Goal: Task Accomplishment & Management: Use online tool/utility

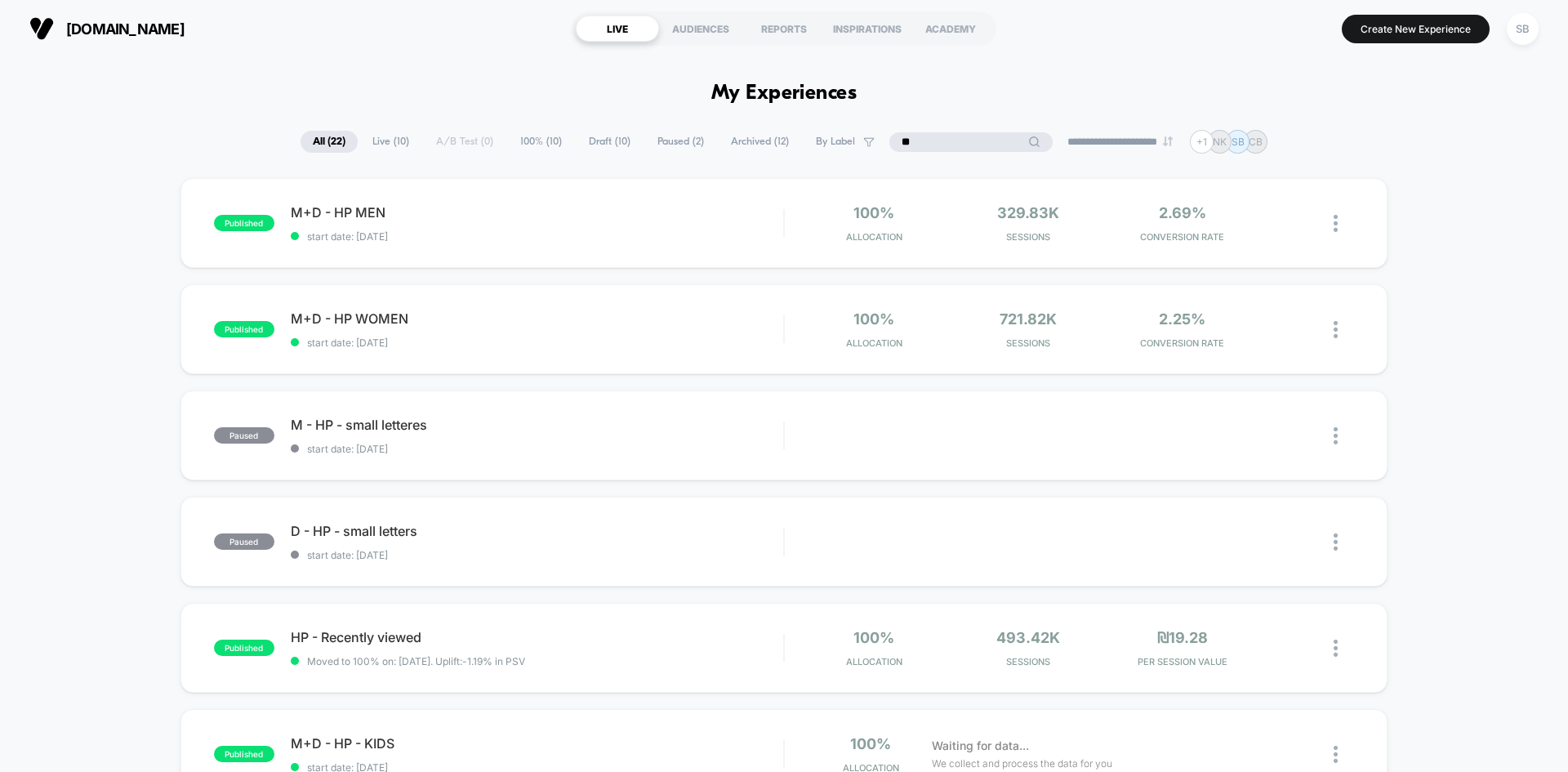
click at [963, 133] on input "**" at bounding box center [971, 142] width 164 height 20
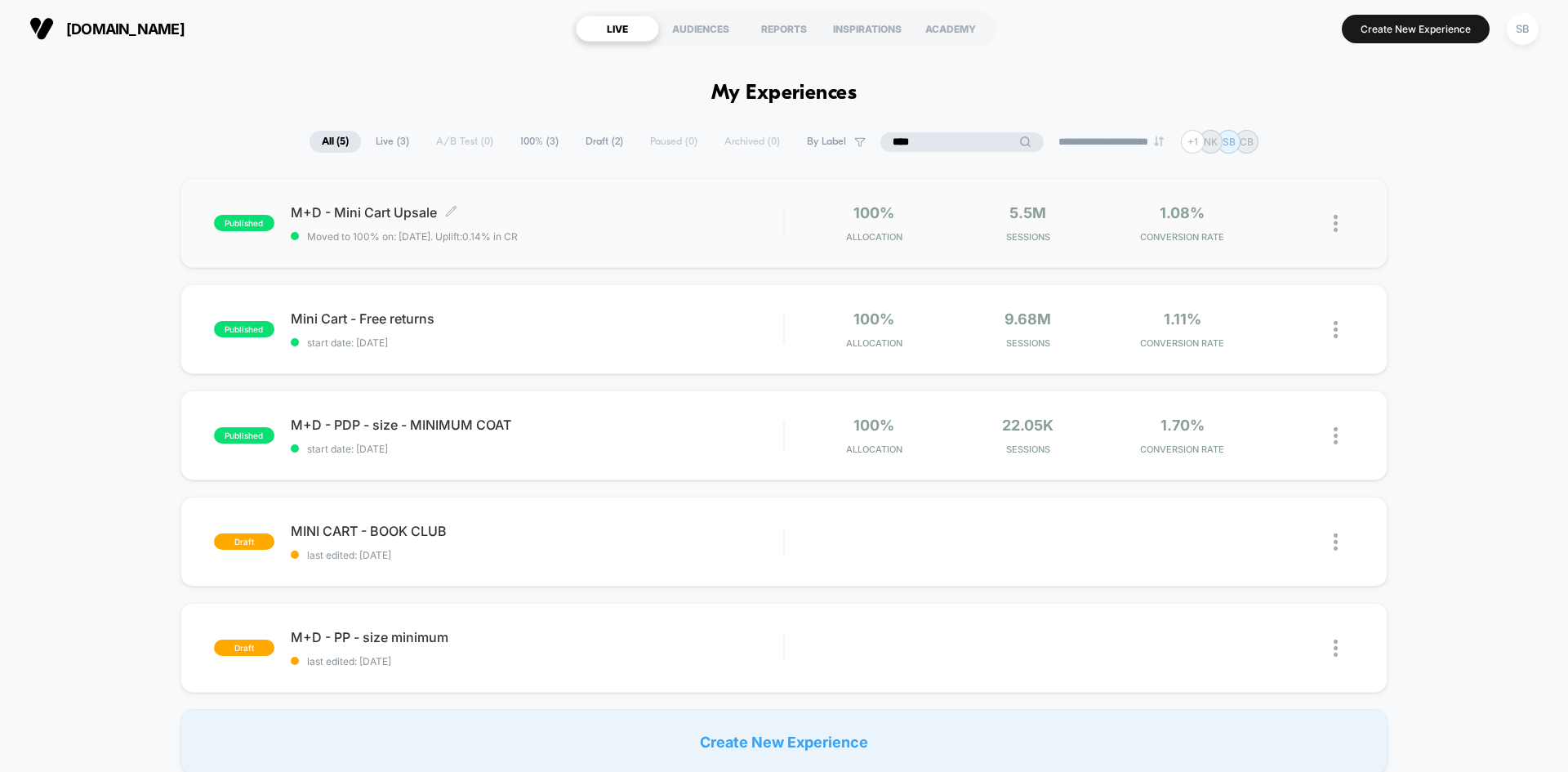
type input "****"
click at [641, 224] on div "M+D - Mini Cart Upsale Click to edit experience details Click to edit experienc…" at bounding box center [537, 223] width 492 height 39
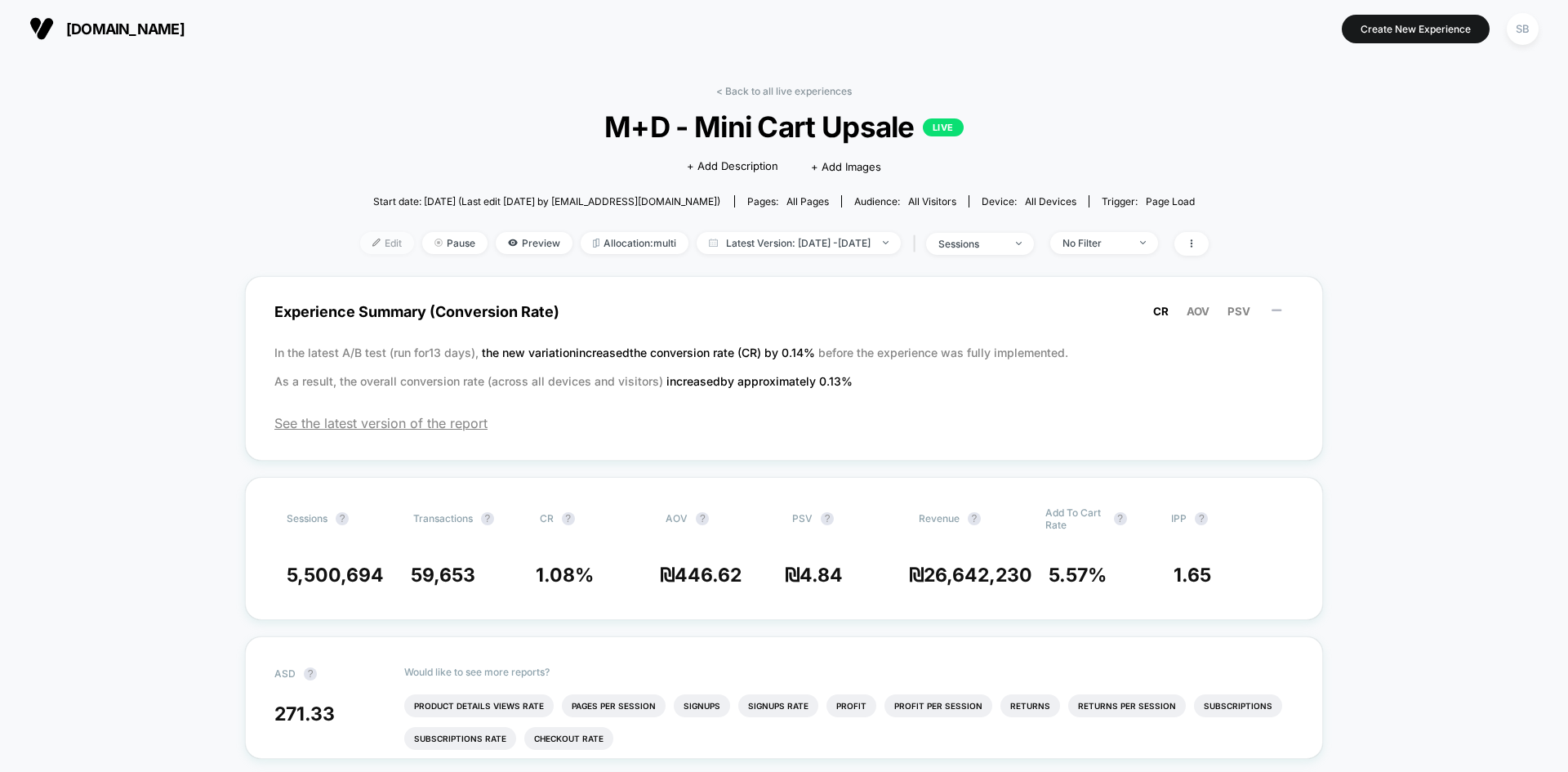
click at [361, 246] on span "Edit" at bounding box center [387, 243] width 54 height 22
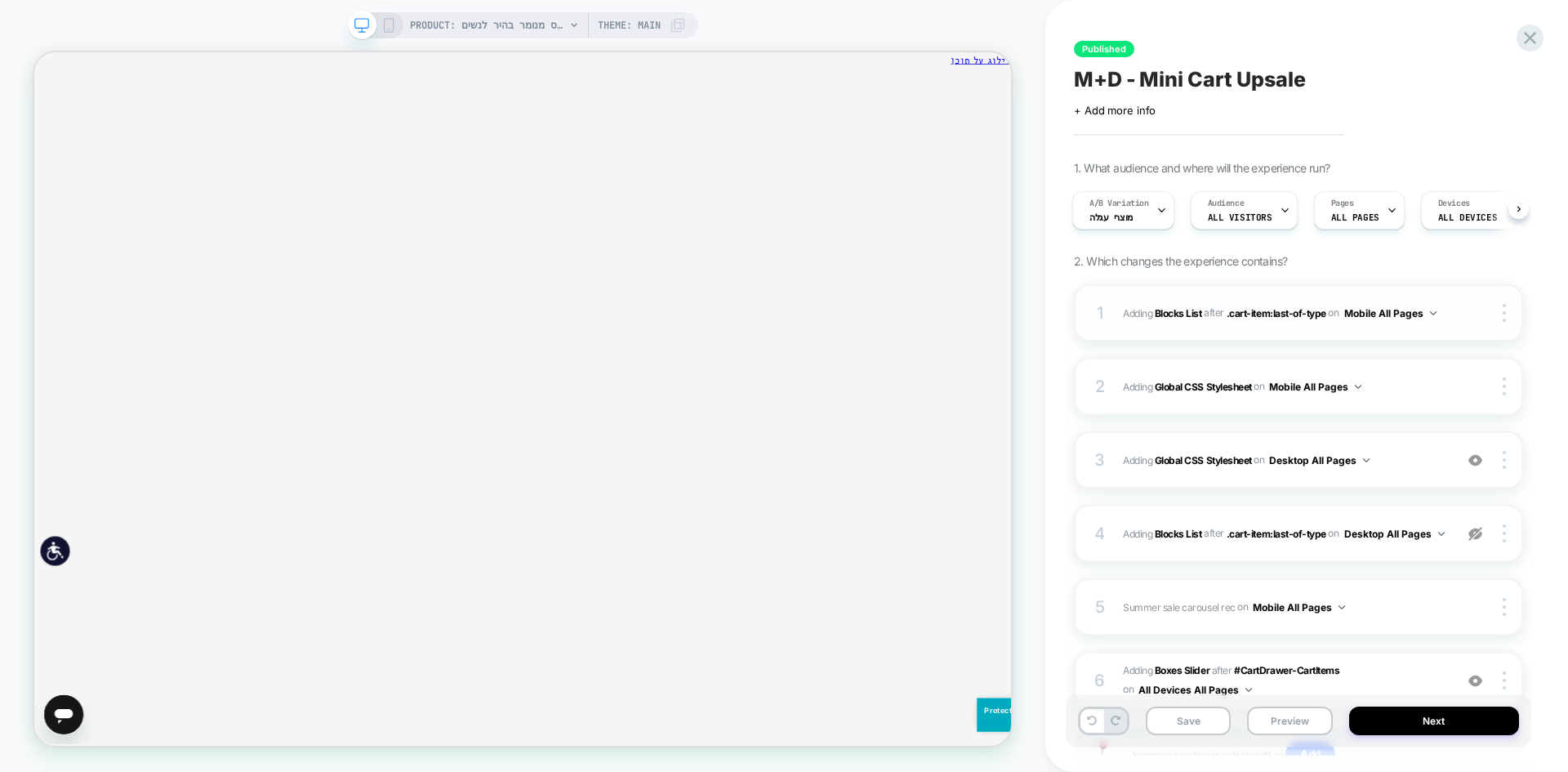
click at [1308, 328] on div "1 #_loomi_addon_1694006743327_dup1695719359_dup1696339912_dup1698578384_dup1712…" at bounding box center [1298, 313] width 450 height 57
click at [1209, 329] on div "1 #_loomi_addon_1694006743327_dup1695719359_dup1696339912_dup1698578384_dup1712…" at bounding box center [1298, 313] width 450 height 57
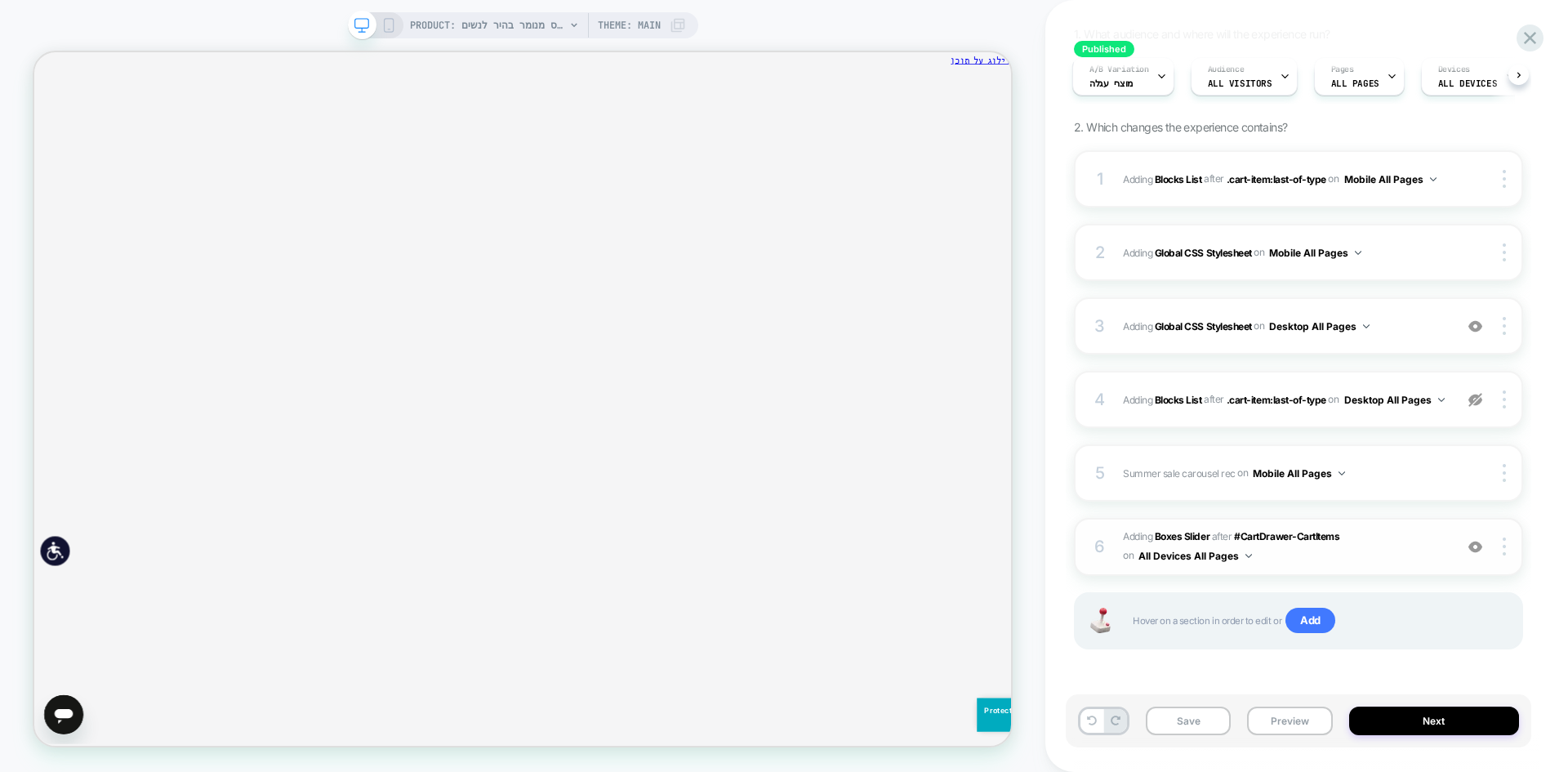
click at [1349, 560] on span "#_loomi_addon_1730738627605 Adding Boxes Slider AFTER #CartDrawer-CartItems #Ca…" at bounding box center [1284, 547] width 323 height 39
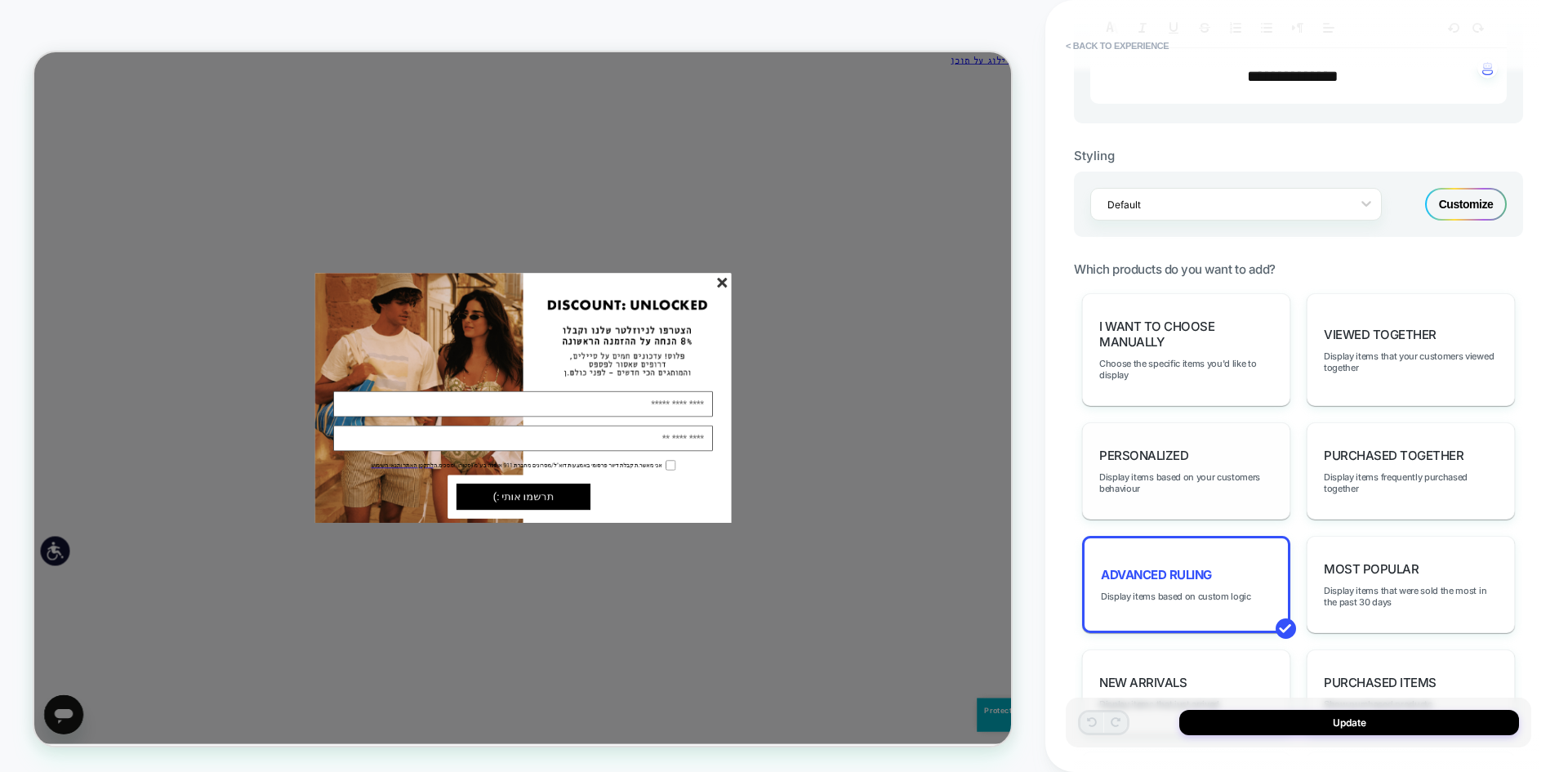
scroll to position [572, 0]
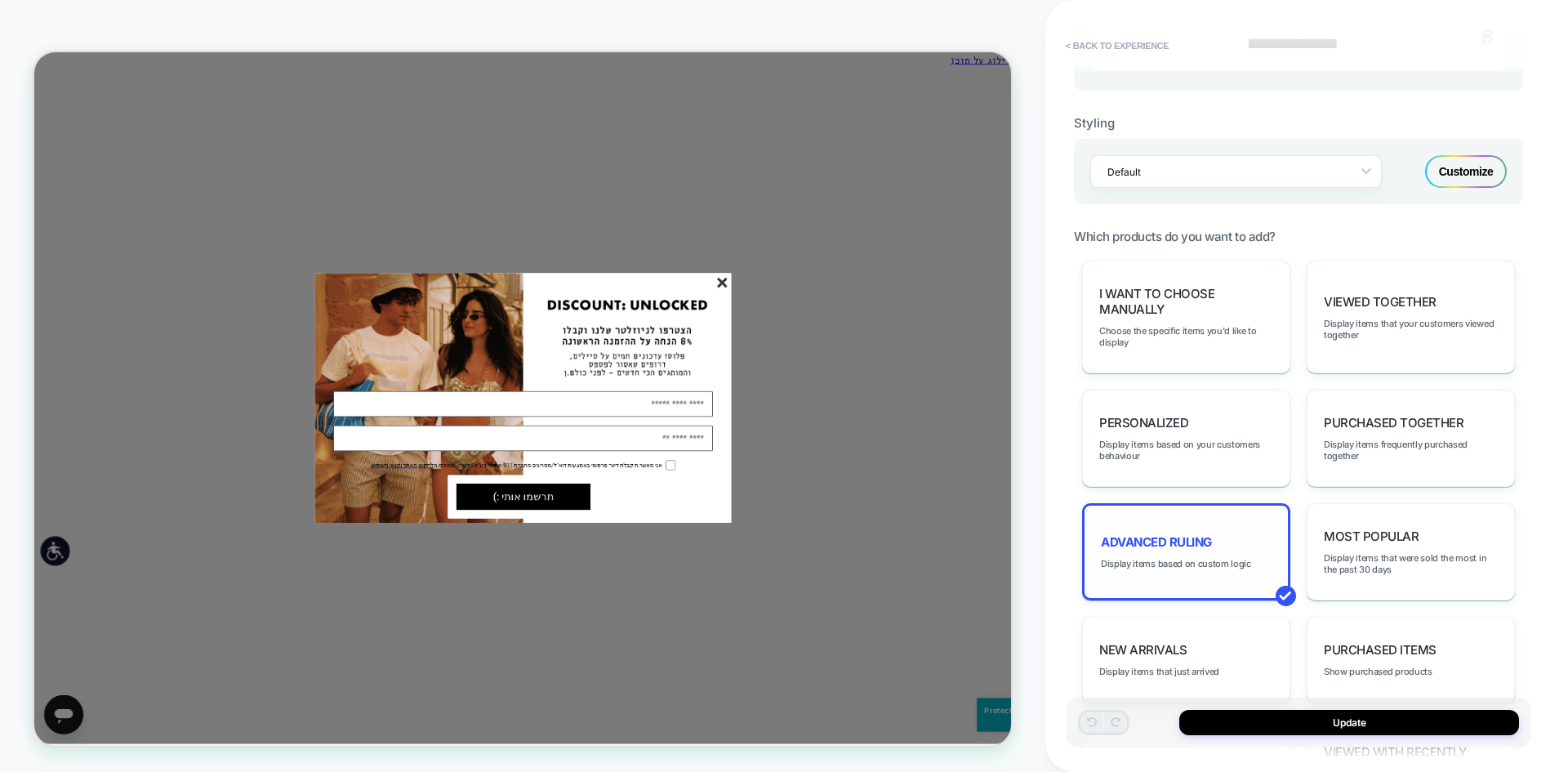
click at [1247, 582] on div "Advanced Ruling Display items based on custom logic" at bounding box center [1186, 552] width 208 height 97
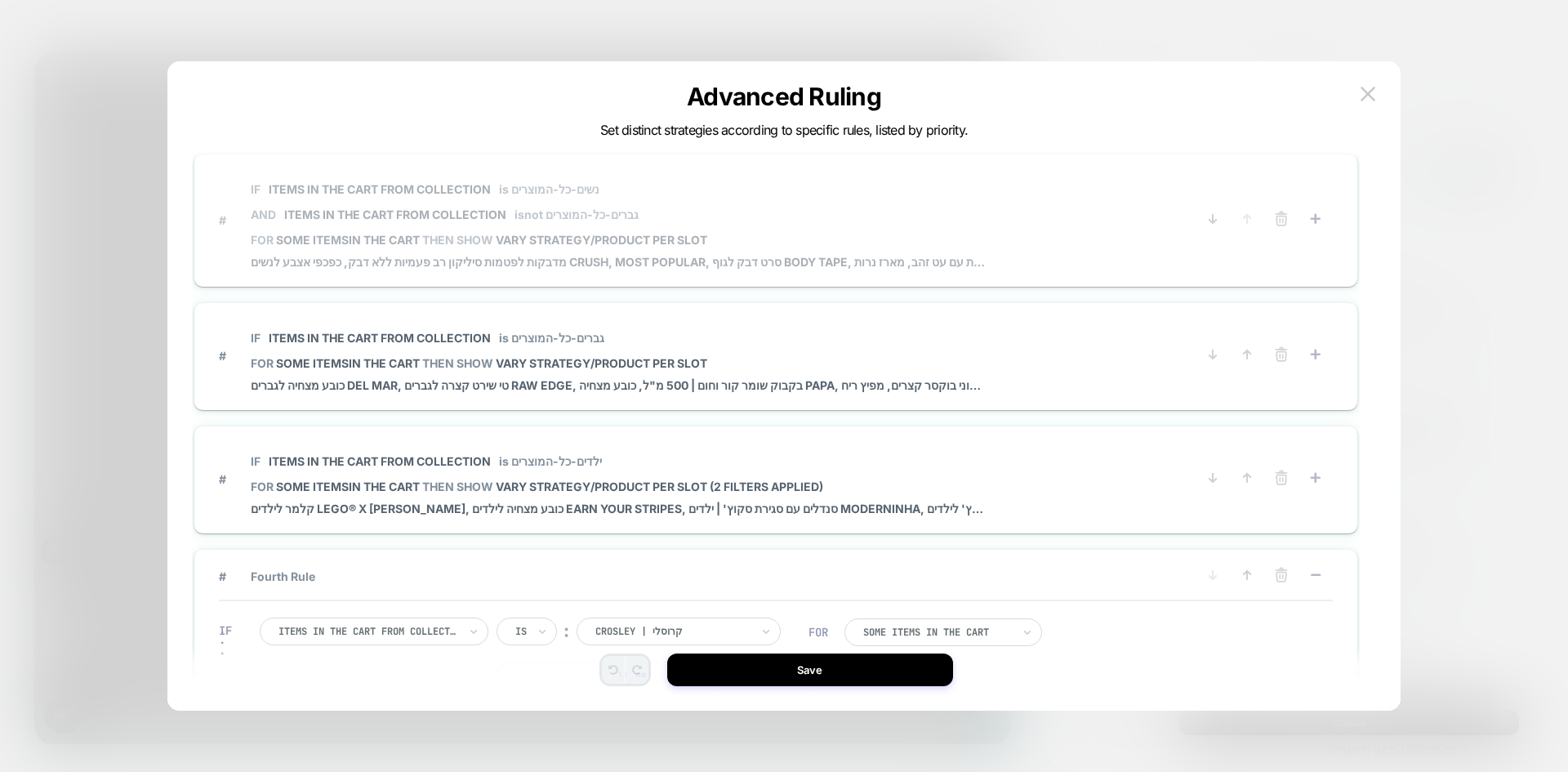
scroll to position [0, 0]
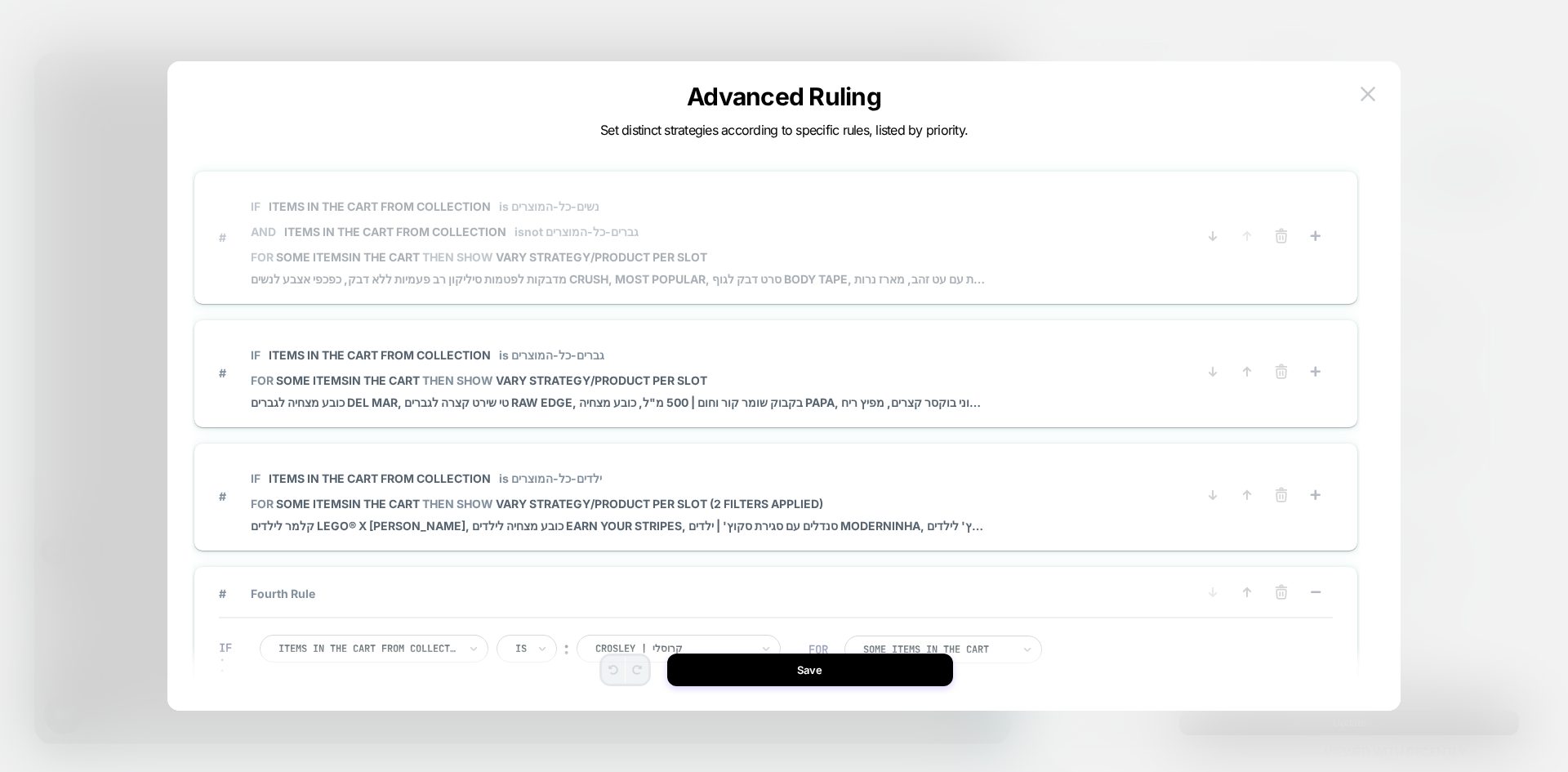
click at [772, 220] on span "IF Items in the cart from collection is נשים-כל-המוצרים AND Items in the cart f…" at bounding box center [618, 218] width 735 height 62
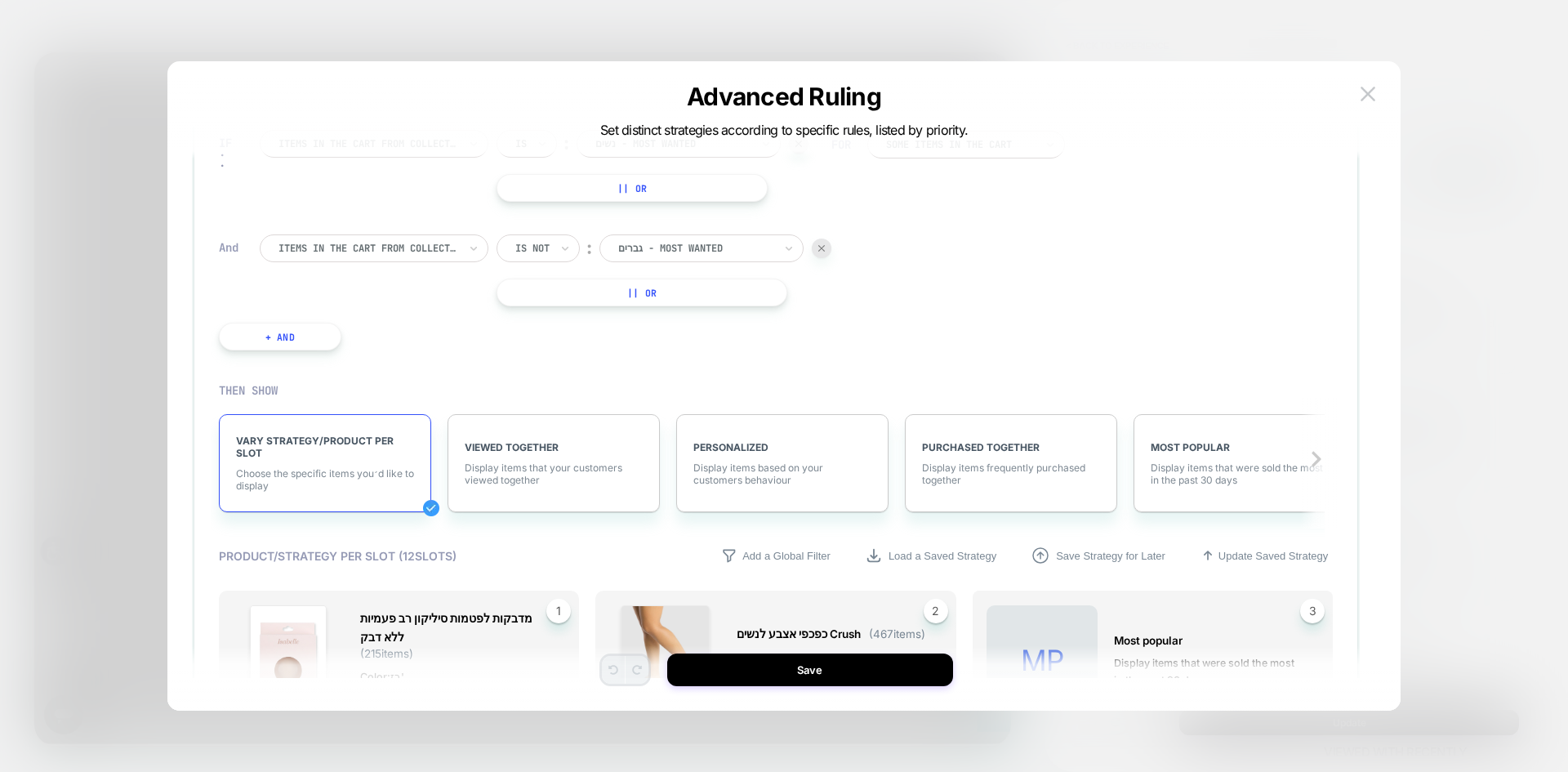
scroll to position [327, 0]
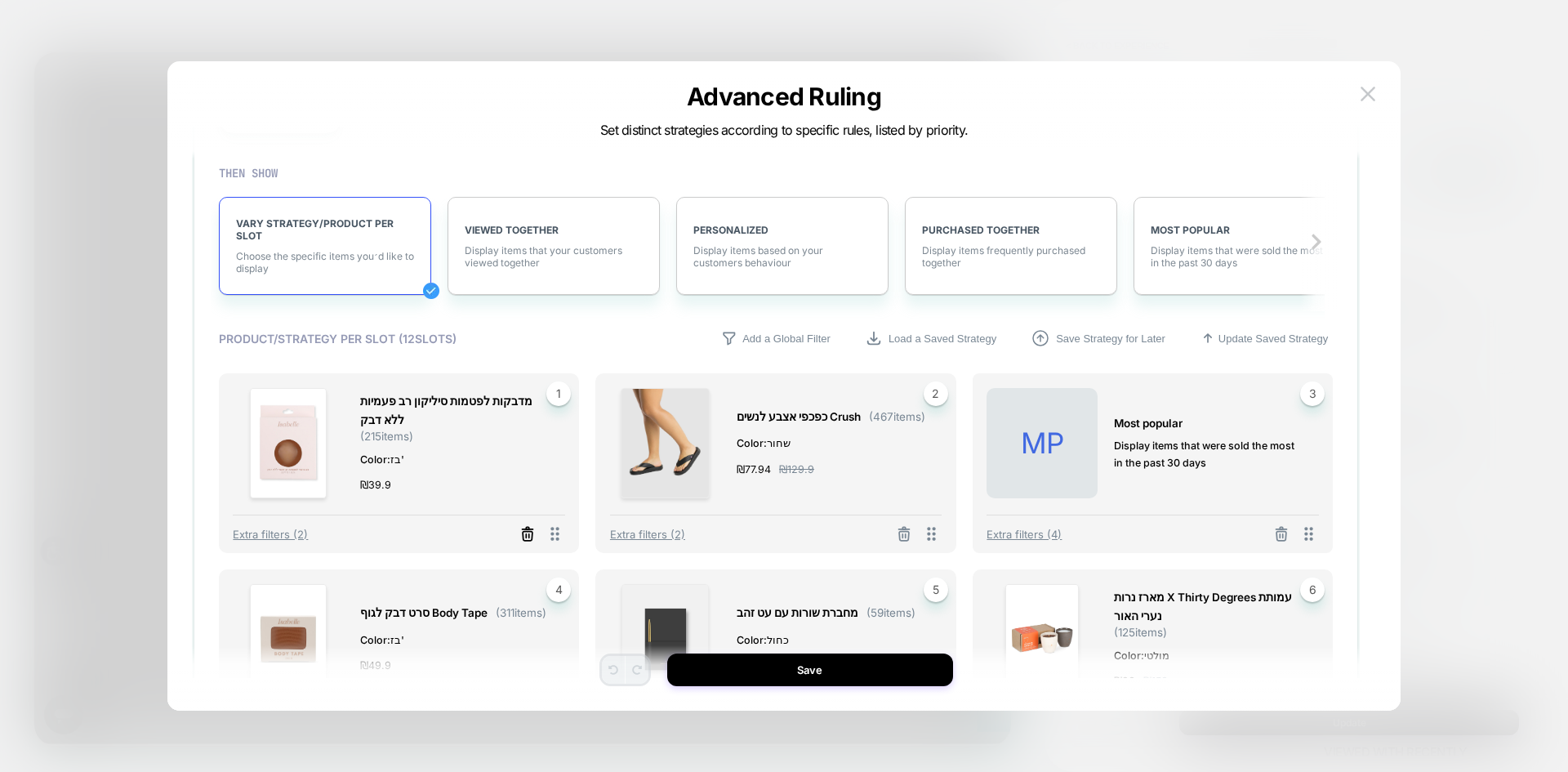
click at [527, 535] on icon at bounding box center [528, 534] width 16 height 16
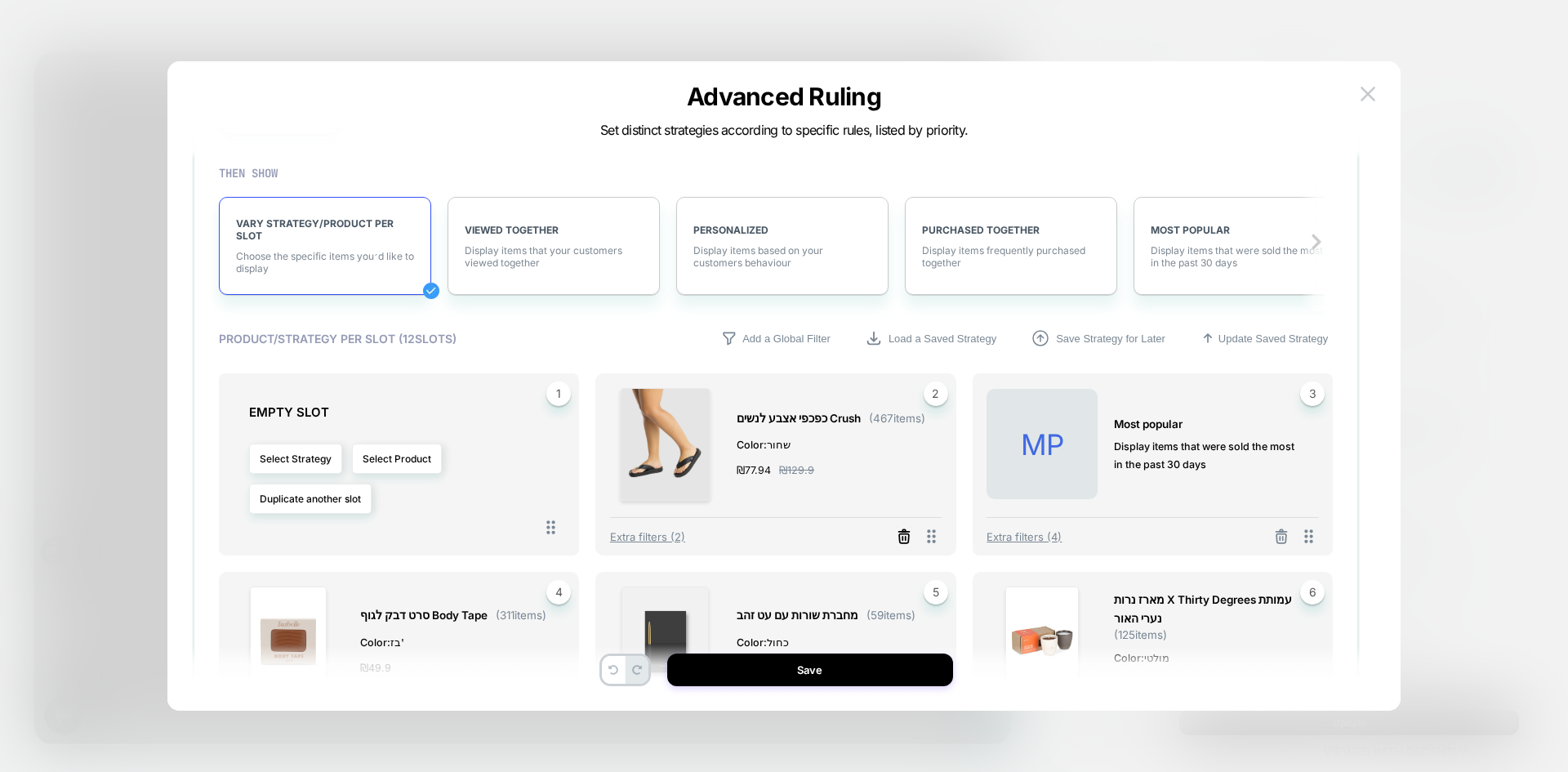
click at [901, 539] on icon at bounding box center [903, 536] width 16 height 16
click at [1282, 537] on line at bounding box center [1282, 539] width 0 height 3
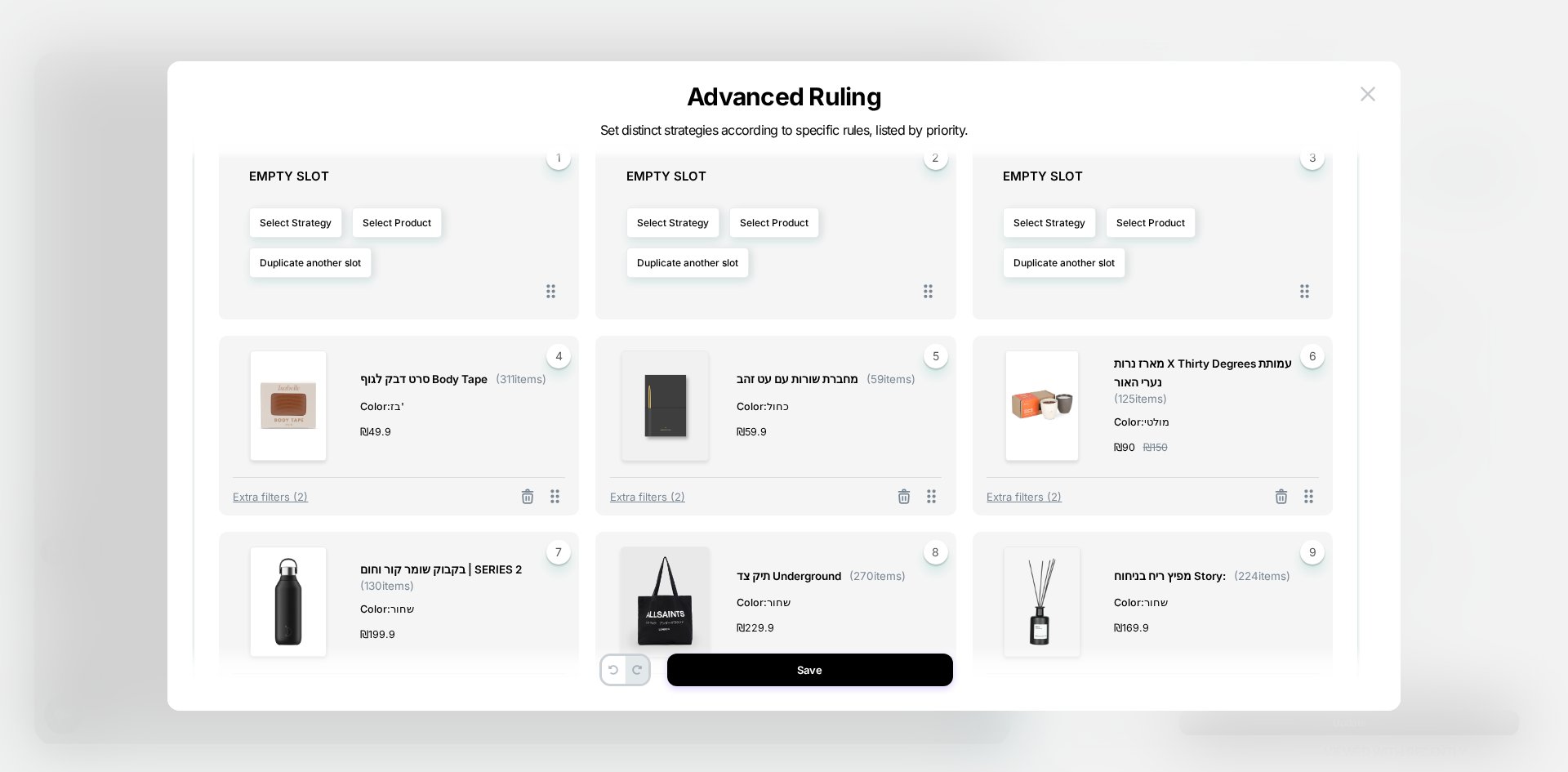
scroll to position [572, 0]
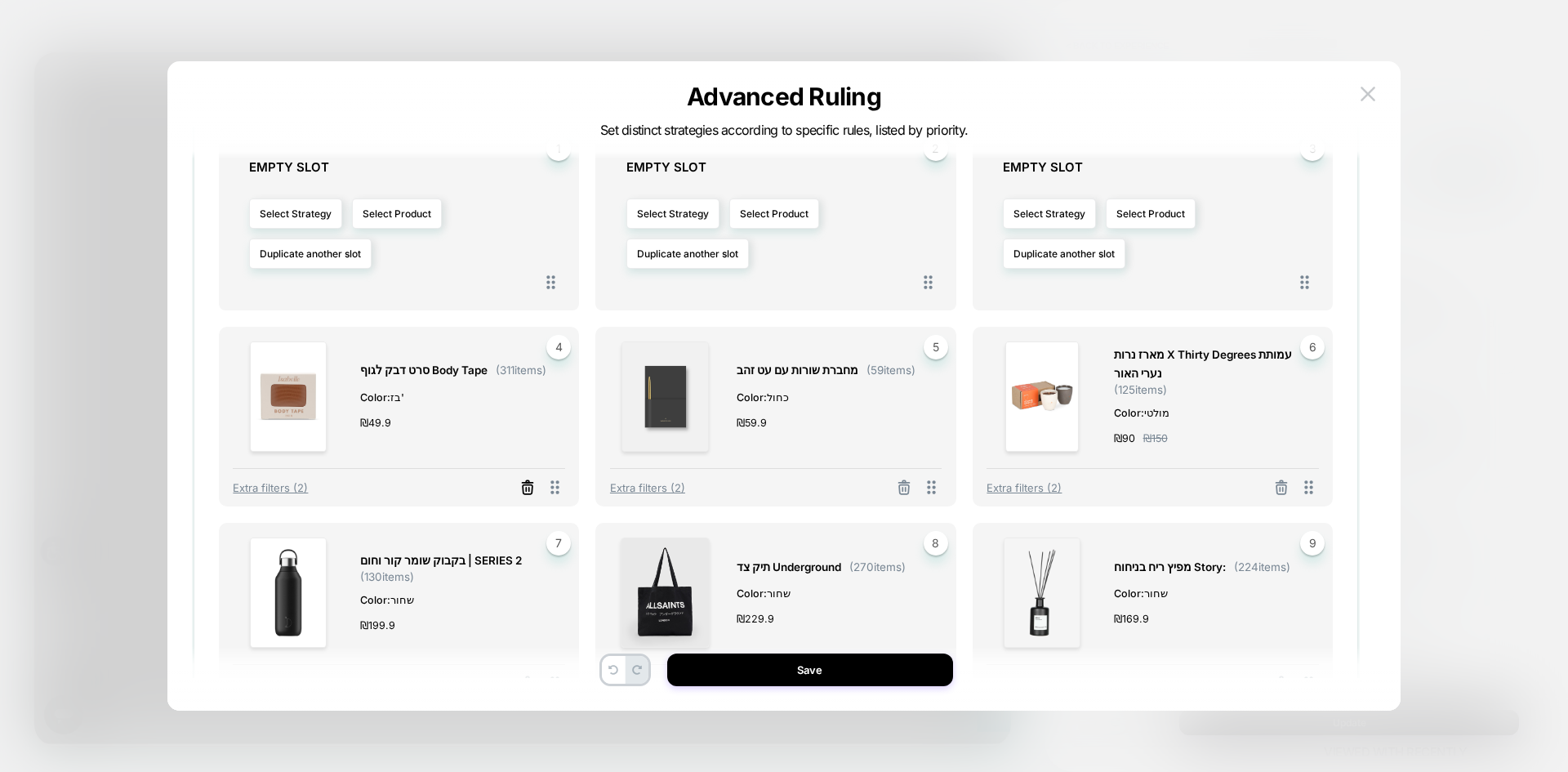
click at [529, 493] on icon at bounding box center [528, 488] width 16 height 16
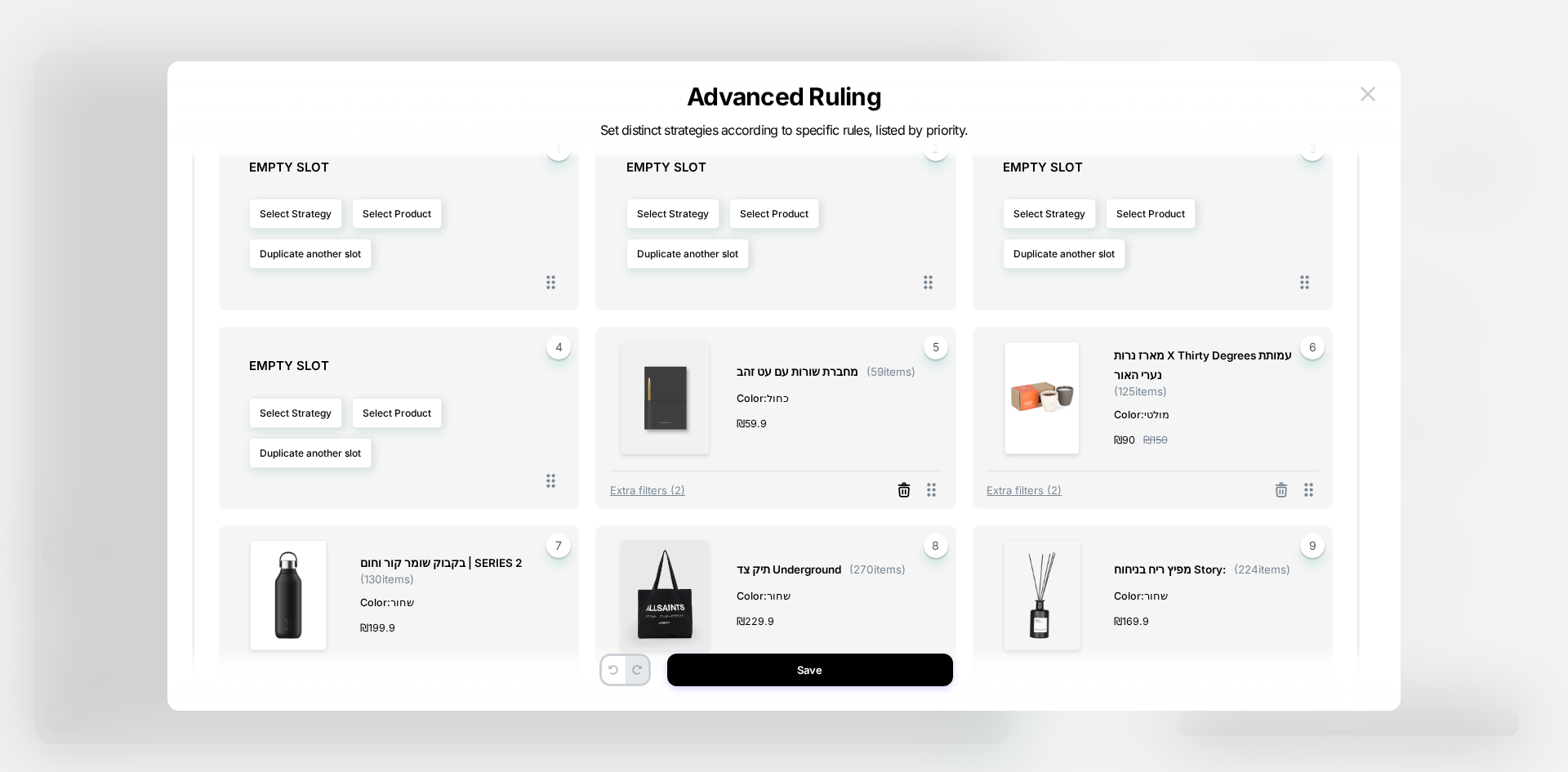
click at [904, 486] on icon at bounding box center [903, 485] width 3 height 3
click at [1280, 488] on icon at bounding box center [1281, 492] width 9 height 9
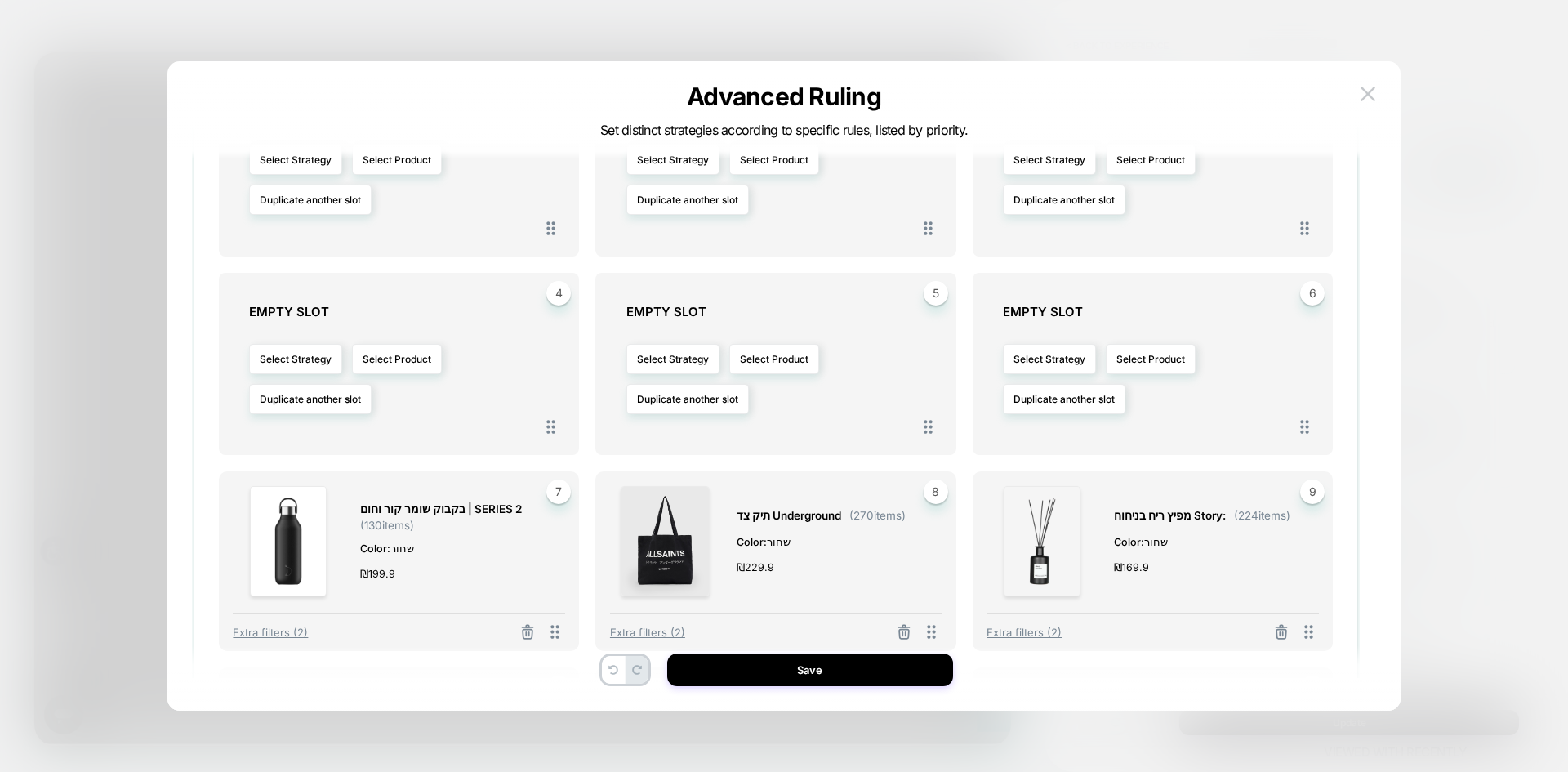
scroll to position [654, 0]
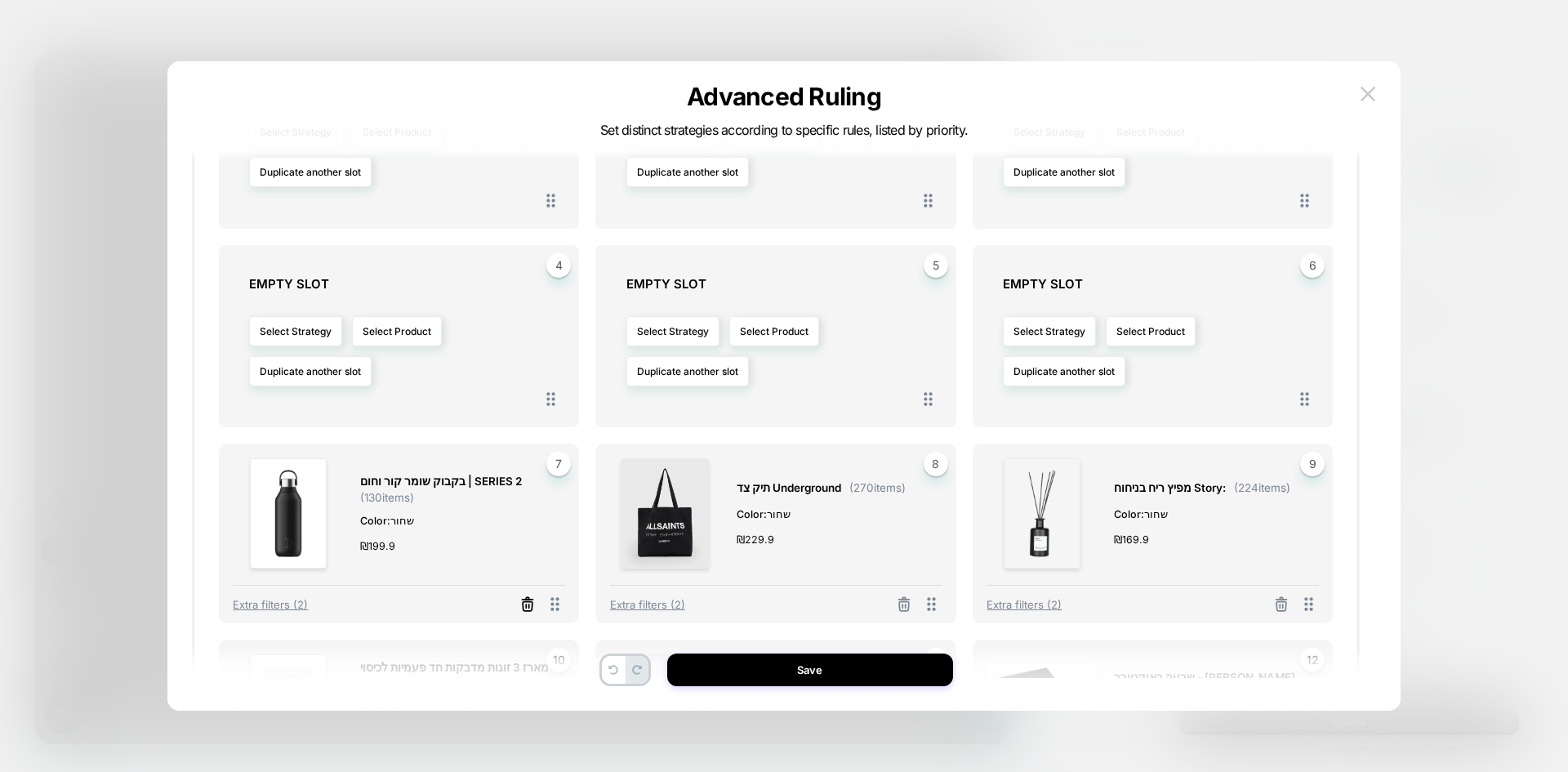
click at [528, 607] on icon at bounding box center [528, 604] width 16 height 16
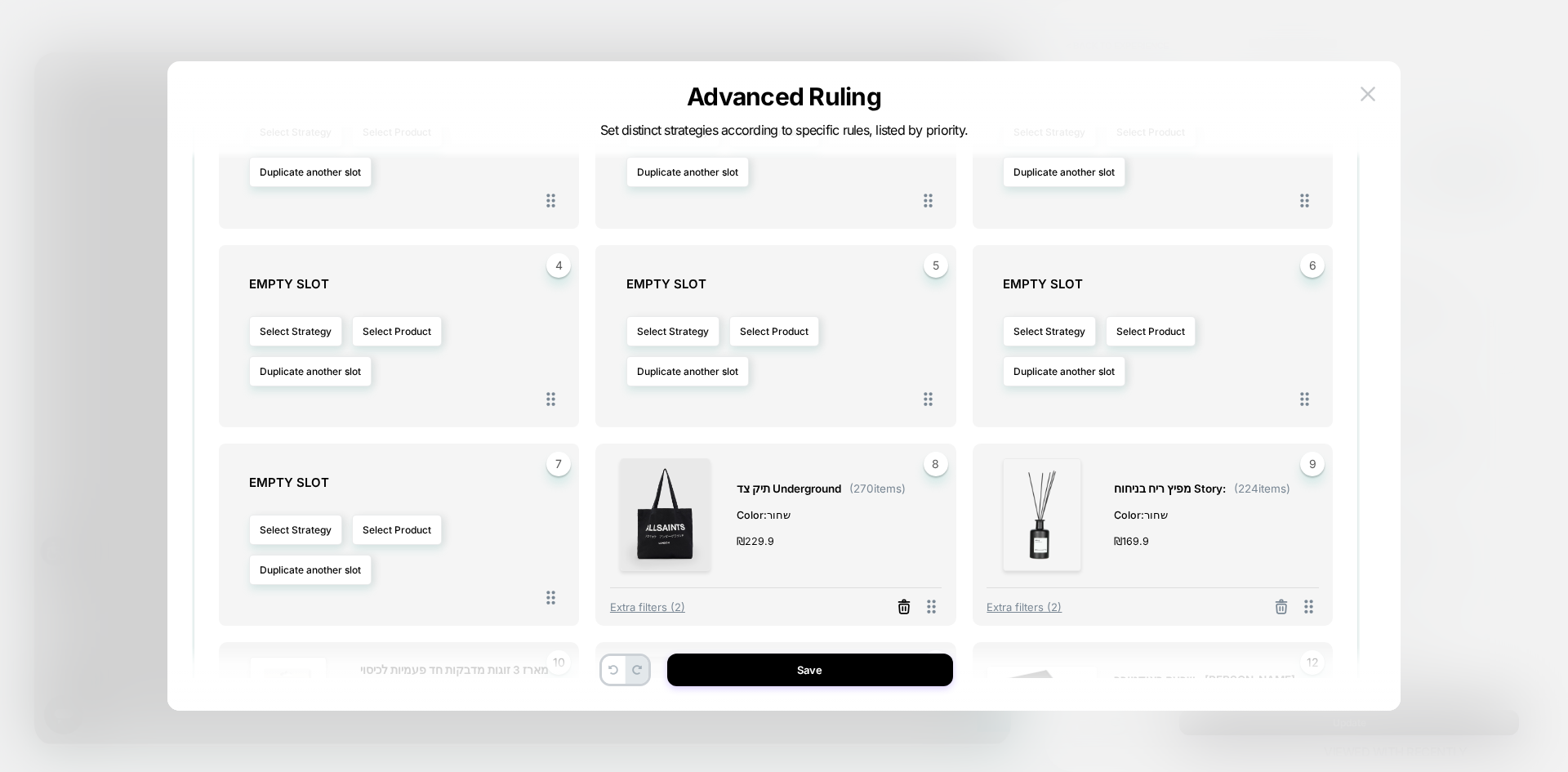
click at [900, 605] on icon at bounding box center [903, 609] width 9 height 9
click at [1290, 602] on button at bounding box center [1281, 608] width 27 height 21
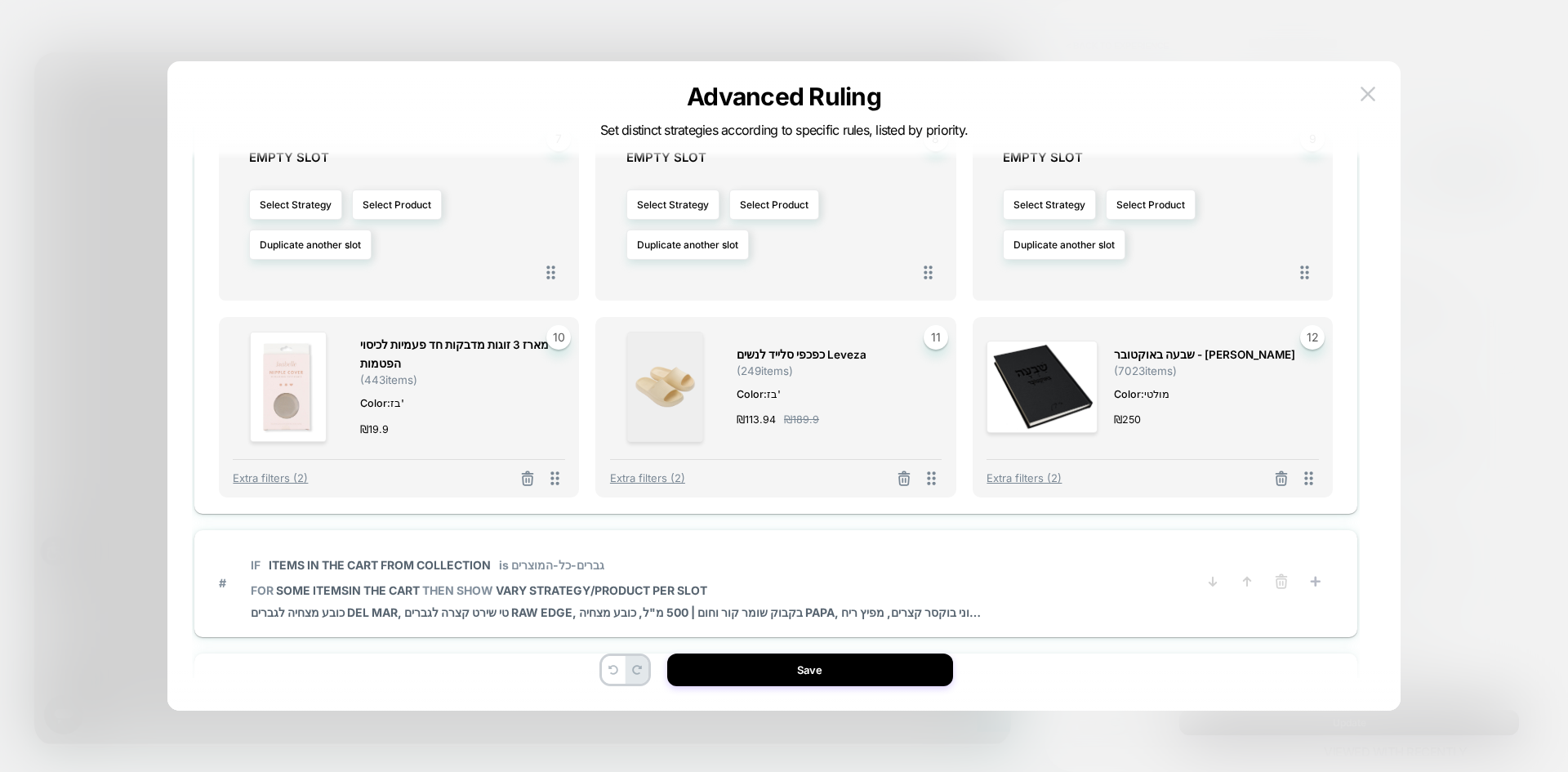
scroll to position [981, 0]
click at [533, 467] on div at bounding box center [528, 477] width 34 height 21
click at [530, 476] on icon at bounding box center [528, 476] width 16 height 16
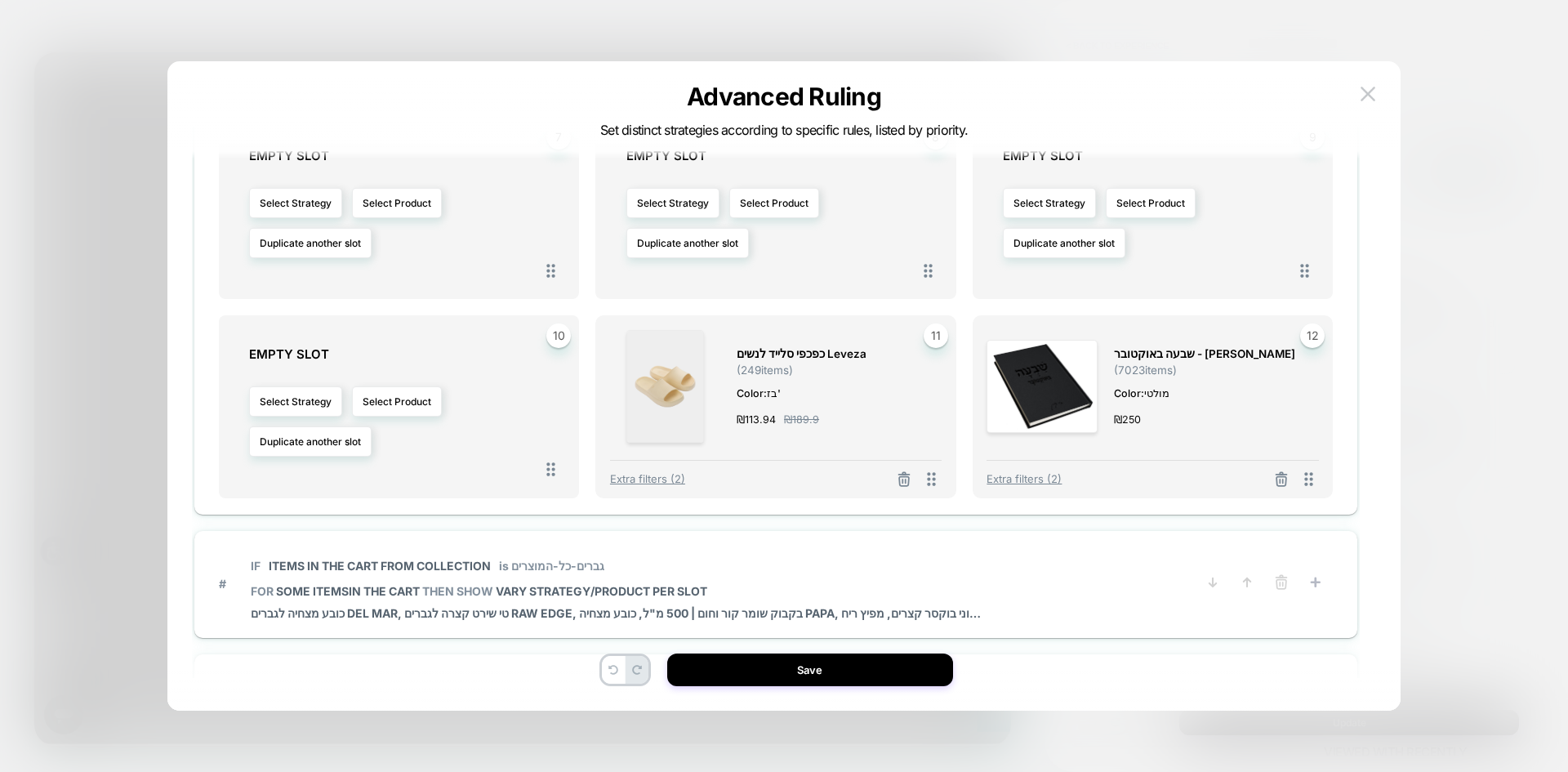
click at [906, 488] on button at bounding box center [904, 481] width 27 height 21
click at [1288, 482] on icon at bounding box center [1281, 479] width 16 height 16
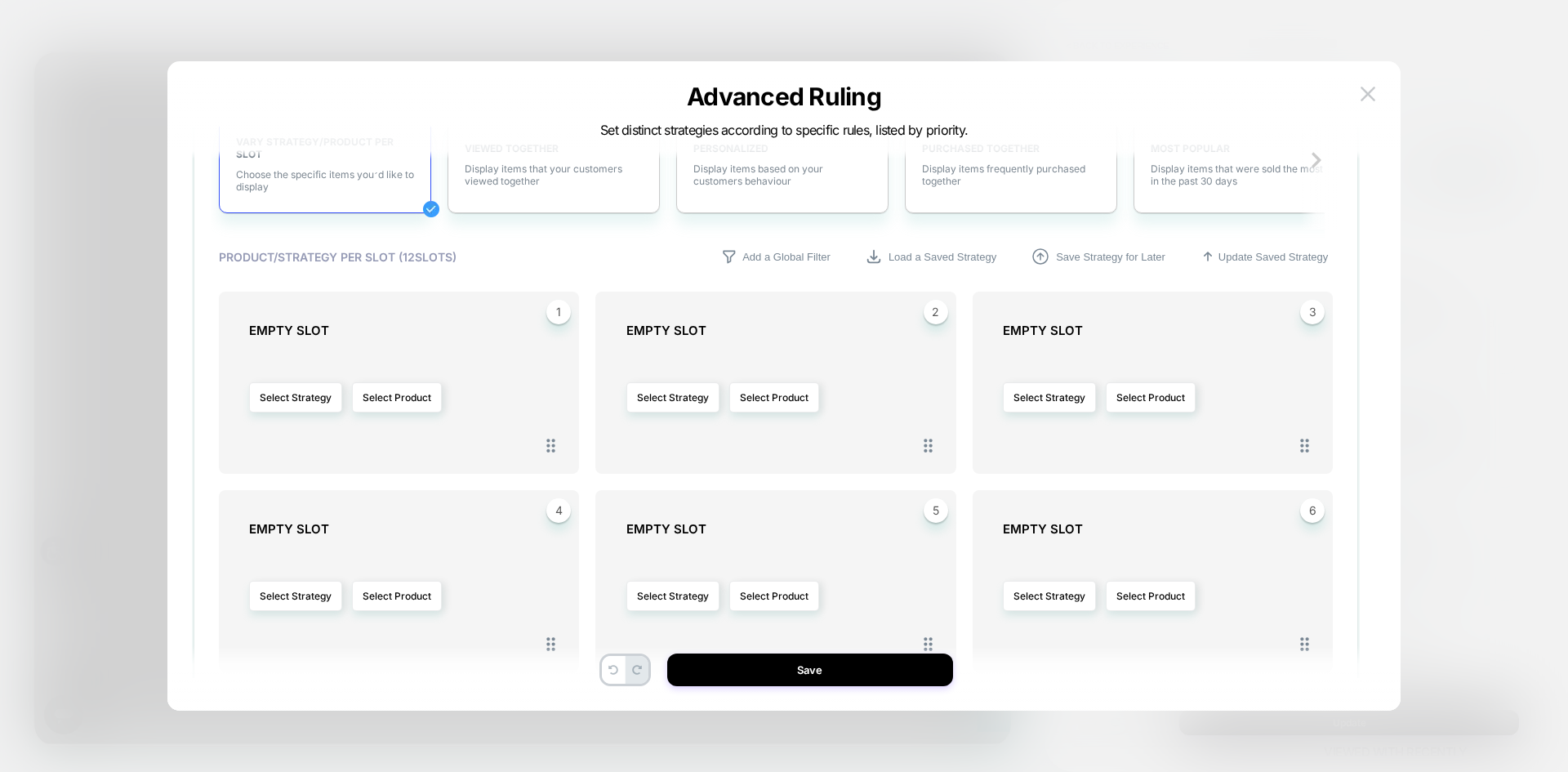
scroll to position [245, 0]
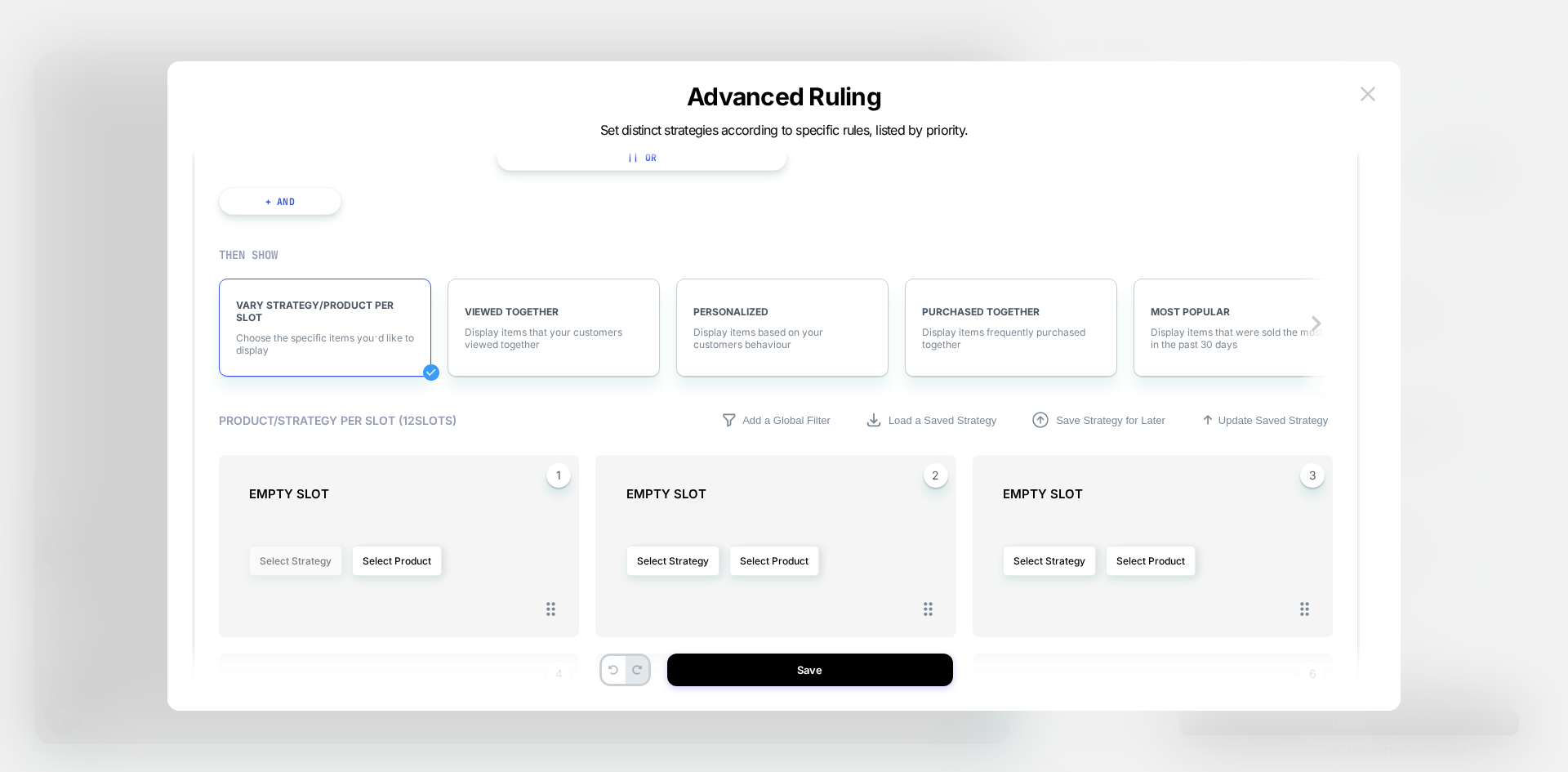
click at [277, 562] on button "Select Strategy" at bounding box center [295, 560] width 93 height 30
click at [259, 404] on span "Most Popular" at bounding box center [241, 400] width 62 height 12
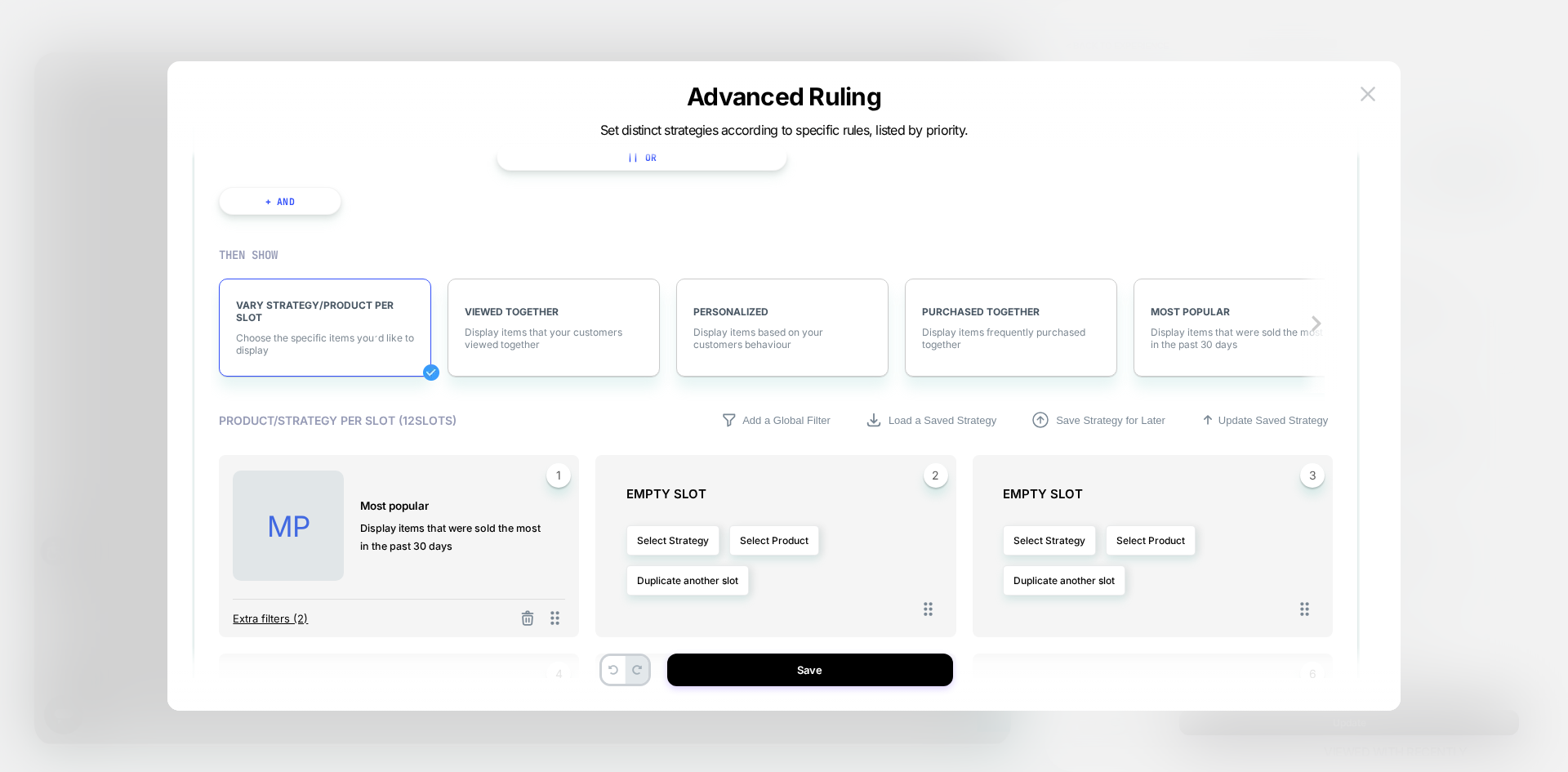
click at [279, 622] on span "Extra filters (2)" at bounding box center [271, 618] width 75 height 13
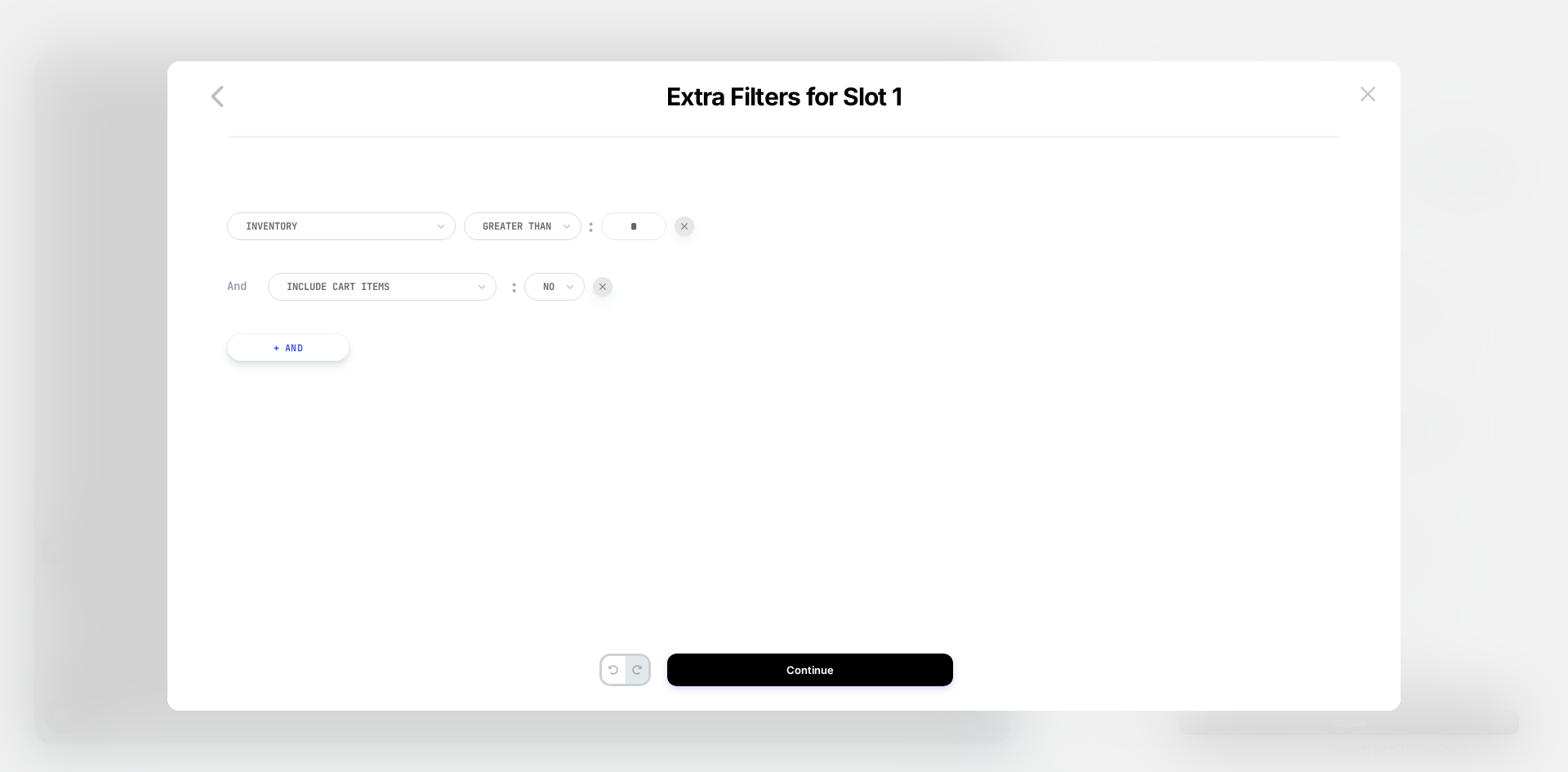
scroll to position [0, 0]
click at [289, 352] on button "+ And" at bounding box center [288, 347] width 122 height 27
click at [654, 366] on div at bounding box center [694, 363] width 180 height 15
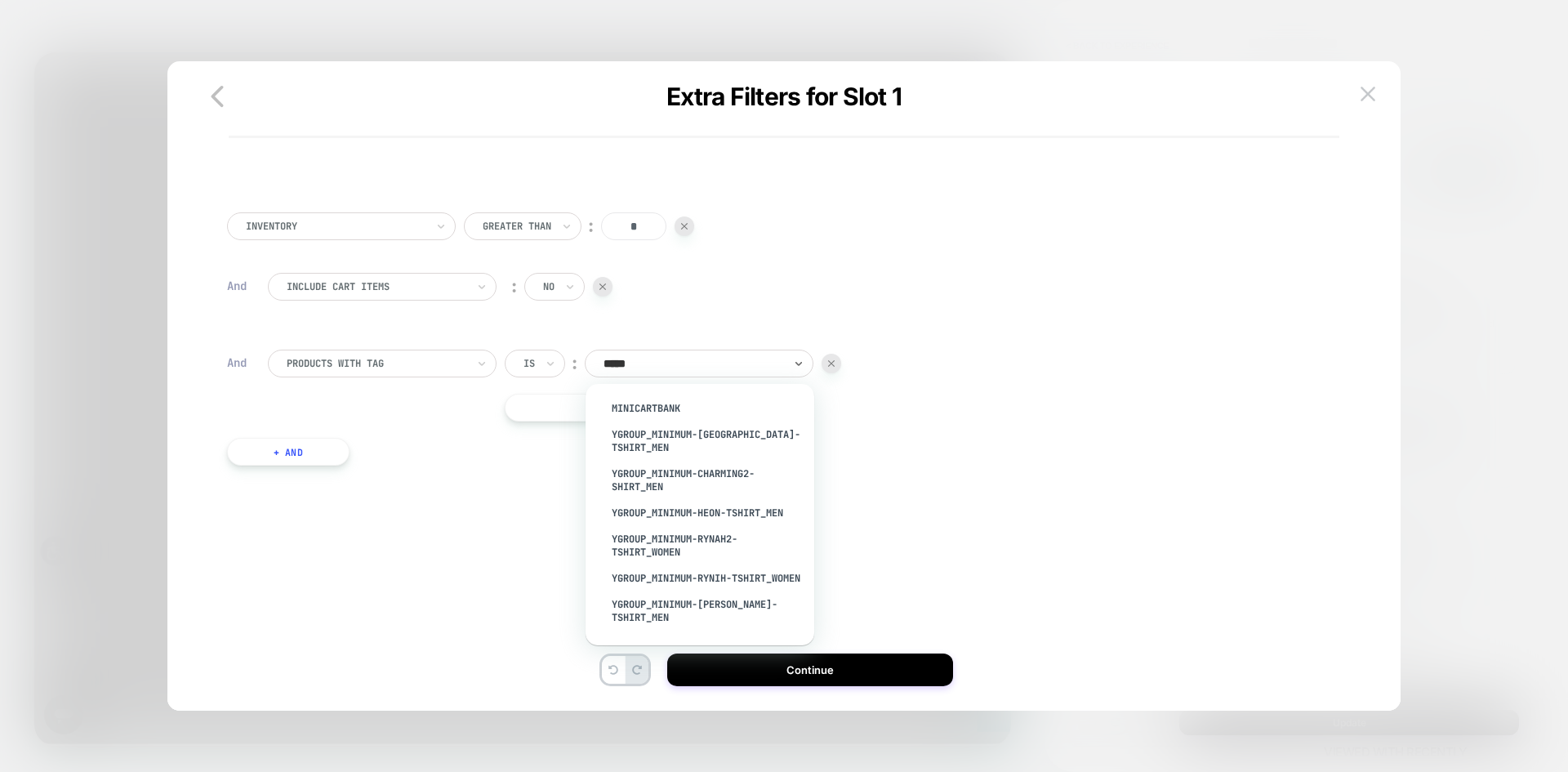
type input "******"
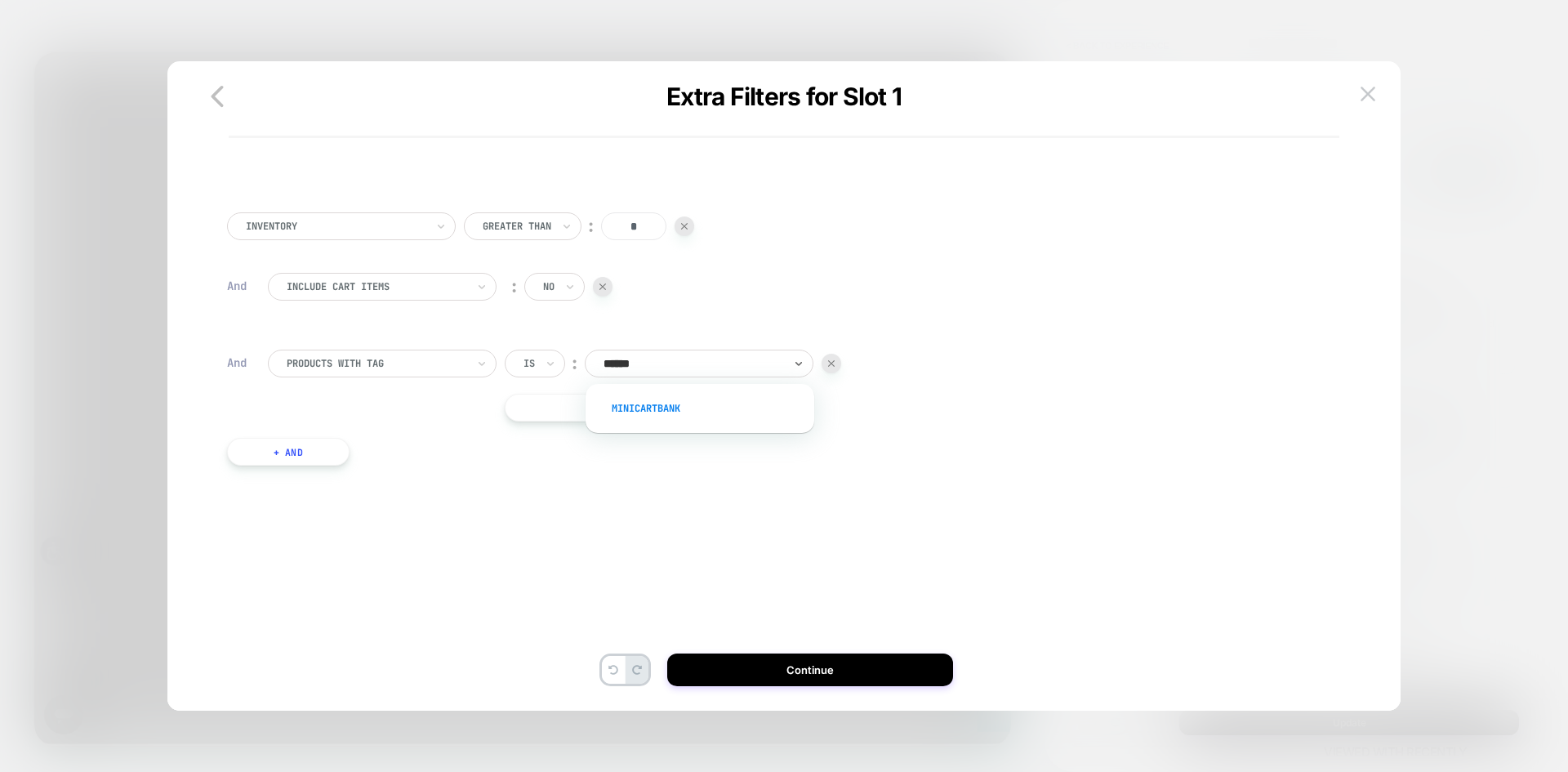
click at [661, 413] on div "MiniCartBank" at bounding box center [708, 409] width 212 height 27
click at [285, 456] on button "+ And" at bounding box center [288, 452] width 122 height 27
click at [317, 481] on div "PRODUCTS WITH TAG" at bounding box center [382, 468] width 229 height 27
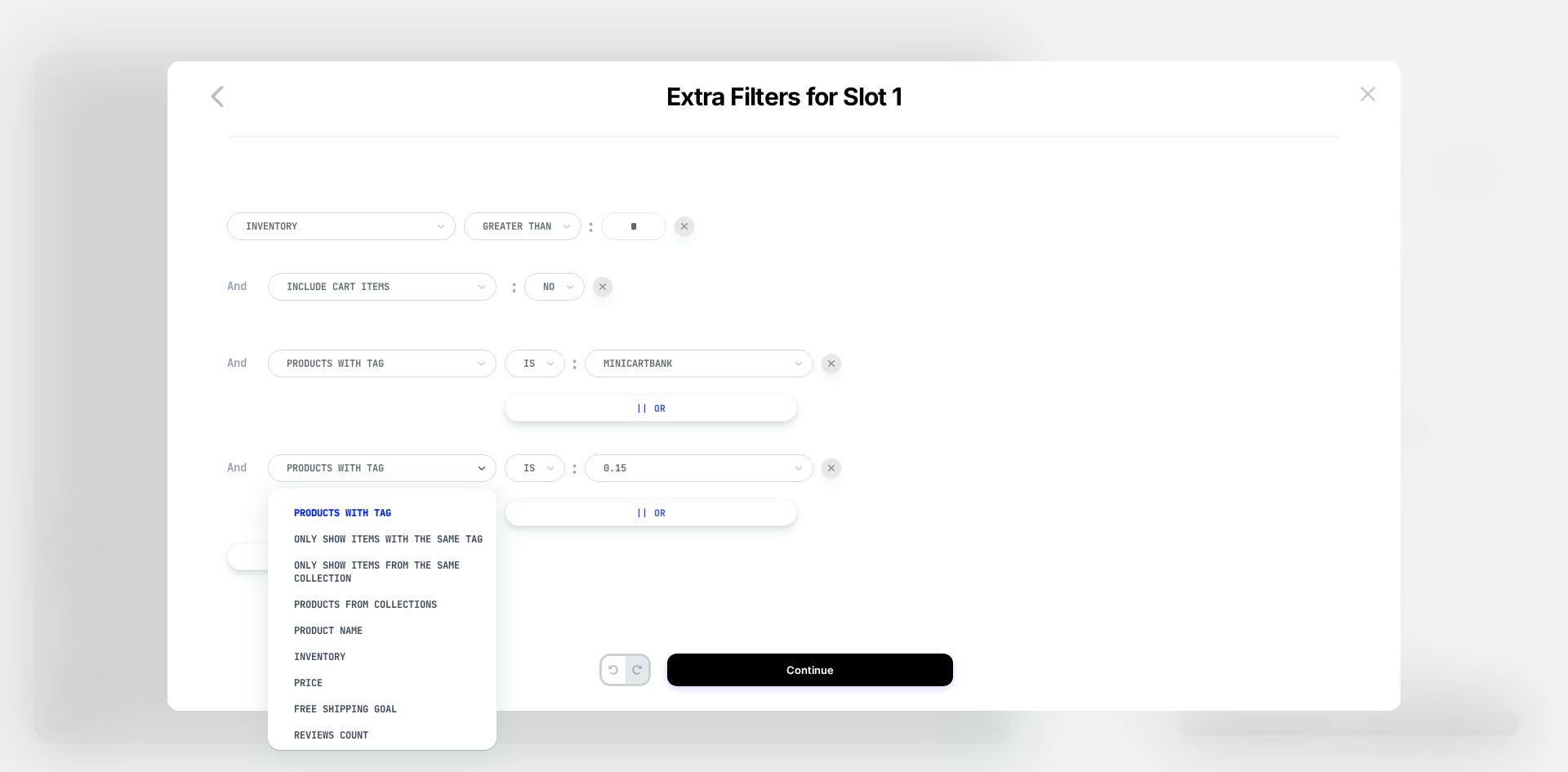
click at [654, 469] on div at bounding box center [694, 468] width 180 height 15
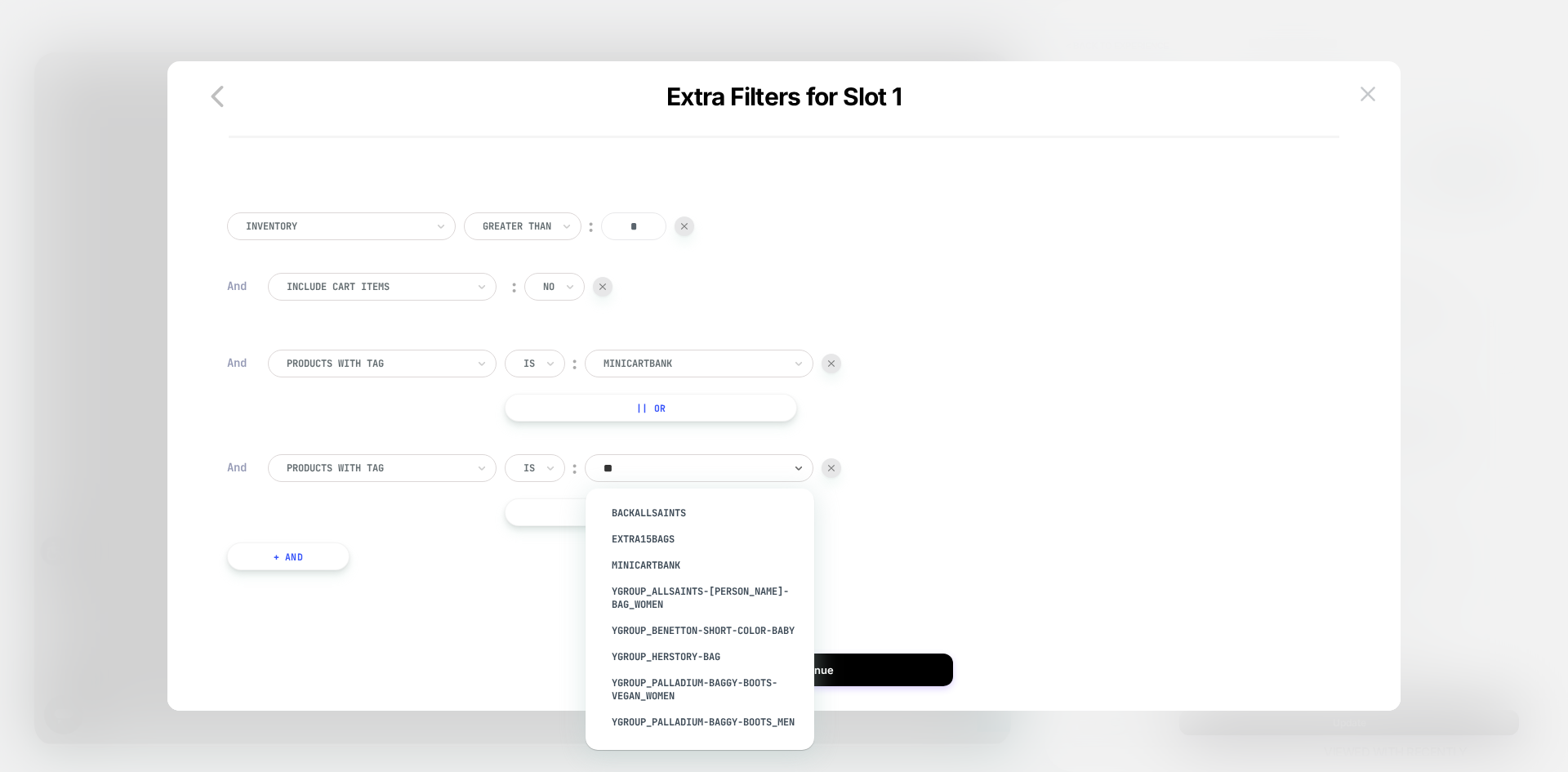
type input "*"
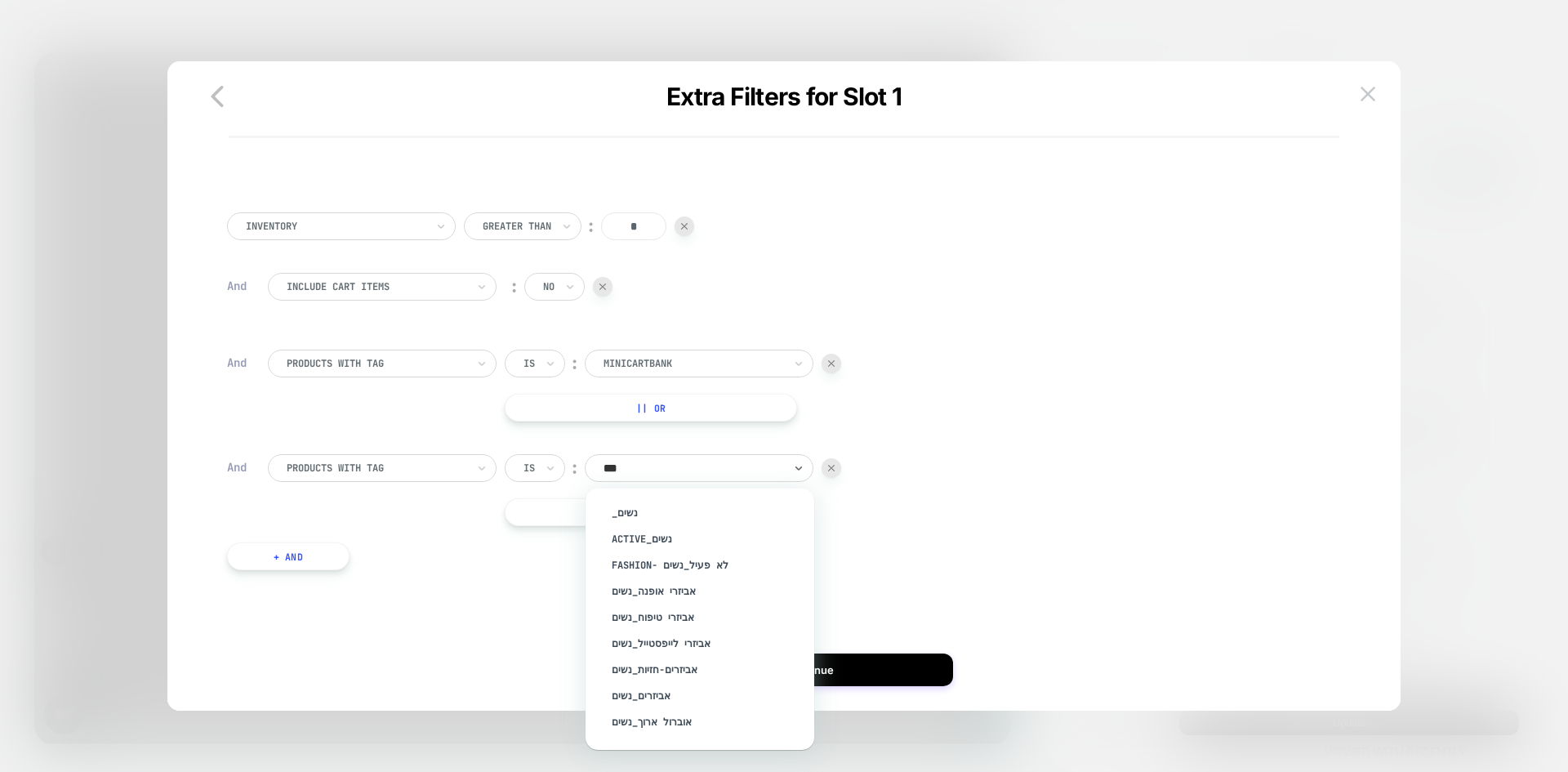
type input "****"
click at [627, 697] on div "נשים" at bounding box center [708, 696] width 212 height 27
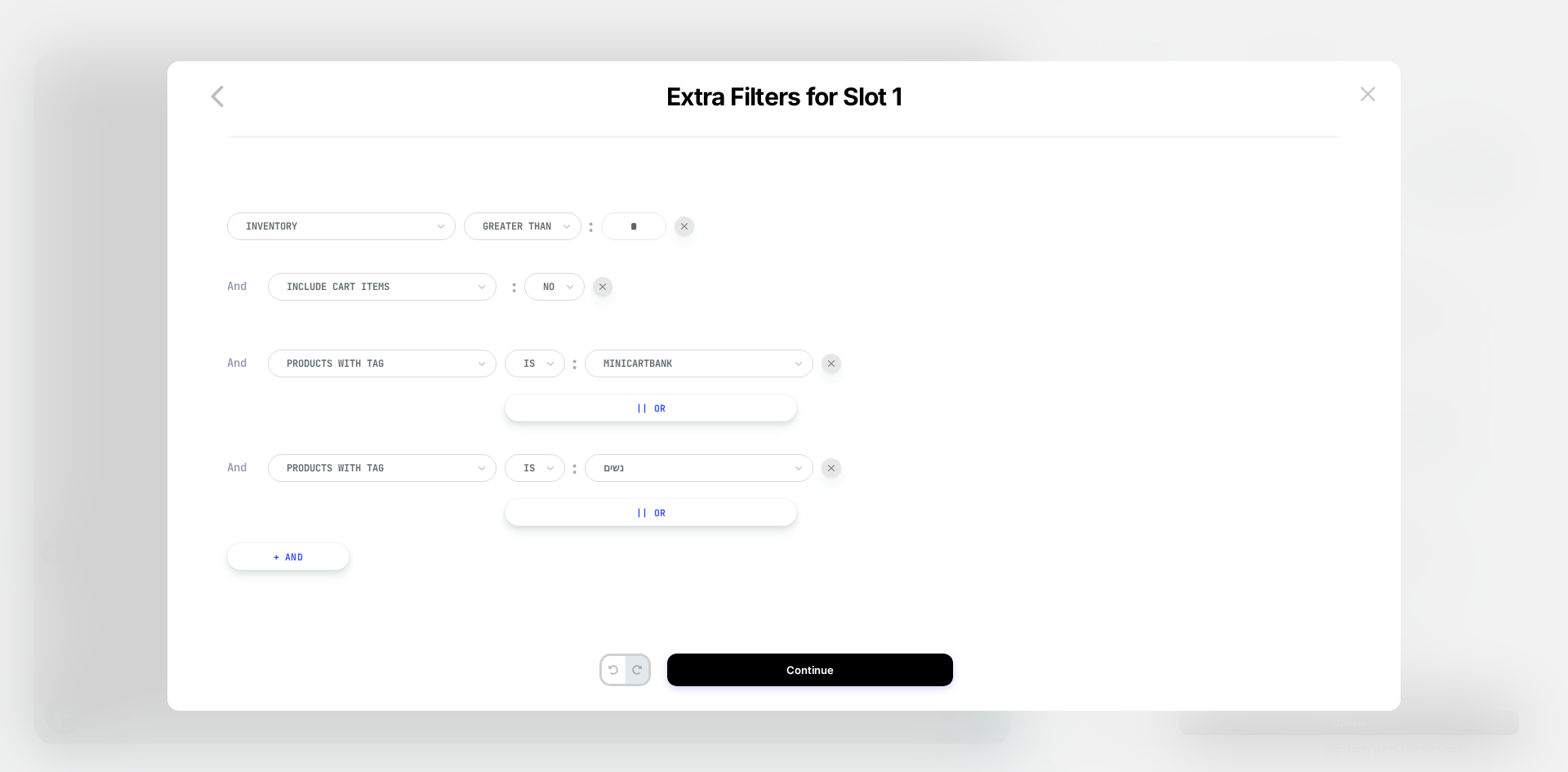
click at [917, 541] on div "Inventory Greater Than ︰ * And Include Cart Items ︰ no And PRODUCTS WITH TAG Is…" at bounding box center [777, 407] width 1115 height 440
click at [853, 671] on button "Continue" at bounding box center [810, 670] width 286 height 33
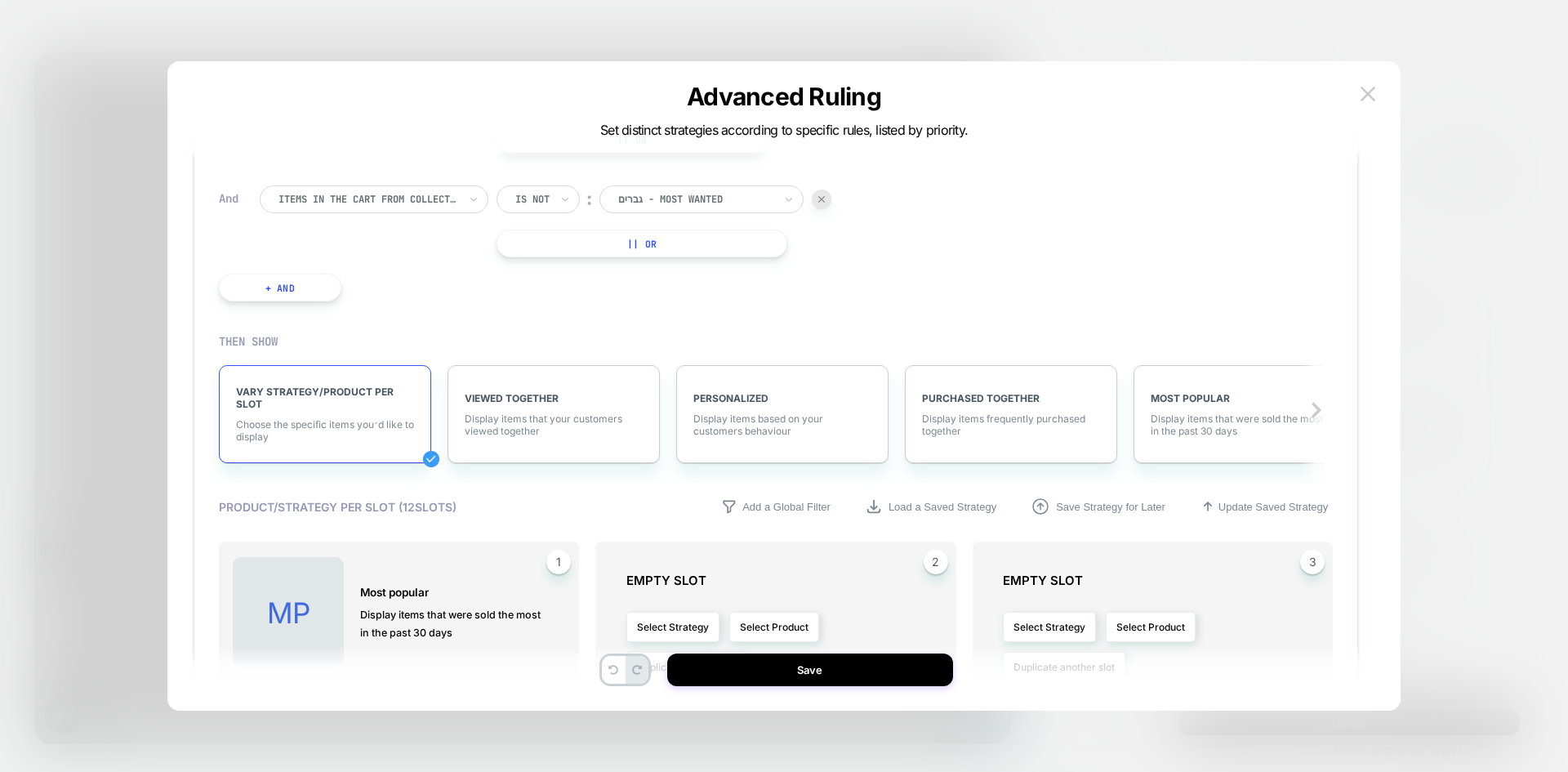
scroll to position [245, 0]
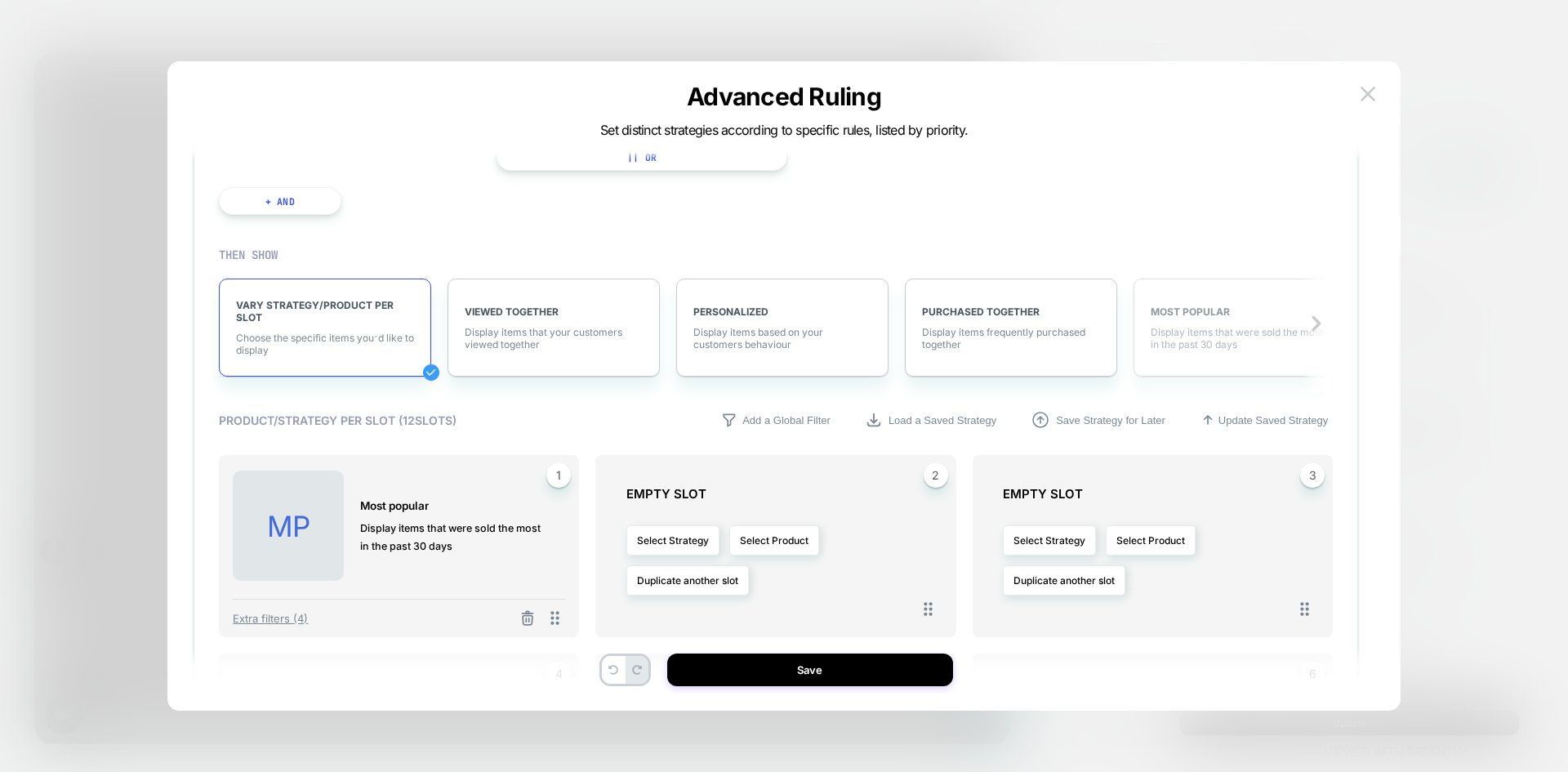
click at [1187, 324] on div "MOST POPULAR Display items that were sold the most in the past 30 days" at bounding box center [1240, 327] width 212 height 98
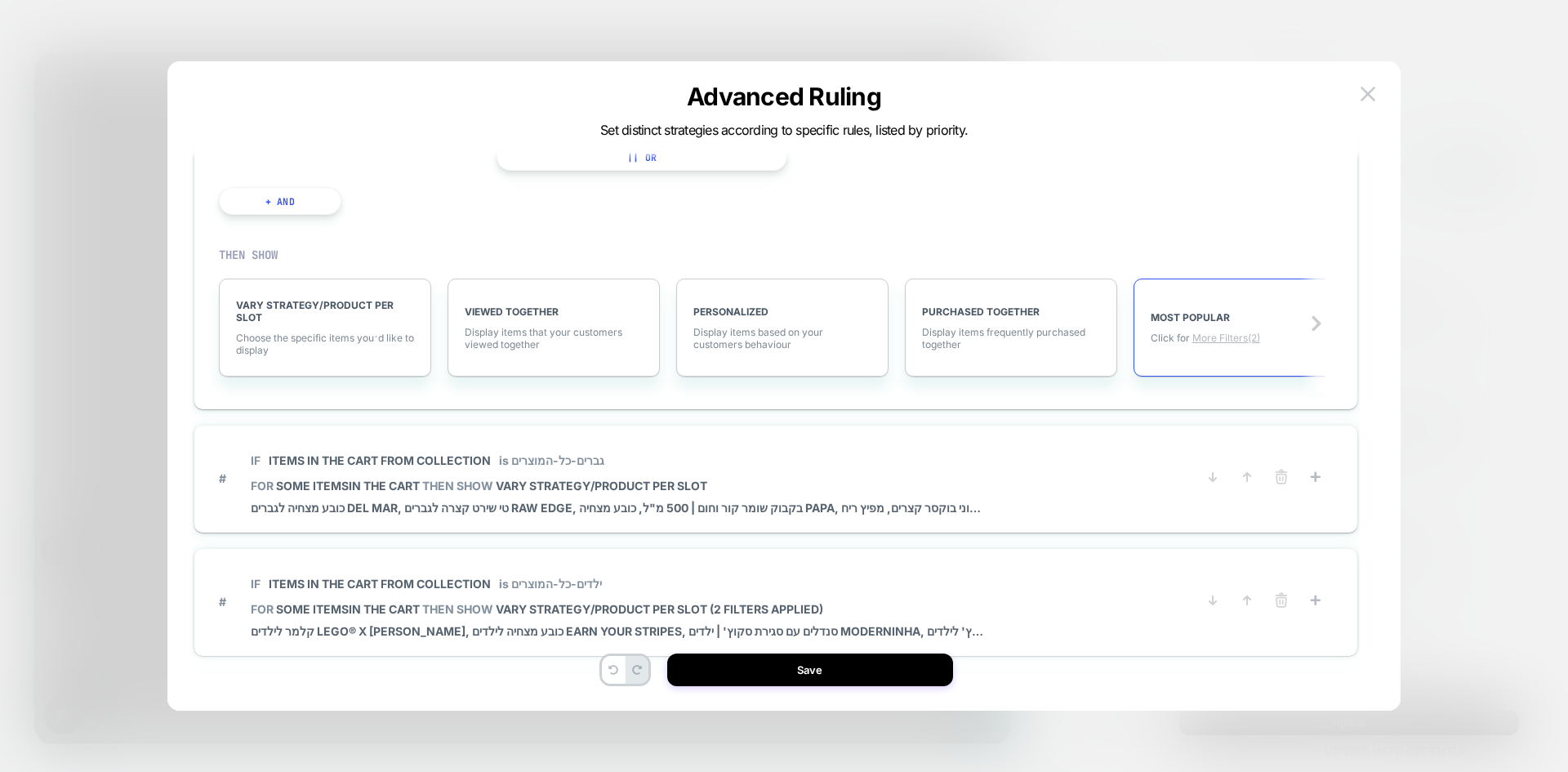
click at [1227, 340] on span "More Filters (2)" at bounding box center [1225, 338] width 68 height 12
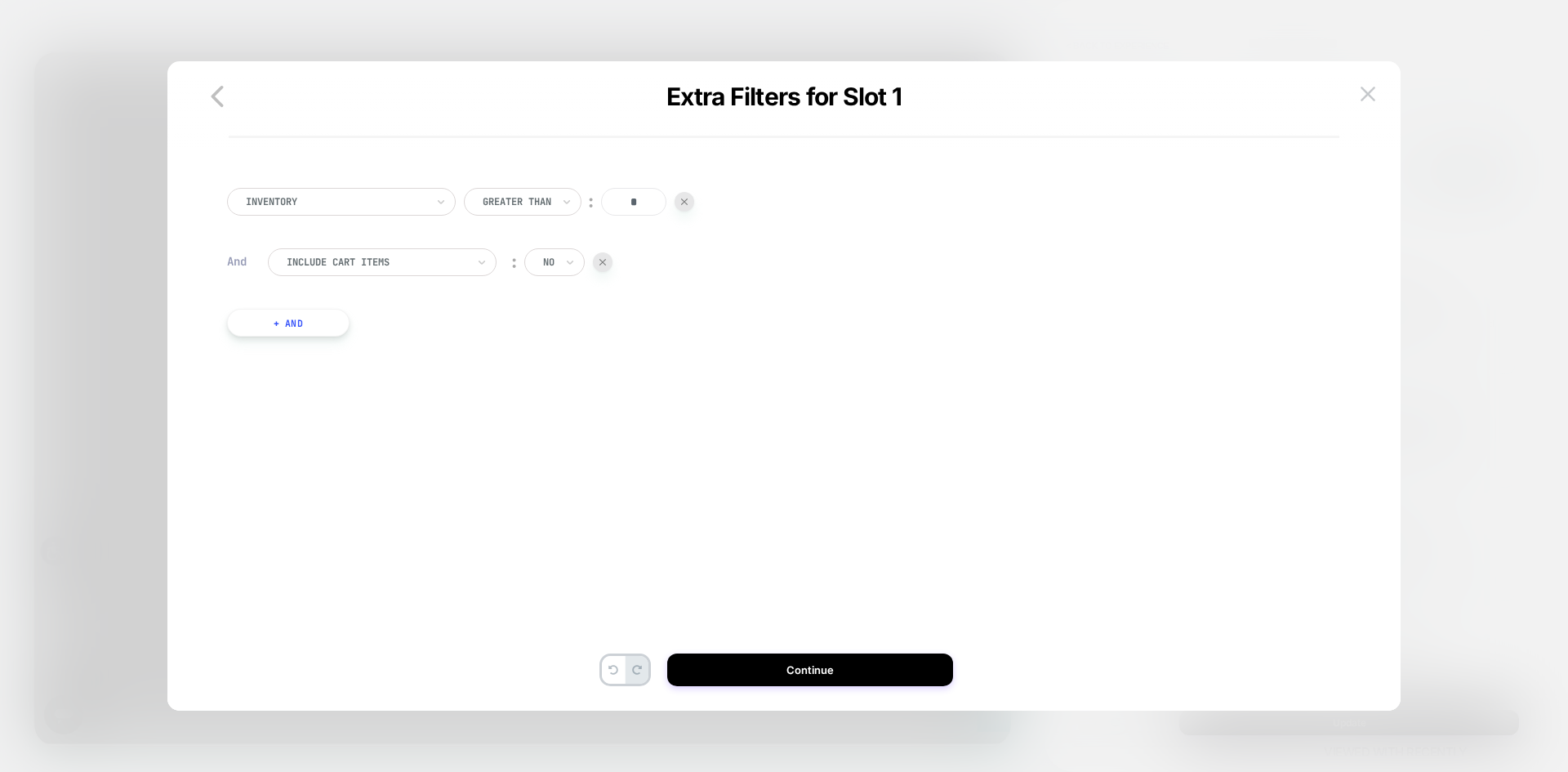
scroll to position [0, 0]
click at [309, 324] on button "+ And" at bounding box center [288, 323] width 122 height 27
click at [388, 340] on div at bounding box center [377, 338] width 180 height 15
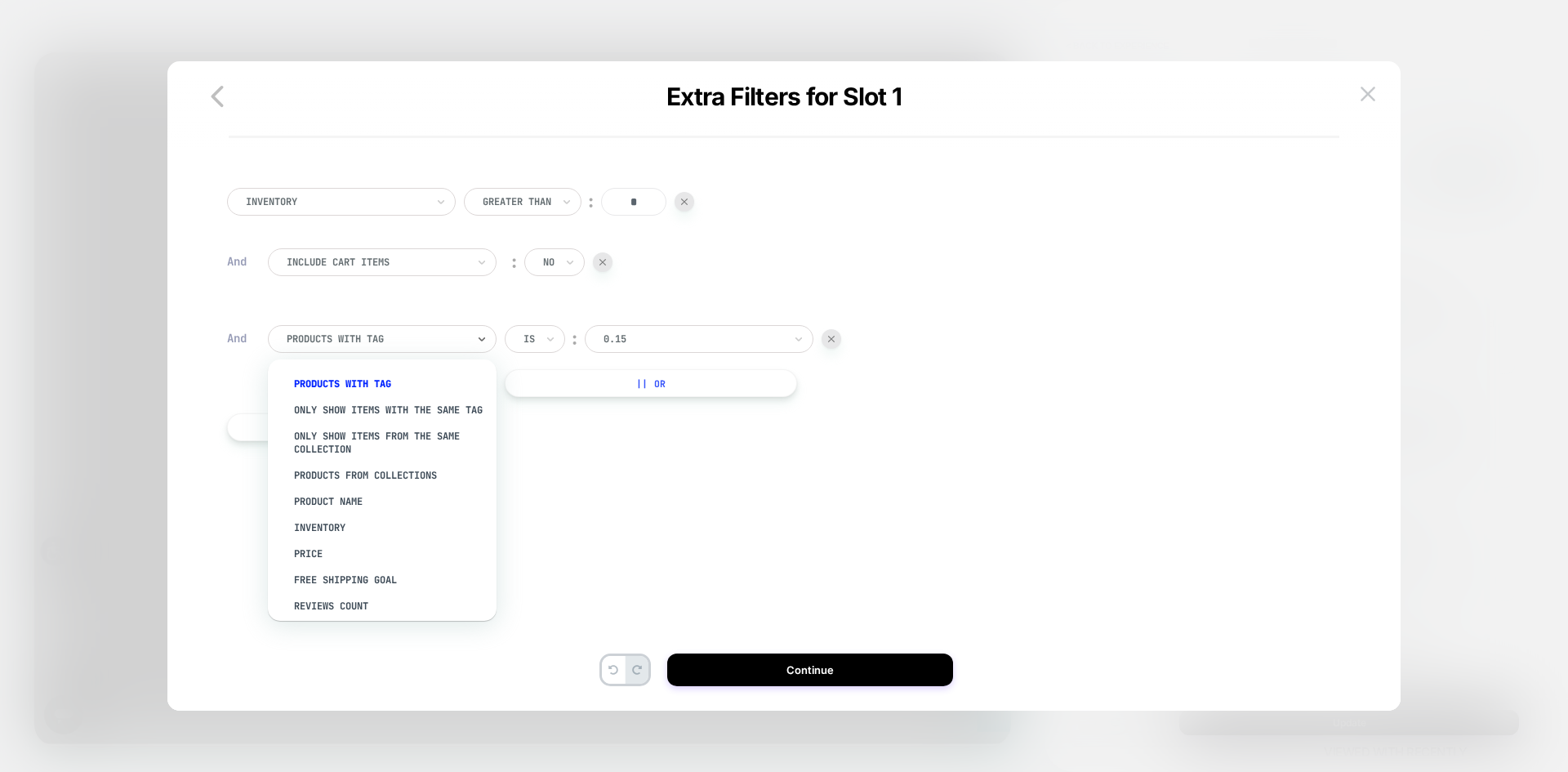
click at [618, 344] on div at bounding box center [694, 338] width 180 height 15
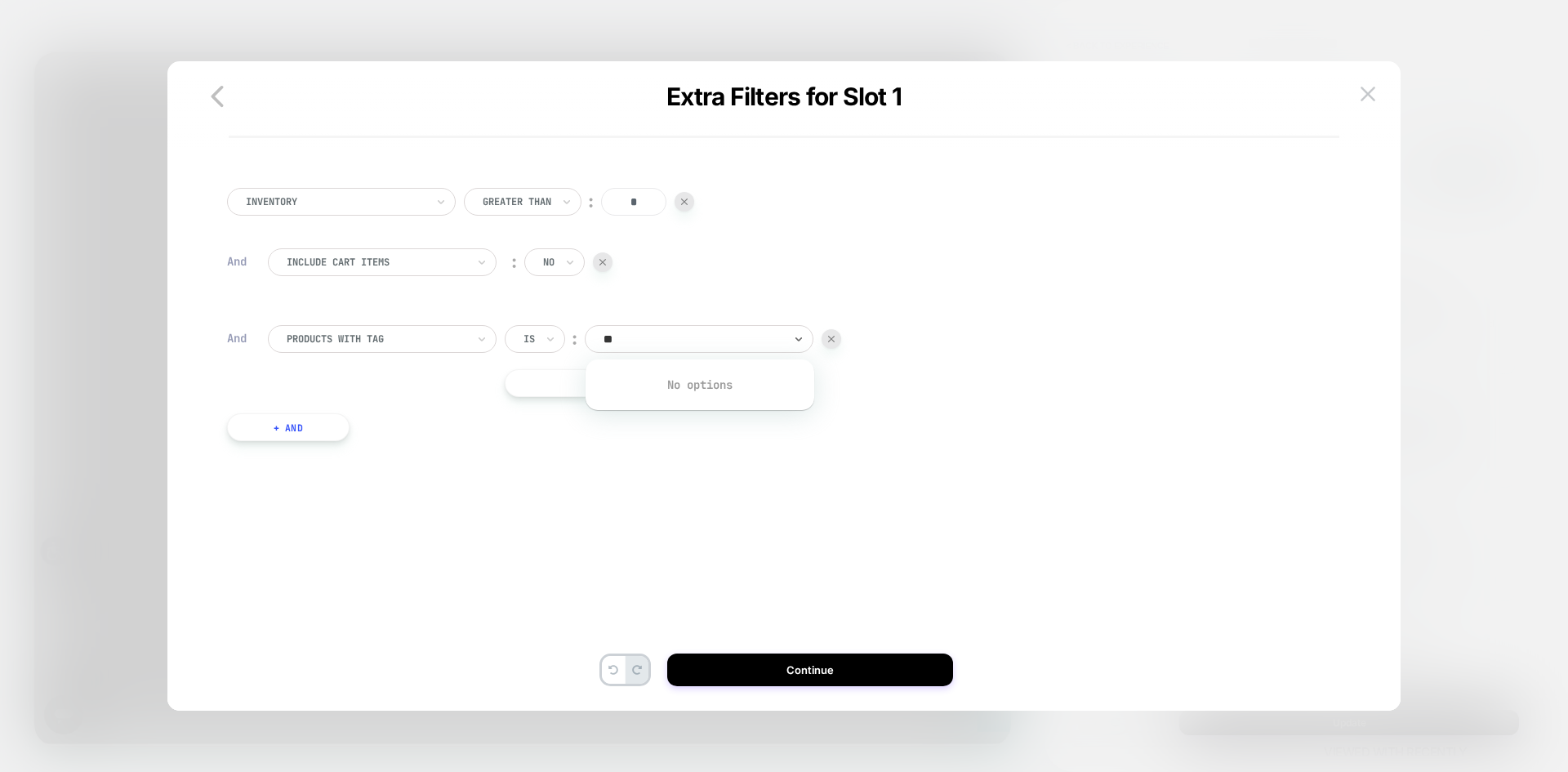
type input "*"
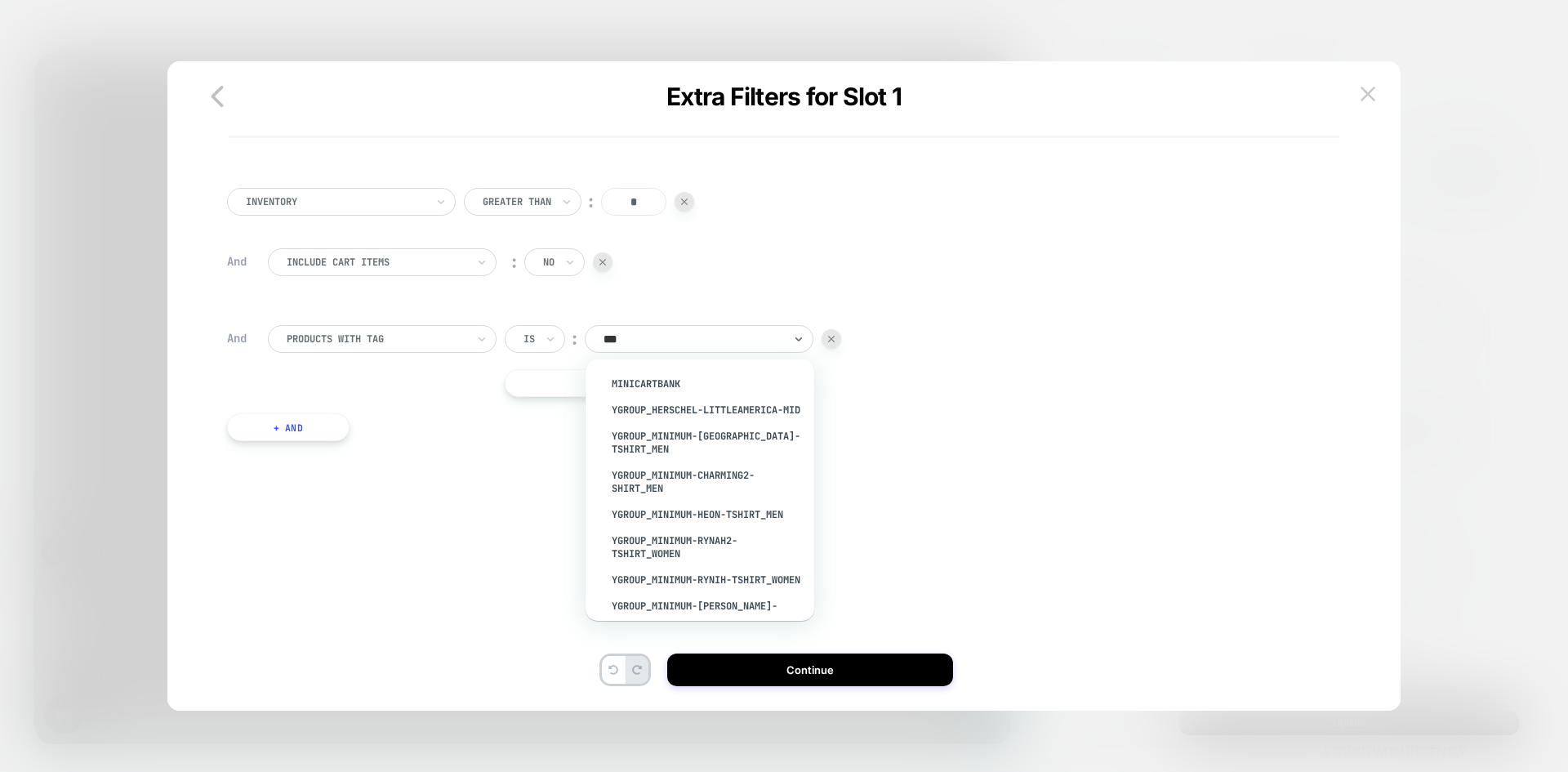
type input "****"
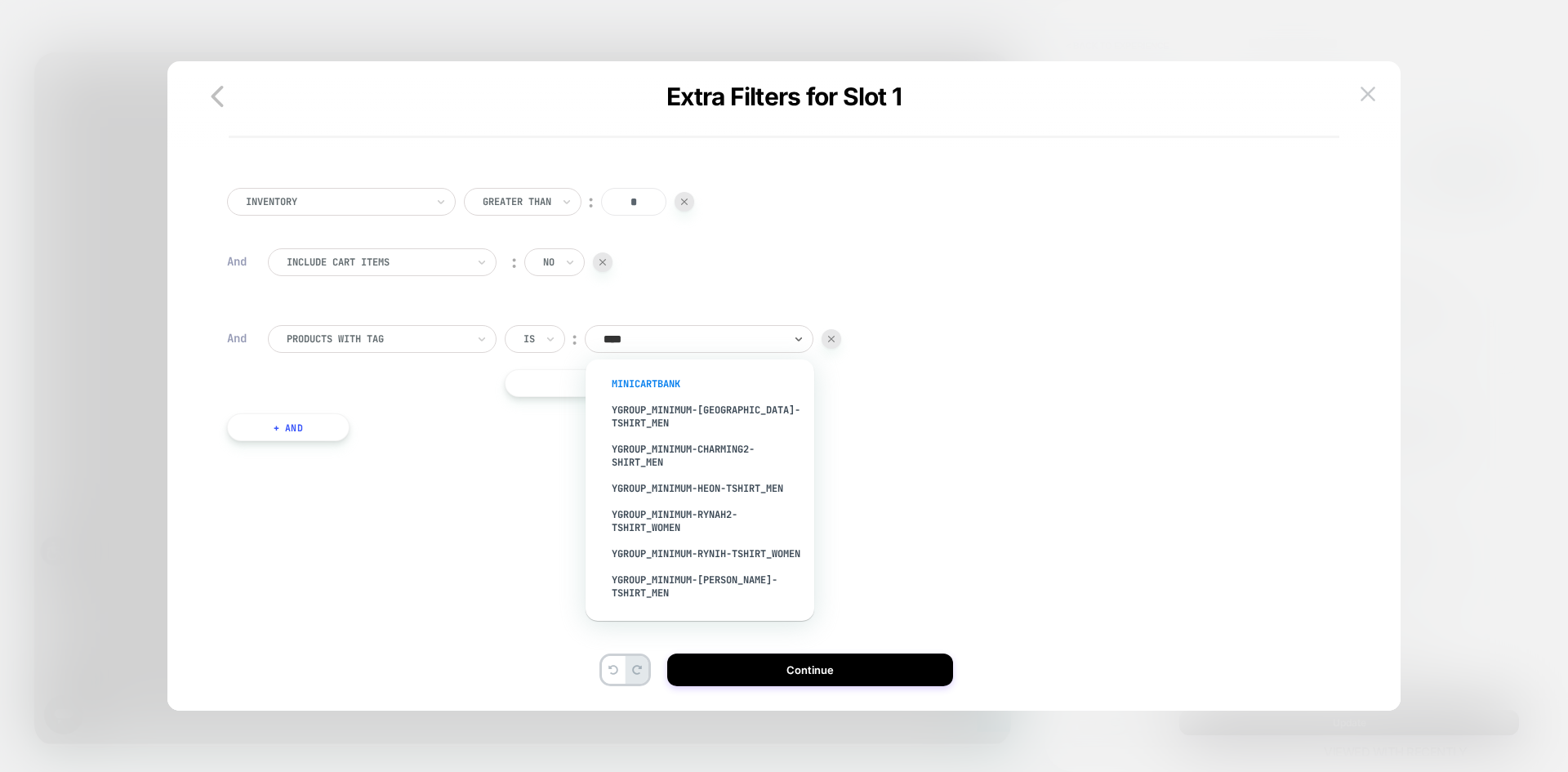
click at [625, 391] on div "MiniCartBank" at bounding box center [708, 384] width 212 height 27
click at [272, 434] on button "+ And" at bounding box center [288, 428] width 122 height 27
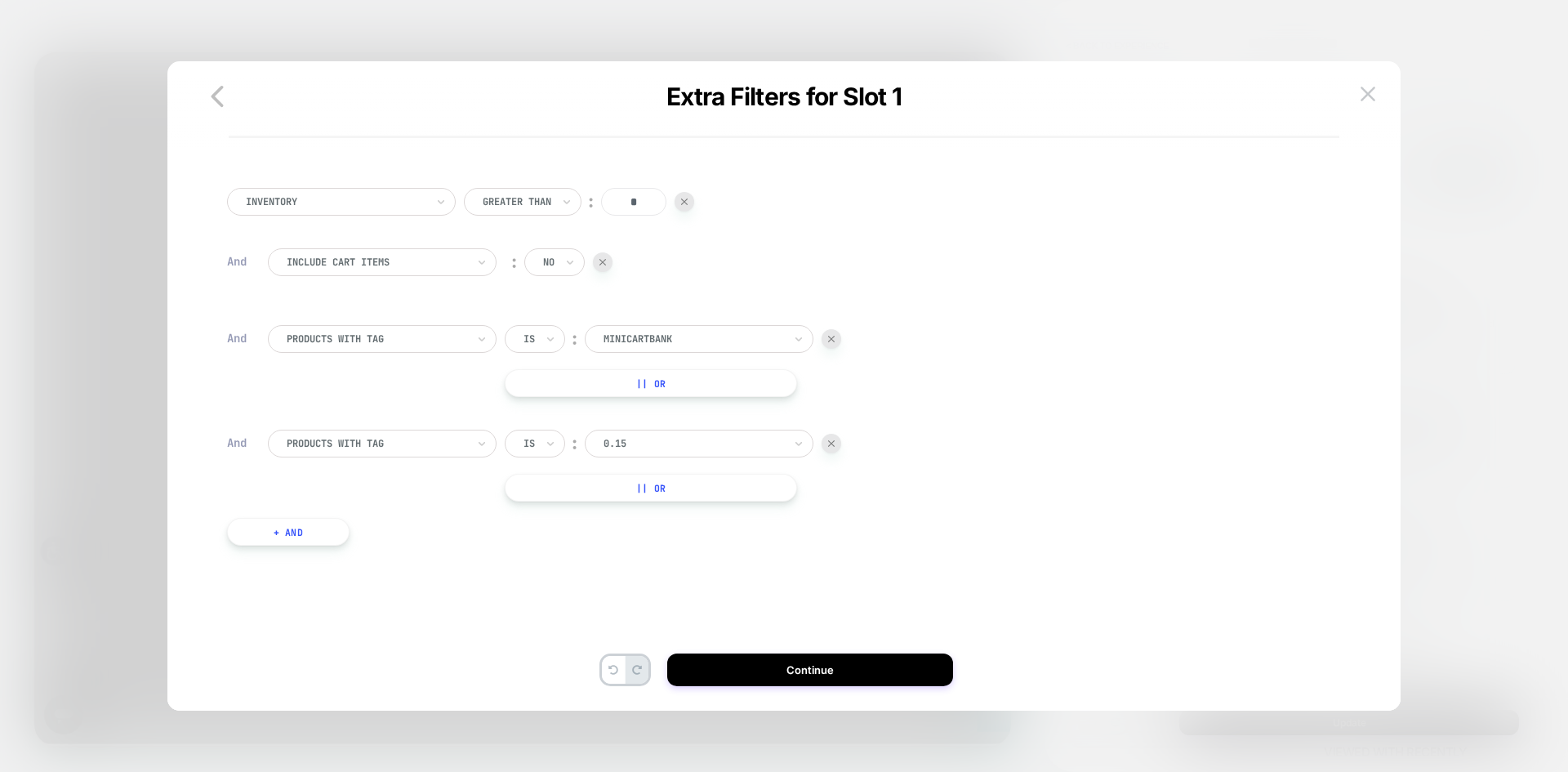
click at [681, 437] on div at bounding box center [694, 443] width 180 height 15
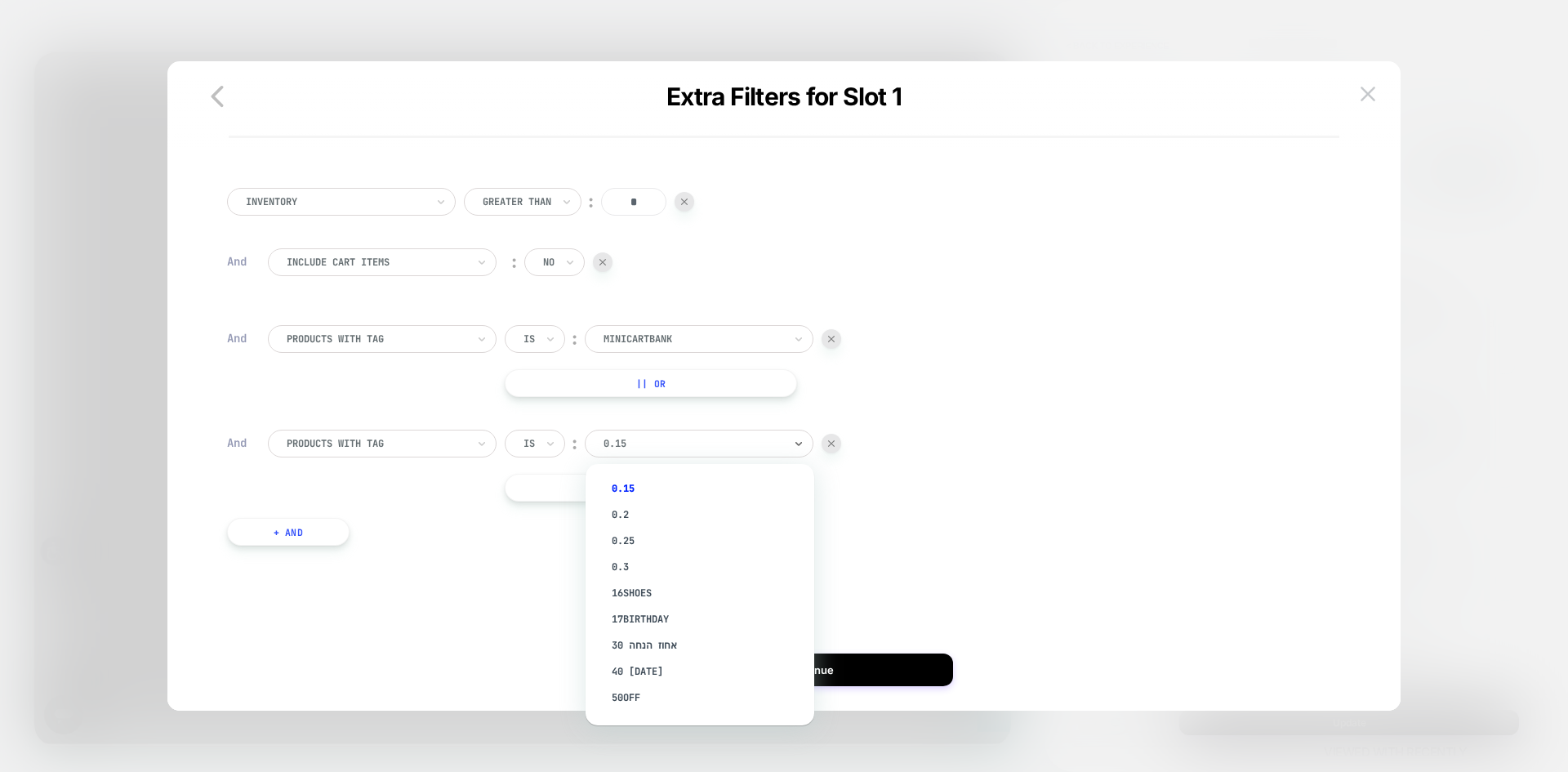
type input "*"
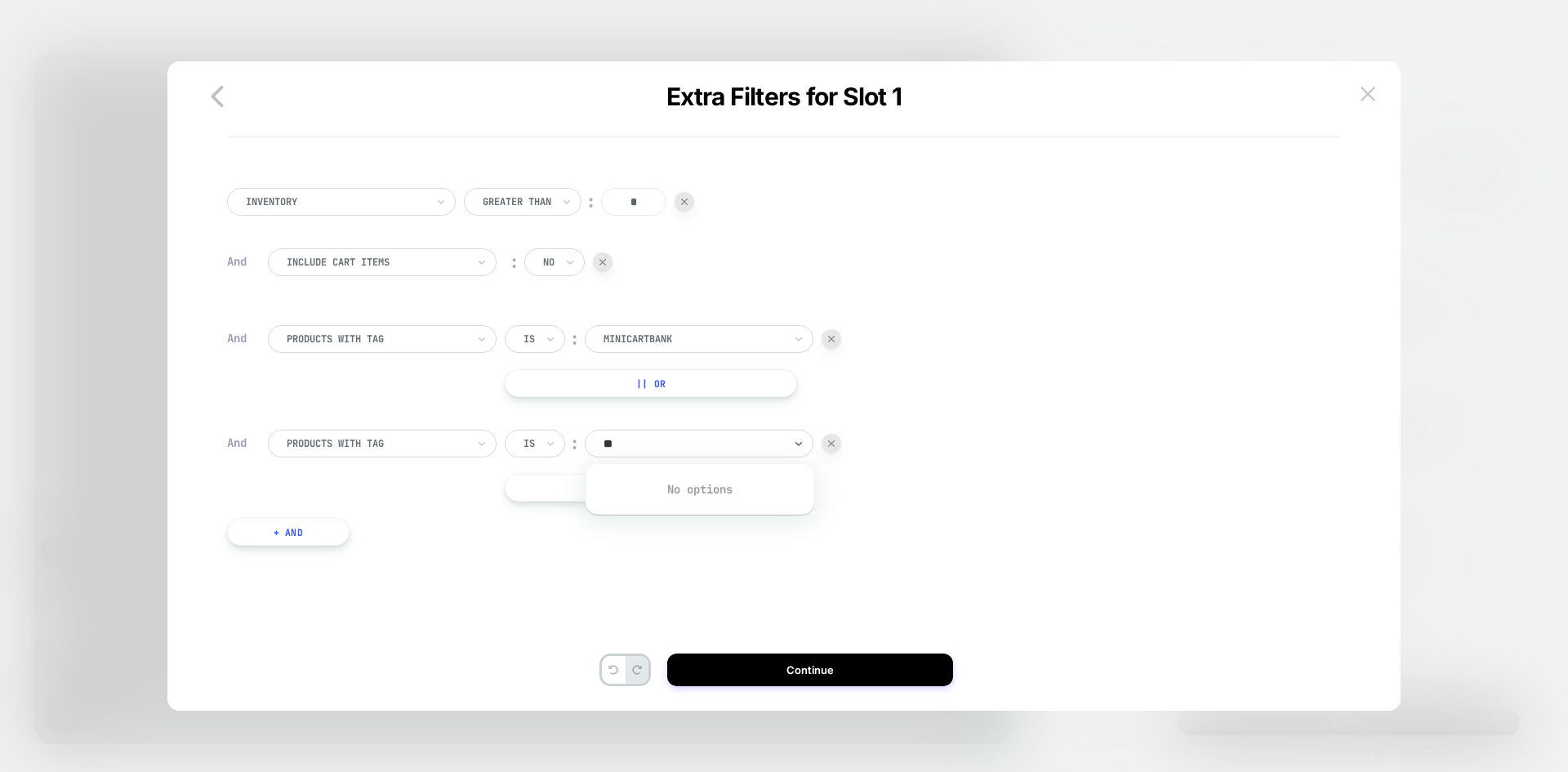
type input "*"
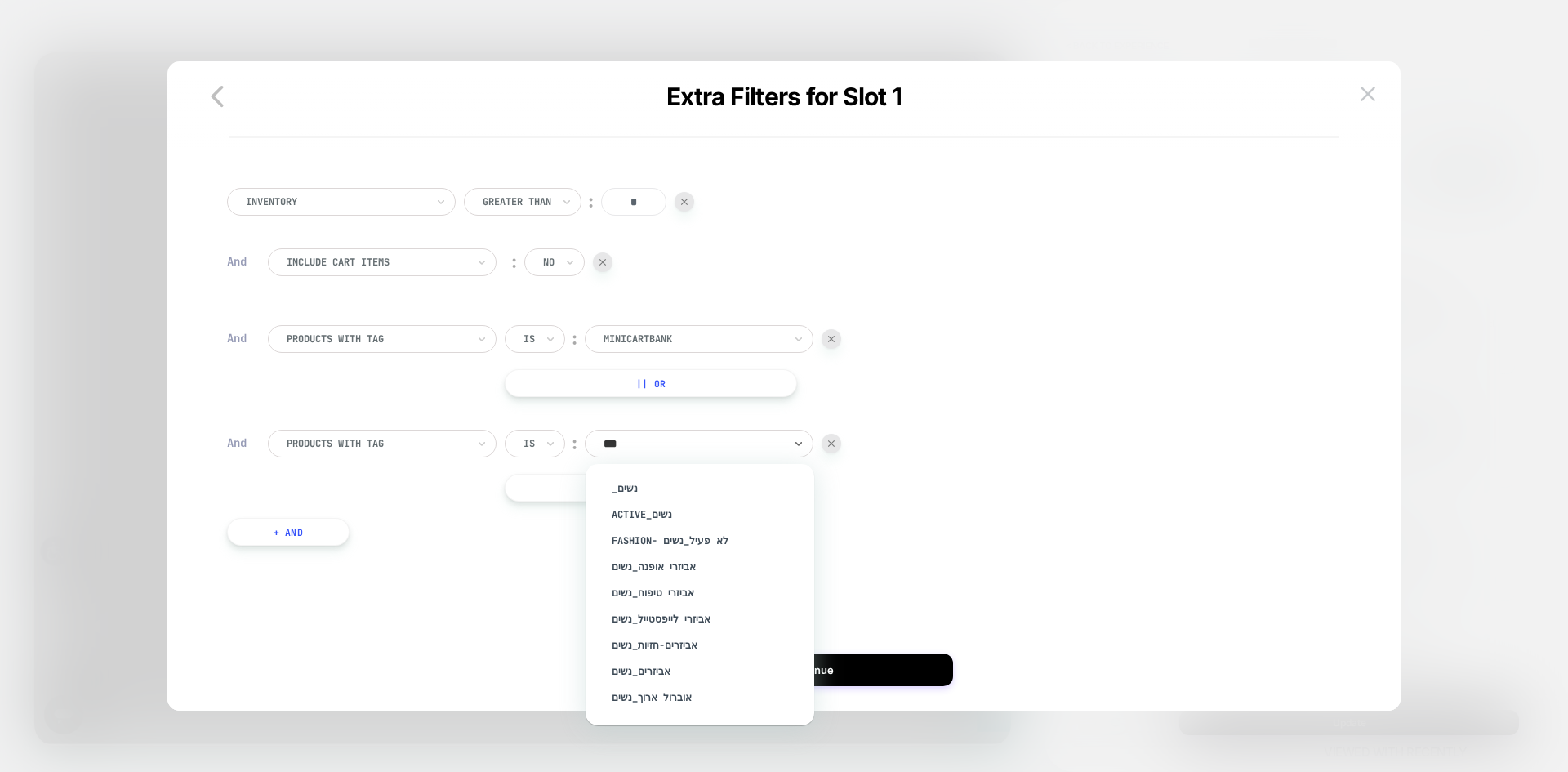
type input "****"
click at [622, 672] on div "נשים" at bounding box center [708, 672] width 212 height 27
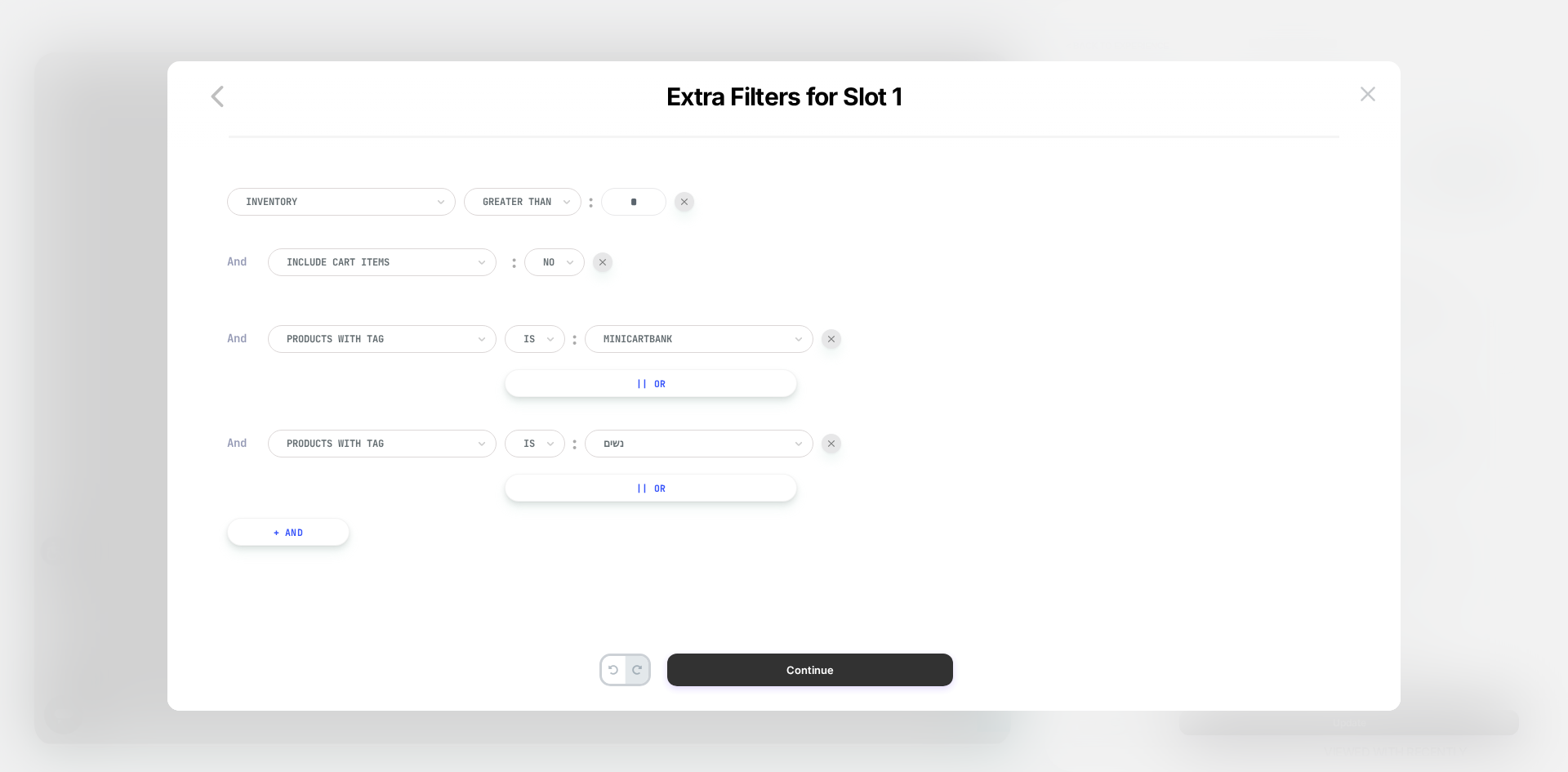
click at [879, 658] on button "Continue" at bounding box center [810, 670] width 286 height 33
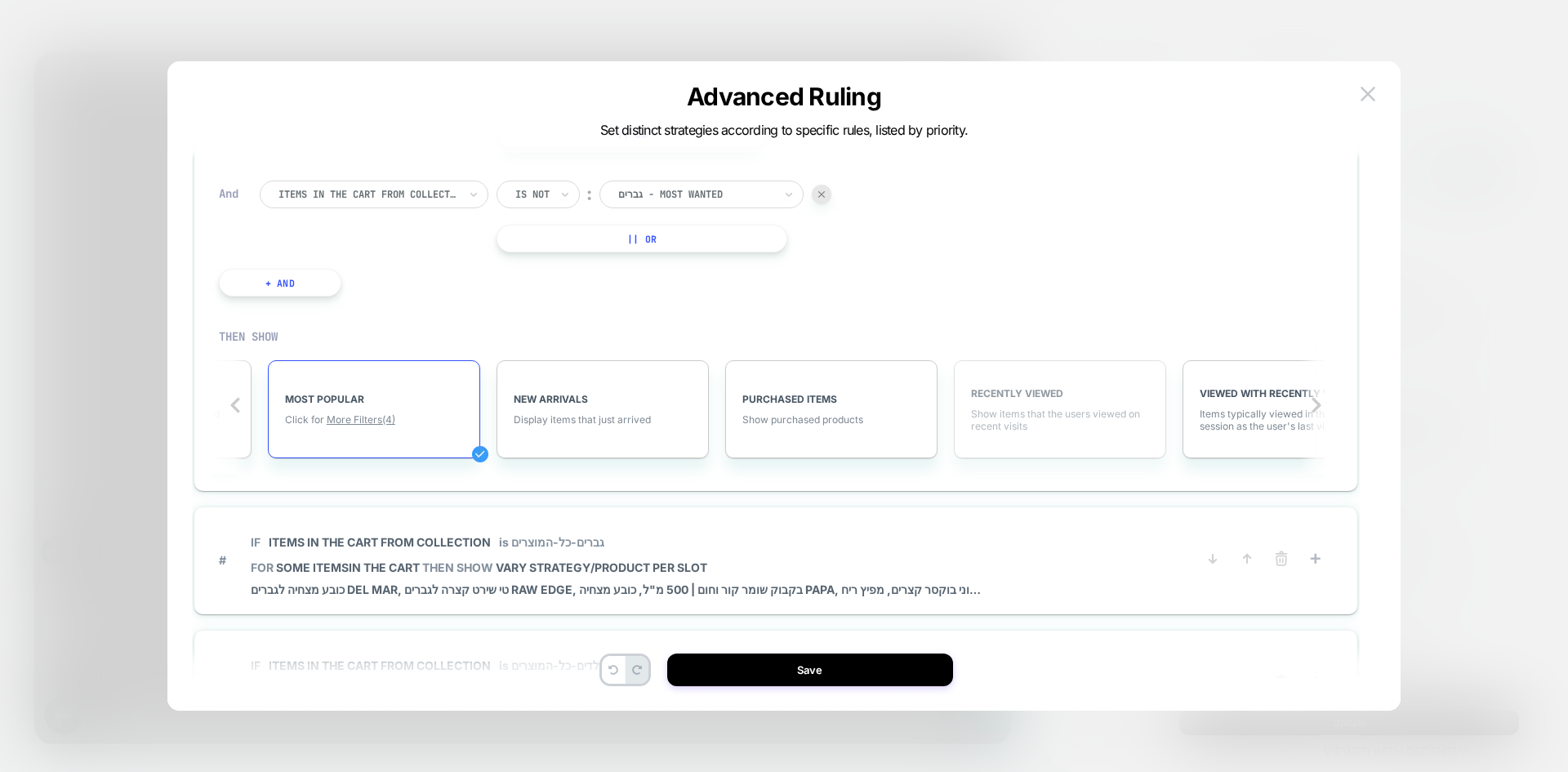
scroll to position [245, 0]
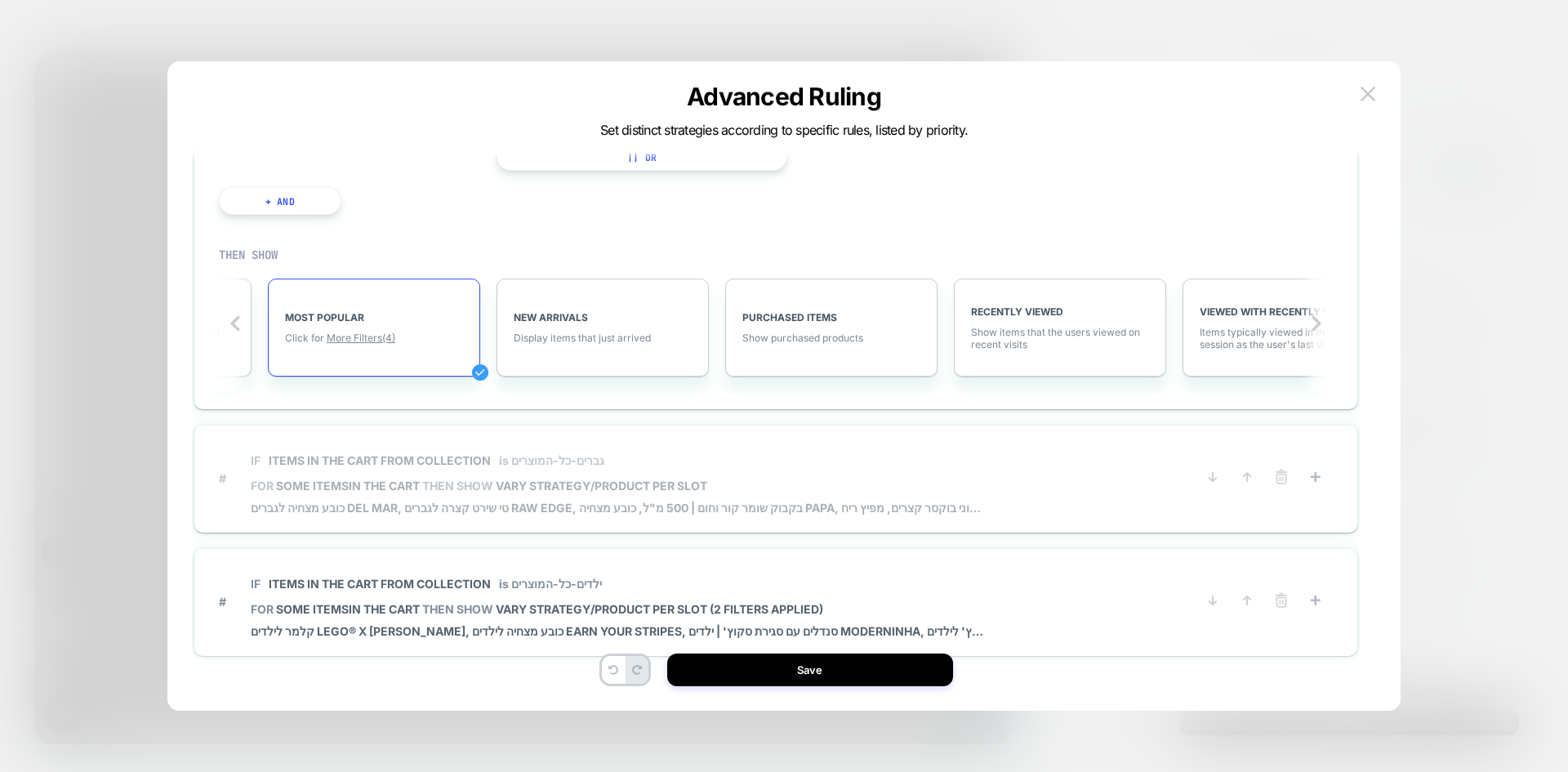
click at [879, 474] on span "IF Items in the cart from collection is גברים-כל-המוצרים" at bounding box center [618, 460] width 735 height 37
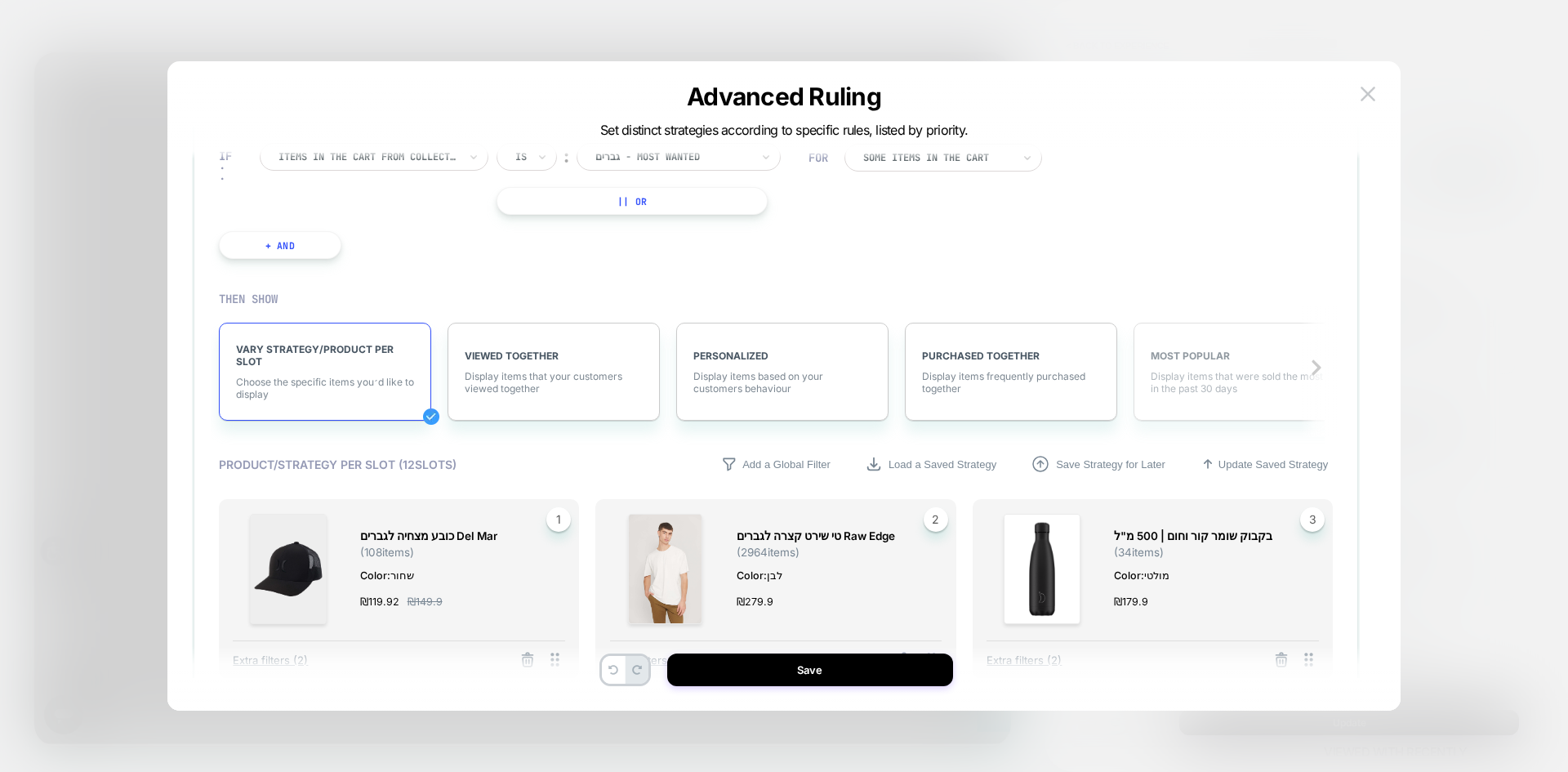
click at [1258, 352] on span "MOST POPULAR" at bounding box center [1240, 356] width 178 height 12
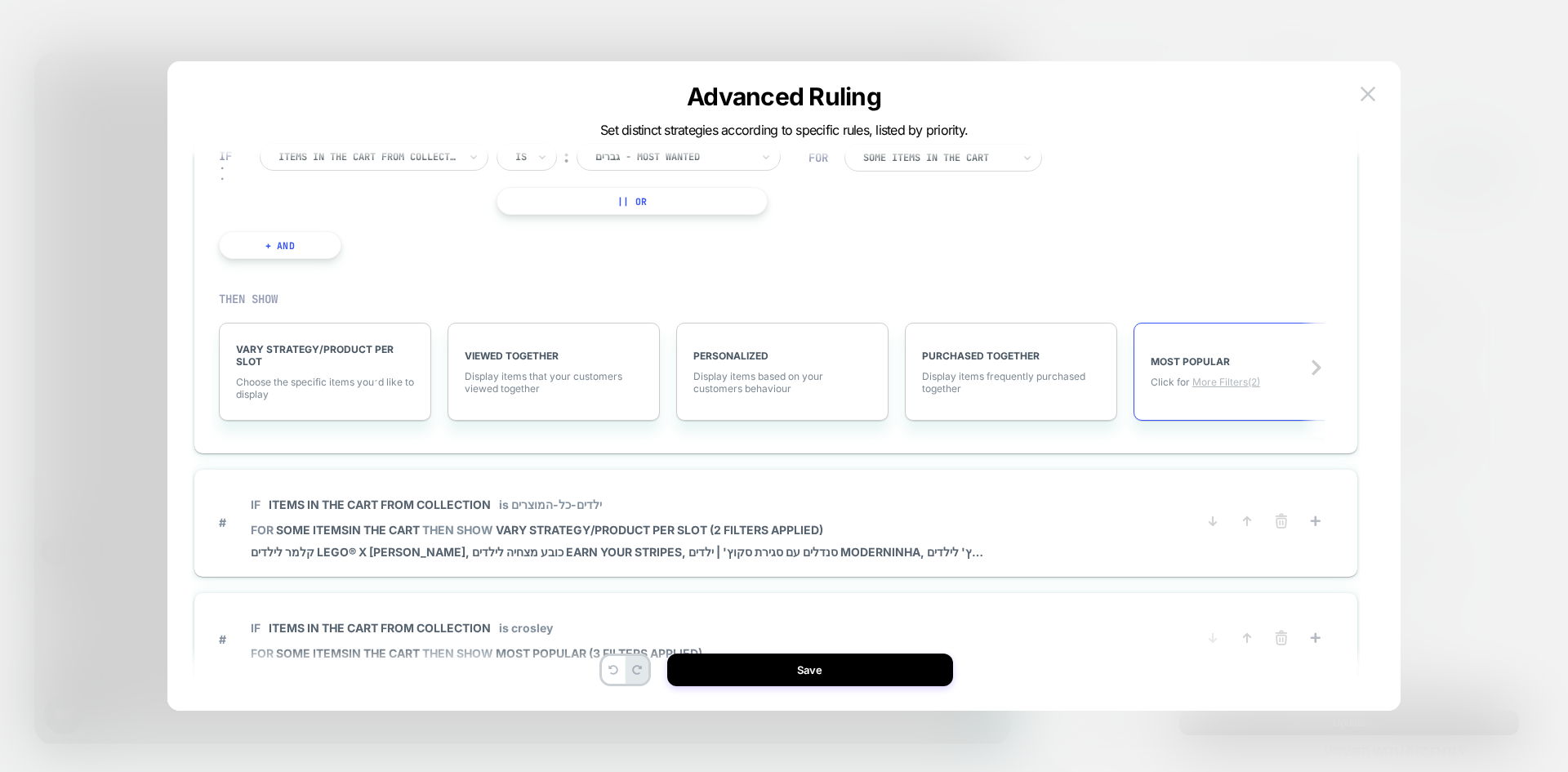
click at [1247, 388] on span "More Filters (2)" at bounding box center [1225, 382] width 68 height 12
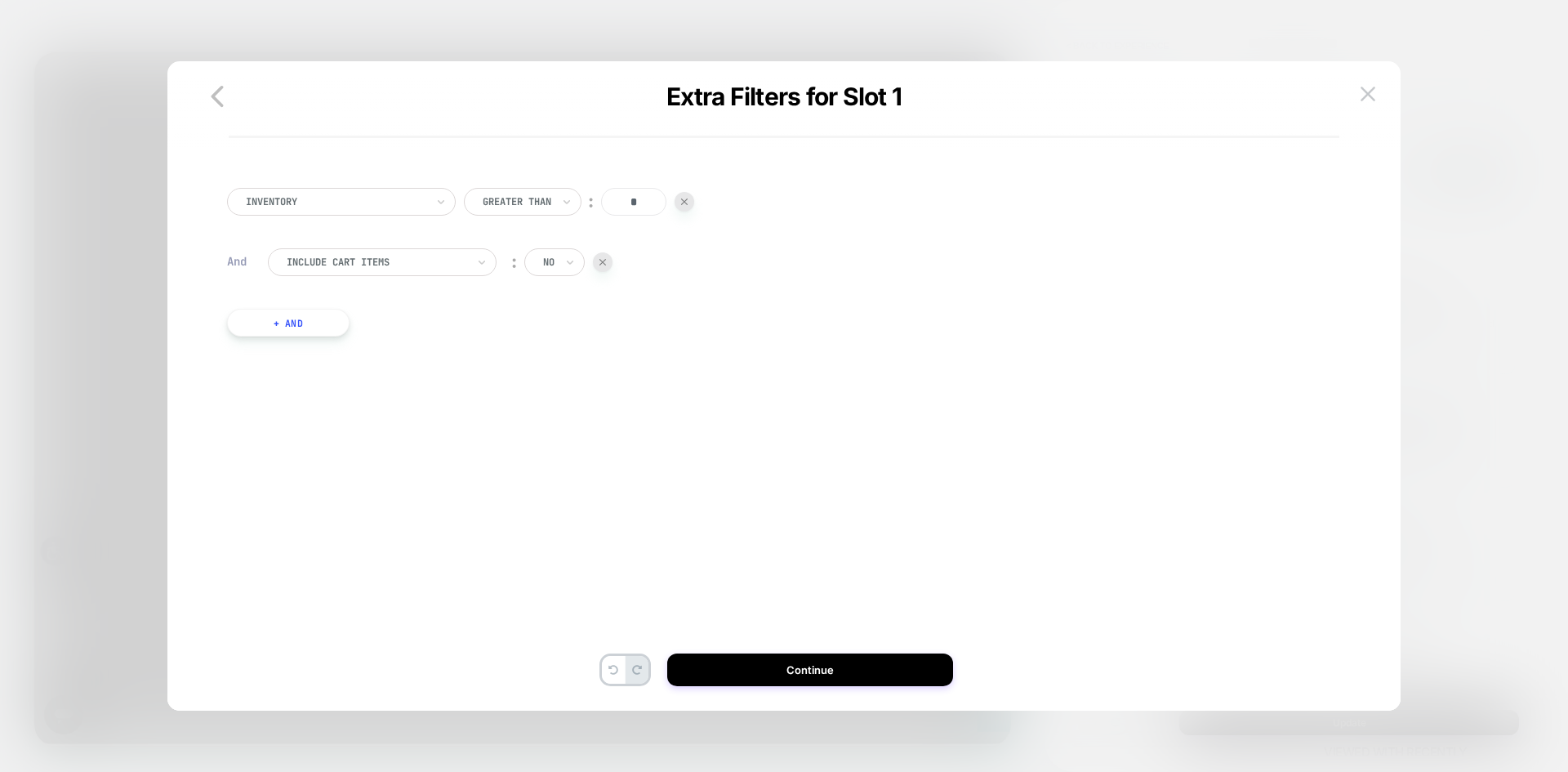
scroll to position [49, 0]
click at [288, 266] on button "+ And" at bounding box center [288, 273] width 122 height 27
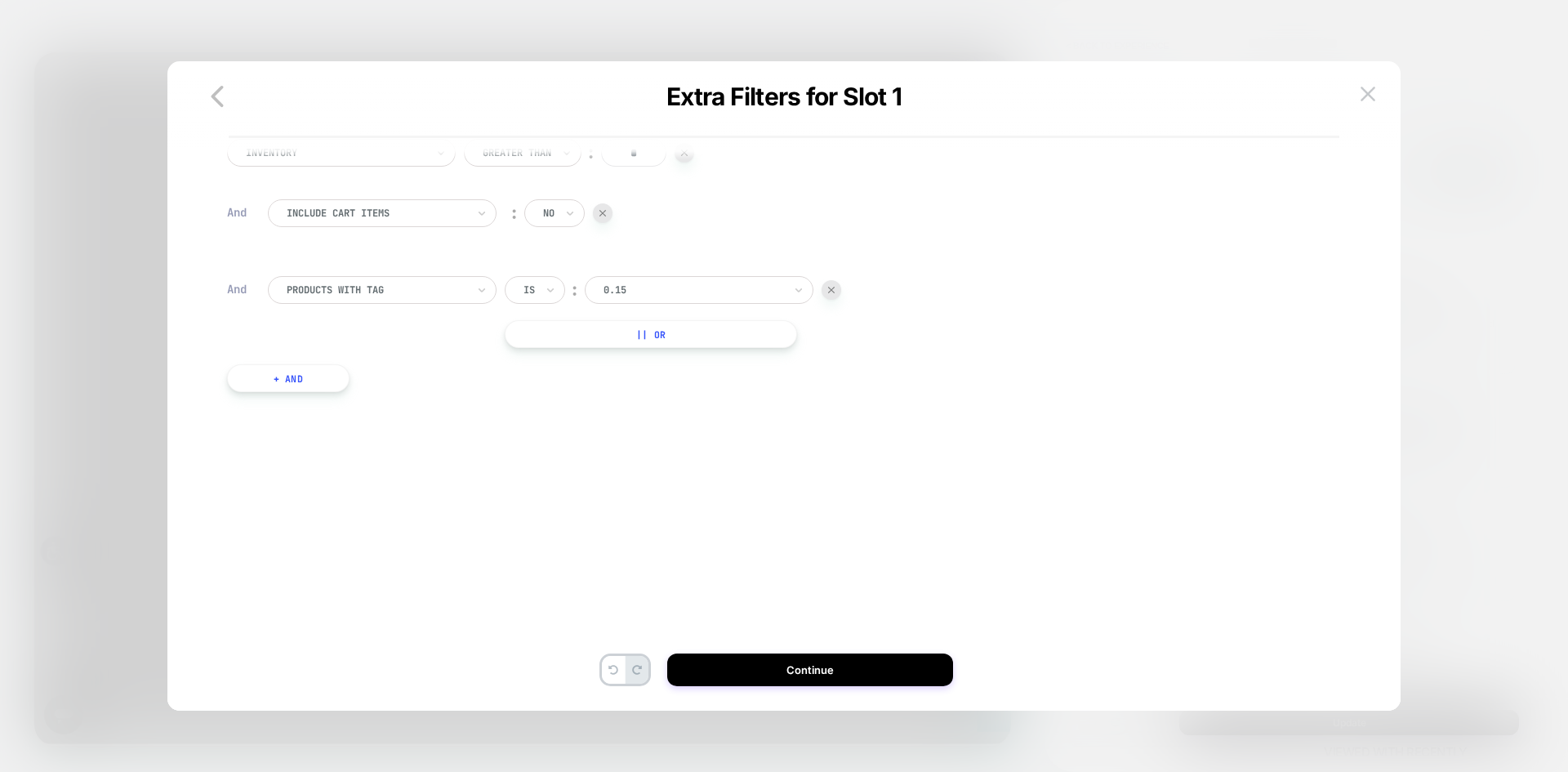
click at [622, 293] on div at bounding box center [694, 290] width 180 height 15
type input "*"
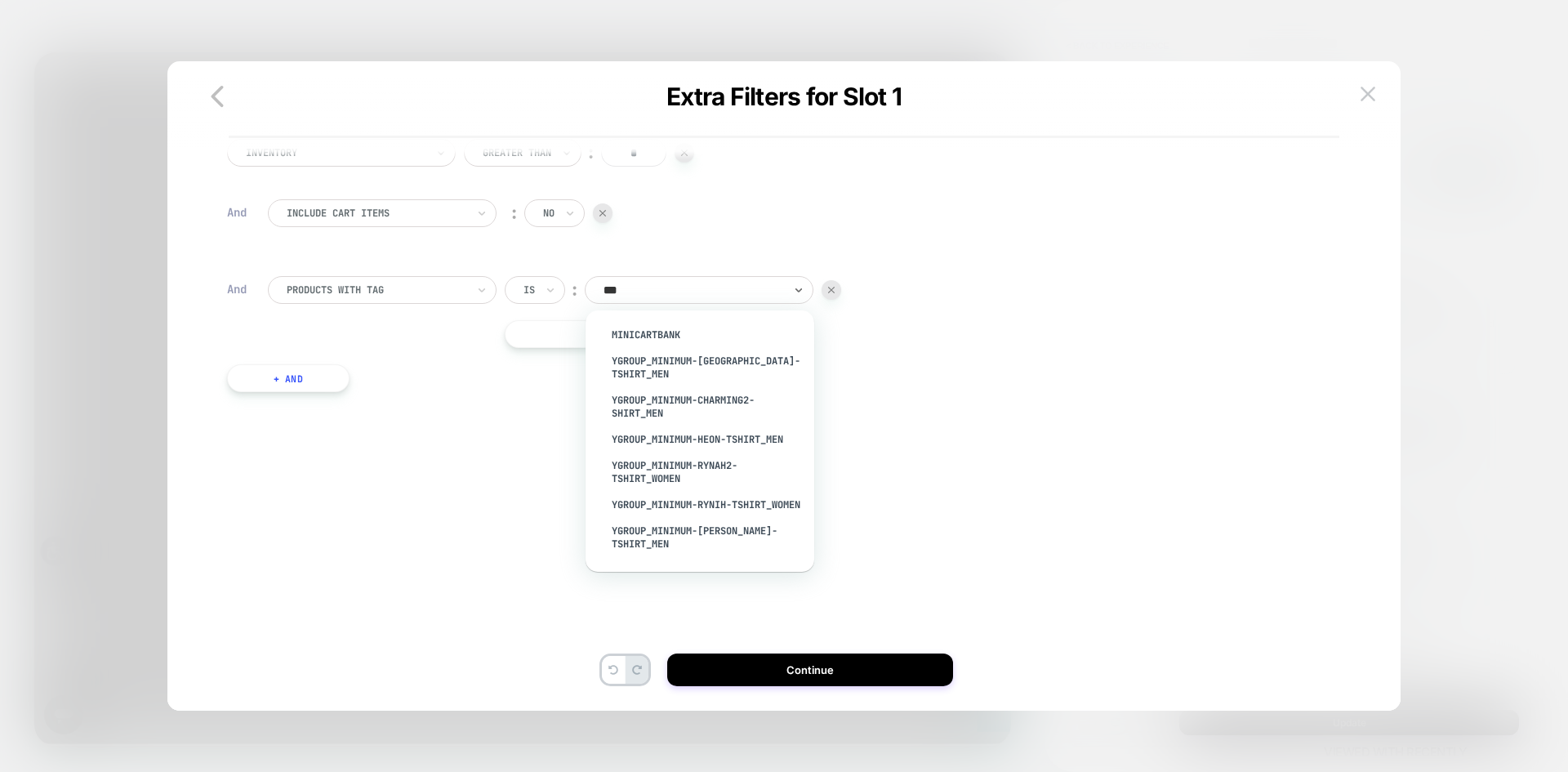
type input "****"
click at [635, 338] on div "MiniCartBank" at bounding box center [708, 335] width 212 height 27
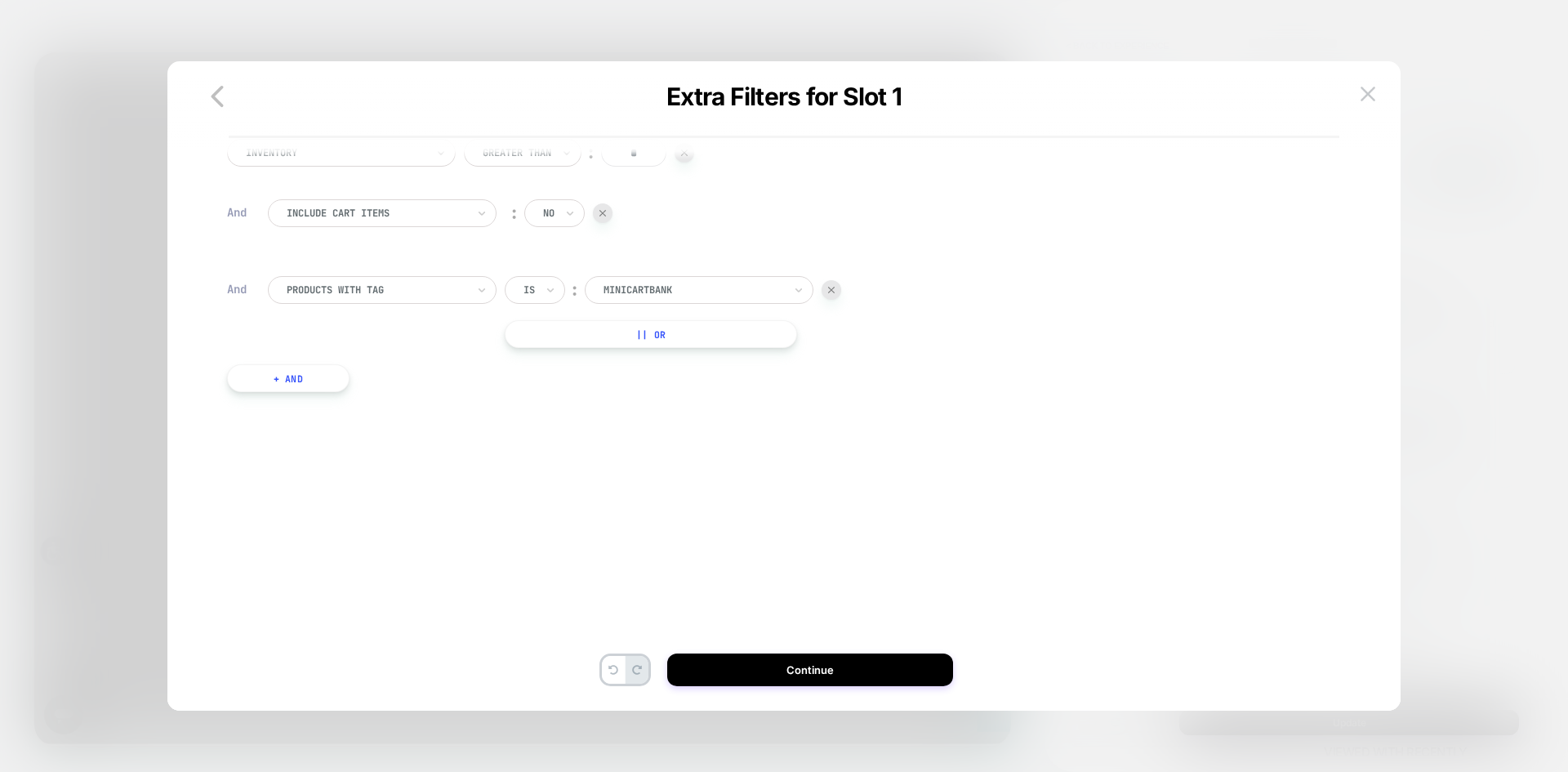
click at [338, 375] on button "+ And" at bounding box center [288, 378] width 122 height 27
click at [610, 392] on input "text" at bounding box center [607, 394] width 7 height 15
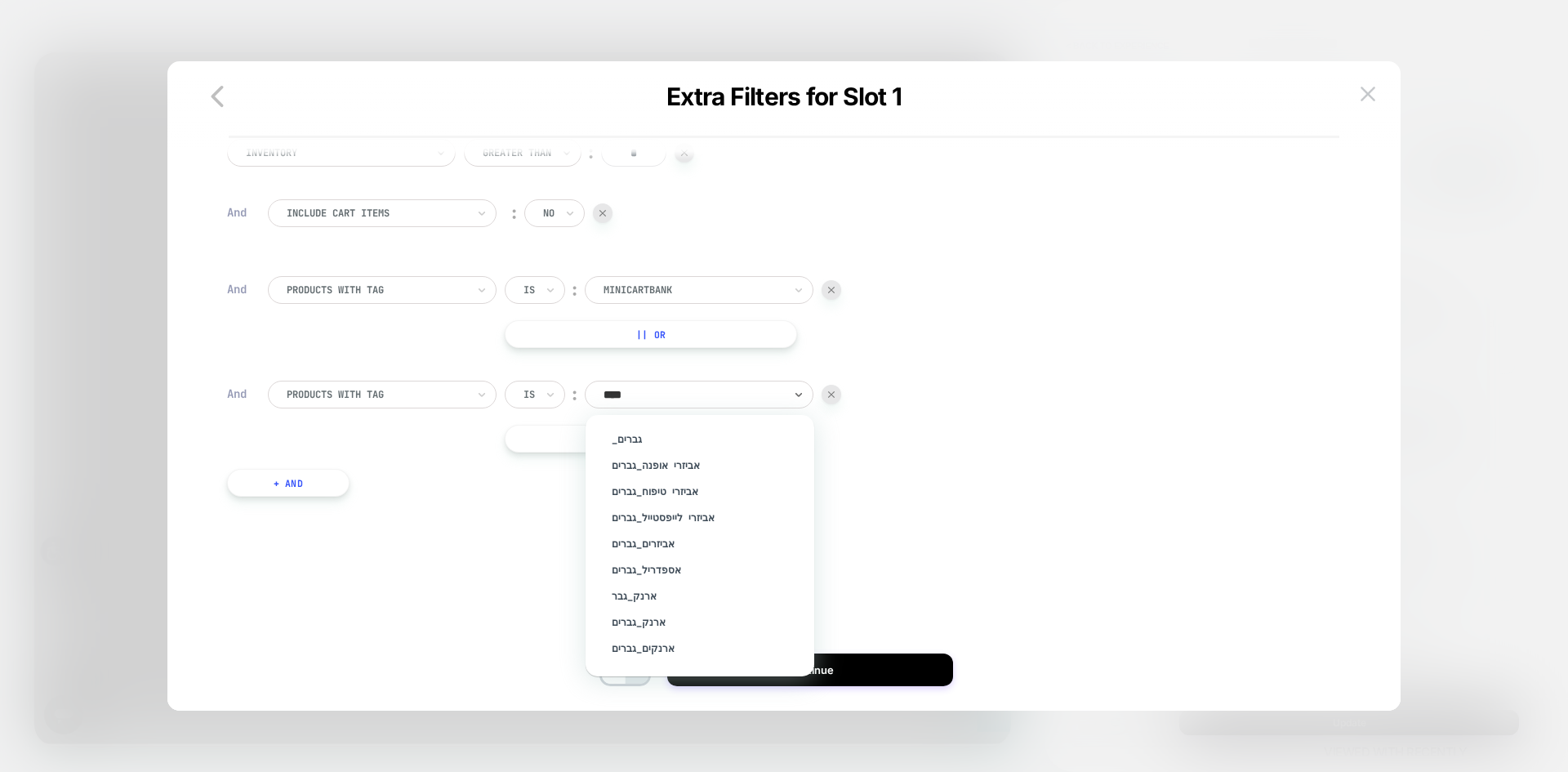
type input "*****"
click at [635, 535] on div "גברים" at bounding box center [708, 528] width 212 height 27
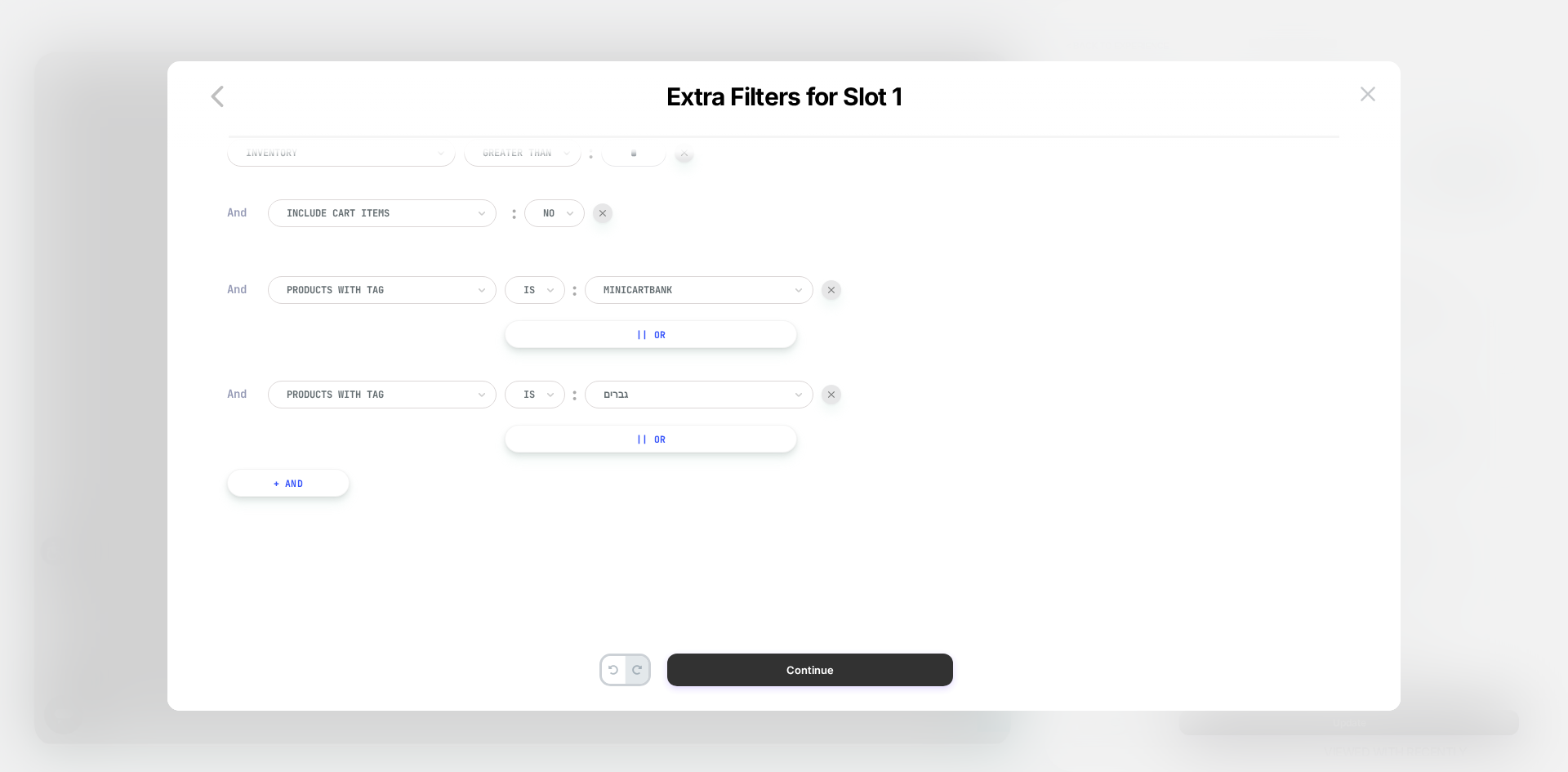
click at [793, 661] on button "Continue" at bounding box center [810, 670] width 286 height 33
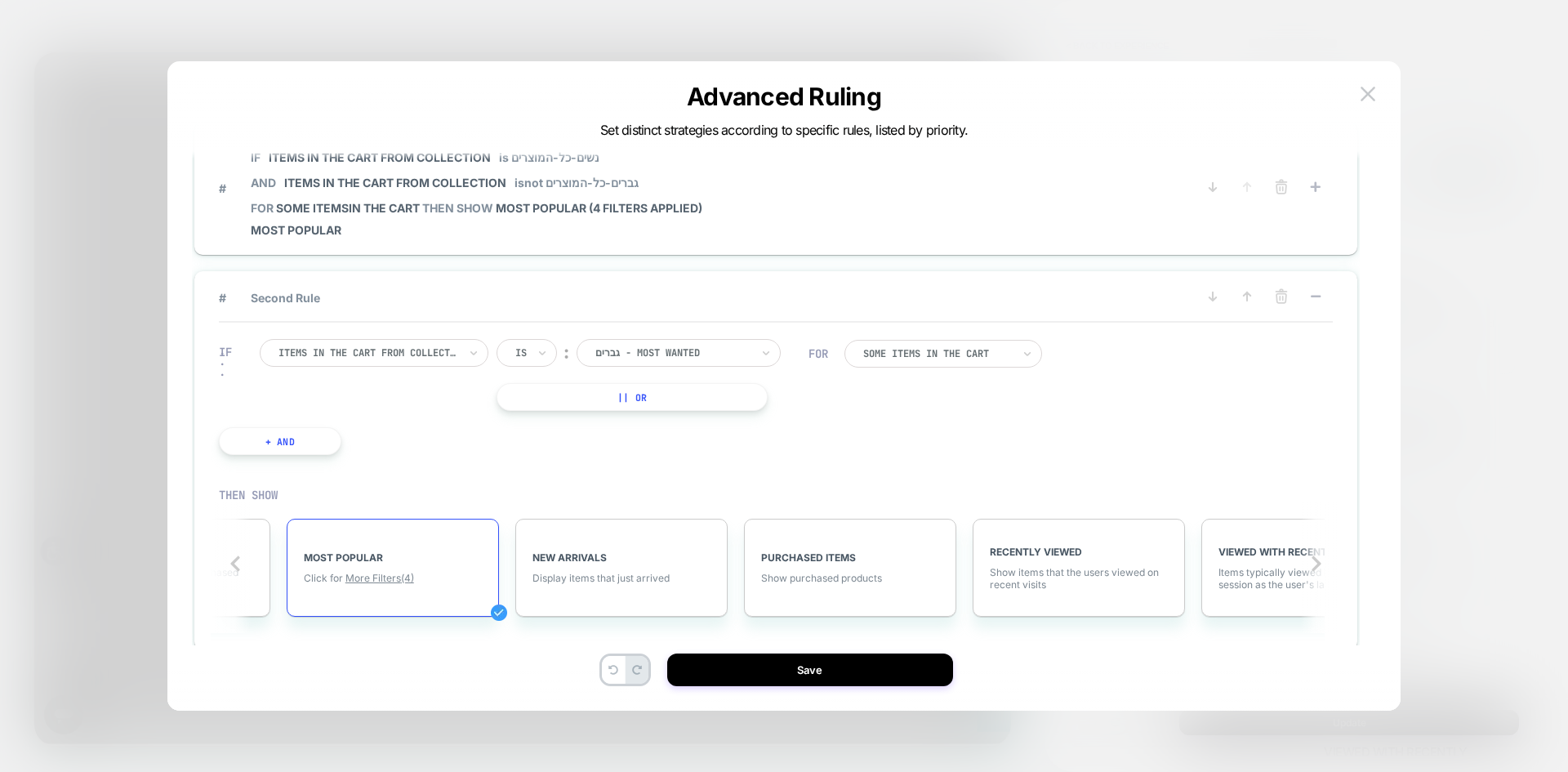
scroll to position [0, 866]
click at [1315, 297] on rect at bounding box center [1315, 296] width 9 height 3
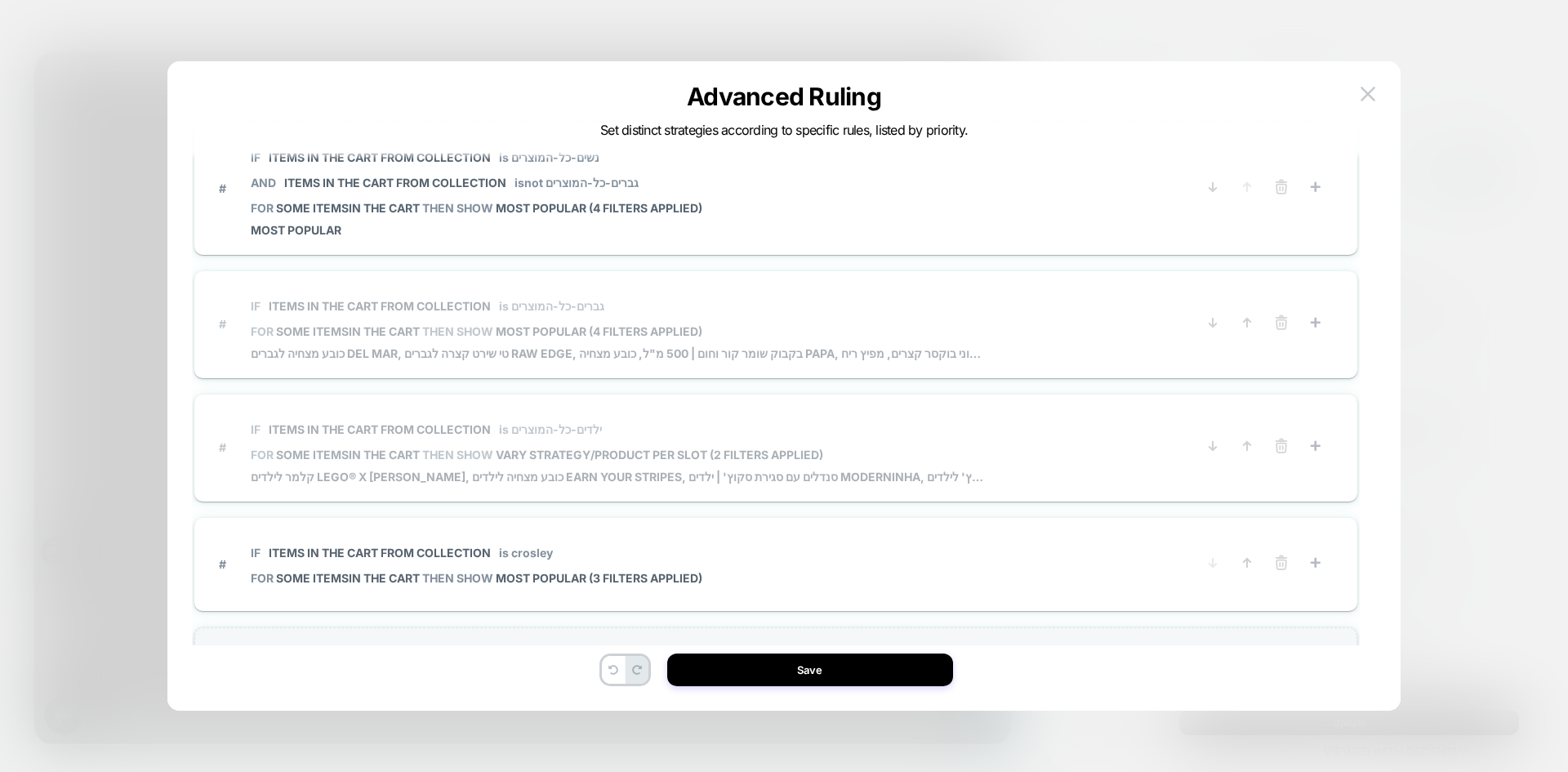
click at [1124, 432] on span "# IF Items in the cart from collection is ילדים-כל-המוצרים FOR some items IN TH…" at bounding box center [708, 447] width 978 height 73
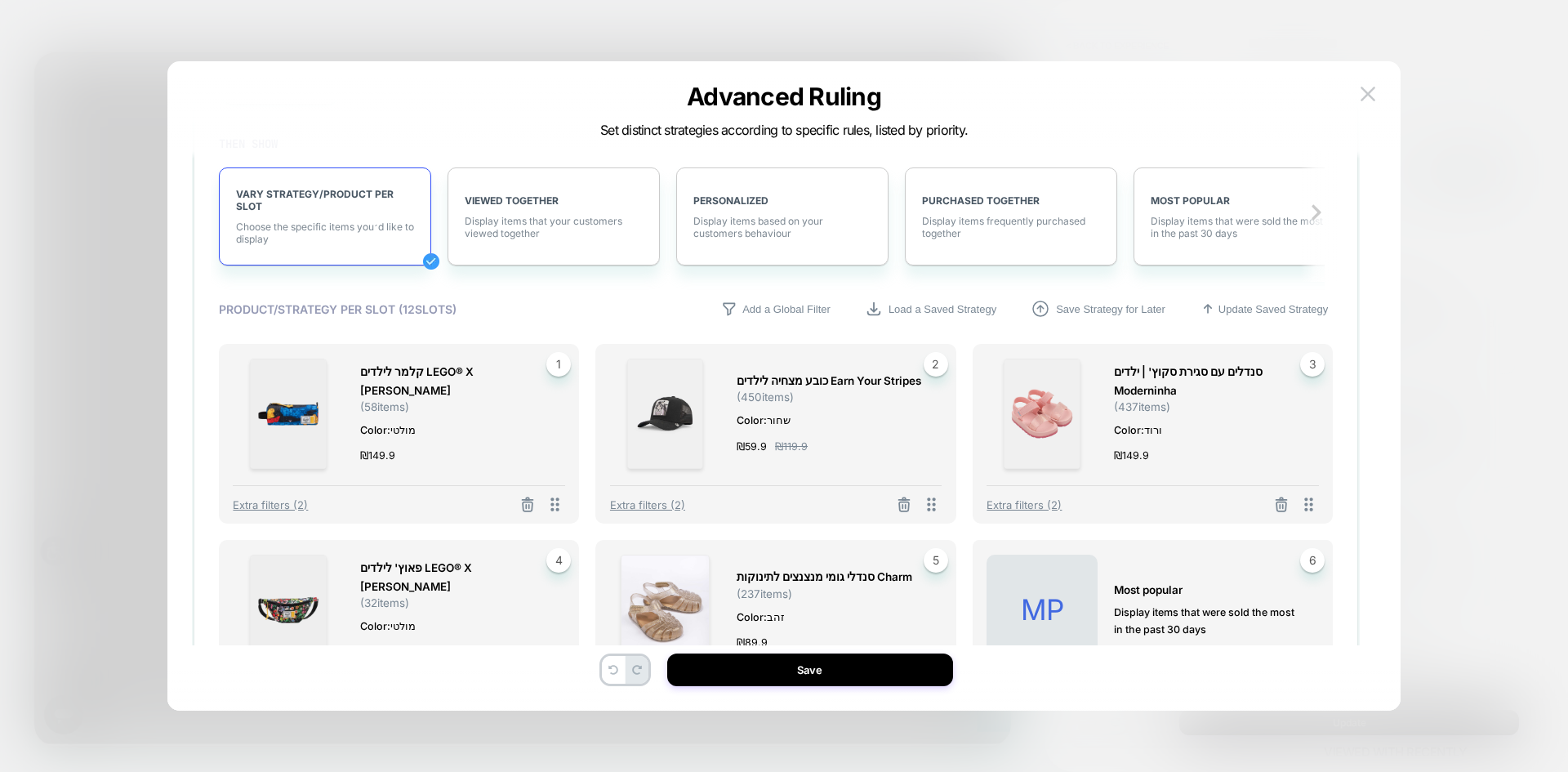
scroll to position [409, 0]
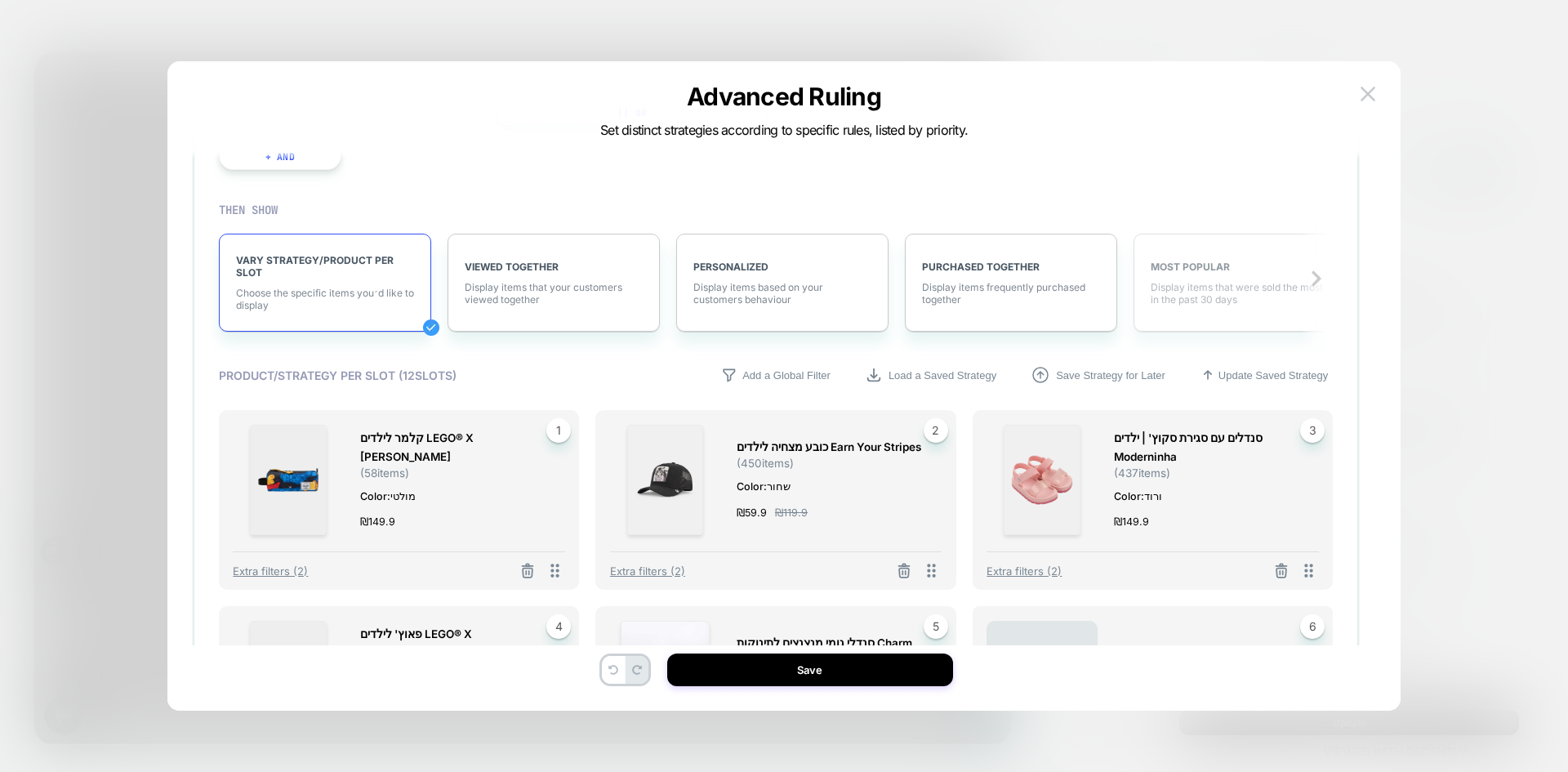
click at [1196, 314] on div "MOST POPULAR Display items that were sold the most in the past 30 days" at bounding box center [1240, 283] width 212 height 98
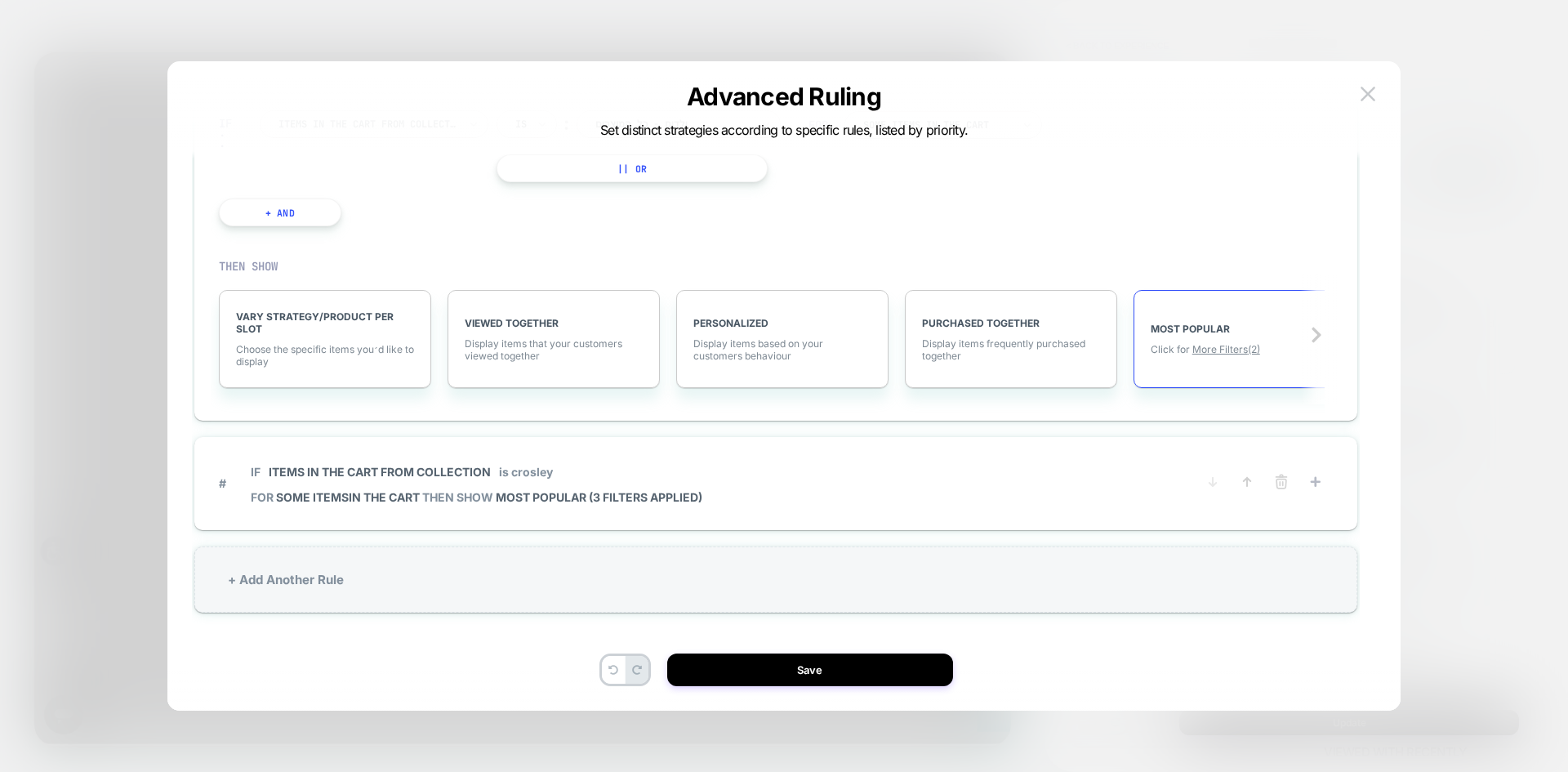
scroll to position [356, 0]
drag, startPoint x: 1213, startPoint y: 348, endPoint x: 556, endPoint y: 368, distance: 657.3
click at [1213, 348] on span "More Filters (2)" at bounding box center [1225, 350] width 68 height 12
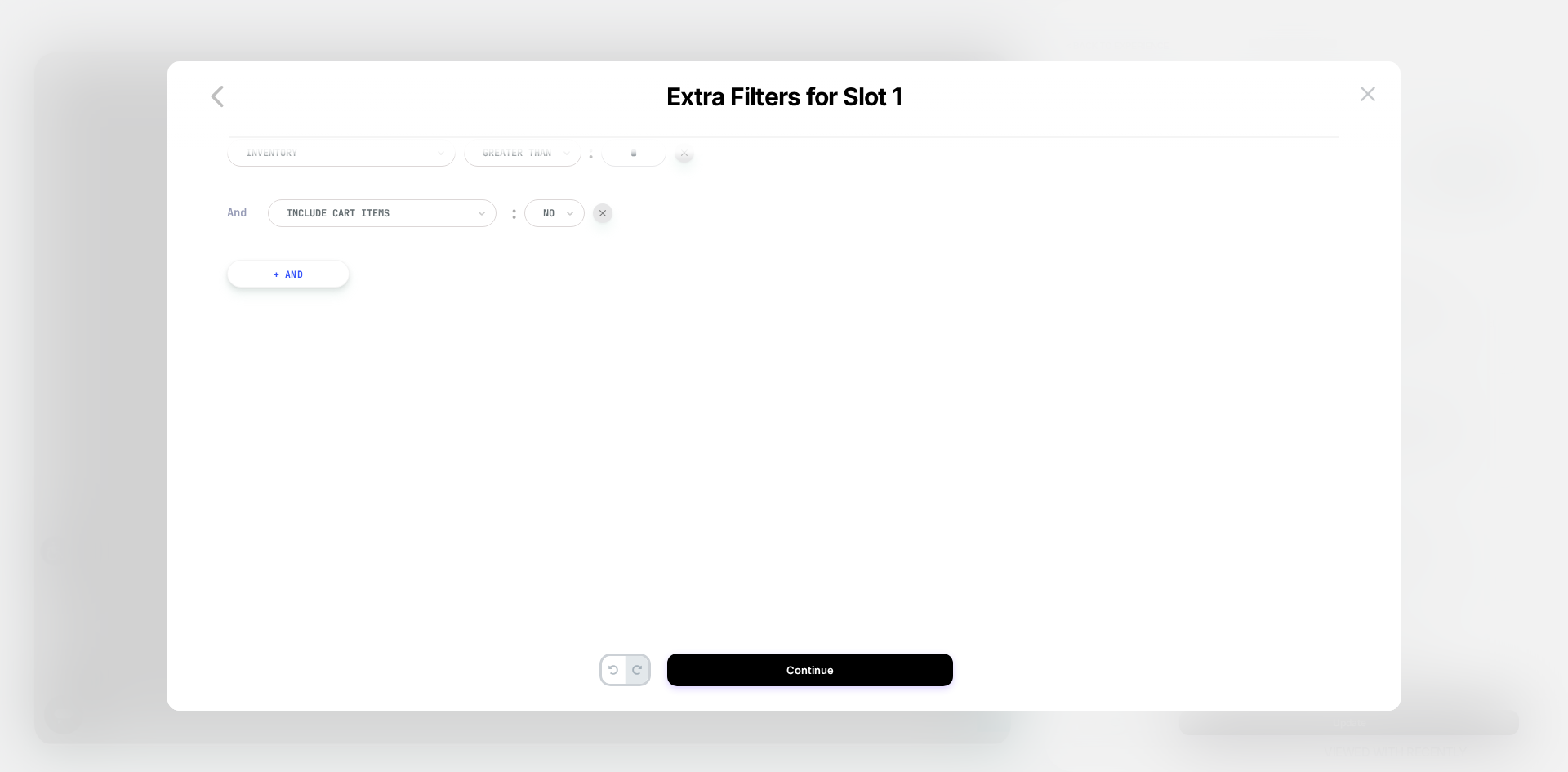
scroll to position [0, 0]
click at [317, 286] on button "+ And" at bounding box center [288, 273] width 122 height 27
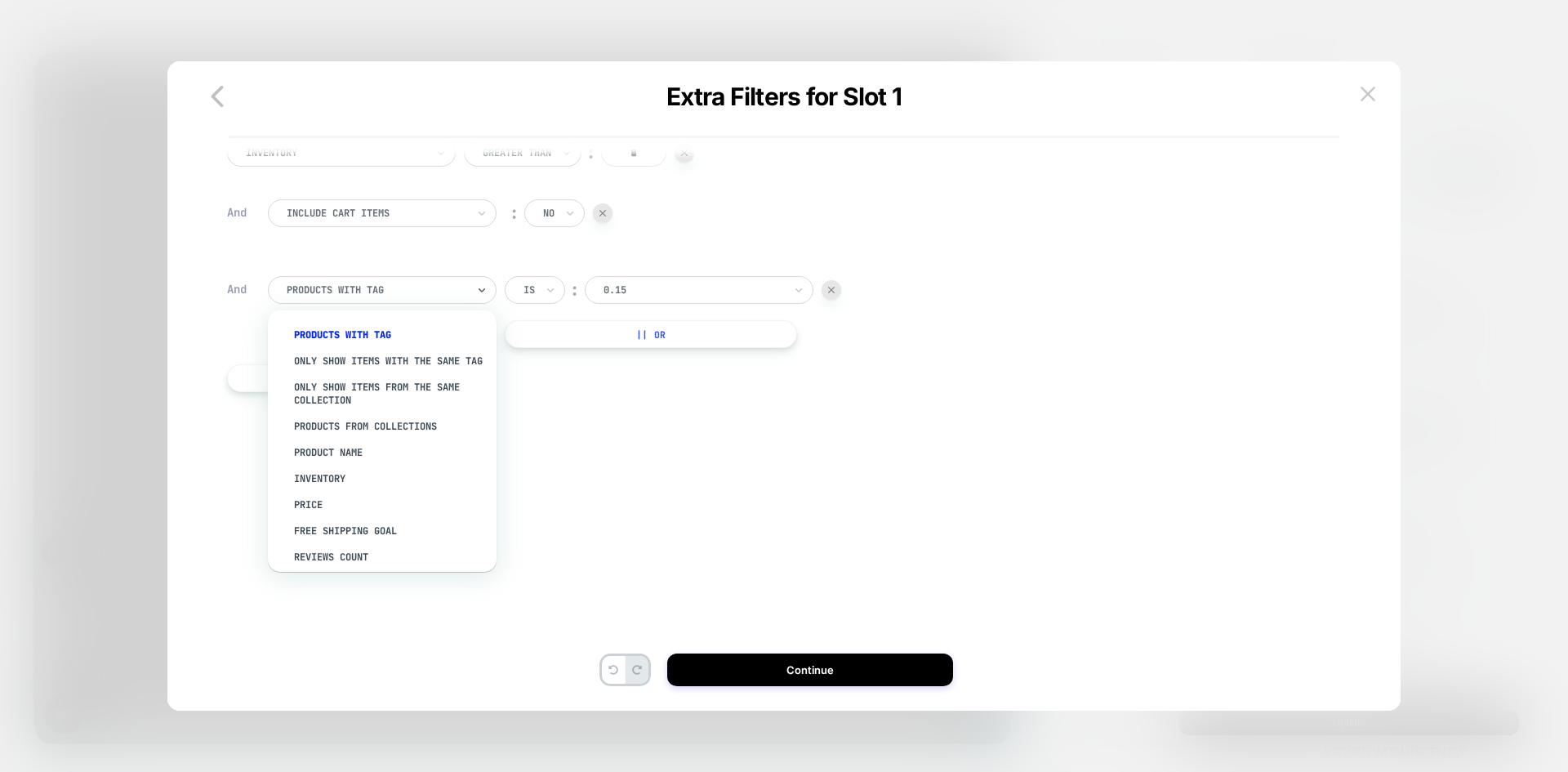
click at [414, 280] on div "PRODUCTS WITH TAG" at bounding box center [382, 290] width 229 height 27
click at [314, 518] on div "Price" at bounding box center [391, 505] width 212 height 27
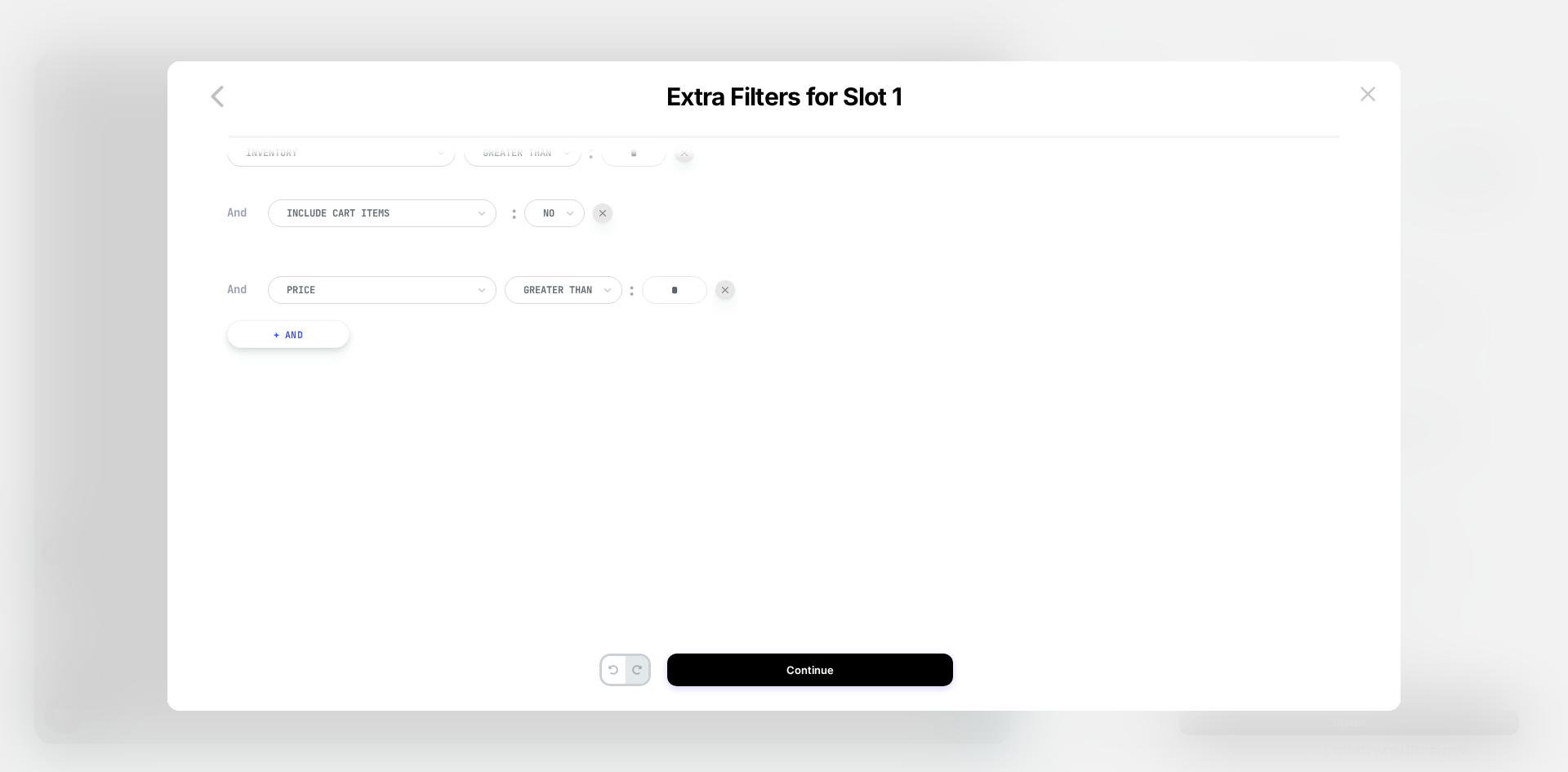
click at [574, 286] on div at bounding box center [557, 290] width 69 height 15
click at [585, 452] on div "Lower Than" at bounding box center [574, 440] width 106 height 27
click at [678, 287] on input "*" at bounding box center [663, 290] width 65 height 27
type input "***"
click at [335, 342] on button "+ And" at bounding box center [288, 334] width 122 height 27
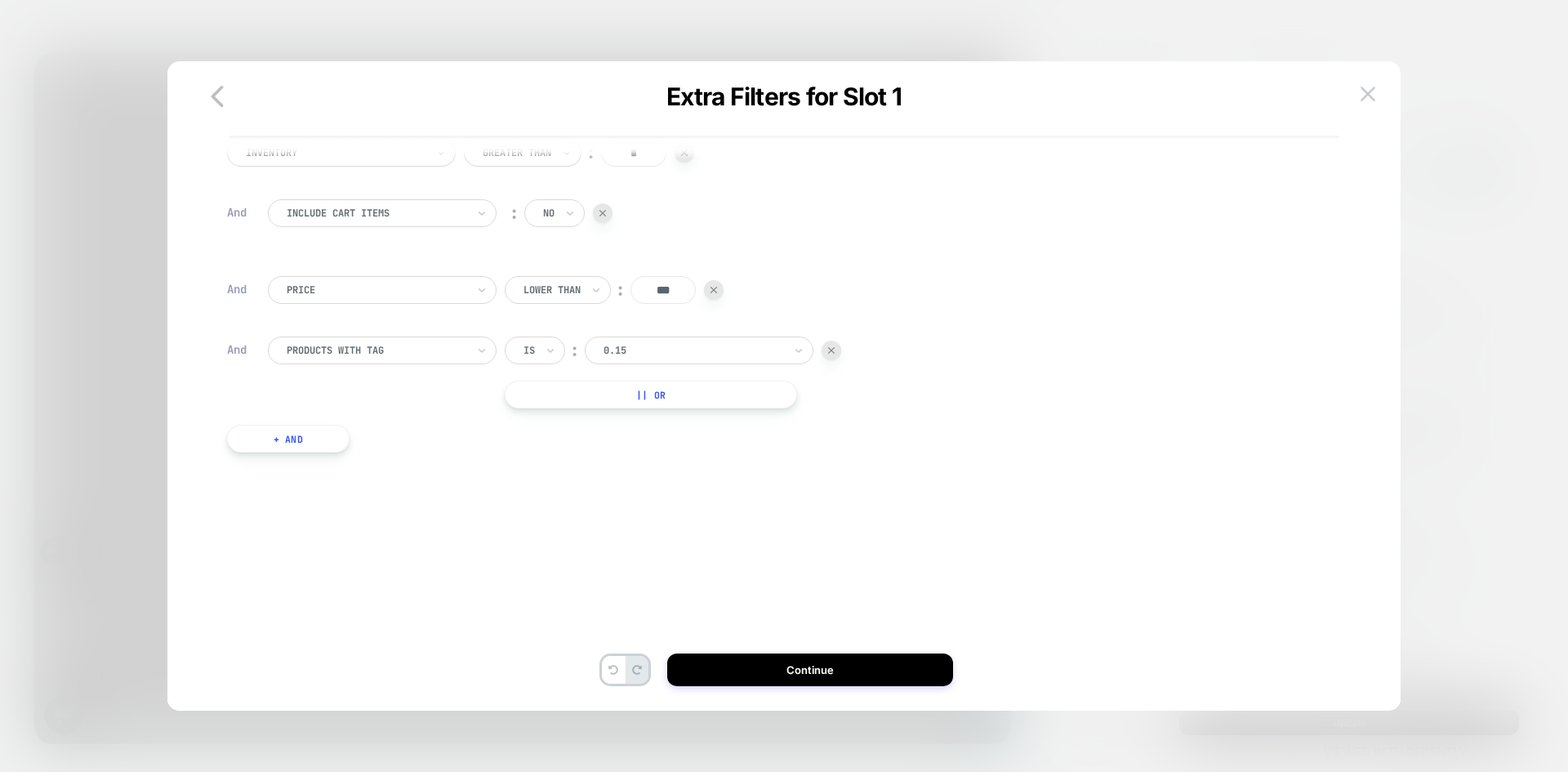
click at [323, 351] on div at bounding box center [377, 350] width 180 height 15
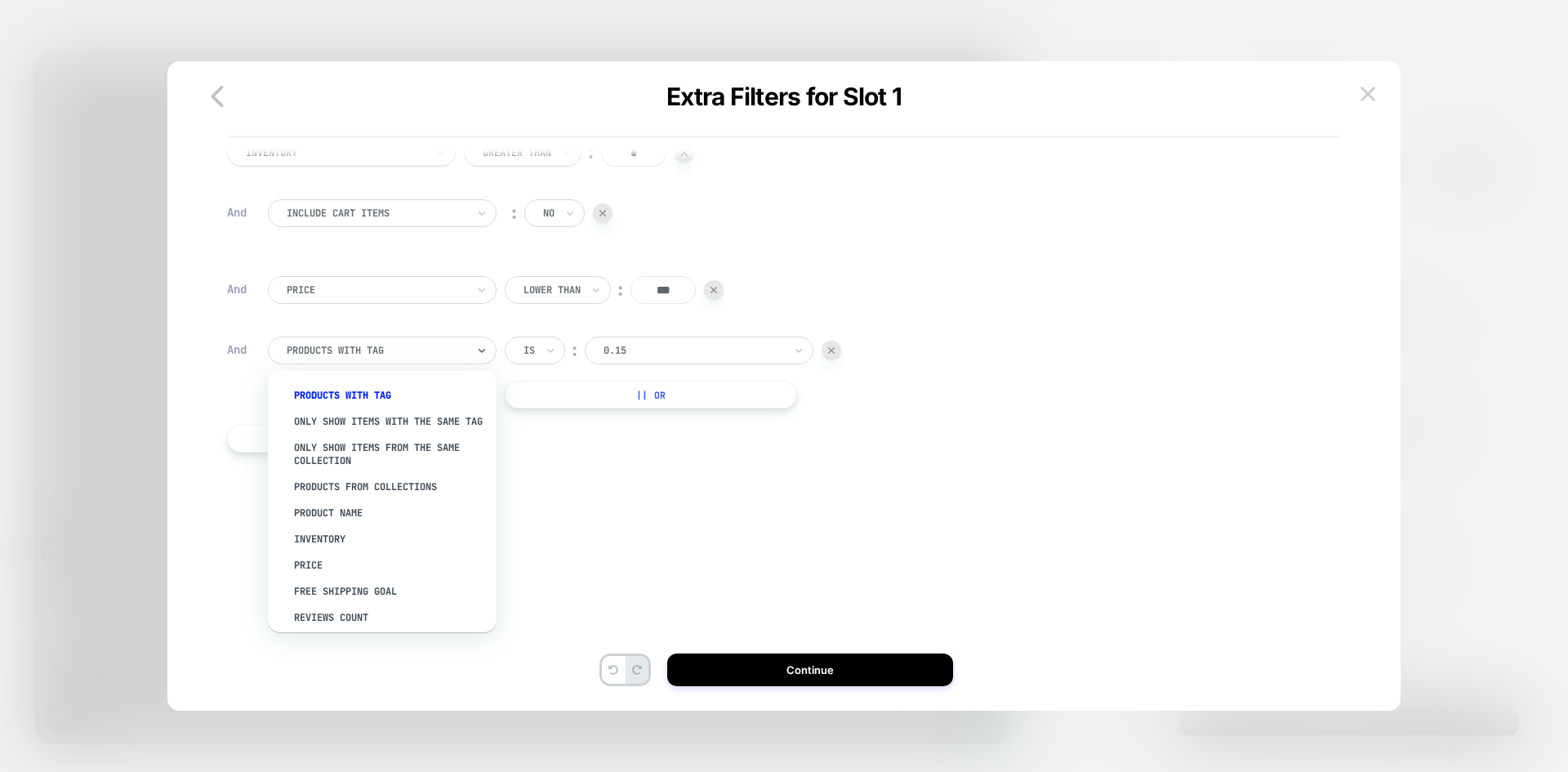
click at [323, 351] on div at bounding box center [377, 350] width 180 height 15
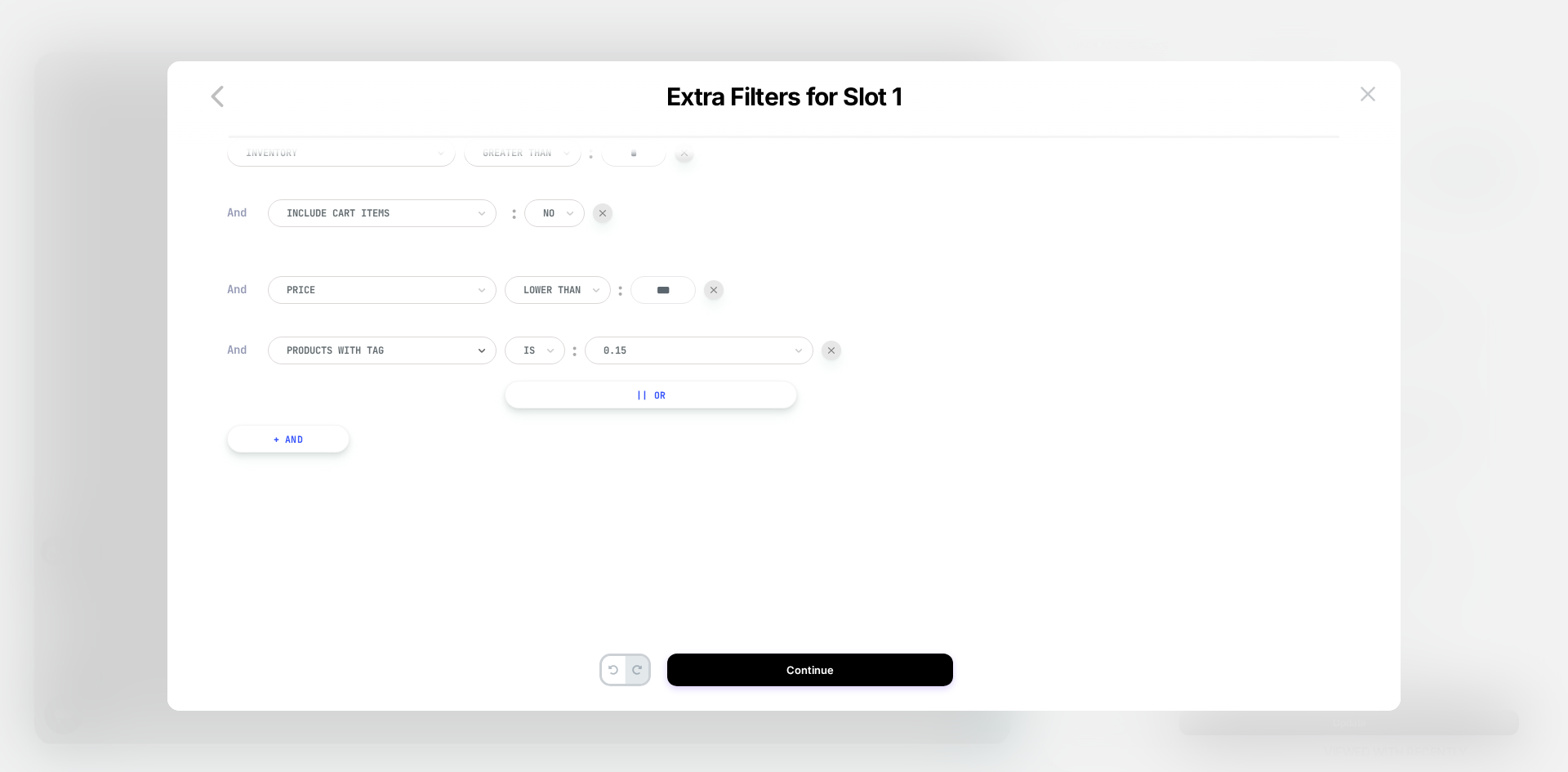
click at [633, 350] on div at bounding box center [694, 350] width 180 height 15
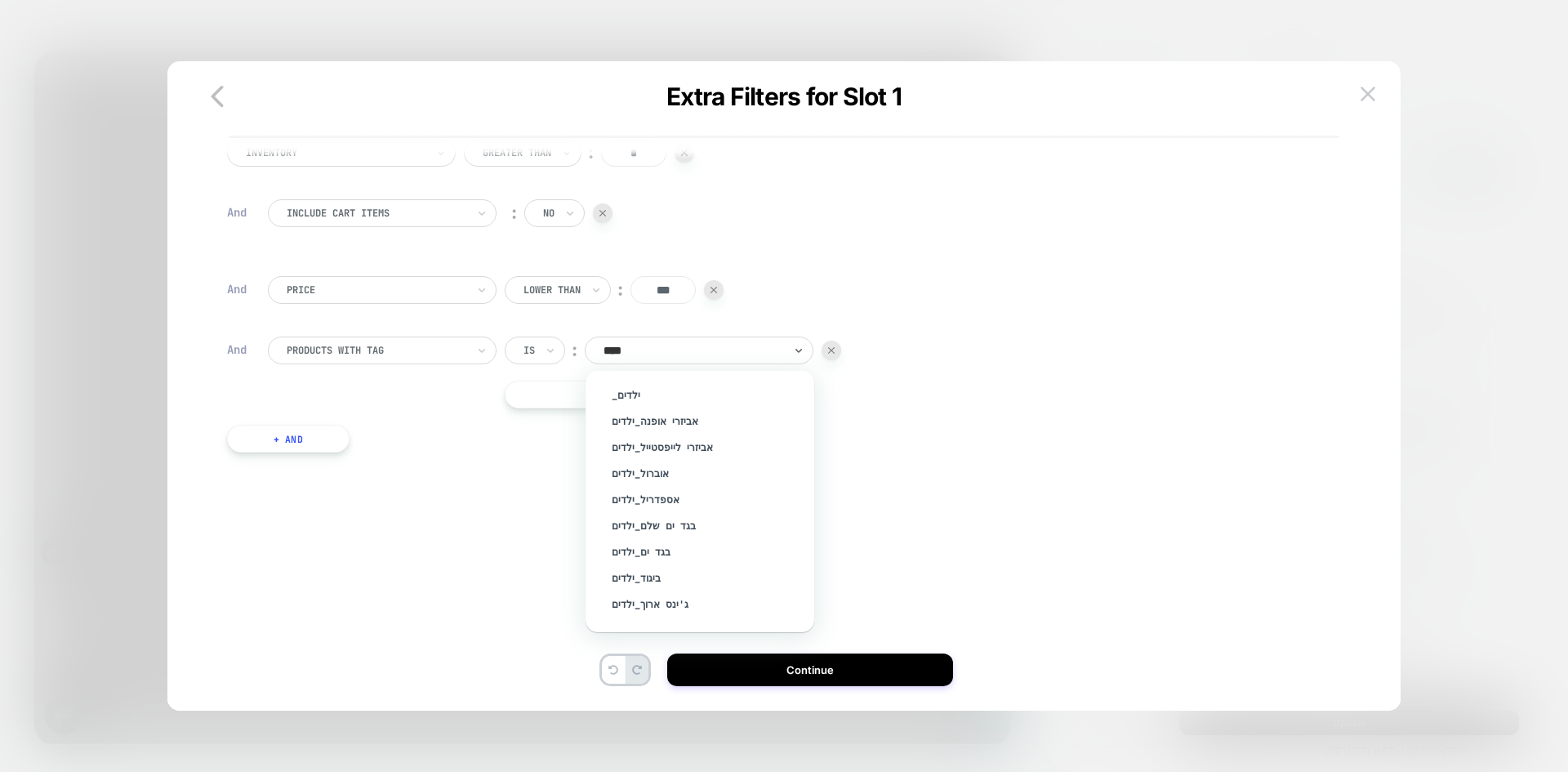
type input "*****"
click at [638, 500] on div "ילדים" at bounding box center [708, 500] width 212 height 27
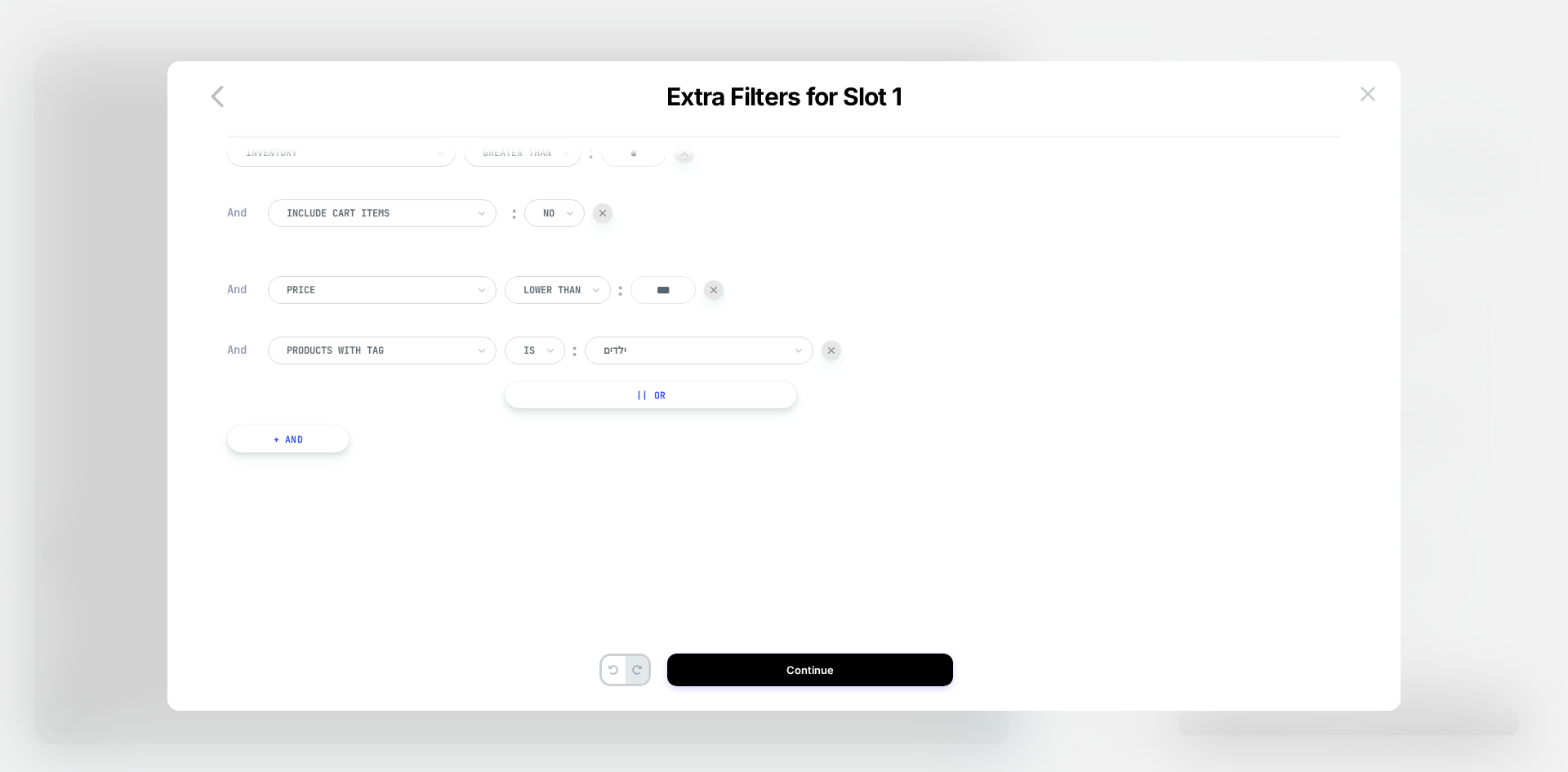
click at [548, 392] on button "|| Or" at bounding box center [650, 394] width 292 height 27
click at [683, 387] on div at bounding box center [694, 394] width 180 height 15
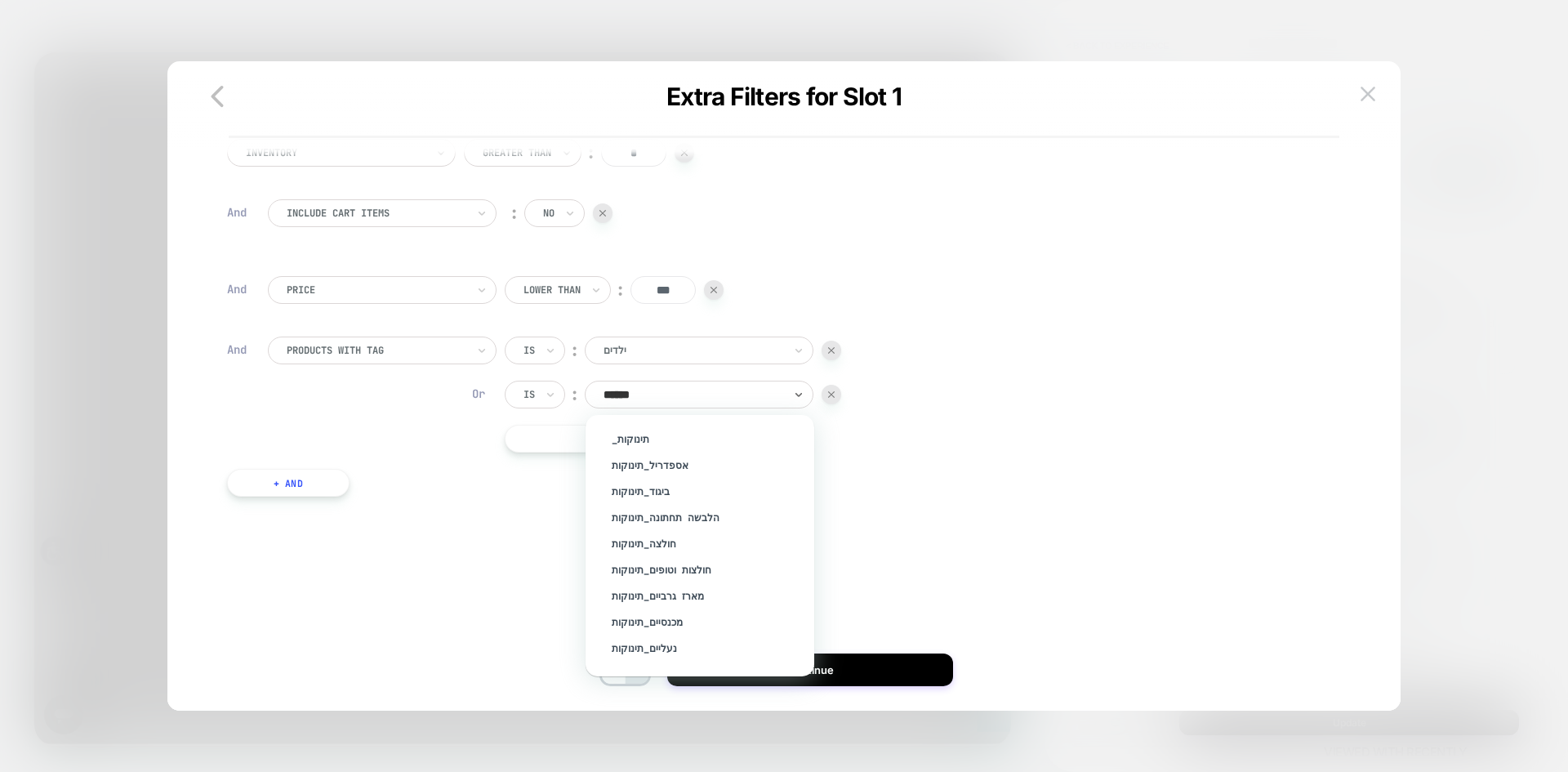
type input "*******"
click at [632, 652] on div "תינוקות" at bounding box center [708, 652] width 212 height 27
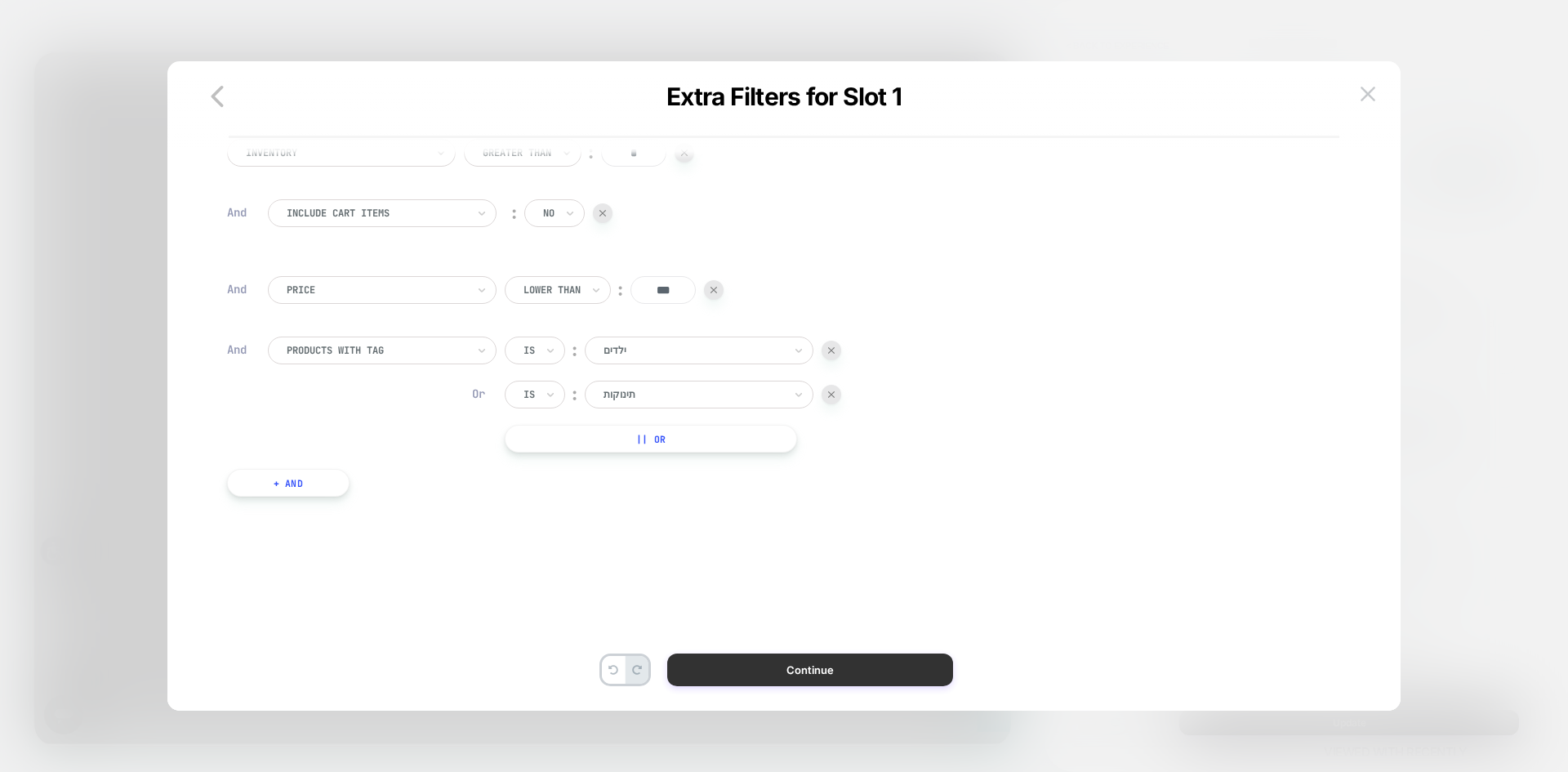
click at [831, 667] on button "Continue" at bounding box center [810, 670] width 286 height 33
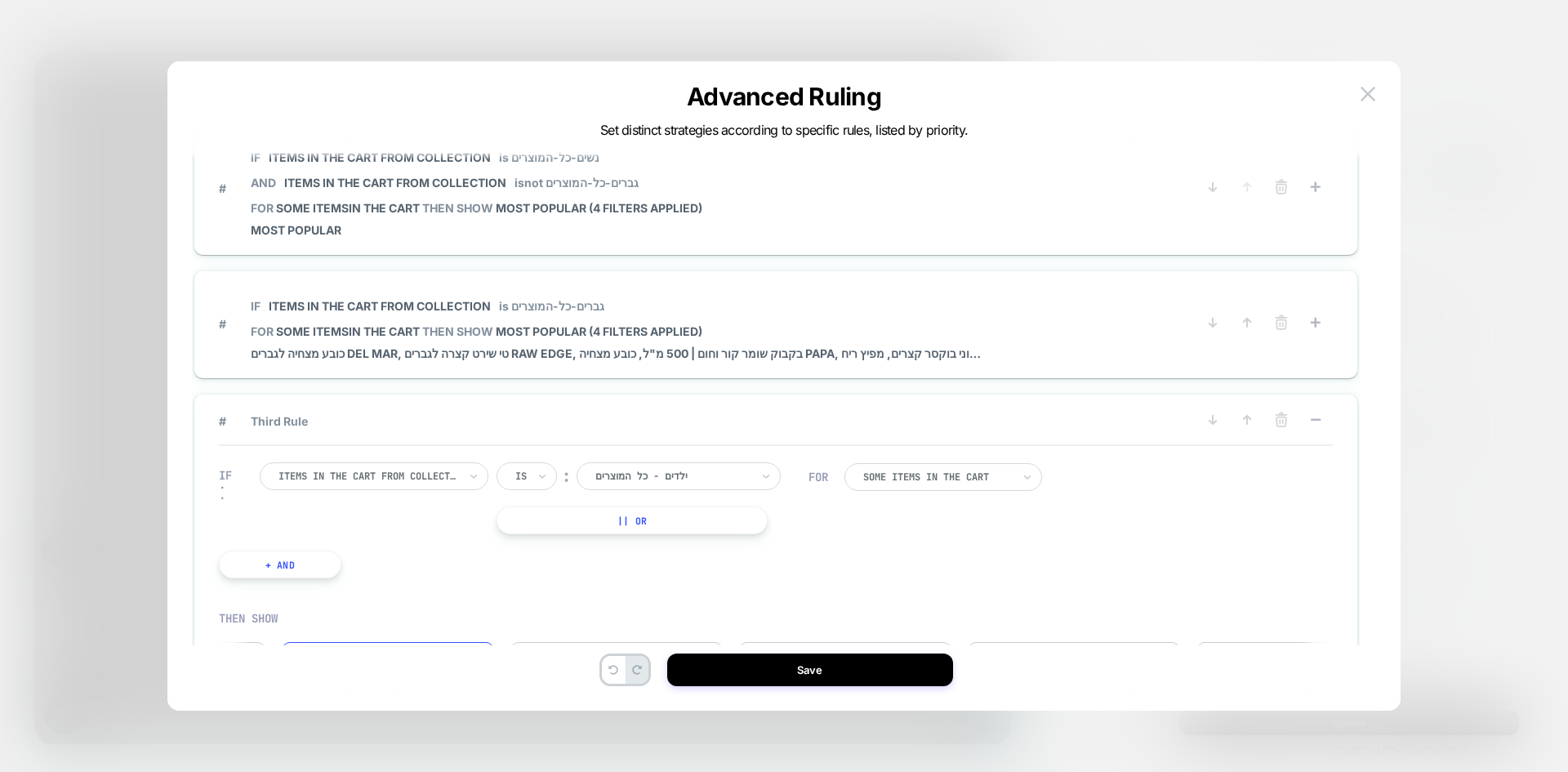
scroll to position [0, 866]
click at [1314, 421] on rect at bounding box center [1315, 419] width 9 height 3
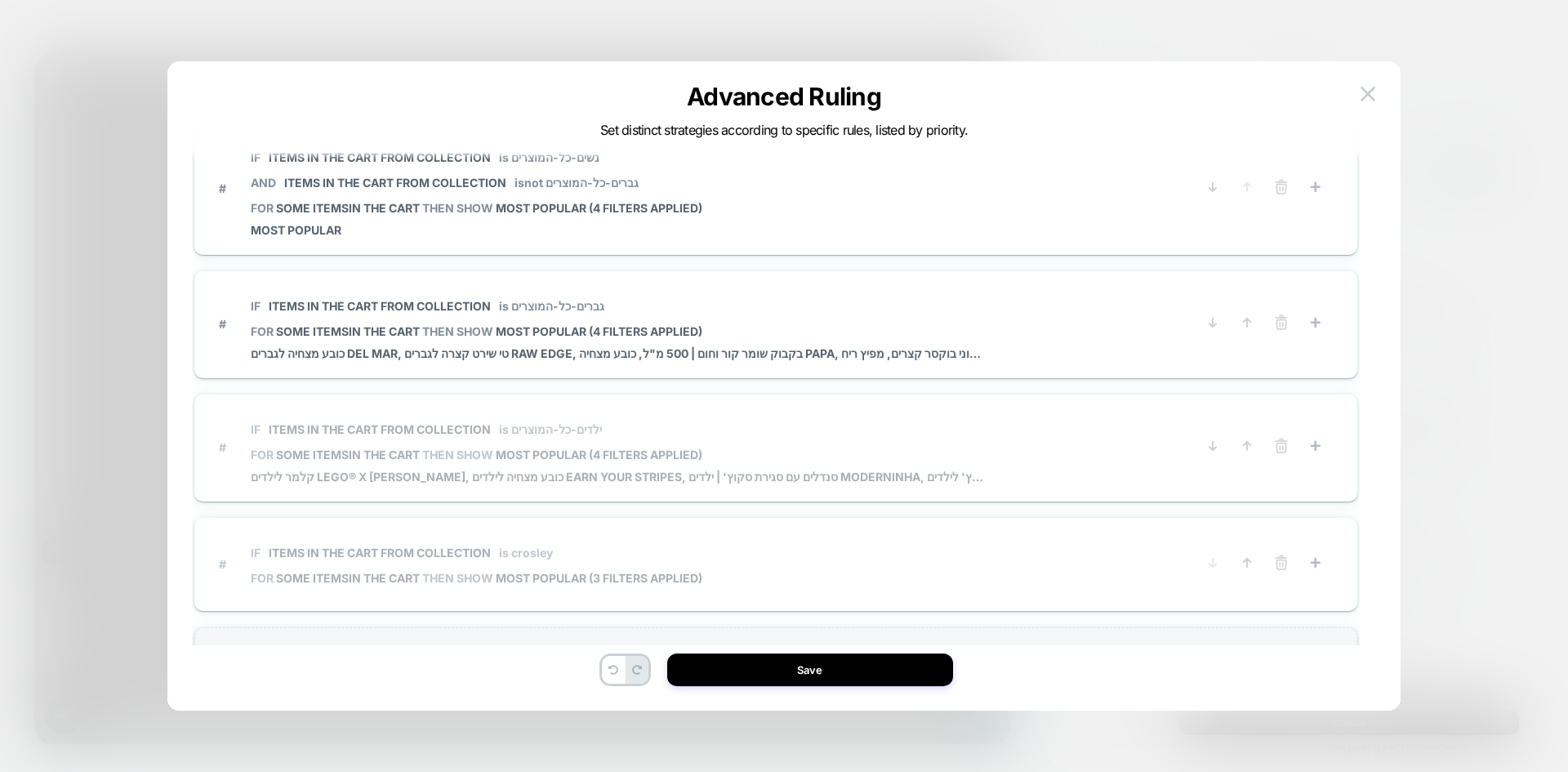
click at [771, 545] on span "# IF Items in the cart from collection is crosley FOR some items IN THE CART TH…" at bounding box center [708, 564] width 978 height 59
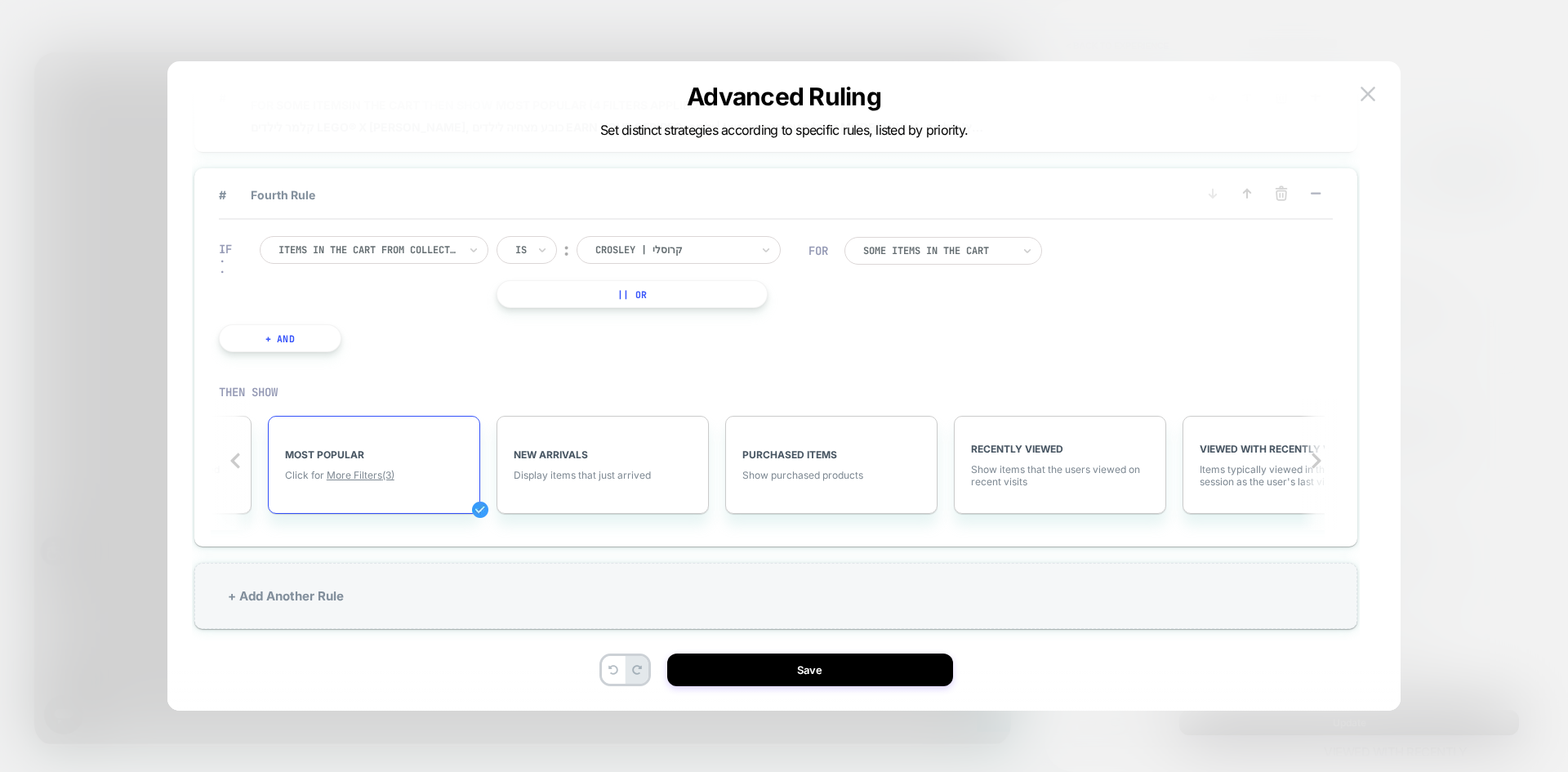
scroll to position [371, 0]
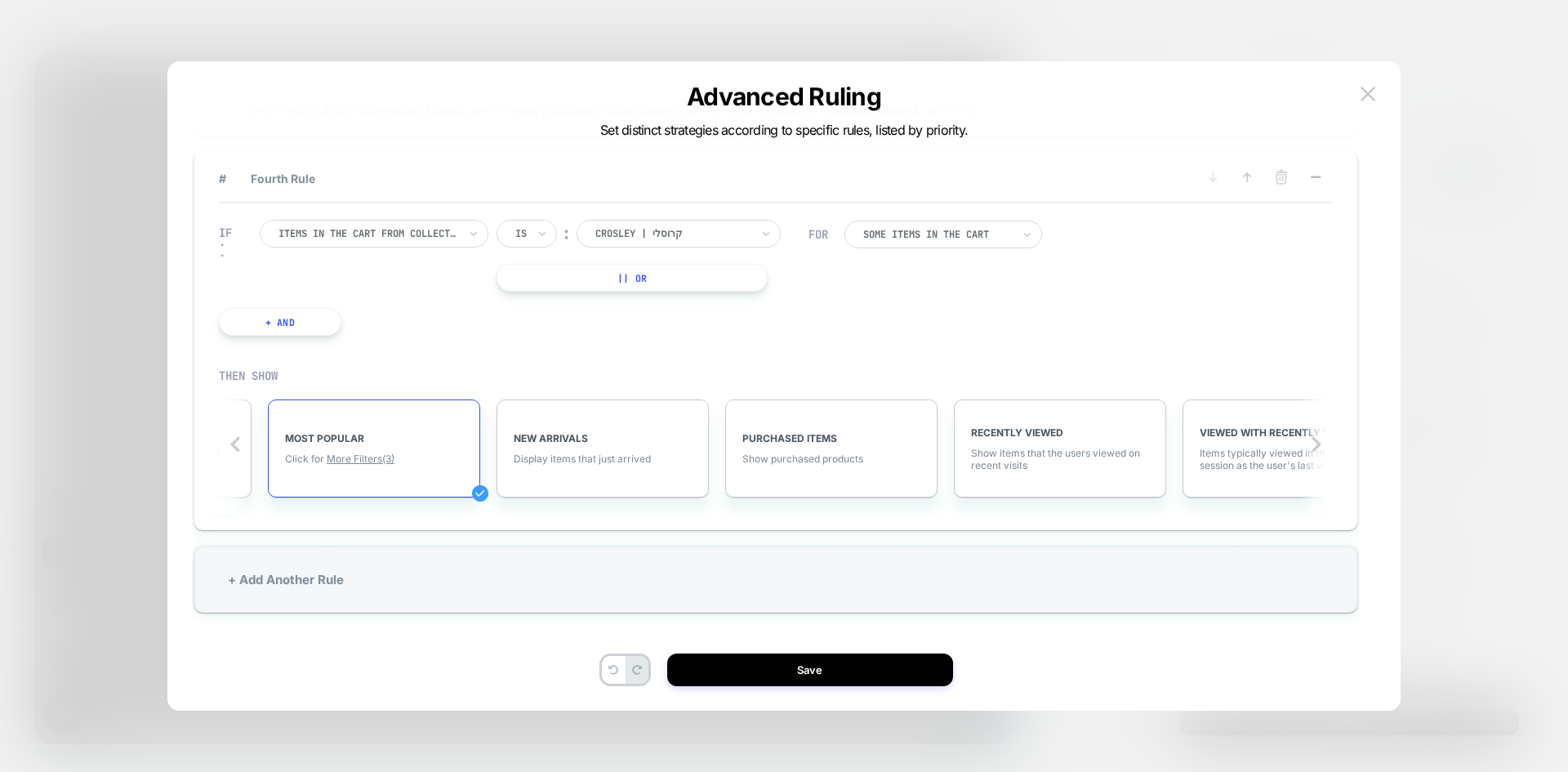
click at [365, 465] on div "MOST POPULAR Click for More Filters (3)" at bounding box center [374, 448] width 212 height 98
click at [364, 460] on span "More Filters (3)" at bounding box center [361, 458] width 68 height 12
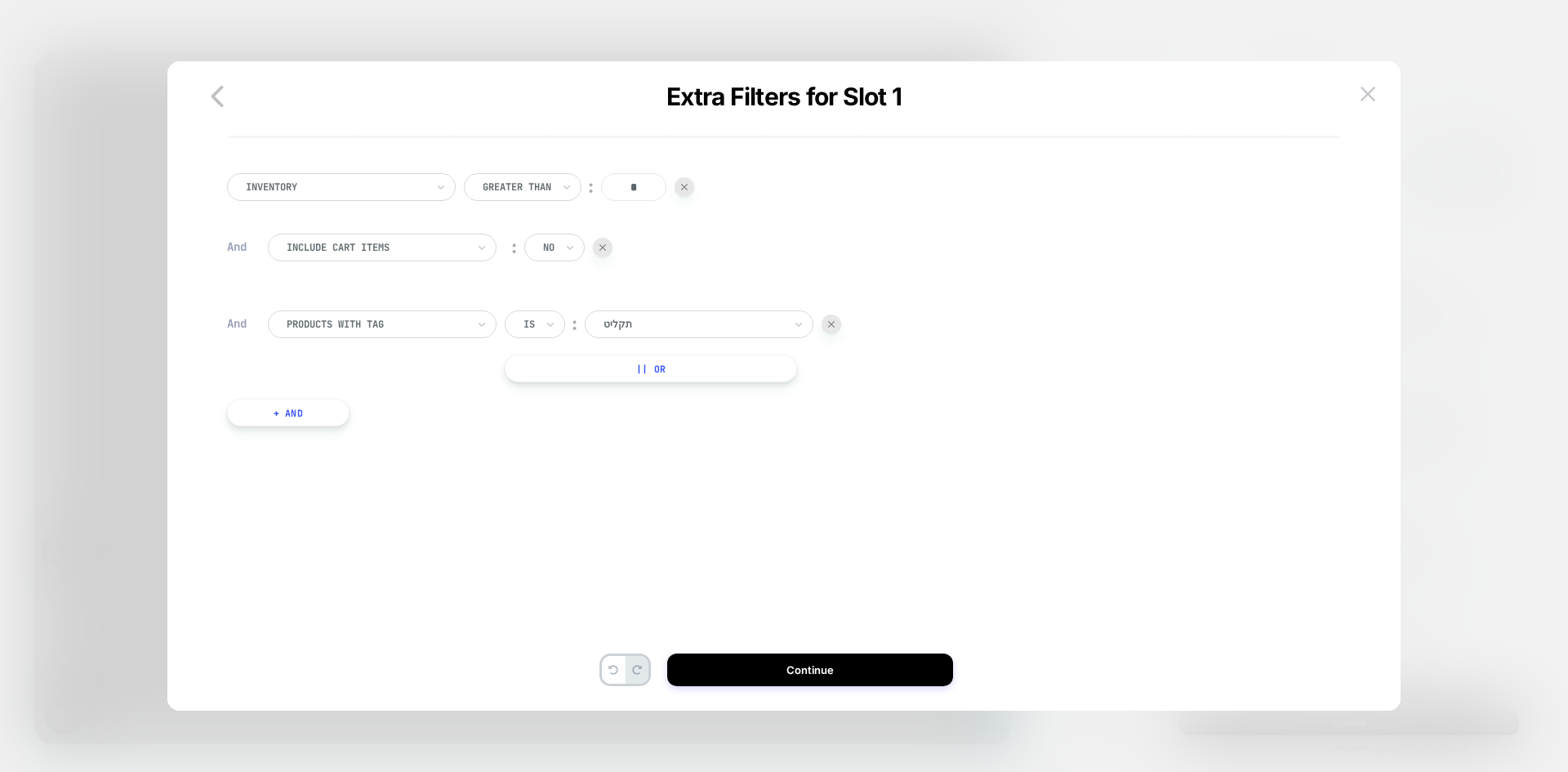
scroll to position [0, 0]
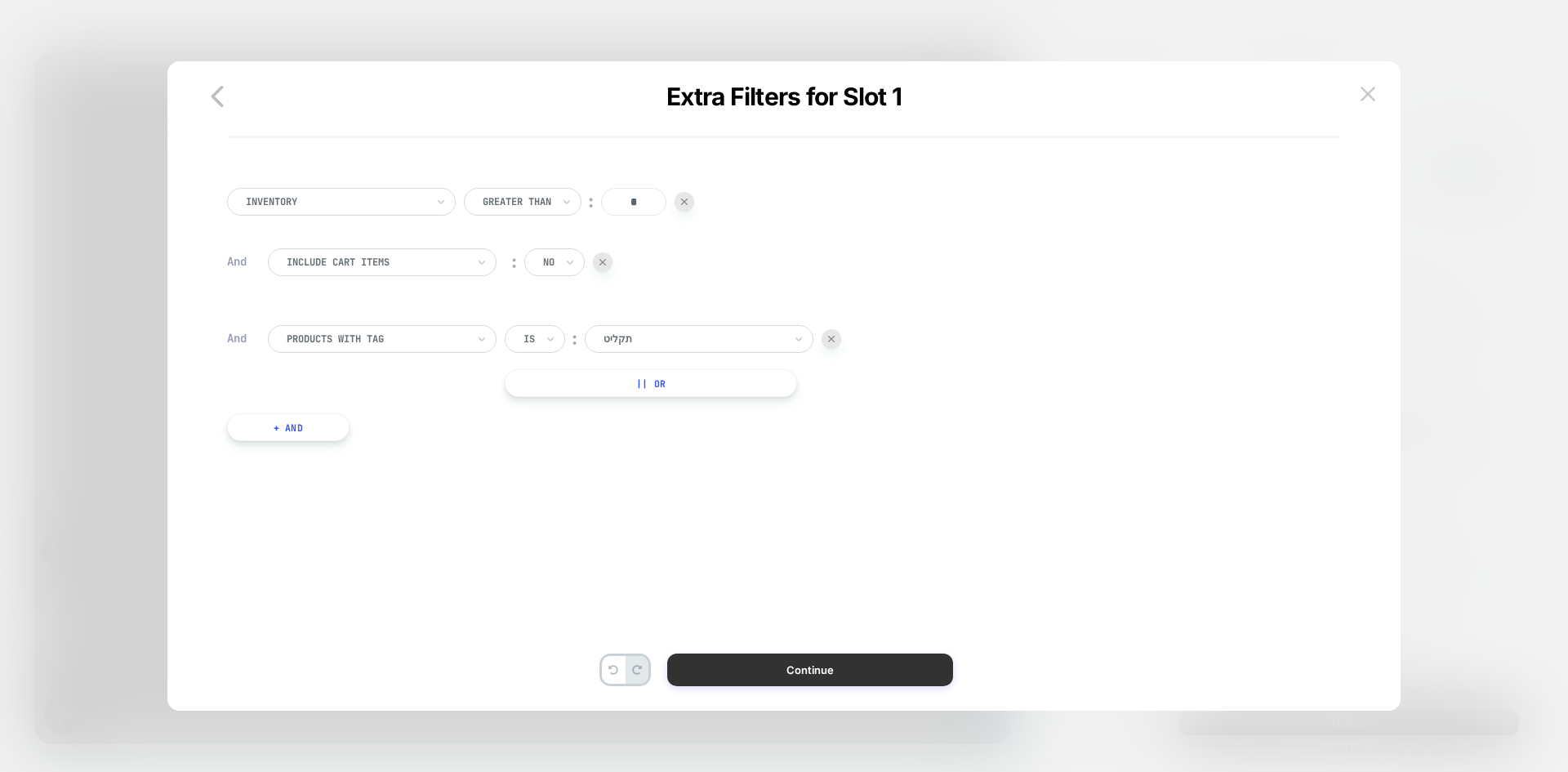
click at [854, 675] on button "Continue" at bounding box center [810, 670] width 286 height 33
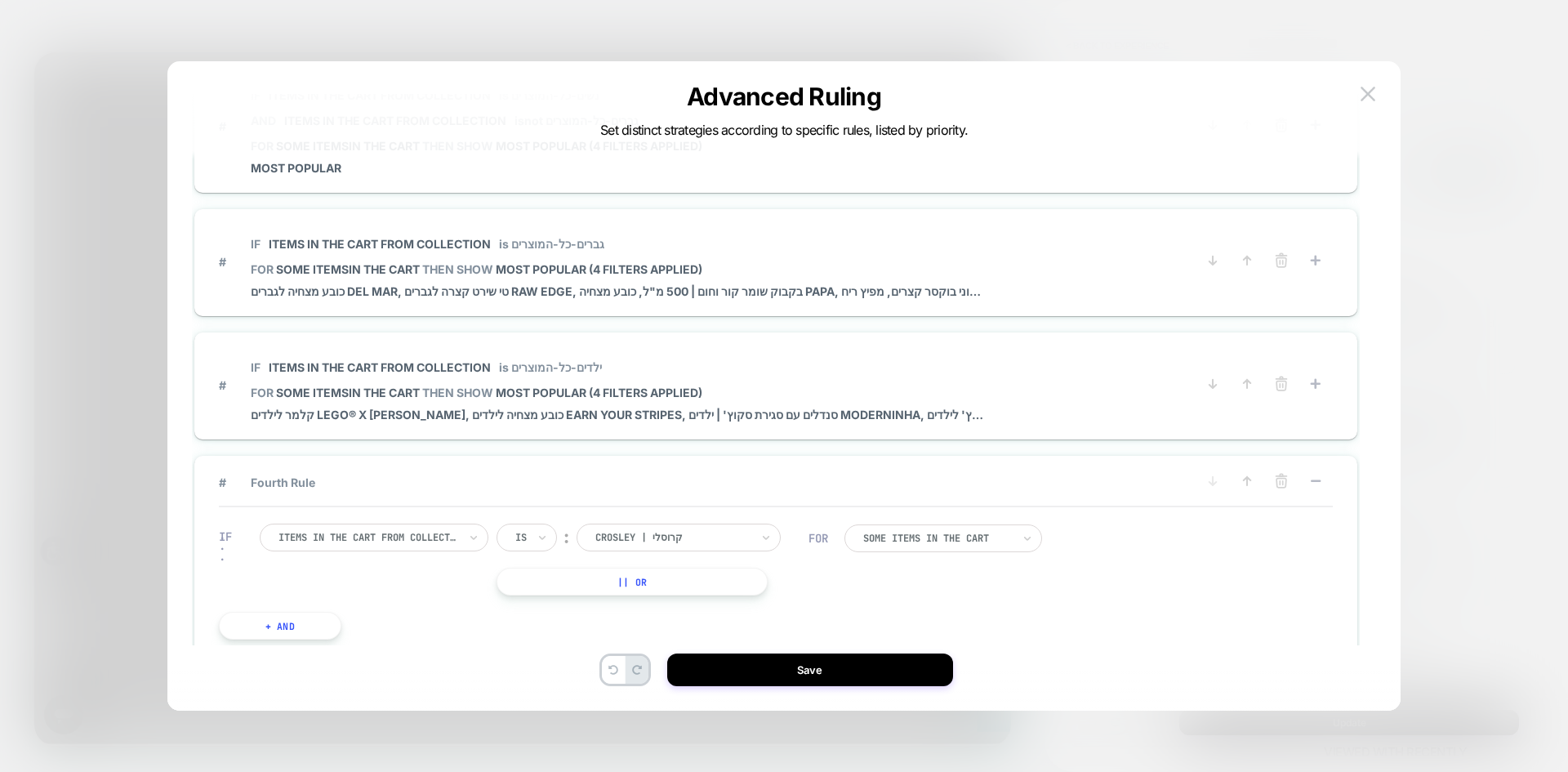
scroll to position [0, 866]
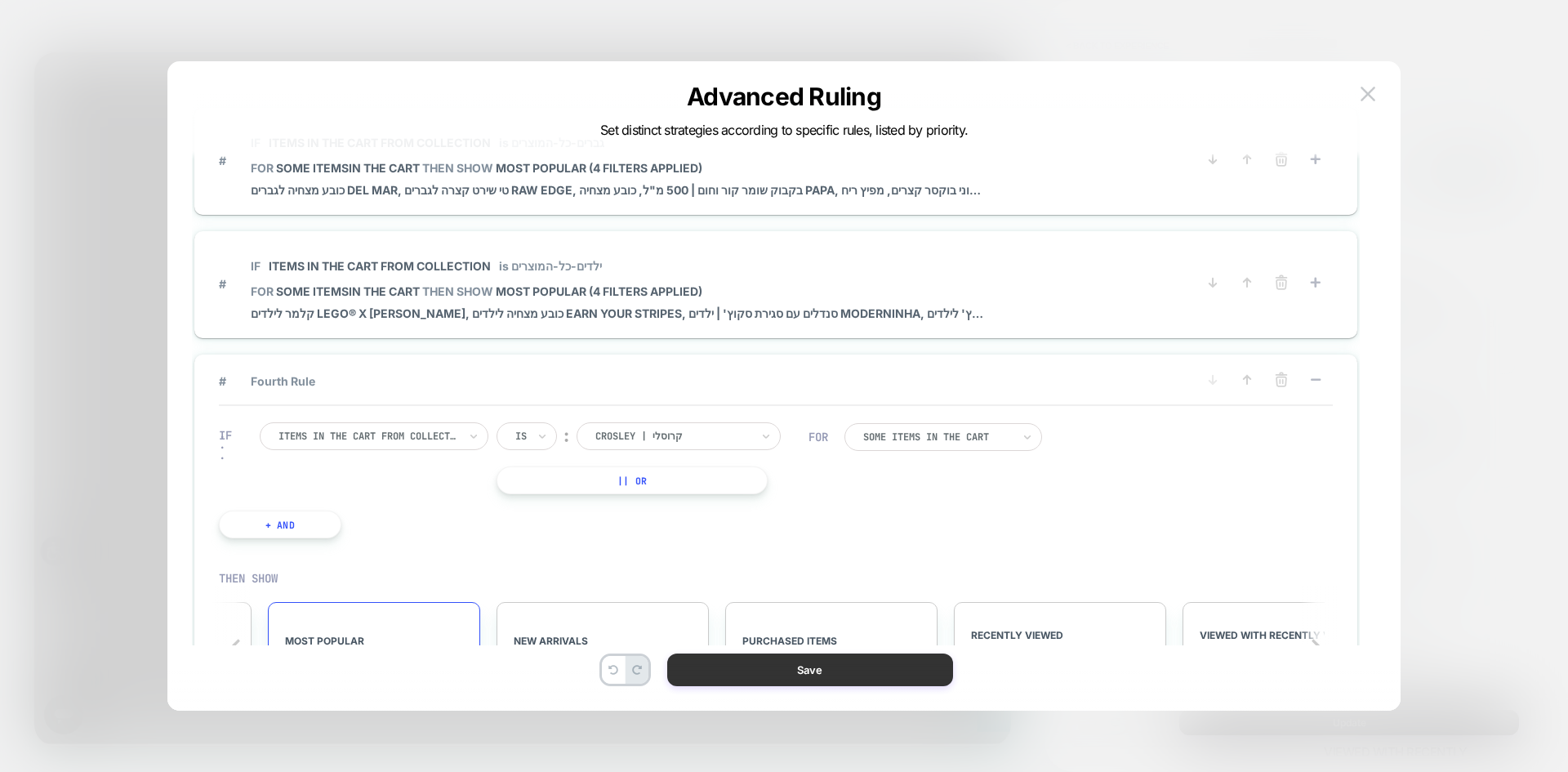
click at [838, 666] on button "Save" at bounding box center [810, 670] width 286 height 33
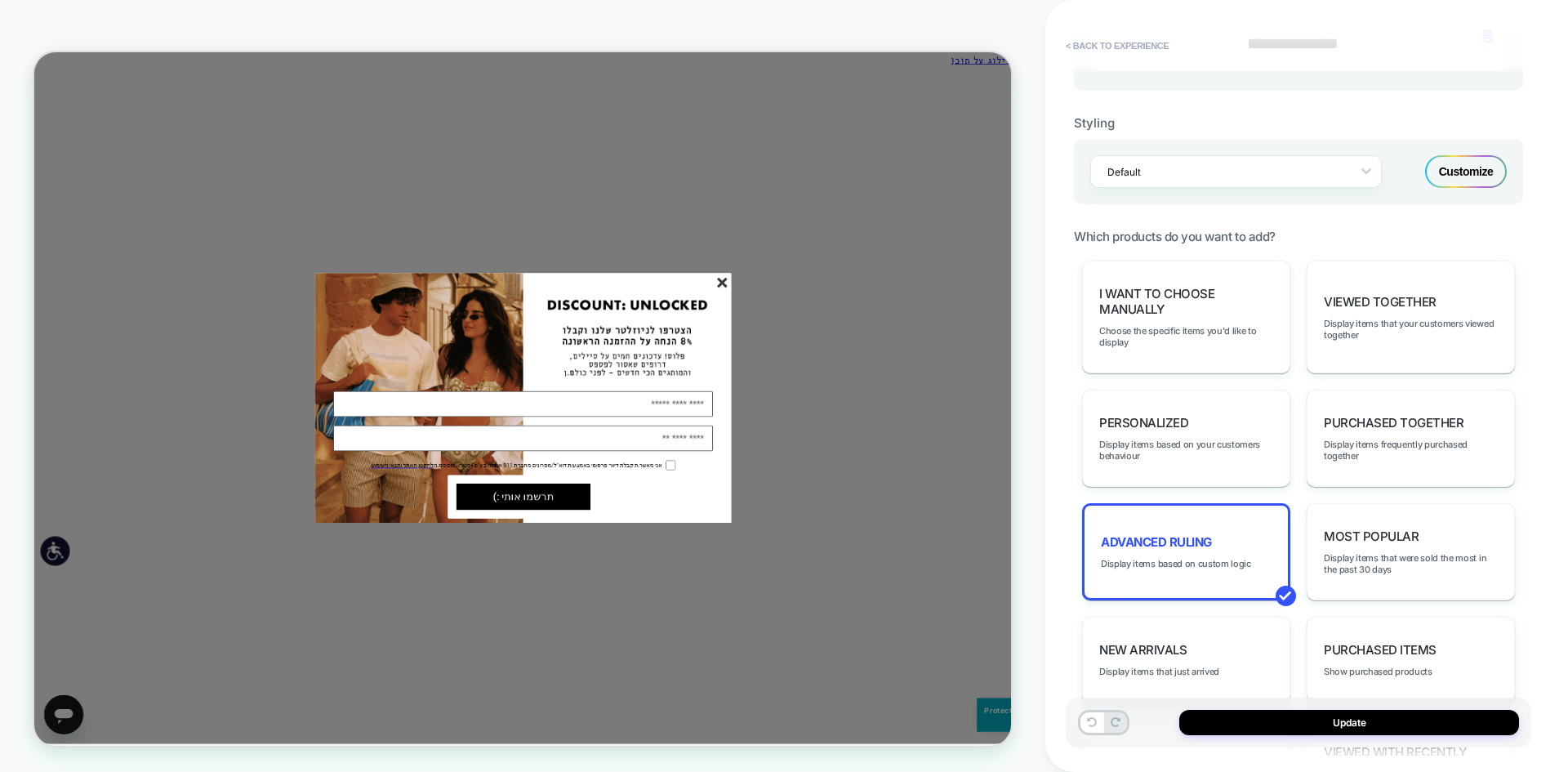
click at [951, 361] on icon "סגור" at bounding box center [951, 360] width 14 height 14
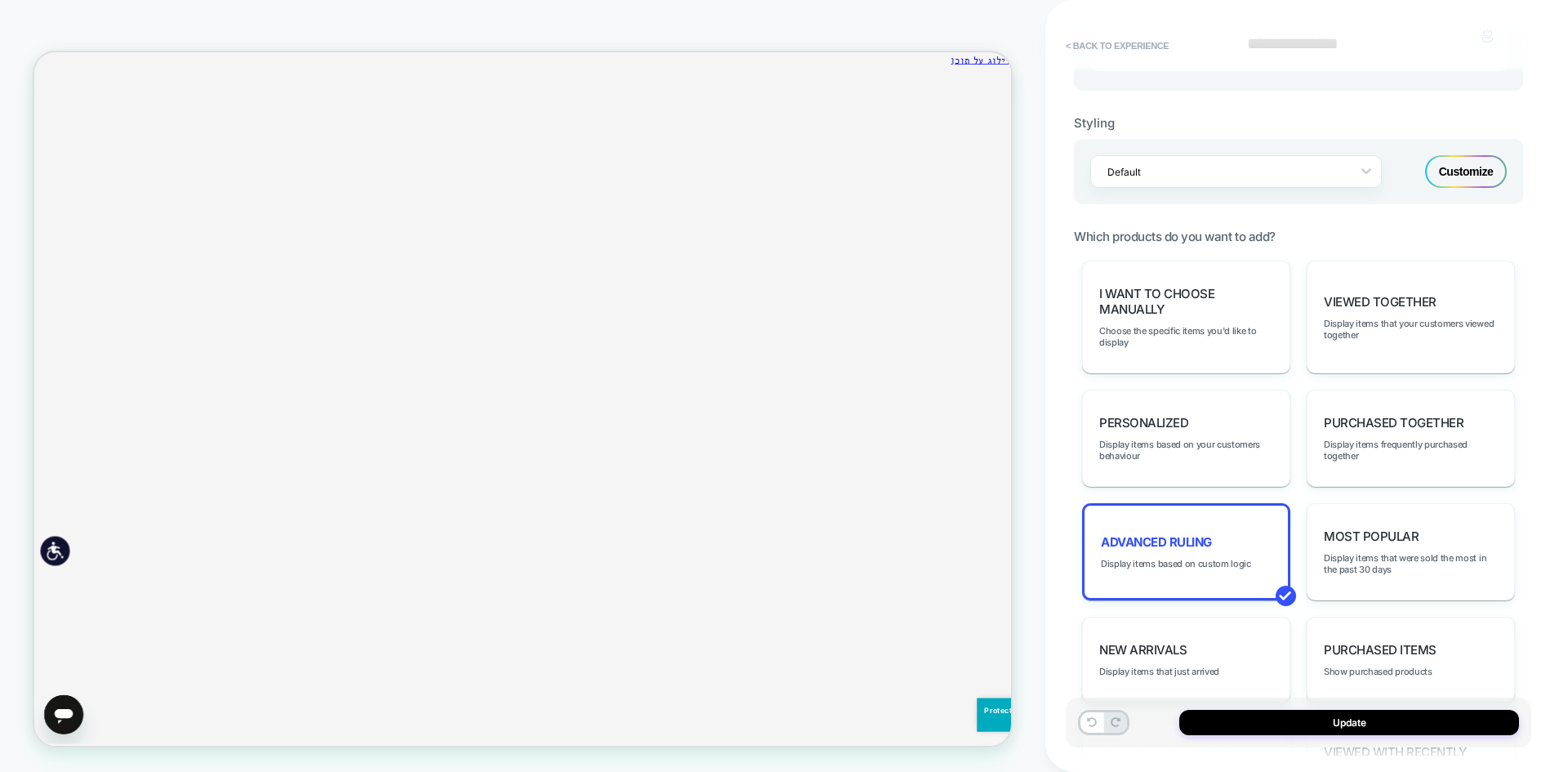
click at [1237, 530] on div "Advanced Ruling Display items based on custom logic" at bounding box center [1186, 552] width 208 height 97
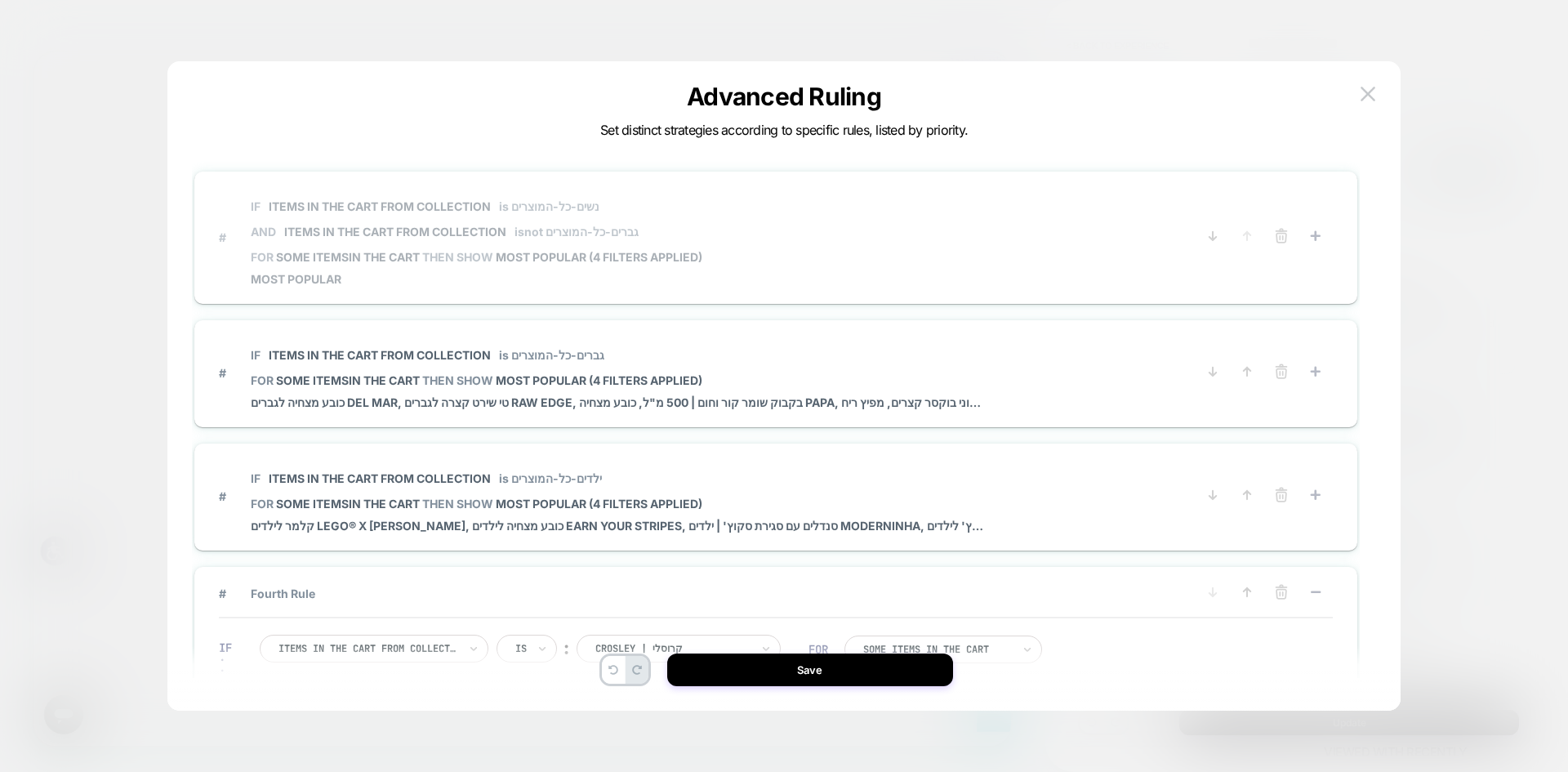
click at [803, 268] on span "# IF Items in the cart from collection is נשים-כל-המוצרים AND Items in the cart…" at bounding box center [708, 236] width 978 height 98
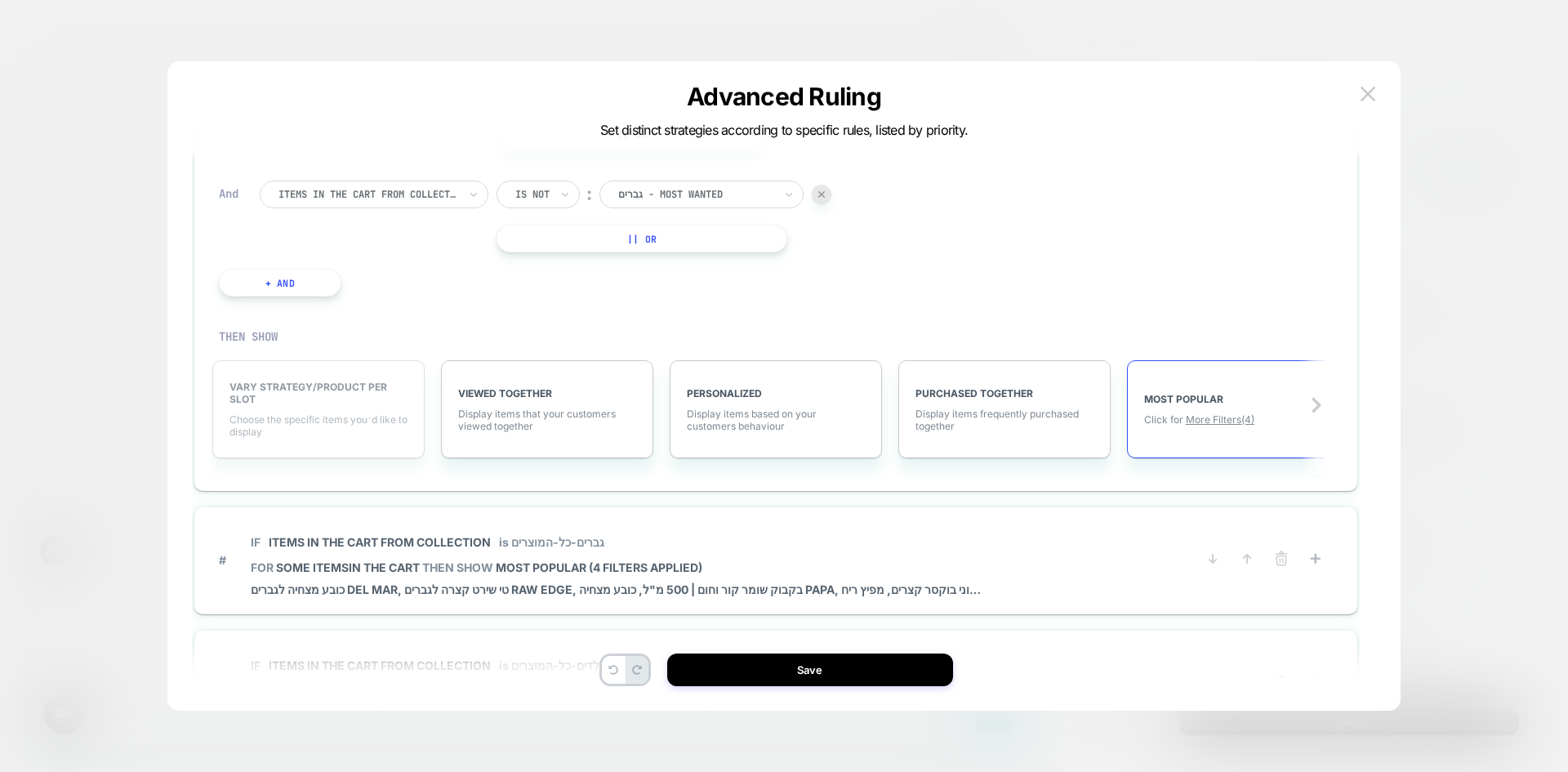
scroll to position [0, 3]
click at [895, 666] on button "Save" at bounding box center [810, 670] width 286 height 33
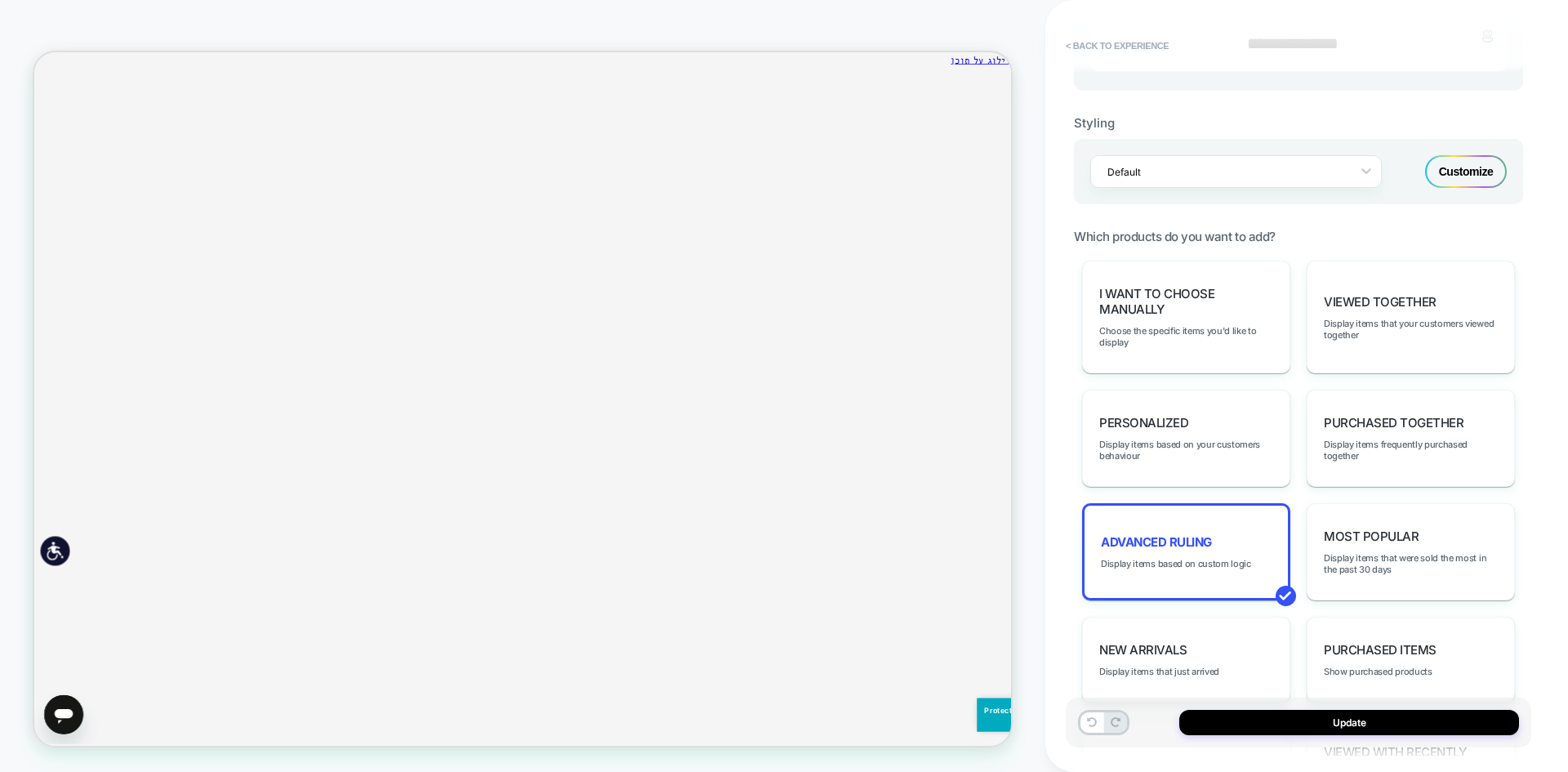
click at [1393, 732] on button "Update" at bounding box center [1349, 723] width 340 height 26
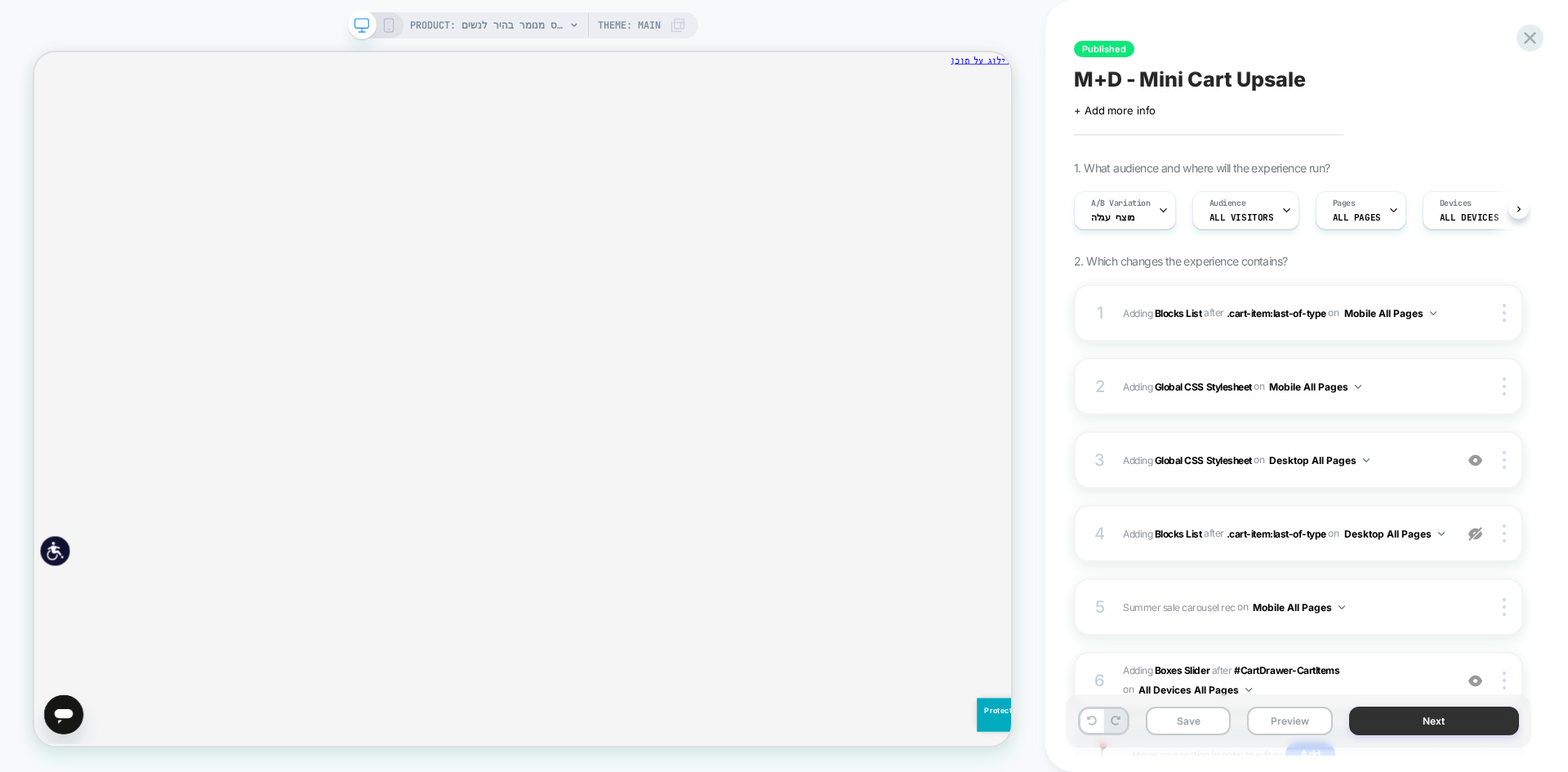
scroll to position [0, 1]
click at [1434, 727] on button "Next" at bounding box center [1434, 721] width 170 height 28
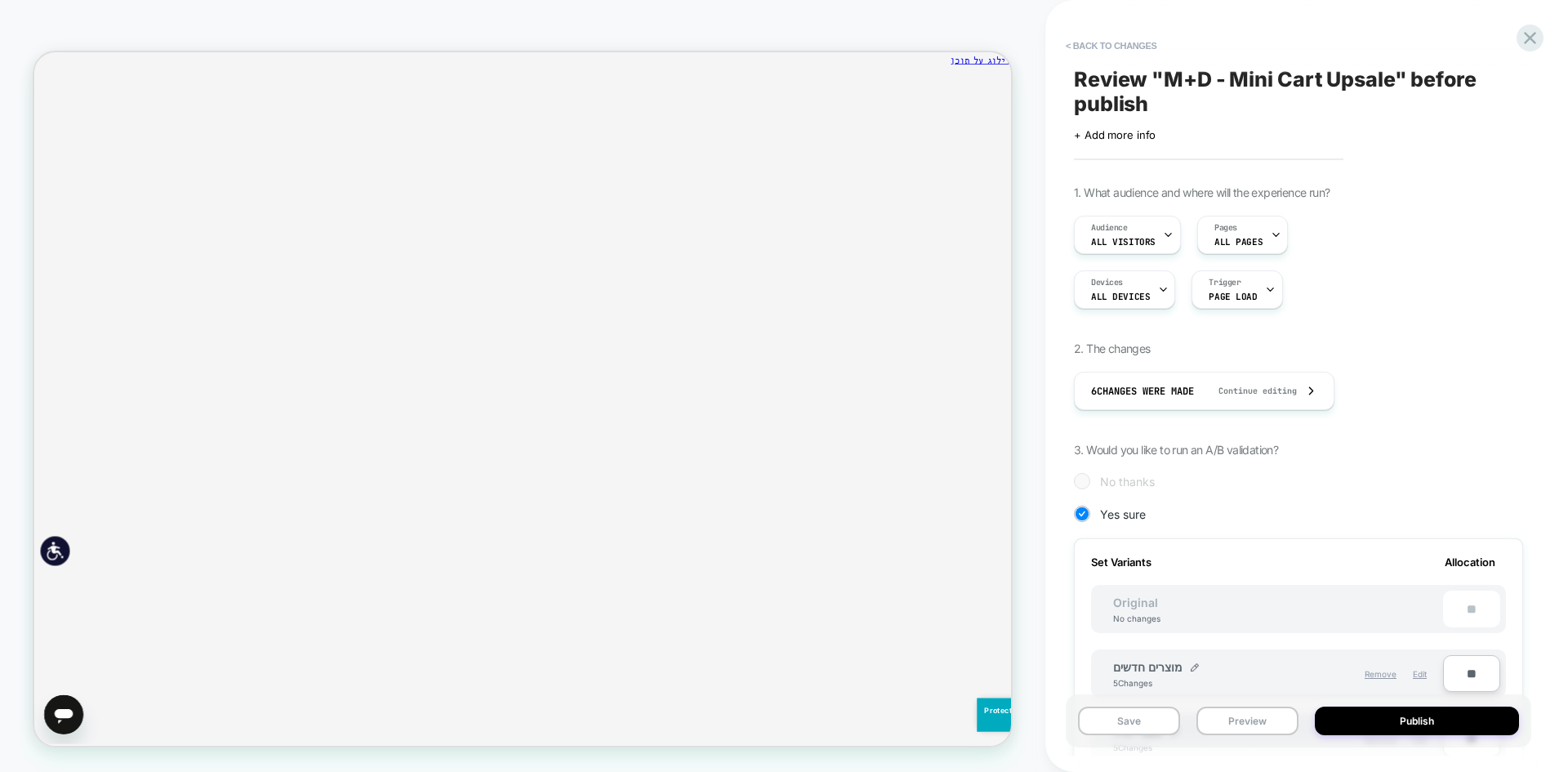
scroll to position [0, 2]
click at [1434, 727] on button "Publish" at bounding box center [1417, 721] width 204 height 28
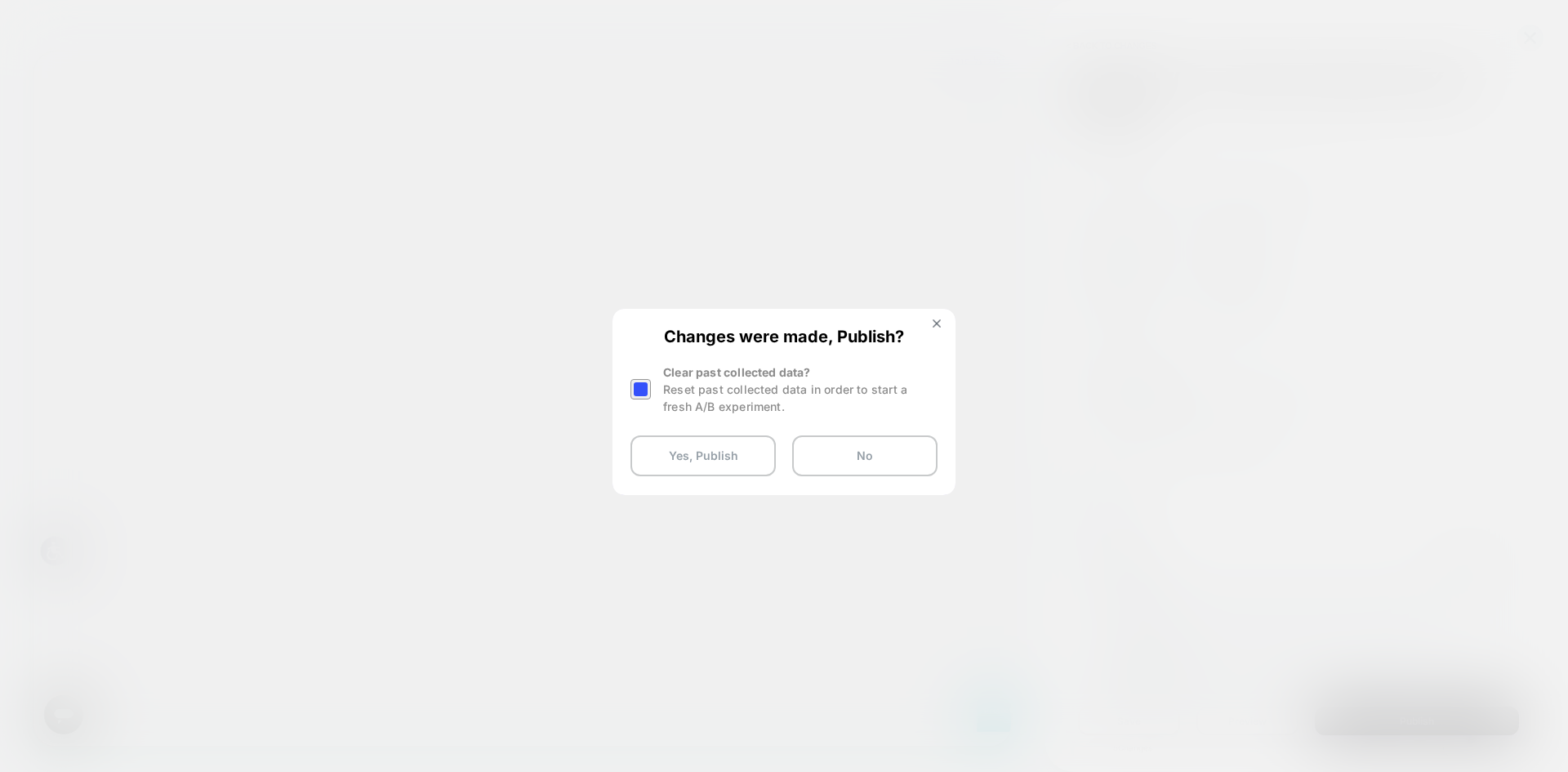
click at [641, 392] on div at bounding box center [641, 390] width 21 height 21
click at [669, 453] on button "Yes, Publish" at bounding box center [703, 456] width 146 height 41
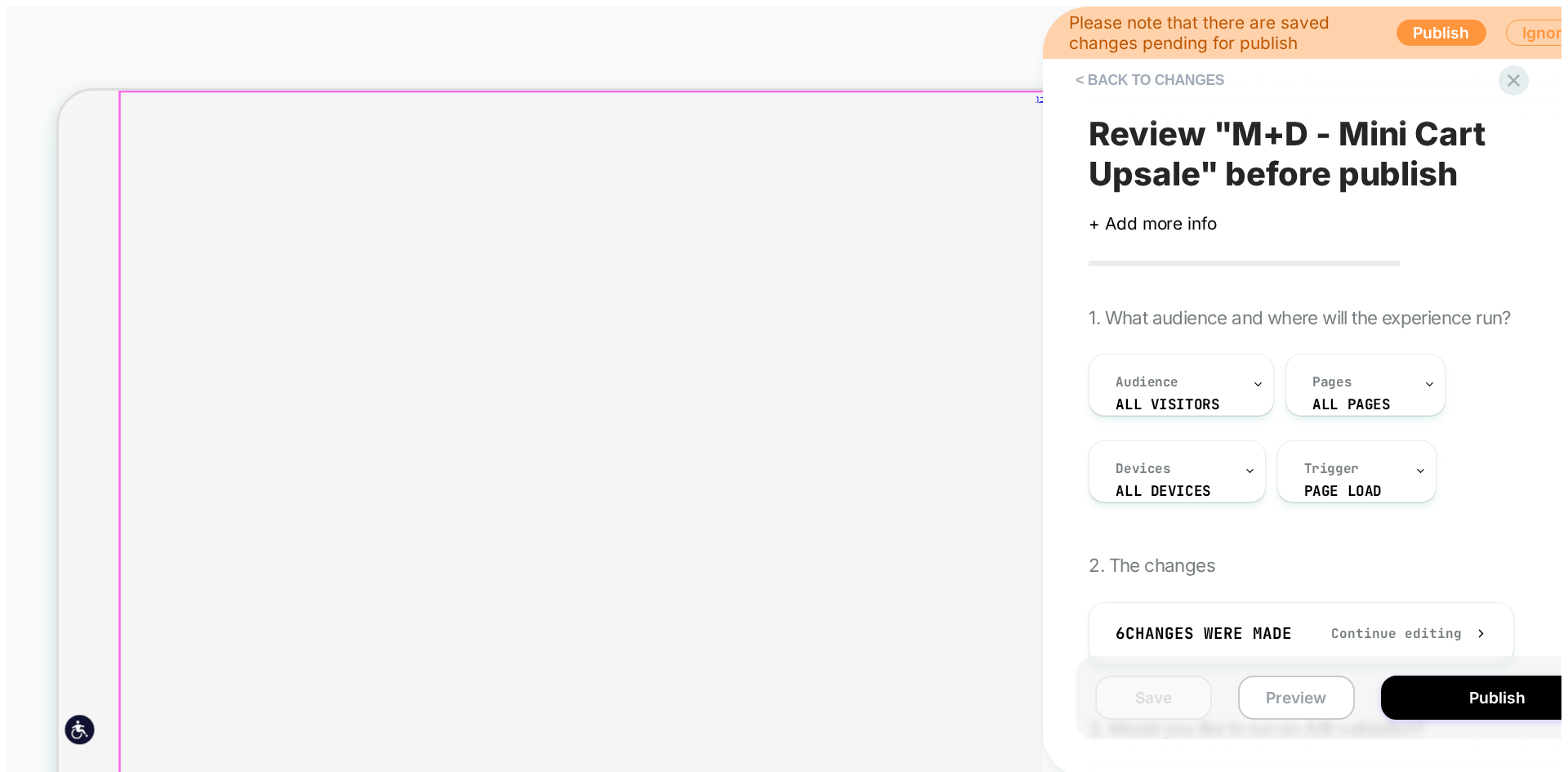
click at [715, 457] on html "PRODUCT: כפכפים בהדפס מנומר בהיר לנשים Partner [2018954ay003681] PRODUCT: כפכפי…" at bounding box center [784, 503] width 1568 height 1007
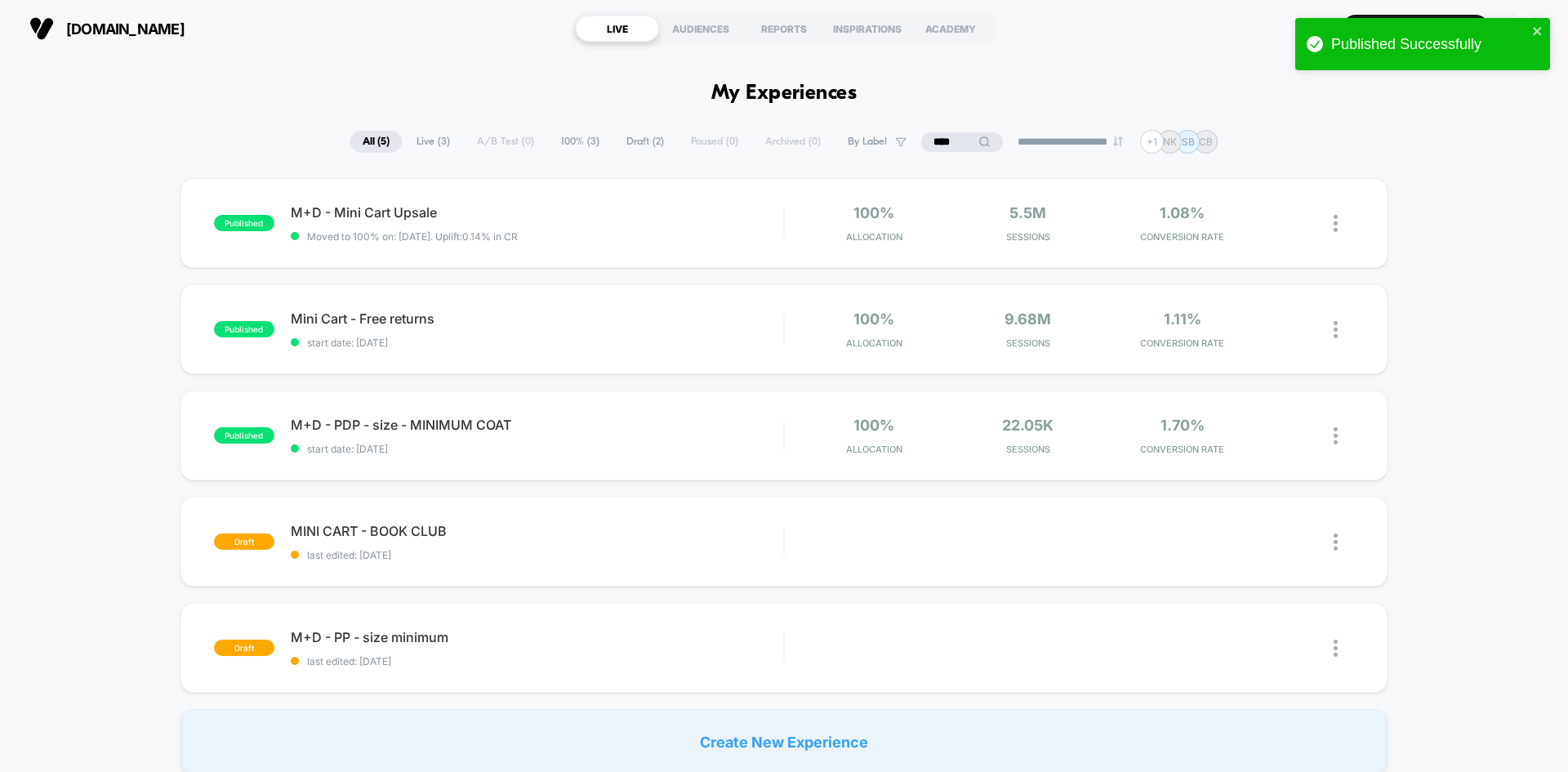
click at [963, 142] on input "****" at bounding box center [962, 142] width 81 height 20
click at [963, 142] on input "****" at bounding box center [962, 142] width 164 height 20
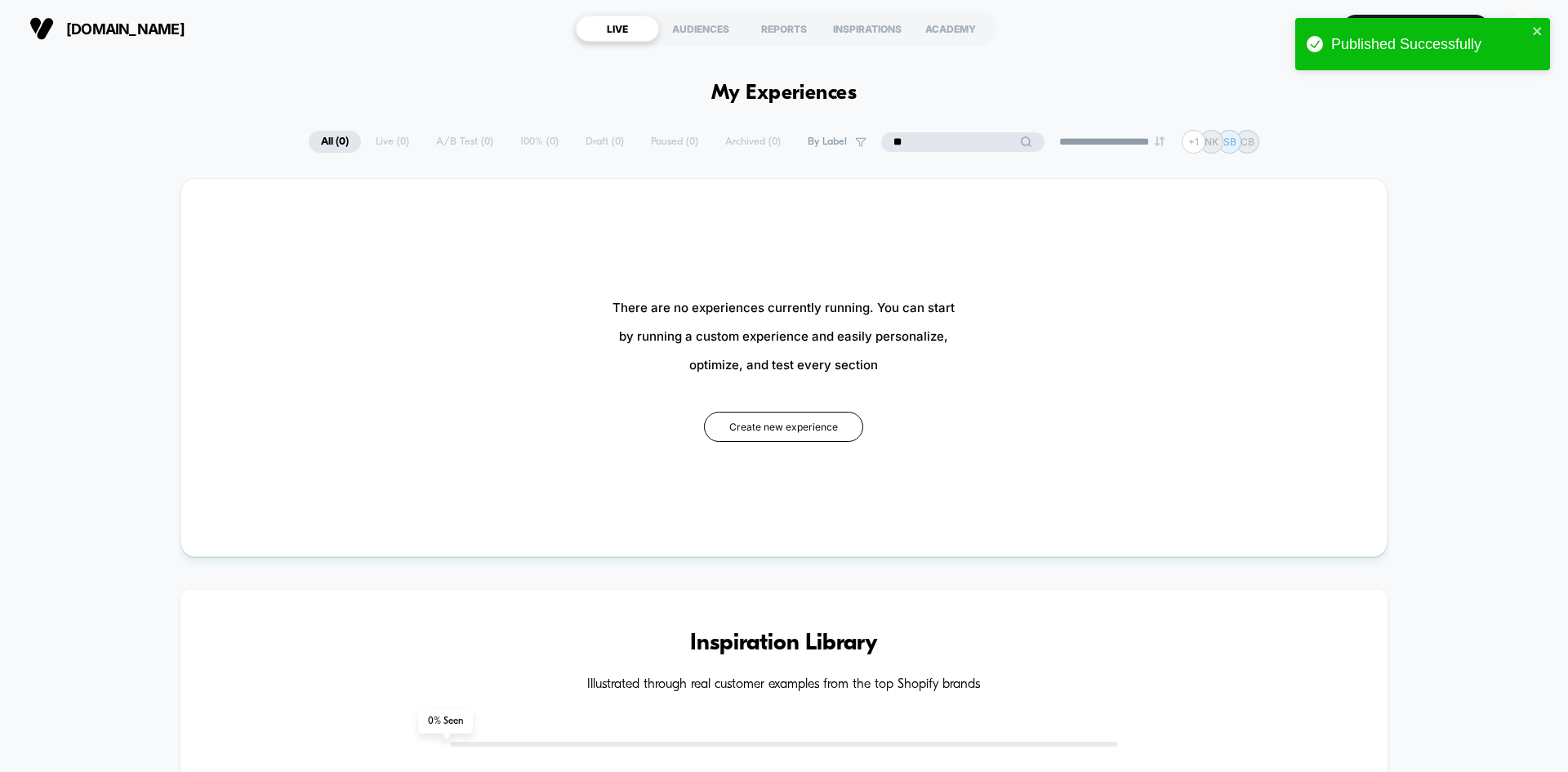
type input "*"
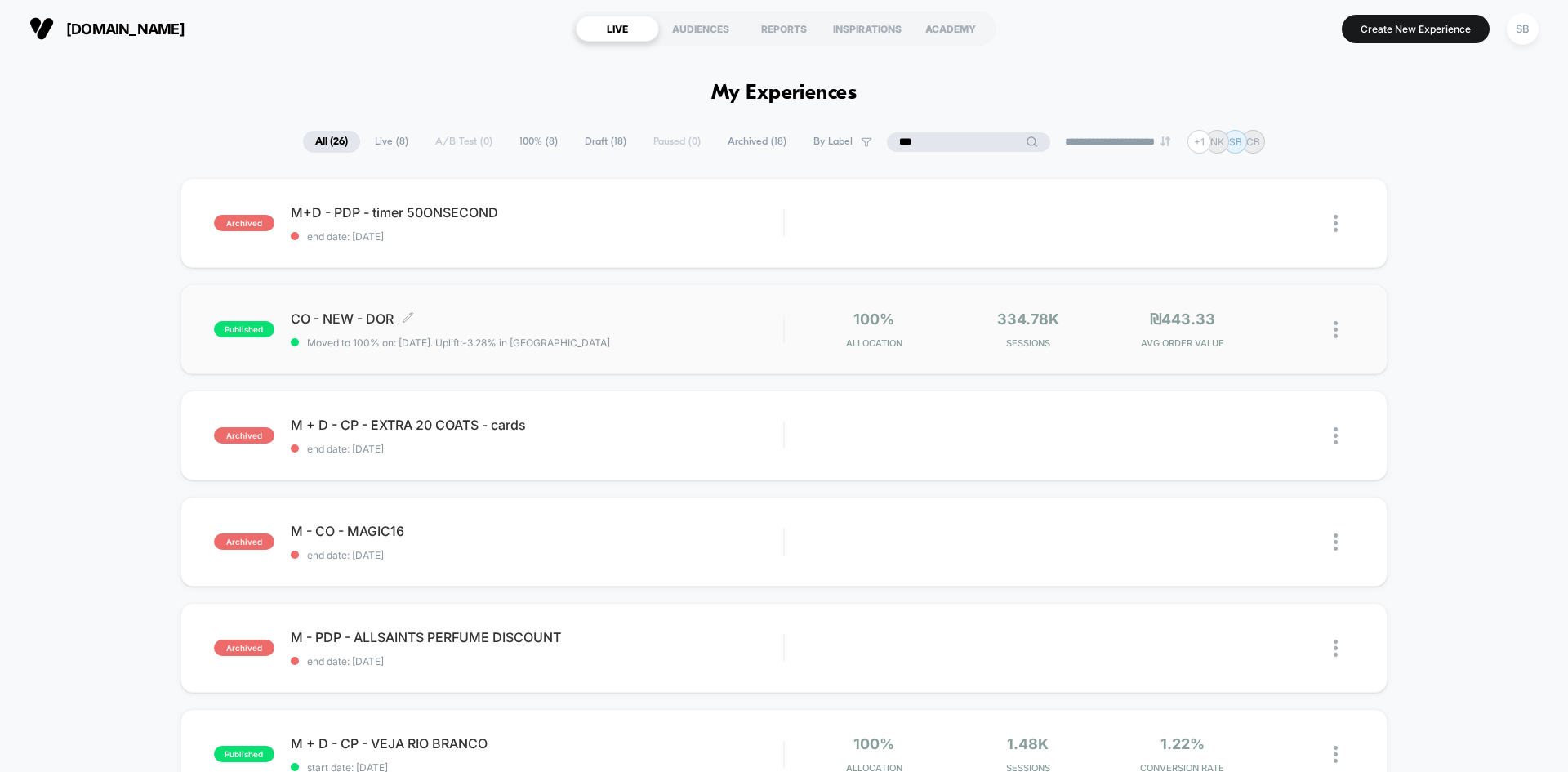
type input "**"
click at [705, 323] on span "CO - NEW - DOR Click to edit experience details" at bounding box center [537, 318] width 492 height 16
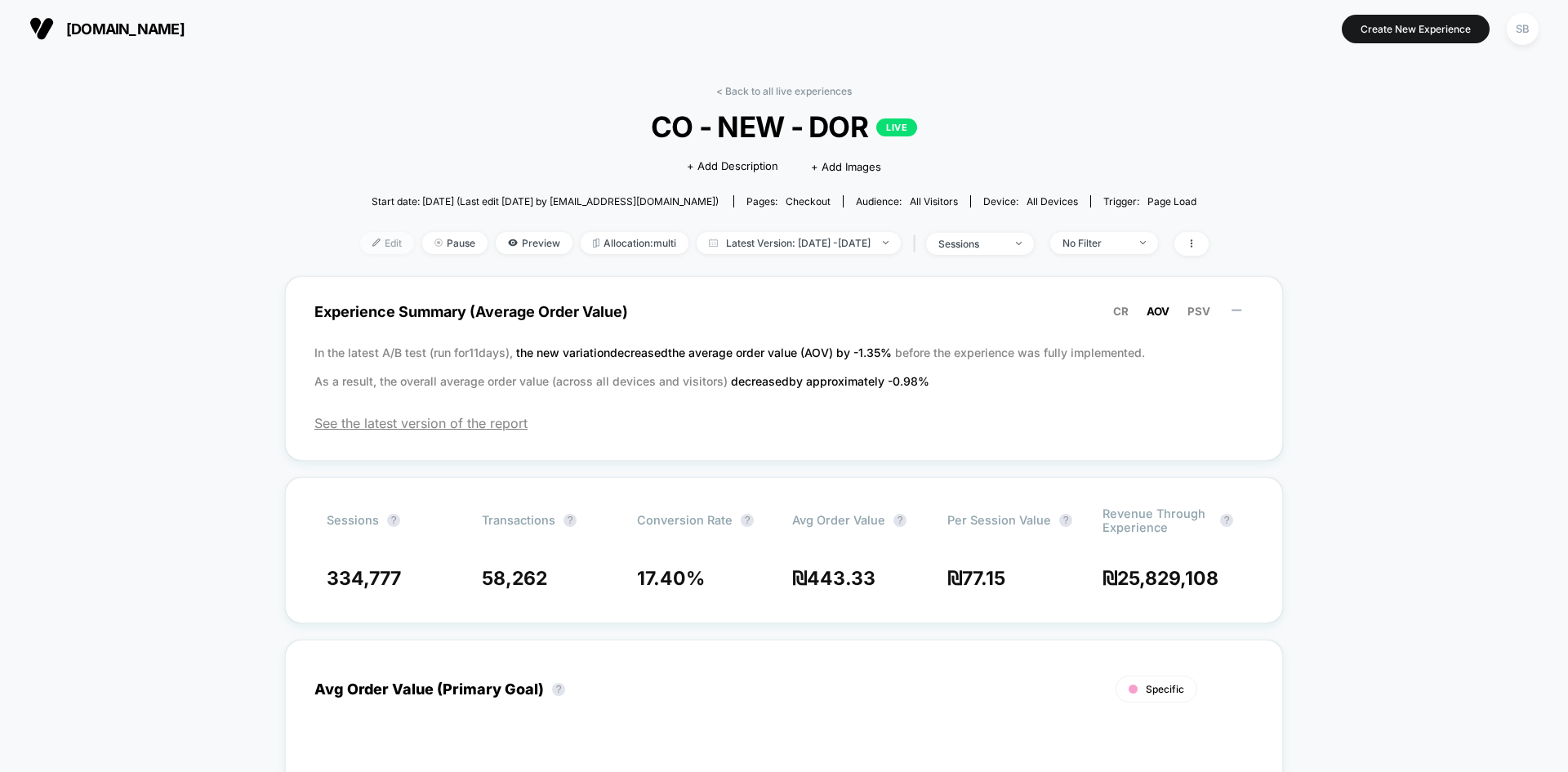
click at [368, 237] on span "Edit" at bounding box center [387, 243] width 54 height 22
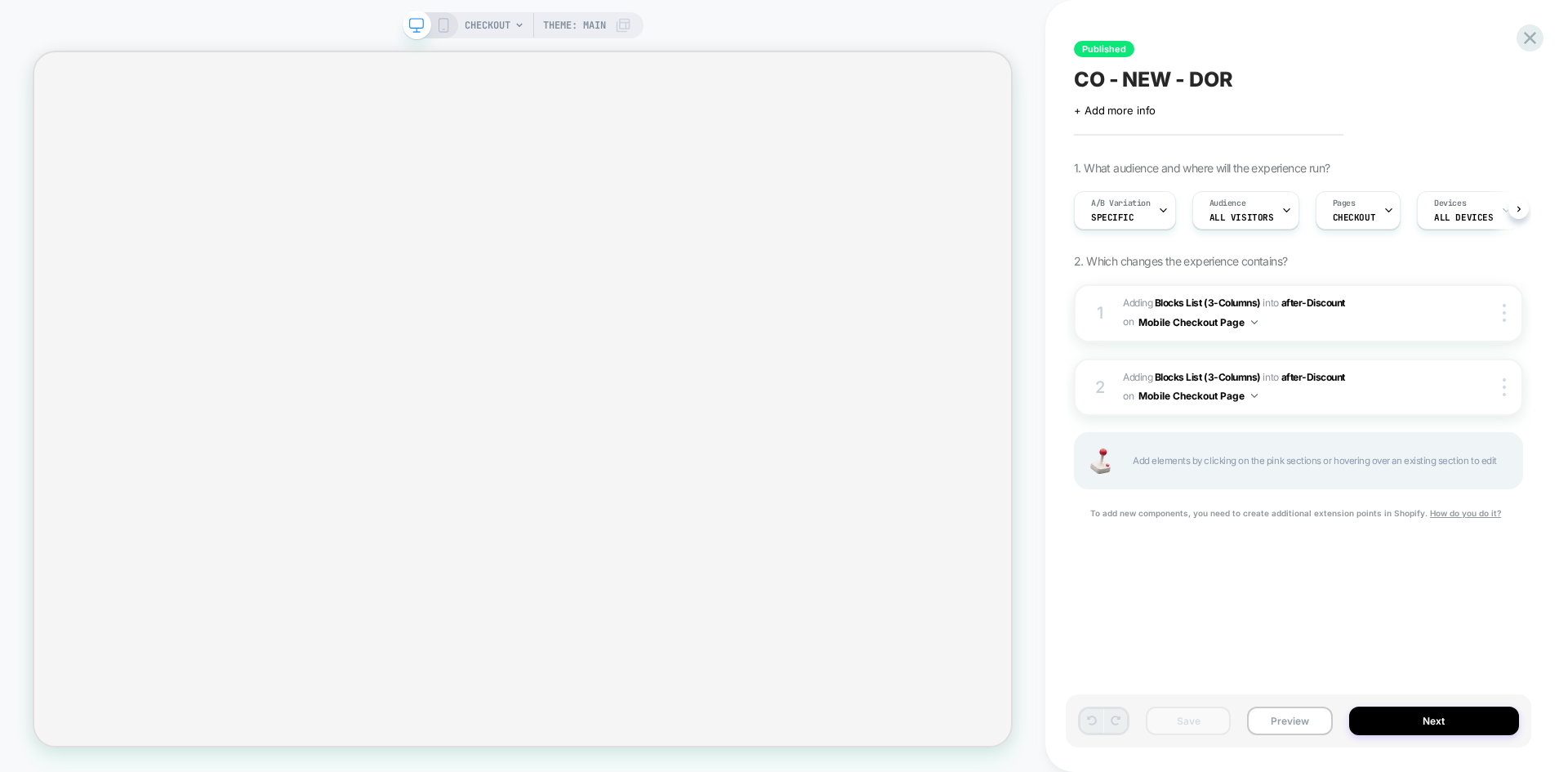
scroll to position [0, 1]
click at [438, 27] on icon at bounding box center [443, 25] width 15 height 15
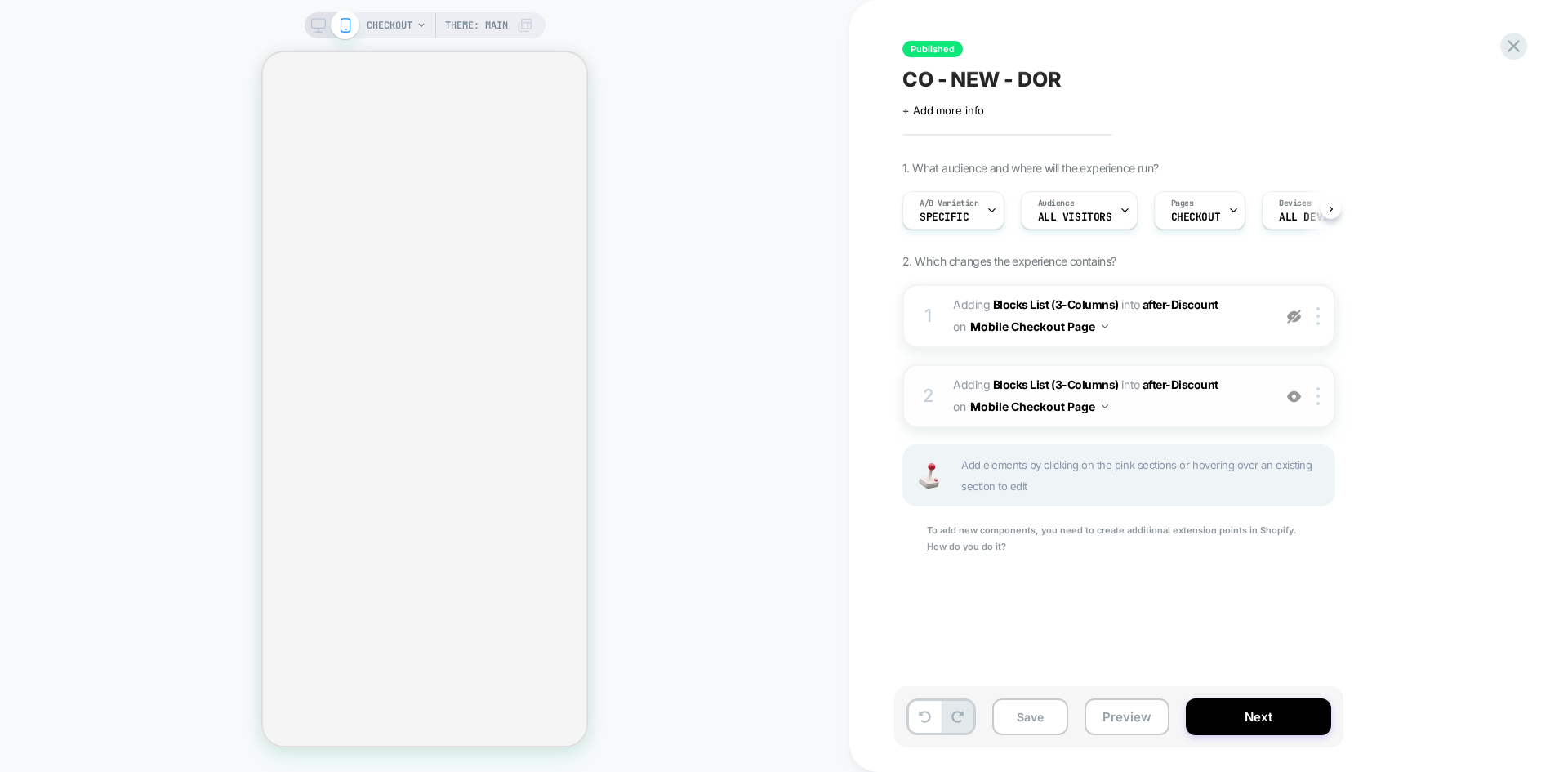
click at [1147, 408] on span "#_loomi_addon_1730128739286 Adding Blocks List (3-Columns) INTO after-Discount …" at bounding box center [1108, 397] width 311 height 45
click at [1191, 396] on span "#_loomi_addon_1730128739286 Adding Blocks List (3-Columns) INTO after-Discount …" at bounding box center [1108, 397] width 311 height 45
click at [1026, 389] on b "Blocks List (3-Columns)" at bounding box center [1056, 385] width 126 height 14
click at [1279, 399] on div "2 #_loomi_addon_1730128739286 Adding Blocks List (3-Columns) INTO after-Discoun…" at bounding box center [1118, 396] width 432 height 63
click at [1322, 397] on div at bounding box center [1321, 396] width 27 height 18
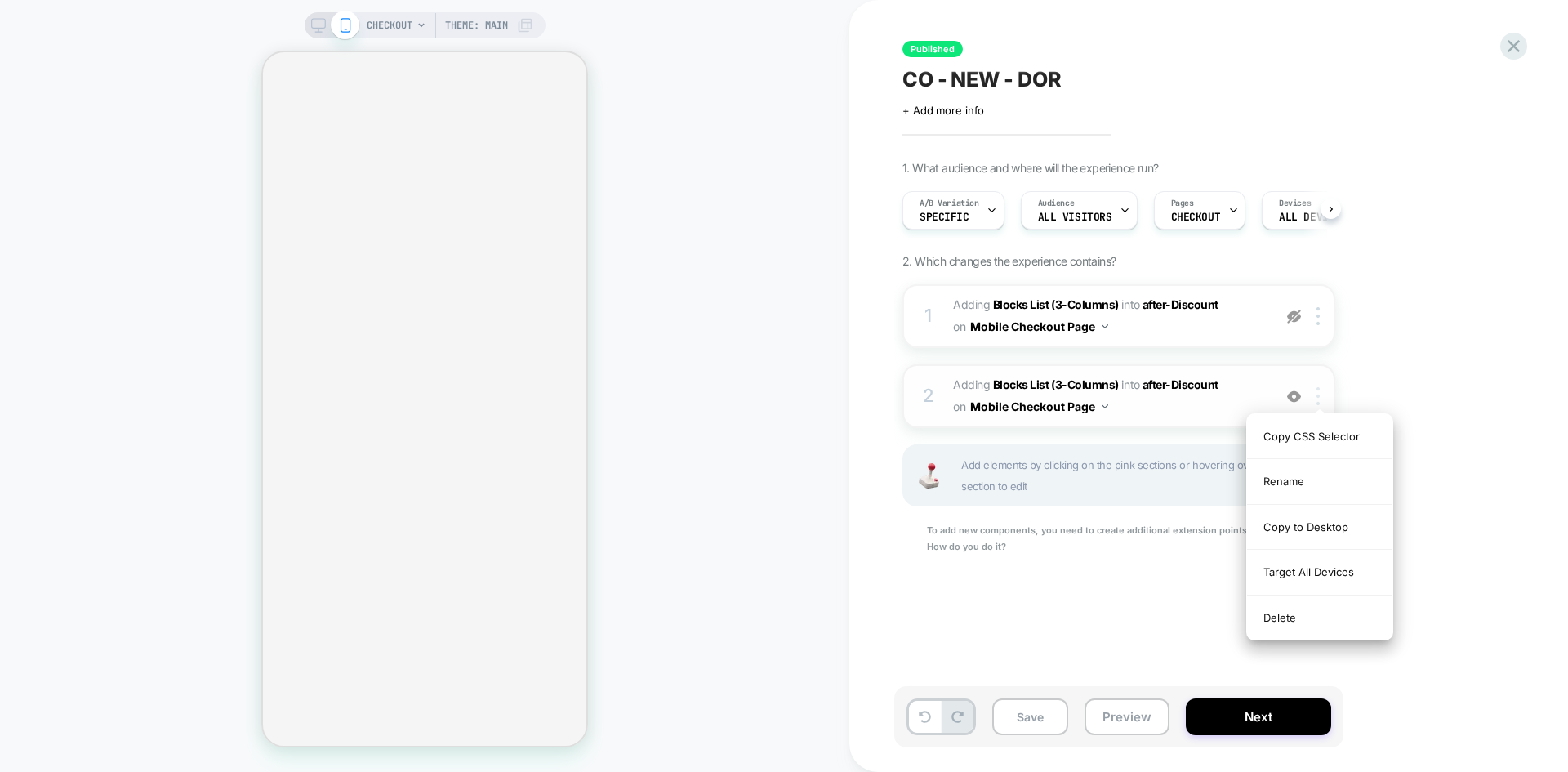
click at [1322, 397] on div at bounding box center [1321, 396] width 27 height 18
click at [248, 485] on div "CHECKOUT Theme: MAIN" at bounding box center [425, 386] width 850 height 739
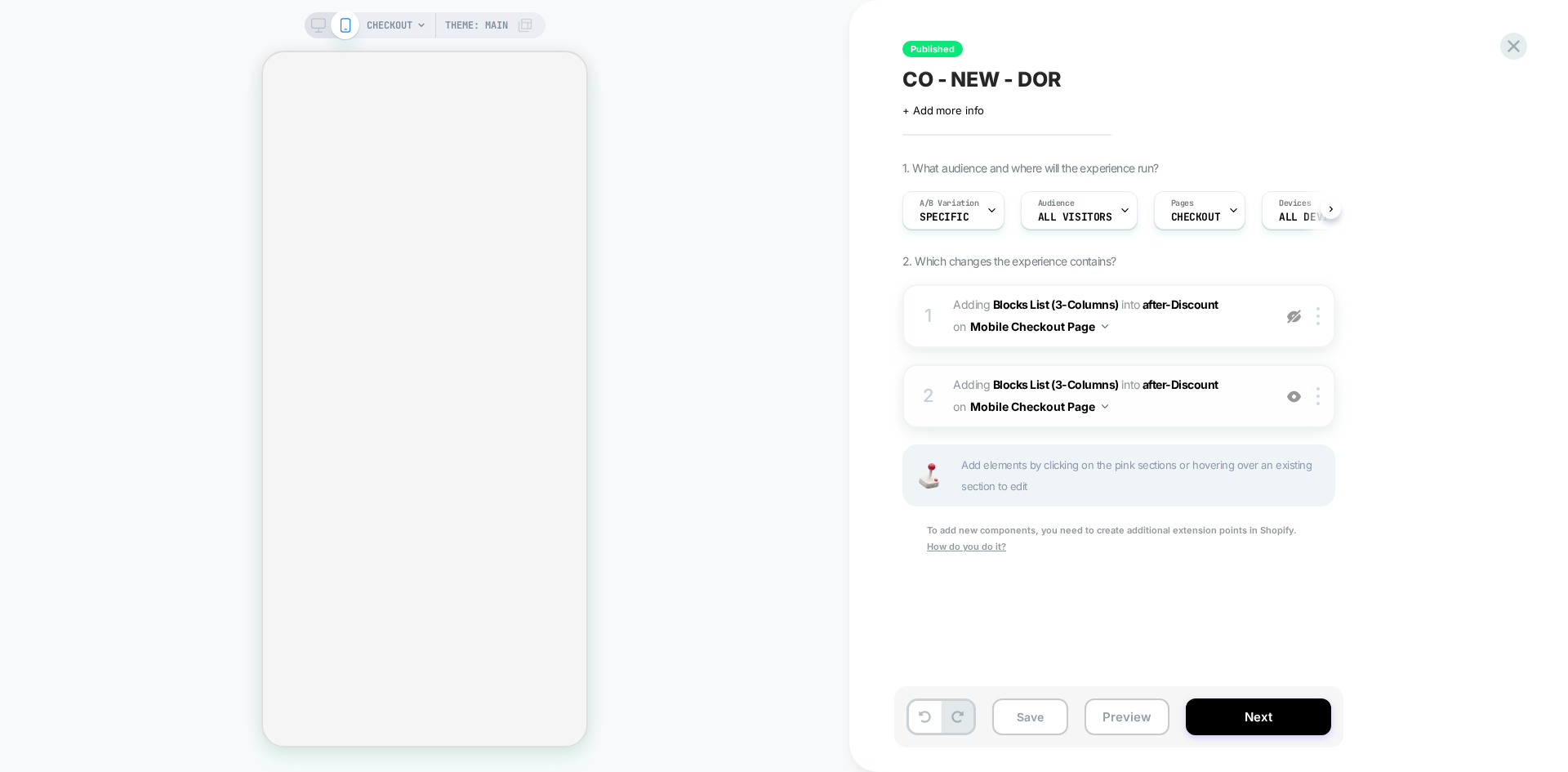
click at [1145, 401] on span "#_loomi_addon_1730128739286 Adding Blocks List (3-Columns) INTO after-Discount …" at bounding box center [1108, 397] width 311 height 45
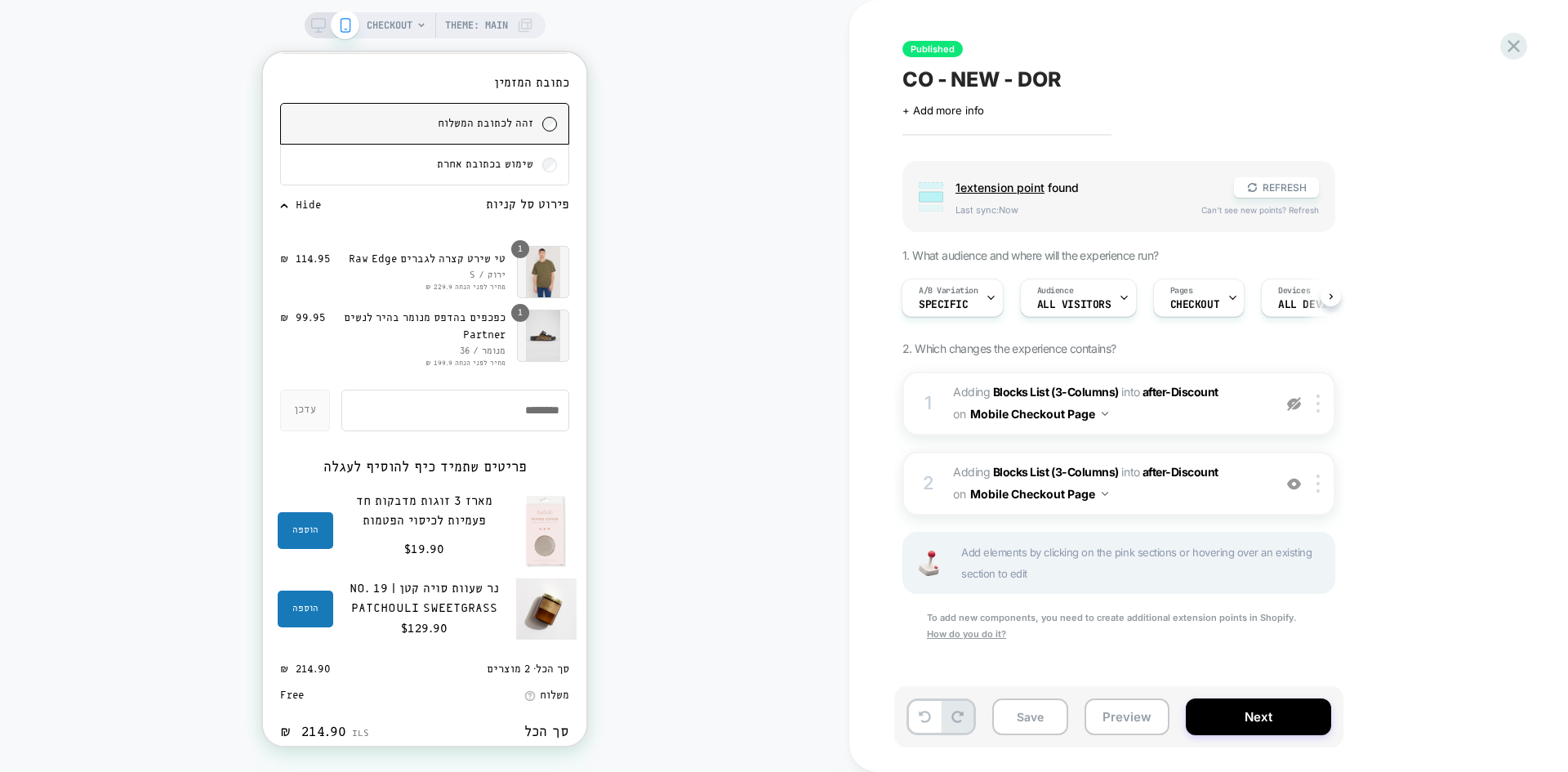
scroll to position [1880, 0]
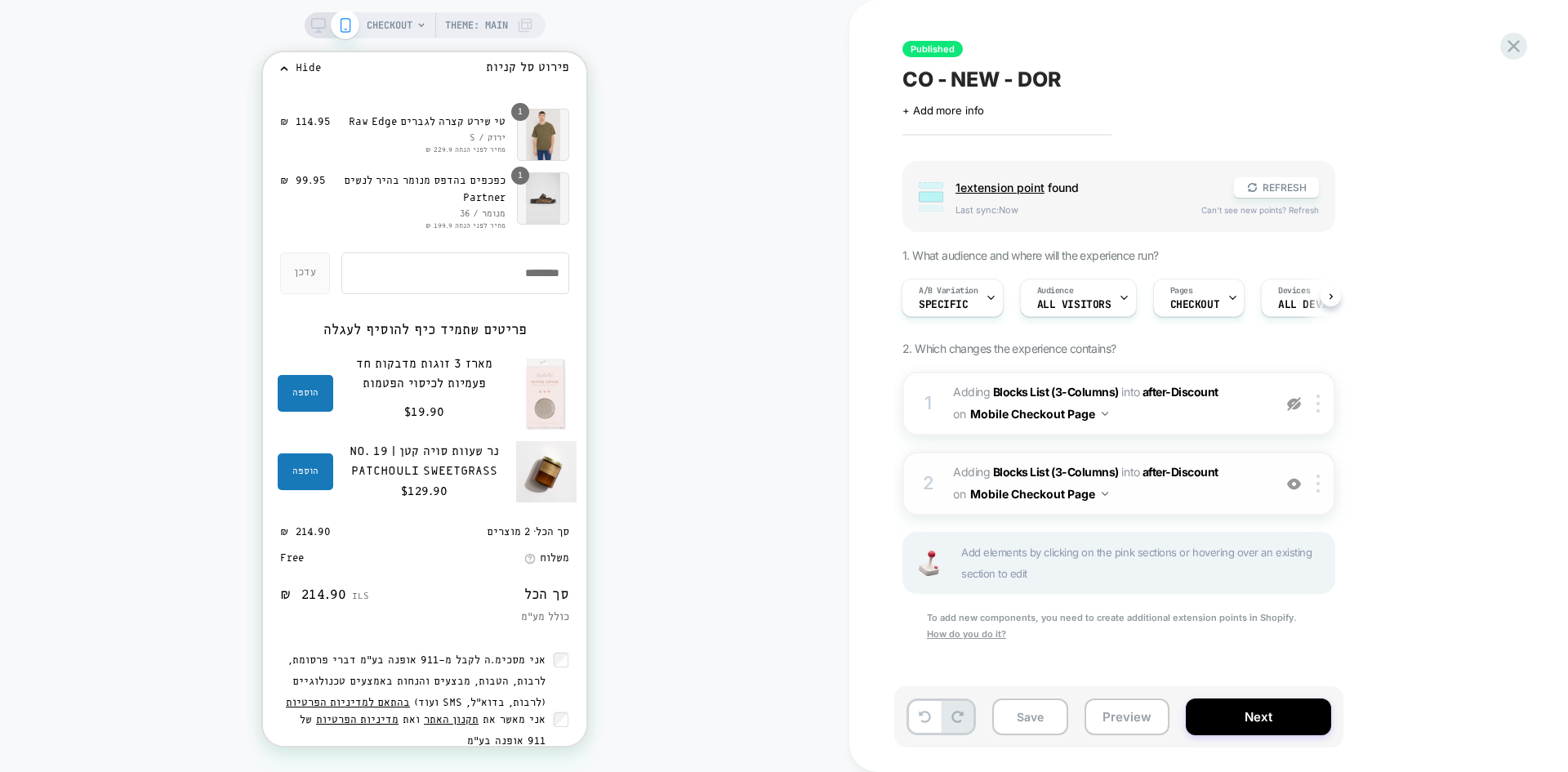
click at [1170, 497] on span "#_loomi_addon_1730128739286 Adding Blocks List (3-Columns) INTO after-Discount …" at bounding box center [1108, 484] width 311 height 45
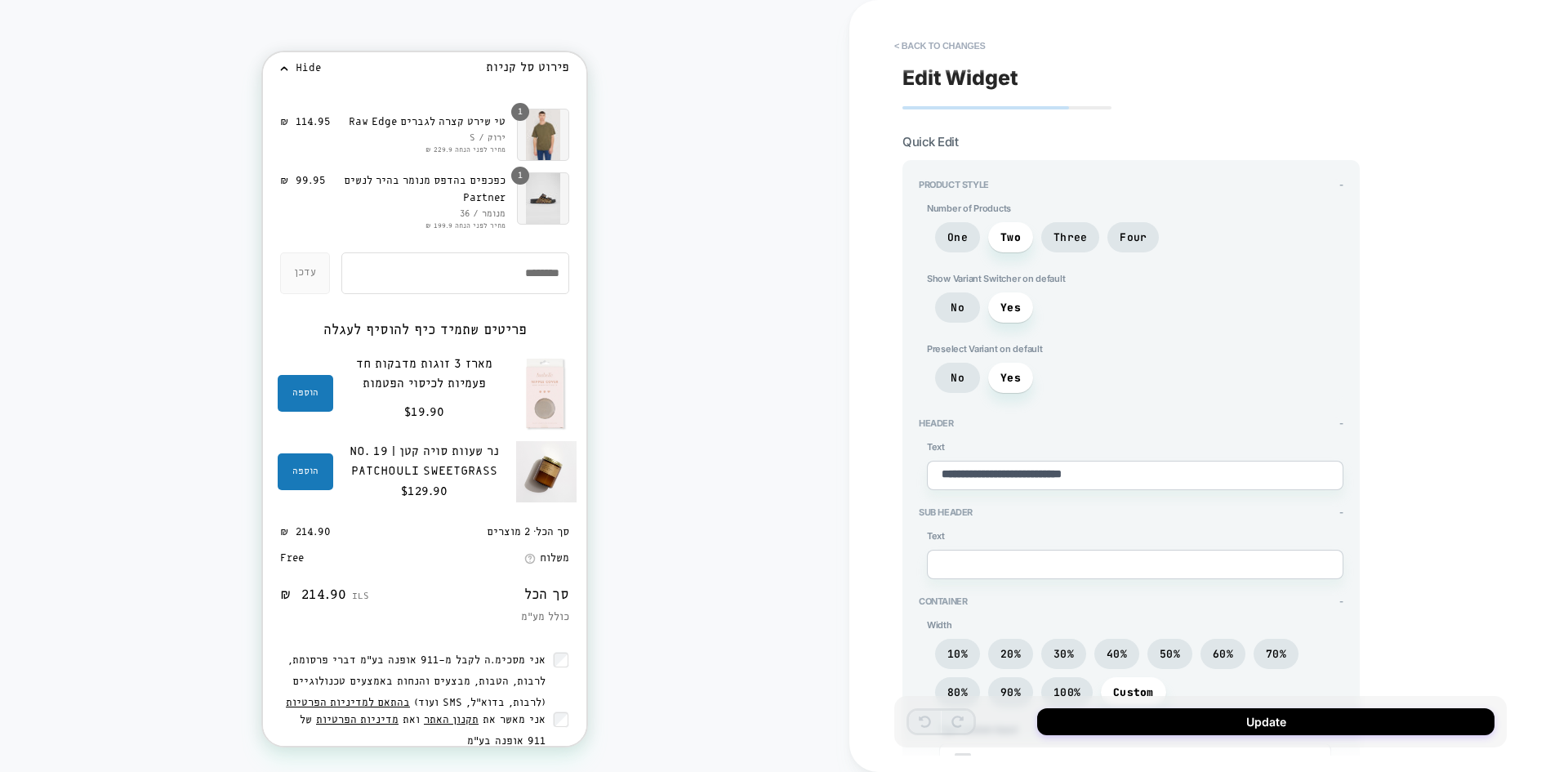
type textarea "*"
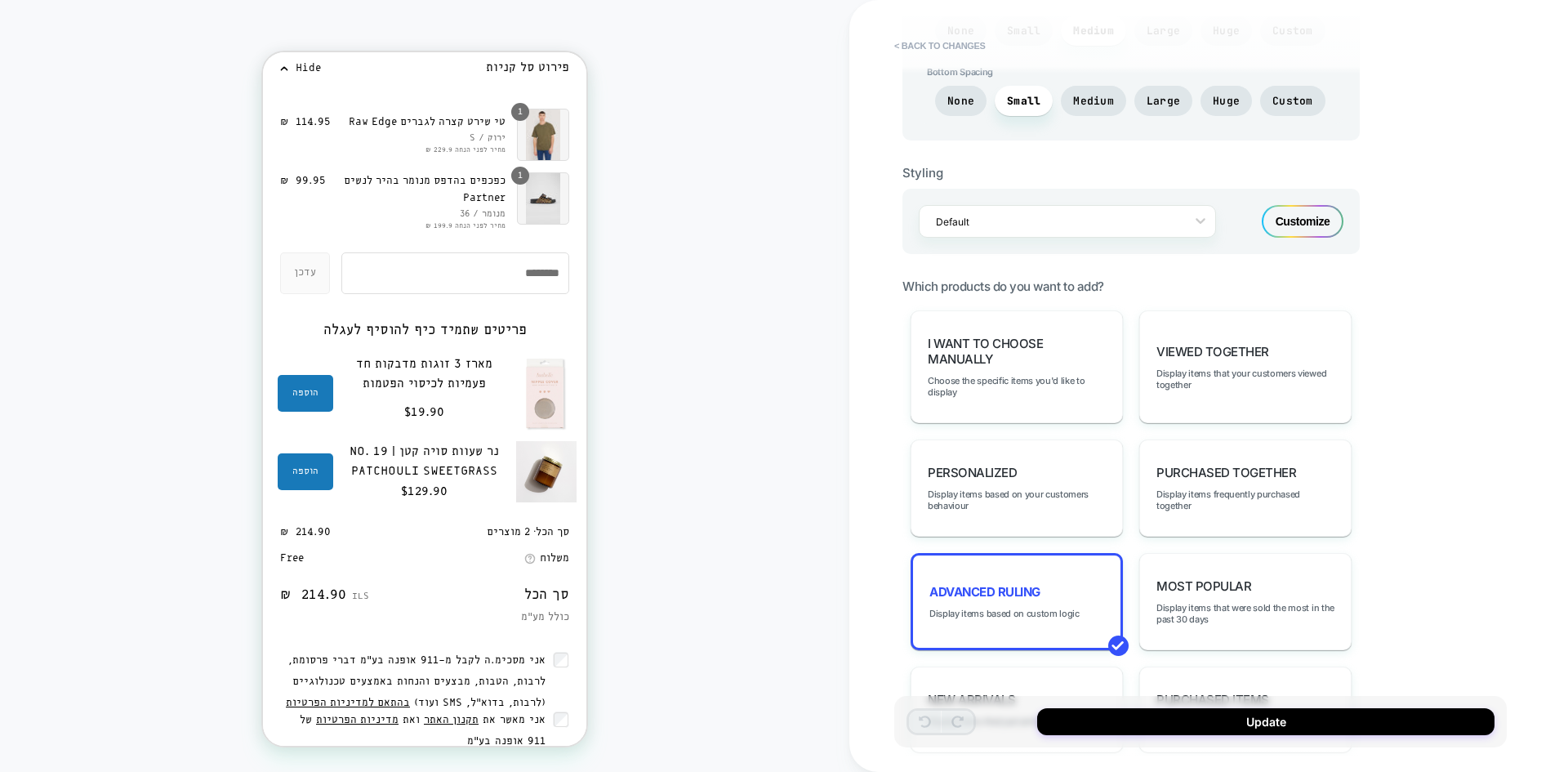
scroll to position [899, 0]
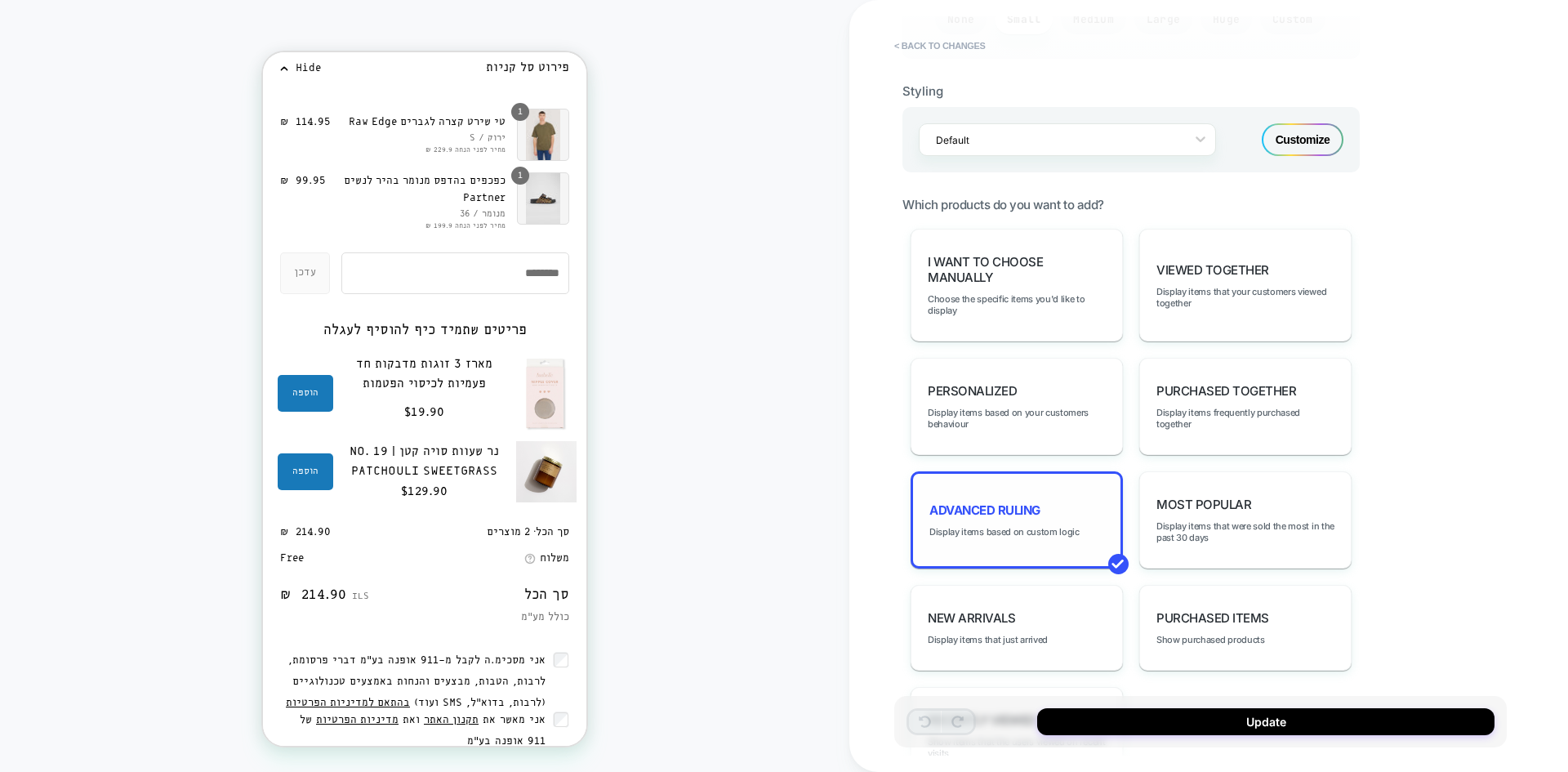
click at [1045, 500] on div "Advanced Ruling Display items based on custom logic" at bounding box center [1017, 519] width 212 height 97
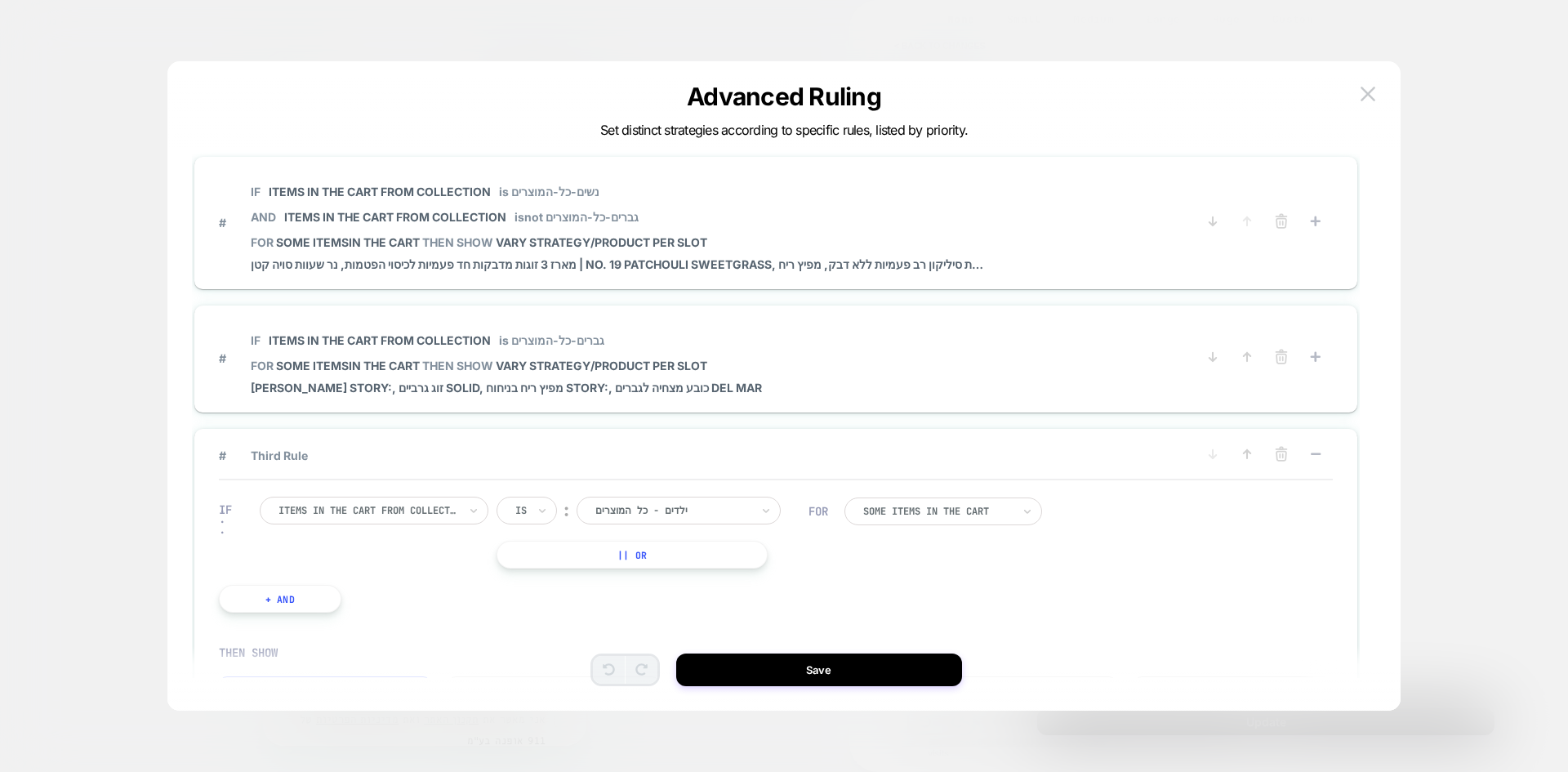
scroll to position [0, 0]
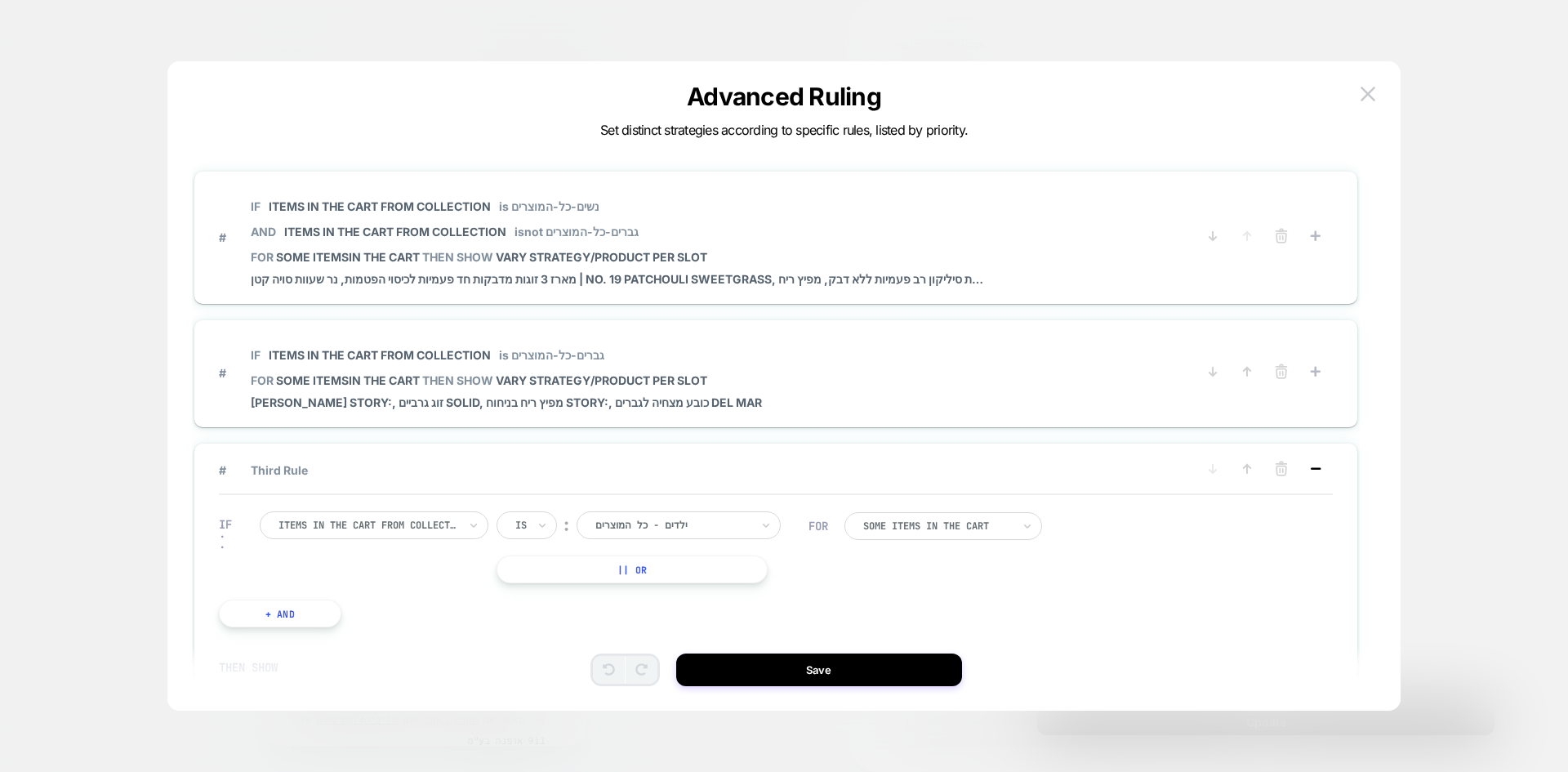
click at [1311, 469] on icon at bounding box center [1315, 469] width 16 height 16
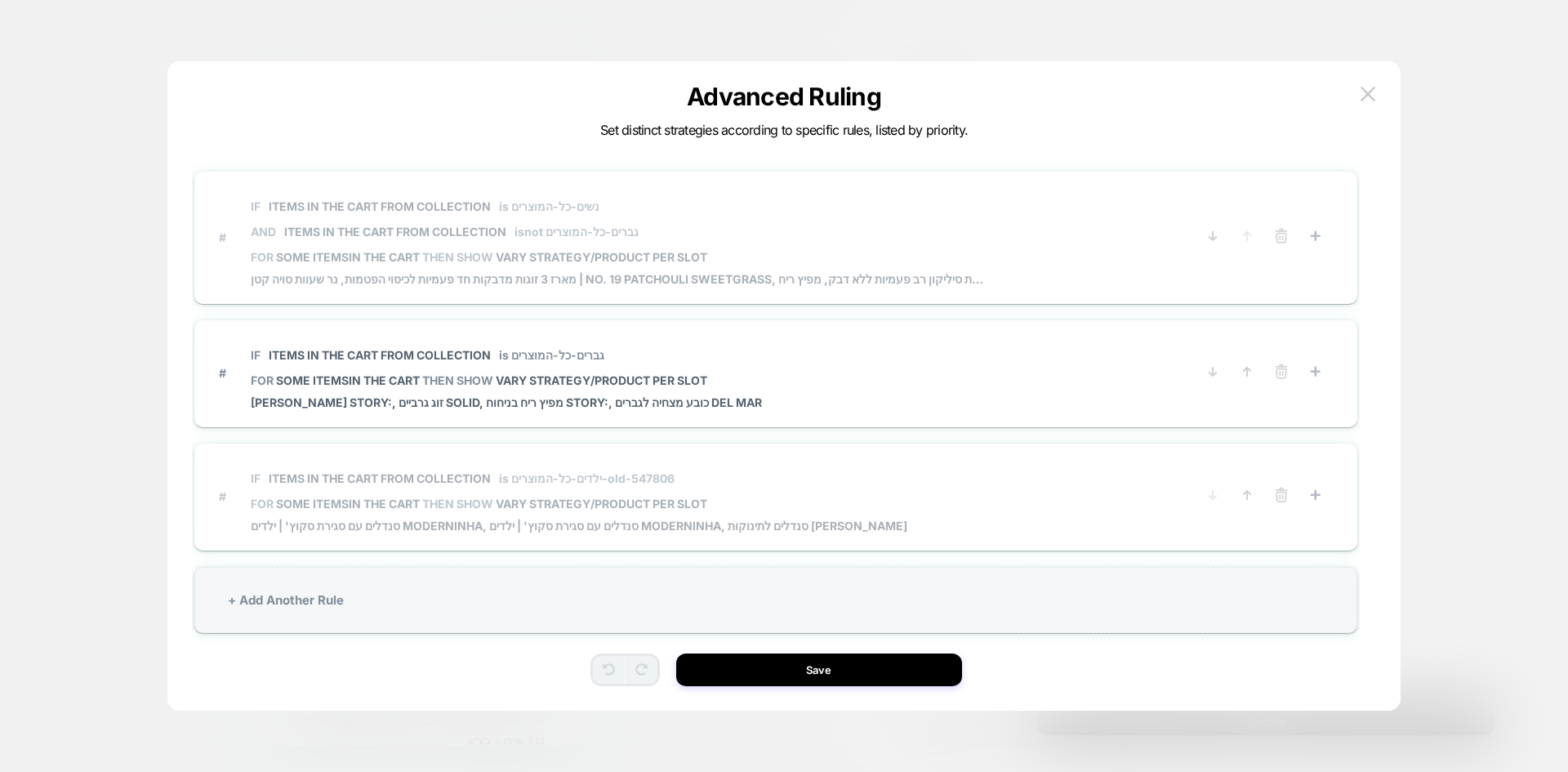
click at [904, 200] on p "IF Items in the cart from collection is נשים-כל-המוצרים" at bounding box center [618, 206] width 735 height 14
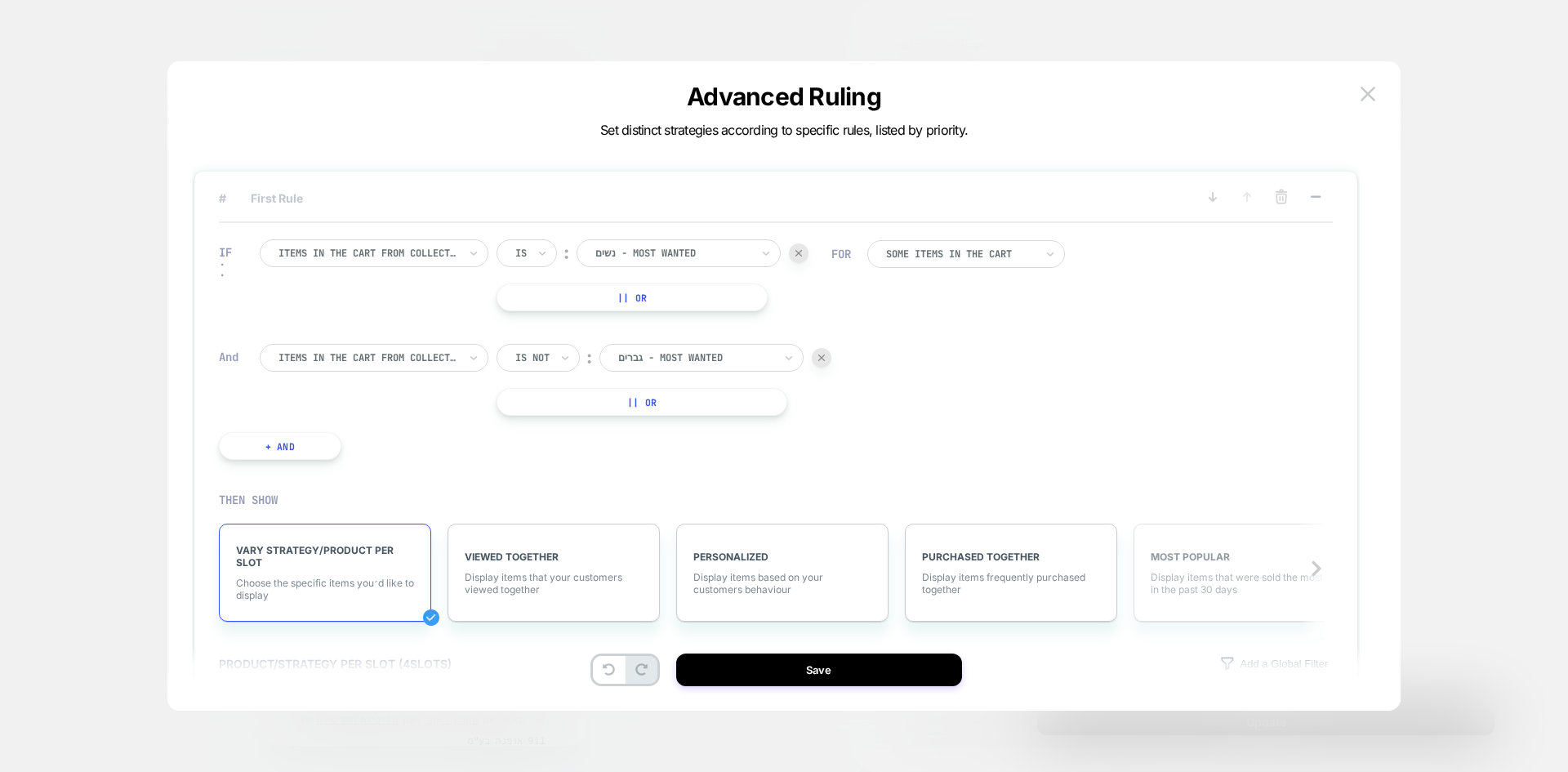
click at [1237, 555] on span "MOST POPULAR" at bounding box center [1240, 557] width 178 height 12
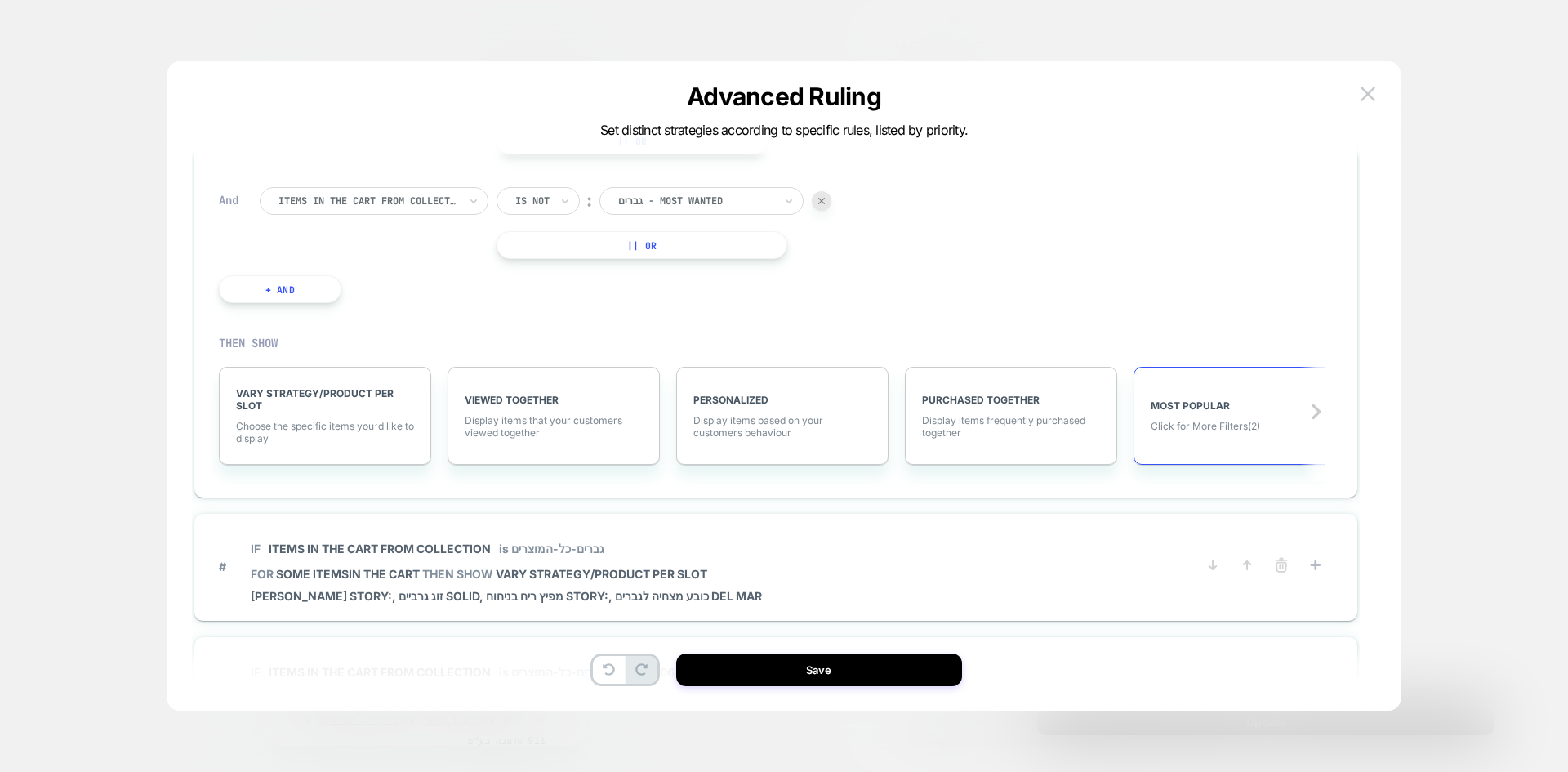
scroll to position [164, 0]
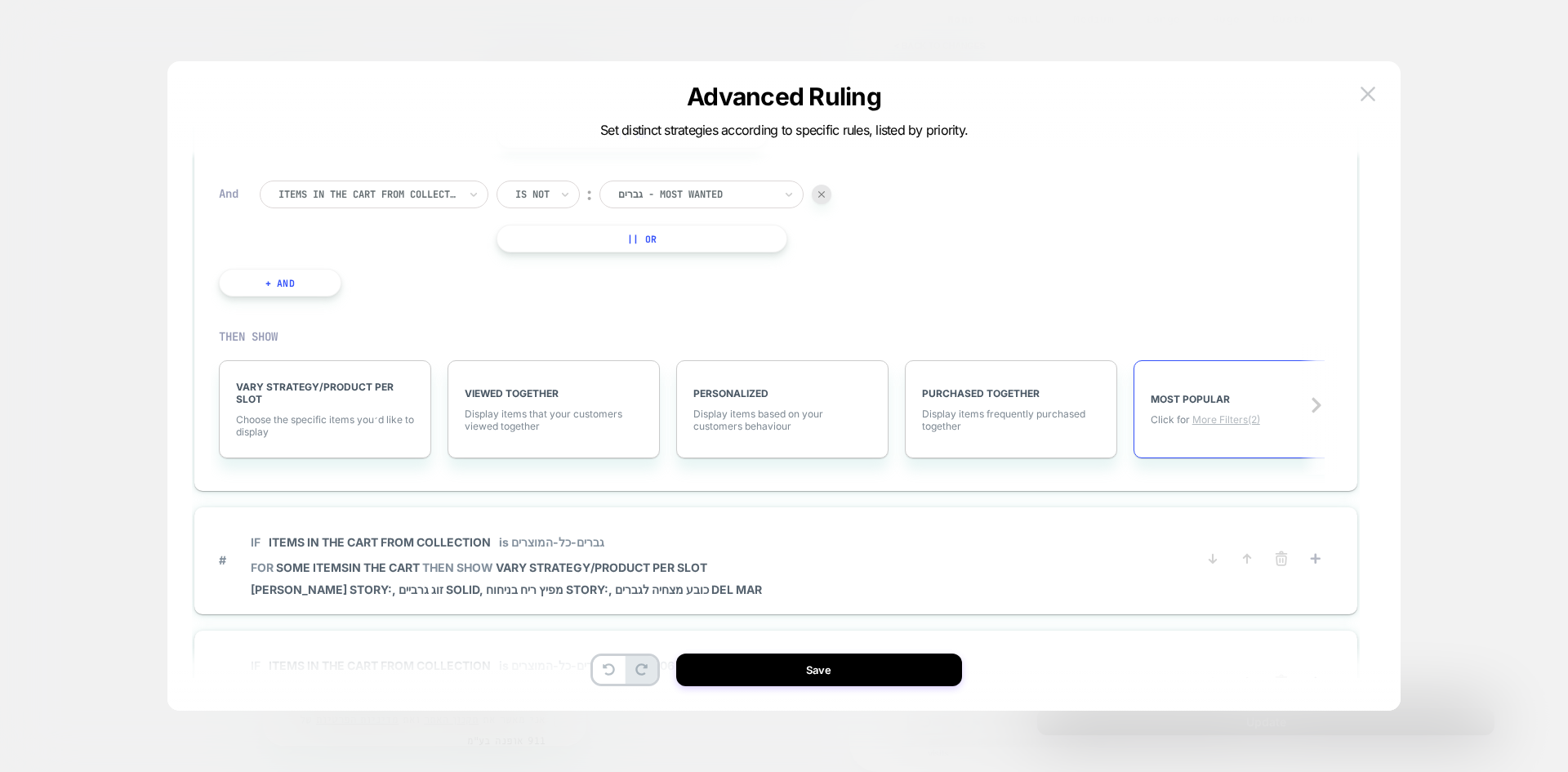
click at [1228, 416] on span "More Filters (2)" at bounding box center [1225, 420] width 68 height 12
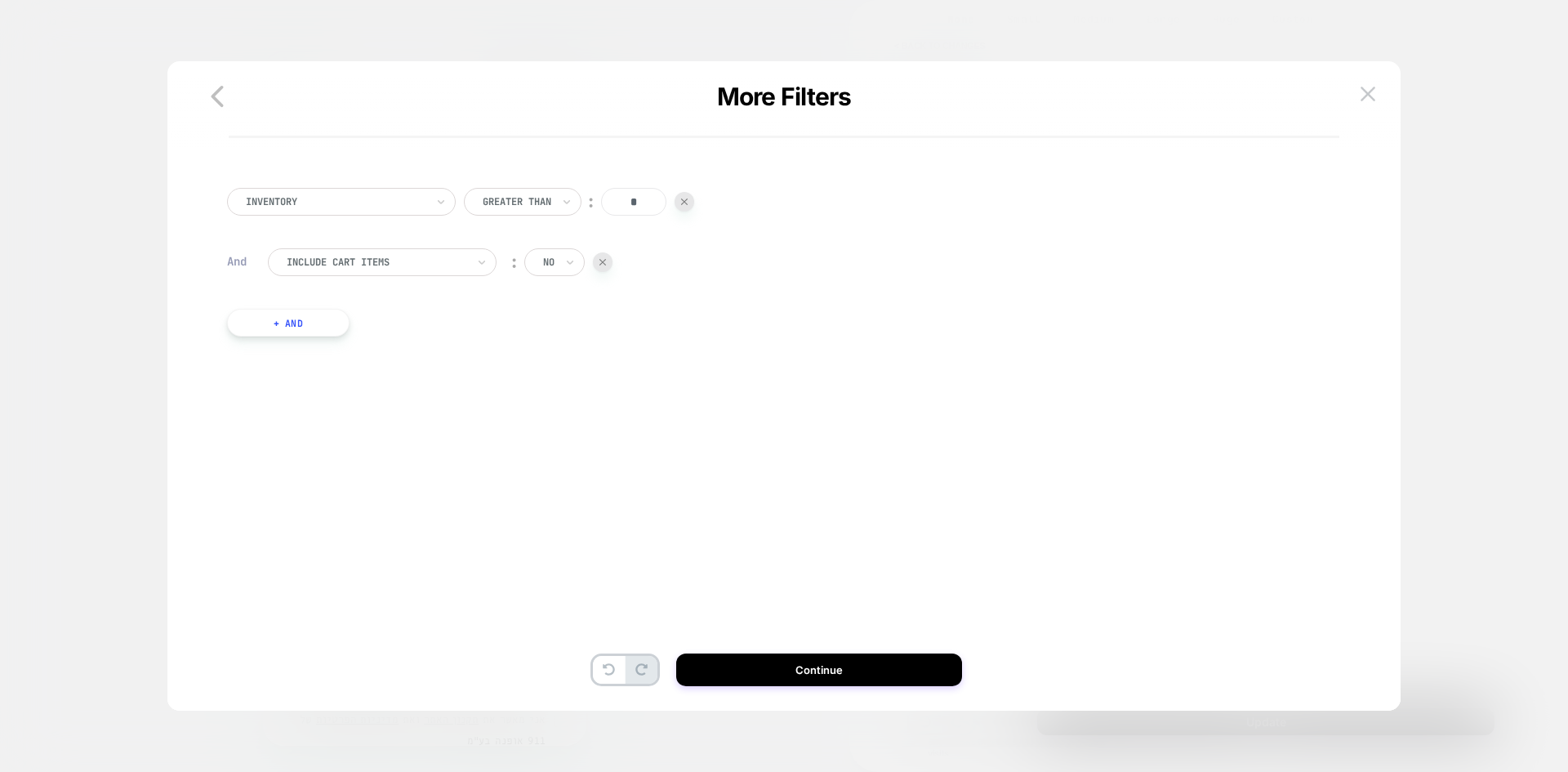
scroll to position [0, 0]
drag, startPoint x: 643, startPoint y: 194, endPoint x: 617, endPoint y: 199, distance: 26.5
click at [617, 199] on input "*" at bounding box center [634, 201] width 65 height 27
click at [314, 317] on button "+ And" at bounding box center [288, 323] width 122 height 27
click at [608, 338] on input "text" at bounding box center [607, 338] width 7 height 15
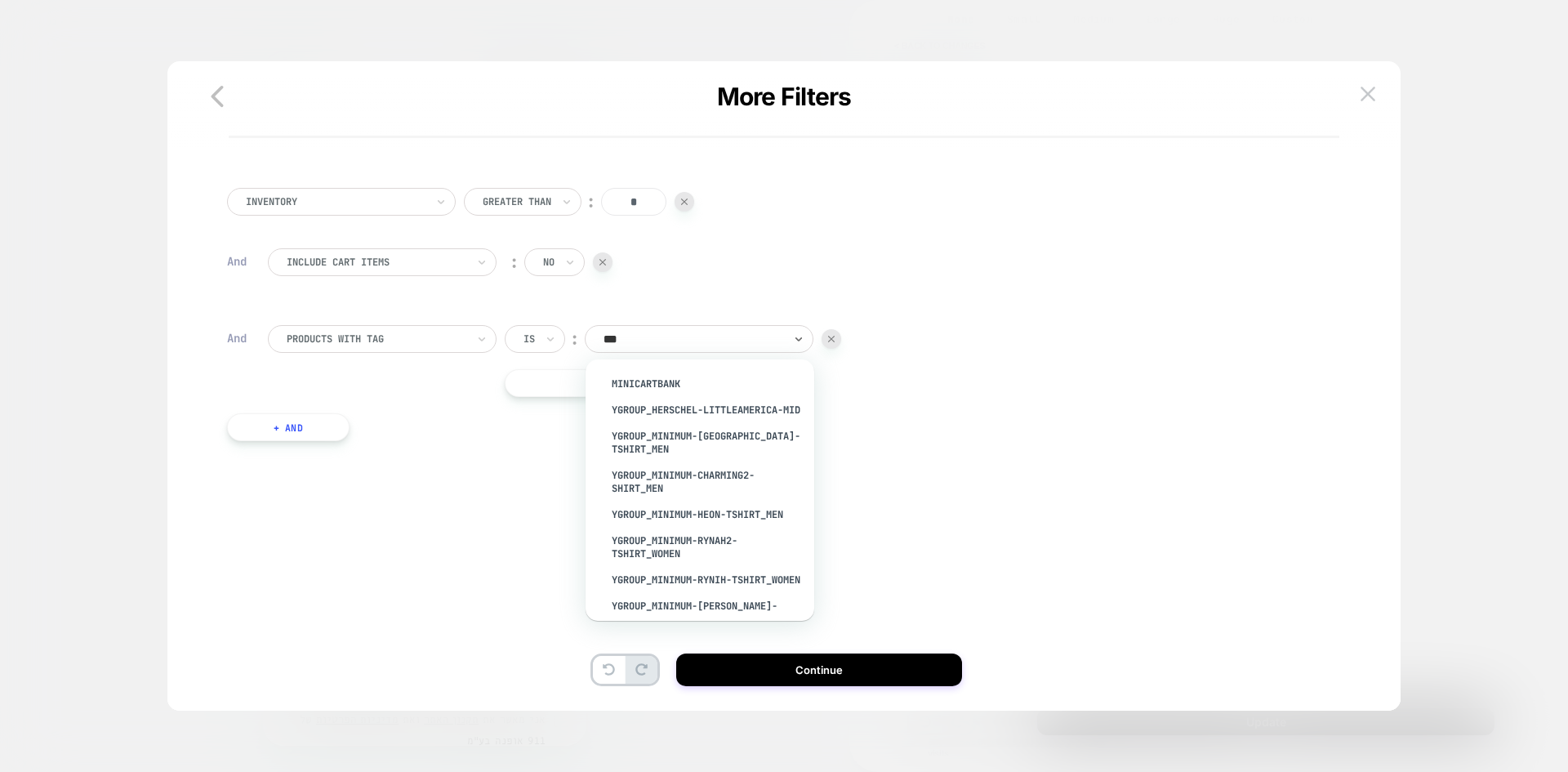
type input "****"
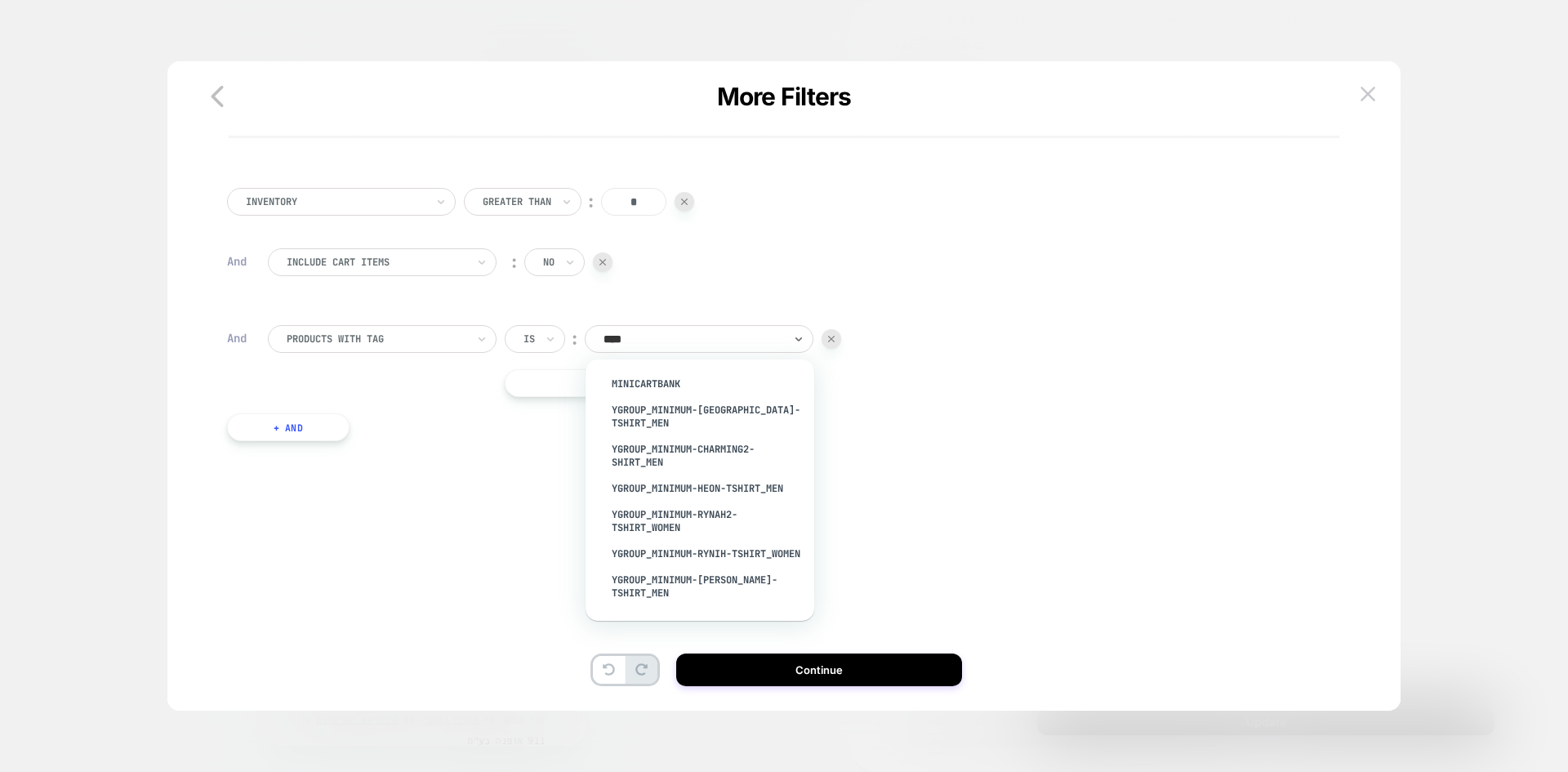
click at [613, 373] on div "MiniCartBank" at bounding box center [708, 384] width 212 height 27
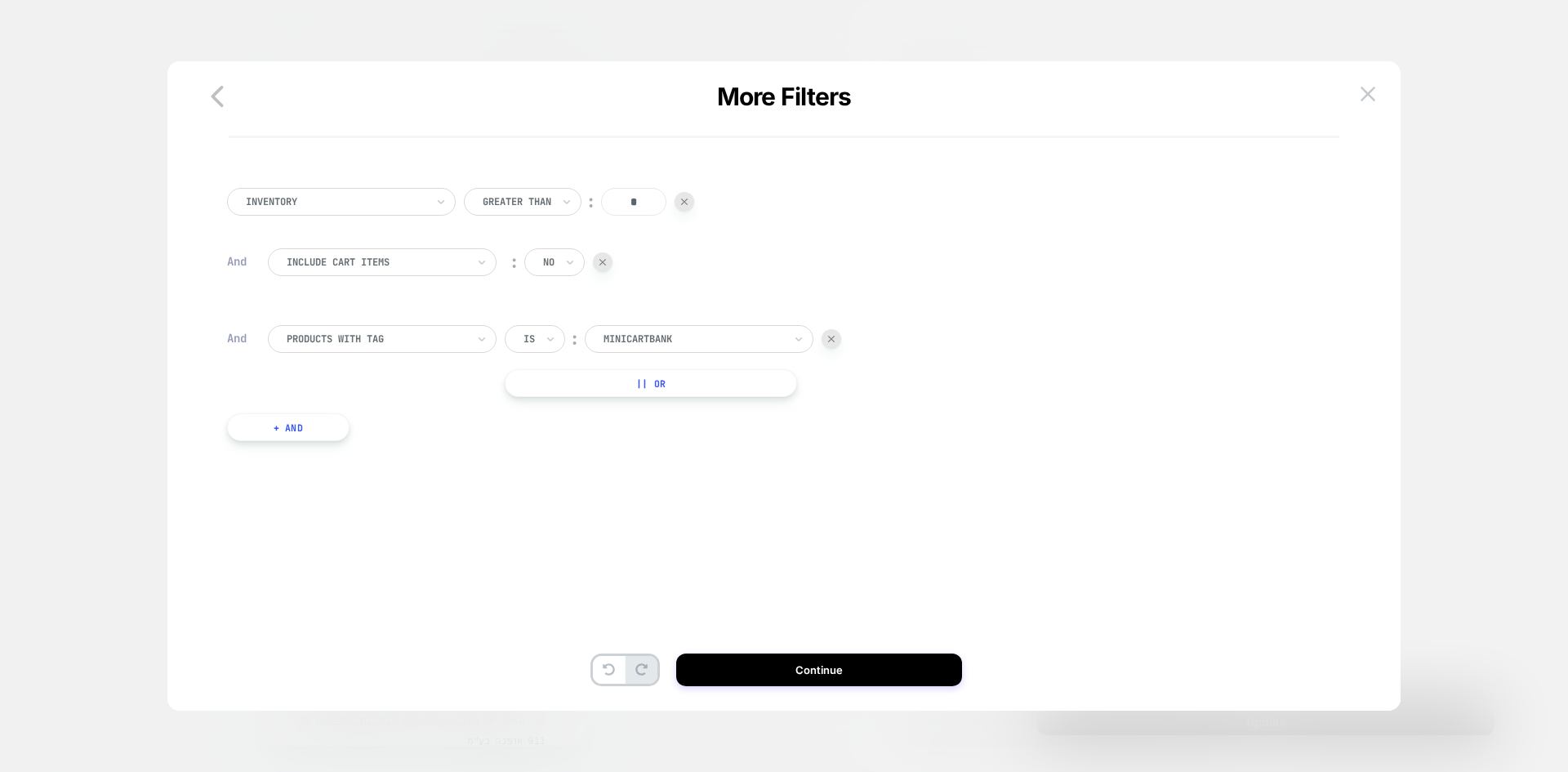
click at [281, 425] on button "+ And" at bounding box center [288, 428] width 122 height 27
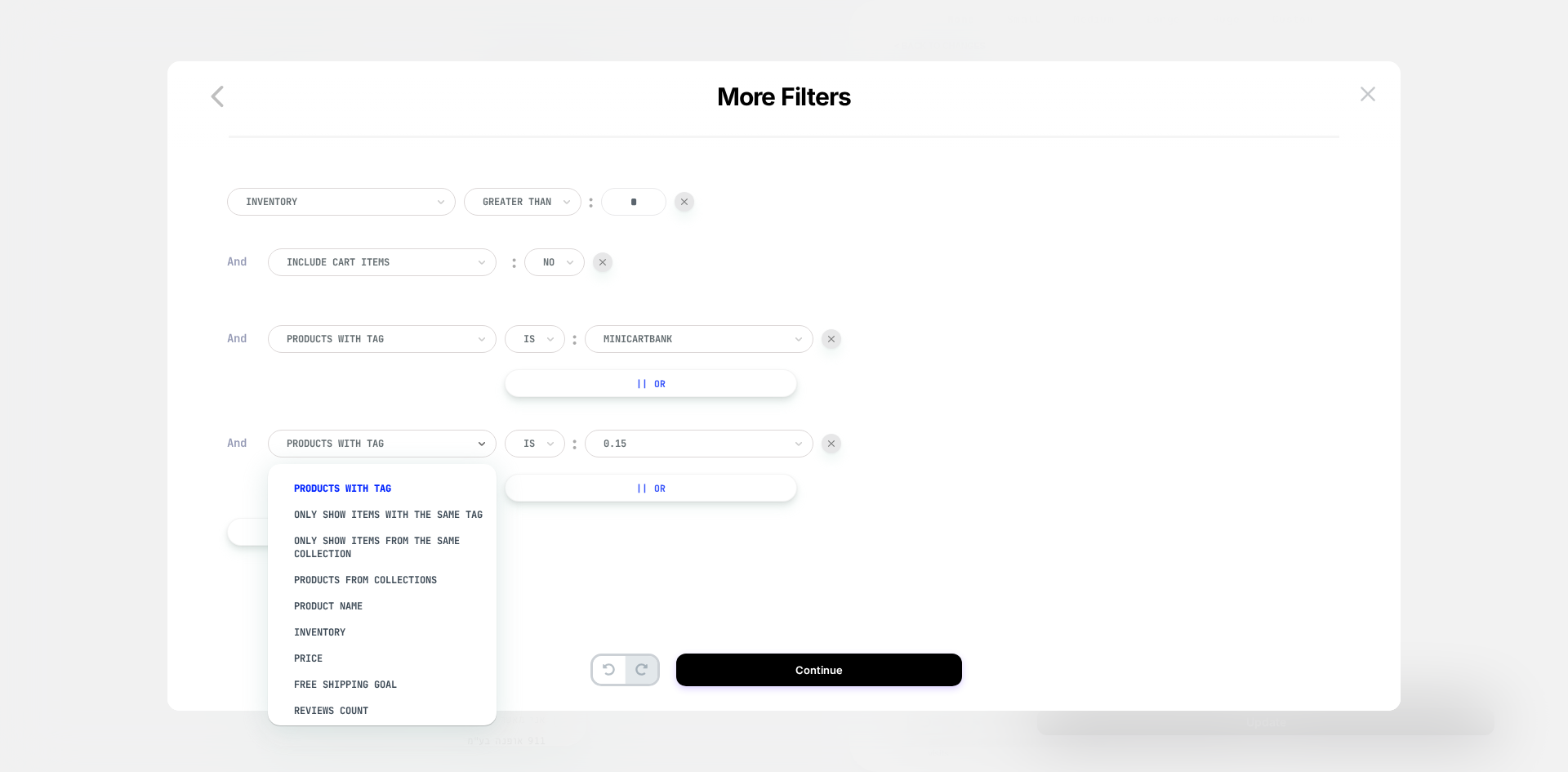
click at [367, 440] on div at bounding box center [377, 443] width 180 height 15
click at [625, 450] on div at bounding box center [694, 443] width 180 height 15
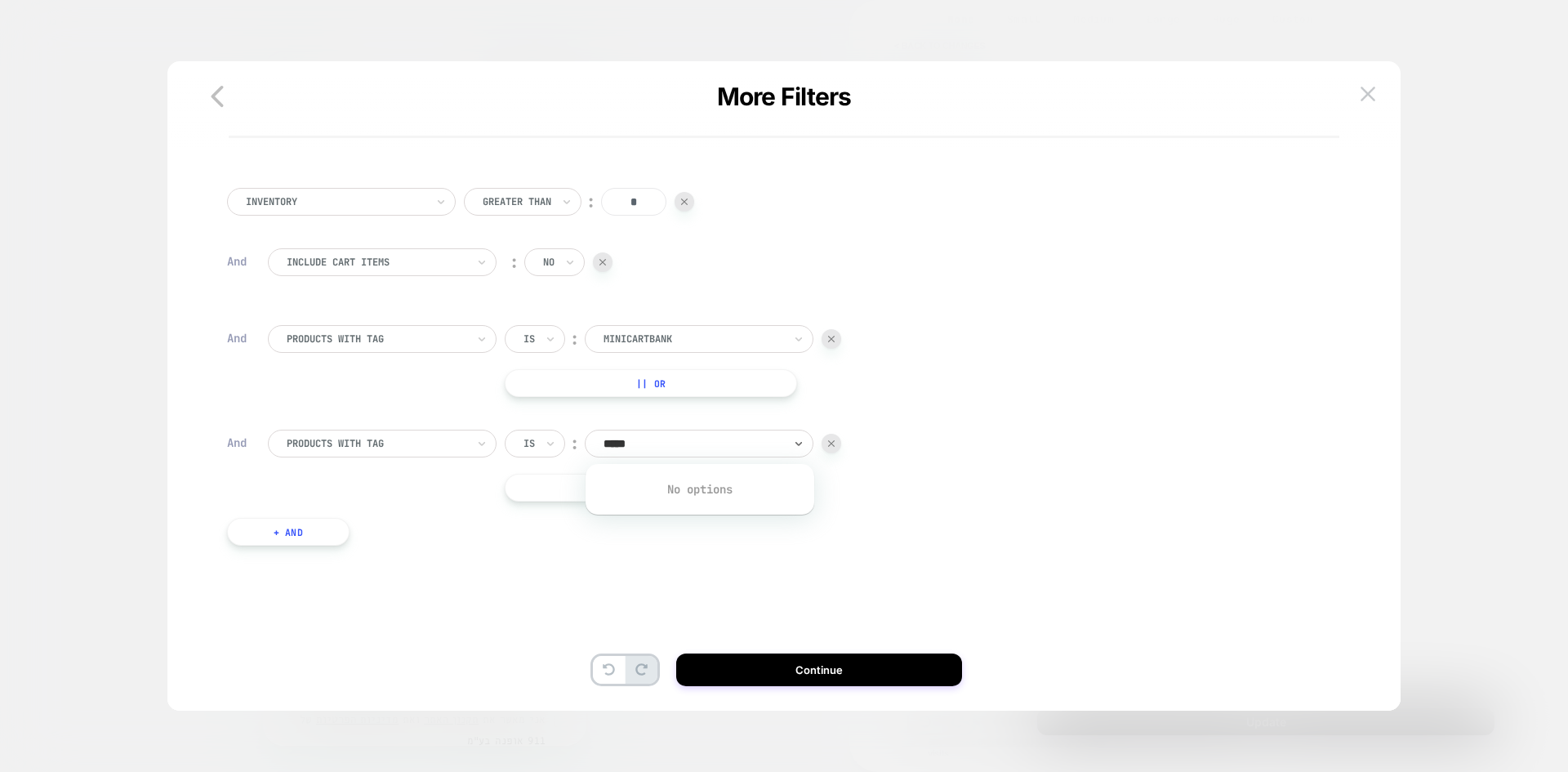
type input "****"
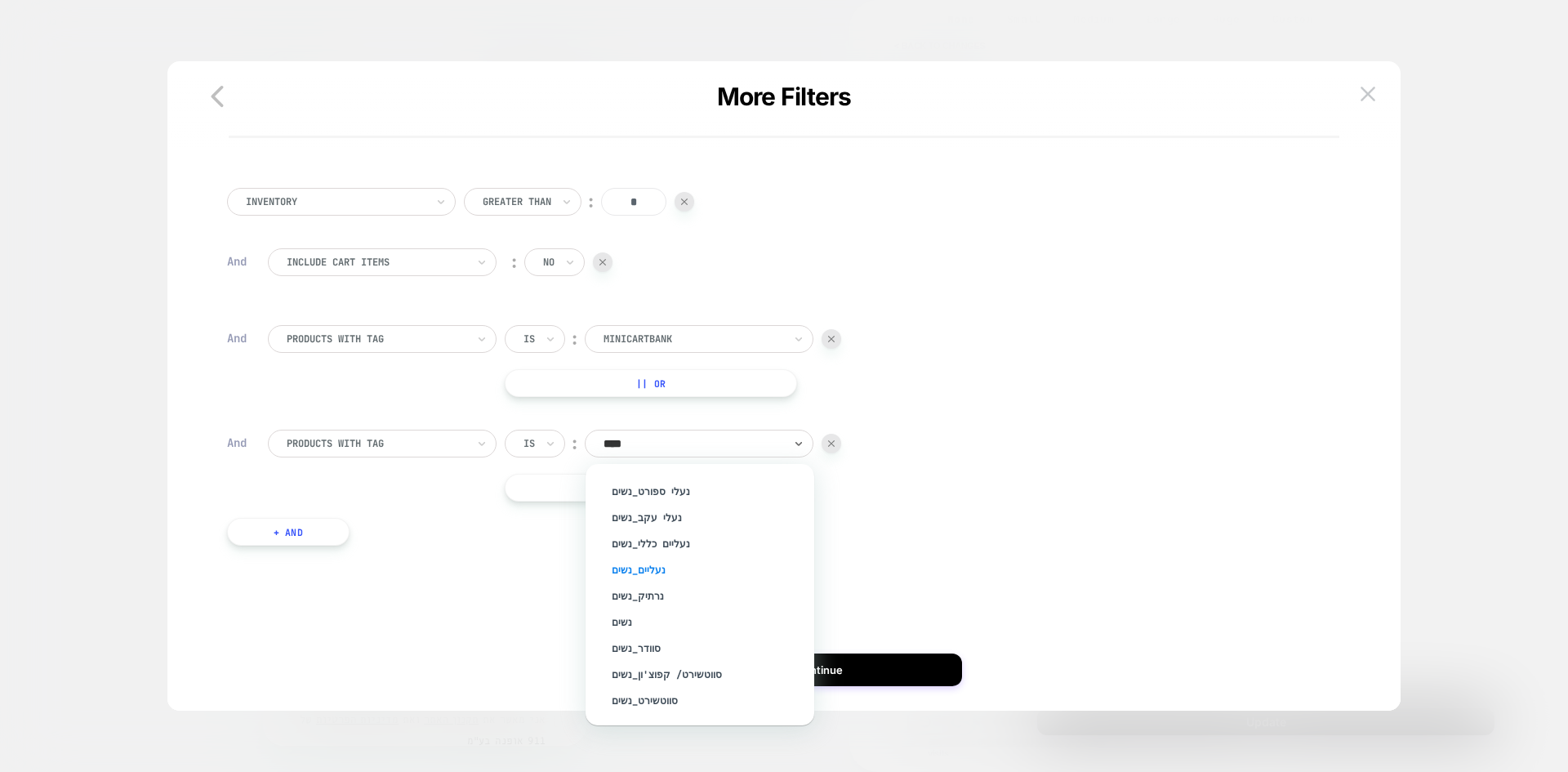
scroll to position [2043, 0]
click at [624, 594] on div "נשים" at bounding box center [708, 589] width 212 height 27
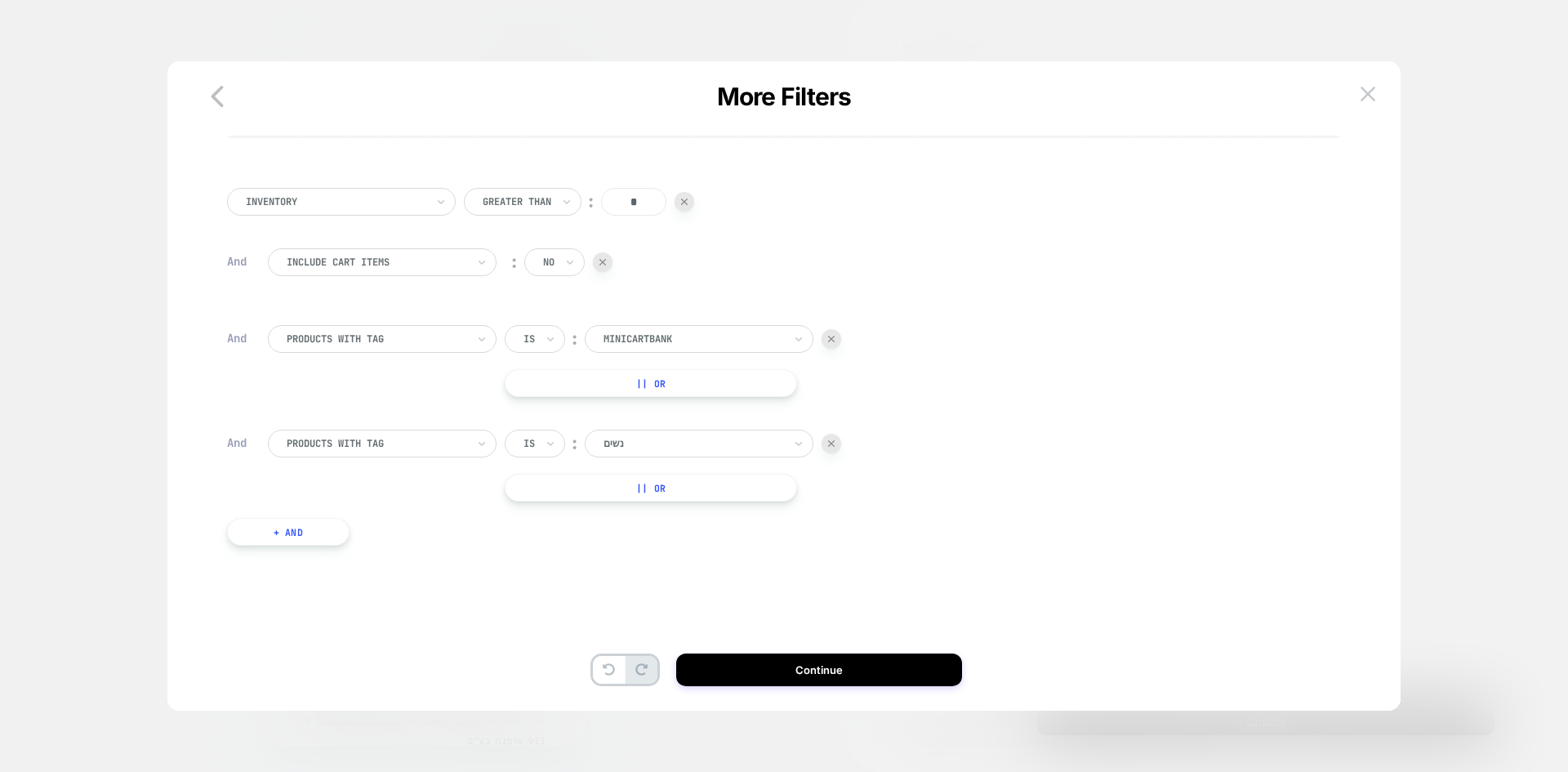
click at [337, 537] on button "+ And" at bounding box center [288, 532] width 122 height 27
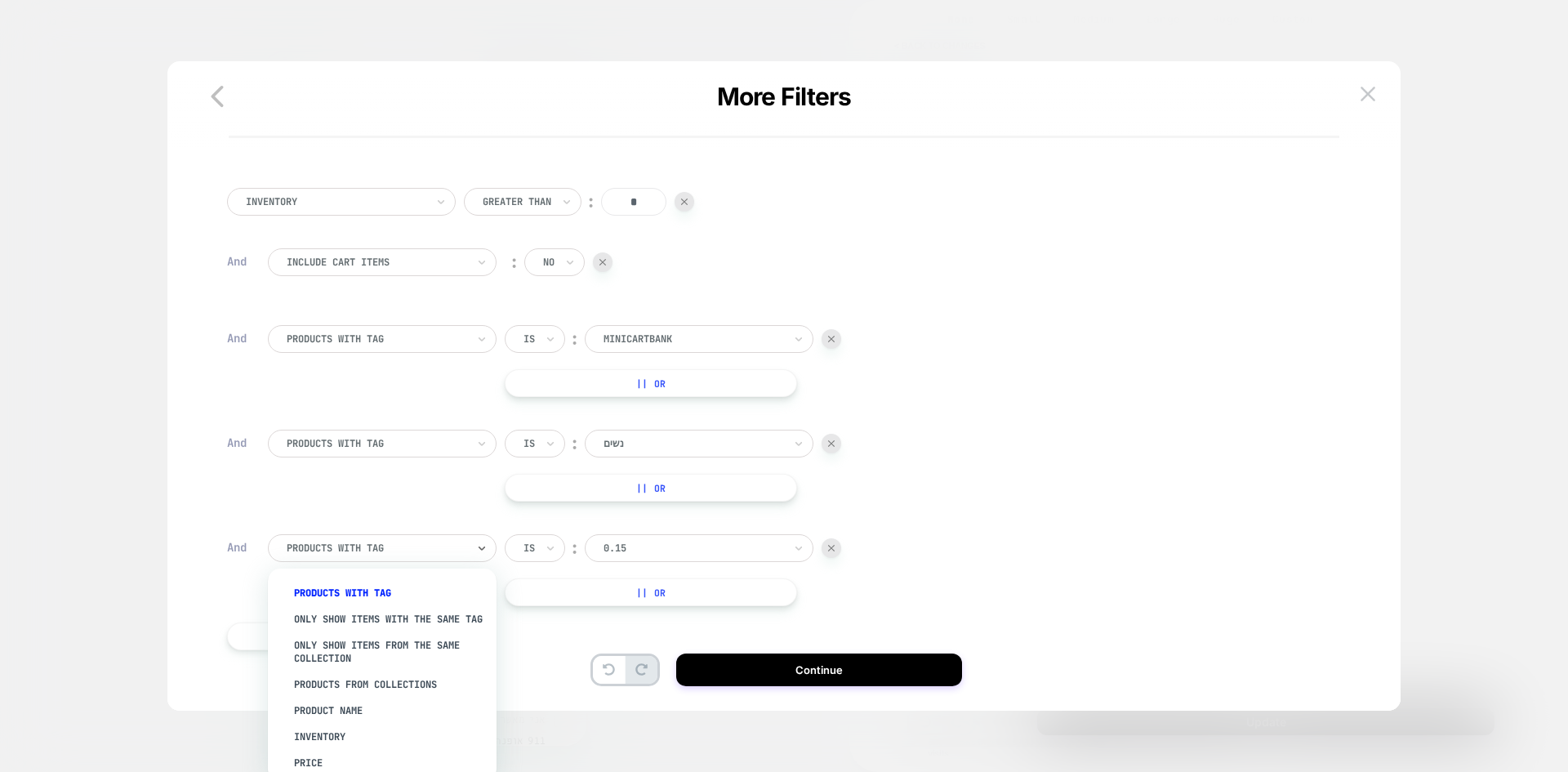
click at [337, 537] on div "PRODUCTS WITH TAG" at bounding box center [382, 548] width 229 height 27
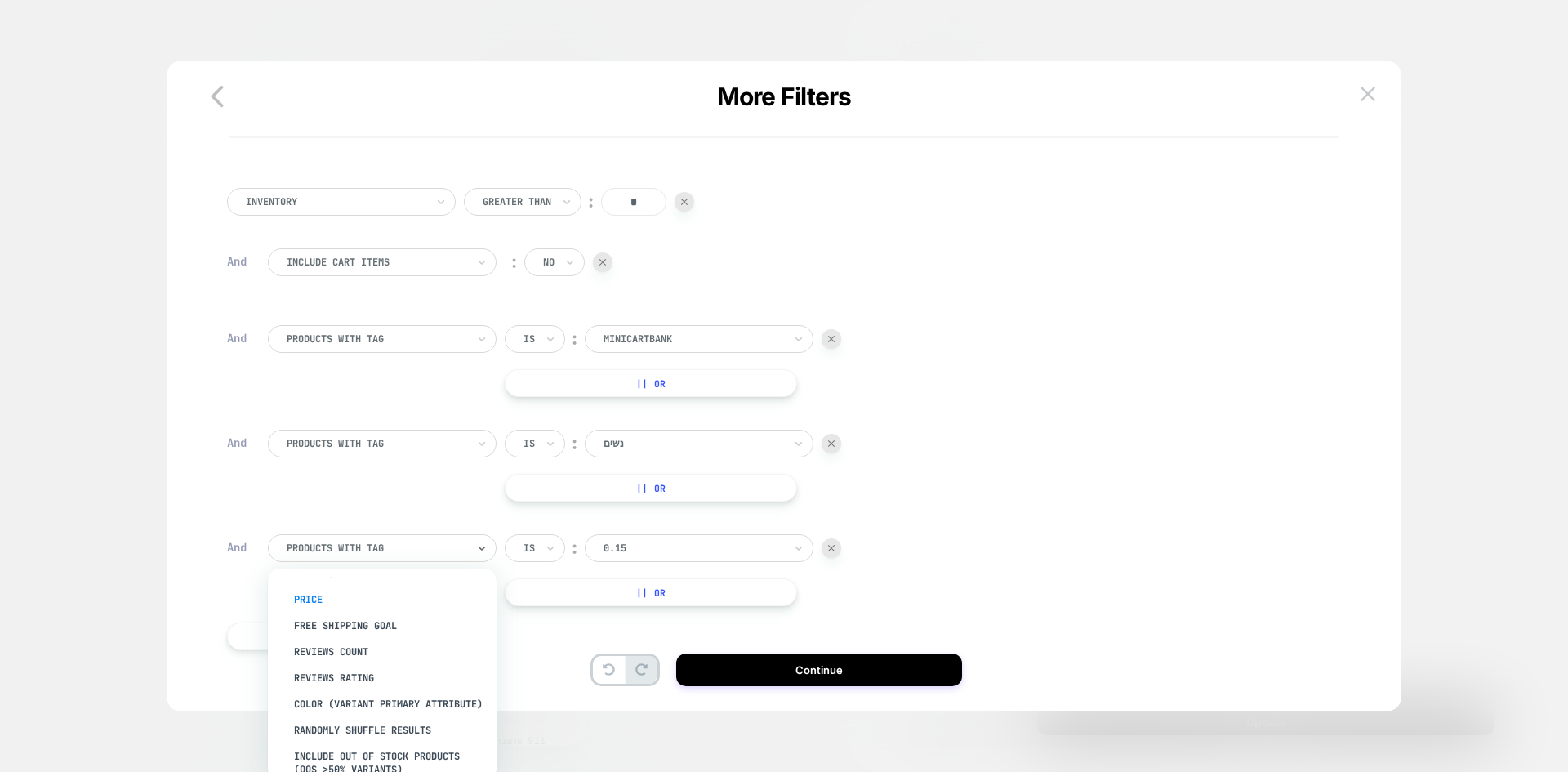
click at [319, 613] on div "Price" at bounding box center [391, 600] width 212 height 27
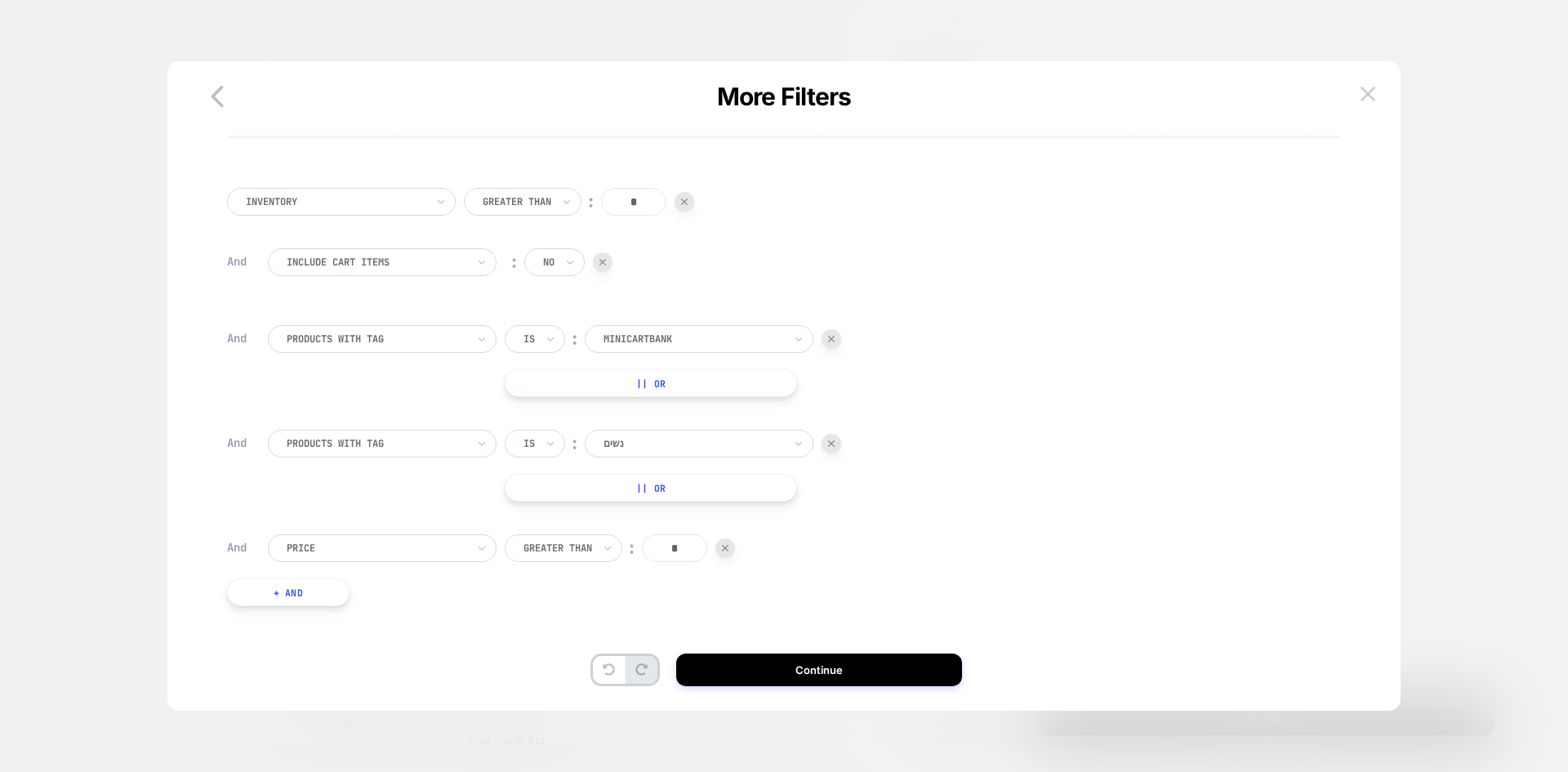
click at [539, 549] on div at bounding box center [557, 548] width 69 height 15
click at [554, 711] on div "Lower Than" at bounding box center [574, 697] width 106 height 27
click at [683, 548] on input "*" at bounding box center [663, 548] width 65 height 27
drag, startPoint x: 683, startPoint y: 548, endPoint x: 655, endPoint y: 548, distance: 28.0
click at [655, 548] on input "*" at bounding box center [663, 548] width 65 height 27
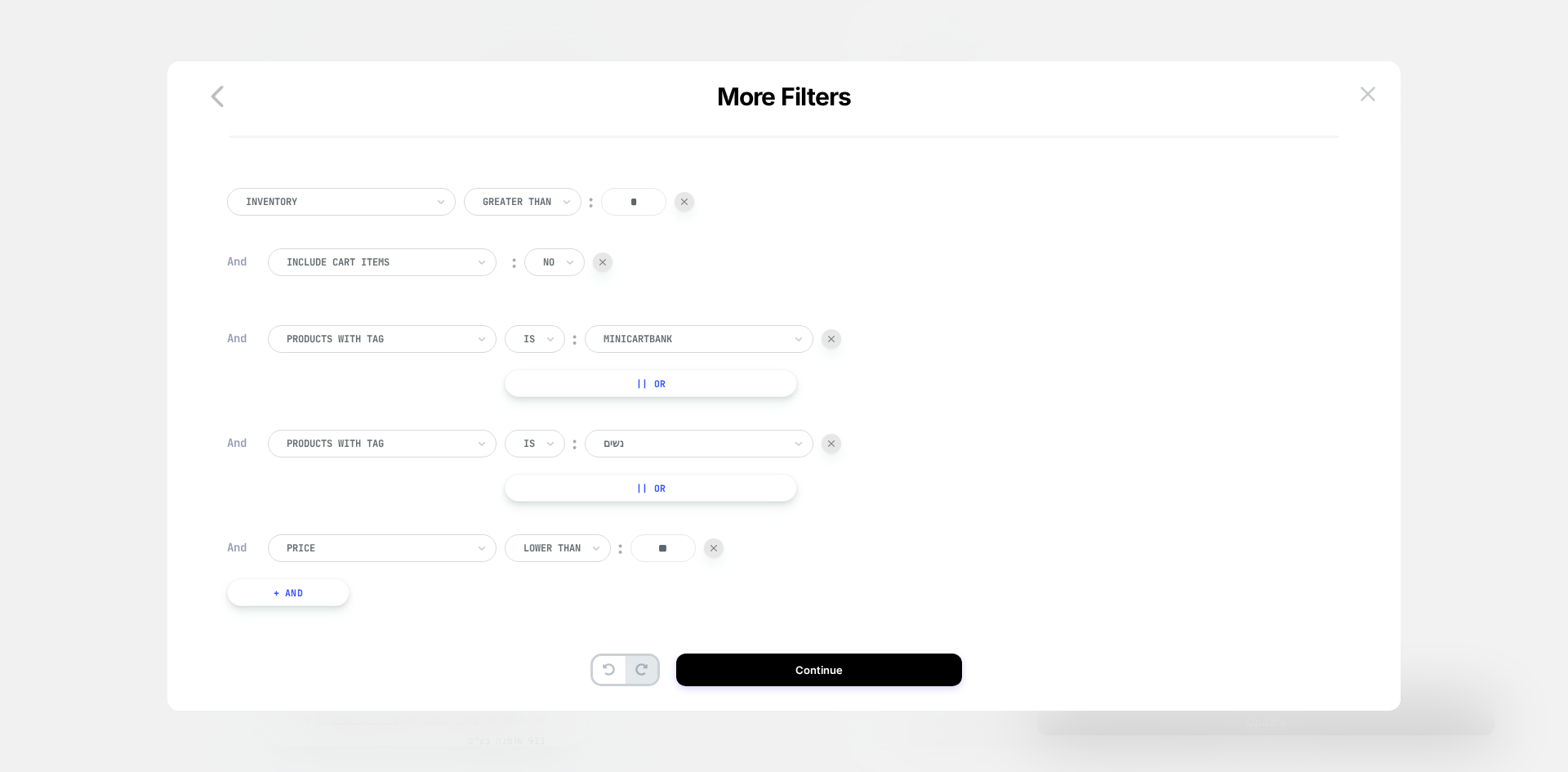
click at [666, 541] on input "**" at bounding box center [663, 548] width 65 height 27
type input "**"
click at [774, 662] on button "Continue" at bounding box center [820, 670] width 286 height 33
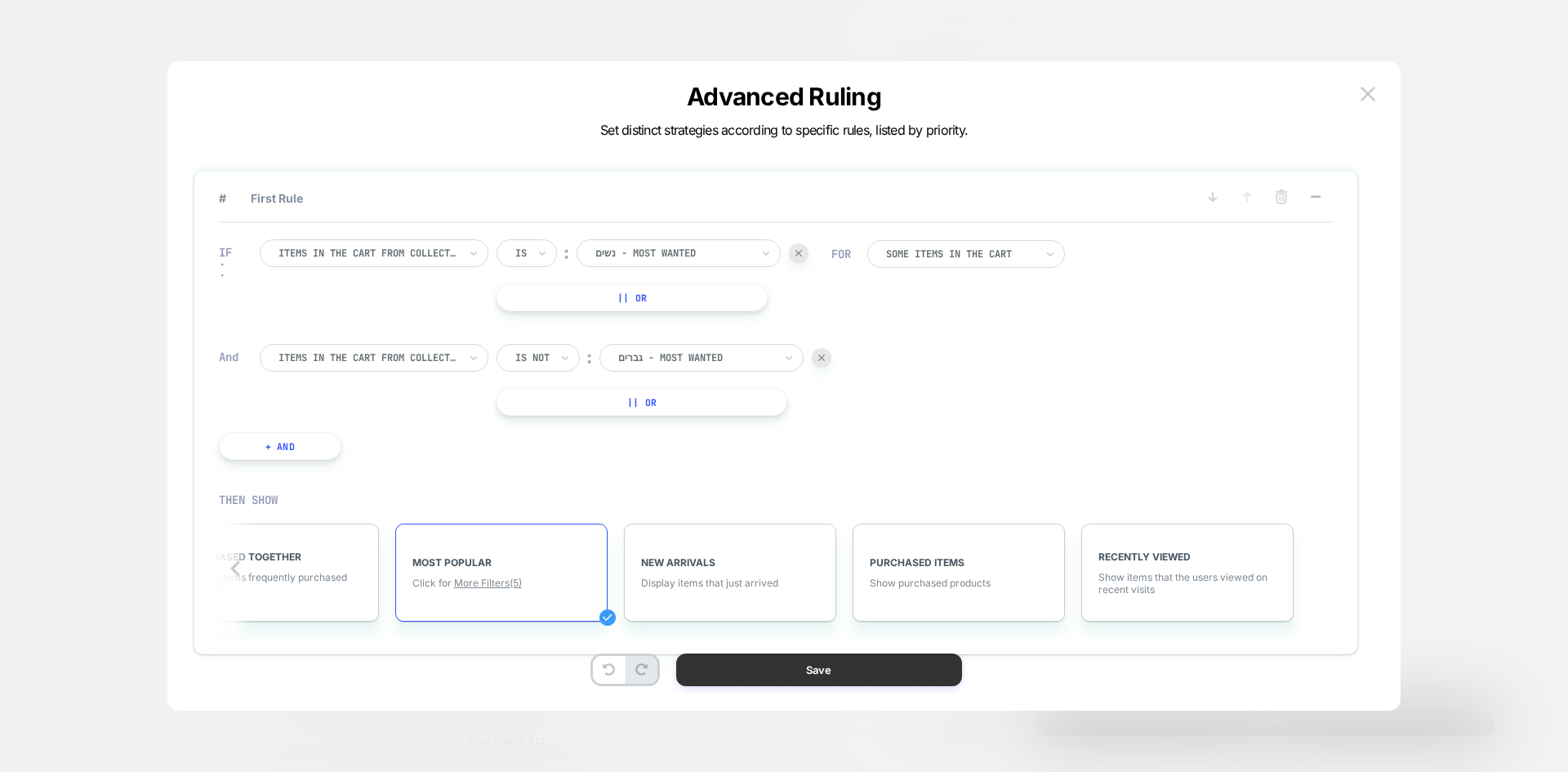
scroll to position [0, 748]
click at [1317, 200] on icon at bounding box center [1315, 196] width 16 height 16
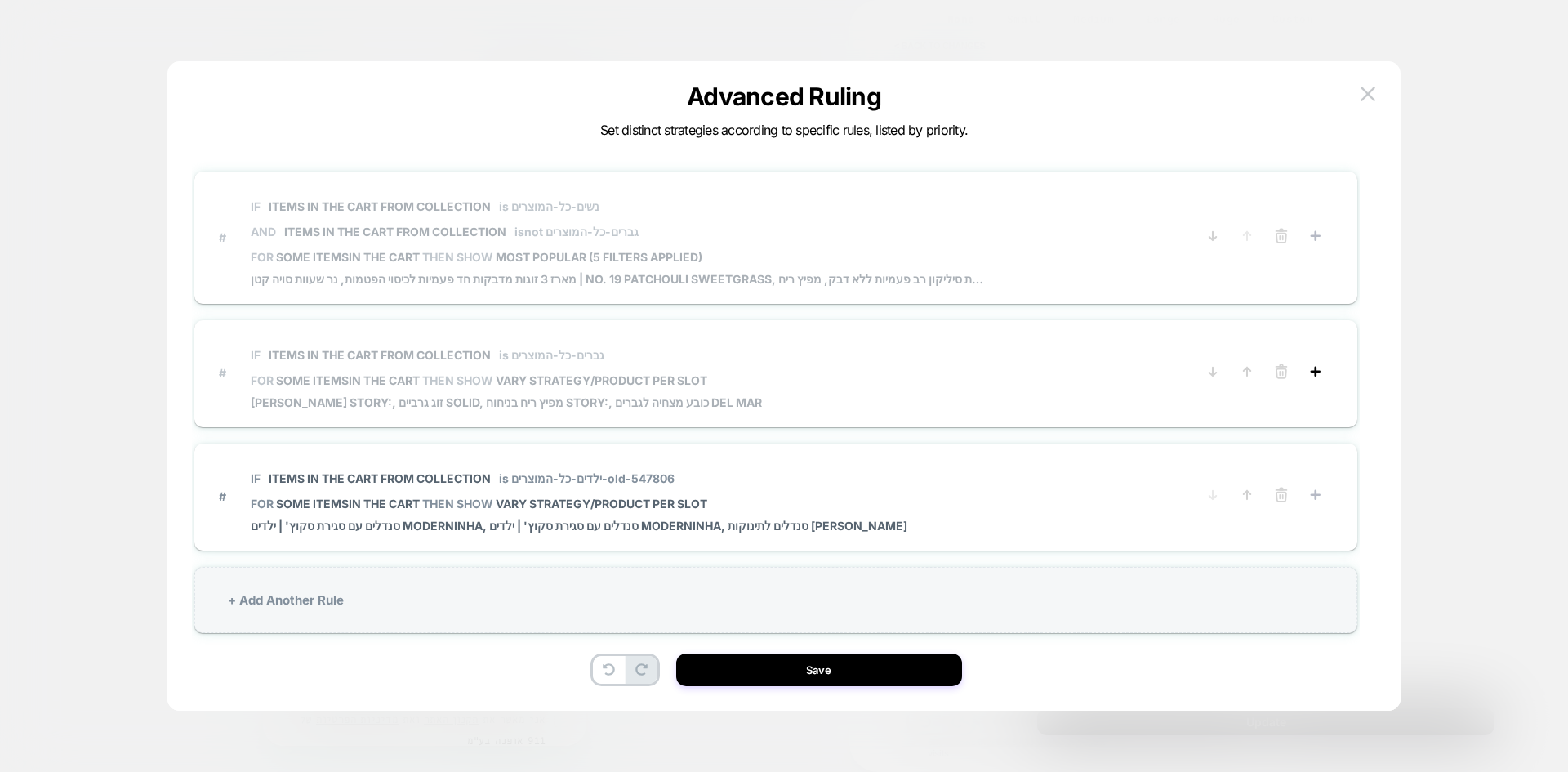
click at [1315, 375] on rect at bounding box center [1316, 371] width 3 height 9
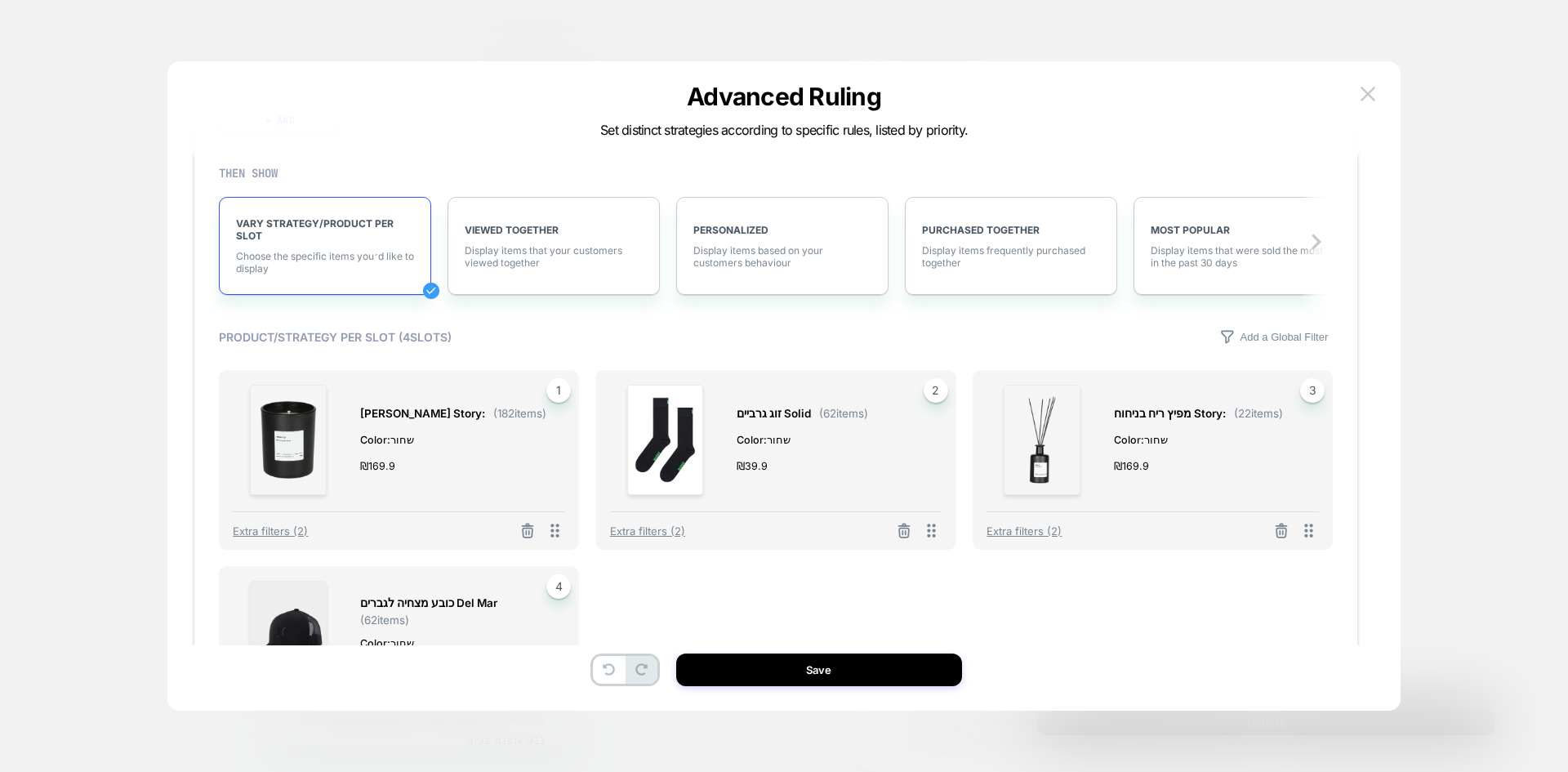
scroll to position [327, 0]
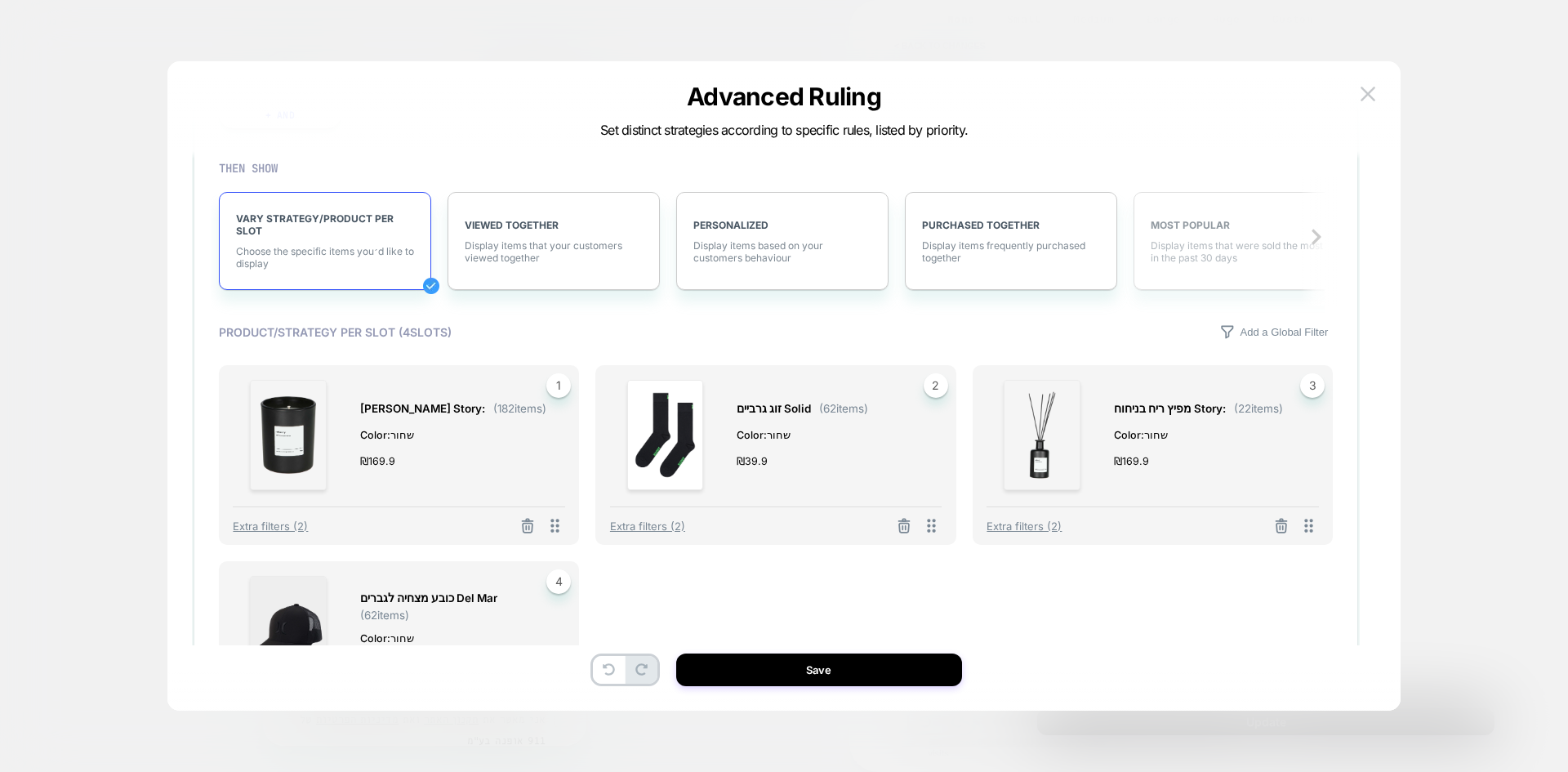
click at [1189, 247] on span "Display items that were sold the most in the past 30 days" at bounding box center [1240, 251] width 178 height 25
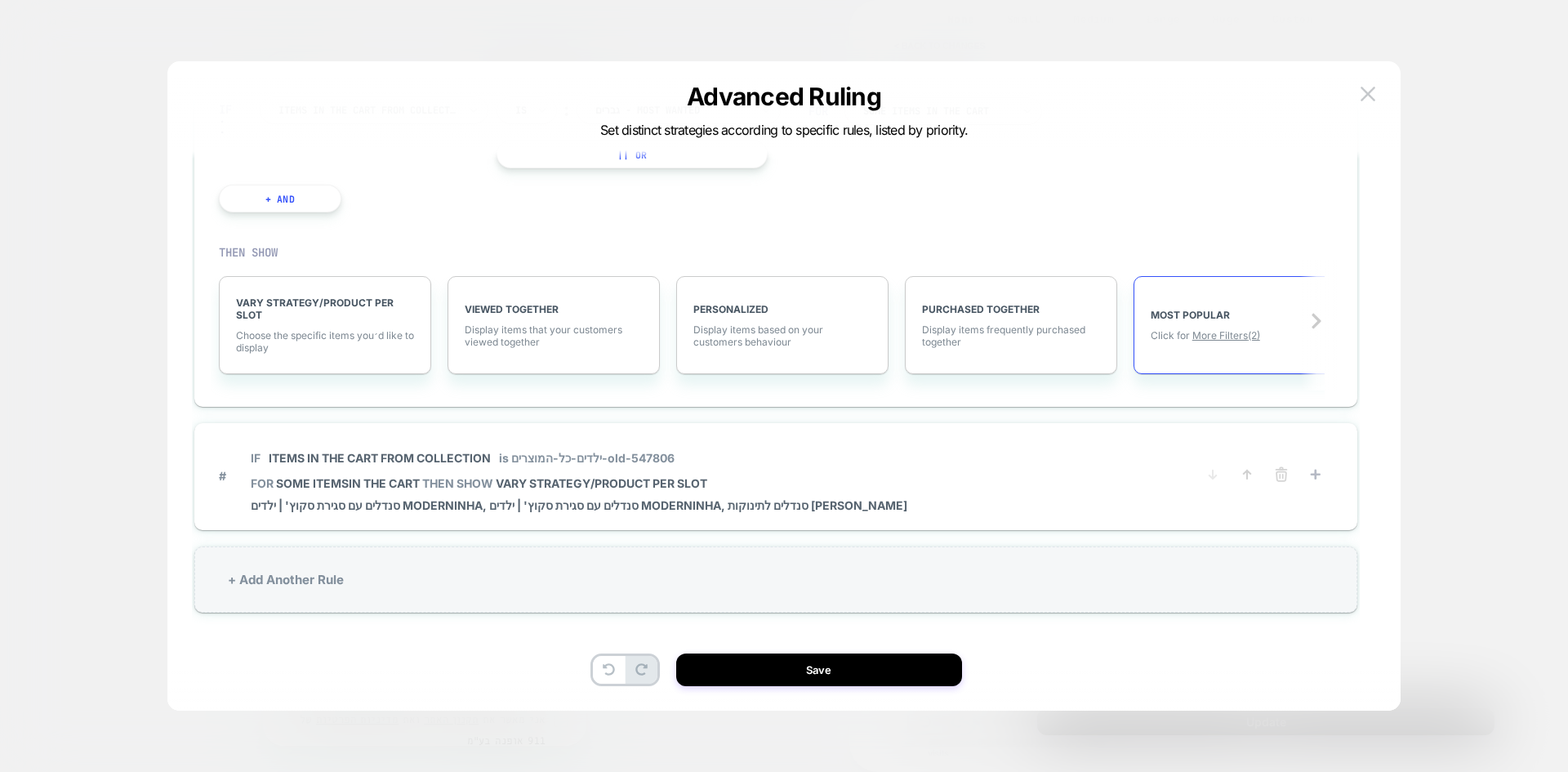
scroll to position [247, 0]
click at [1211, 329] on span "More Filters (2)" at bounding box center [1225, 335] width 68 height 12
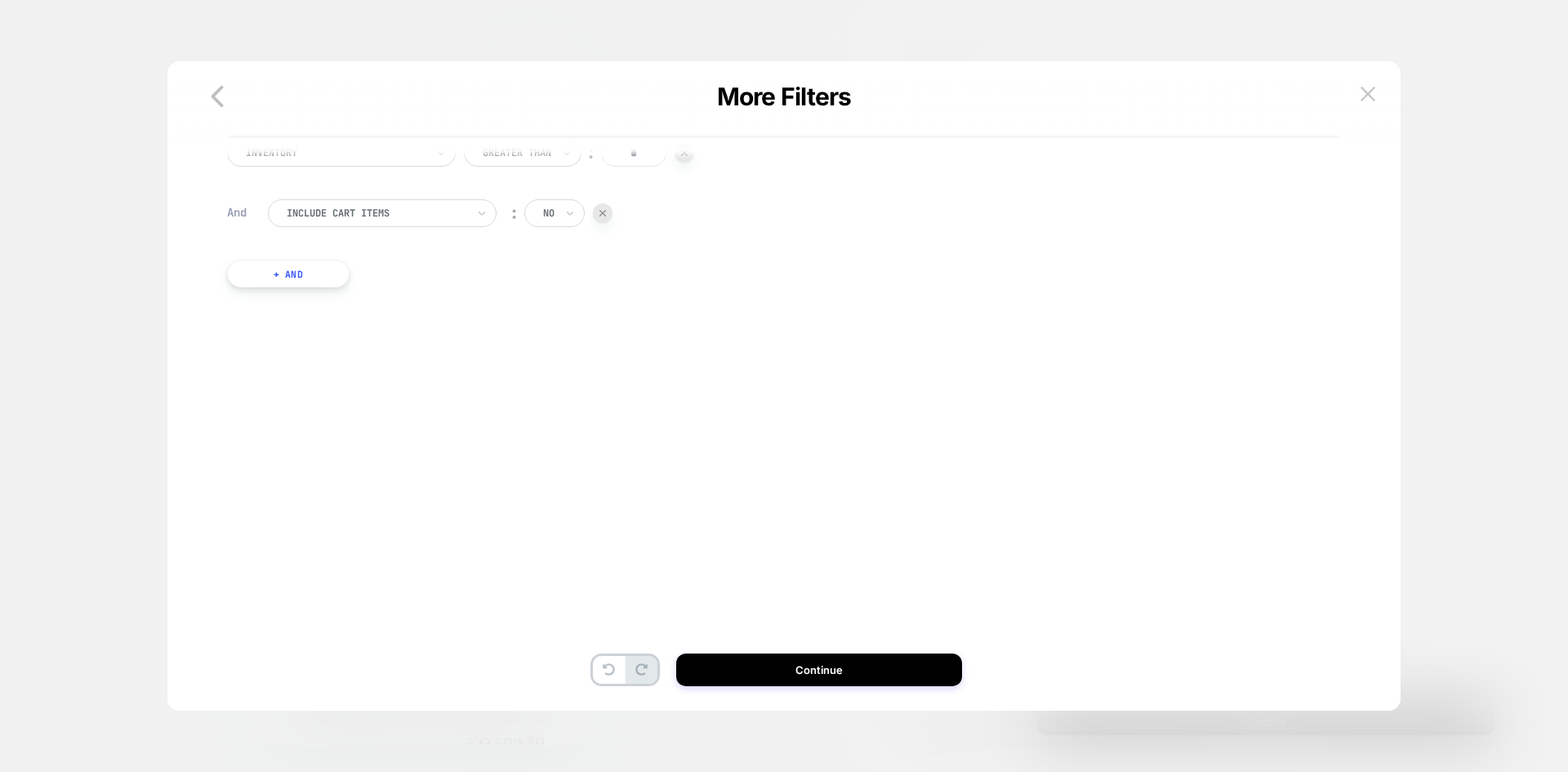
scroll to position [0, 0]
click at [290, 327] on button "+ And" at bounding box center [288, 323] width 122 height 27
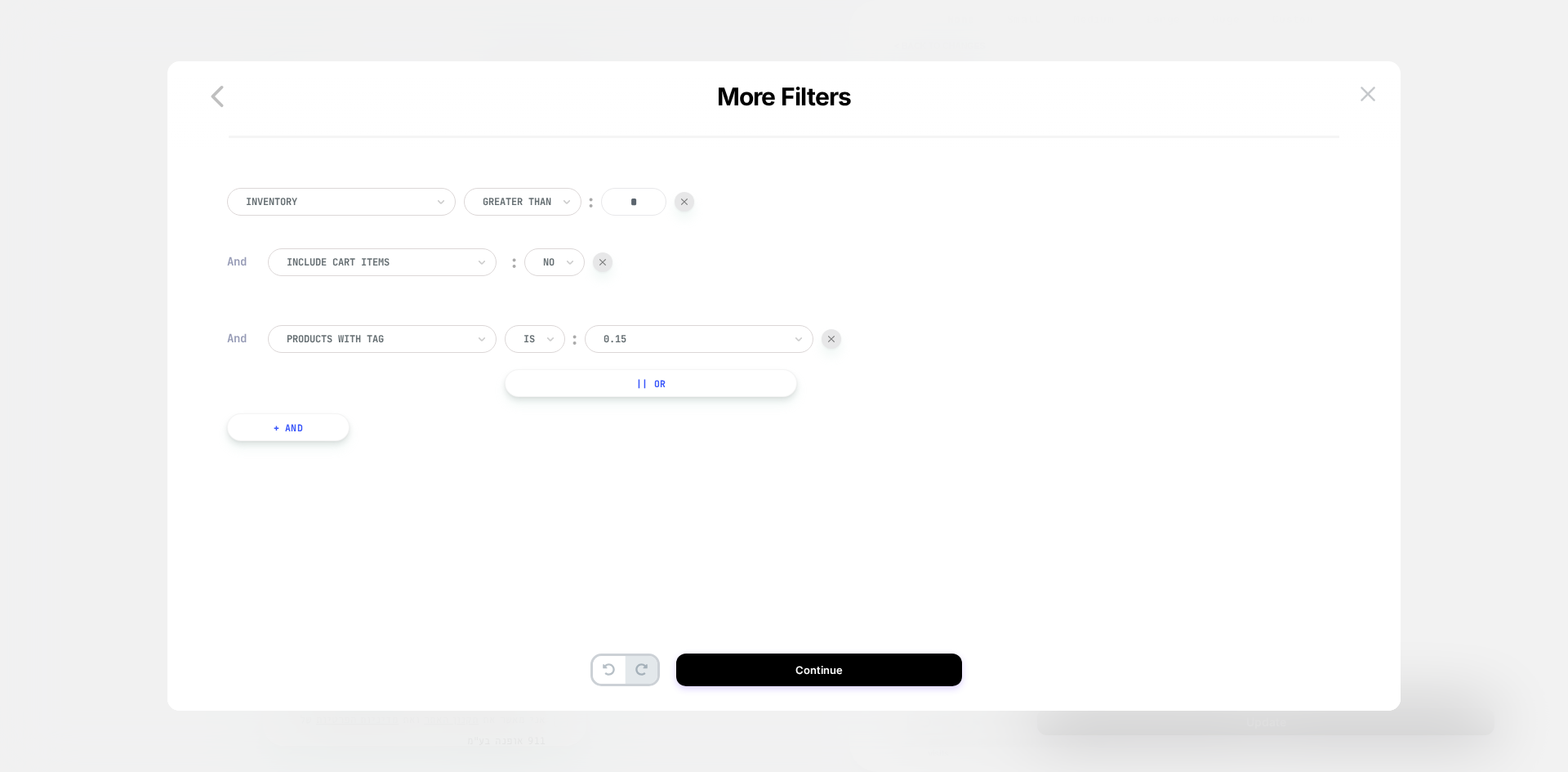
click at [642, 334] on div at bounding box center [694, 338] width 180 height 15
type input "*"
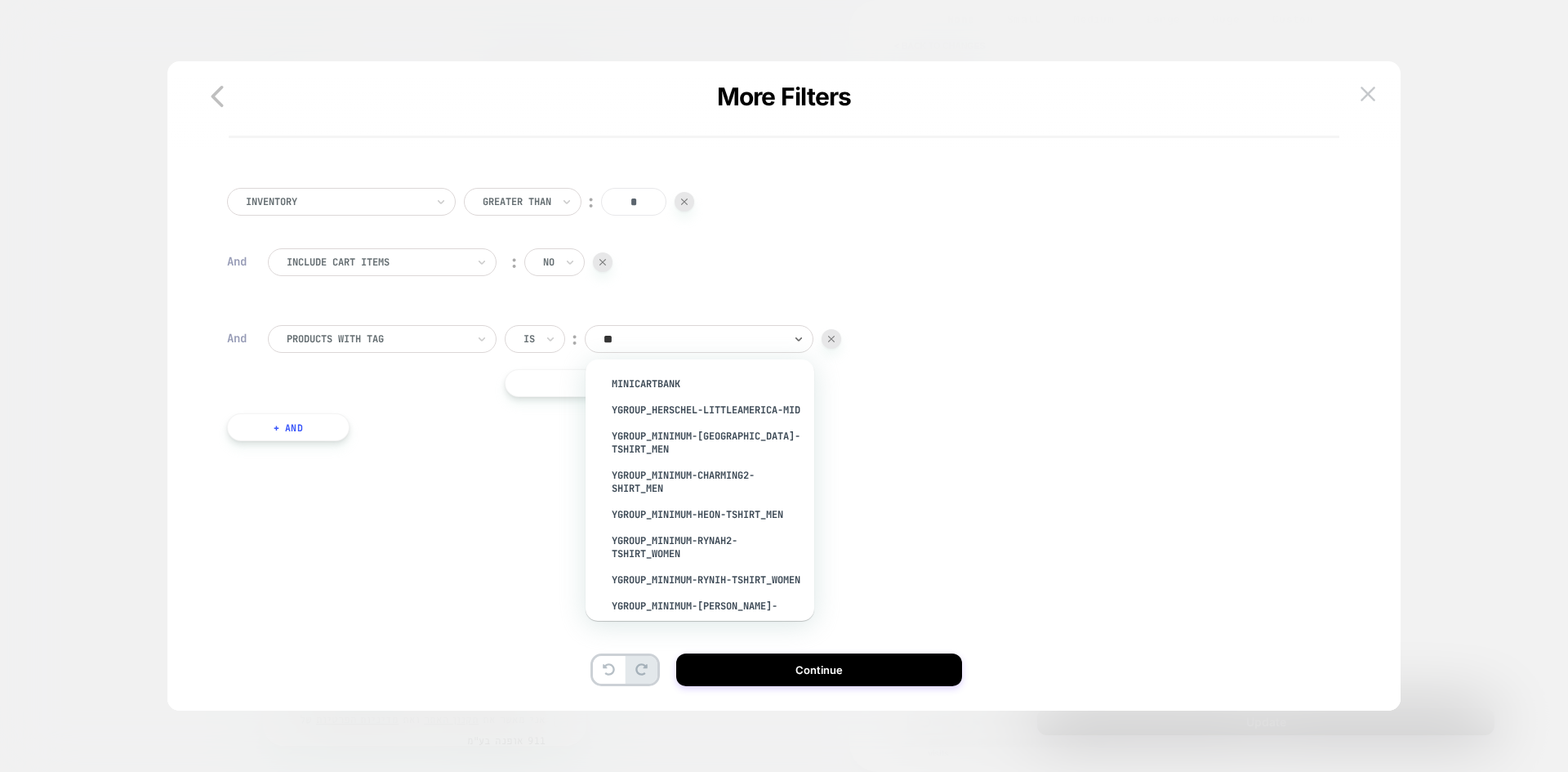
type input "***"
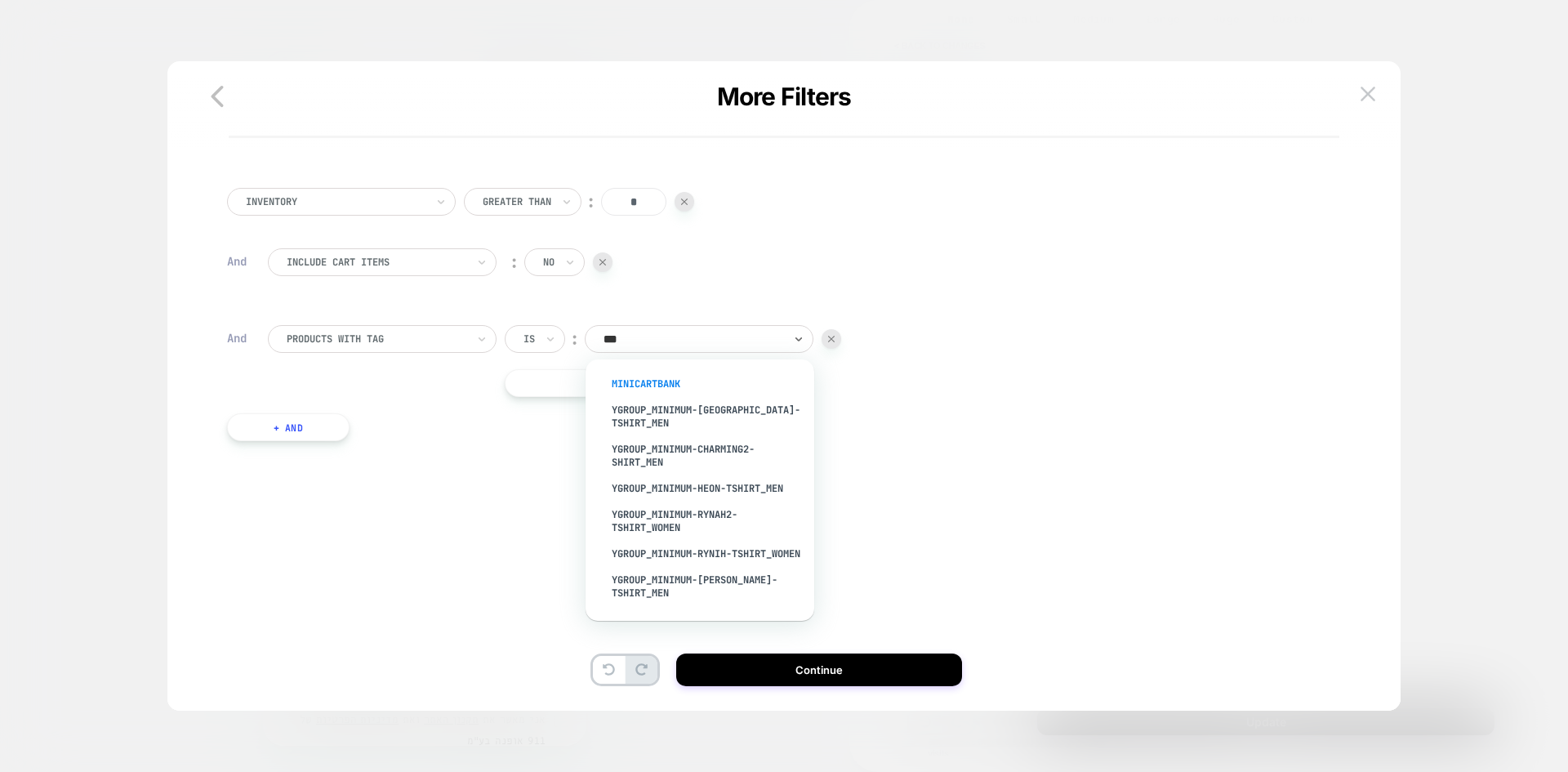
click at [659, 374] on div "MiniCartBank" at bounding box center [708, 384] width 212 height 27
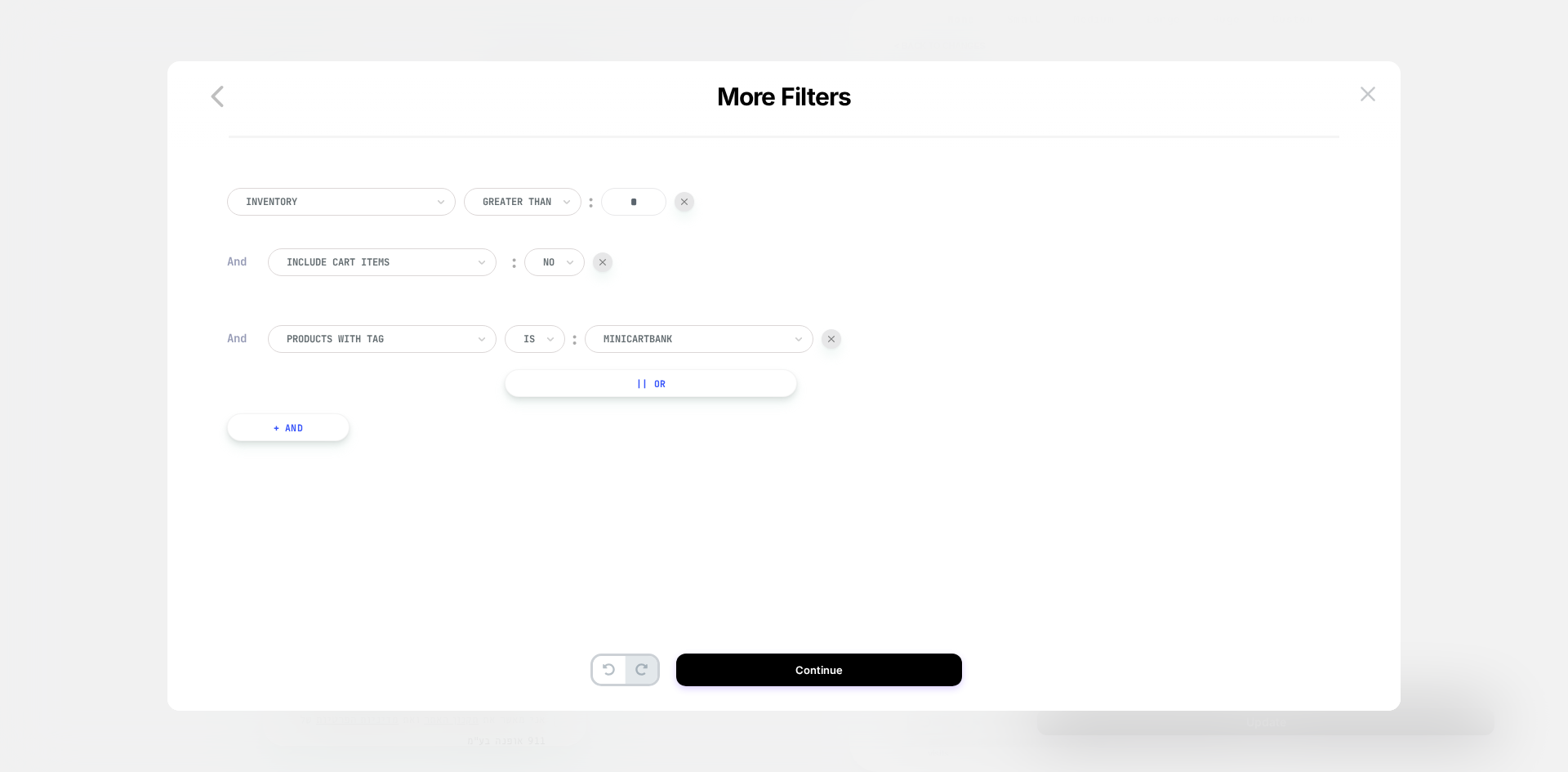
click at [298, 425] on button "+ And" at bounding box center [288, 428] width 122 height 27
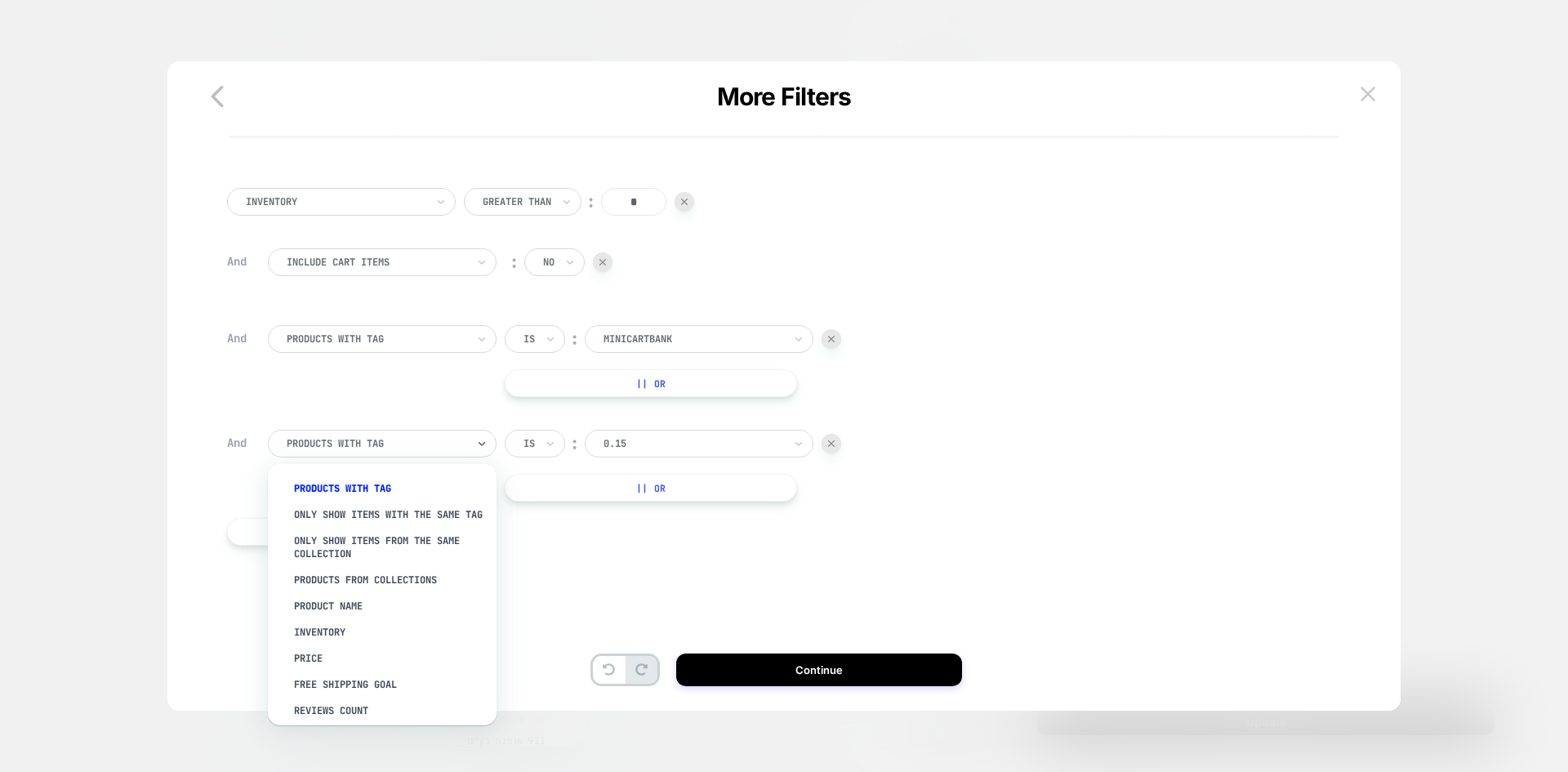
click at [388, 454] on div "PRODUCTS WITH TAG" at bounding box center [382, 444] width 229 height 27
click at [317, 672] on div "Price" at bounding box center [391, 658] width 212 height 27
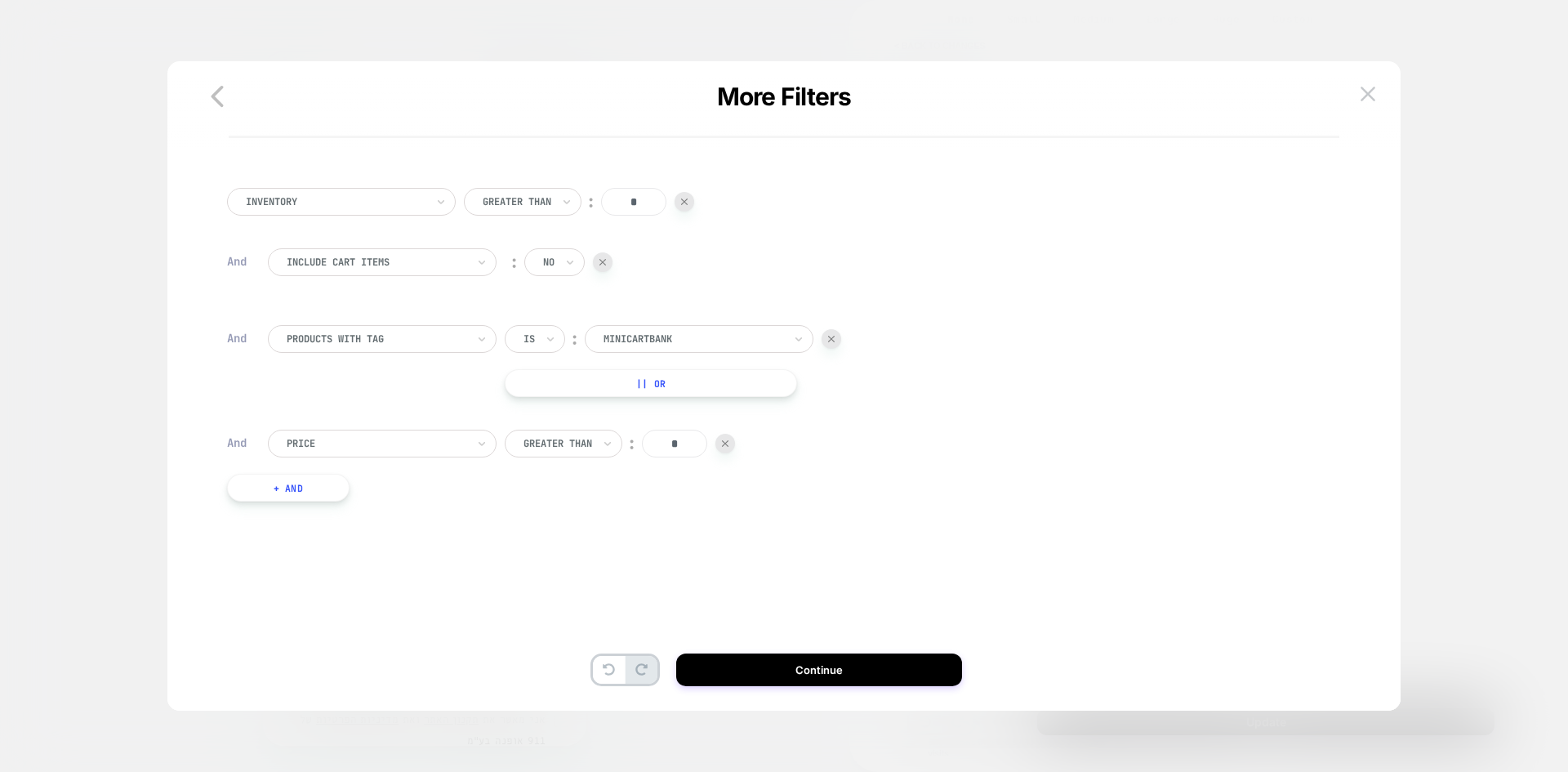
click at [678, 448] on input "*" at bounding box center [675, 444] width 65 height 27
click at [671, 449] on input "*" at bounding box center [675, 444] width 65 height 27
click at [507, 447] on div "Greater Than" at bounding box center [563, 444] width 117 height 27
click at [551, 607] on div "Lower Than" at bounding box center [574, 593] width 106 height 27
click at [674, 445] on input "*" at bounding box center [663, 444] width 65 height 27
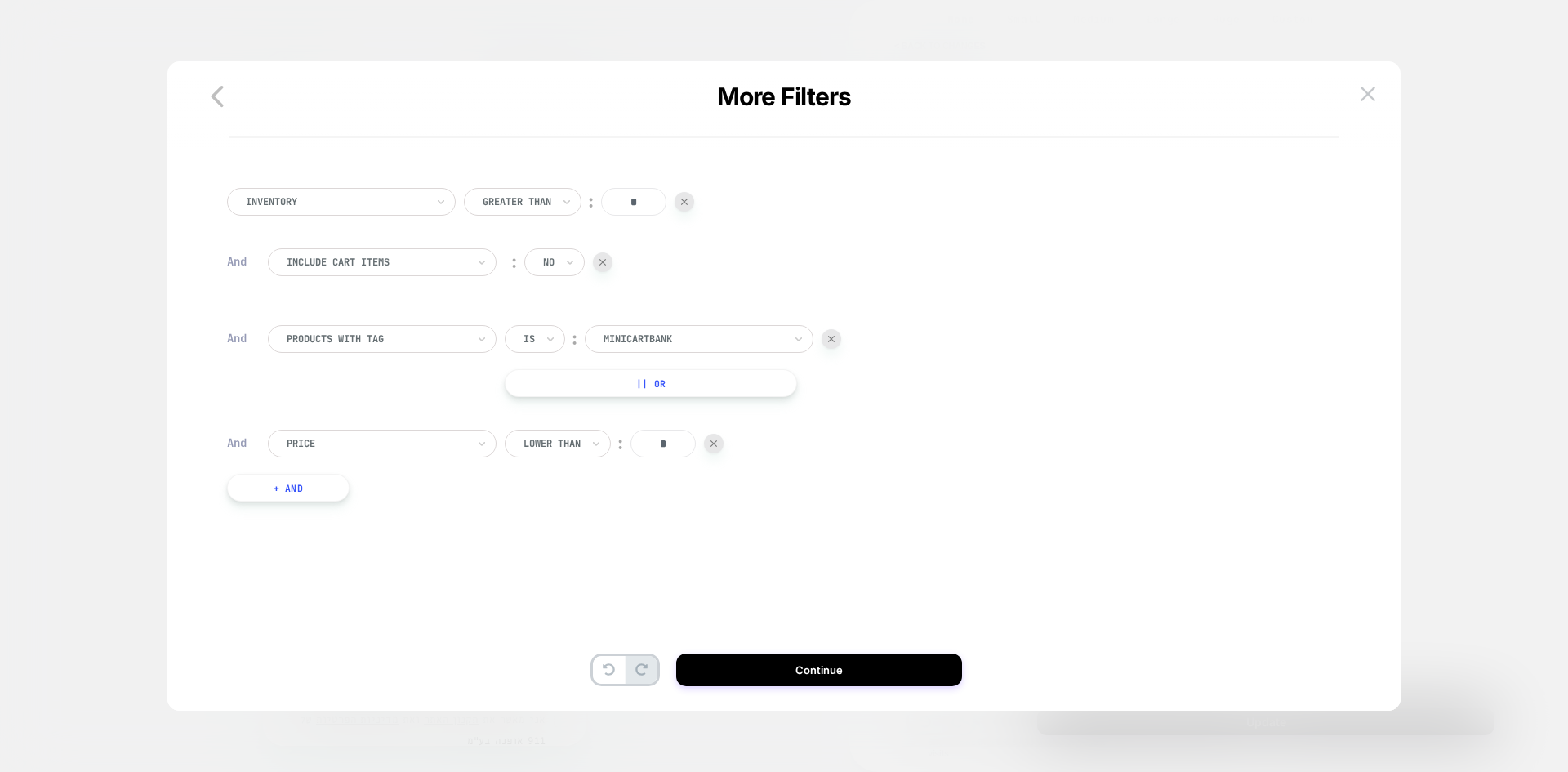
click at [674, 444] on input "*" at bounding box center [663, 444] width 65 height 27
type input "**"
click at [302, 482] on button "+ And" at bounding box center [288, 488] width 122 height 27
click at [322, 498] on div at bounding box center [377, 504] width 180 height 15
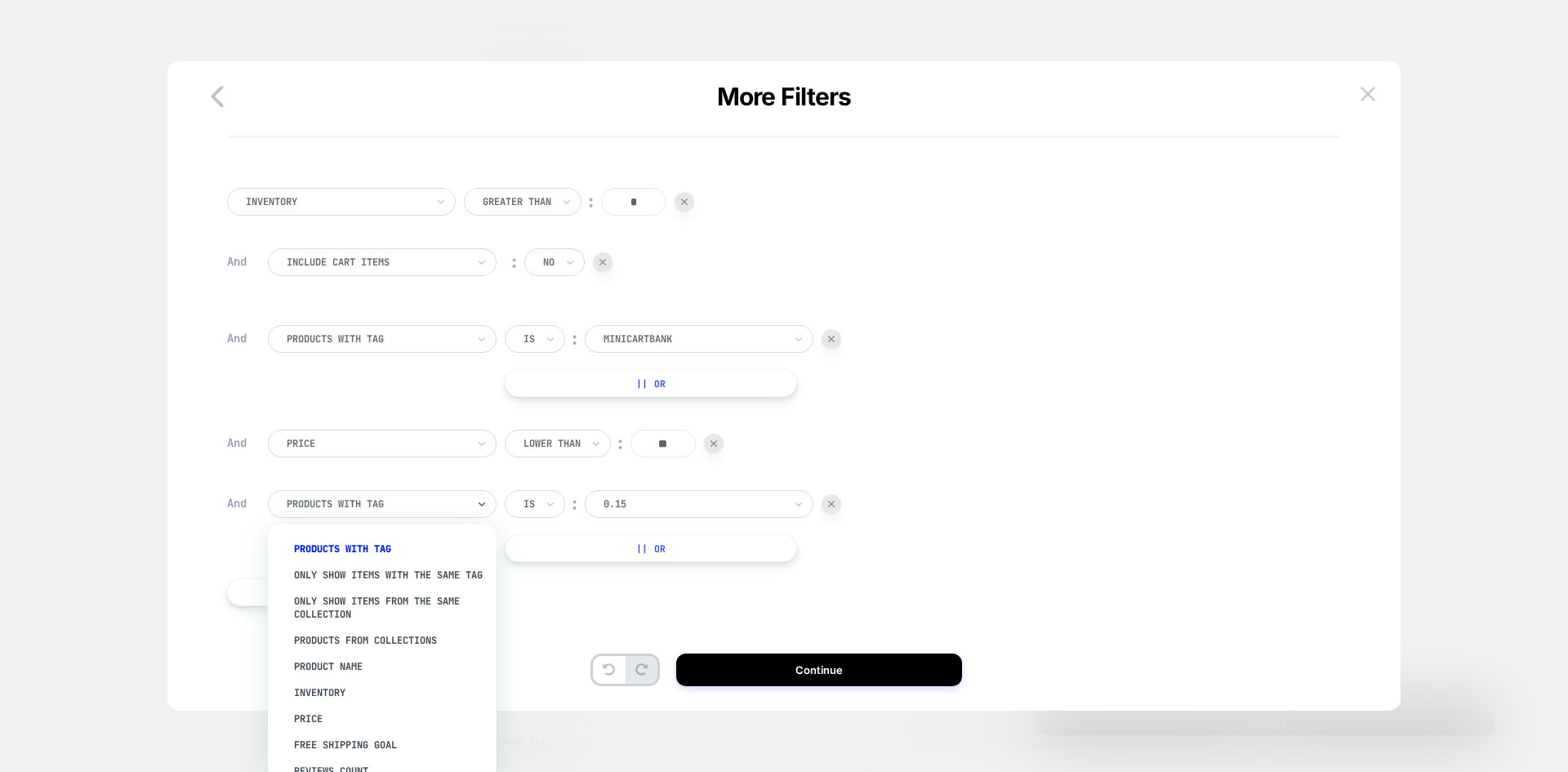
click at [329, 546] on div "PRODUCTS WITH TAG" at bounding box center [391, 549] width 212 height 27
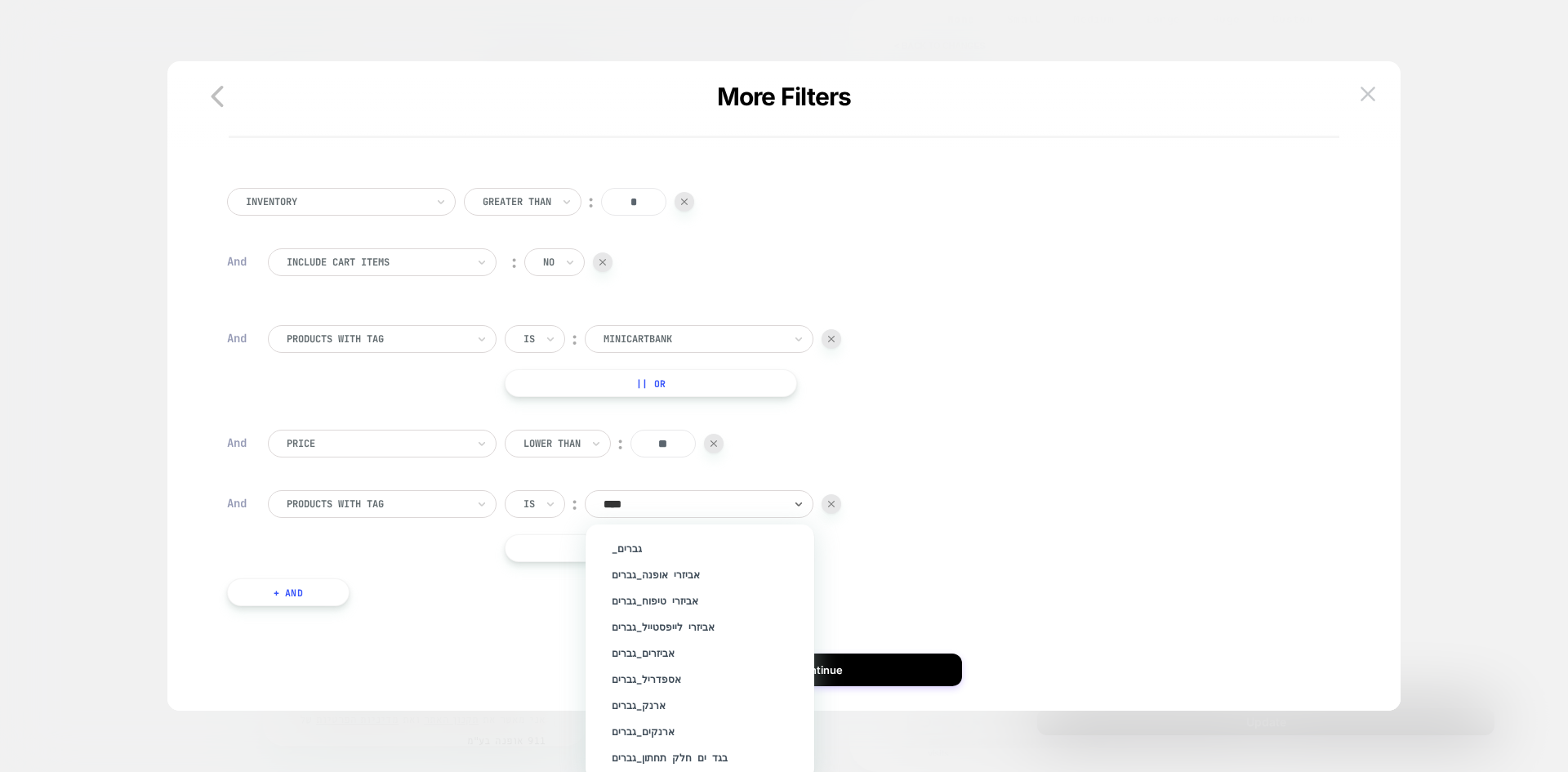
type input "*****"
drag, startPoint x: 619, startPoint y: 642, endPoint x: 932, endPoint y: 488, distance: 348.8
click at [619, 642] on div "גברים" at bounding box center [708, 637] width 212 height 27
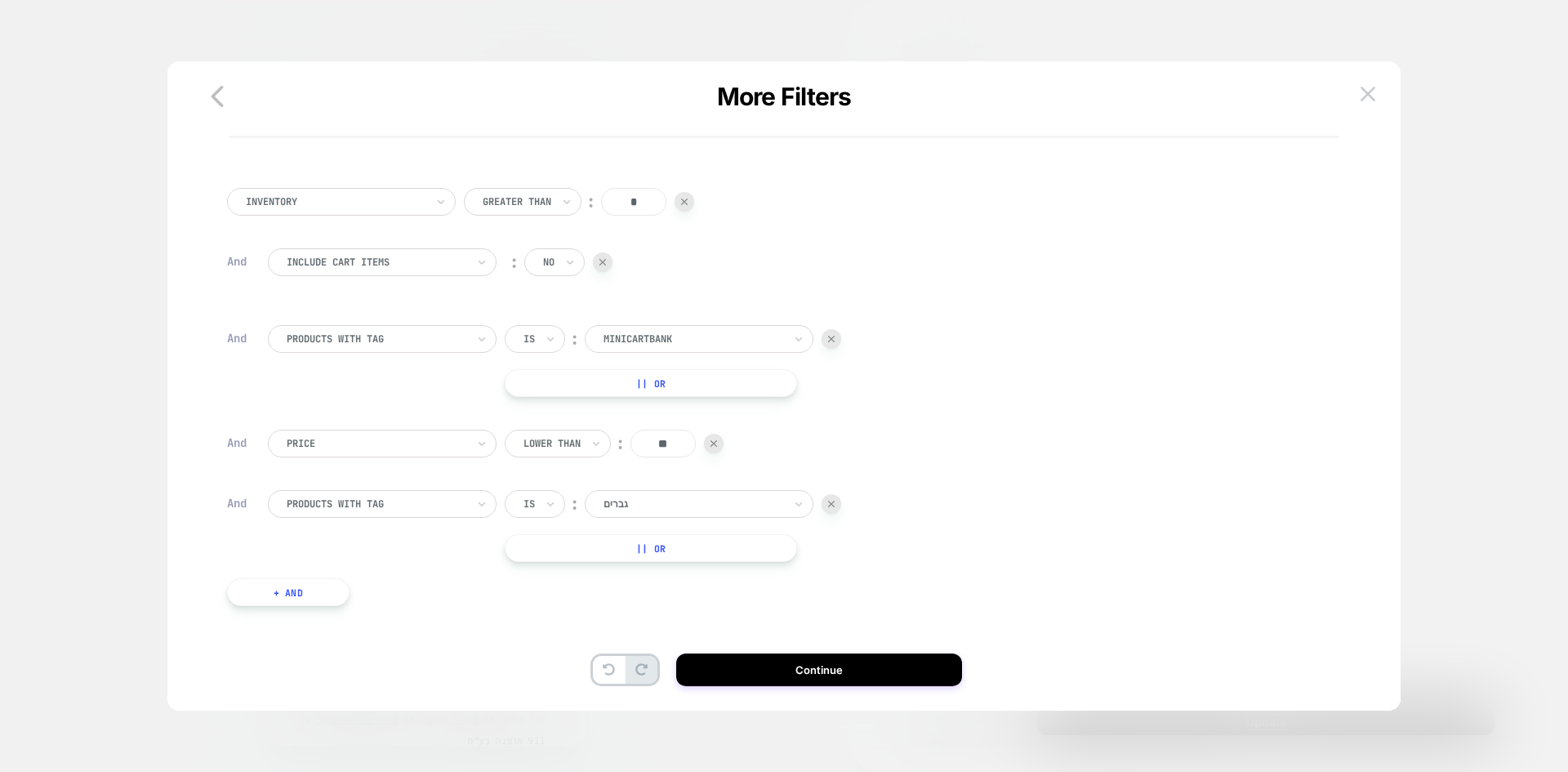
click at [932, 488] on div "Inventory Greater Than ︰ * And Include Cart Items ︰ no And PRODUCTS WITH TAG Is…" at bounding box center [777, 401] width 1115 height 476
click at [861, 670] on button "Continue" at bounding box center [820, 670] width 286 height 33
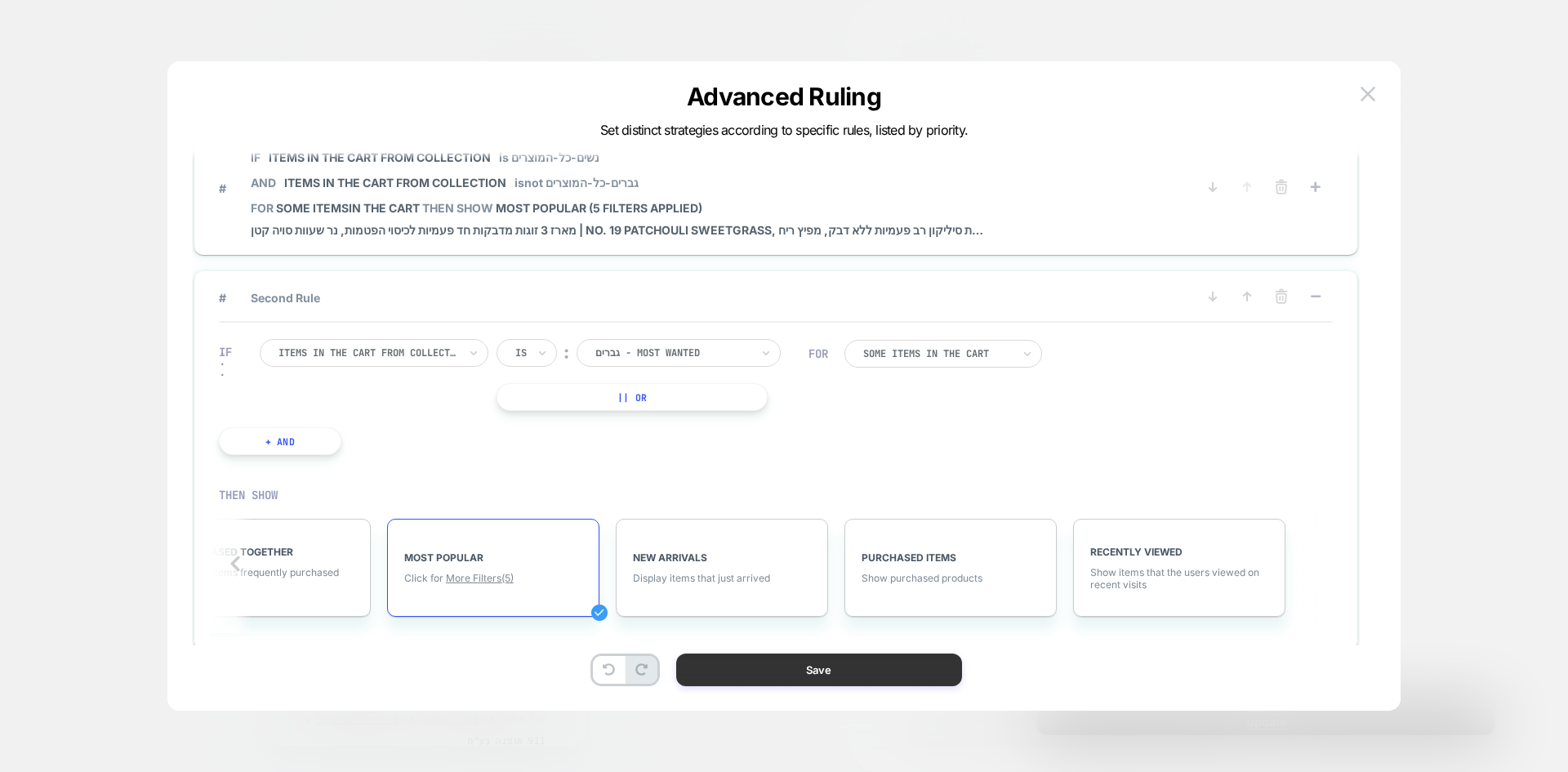
scroll to position [0, 748]
click at [1314, 297] on rect at bounding box center [1315, 296] width 9 height 3
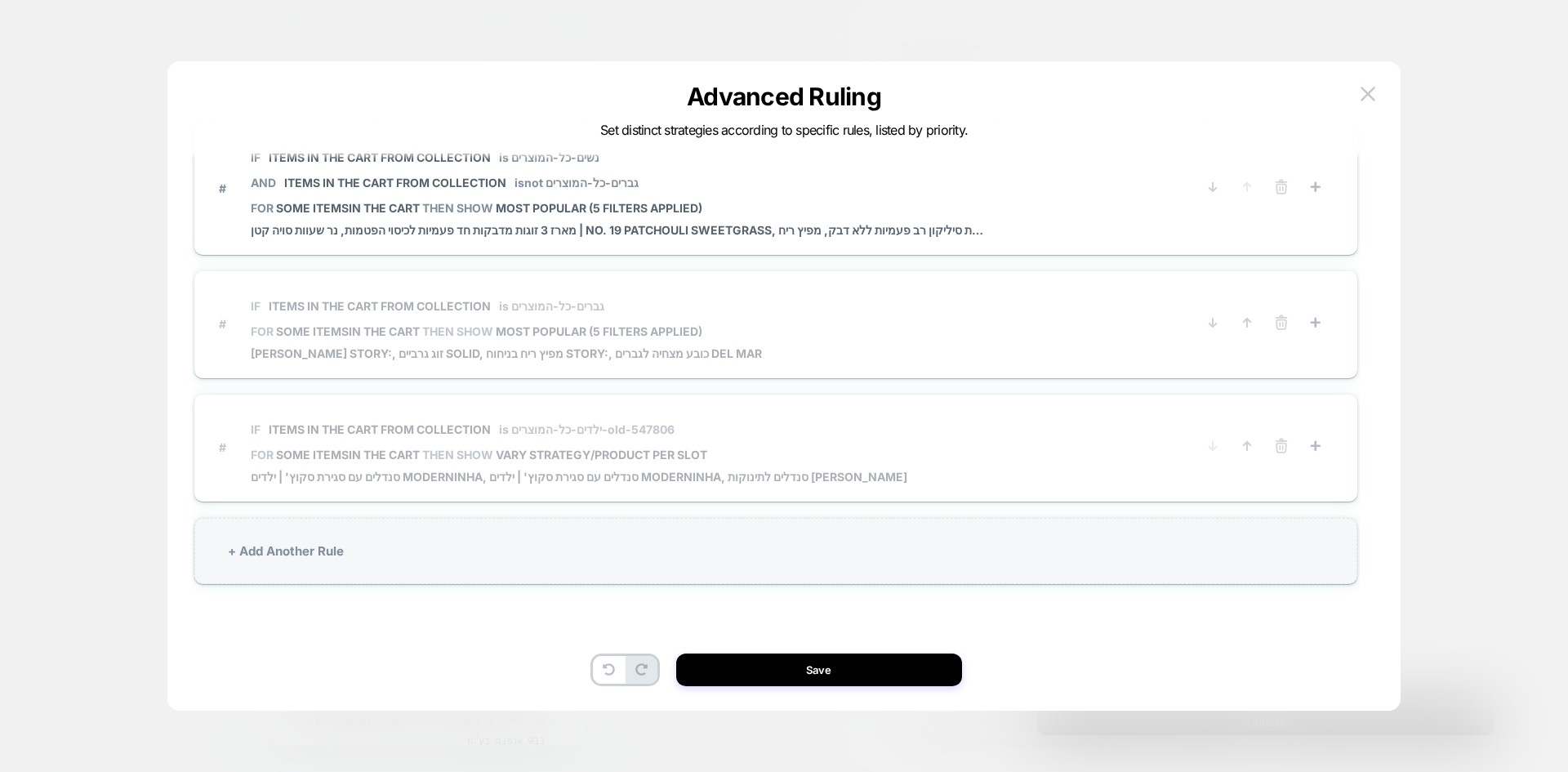
click at [784, 434] on p "IF Items in the cart from collection is ילדים-כל-המוצרים-old-547806" at bounding box center [579, 429] width 657 height 14
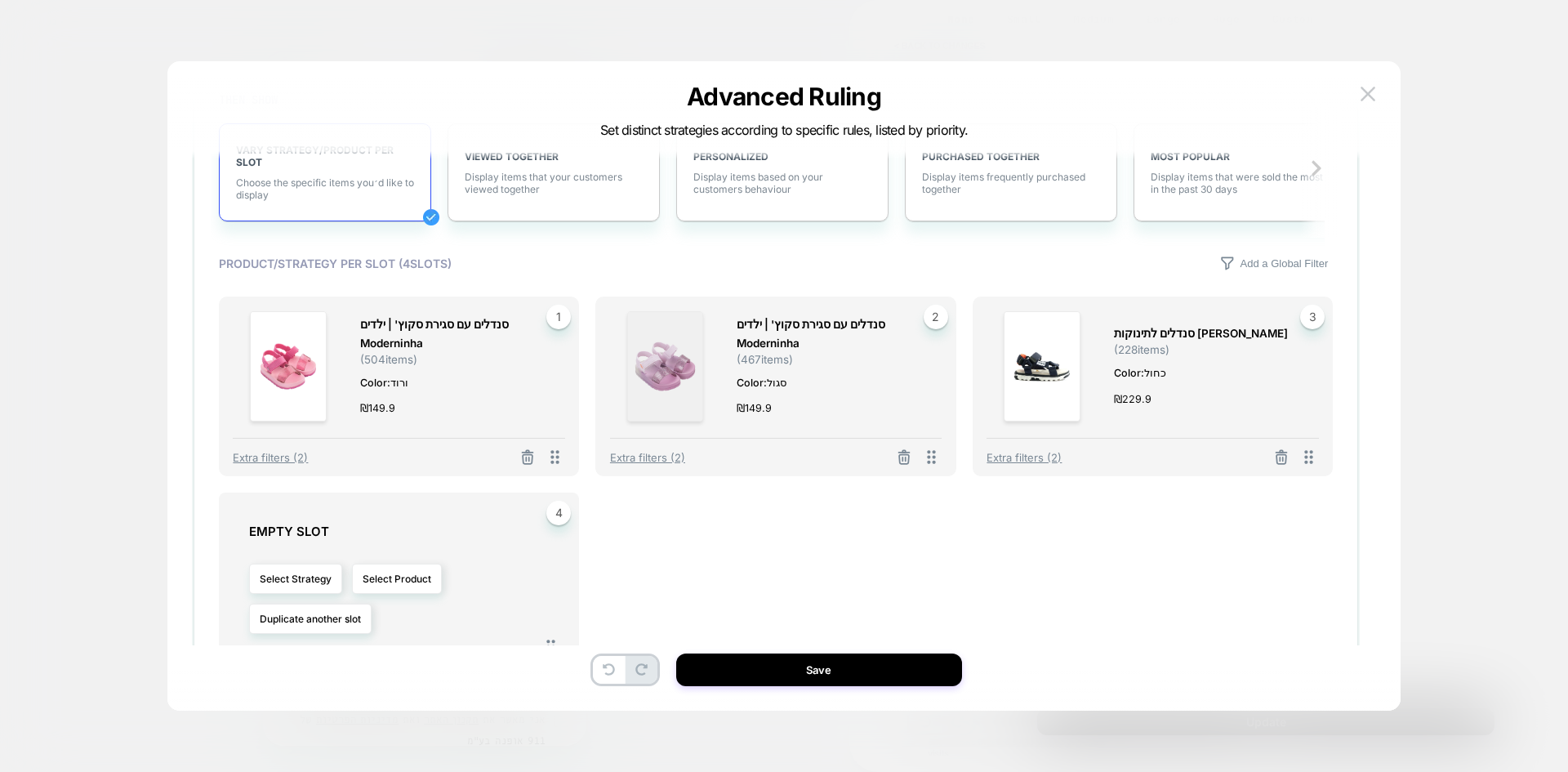
scroll to position [572, 0]
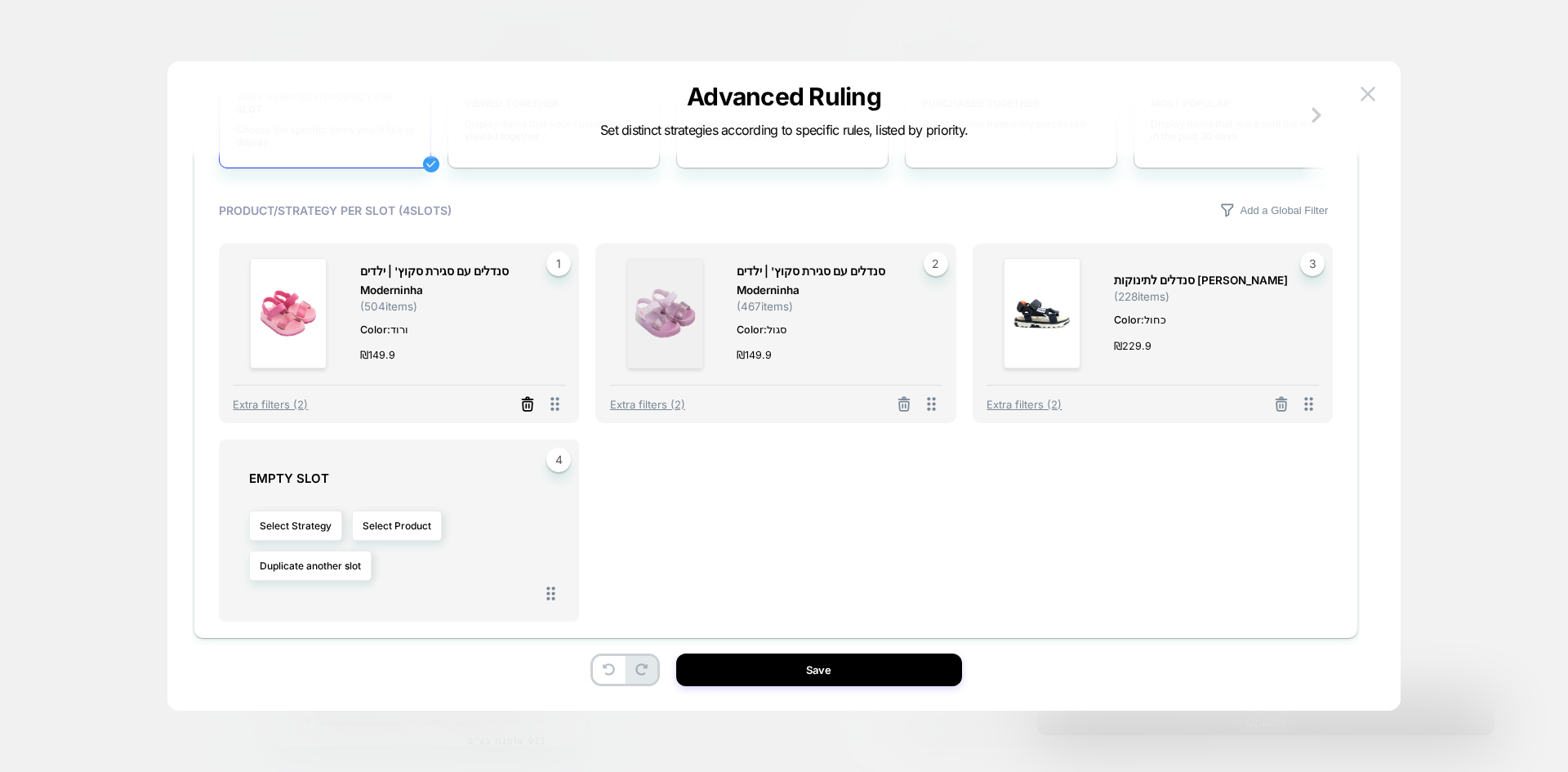
click at [527, 408] on icon at bounding box center [528, 404] width 16 height 16
drag, startPoint x: 906, startPoint y: 411, endPoint x: 1264, endPoint y: 413, distance: 358.0
click at [908, 410] on icon at bounding box center [903, 406] width 16 height 16
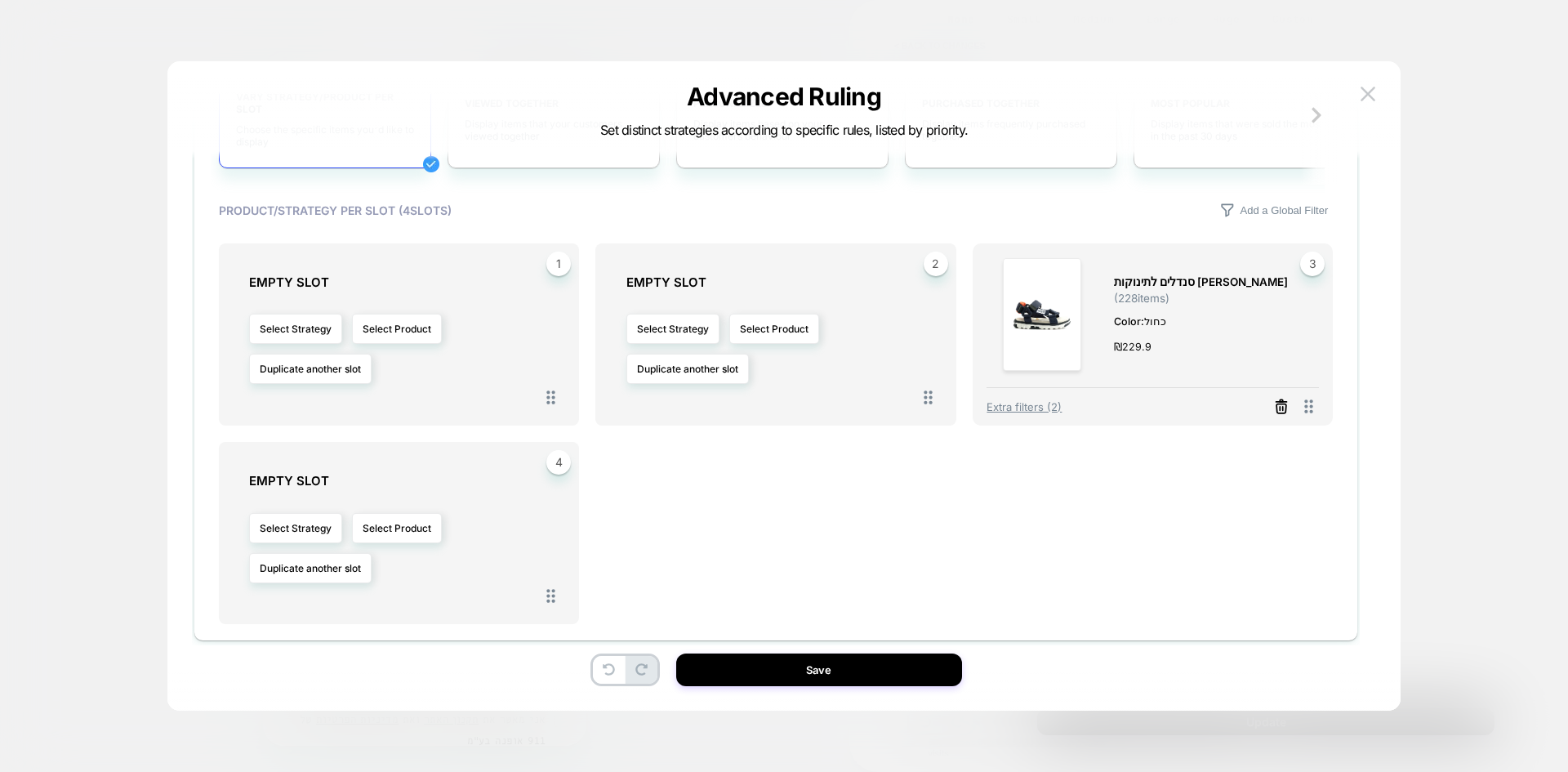
click at [1282, 410] on line at bounding box center [1282, 409] width 0 height 3
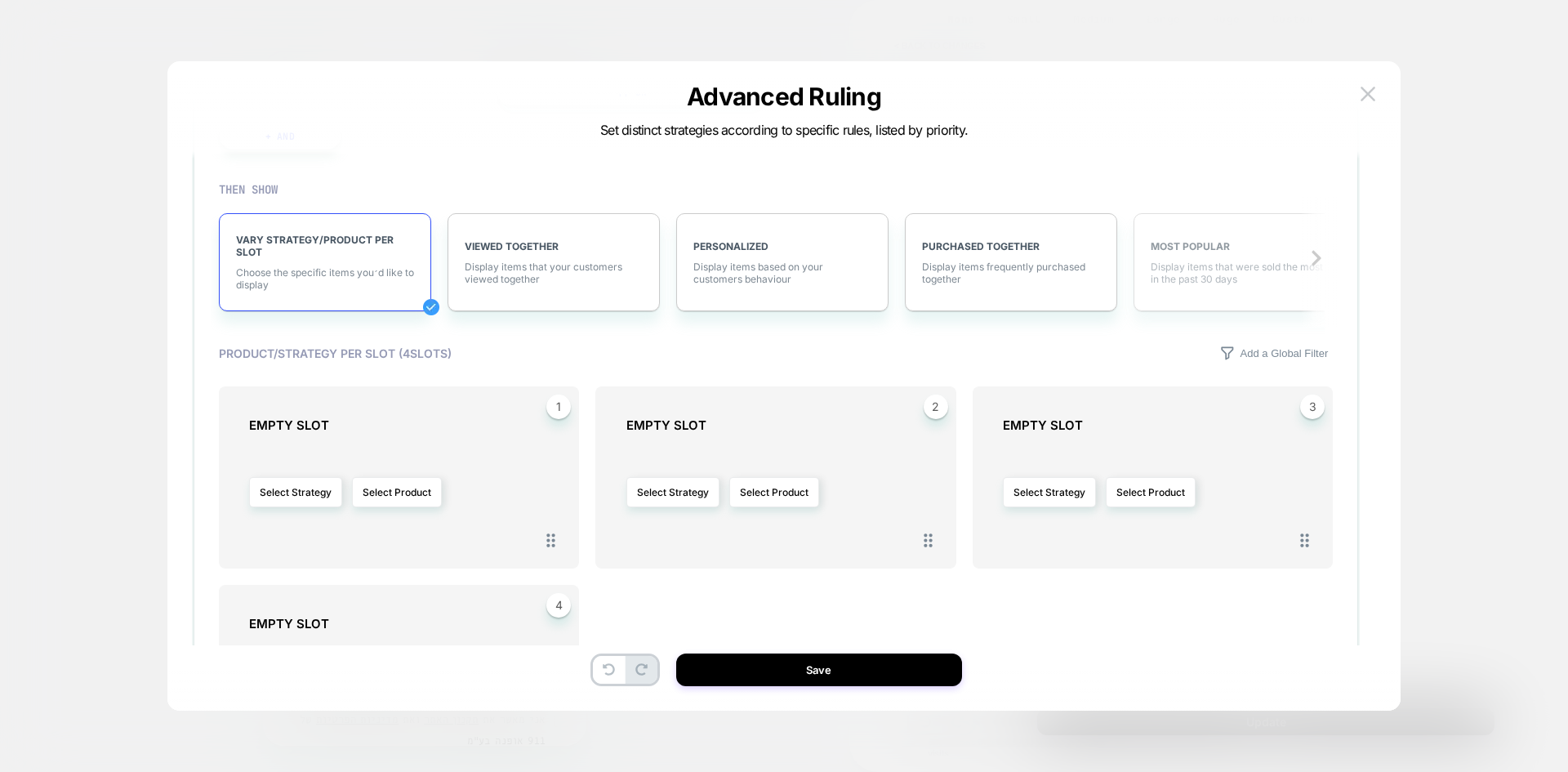
scroll to position [327, 0]
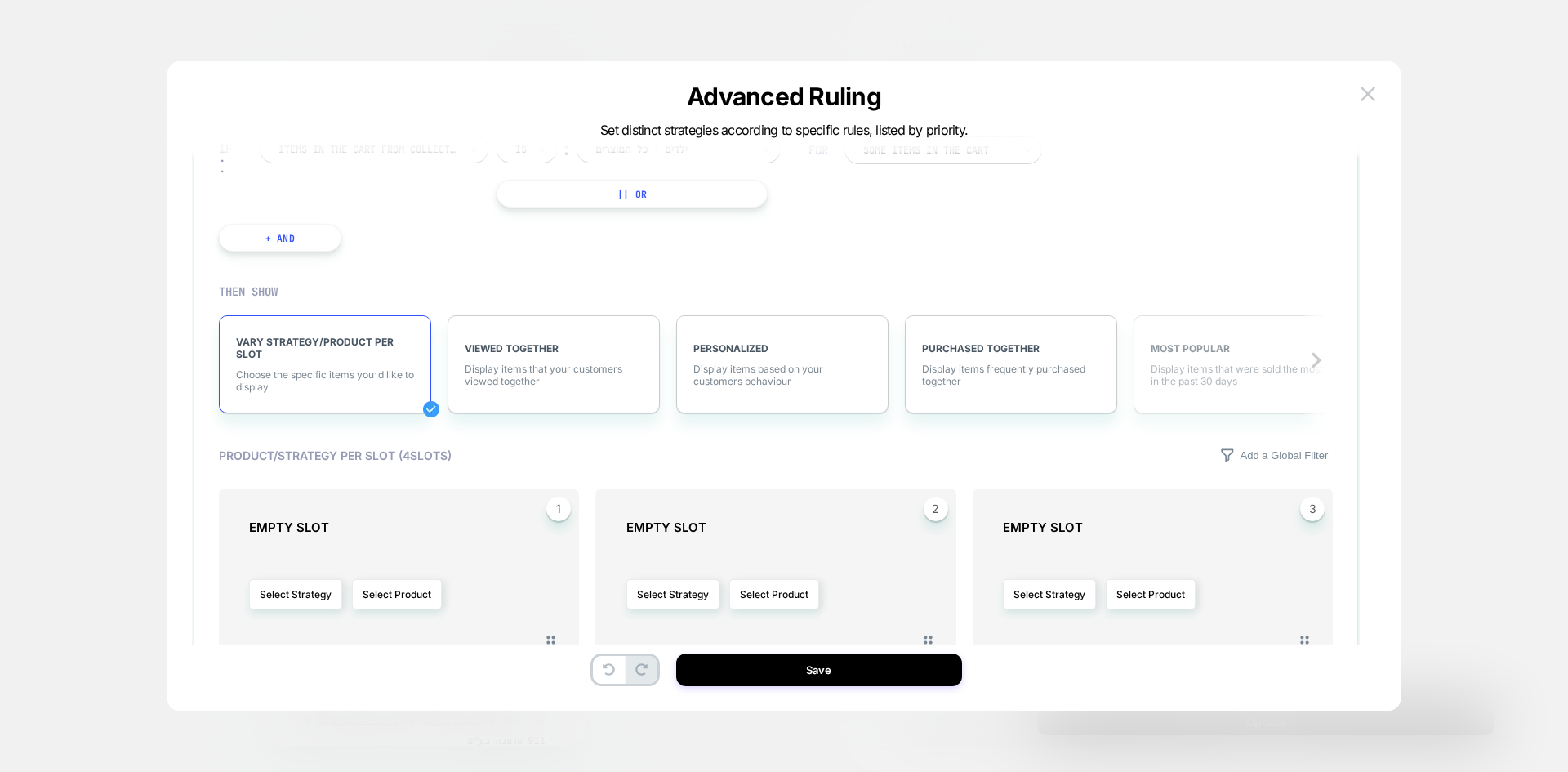
click at [1207, 369] on span "Display items that were sold the most in the past 30 days" at bounding box center [1240, 374] width 178 height 25
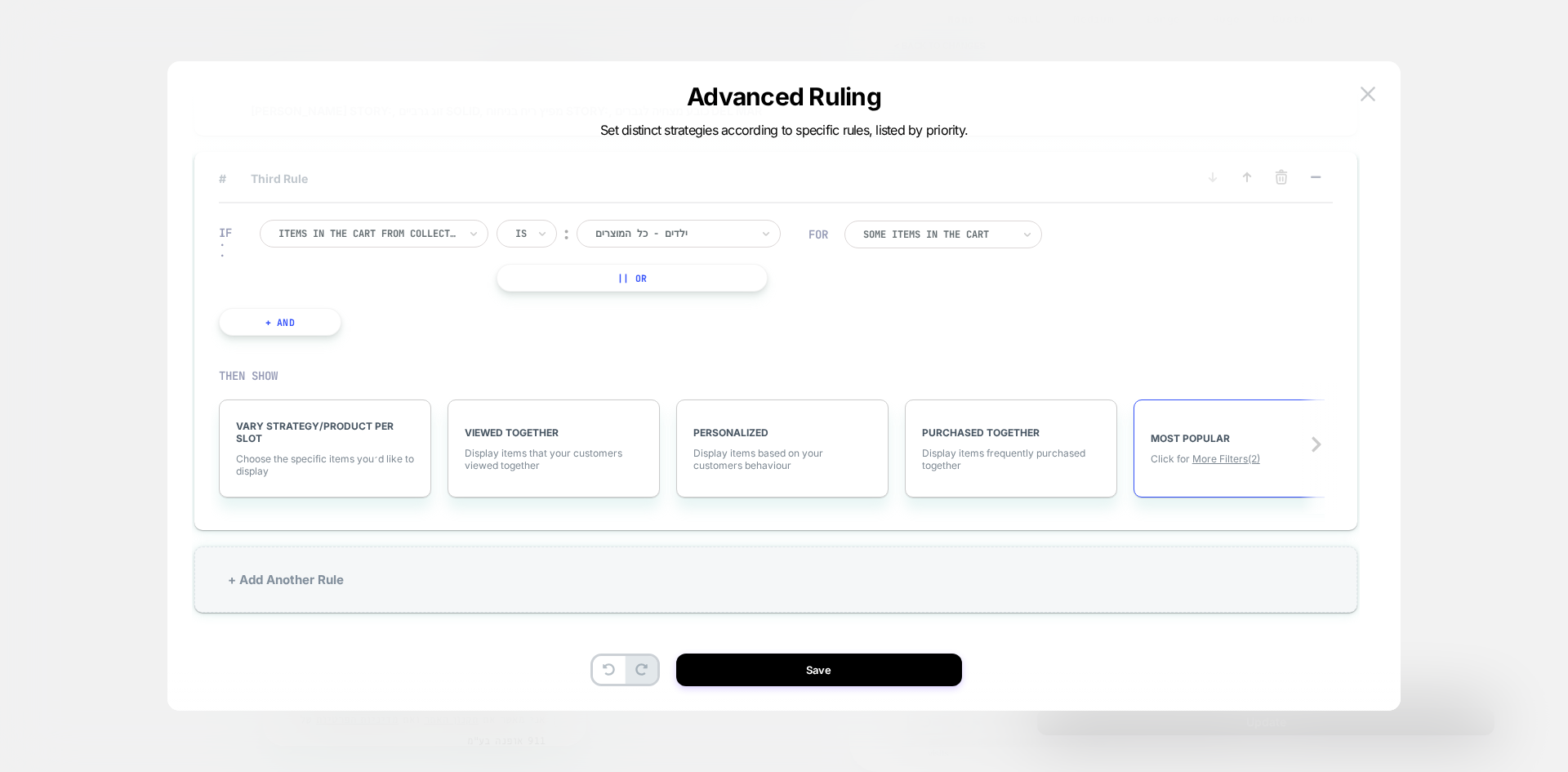
scroll to position [247, 0]
click at [301, 556] on div "+ Add Another Rule" at bounding box center [776, 579] width 1164 height 66
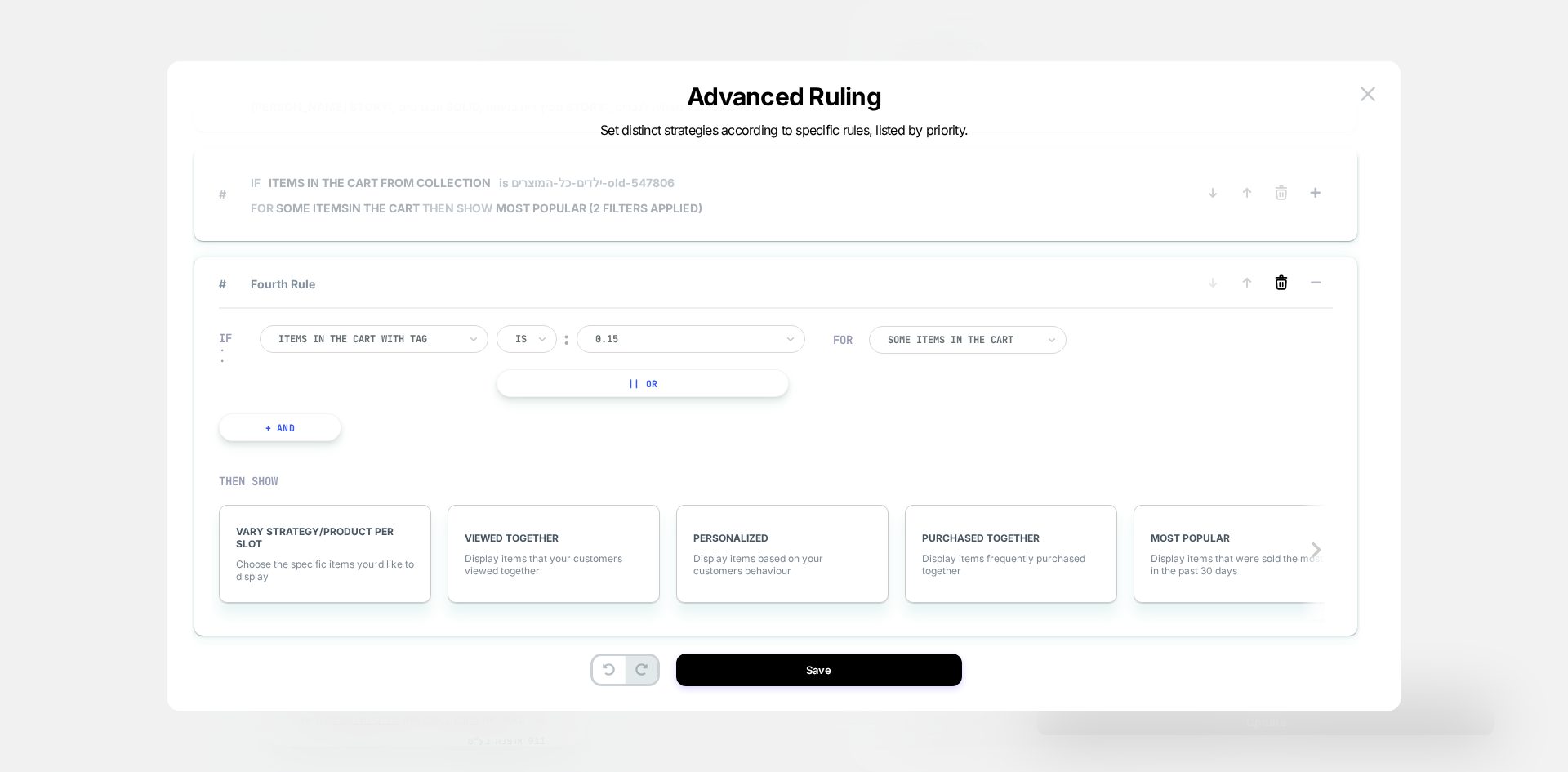
click at [1287, 284] on icon at bounding box center [1281, 282] width 16 height 16
click at [1132, 326] on button "YES" at bounding box center [1117, 313] width 84 height 27
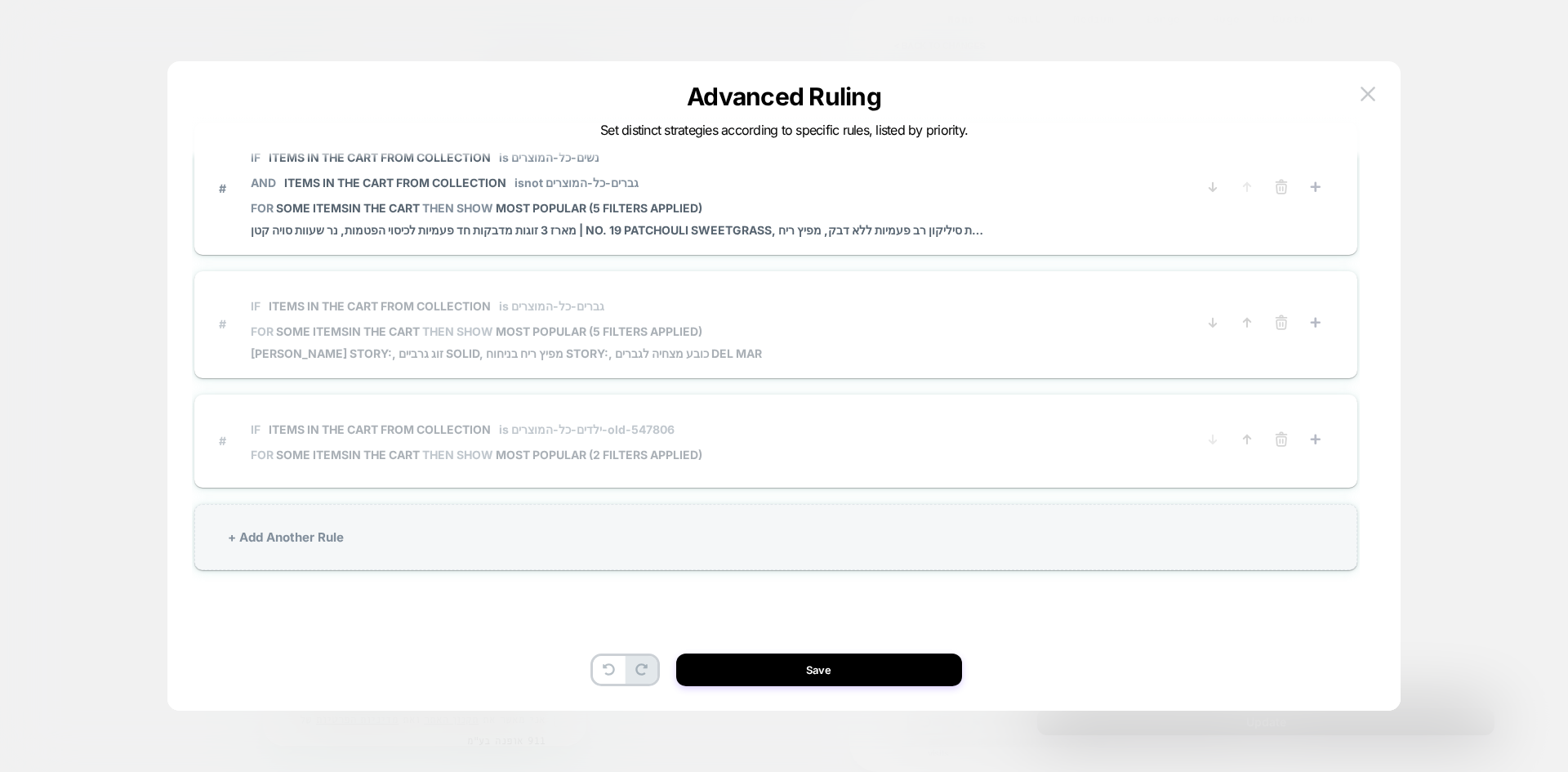
scroll to position [0, 0]
click at [375, 448] on span "IF Items in the cart from collection is ילדים-כל-המוצרים-old-547806" at bounding box center [476, 429] width 451 height 37
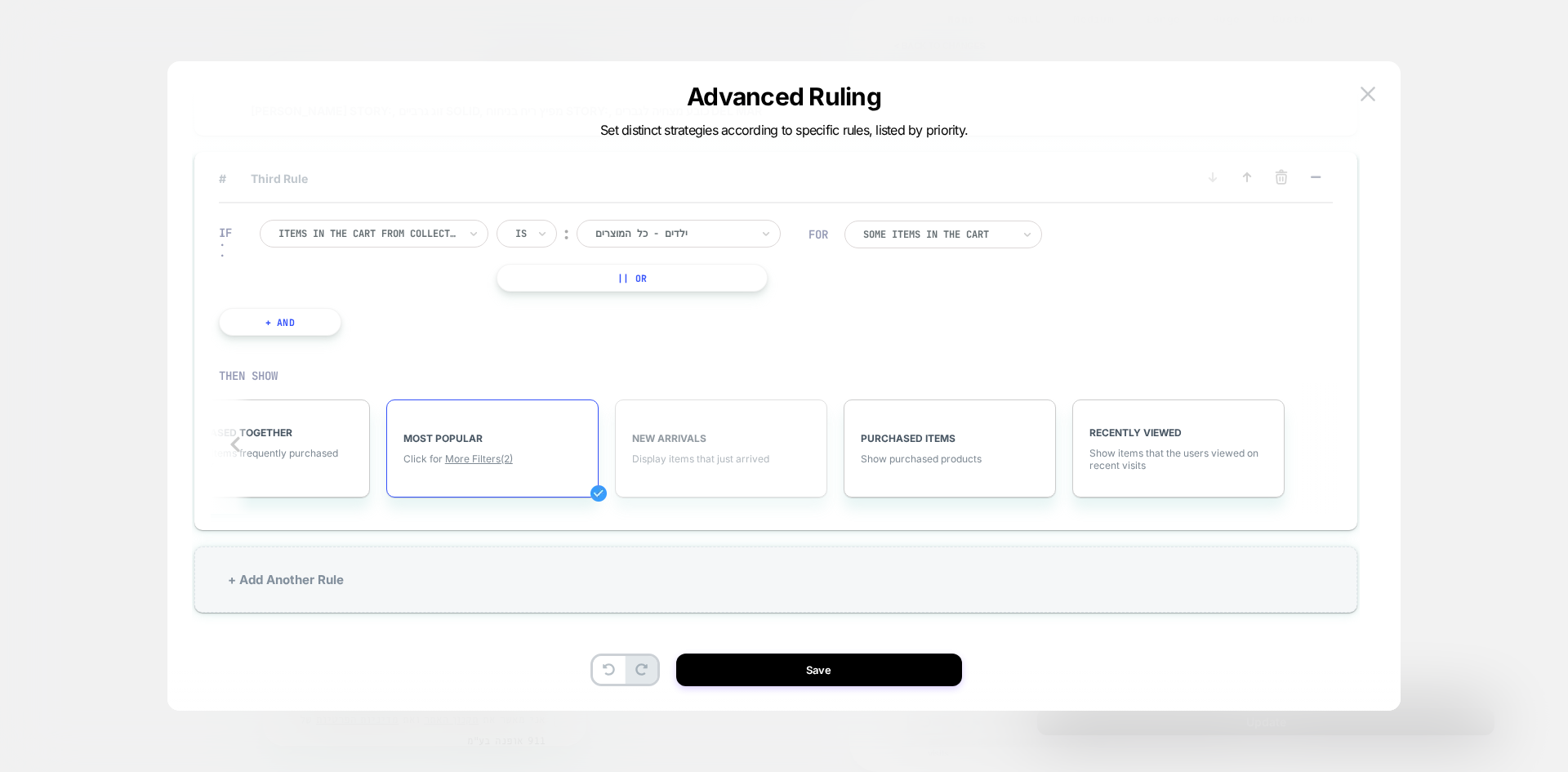
scroll to position [0, 724]
click at [512, 454] on span "More Filters (2)" at bounding box center [502, 458] width 68 height 12
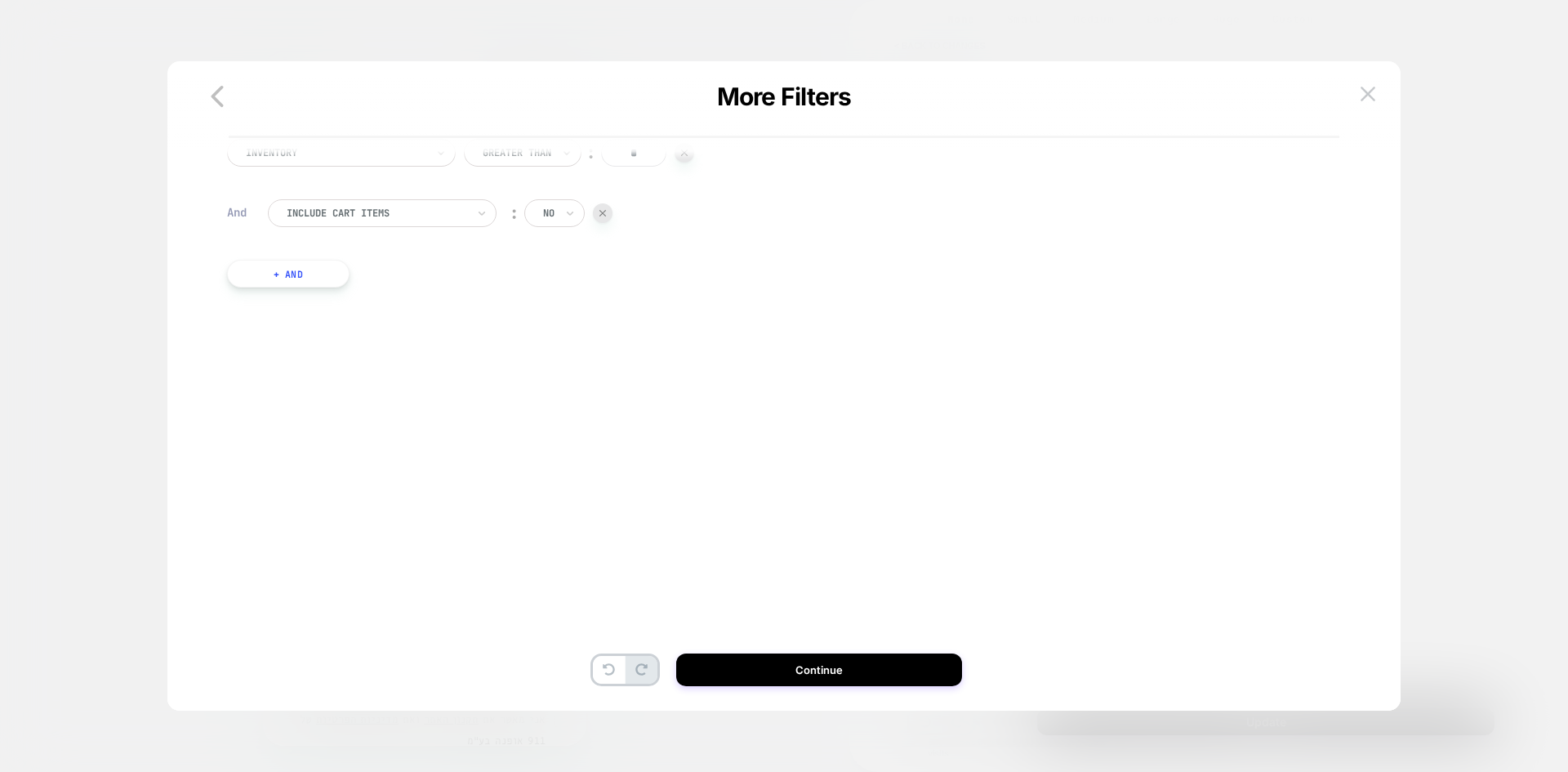
scroll to position [0, 0]
click at [294, 326] on button "+ And" at bounding box center [288, 323] width 122 height 27
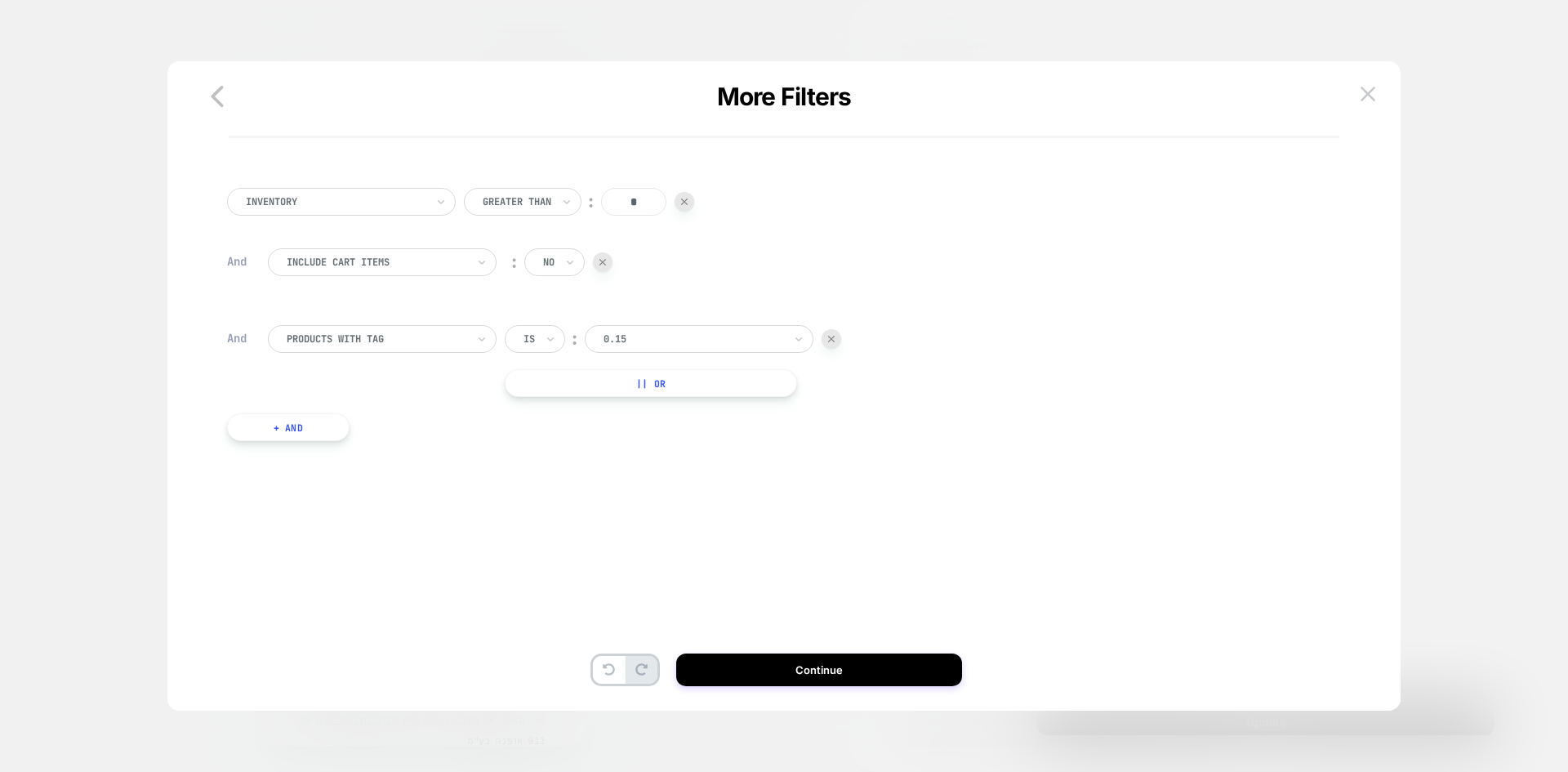
click at [640, 336] on div at bounding box center [694, 338] width 180 height 15
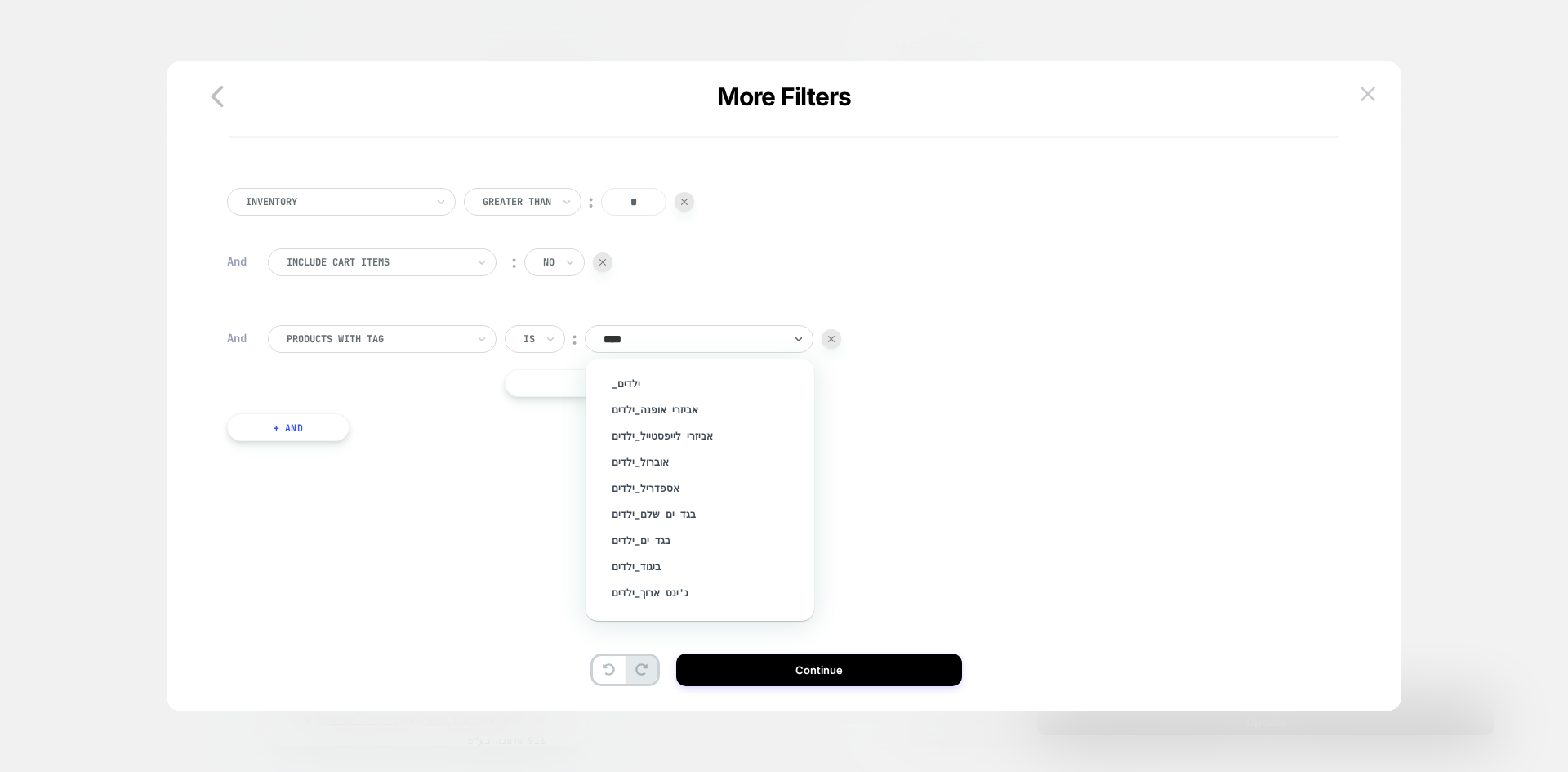
type input "*****"
drag, startPoint x: 622, startPoint y: 591, endPoint x: 588, endPoint y: 582, distance: 35.2
click at [622, 591] on div "ילדים" at bounding box center [708, 596] width 212 height 27
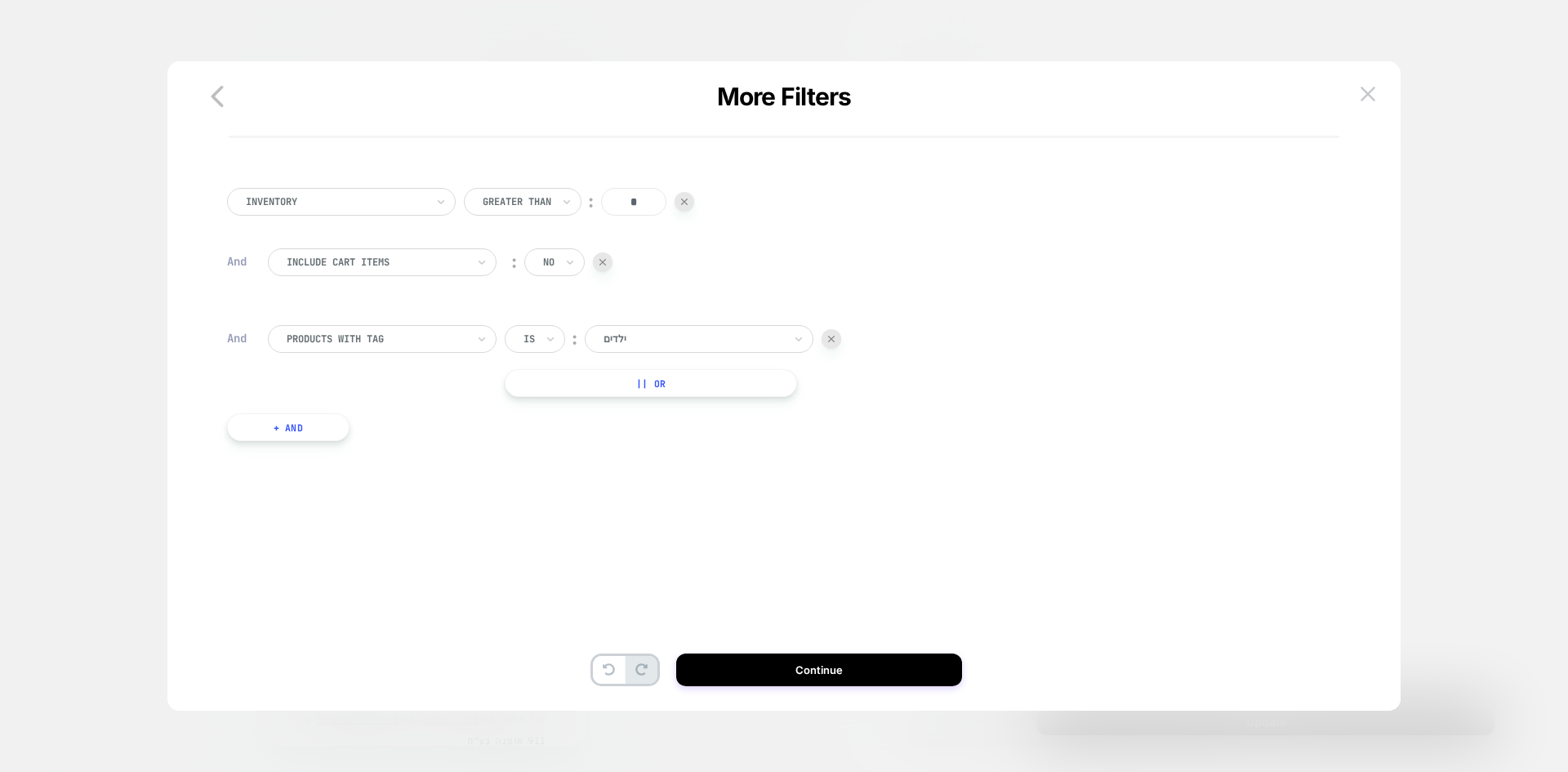
click at [304, 418] on button "+ And" at bounding box center [288, 428] width 122 height 27
click at [426, 454] on div "PRODUCTS WITH TAG" at bounding box center [382, 444] width 229 height 27
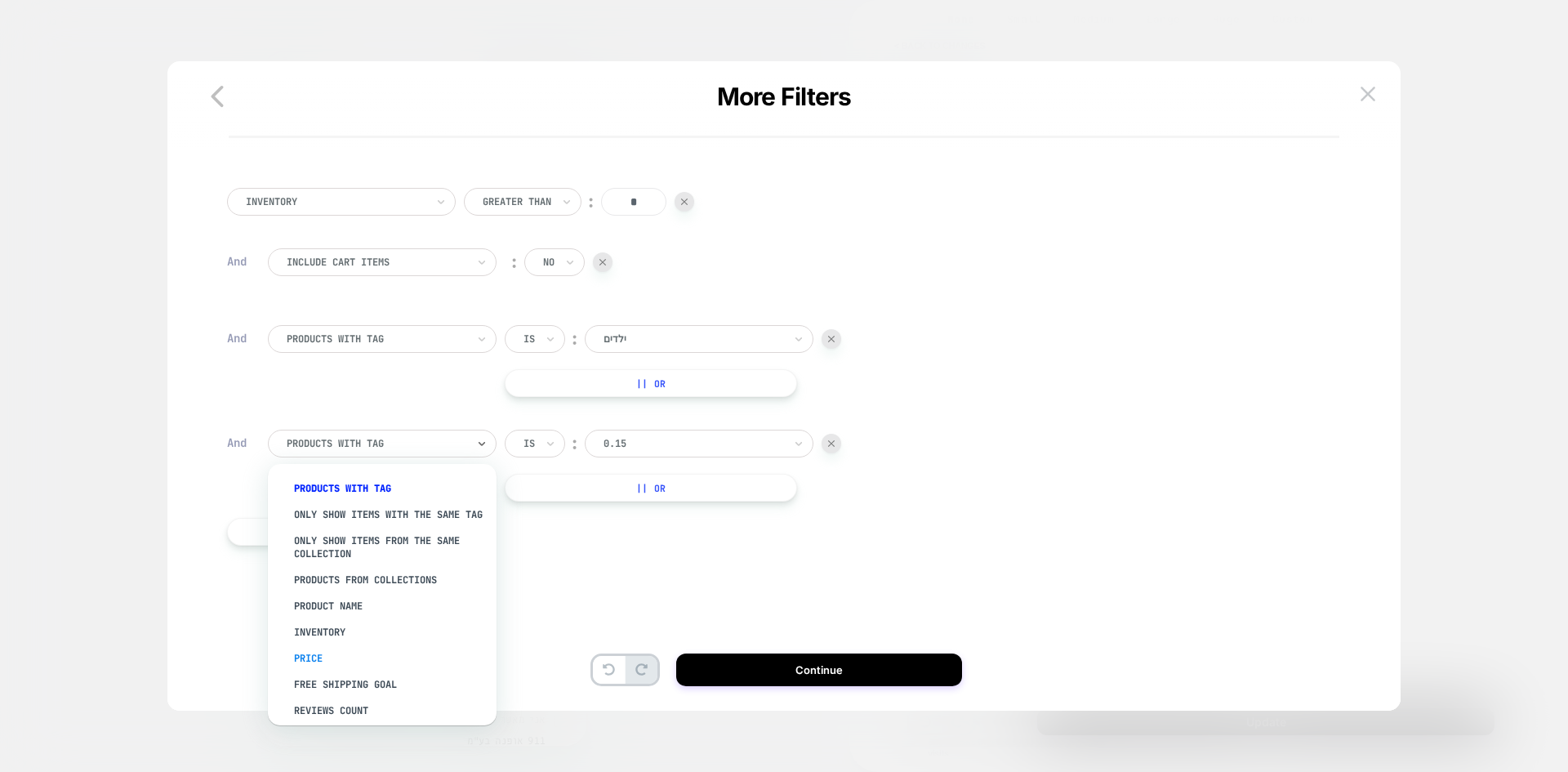
click at [320, 662] on div "Price" at bounding box center [391, 658] width 212 height 27
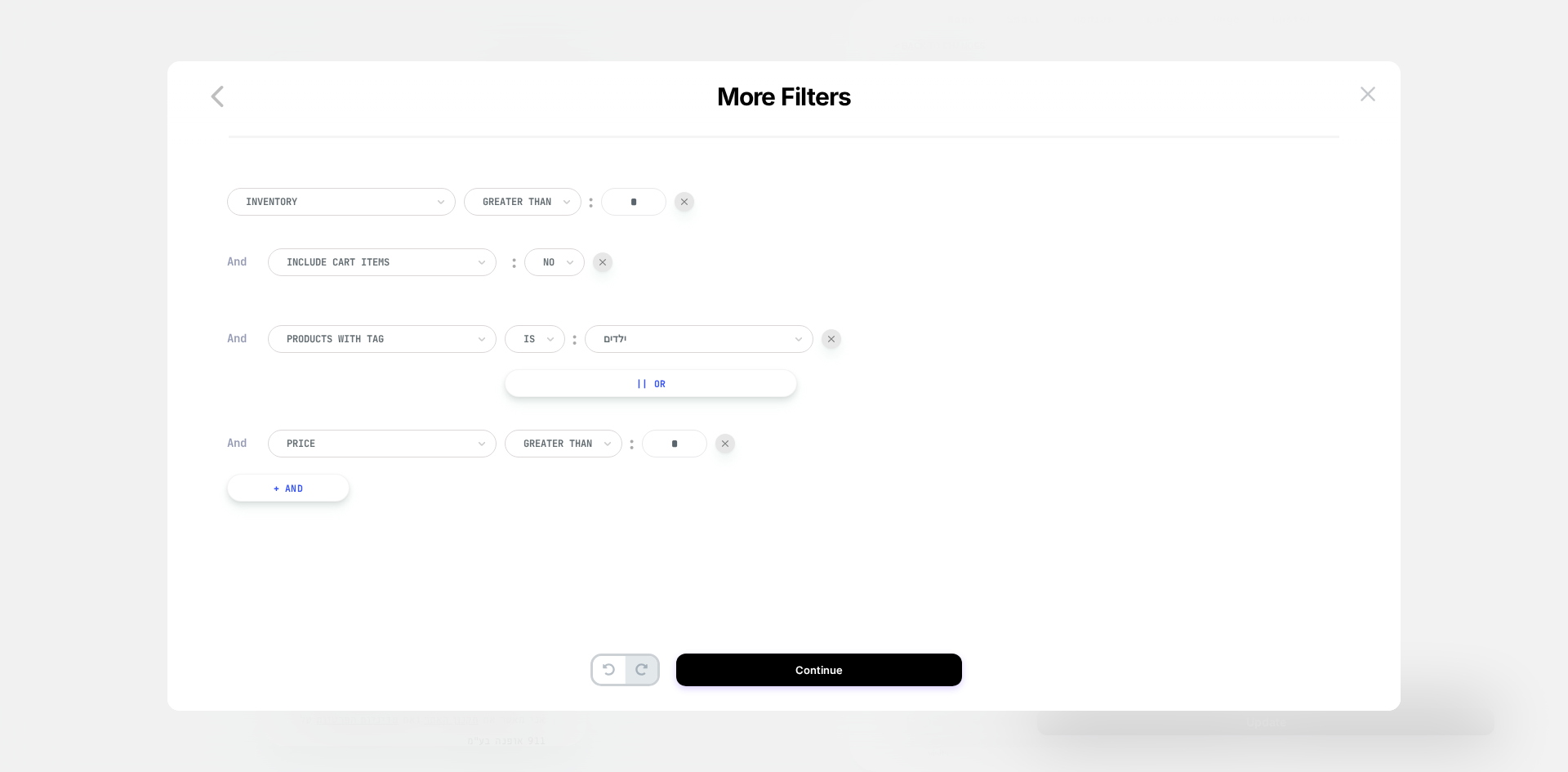
click at [675, 453] on input "*" at bounding box center [675, 444] width 65 height 27
drag, startPoint x: 682, startPoint y: 446, endPoint x: 665, endPoint y: 446, distance: 17.0
click at [665, 446] on input "*" at bounding box center [675, 444] width 65 height 27
type input "**"
click at [817, 680] on button "Continue" at bounding box center [820, 670] width 286 height 33
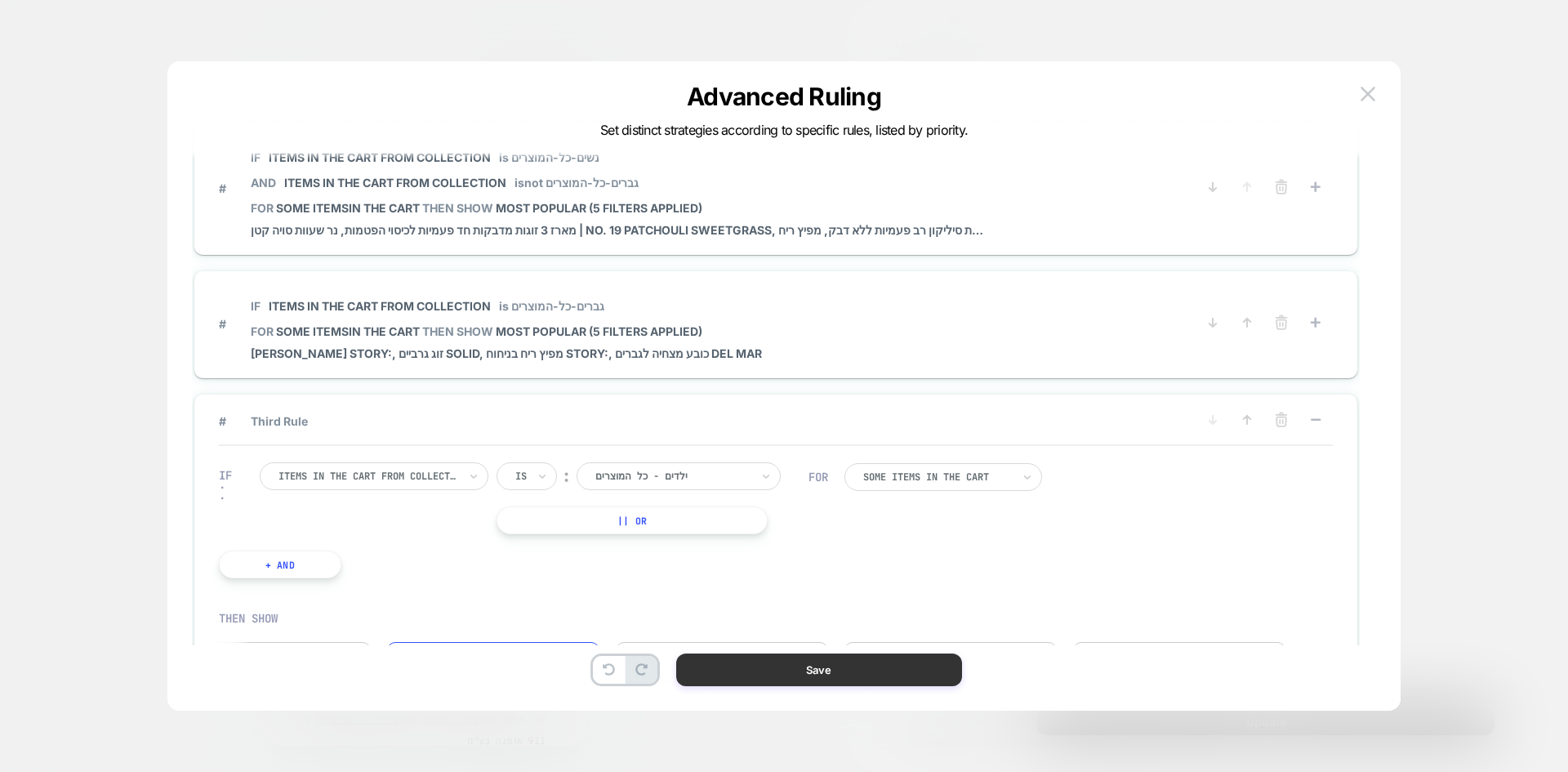
scroll to position [0, 748]
click at [859, 666] on button "Save" at bounding box center [820, 670] width 286 height 33
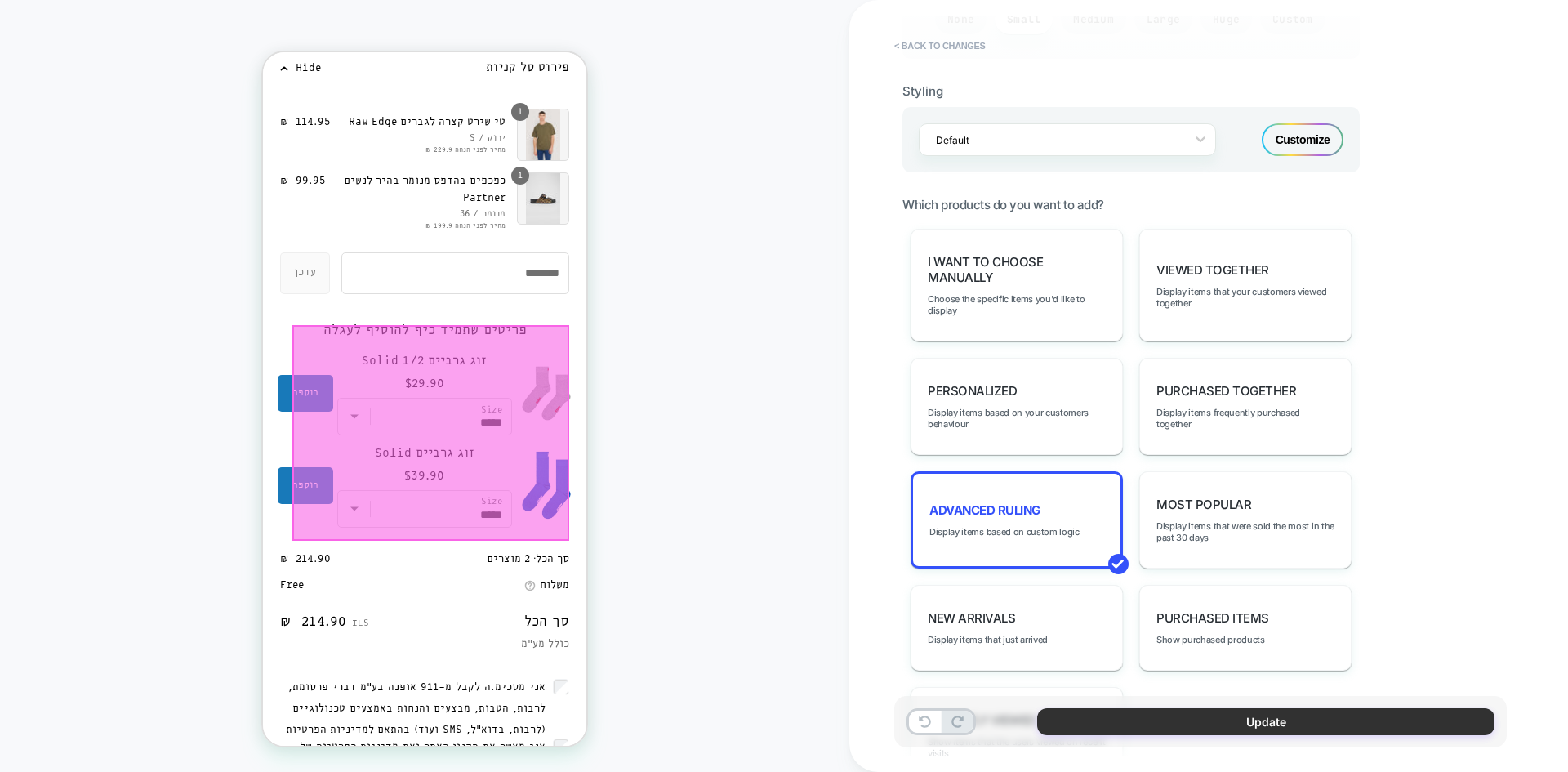
click at [1228, 725] on button "Update" at bounding box center [1266, 721] width 457 height 27
type textarea "*"
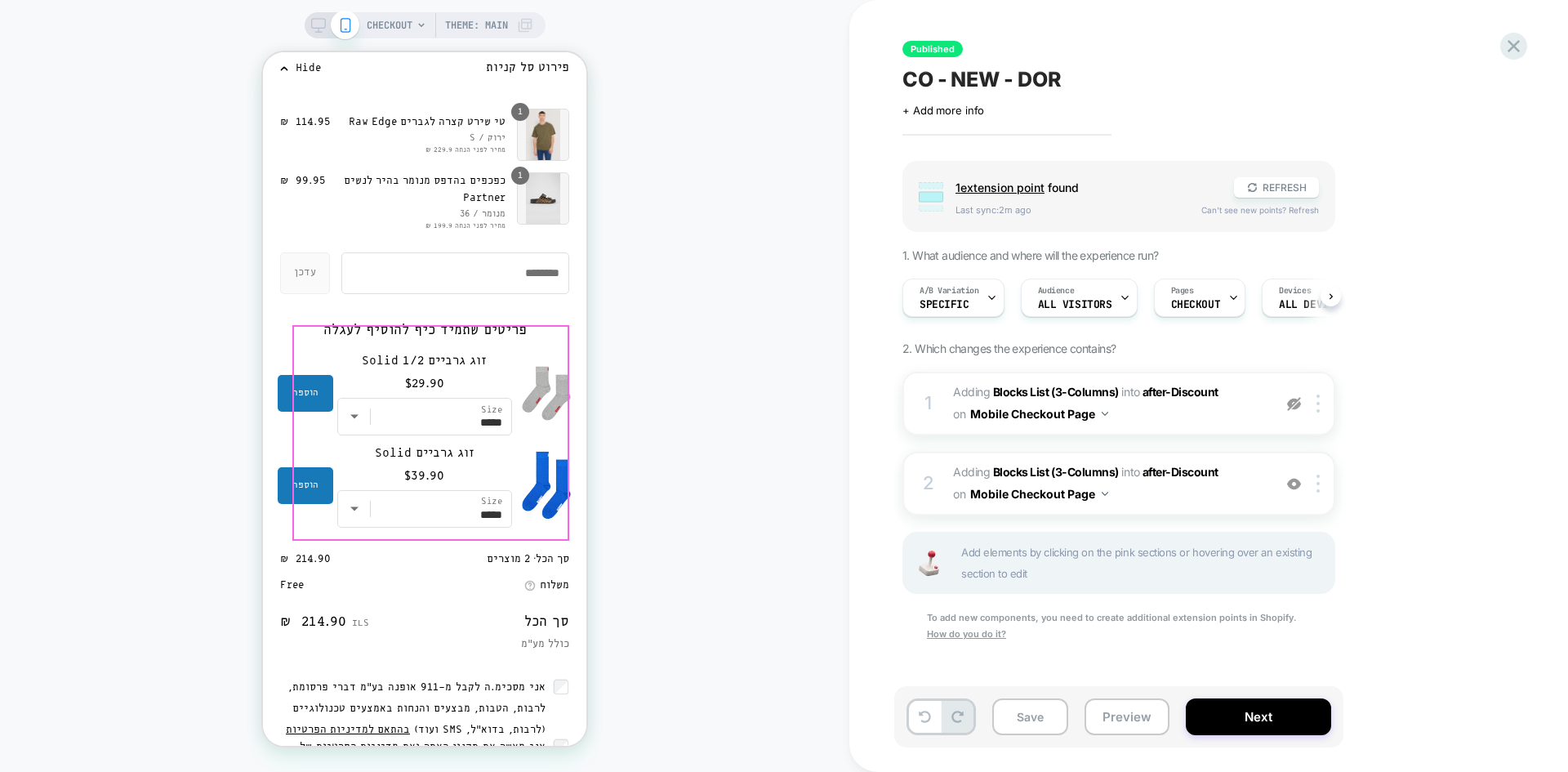
scroll to position [0, 1]
click at [1276, 727] on button "Next" at bounding box center [1259, 716] width 146 height 37
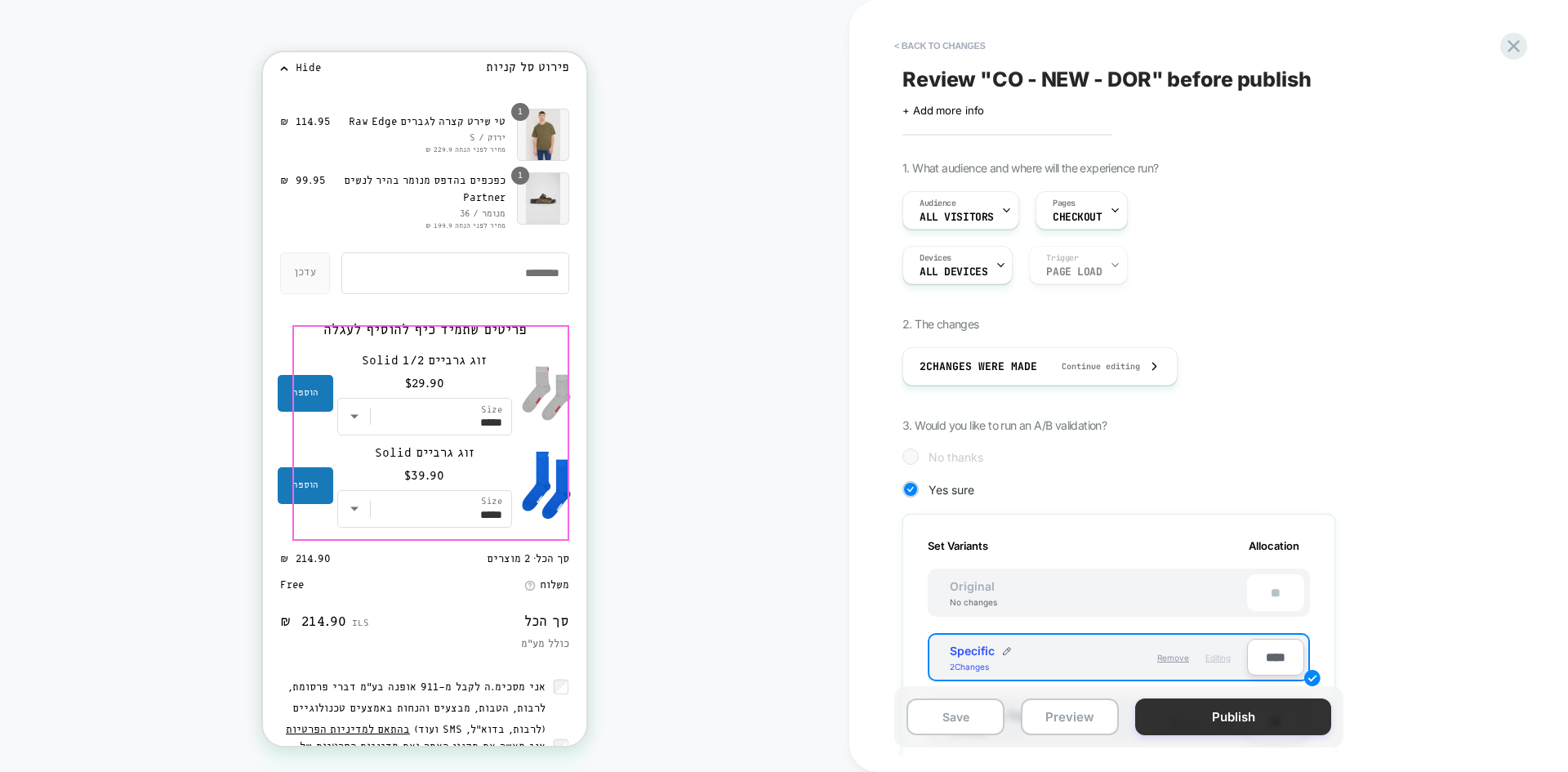
click at [1266, 729] on button "Publish" at bounding box center [1233, 716] width 196 height 37
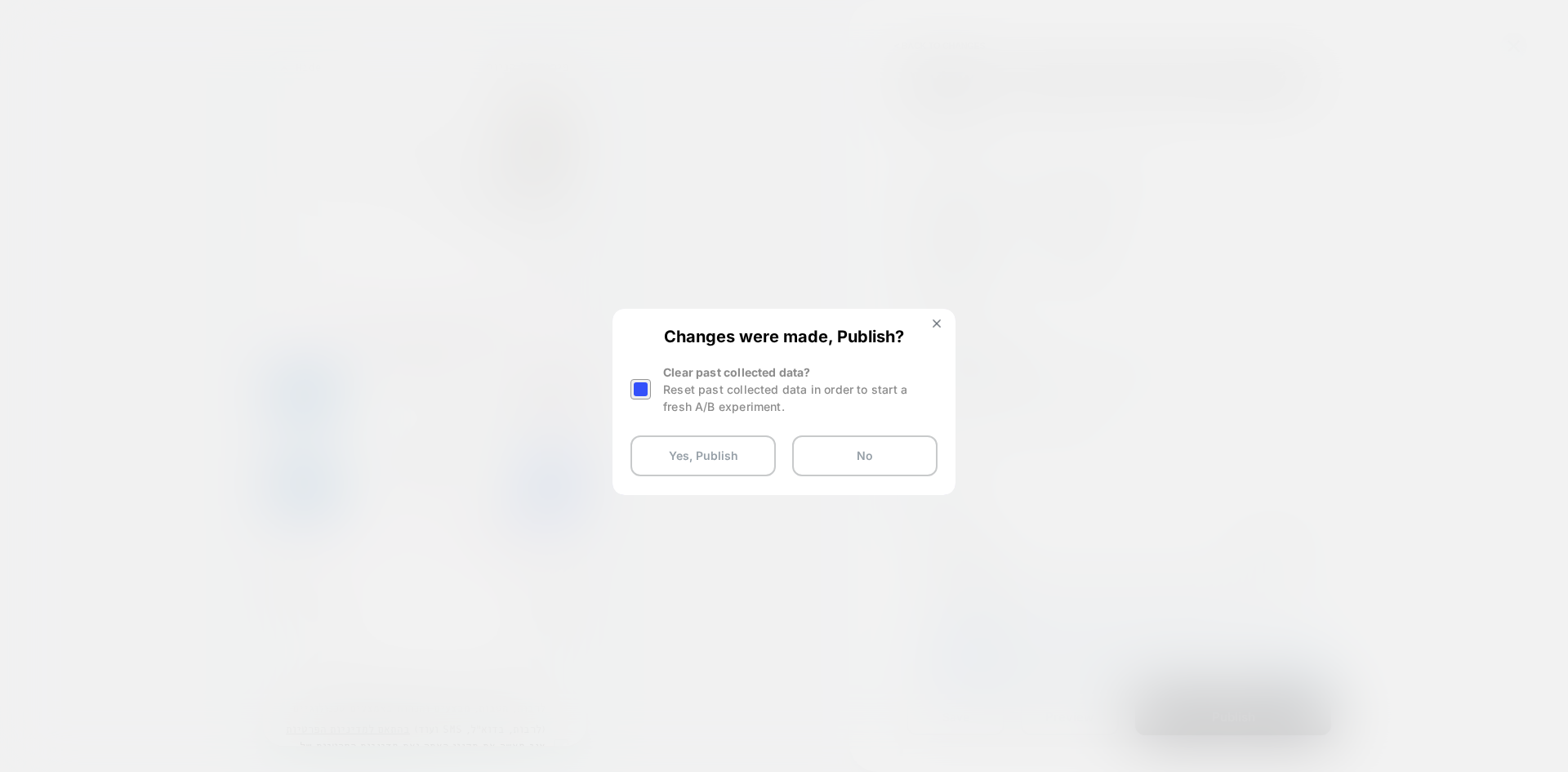
click at [636, 381] on div at bounding box center [641, 390] width 21 height 21
click at [706, 465] on button "Yes, Publish" at bounding box center [703, 456] width 146 height 41
click at [709, 464] on button "Yes, Publish" at bounding box center [703, 456] width 146 height 41
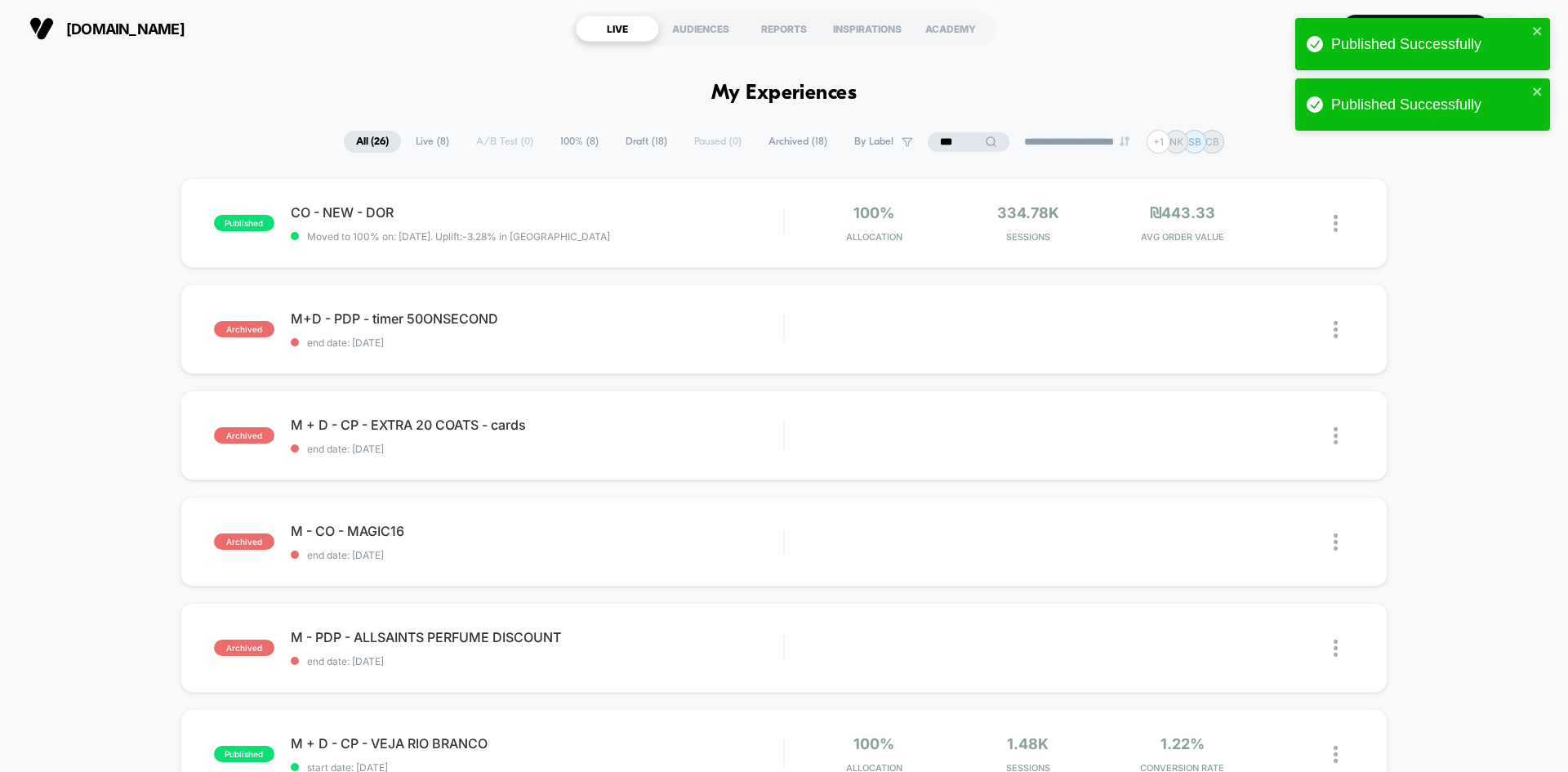
click at [940, 142] on input "**" at bounding box center [968, 142] width 81 height 20
click at [940, 142] on input "**" at bounding box center [969, 142] width 164 height 20
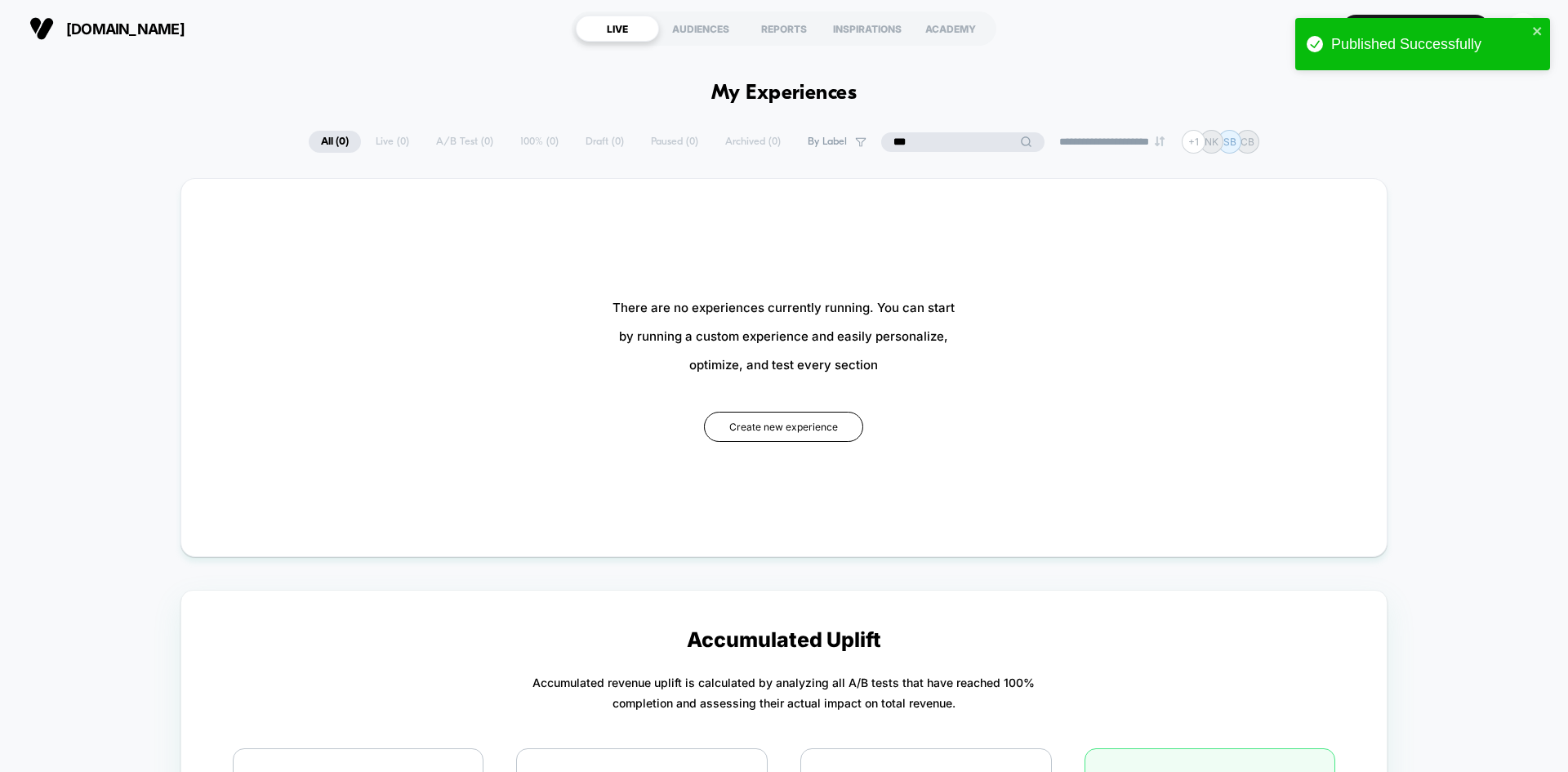
type input "****"
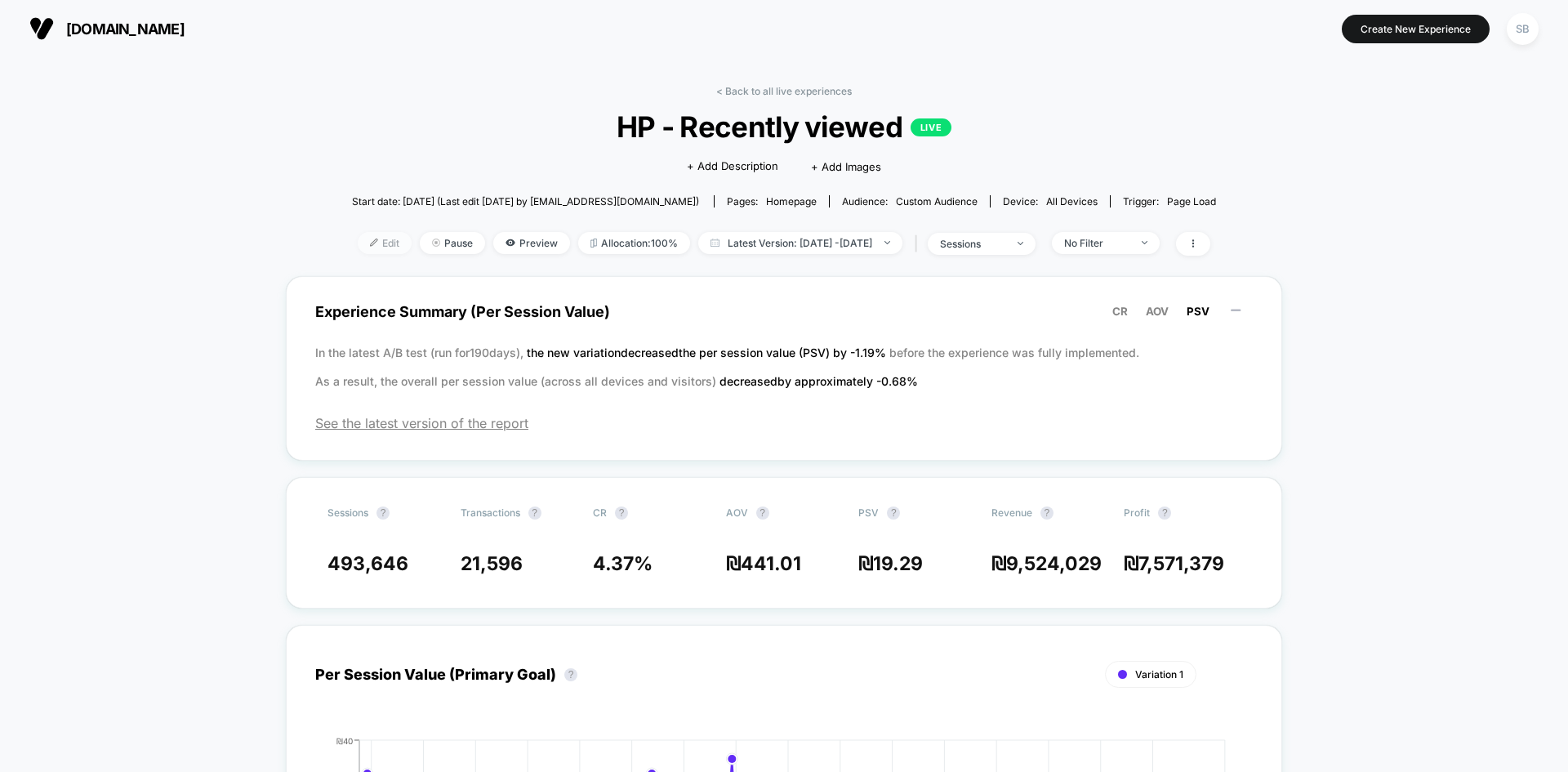
click at [367, 236] on span "Edit" at bounding box center [385, 243] width 54 height 22
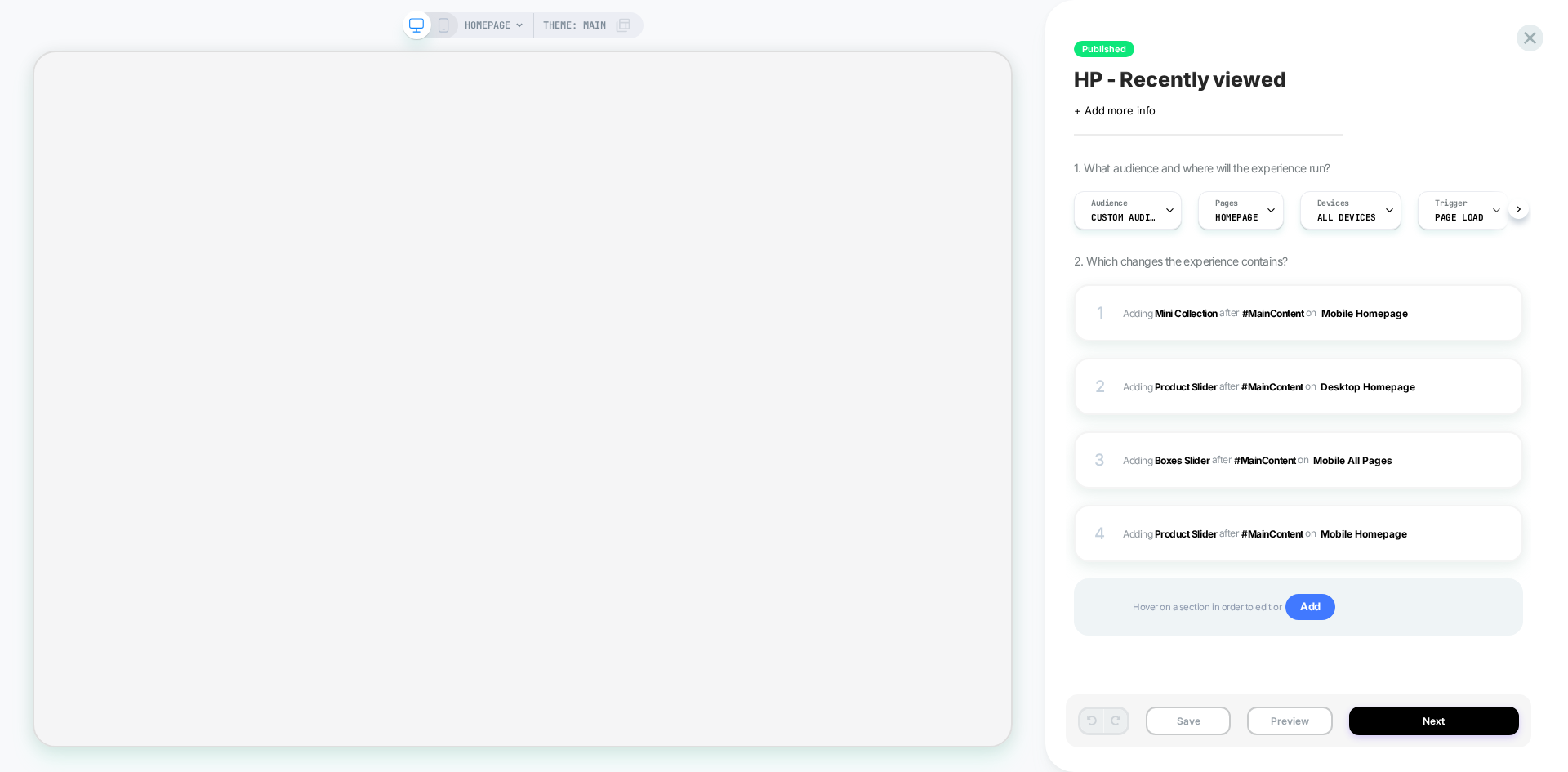
scroll to position [0, 1]
click at [1261, 399] on div "2 #_loomi_addon_1721714630700 Adding Product Slider AFTER #MainContent #MainCon…" at bounding box center [1298, 386] width 450 height 57
click at [1228, 401] on div "2 #_loomi_addon_1721714630700 Adding Product Slider AFTER #MainContent #MainCon…" at bounding box center [1298, 386] width 450 height 57
click at [1332, 159] on icon "סגירה" at bounding box center [1338, 165] width 14 height 14
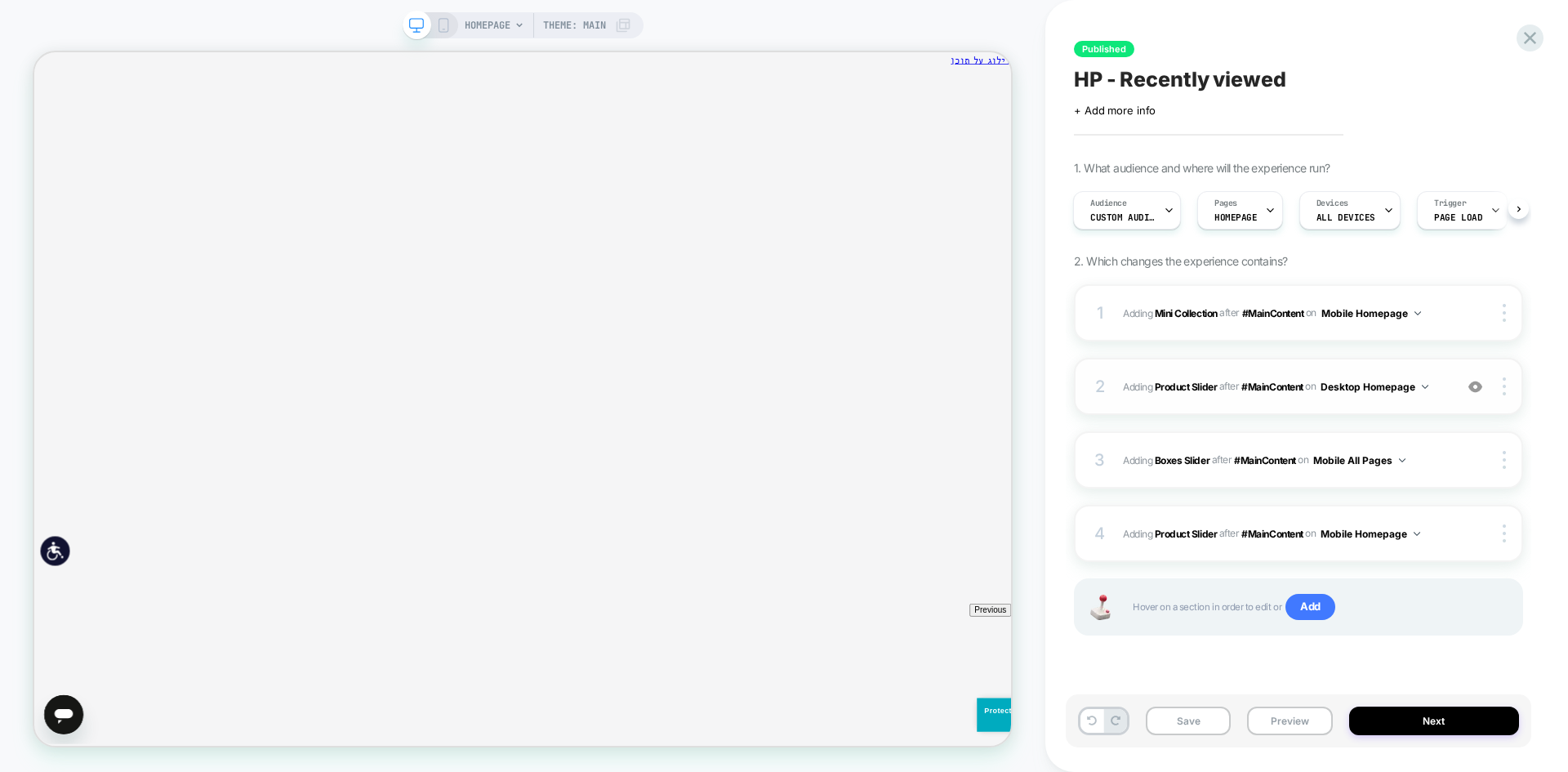
click at [1439, 392] on span "#_loomi_addon_1721714630700 Adding Product Slider AFTER #MainContent #MainConte…" at bounding box center [1284, 387] width 323 height 21
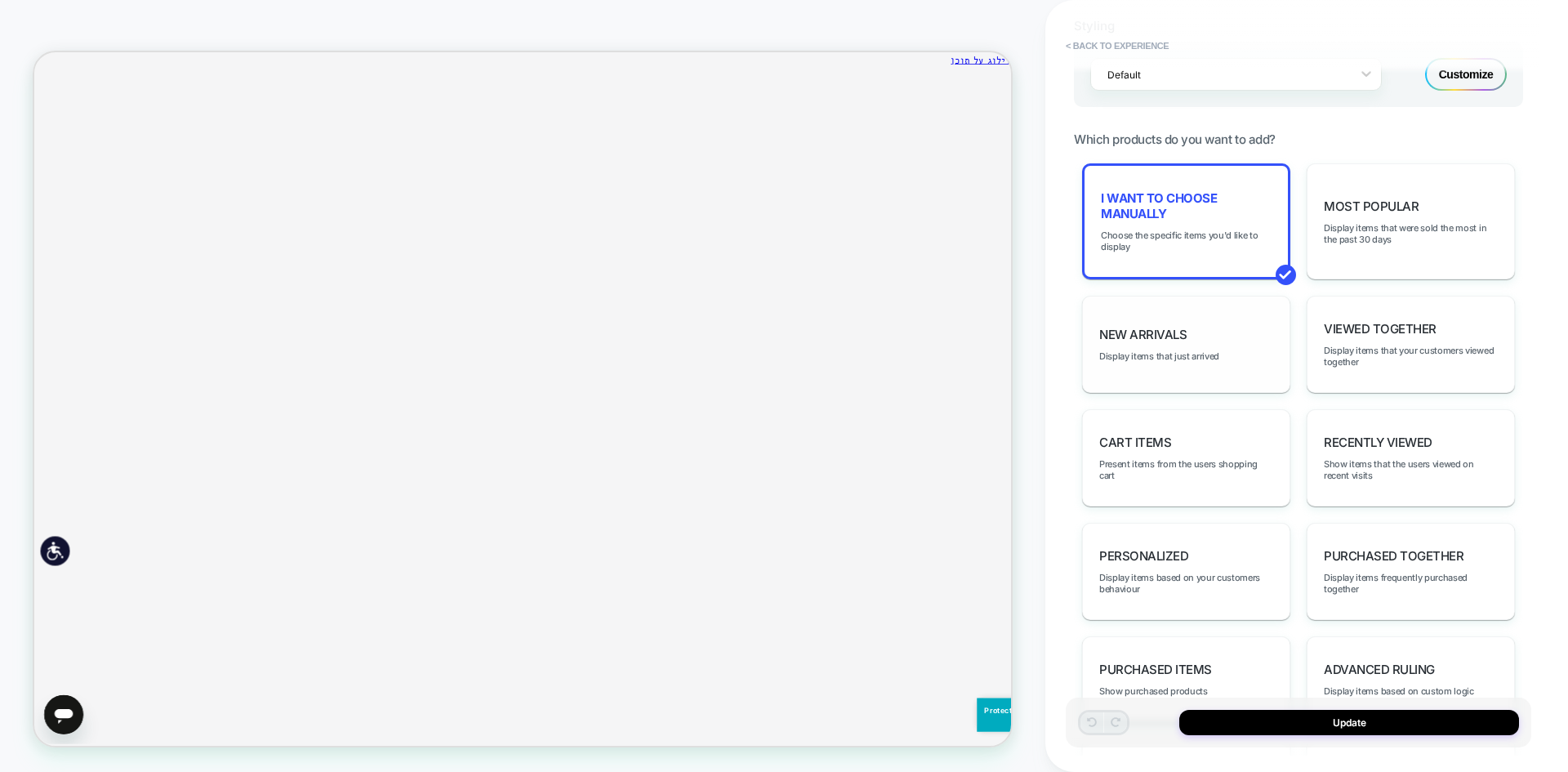
scroll to position [466, 0]
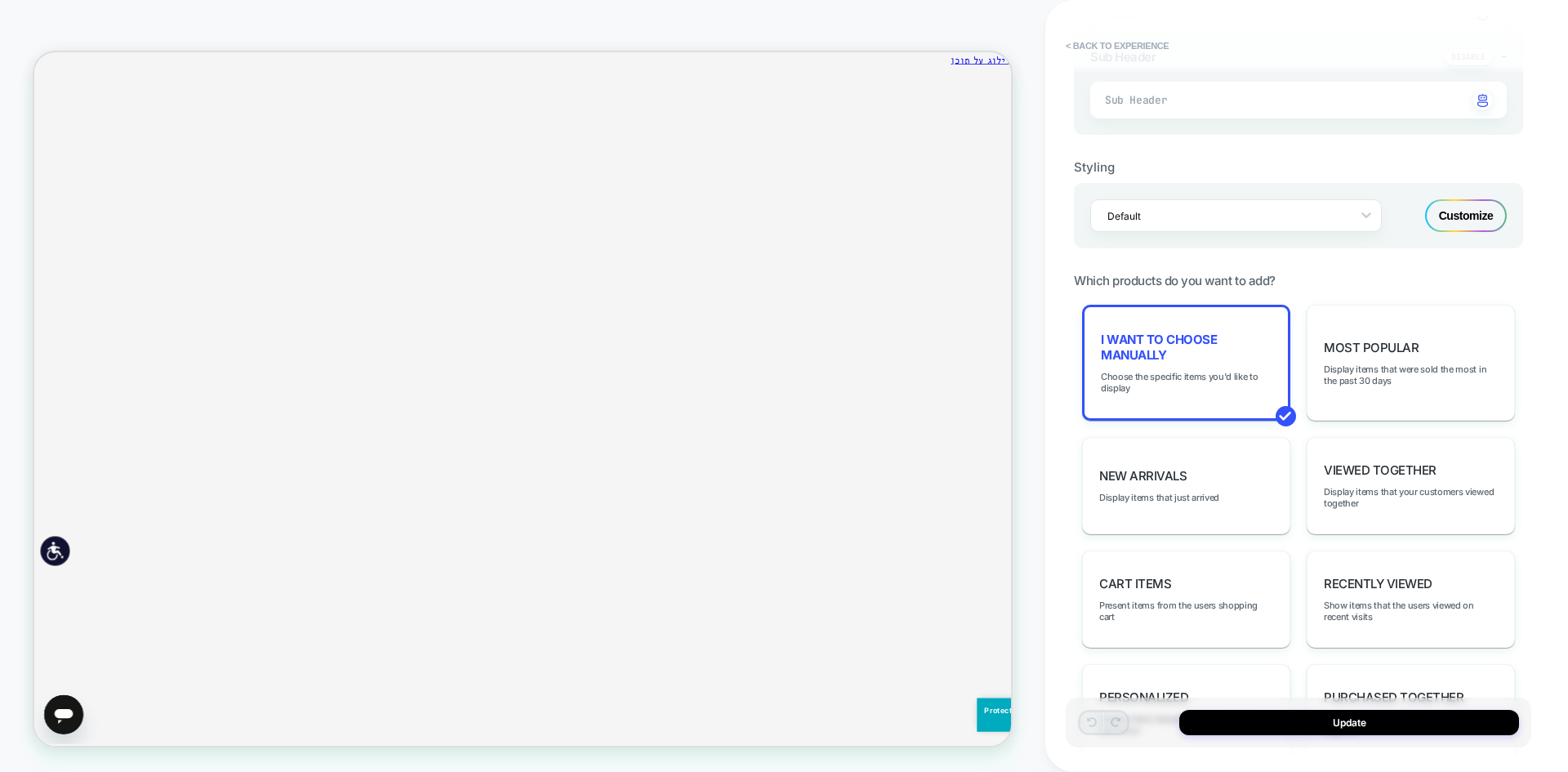
click at [1471, 212] on div "Customize" at bounding box center [1465, 216] width 81 height 33
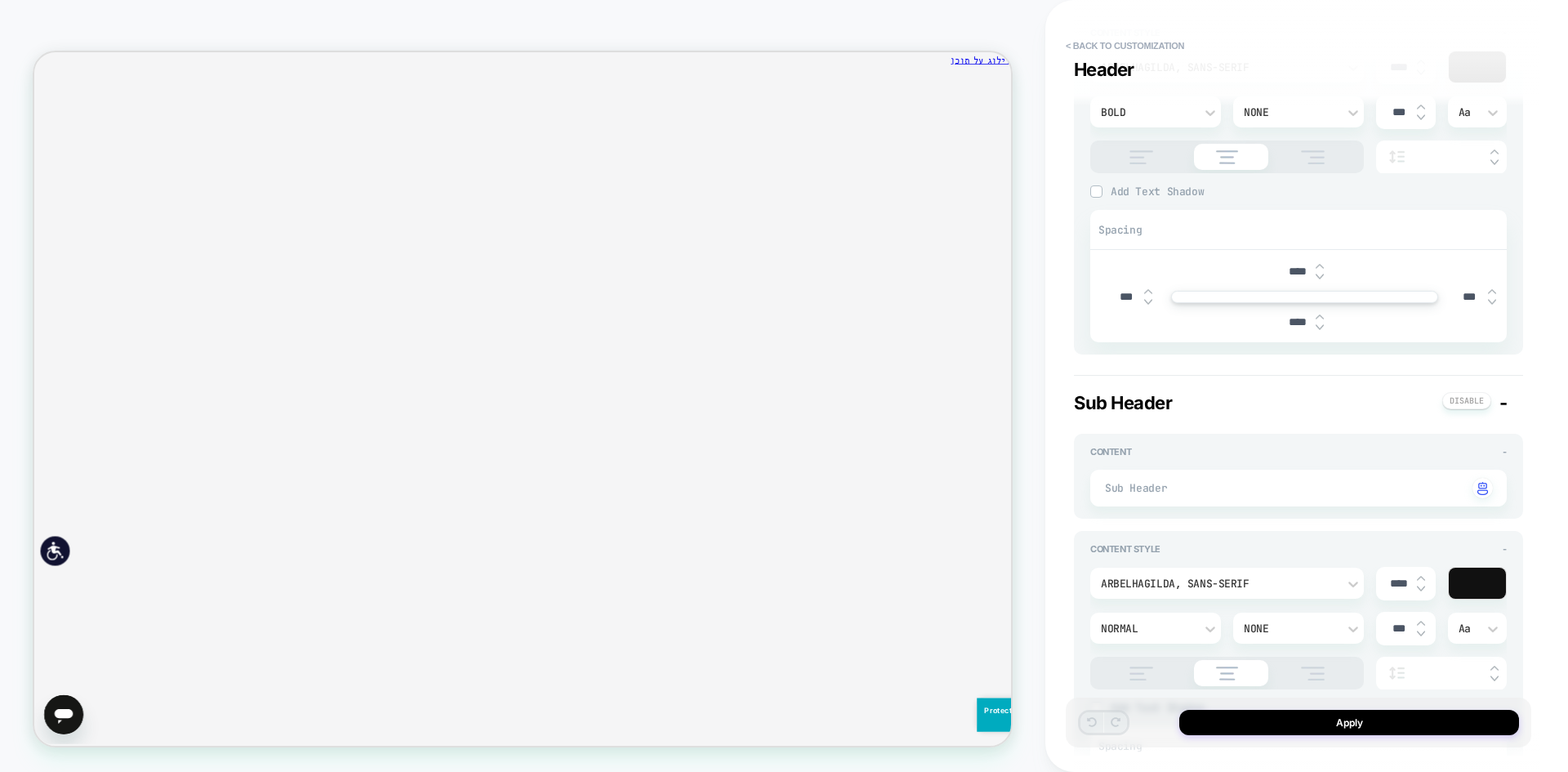
scroll to position [0, 0]
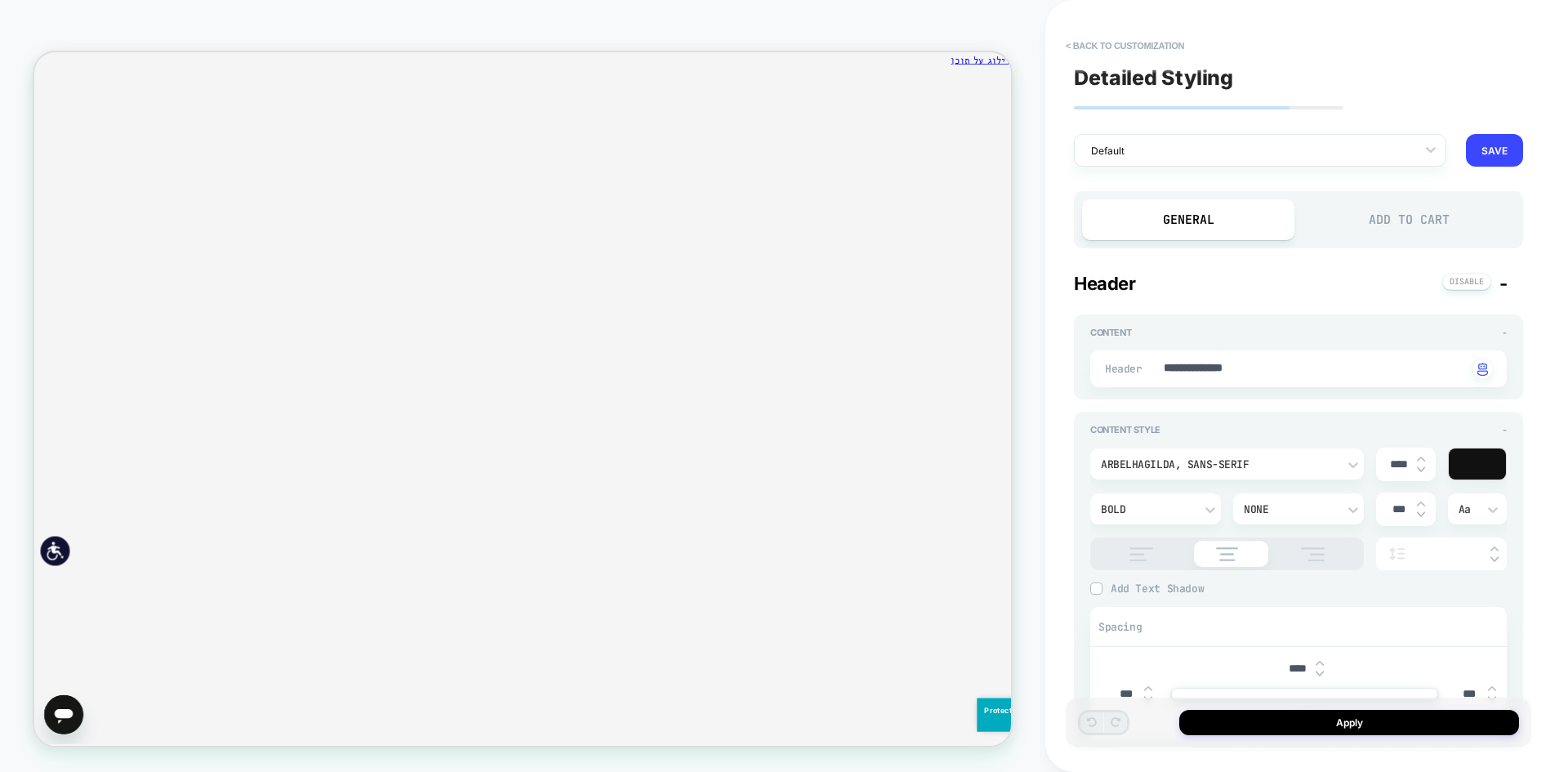
click at [1411, 206] on div "Add to Cart" at bounding box center [1409, 220] width 212 height 41
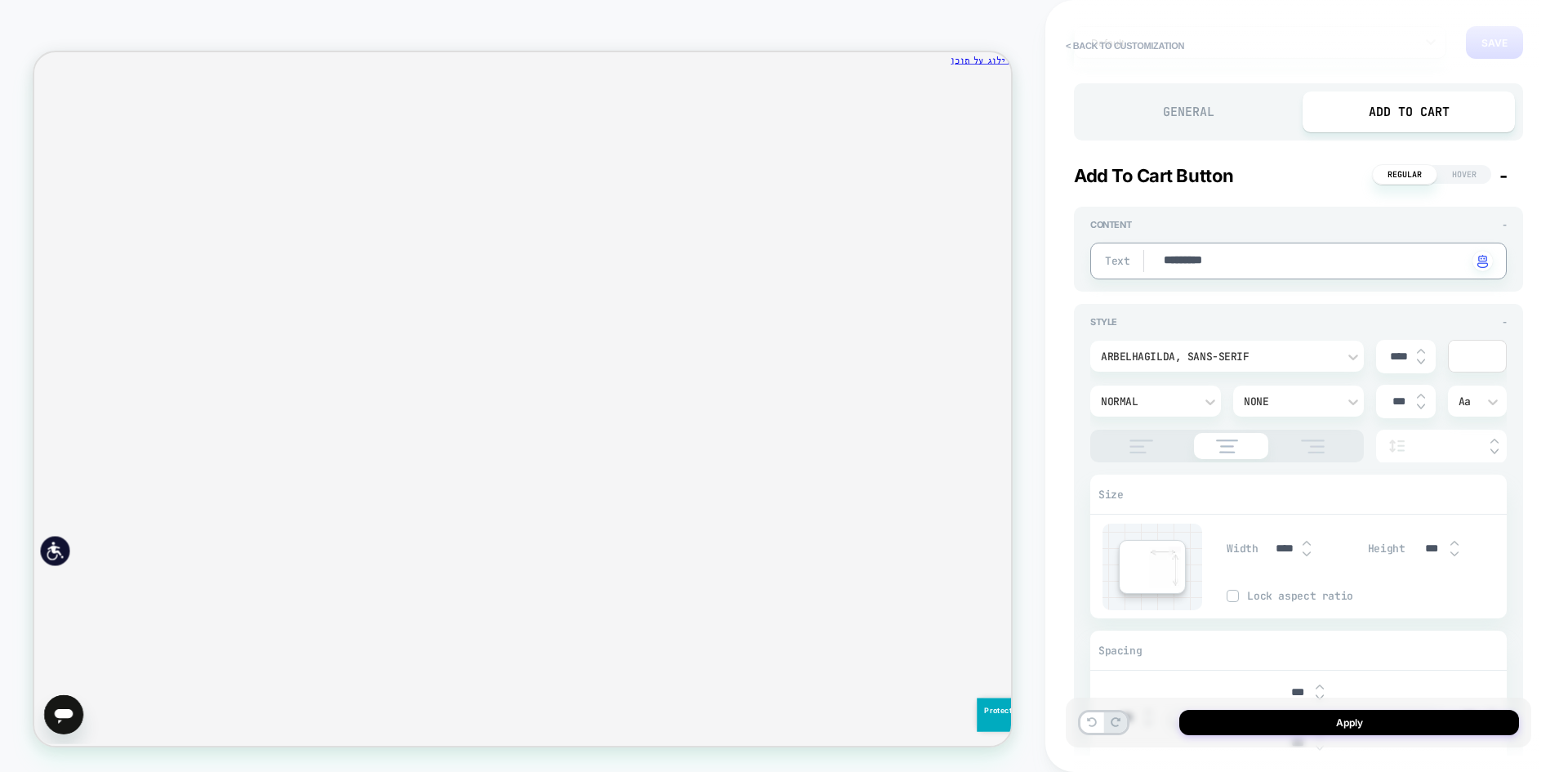
scroll to position [164, 0]
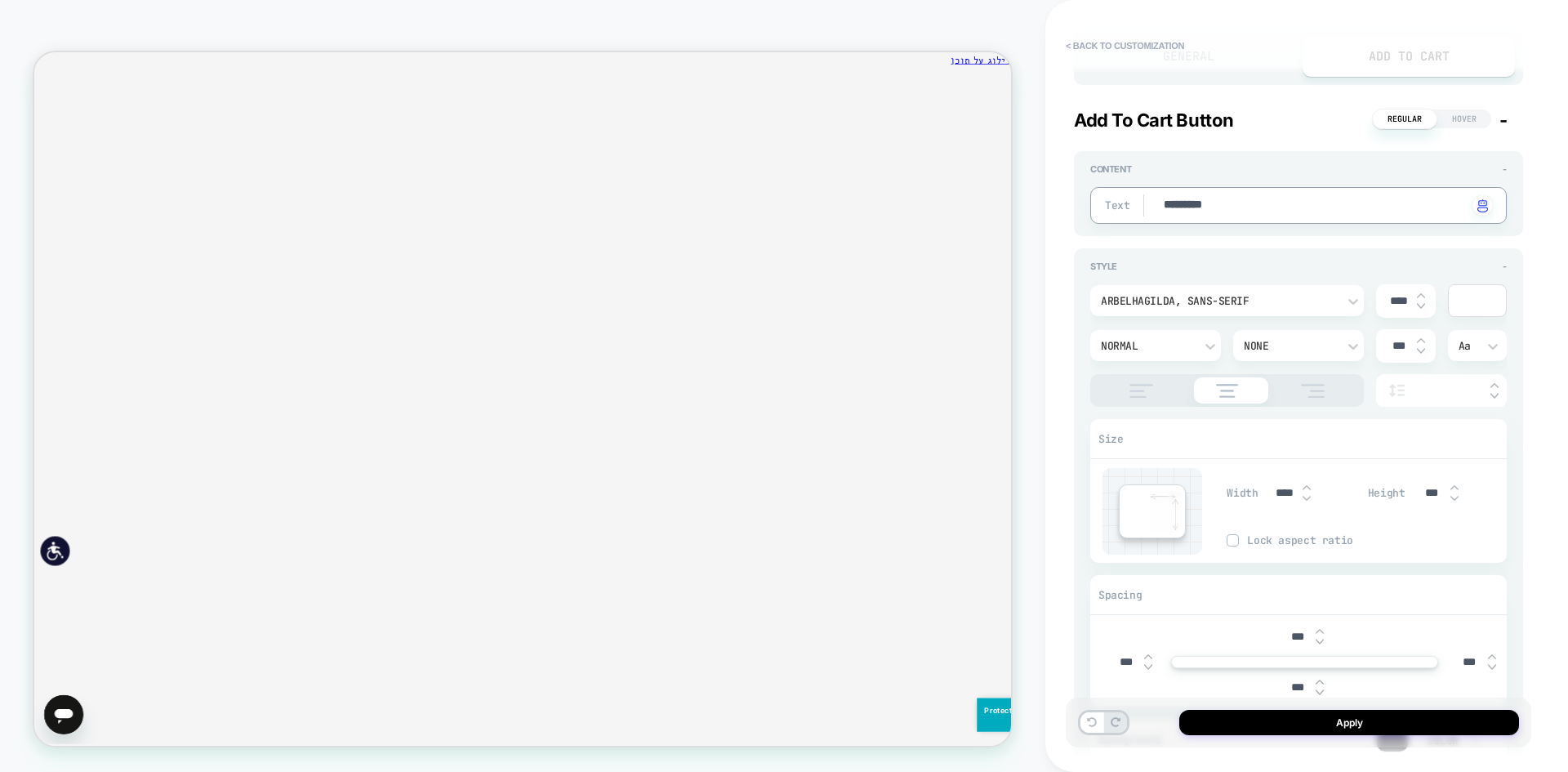
click at [1331, 159] on icon "סגירה" at bounding box center [1331, 159] width 0 height 0
click at [1155, 42] on button "< Back to customization" at bounding box center [1124, 45] width 134 height 27
type textarea "*"
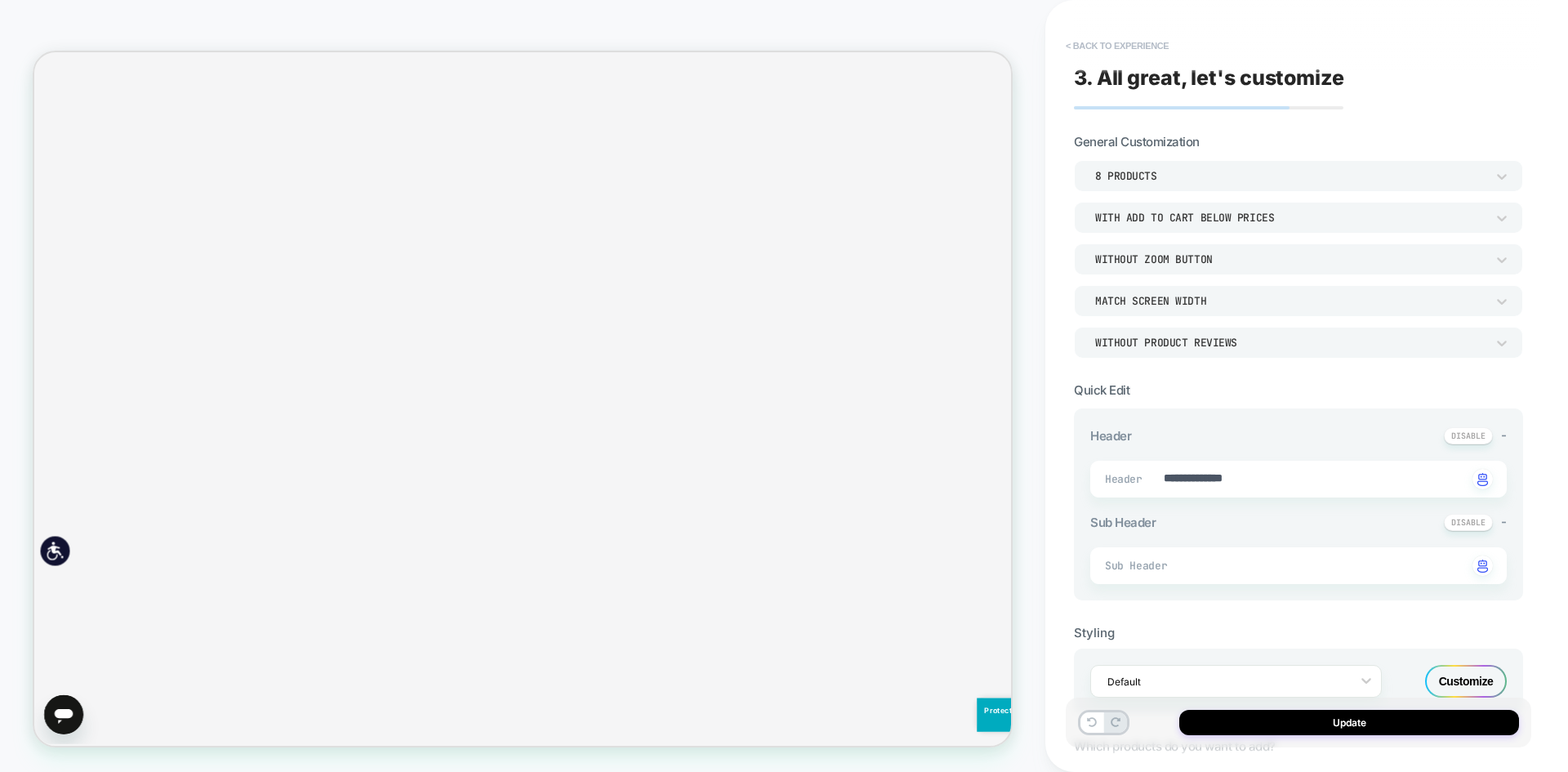
click at [1104, 45] on button "< Back to experience" at bounding box center [1117, 45] width 119 height 27
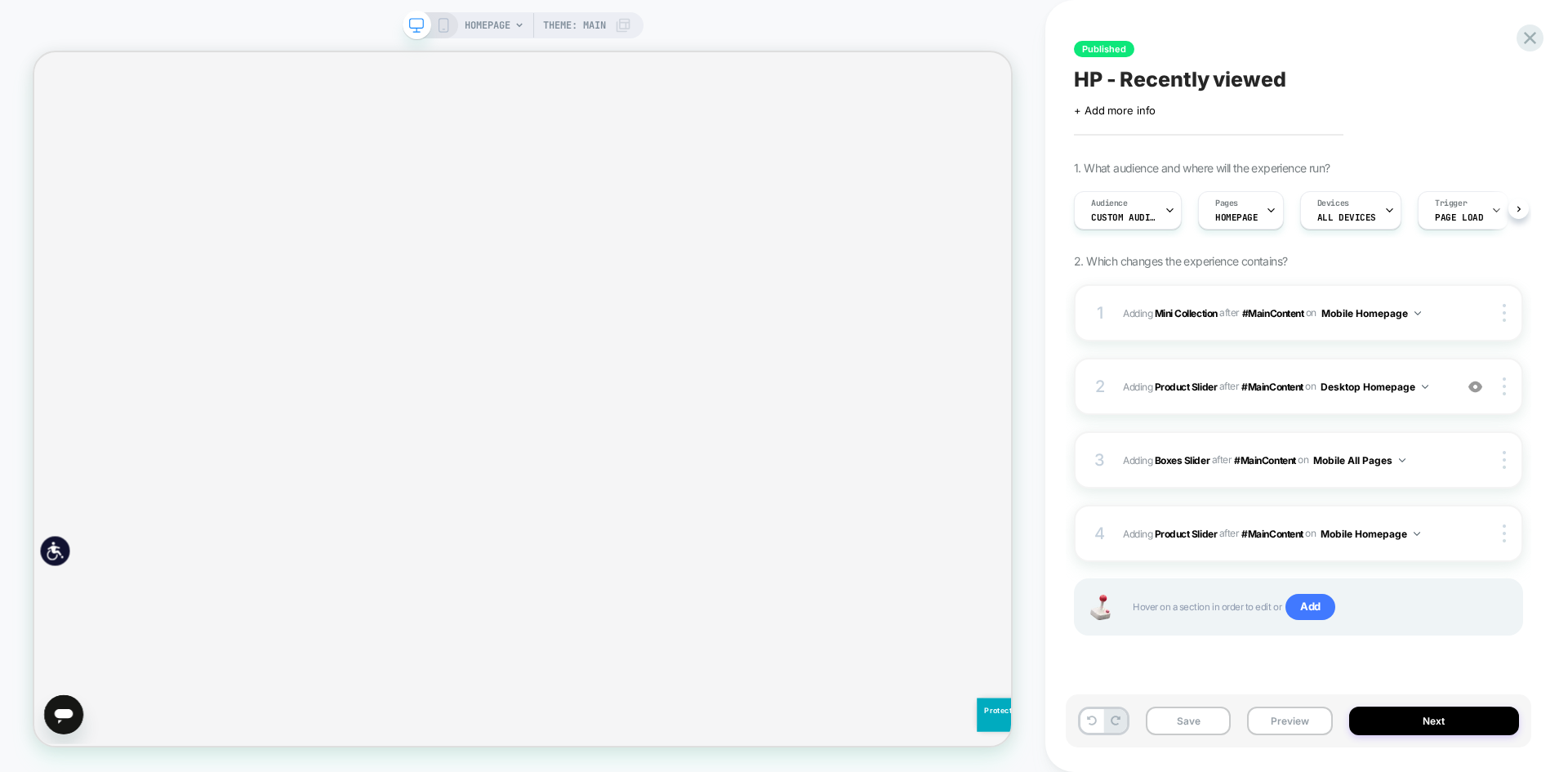
scroll to position [0, 1]
click at [1534, 28] on icon at bounding box center [1530, 38] width 22 height 22
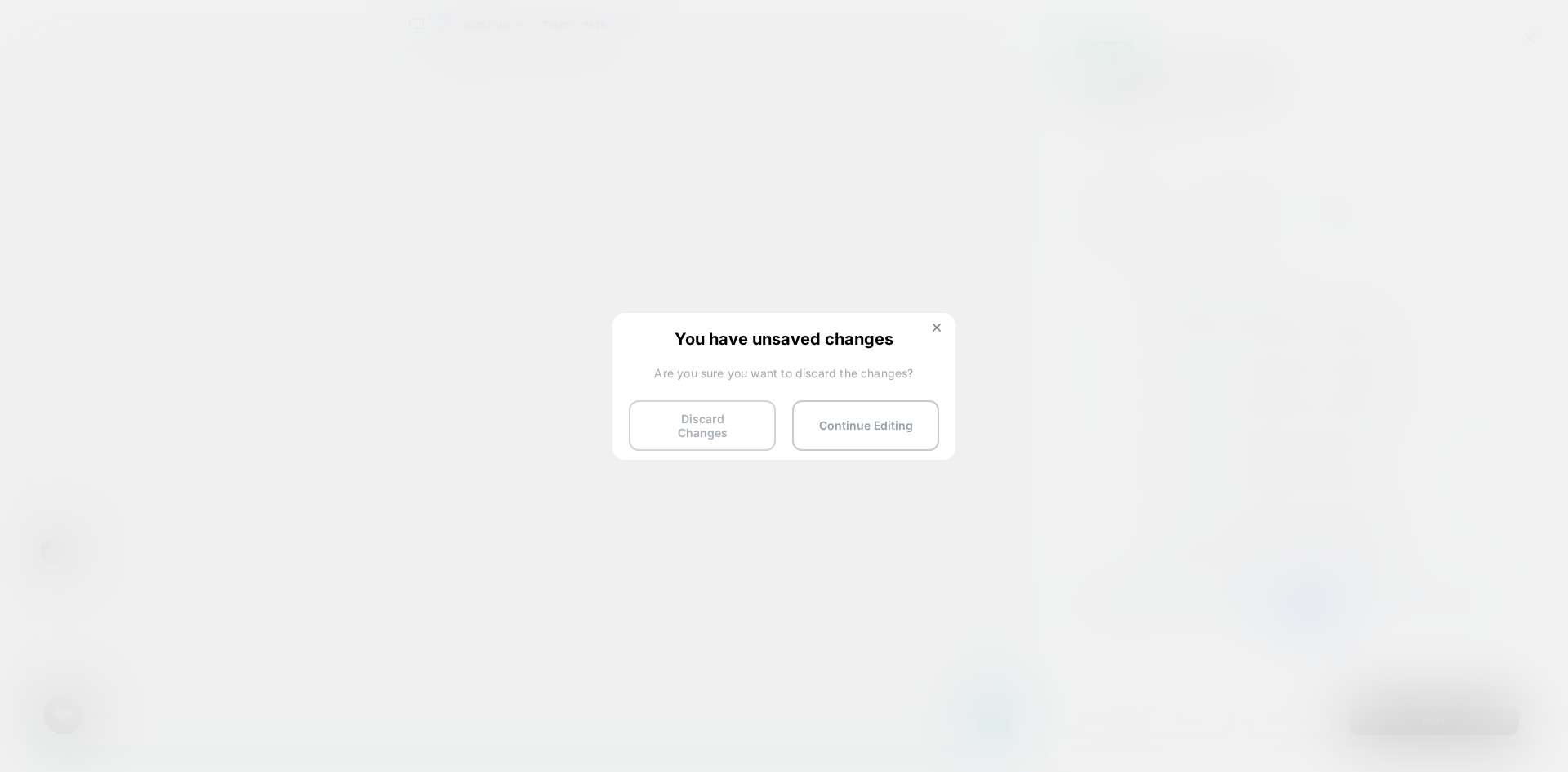
click at [691, 423] on button "Discard Changes" at bounding box center [702, 425] width 147 height 51
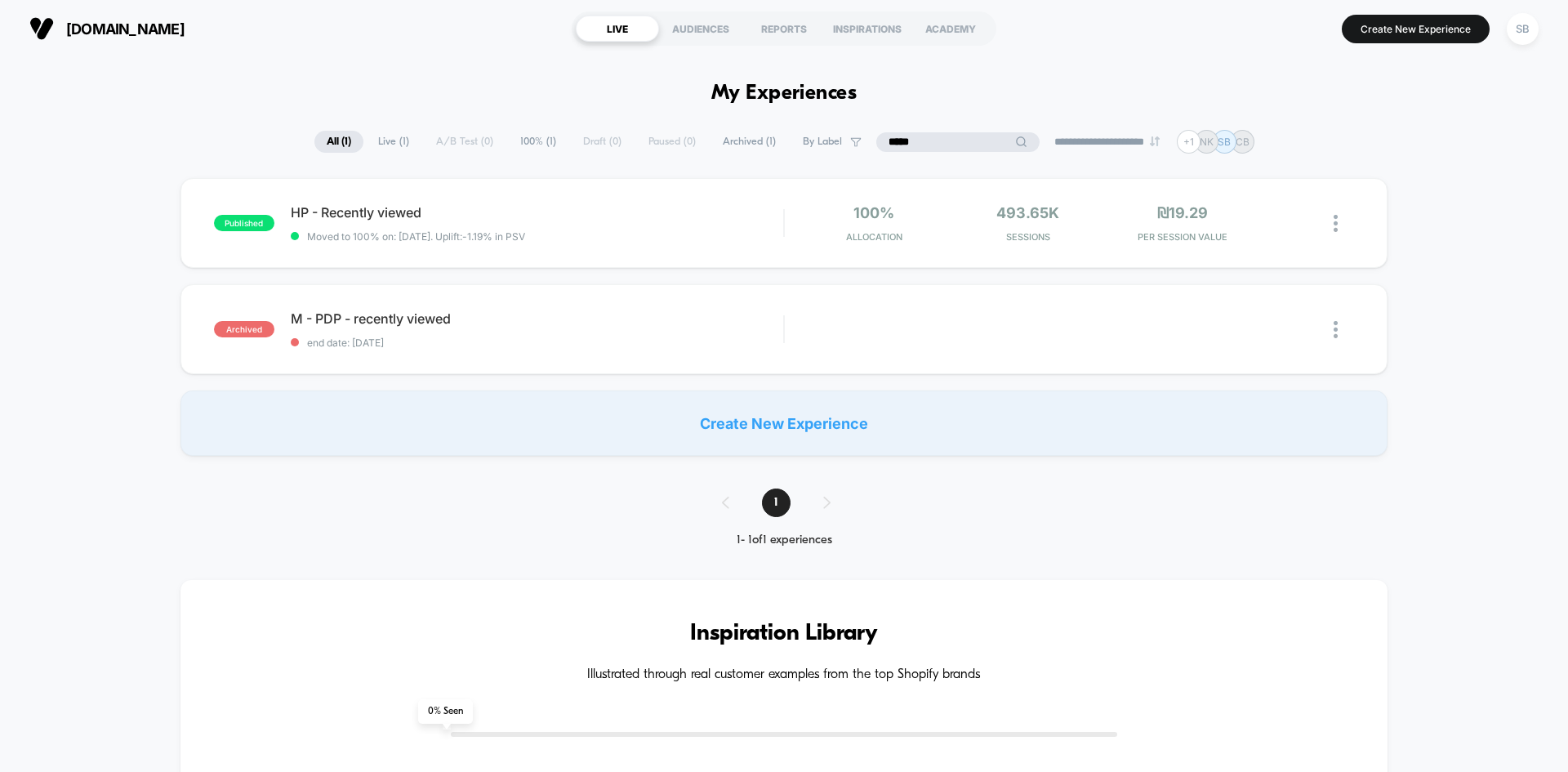
drag, startPoint x: 938, startPoint y: 144, endPoint x: 857, endPoint y: 149, distance: 81.2
click at [857, 149] on div "**********" at bounding box center [784, 142] width 940 height 24
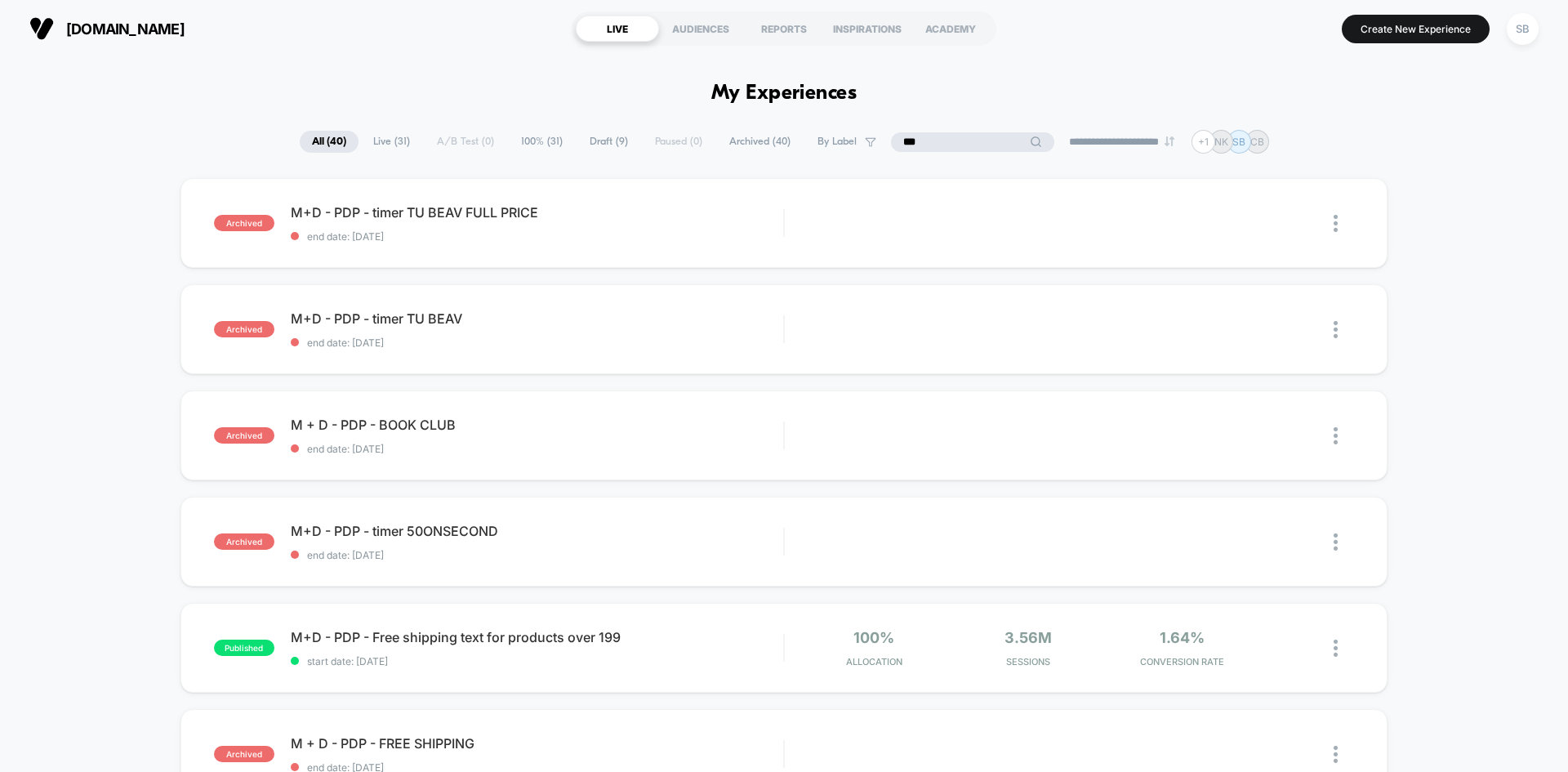
type input "***"
click at [372, 142] on span "Live ( 31 )" at bounding box center [392, 142] width 62 height 22
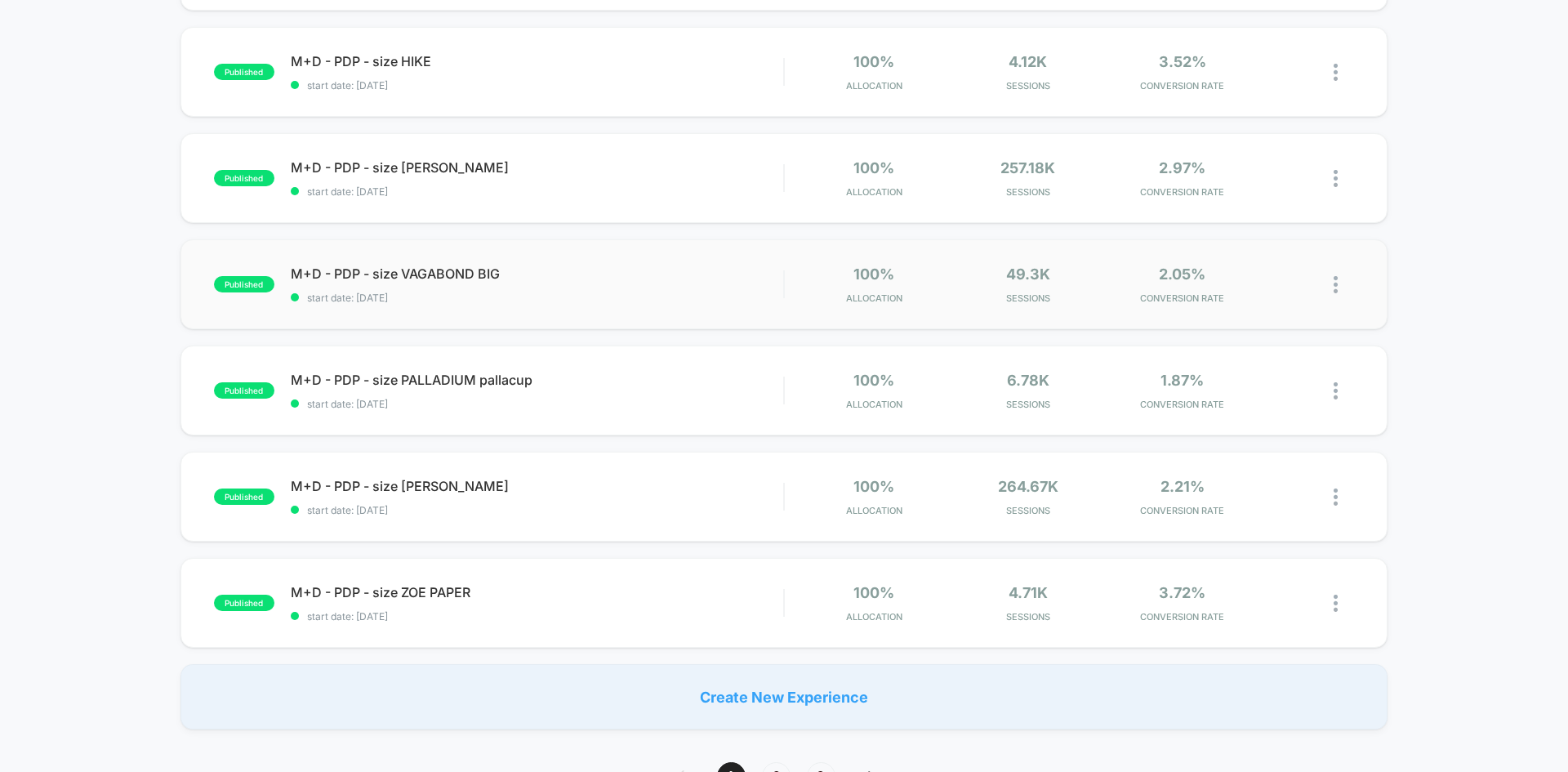
scroll to position [817, 0]
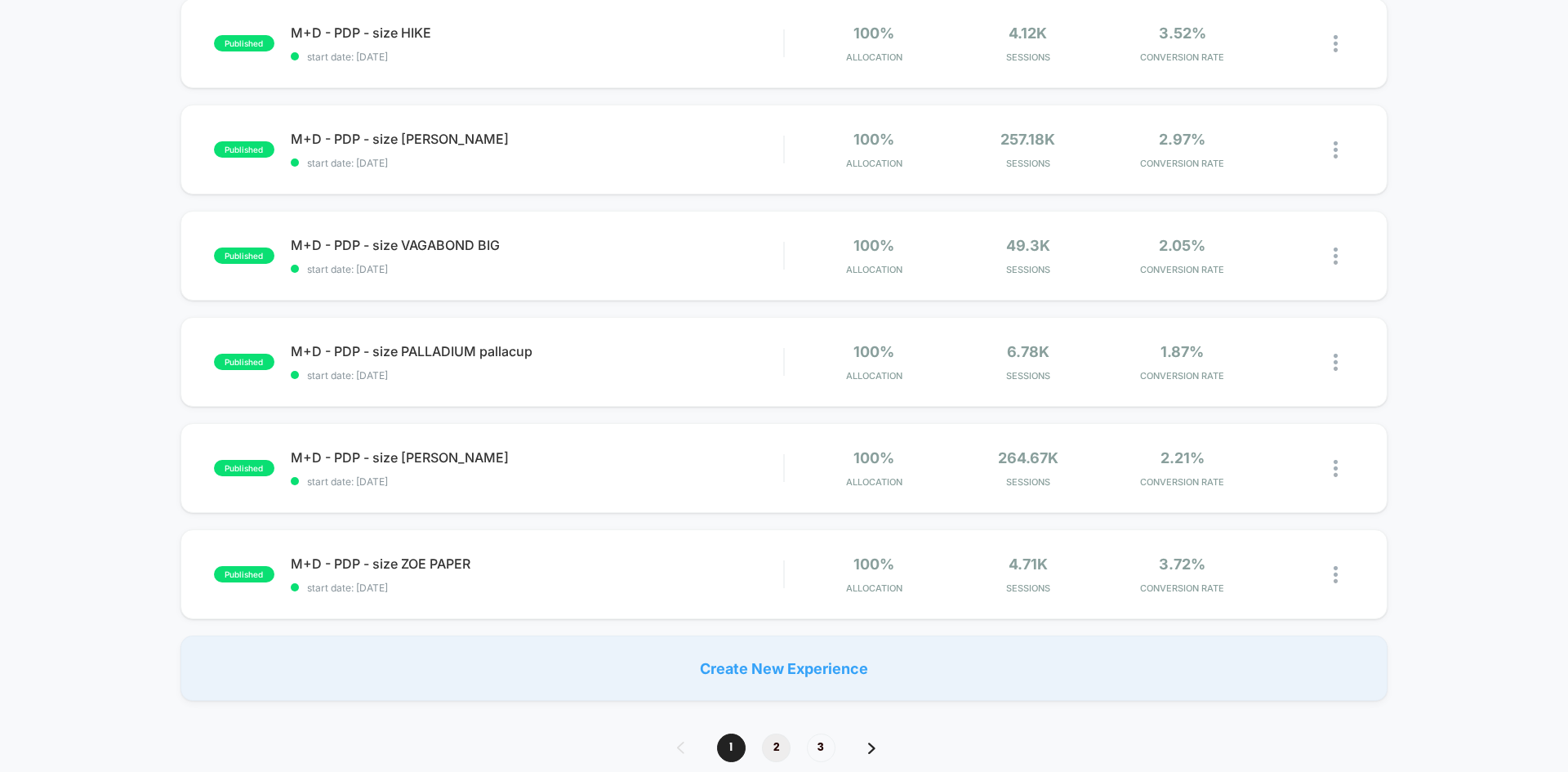
click at [764, 739] on span "2" at bounding box center [776, 747] width 28 height 28
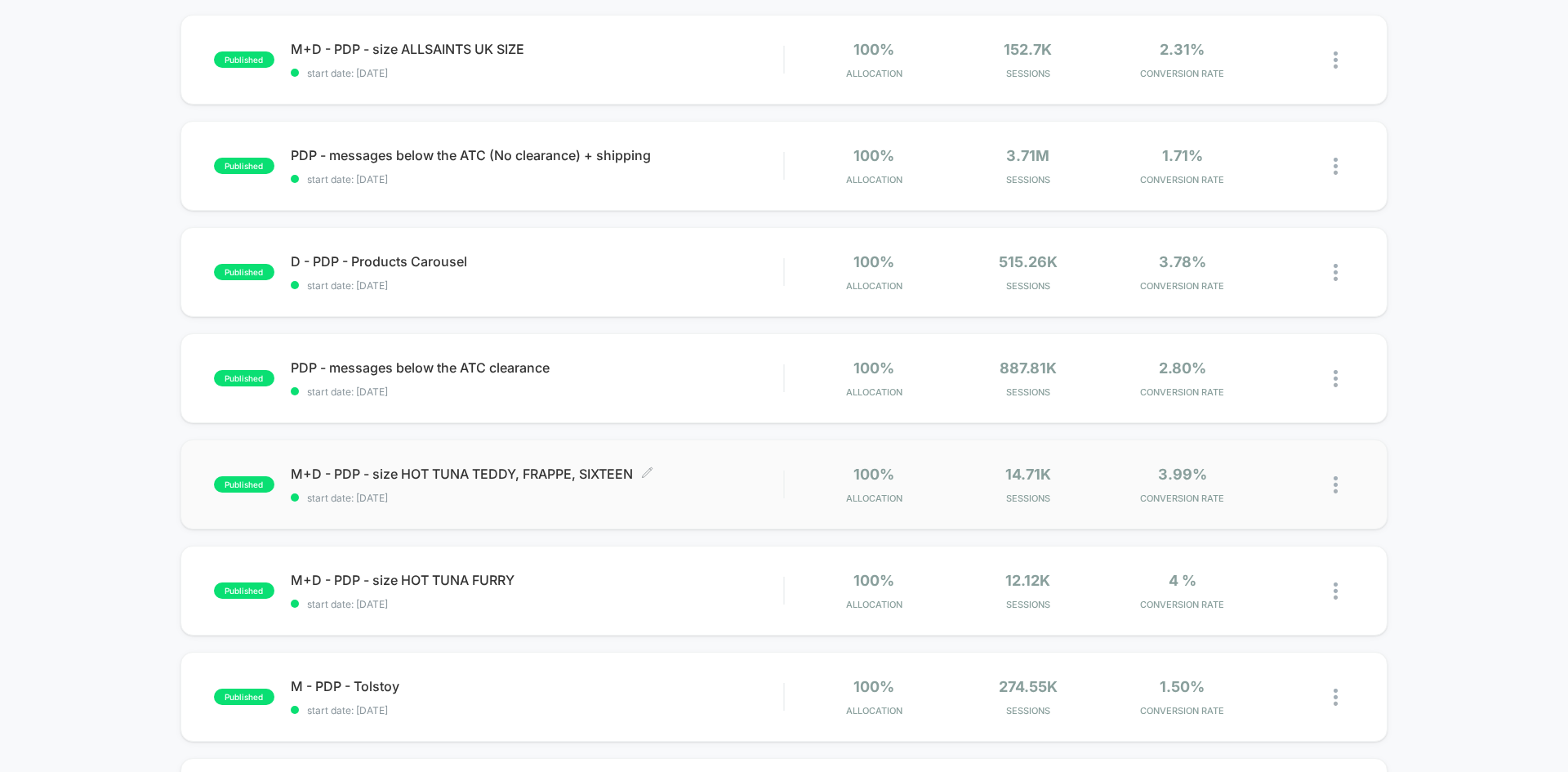
scroll to position [81, 0]
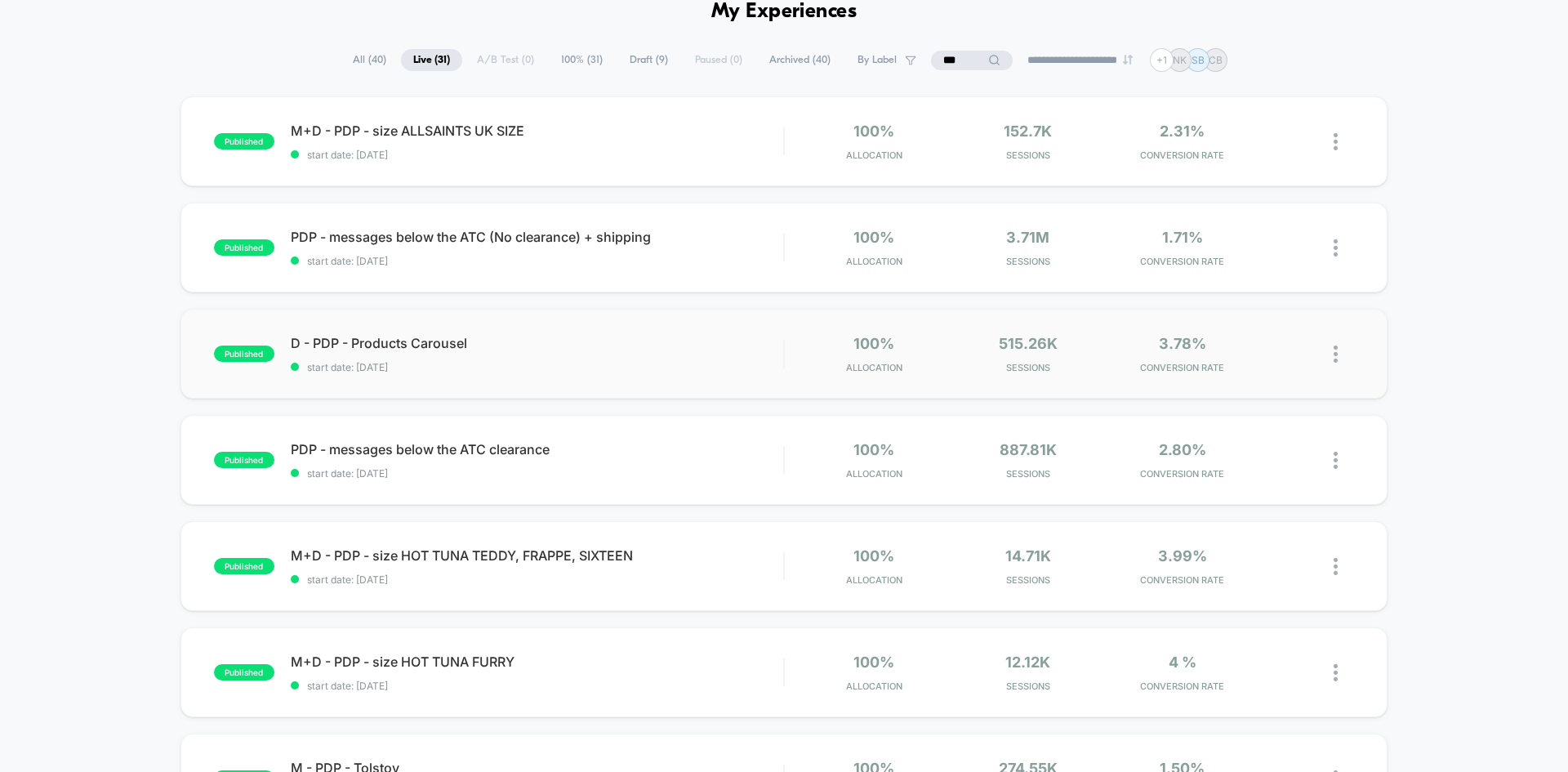
click at [600, 384] on div "published D - PDP - Products Carousel start date: 12.3.2024 100% Allocation 515…" at bounding box center [784, 354] width 1207 height 90
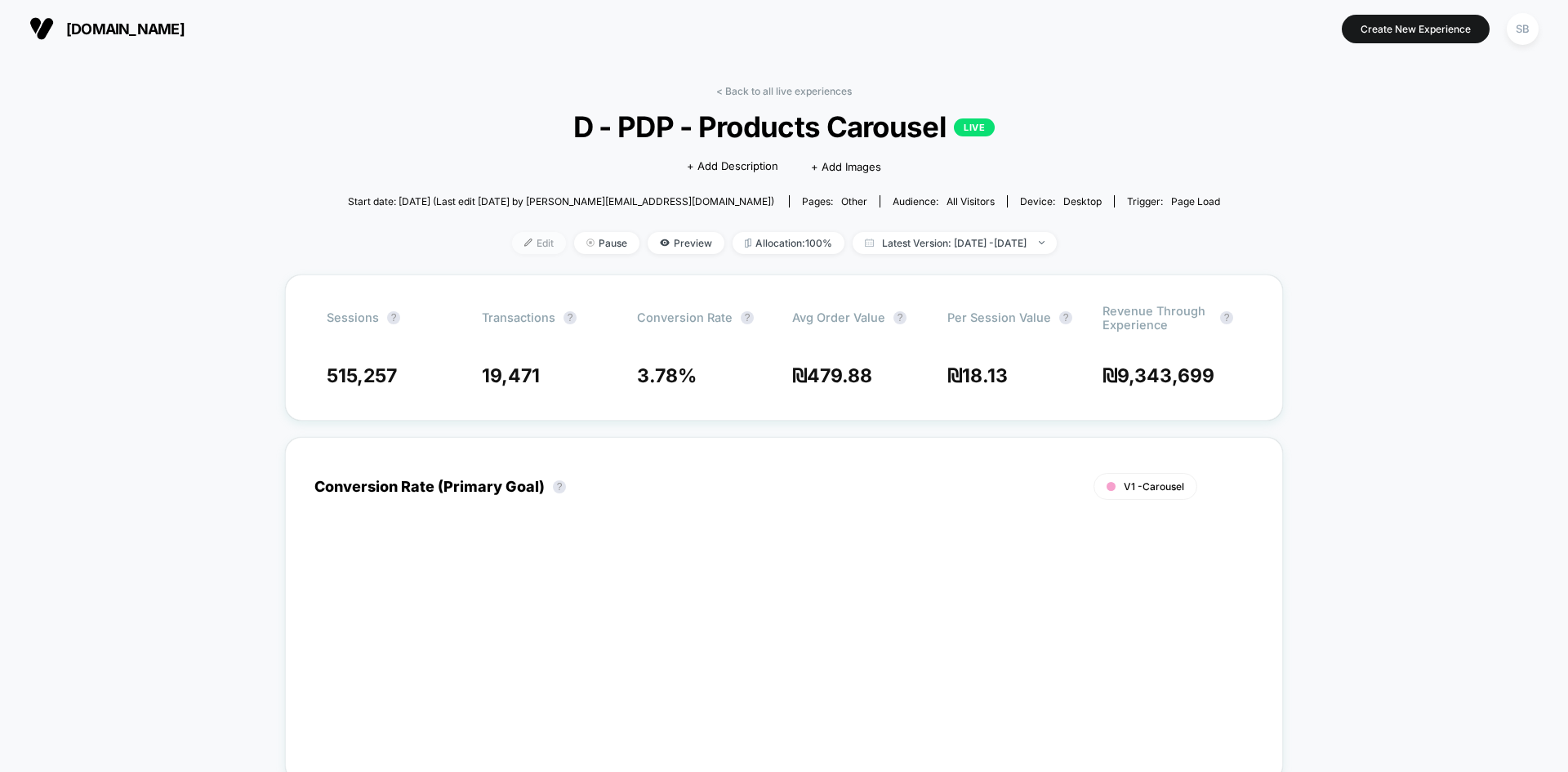
click at [516, 241] on span "Edit" at bounding box center [539, 243] width 54 height 22
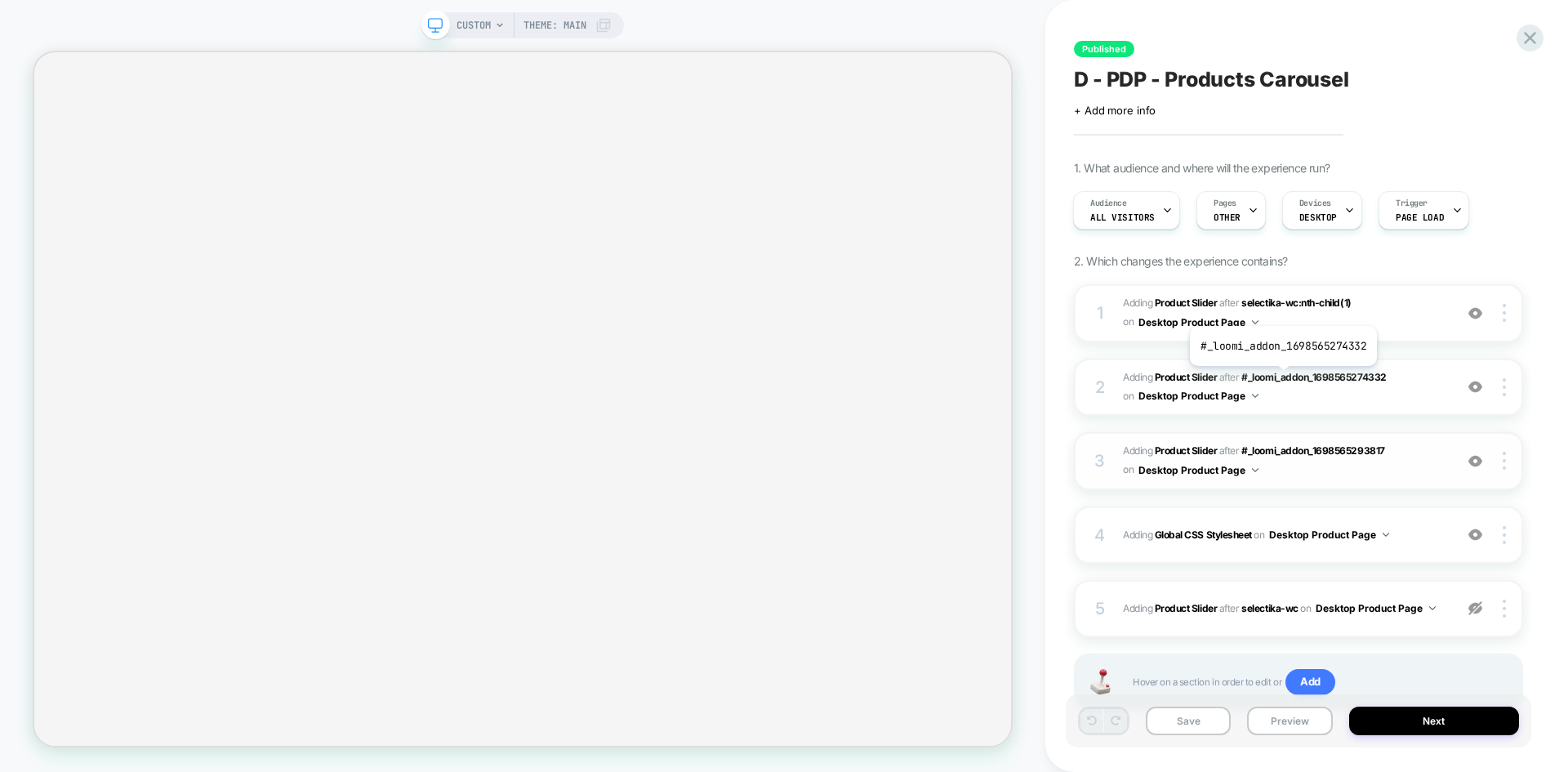
scroll to position [62, 0]
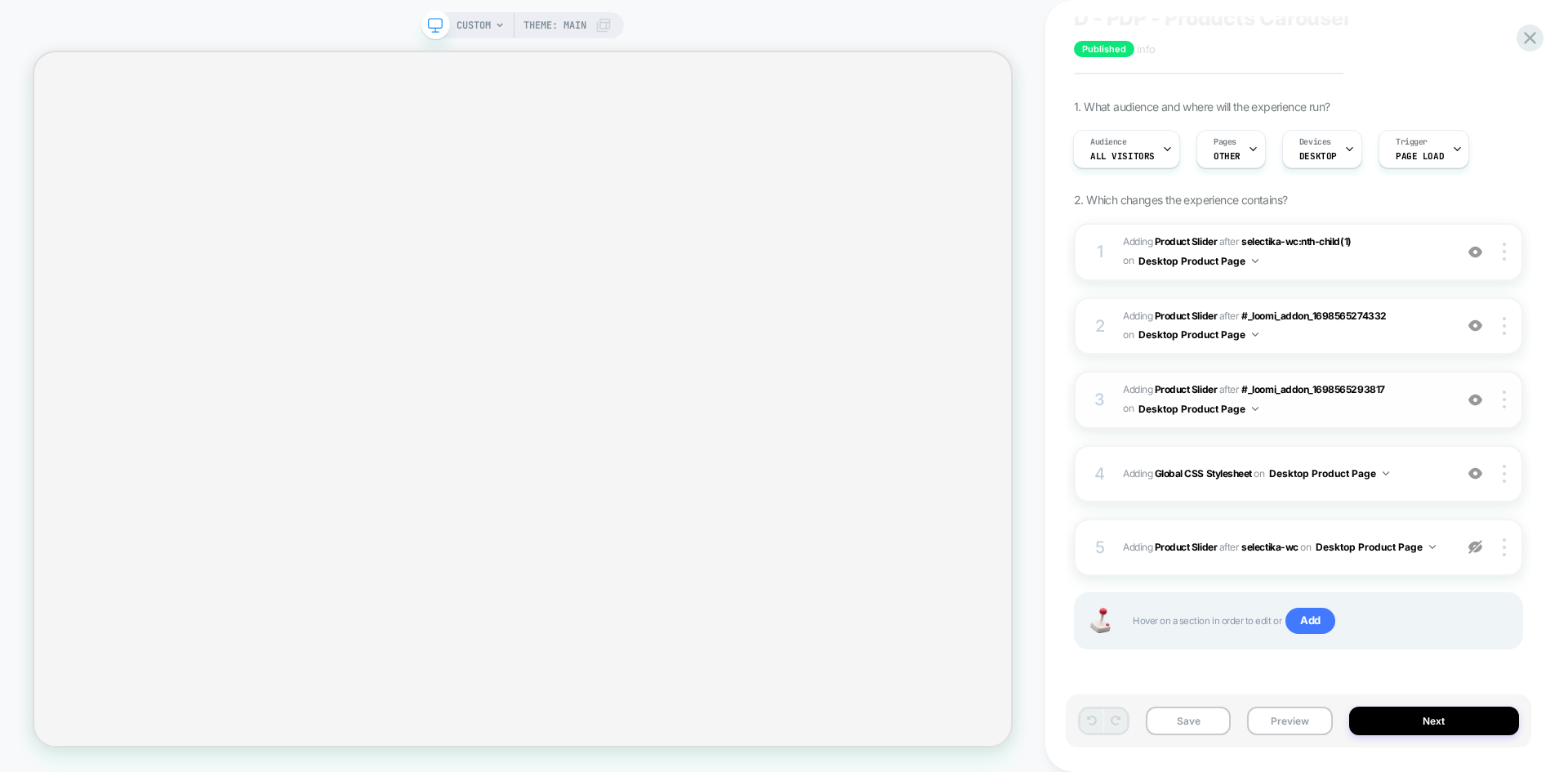
click at [1297, 411] on span "#_loomi_addon_1698565300060 Adding Product Slider AFTER #_loomi_addon_169856529…" at bounding box center [1284, 399] width 323 height 39
click at [1452, 401] on div "3 #_loomi_addon_1698565300060 Adding Product Slider AFTER #_loomi_addon_1698565…" at bounding box center [1298, 400] width 450 height 58
click at [1450, 247] on div "1 #_loomi_addon_1698565274332 Adding Product Slider AFTER selectika-wc:nth-chil…" at bounding box center [1298, 252] width 450 height 58
click at [1431, 338] on span "#_loomi_addon_1698565293817 Adding Product Slider AFTER #_loomi_addon_169856527…" at bounding box center [1284, 326] width 323 height 39
click at [1461, 315] on div "2 #_loomi_addon_1698565293817 Adding Product Slider AFTER #_loomi_addon_1698565…" at bounding box center [1298, 326] width 450 height 58
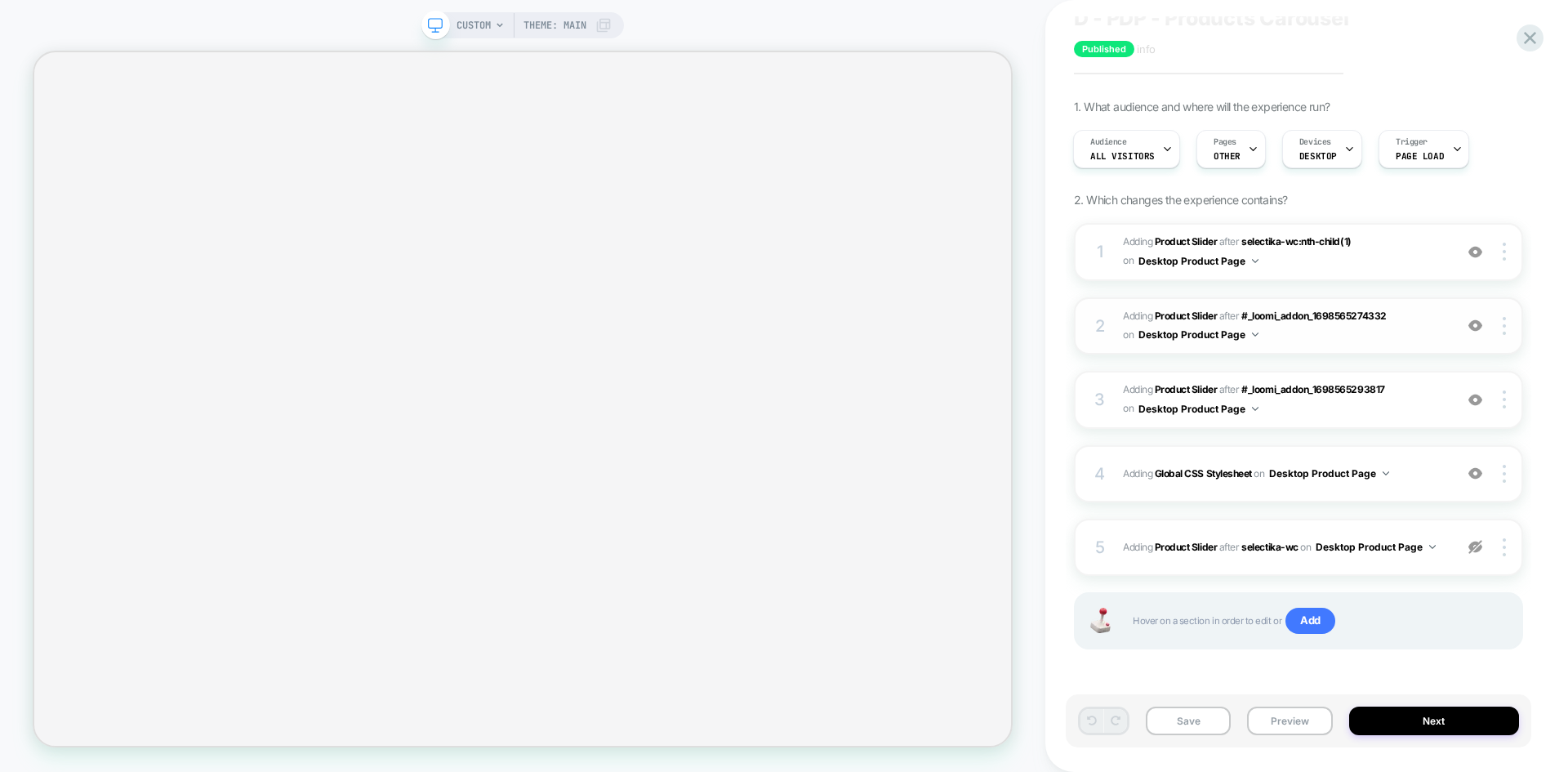
click at [1404, 331] on span "#_loomi_addon_1698565293817 Adding Product Slider AFTER #_loomi_addon_169856527…" at bounding box center [1284, 326] width 323 height 39
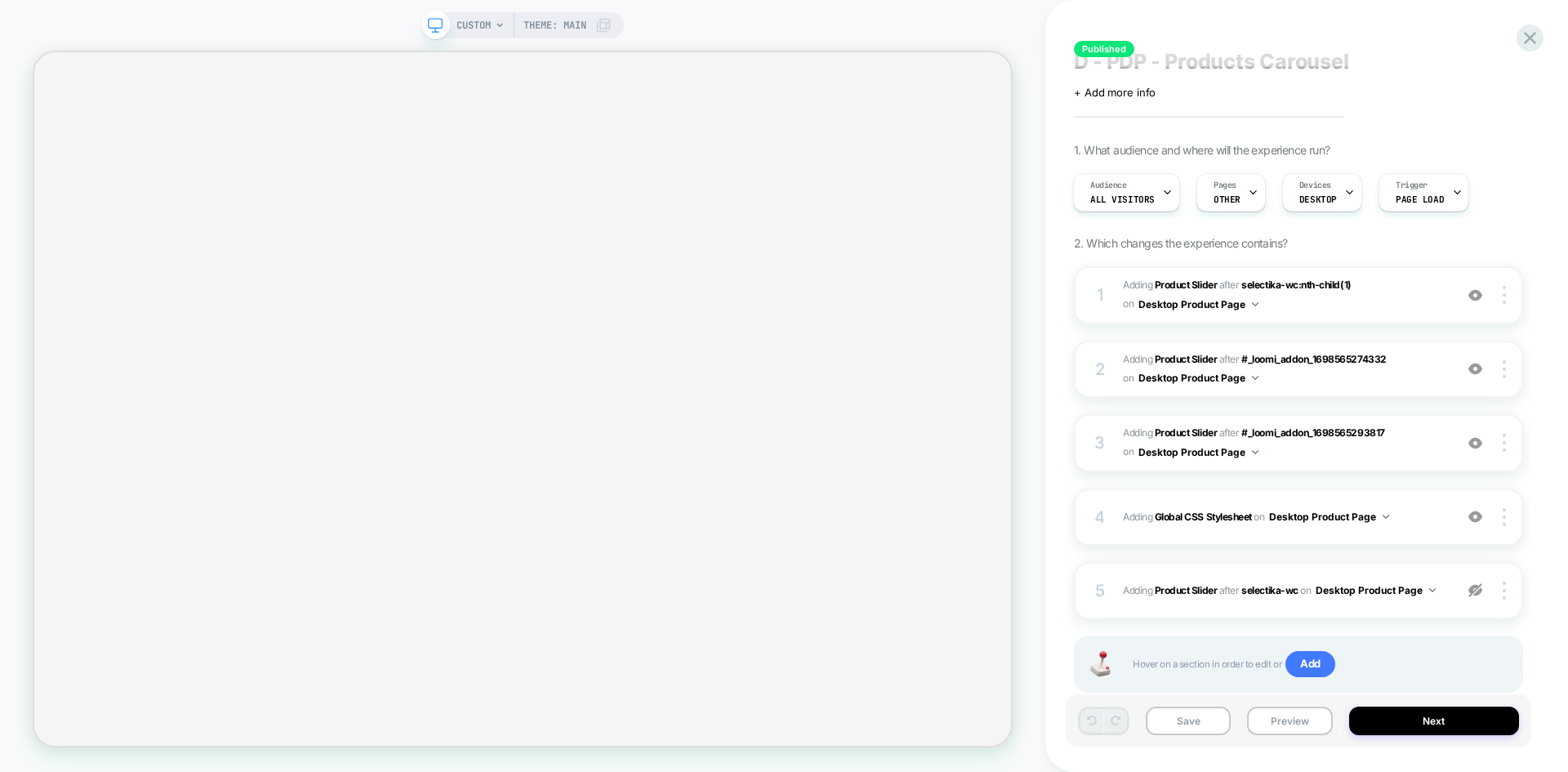
scroll to position [0, 0]
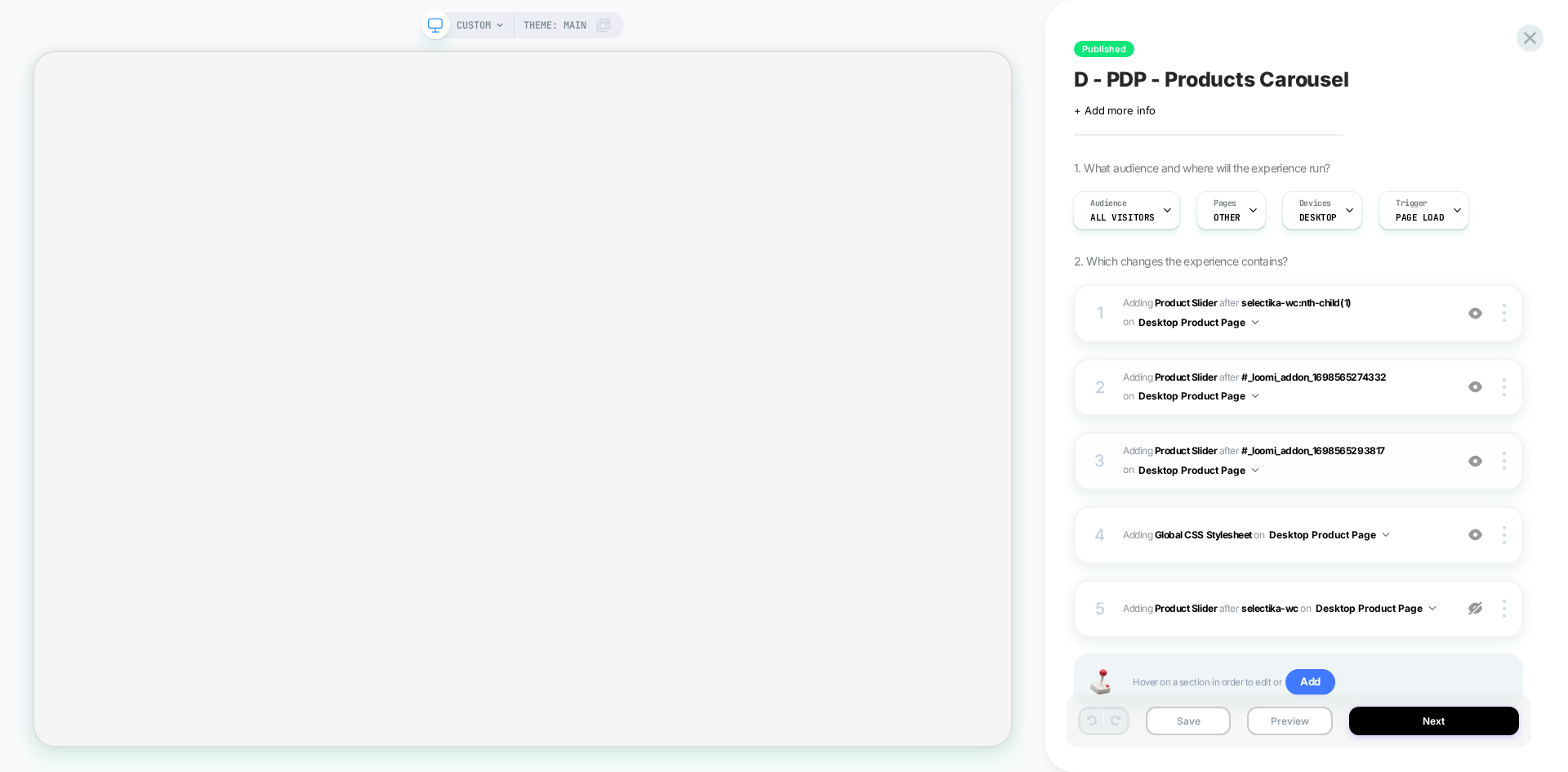
click at [1398, 470] on span "#_loomi_addon_1698565300060 Adding Product Slider AFTER #_loomi_addon_169856529…" at bounding box center [1284, 461] width 323 height 39
click at [1398, 548] on div "4 Adding Global CSS Stylesheet on Desktop Product Page Copy to Mobile Target Al…" at bounding box center [1298, 535] width 450 height 57
click at [1257, 621] on div "5 #_loomi_addon_1707812708024 Adding Product Slider AFTER selectika-wc selectik…" at bounding box center [1298, 608] width 450 height 57
click at [1330, 563] on div "4 Adding Global CSS Stylesheet on Desktop Product Page Copy to Mobile Target Al…" at bounding box center [1298, 535] width 450 height 57
click at [1334, 554] on div "4 Adding Global CSS Stylesheet on Desktop Product Page Copy to Mobile Target Al…" at bounding box center [1298, 535] width 450 height 57
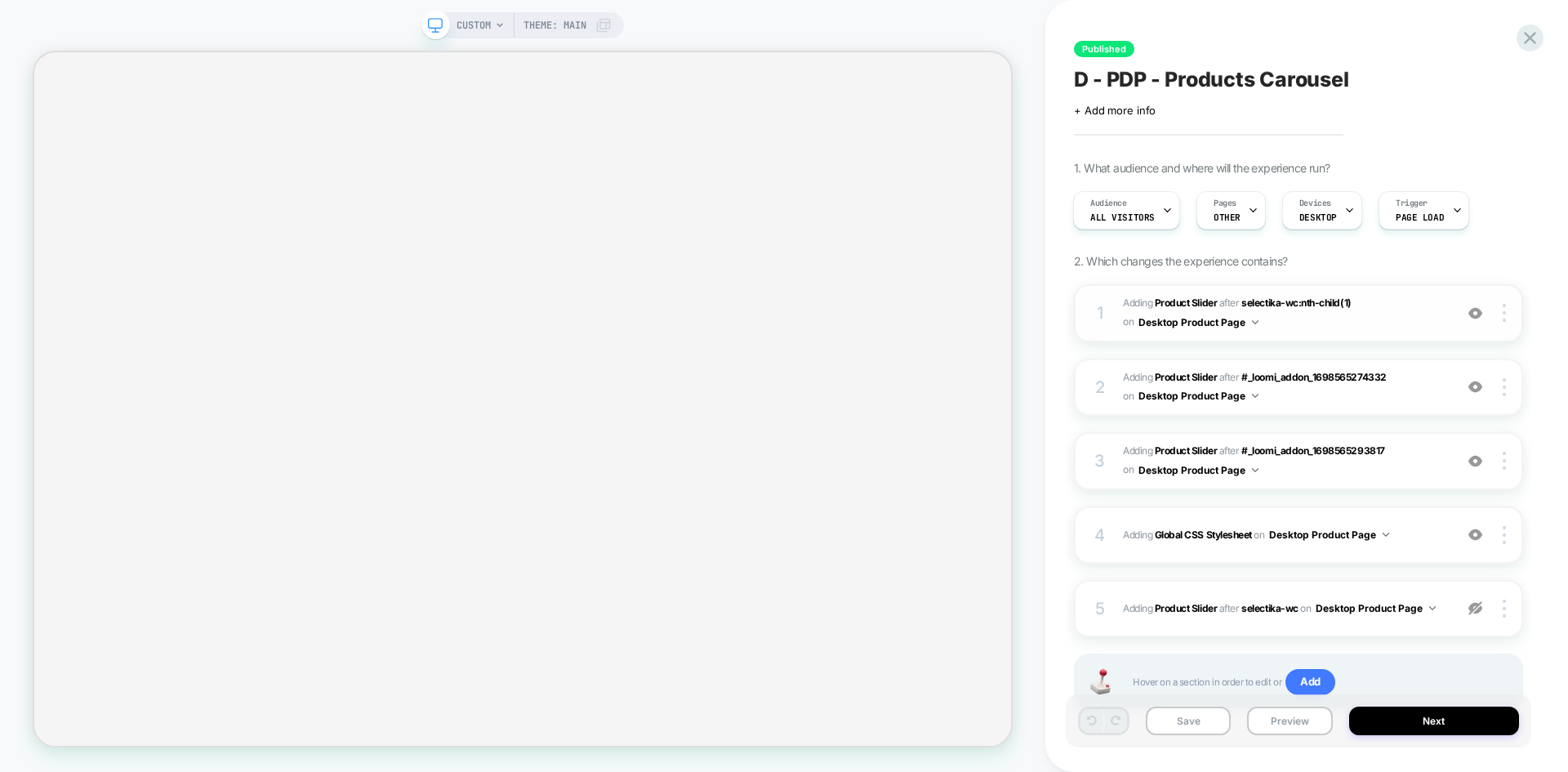
click at [1302, 324] on span "#_loomi_addon_1698565274332 Adding Product Slider AFTER selectika-wc:nth-child(…" at bounding box center [1284, 313] width 323 height 39
click at [1309, 397] on span "#_loomi_addon_1698565293817 Adding Product Slider AFTER #_loomi_addon_169856527…" at bounding box center [1284, 387] width 323 height 39
click at [1433, 392] on span "#_loomi_addon_1698565293817 Adding Product Slider AFTER #_loomi_addon_169856527…" at bounding box center [1284, 387] width 323 height 39
click at [1439, 380] on span "#_loomi_addon_1698565293817 Adding Product Slider AFTER #_loomi_addon_169856527…" at bounding box center [1284, 387] width 323 height 39
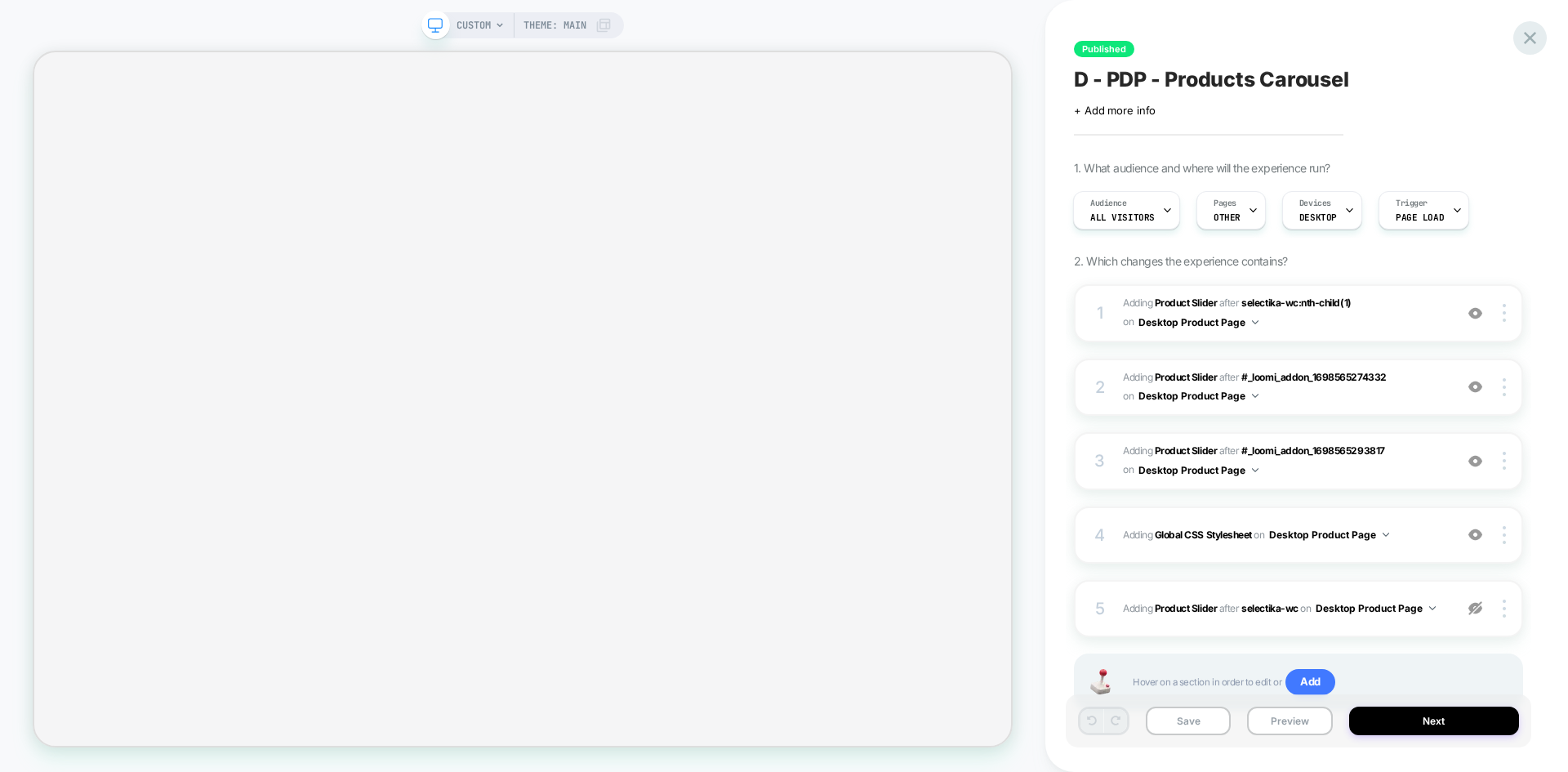
click at [1520, 45] on icon at bounding box center [1530, 38] width 22 height 22
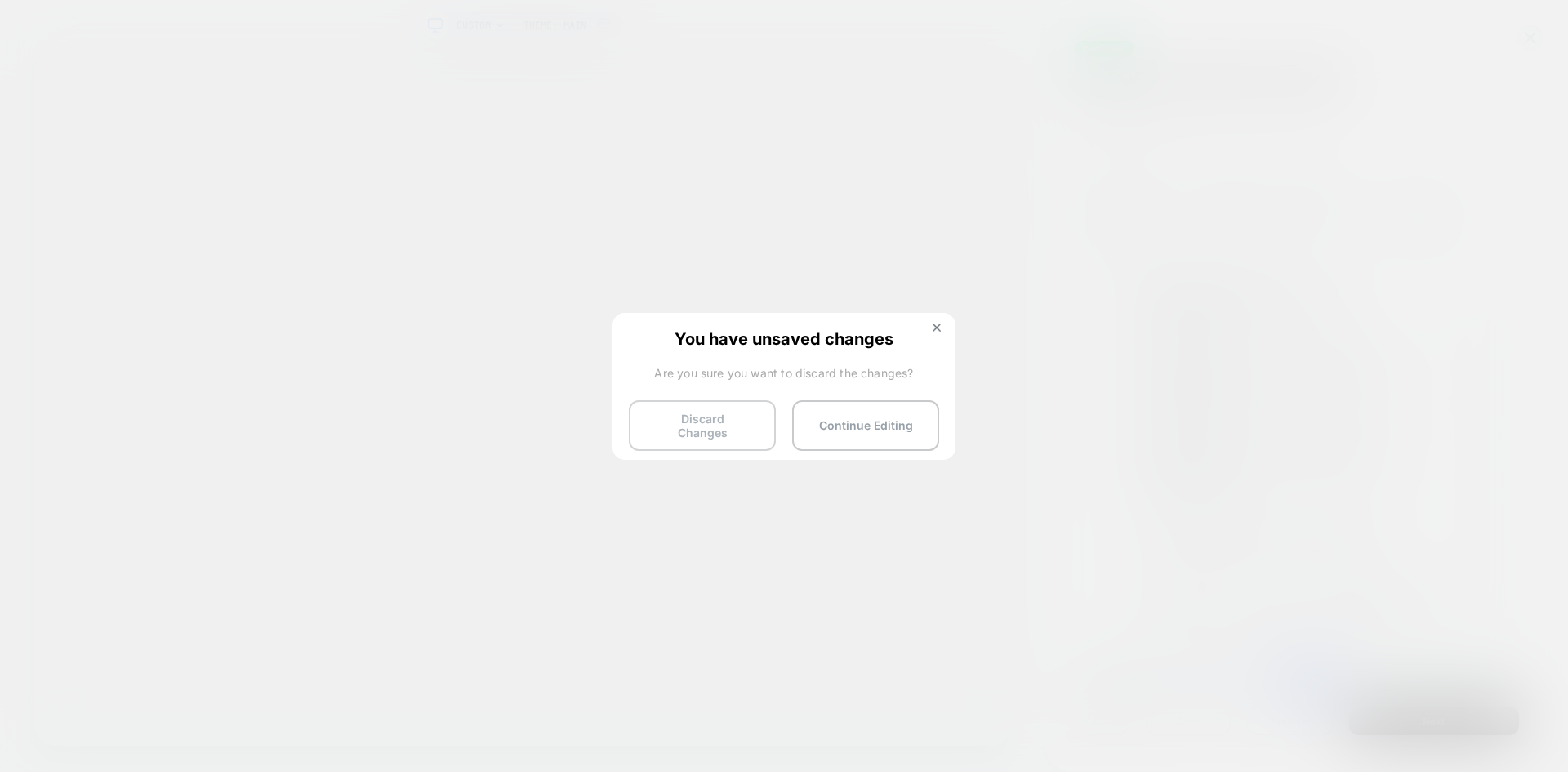
click at [698, 429] on button "Discard Changes" at bounding box center [702, 425] width 147 height 51
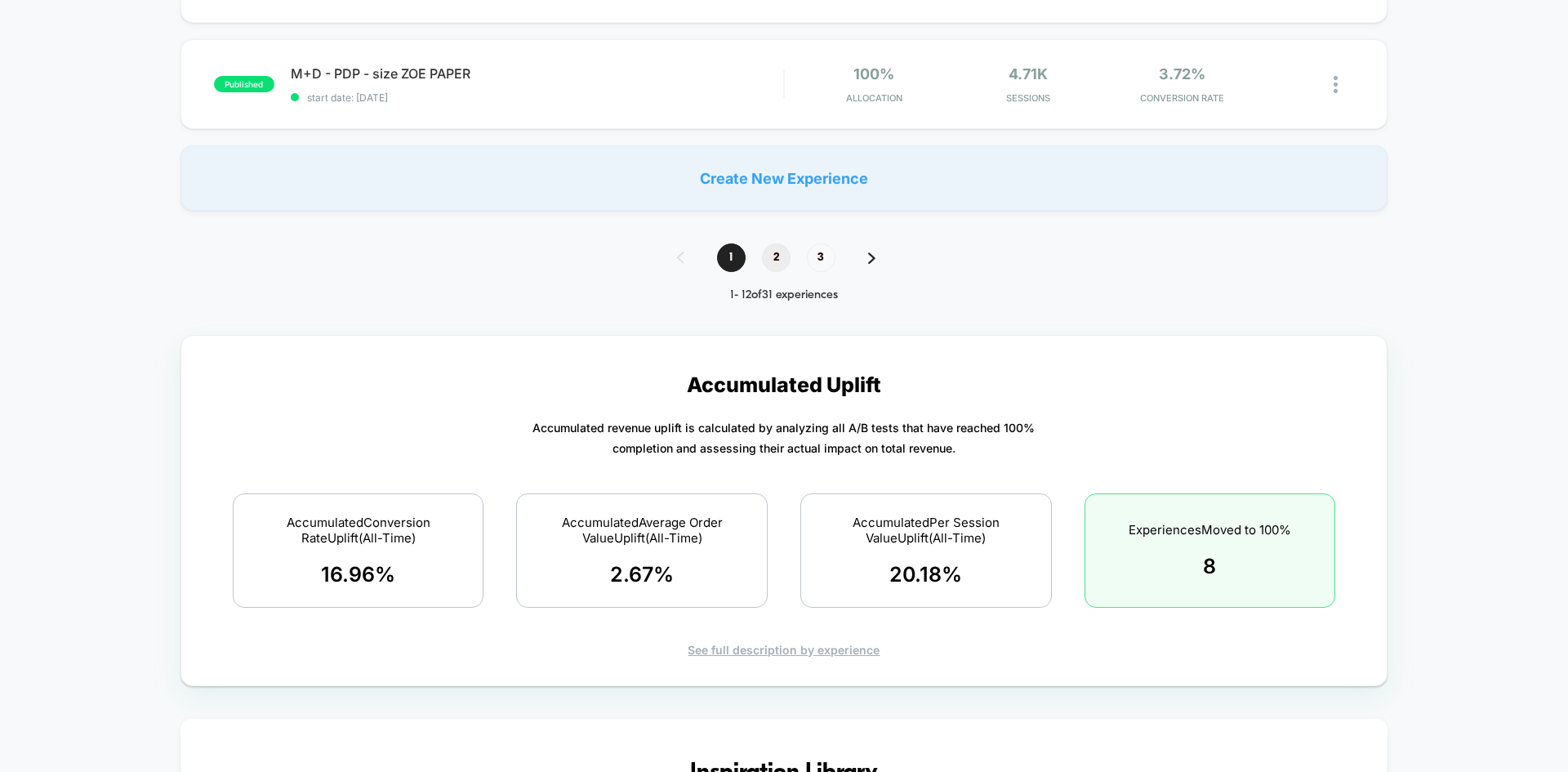
click at [774, 246] on span "2" at bounding box center [776, 257] width 28 height 28
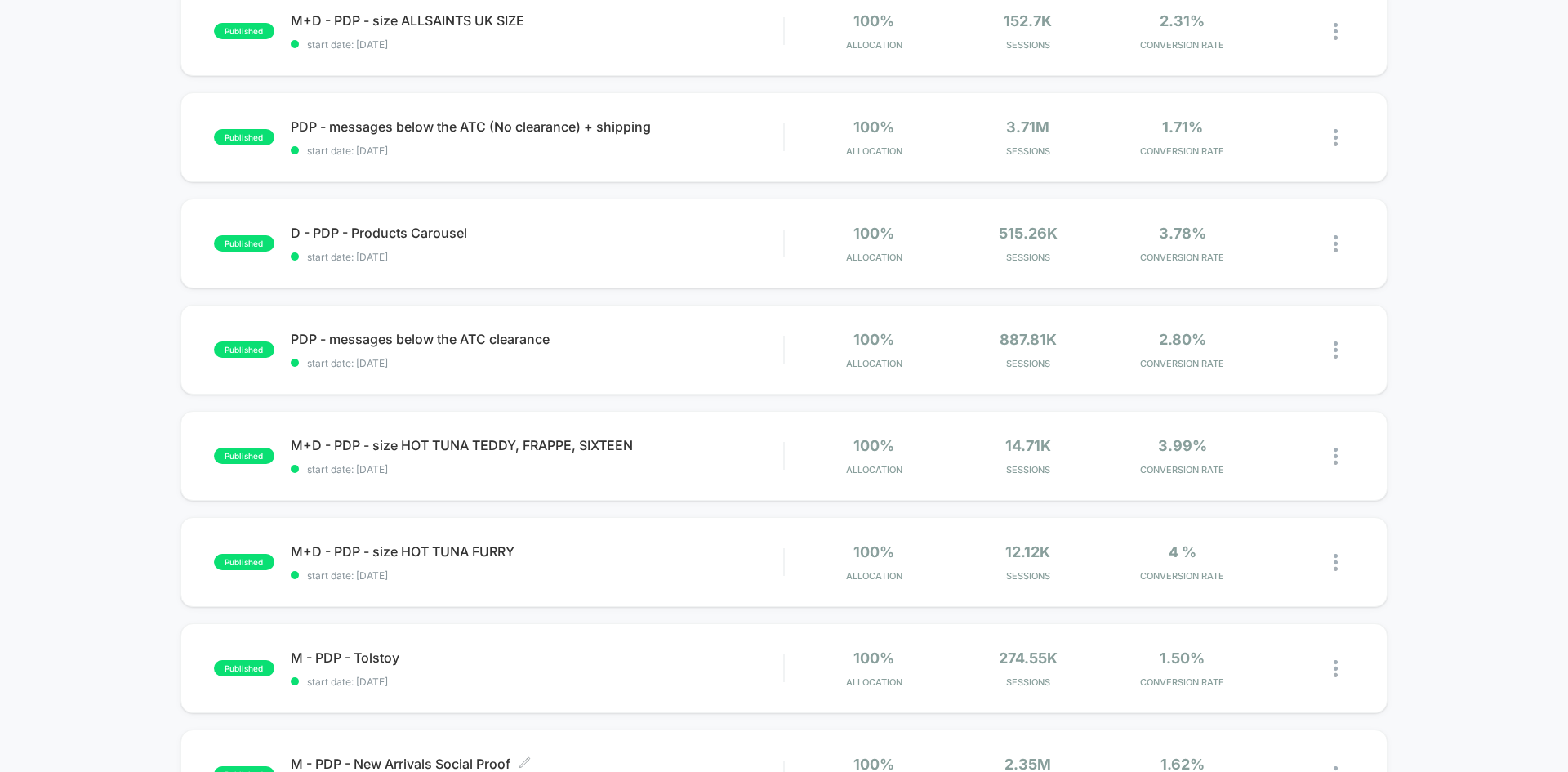
scroll to position [164, 0]
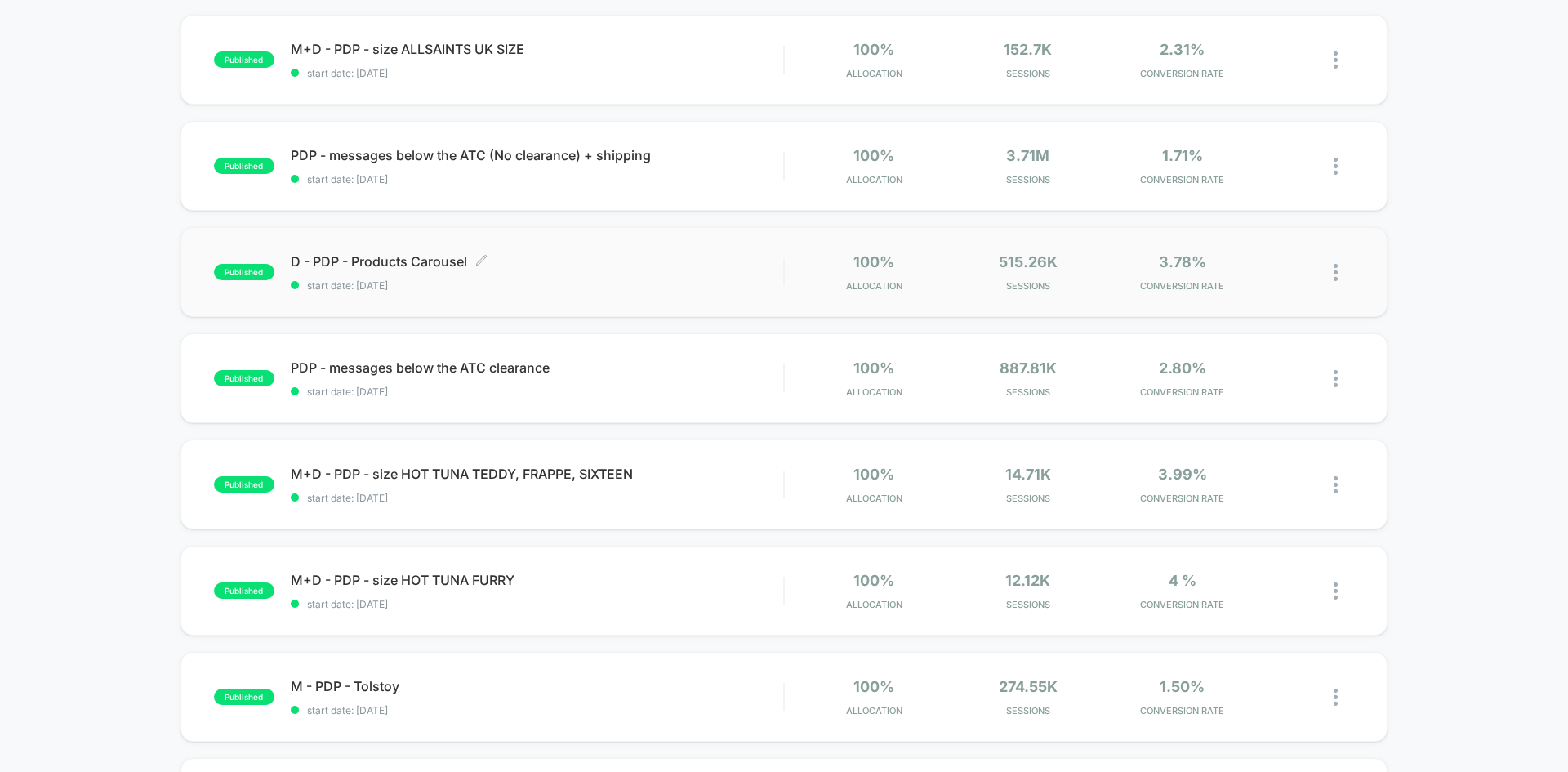
click at [522, 284] on span "start date: 12.3.2024" at bounding box center [537, 285] width 492 height 12
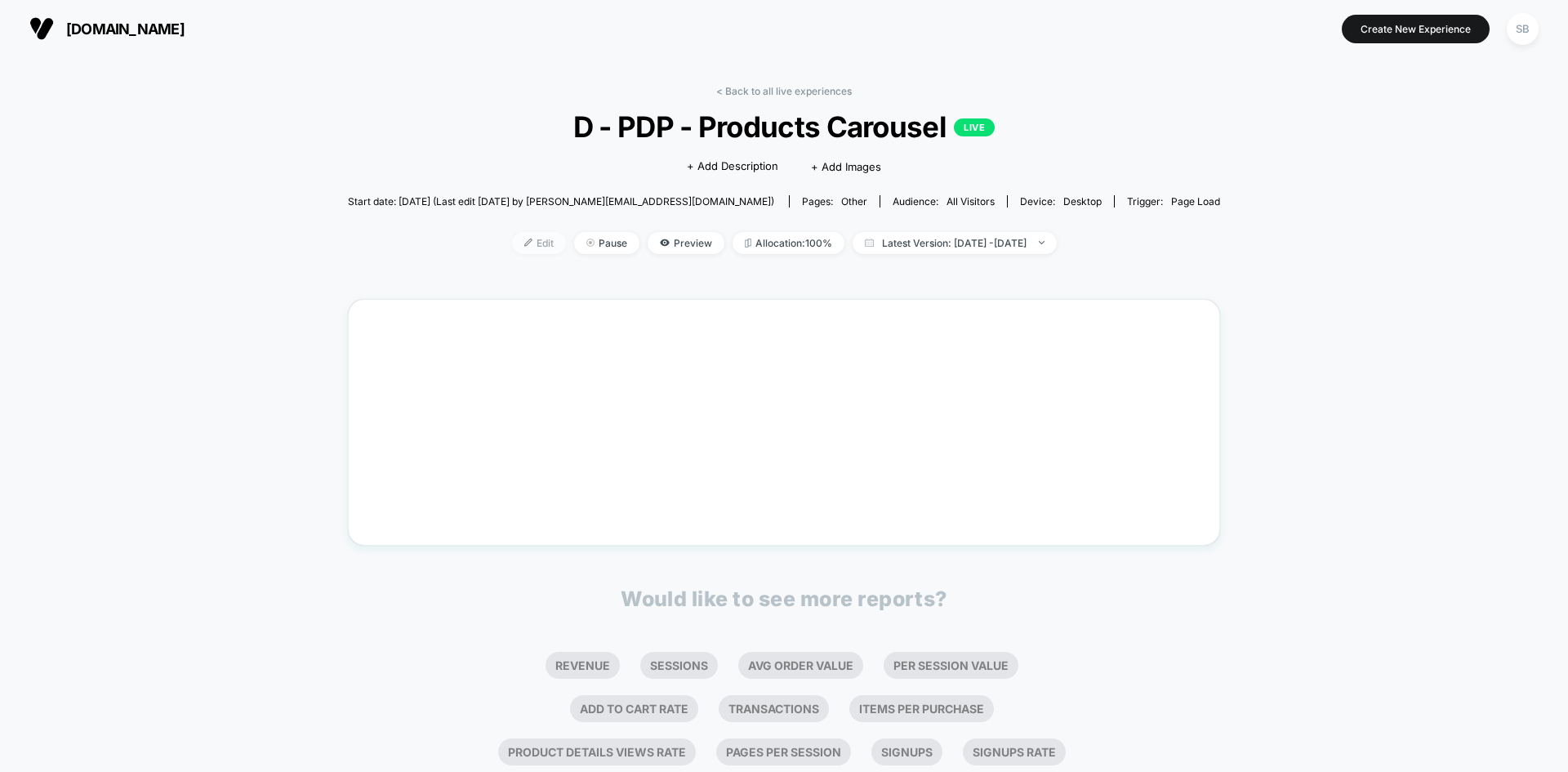
click at [512, 251] on span "Edit" at bounding box center [539, 243] width 54 height 22
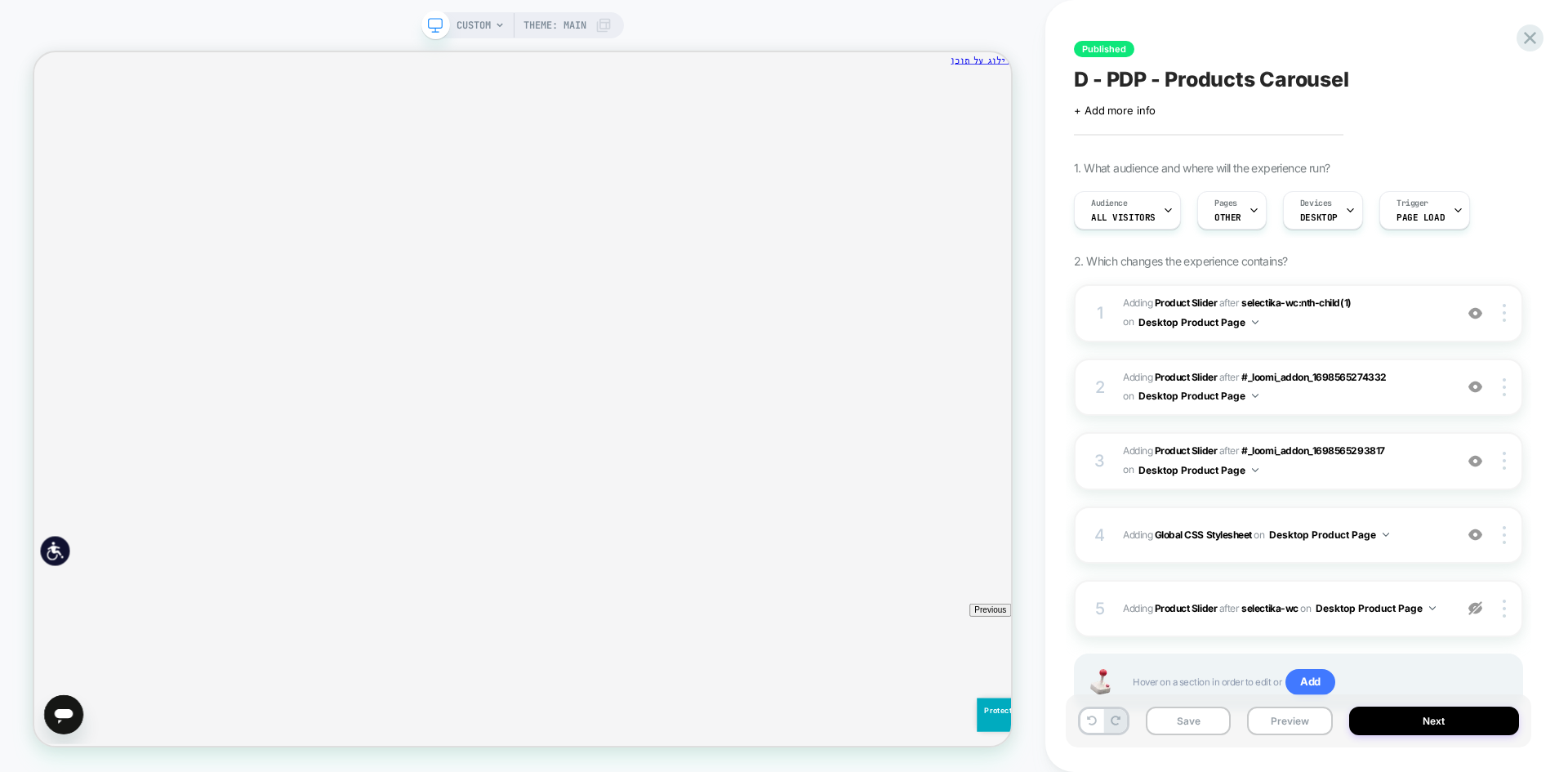
scroll to position [0, 1]
click at [1332, 159] on icon "סגירה" at bounding box center [1338, 165] width 14 height 14
click at [1439, 396] on span "#_loomi_addon_1698565293817 Adding Product Slider AFTER #_loomi_addon_169856527…" at bounding box center [1284, 387] width 323 height 39
click at [482, 27] on span "CUSTOM" at bounding box center [474, 25] width 34 height 27
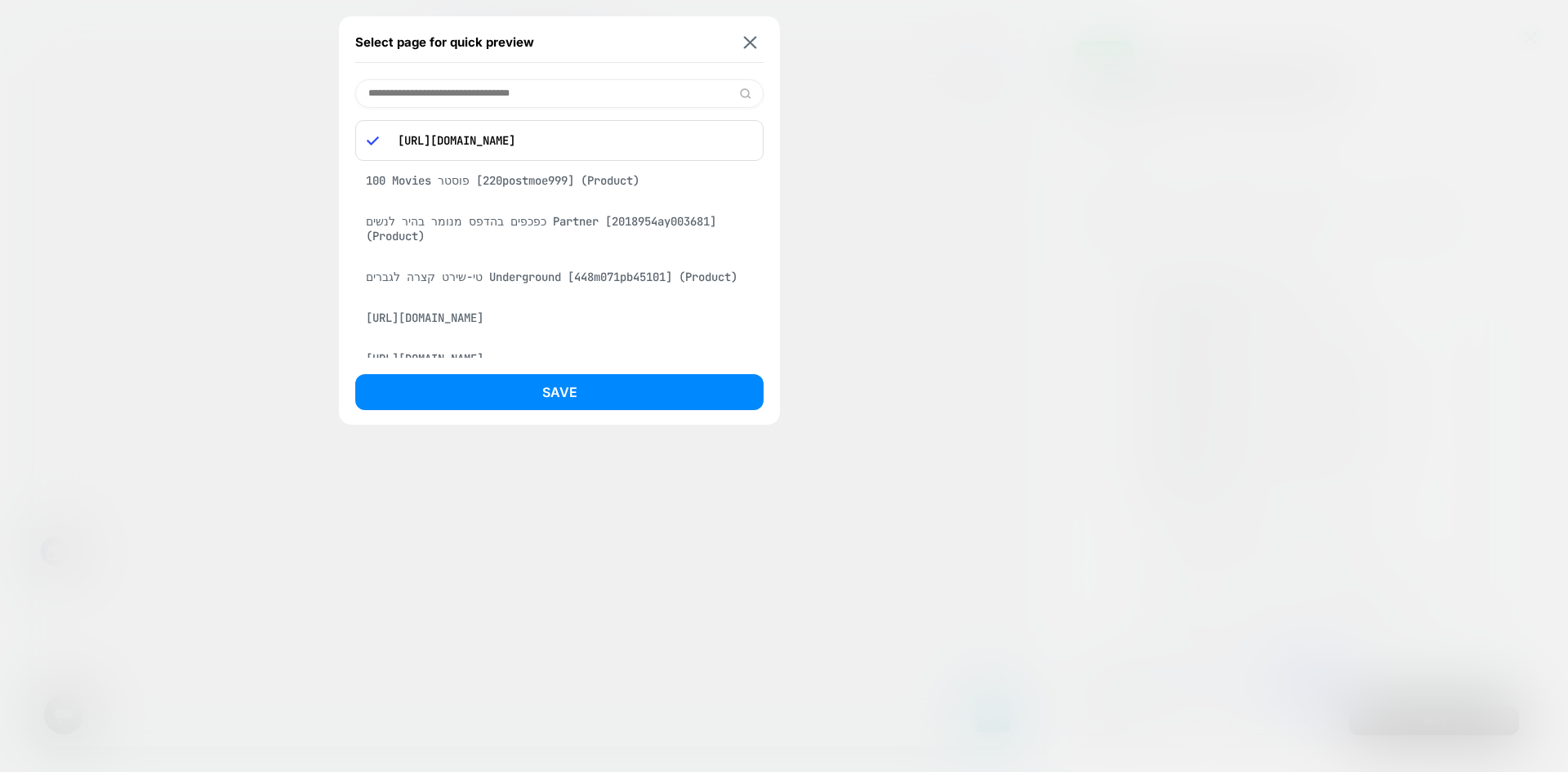
click at [557, 229] on div "כפכפים בהדפס מנומר בהיר לנשים Partner [2018954ay003681] (Product)" at bounding box center [559, 228] width 408 height 45
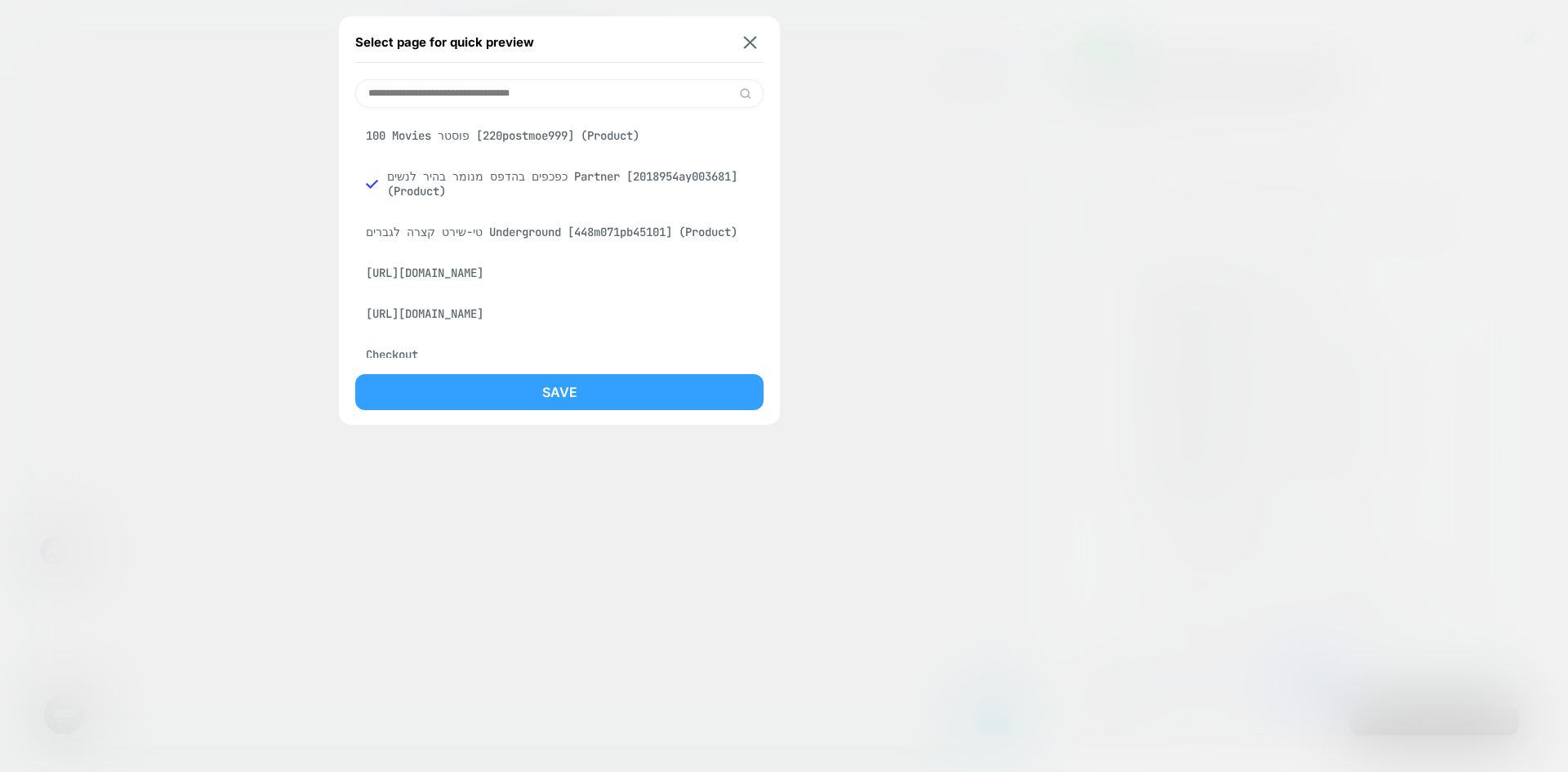
click at [591, 392] on button "Save" at bounding box center [559, 392] width 408 height 36
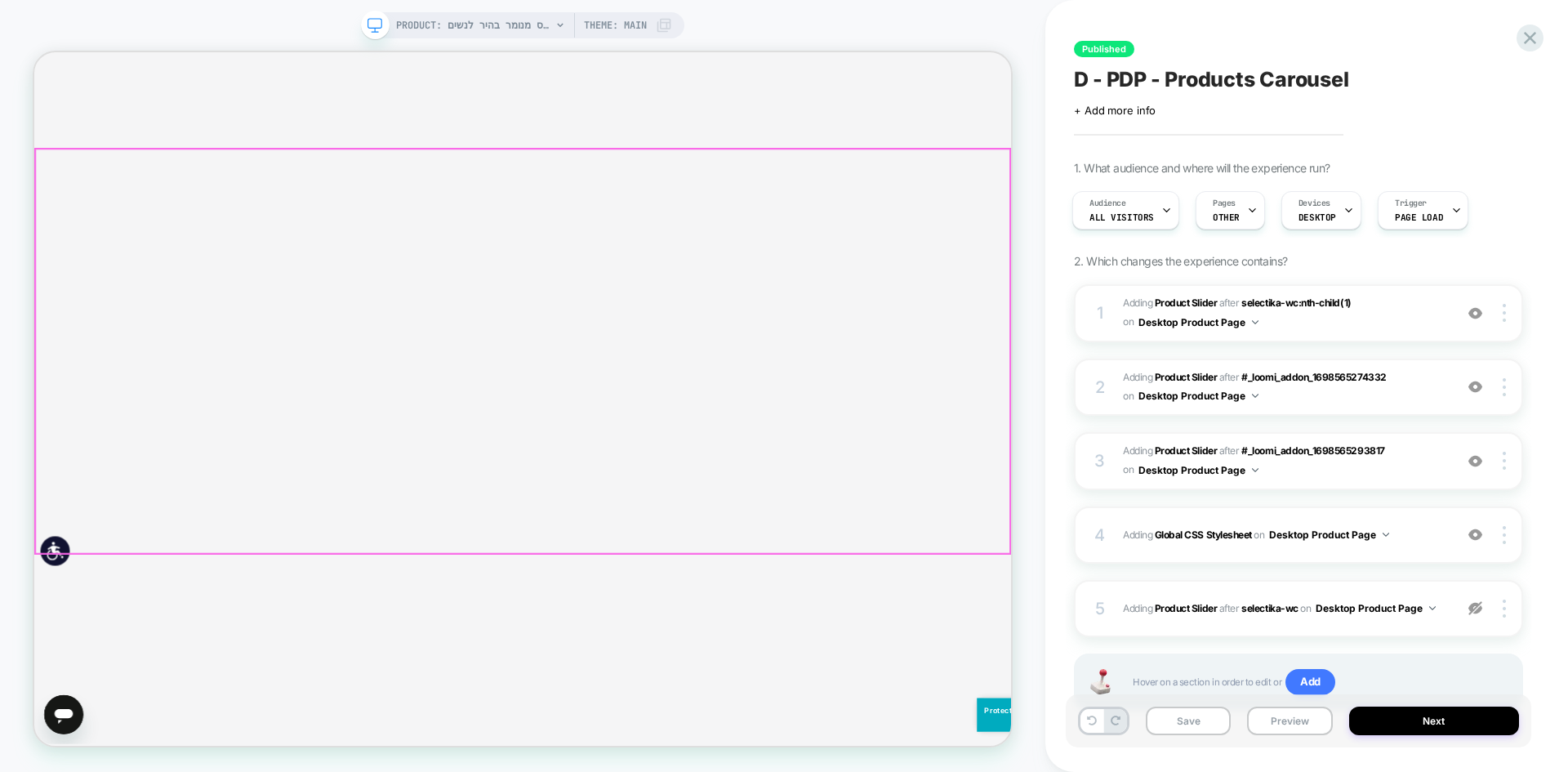
scroll to position [3024, 0]
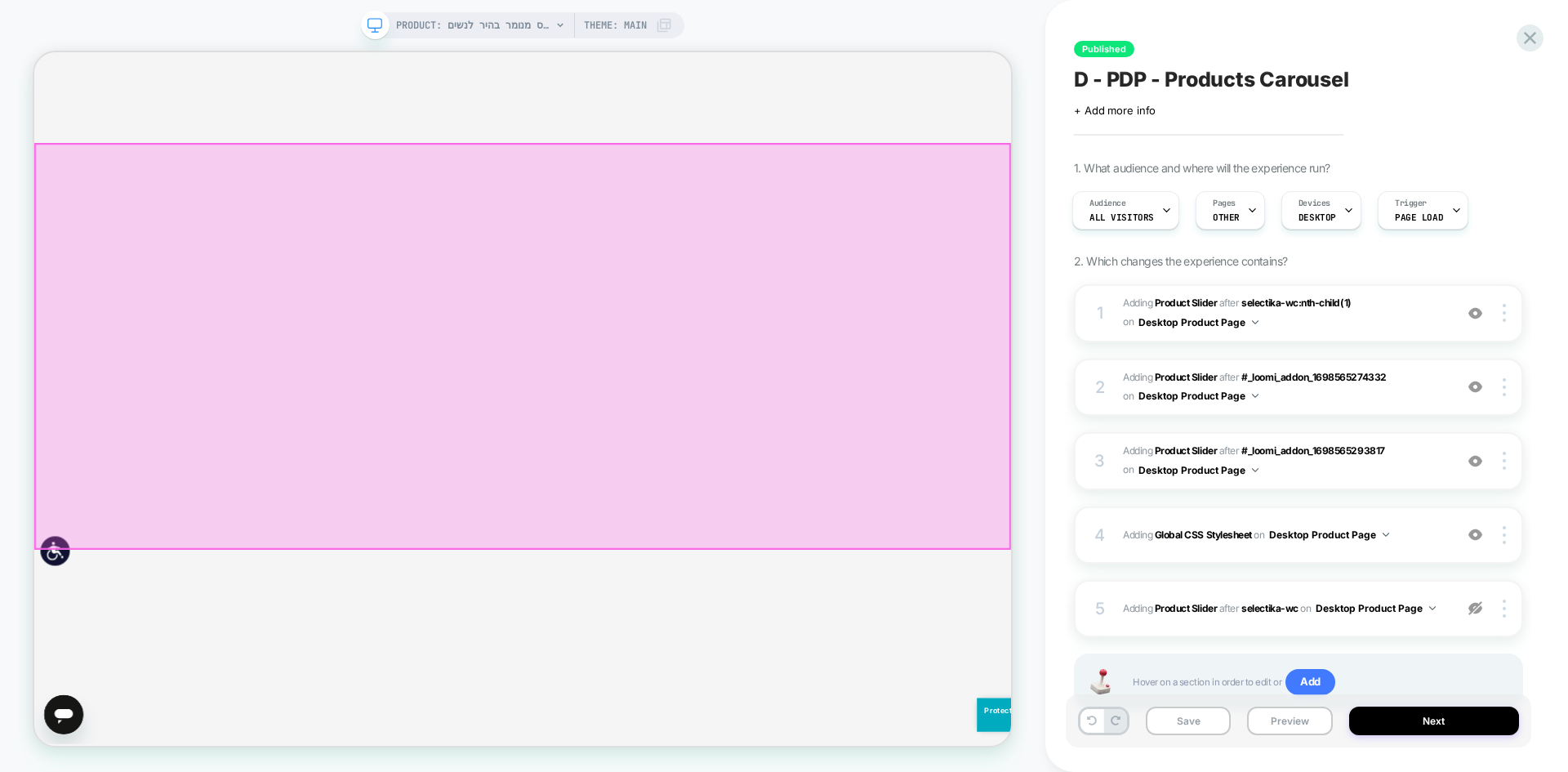
click at [1060, 593] on div at bounding box center [685, 444] width 1299 height 539
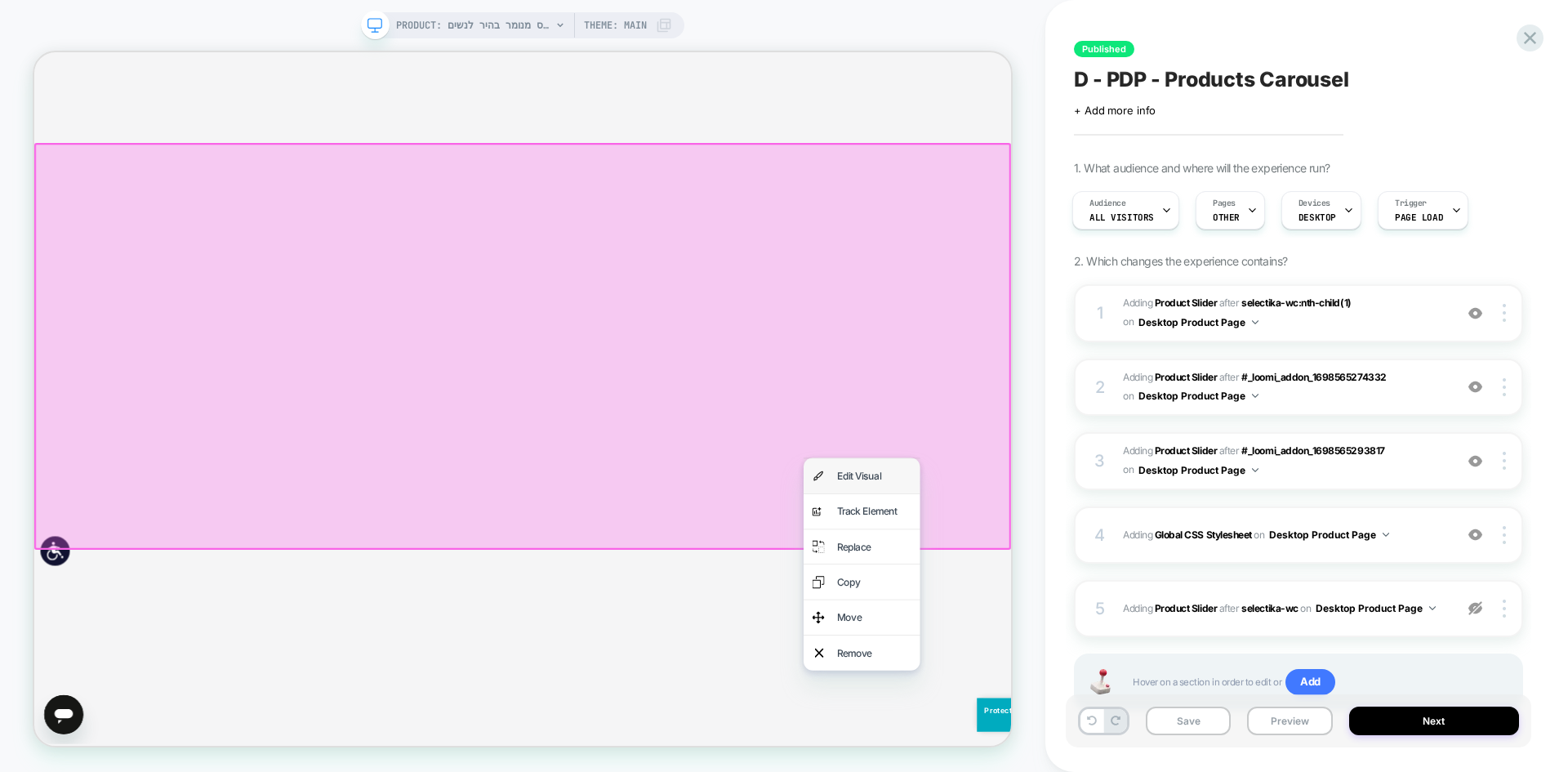
drag, startPoint x: 1126, startPoint y: 609, endPoint x: 1229, endPoint y: 660, distance: 114.9
click at [1126, 609] on div "Edit Visual" at bounding box center [1154, 618] width 99 height 24
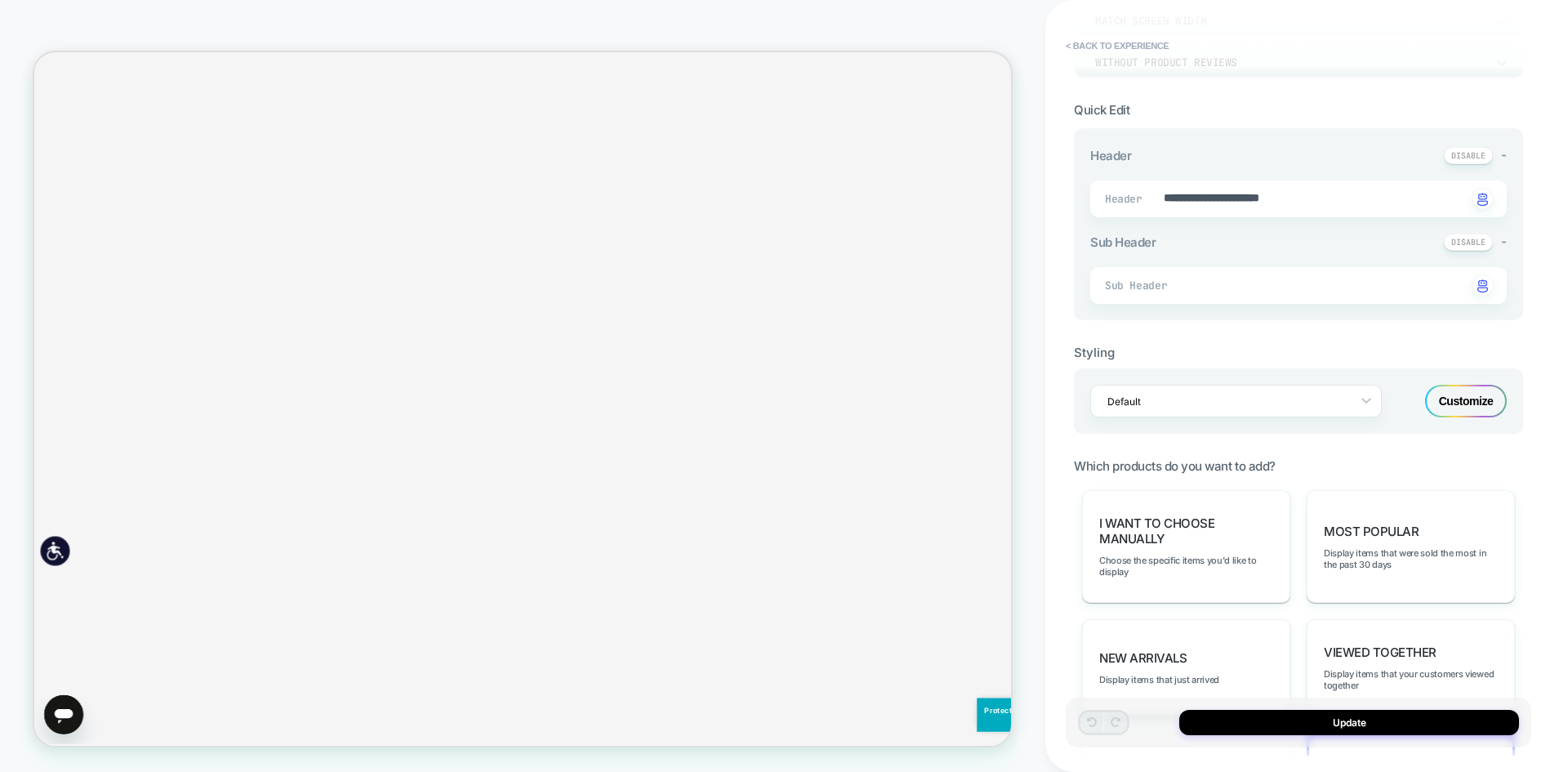
scroll to position [252, 0]
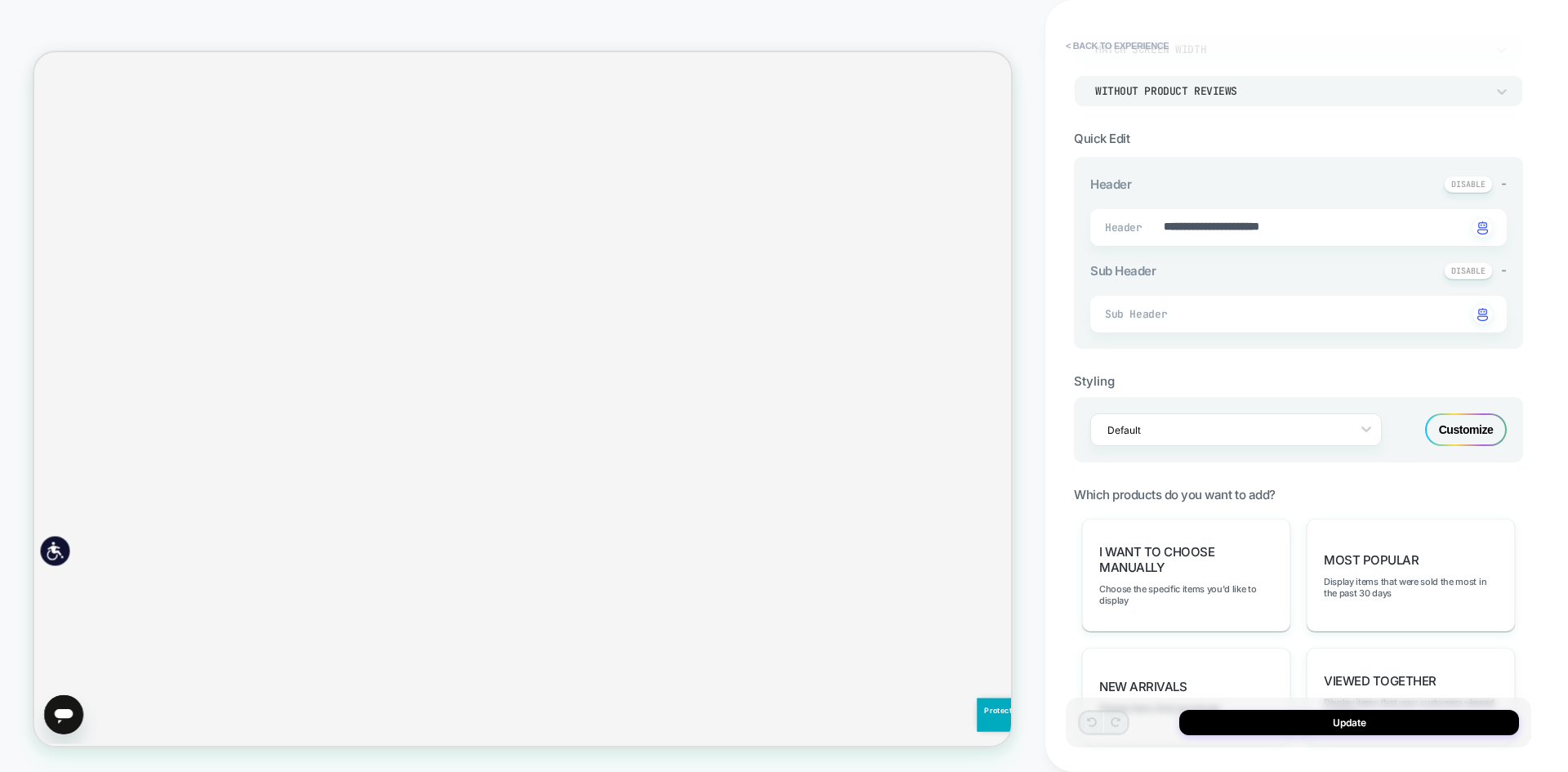
click at [1475, 420] on div "Customize" at bounding box center [1465, 430] width 81 height 33
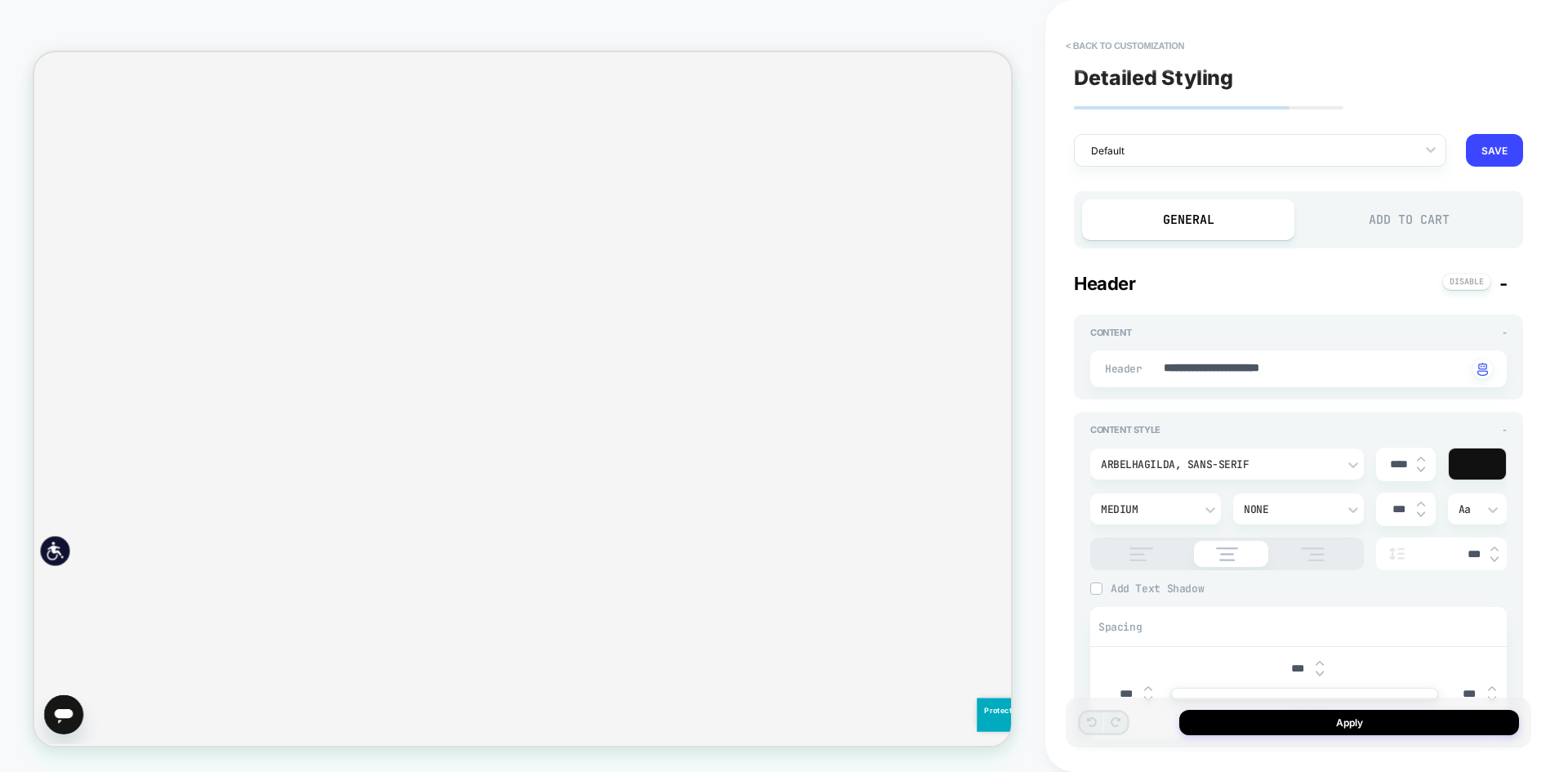
click at [1404, 236] on div "Add to Cart" at bounding box center [1409, 220] width 212 height 41
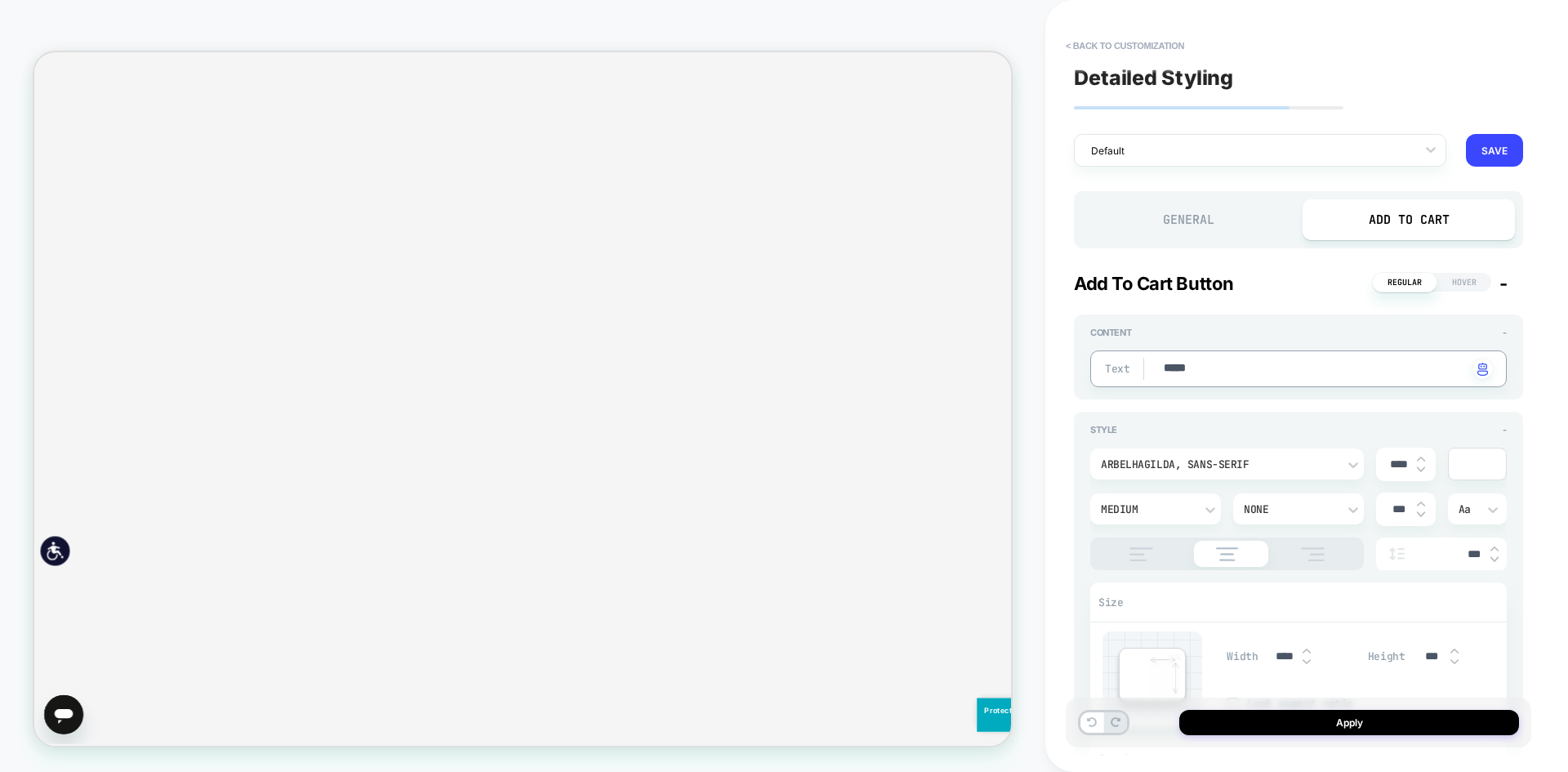
click at [1262, 374] on textarea "*****" at bounding box center [1315, 369] width 306 height 18
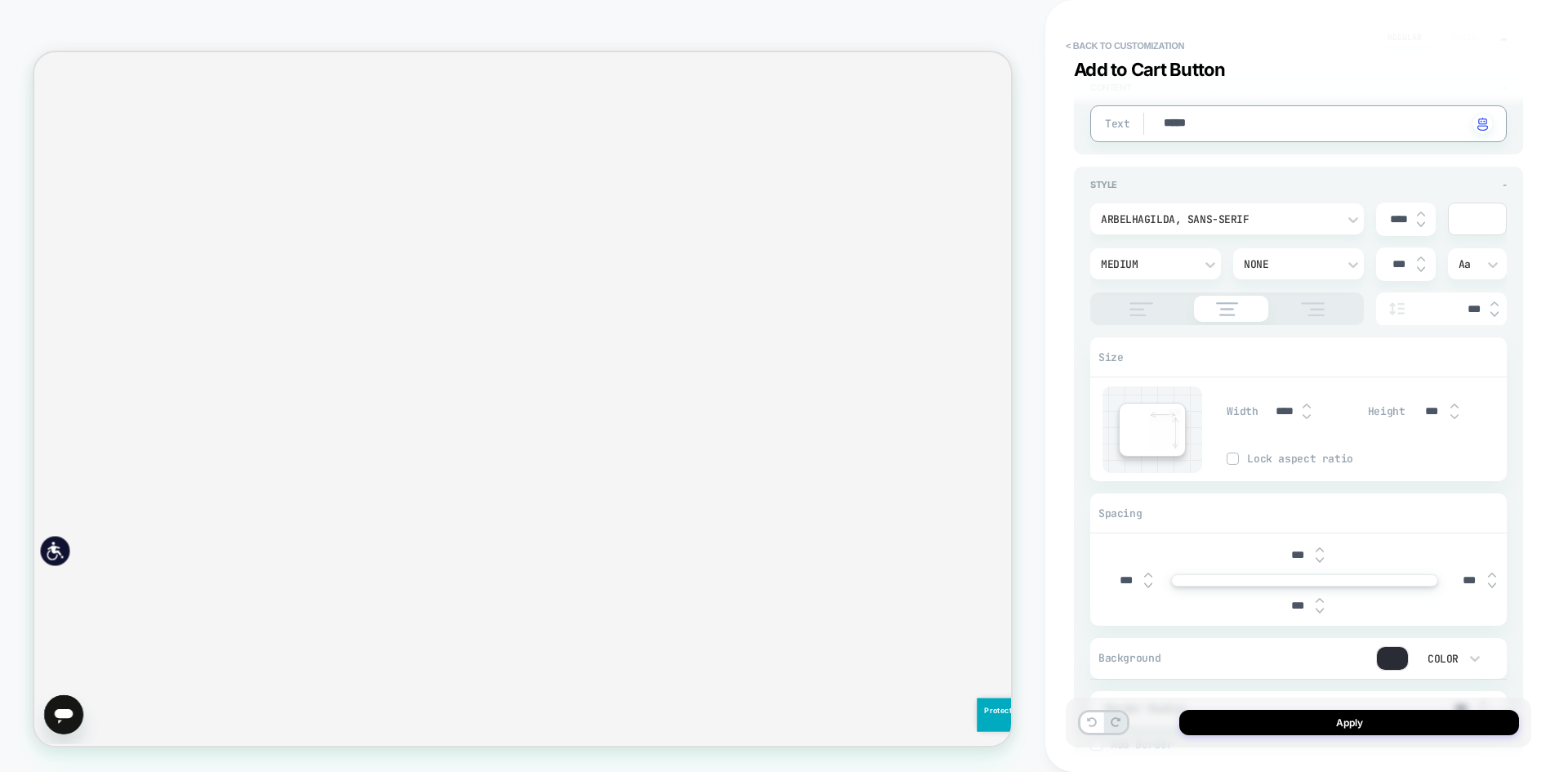
scroll to position [0, 0]
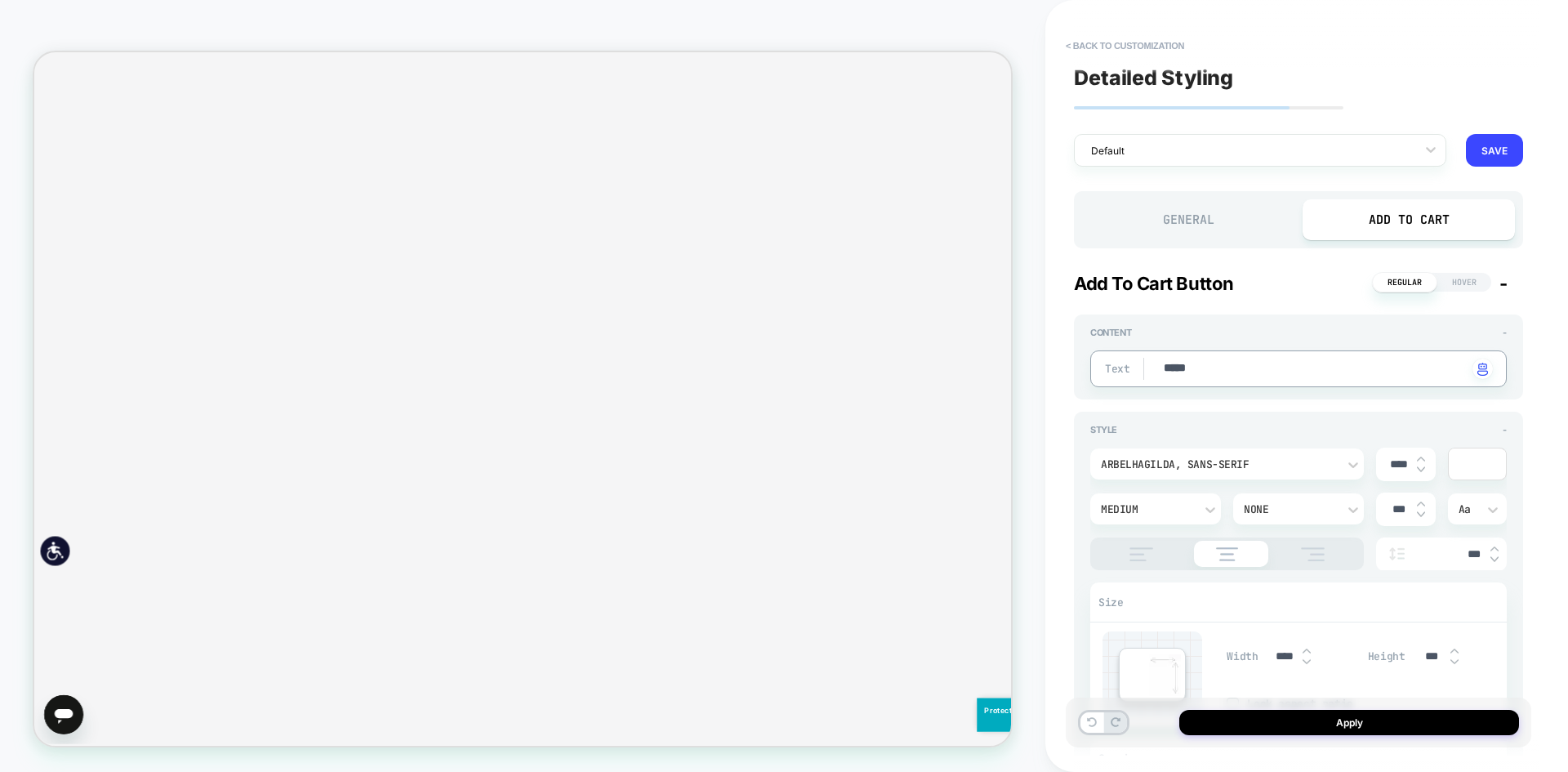
click at [1469, 275] on span "Hover" at bounding box center [1464, 283] width 54 height 19
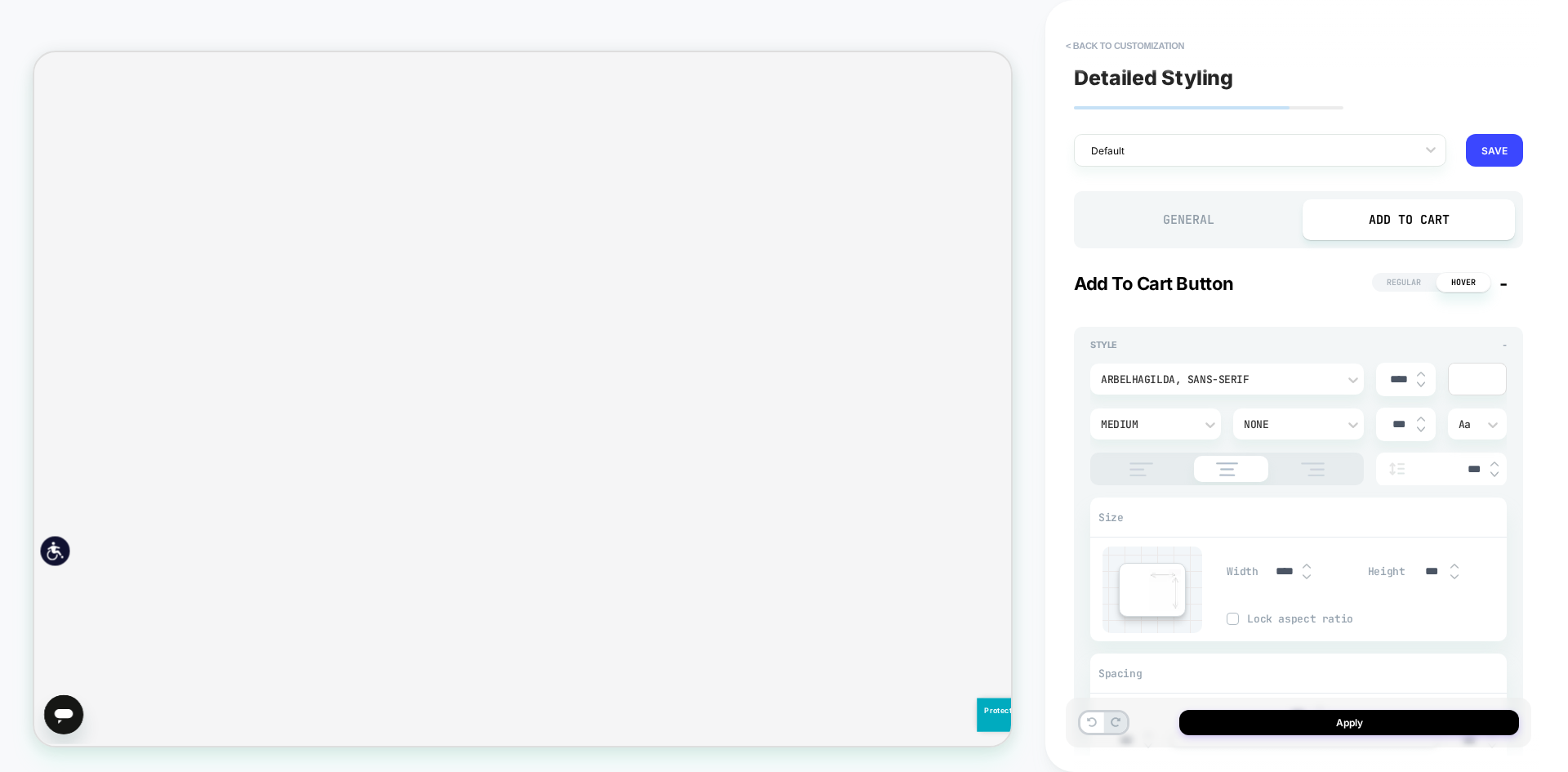
click at [1417, 276] on span "Regular" at bounding box center [1404, 283] width 63 height 19
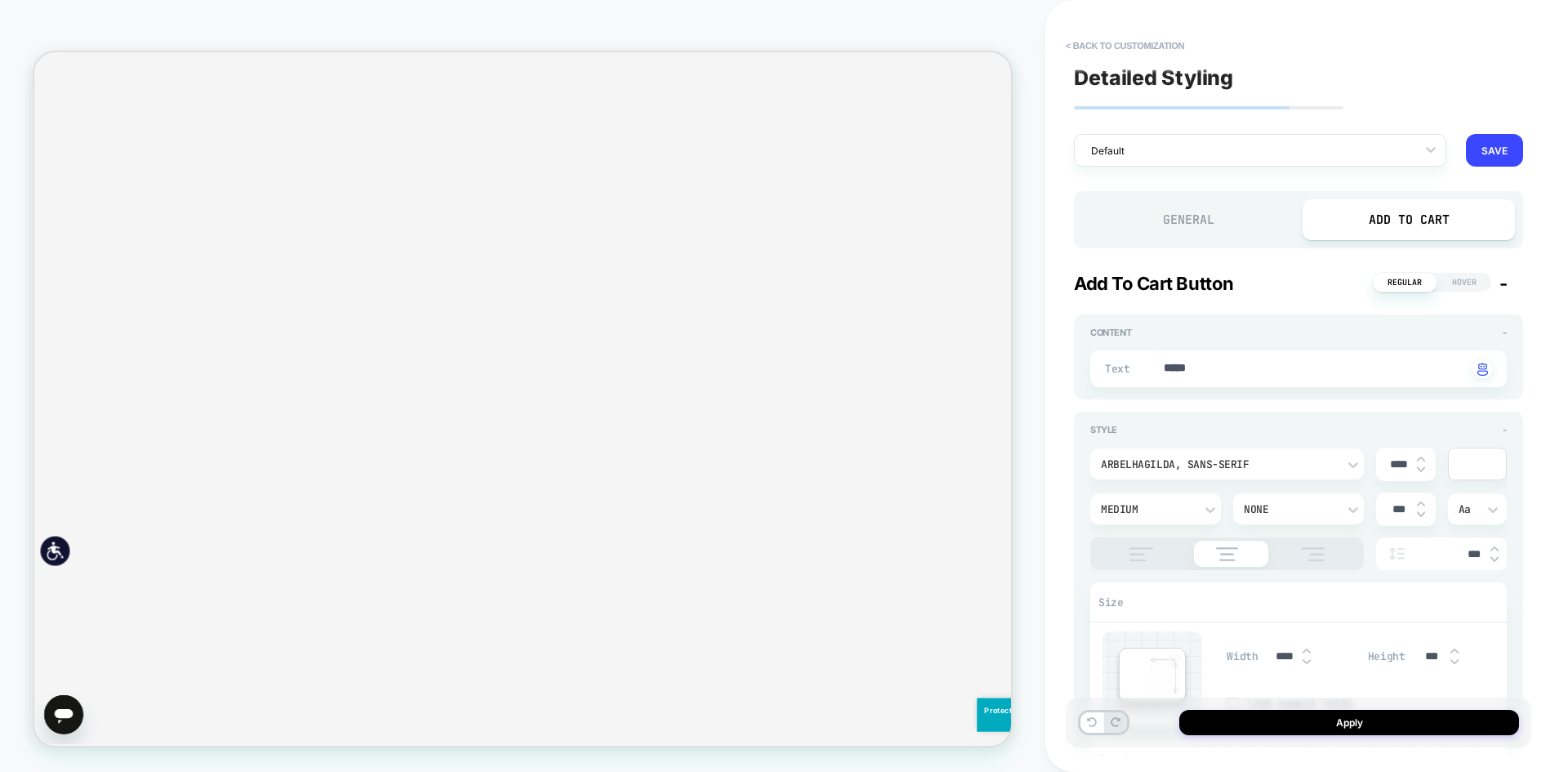
click at [1467, 279] on span "Hover" at bounding box center [1464, 283] width 54 height 19
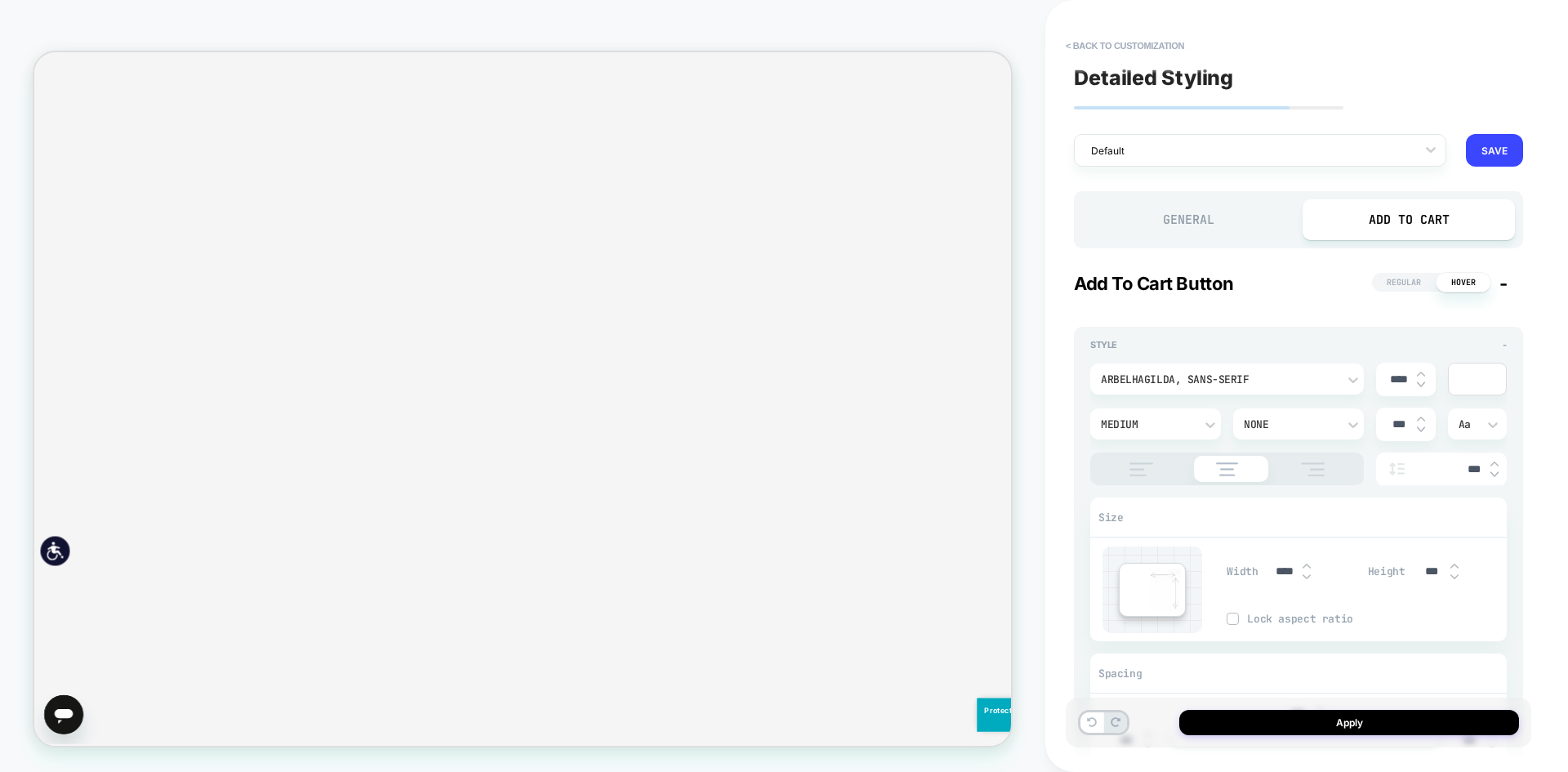
click at [1410, 284] on span "Regular" at bounding box center [1404, 283] width 63 height 19
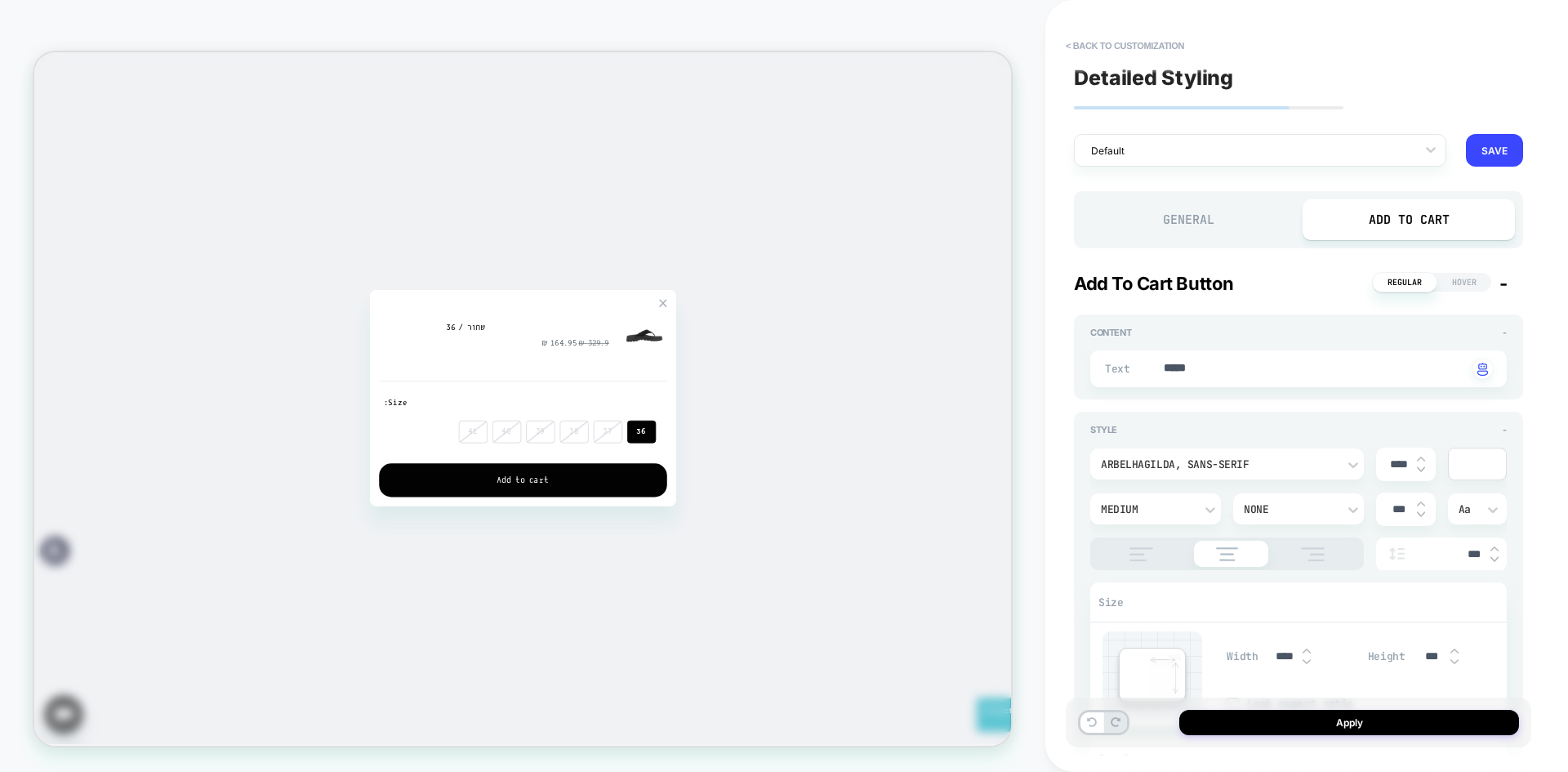
click at [1386, 131] on div "Detailed Styling Default RENAME SAVE General Add to Cart Add to Cart Button Reg…" at bounding box center [1299, 386] width 466 height 739
click at [1381, 150] on div at bounding box center [1249, 151] width 317 height 15
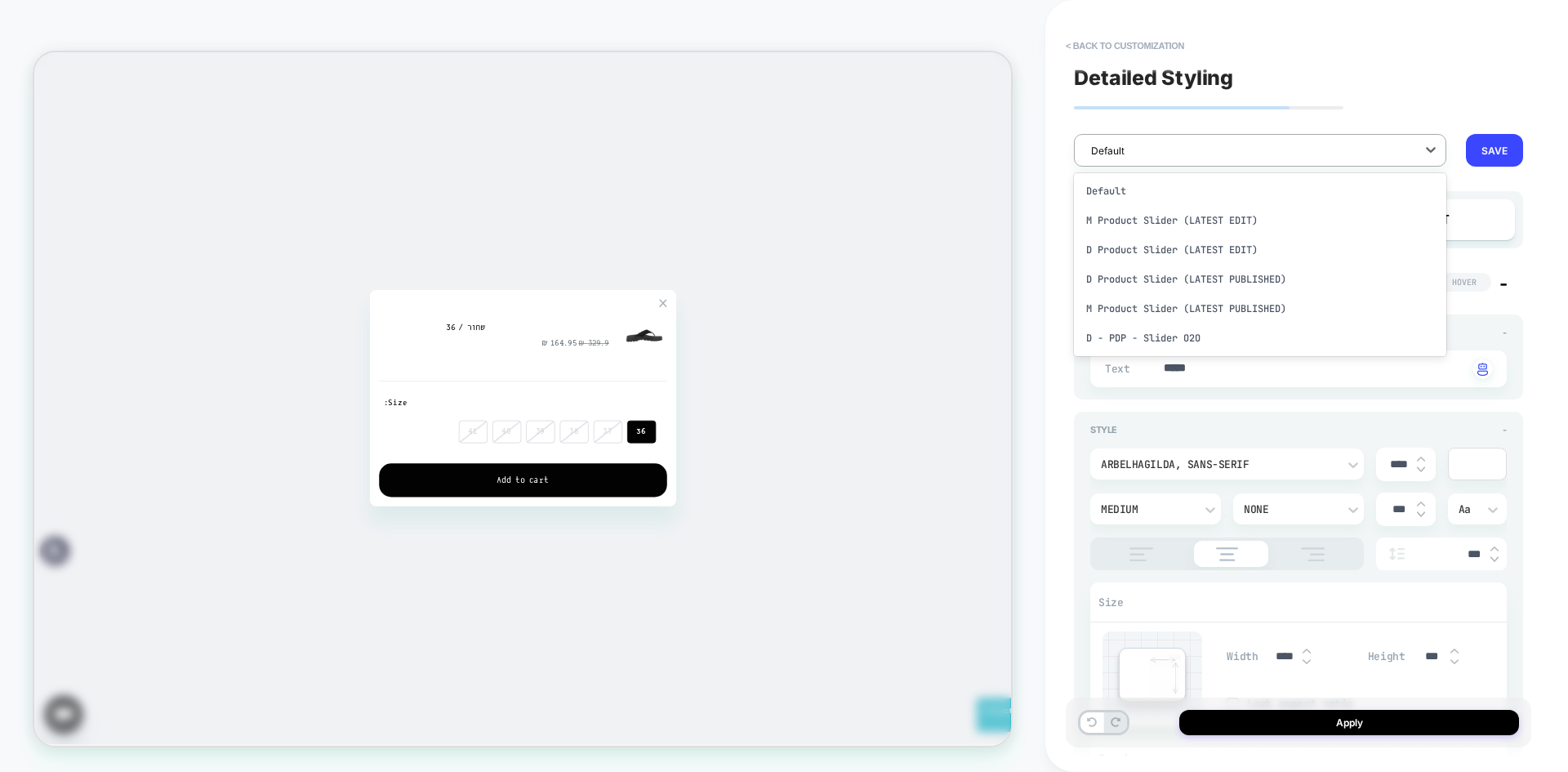
click at [1381, 150] on div at bounding box center [1249, 151] width 317 height 15
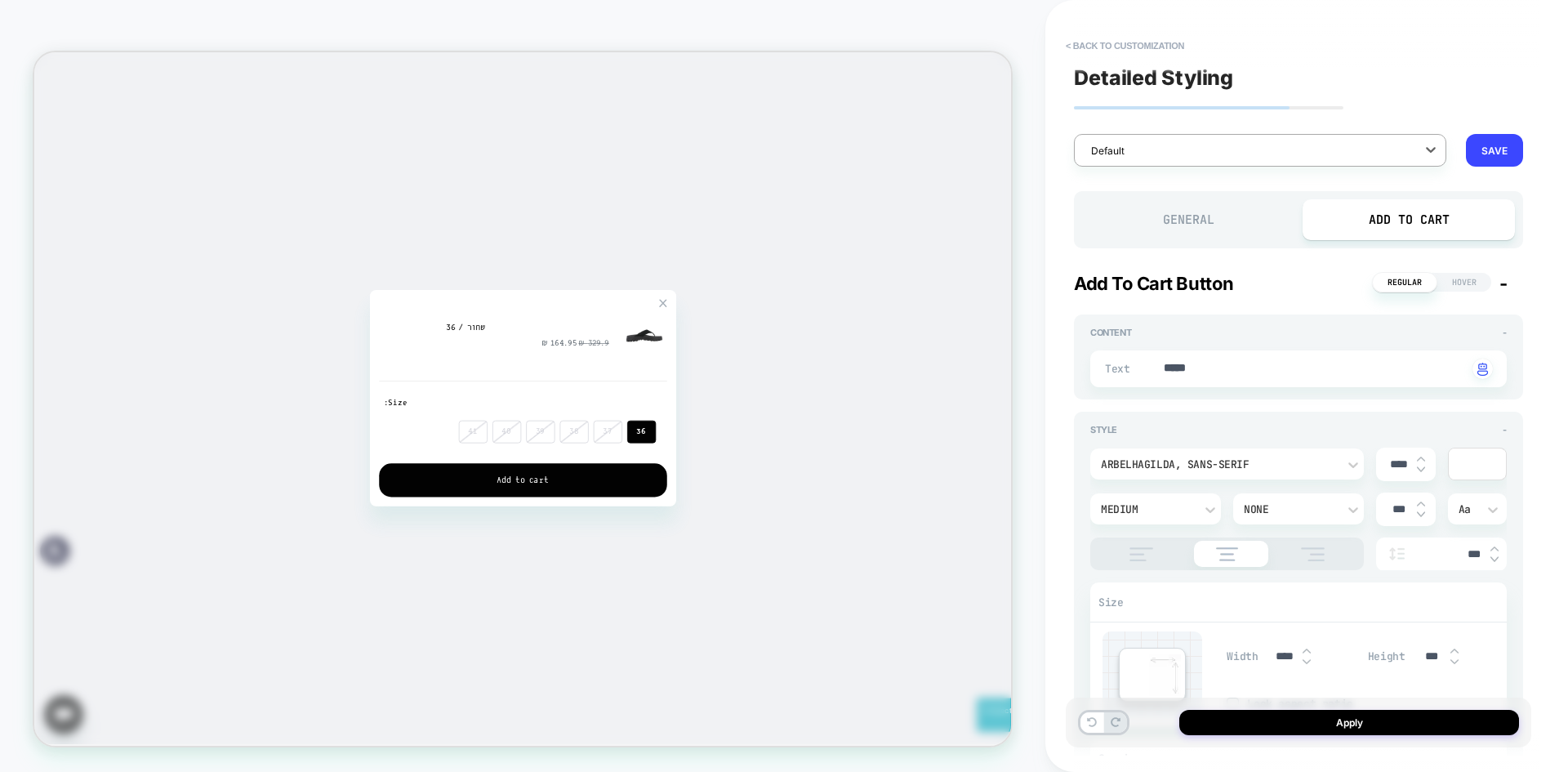
scroll to position [81, 0]
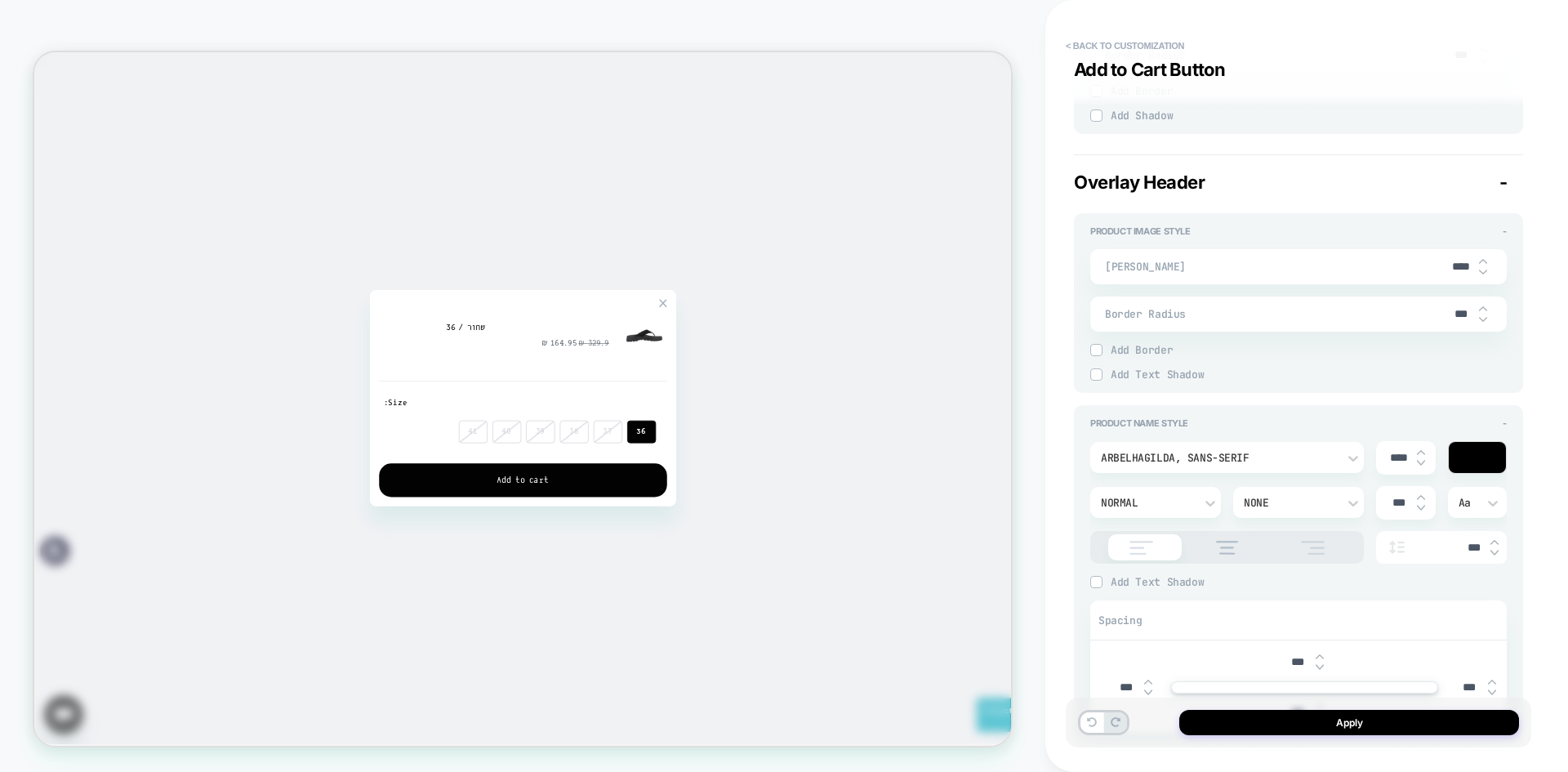
type textarea "*"
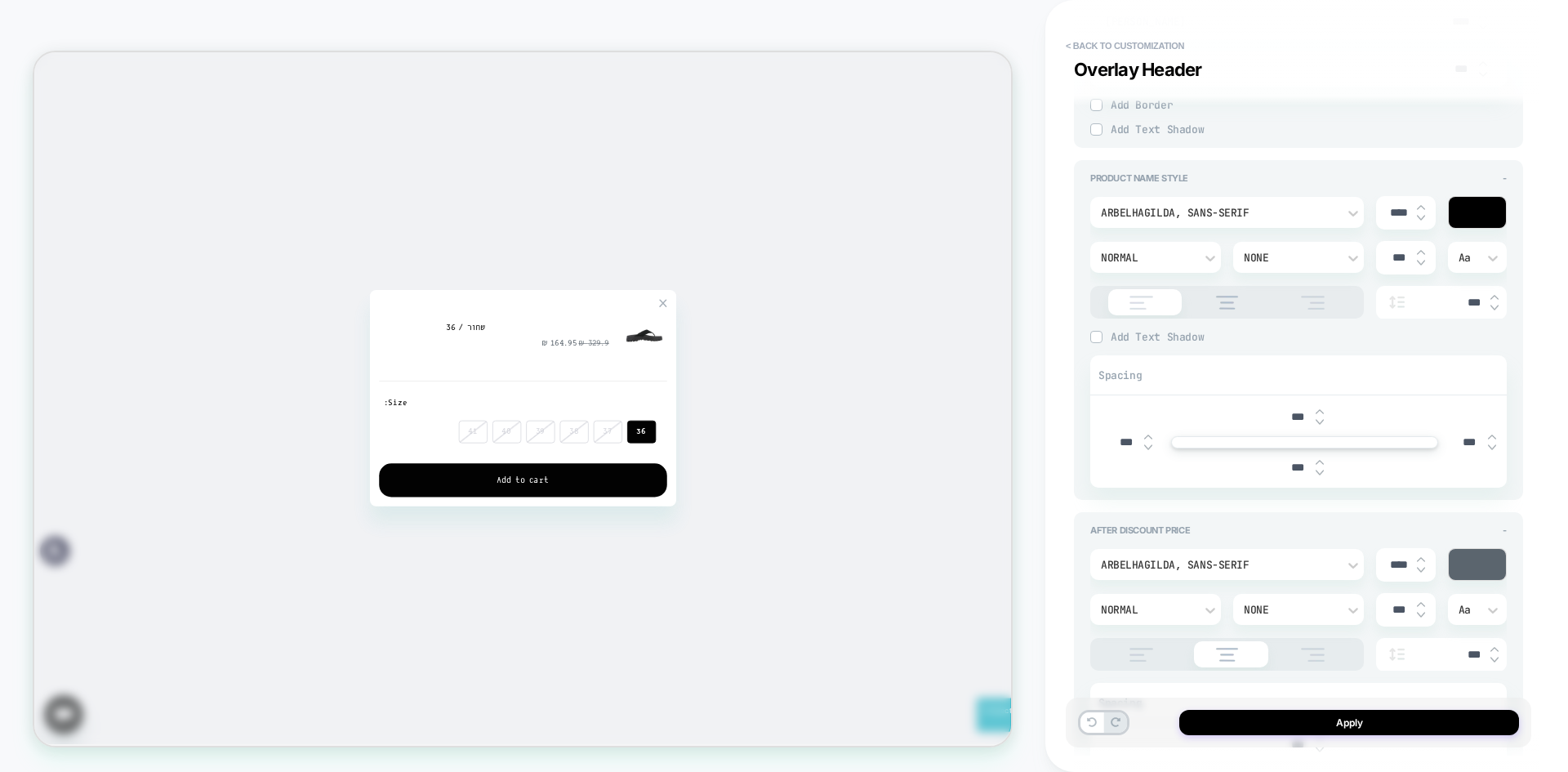
scroll to position [1226, 0]
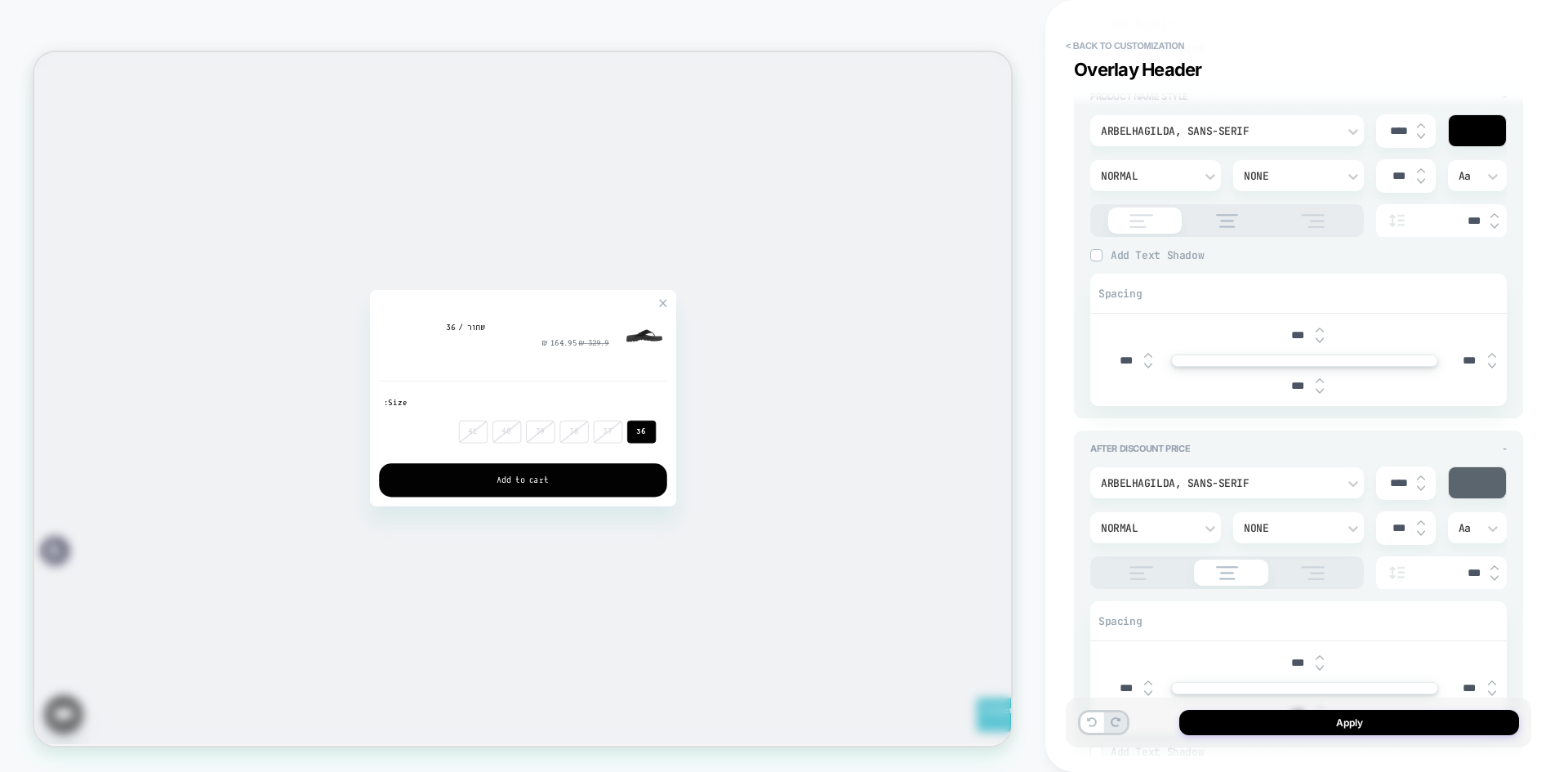
click at [1481, 228] on div "***" at bounding box center [1441, 220] width 131 height 33
click at [1478, 224] on input "***" at bounding box center [1450, 221] width 65 height 14
click at [1473, 223] on input "***" at bounding box center [1450, 221] width 65 height 14
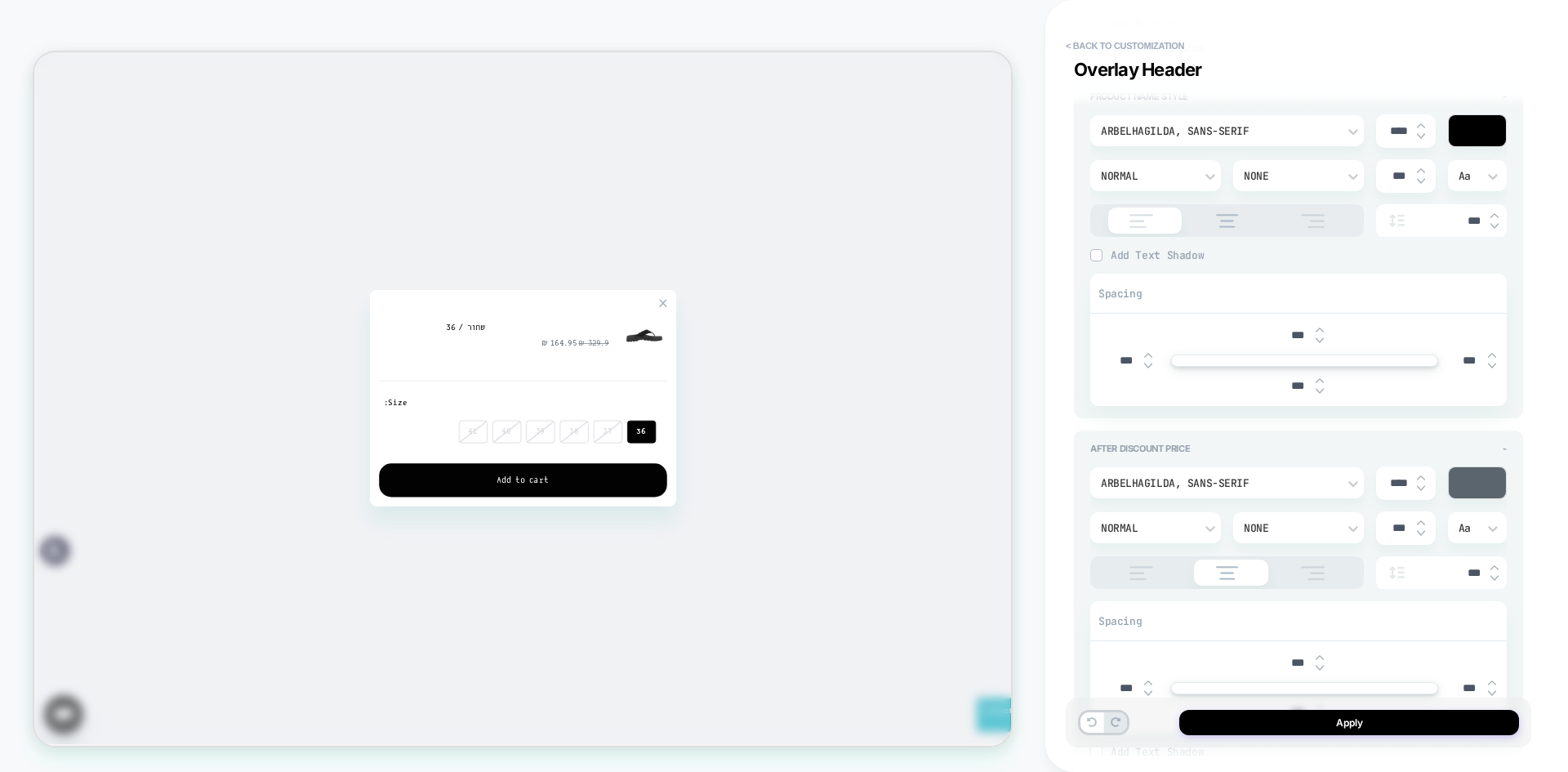
type input "***"
type textarea "*"
click at [1473, 223] on input "***" at bounding box center [1450, 221] width 65 height 14
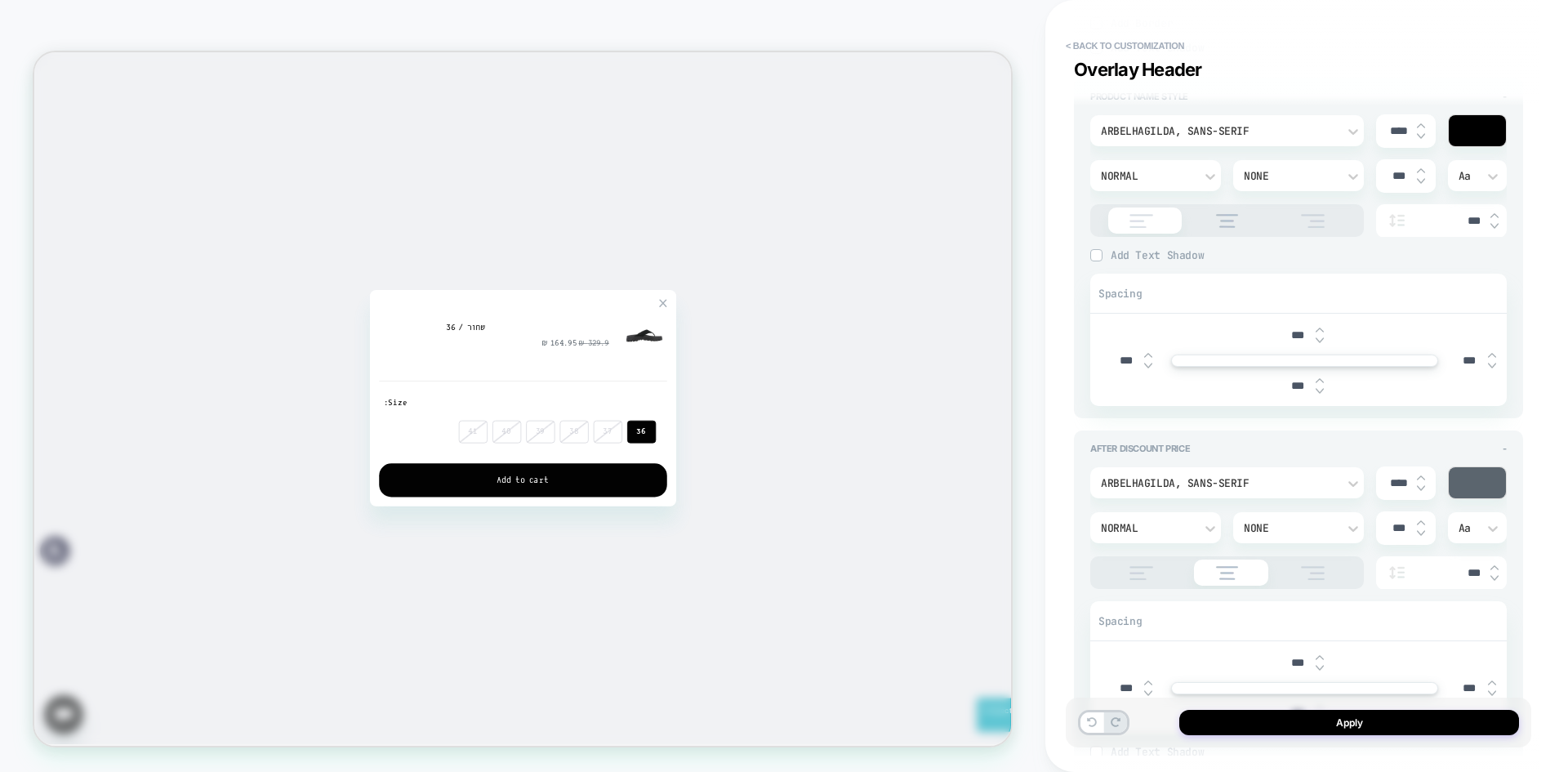
type input "***"
click at [1297, 253] on span "Add Text Shadow" at bounding box center [1309, 255] width 396 height 14
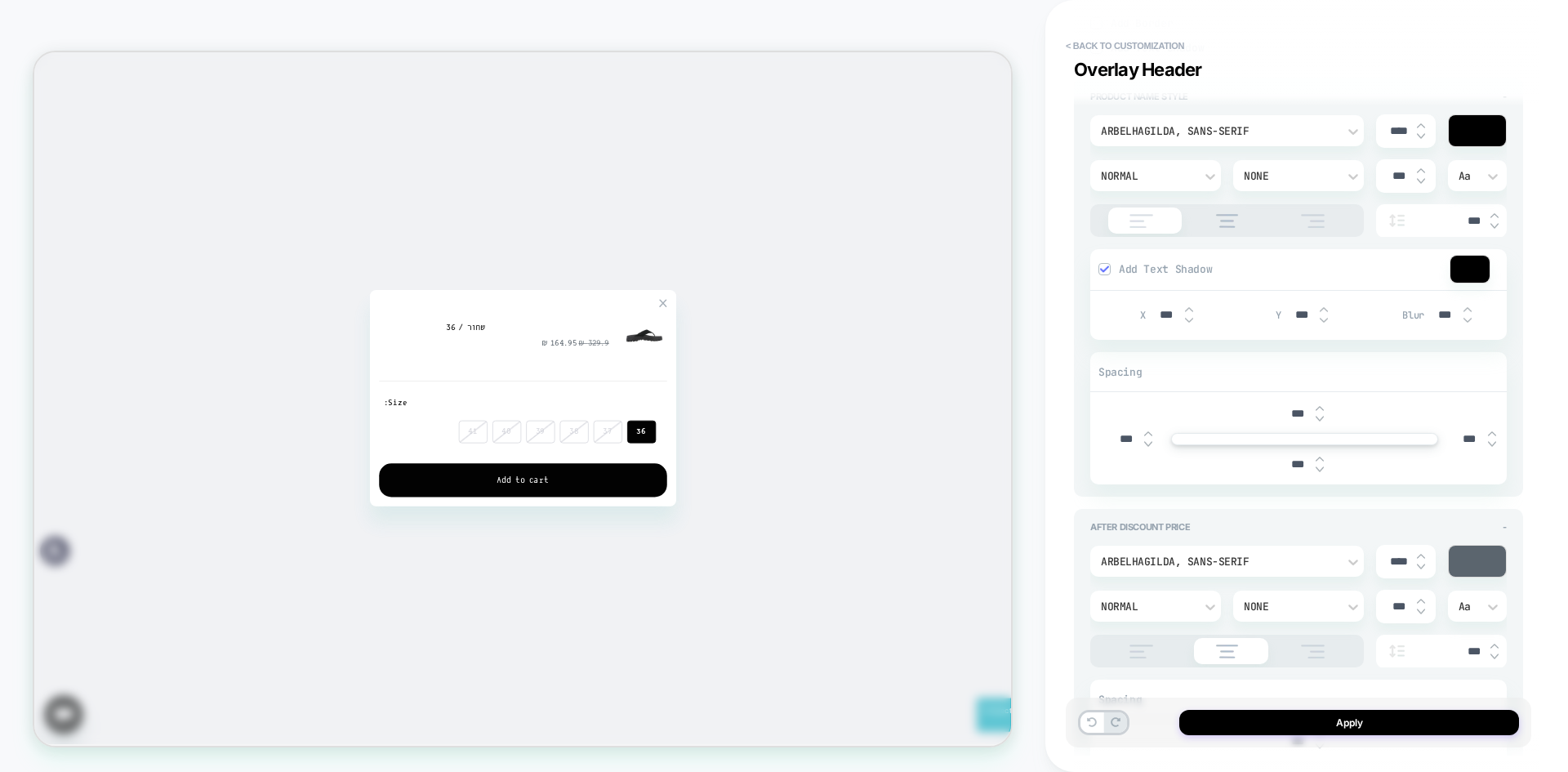
click at [1296, 260] on div "Add Text Shadow" at bounding box center [1298, 270] width 416 height 42
click at [1106, 270] on img at bounding box center [1105, 269] width 9 height 9
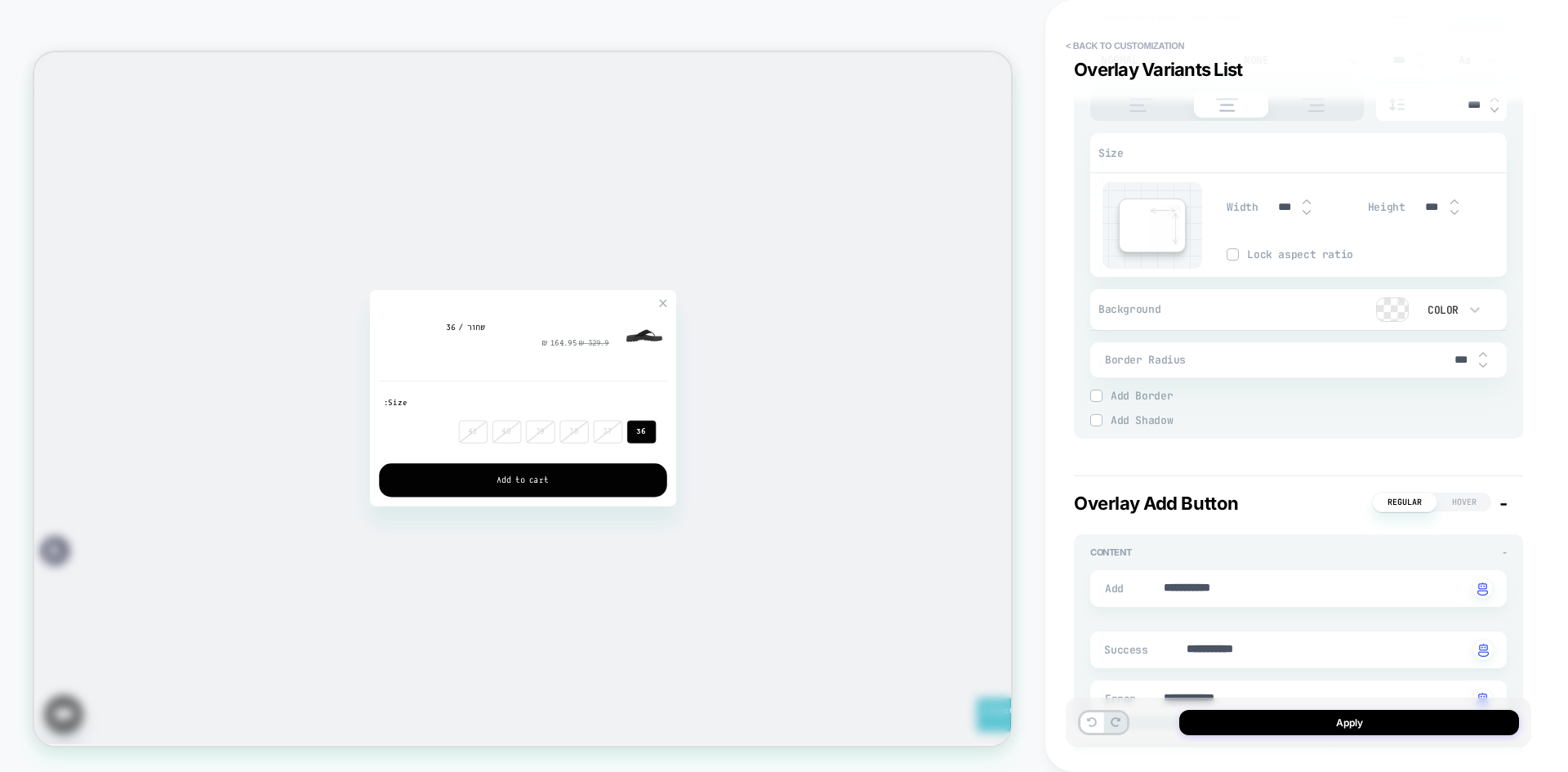
scroll to position [4658, 0]
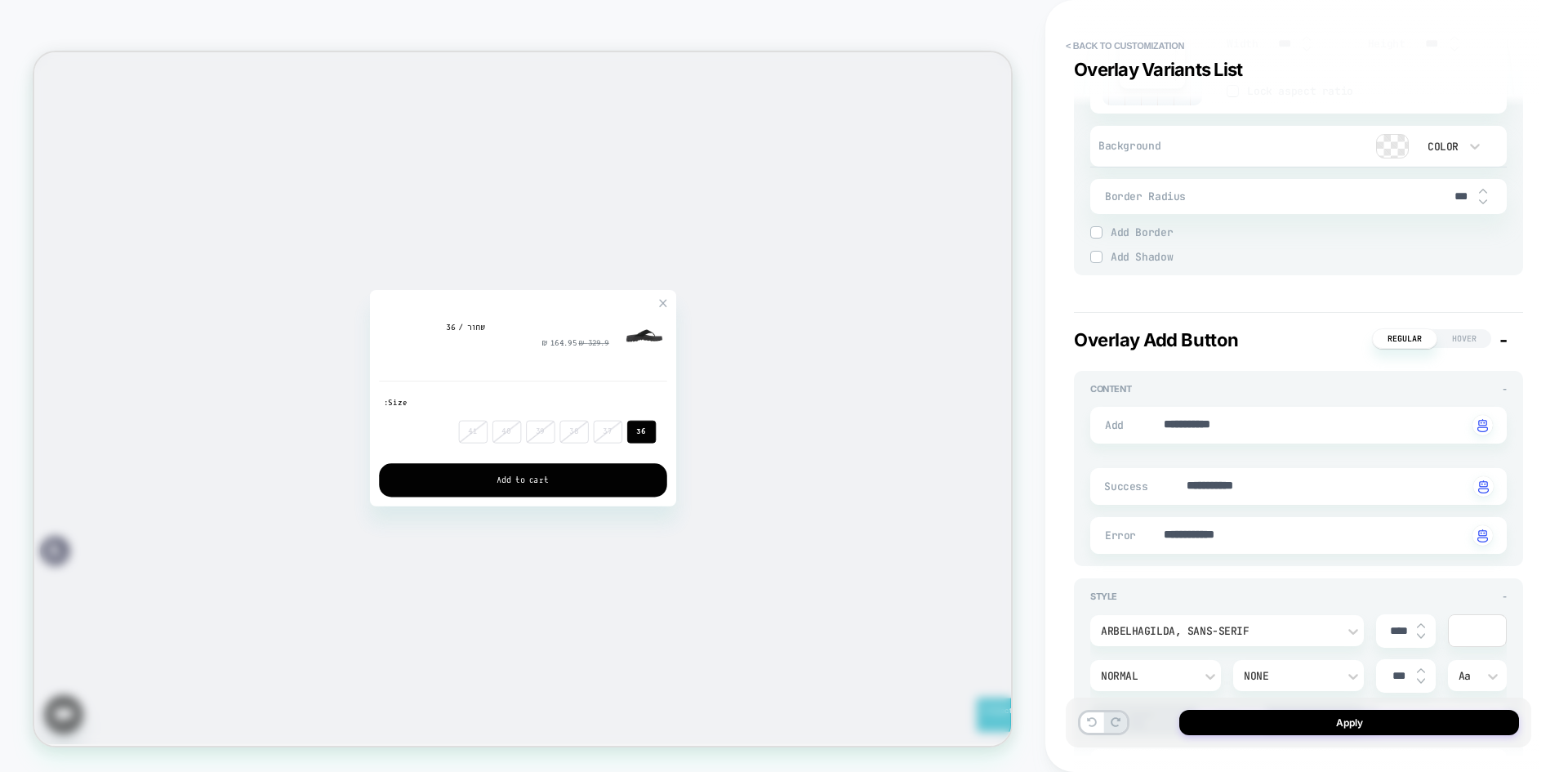
click at [1262, 437] on div "**********" at bounding box center [1298, 425] width 416 height 37
type textarea "*"
drag, startPoint x: 1275, startPoint y: 431, endPoint x: 1130, endPoint y: 438, distance: 145.2
type textarea "*"
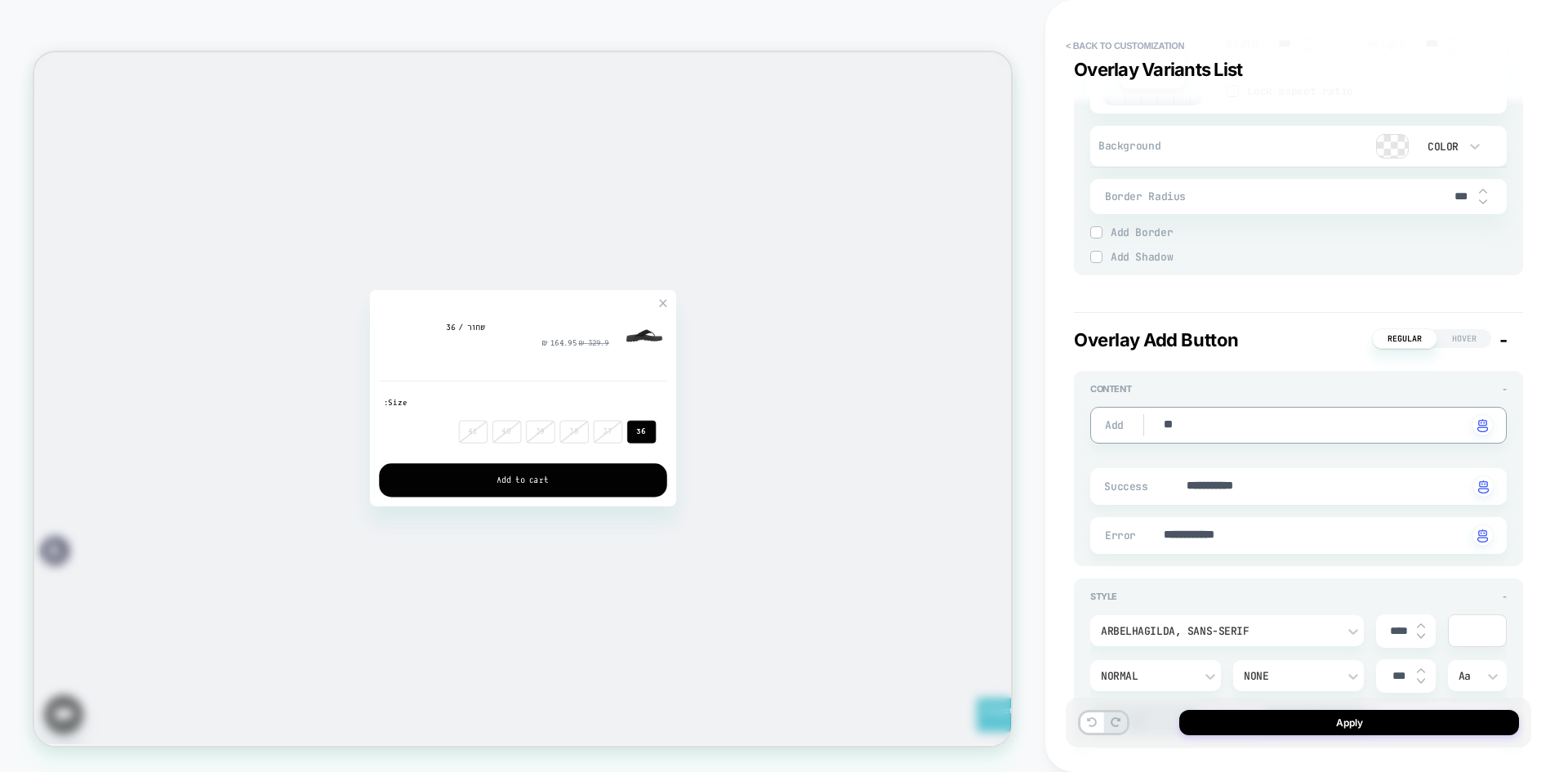
type textarea "***"
type textarea "*"
type textarea "***"
type textarea "*"
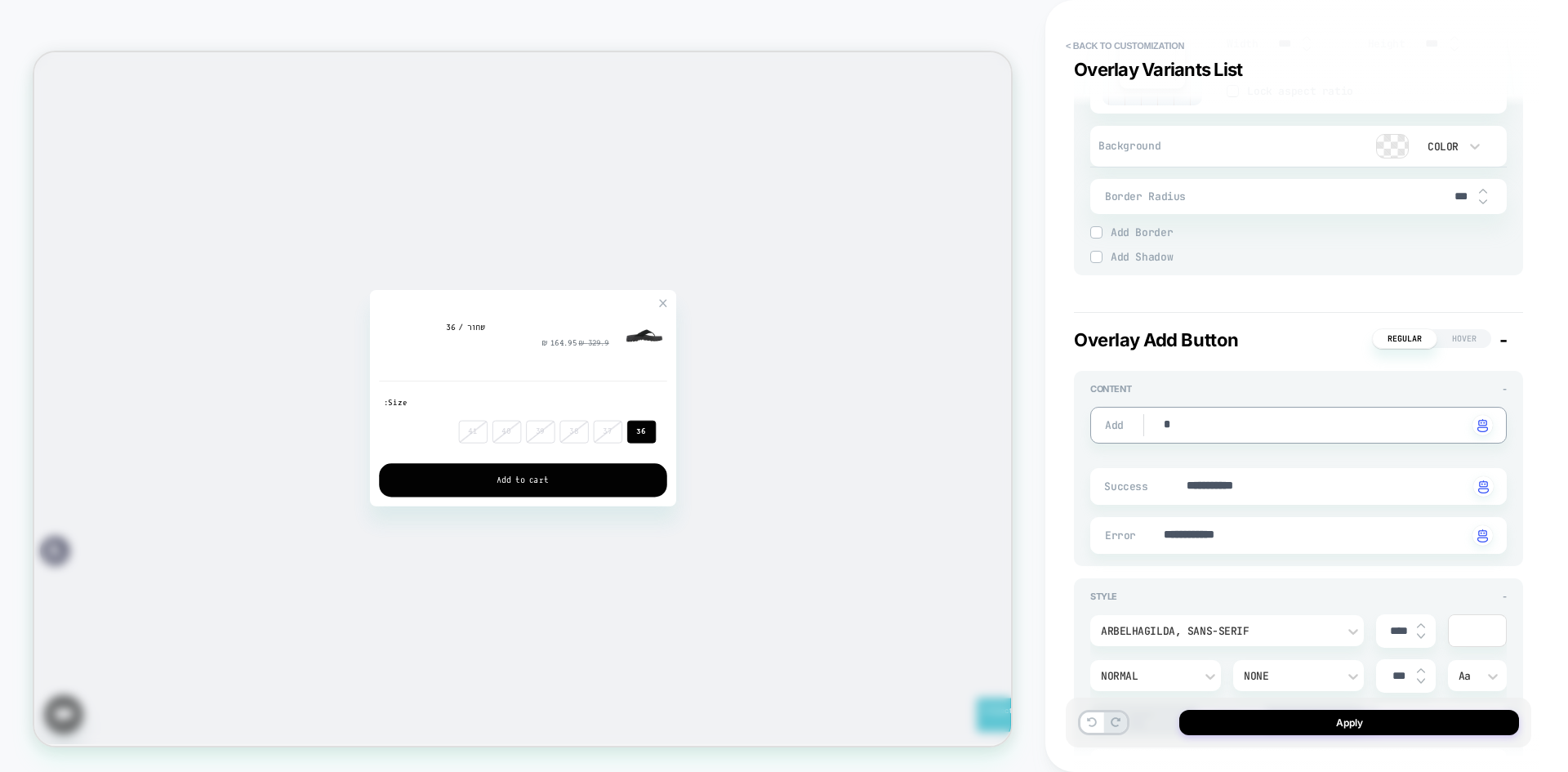
type textarea "*"
type textarea "***"
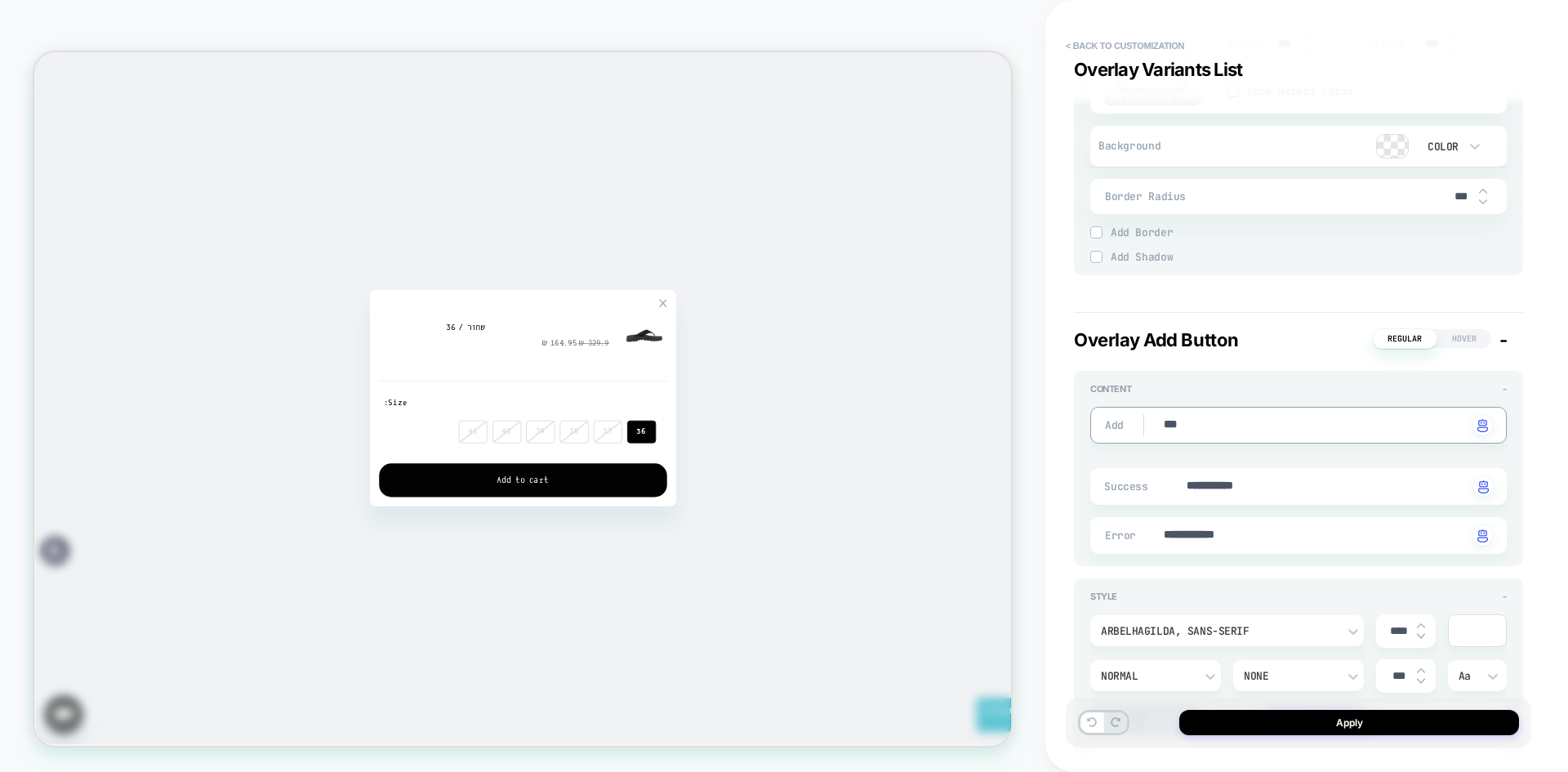
type textarea "*"
type textarea "****"
type textarea "*"
type textarea "***"
type textarea "*"
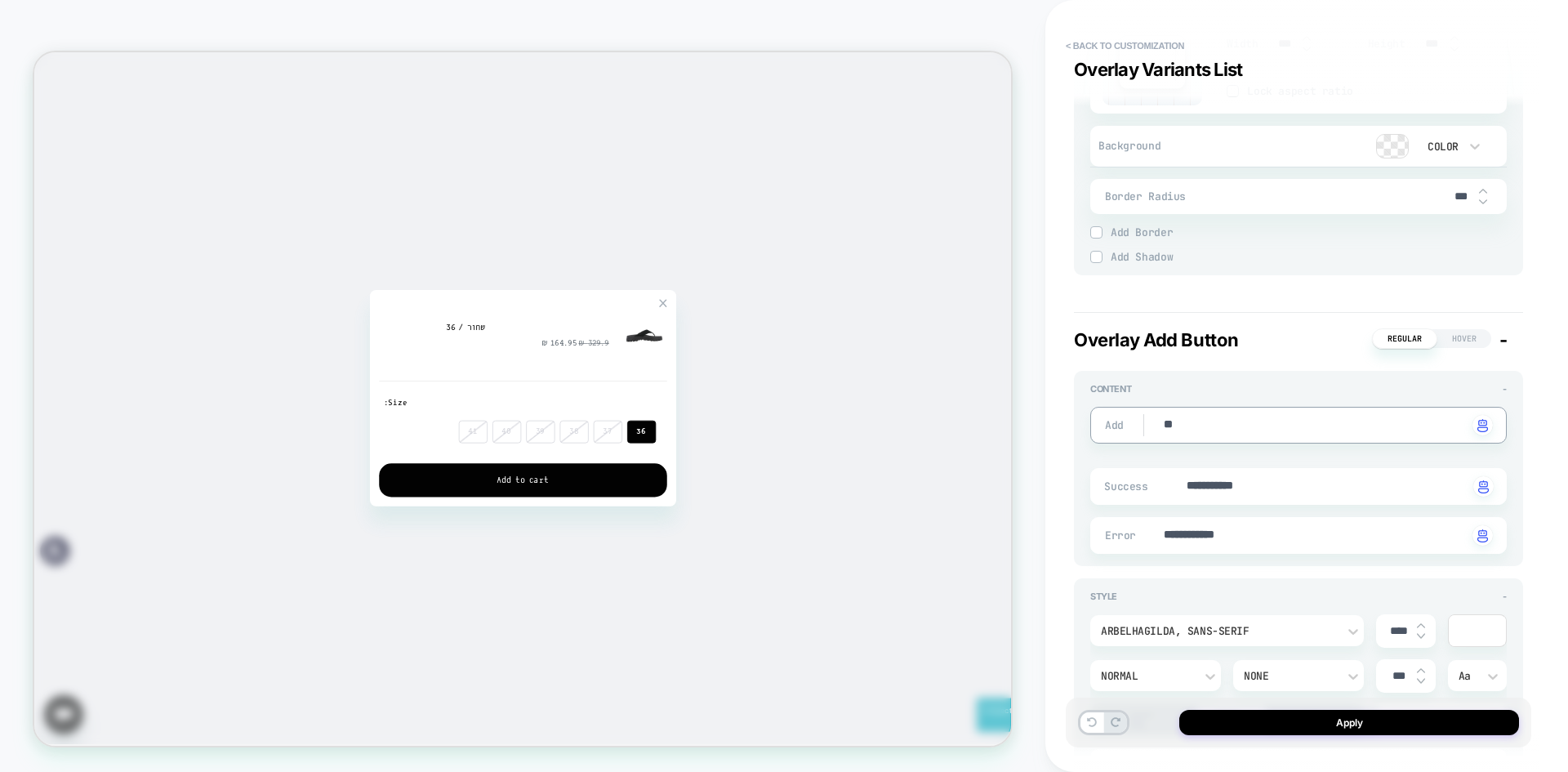
type textarea "*"
type textarea "**"
type textarea "*"
type textarea "****"
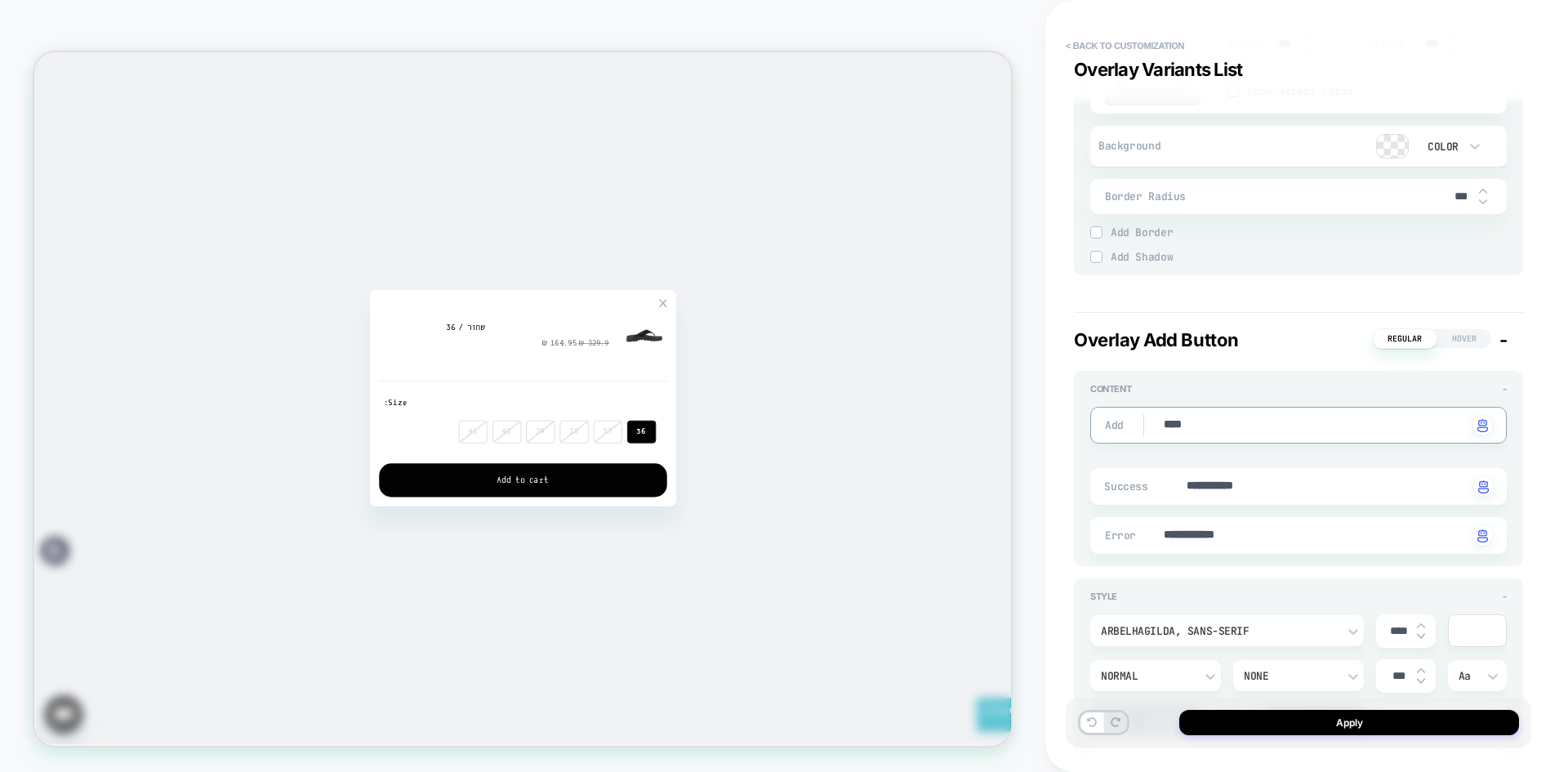
type textarea "*"
type textarea "***"
type textarea "*"
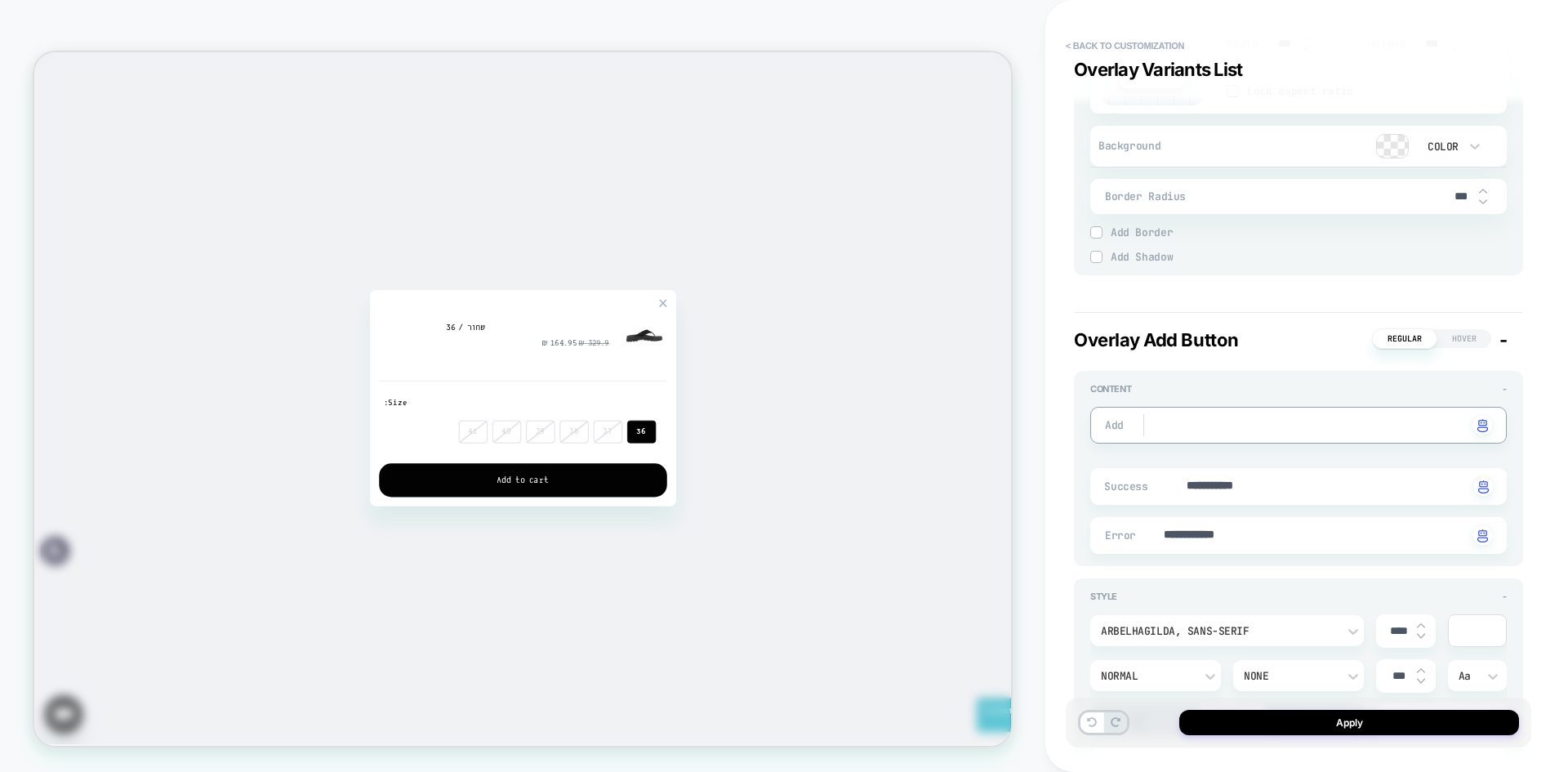
type textarea "*"
type textarea "***"
type textarea "*"
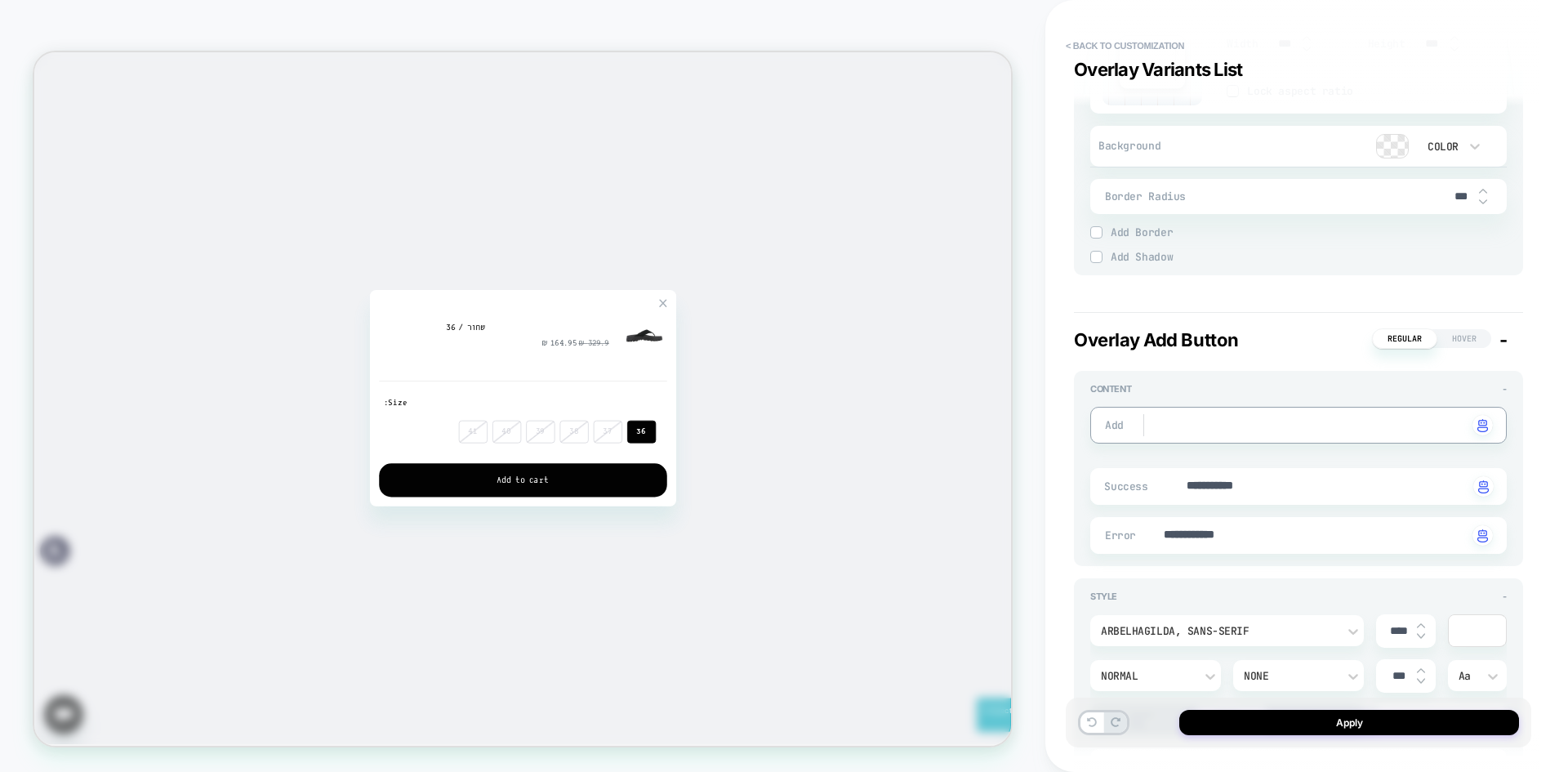
type textarea "*"
type textarea "**"
type textarea "*"
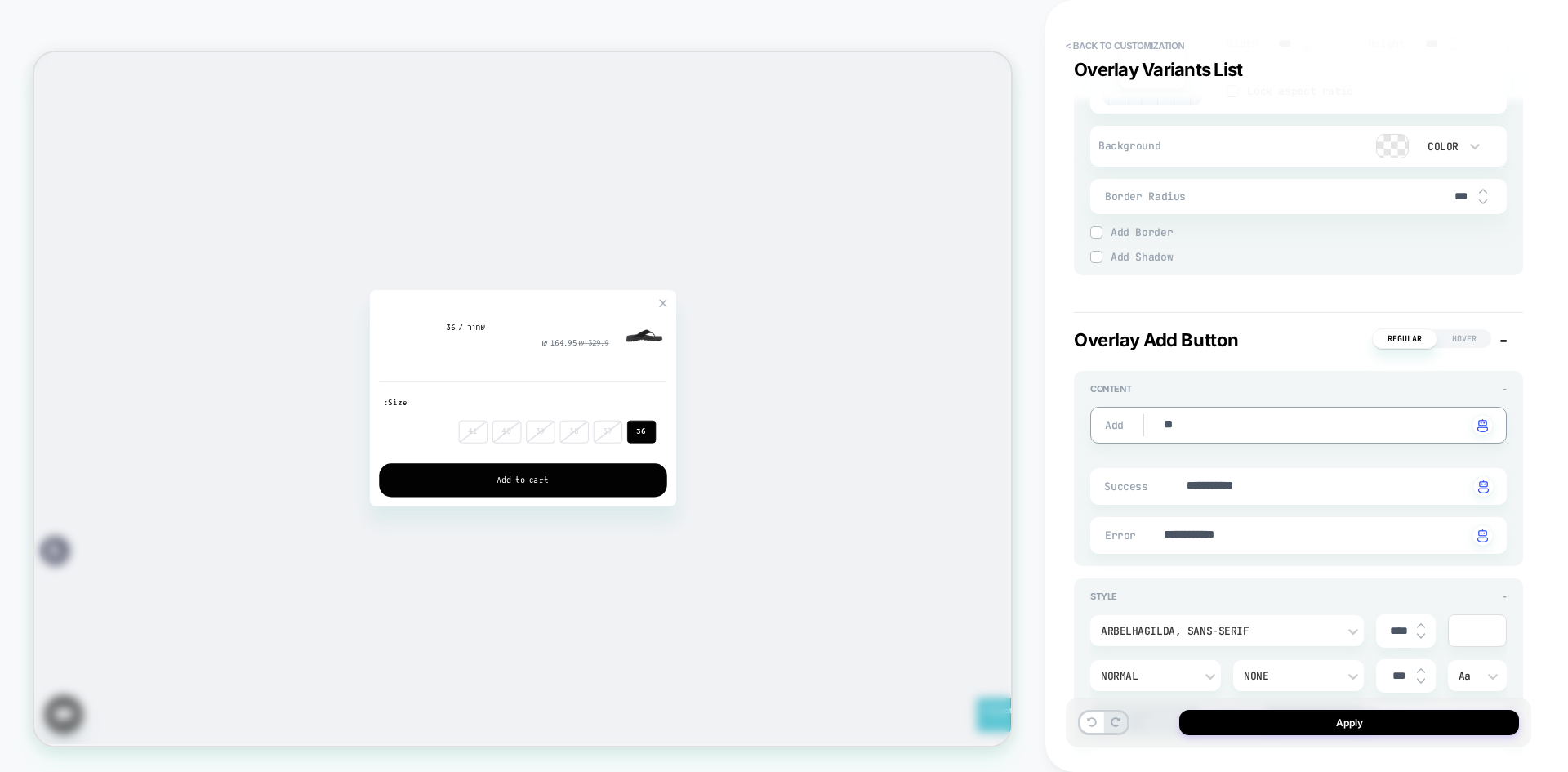
type textarea "***"
type textarea "*"
type textarea "*****"
type textarea "*"
type textarea "*****"
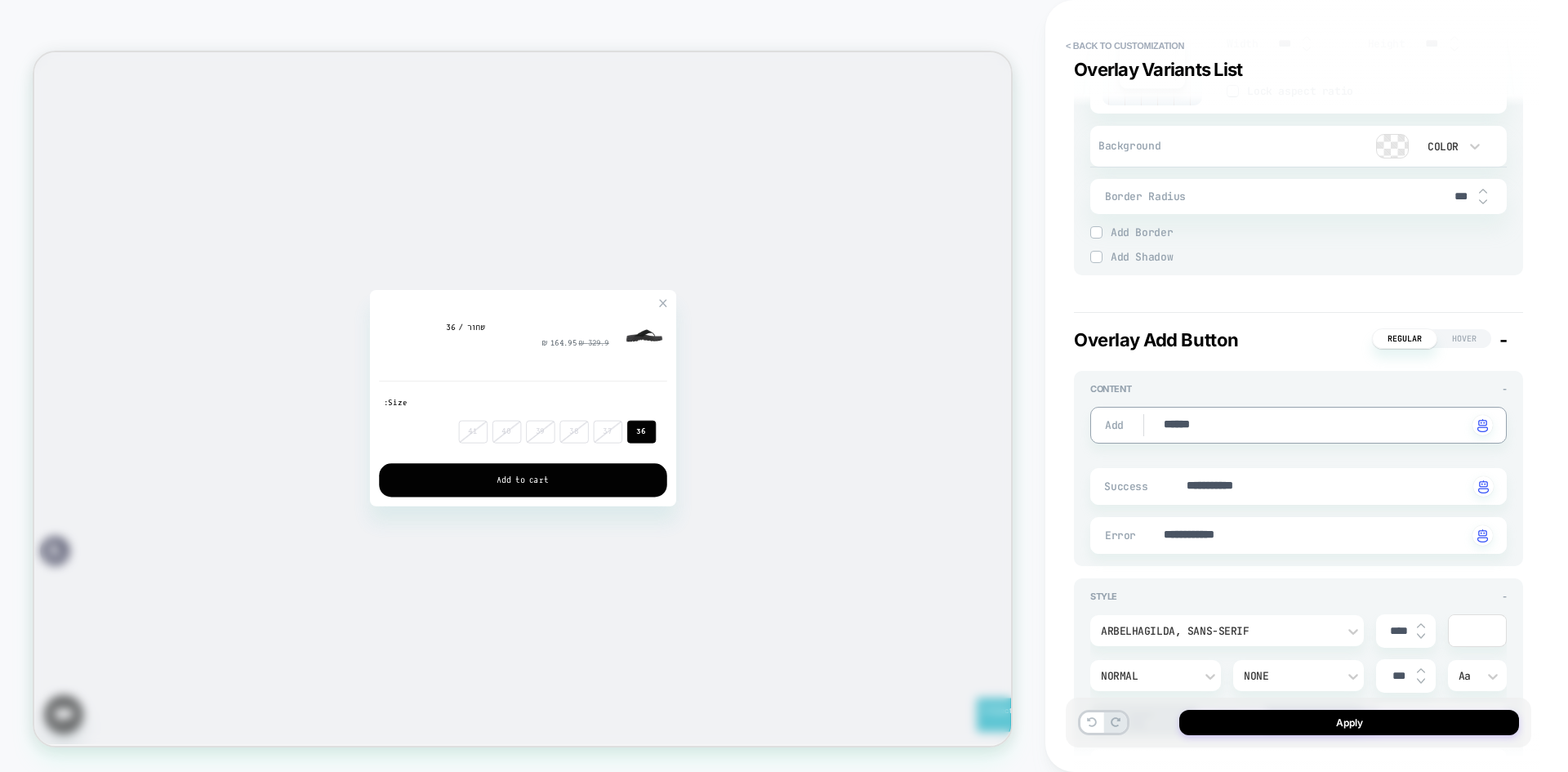
type textarea "*"
type textarea "********"
type textarea "*"
type textarea "*********"
type textarea "*"
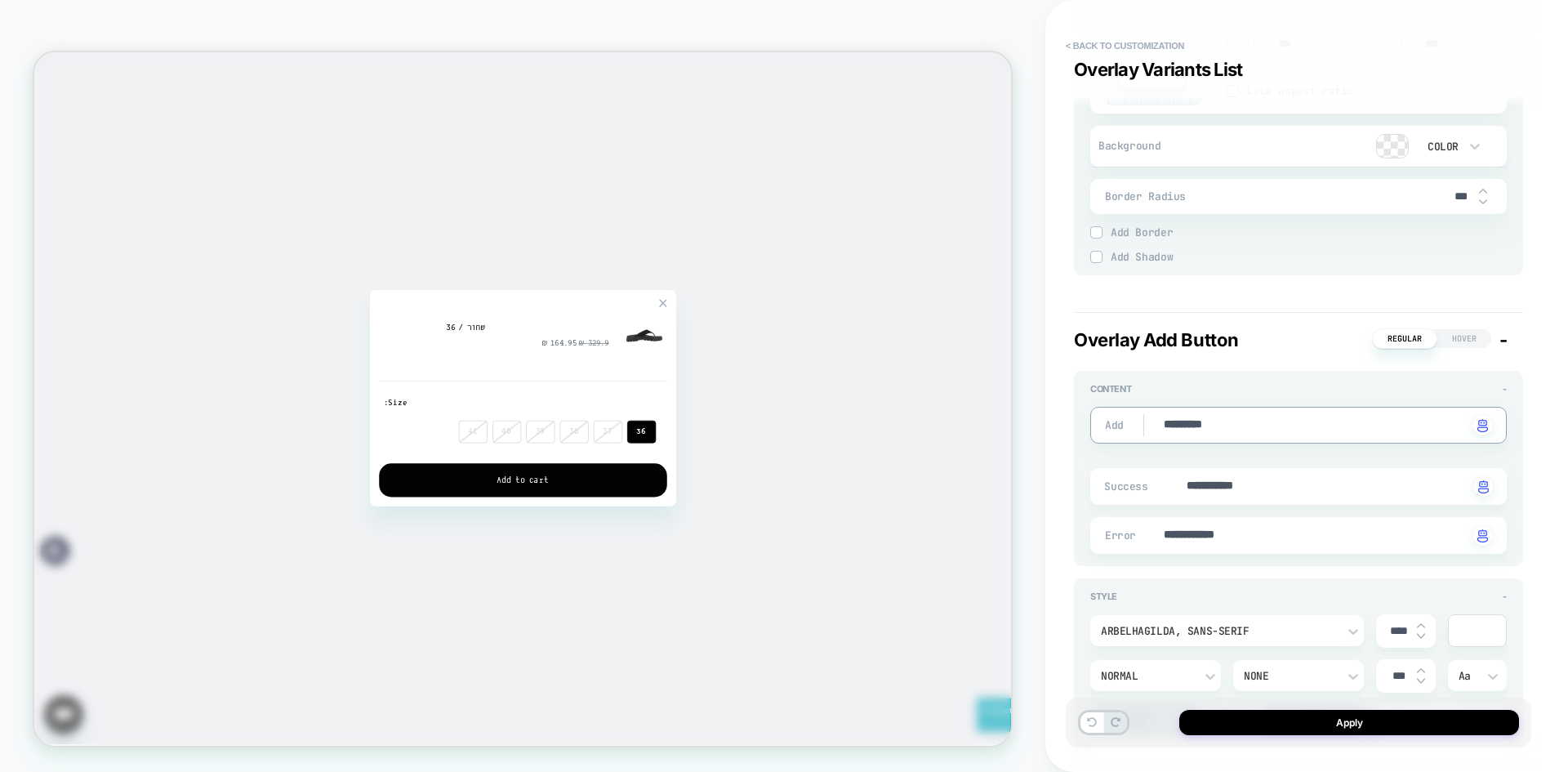
type textarea "*********"
type textarea "*"
drag, startPoint x: 1276, startPoint y: 484, endPoint x: 1119, endPoint y: 486, distance: 157.0
type textarea "*"
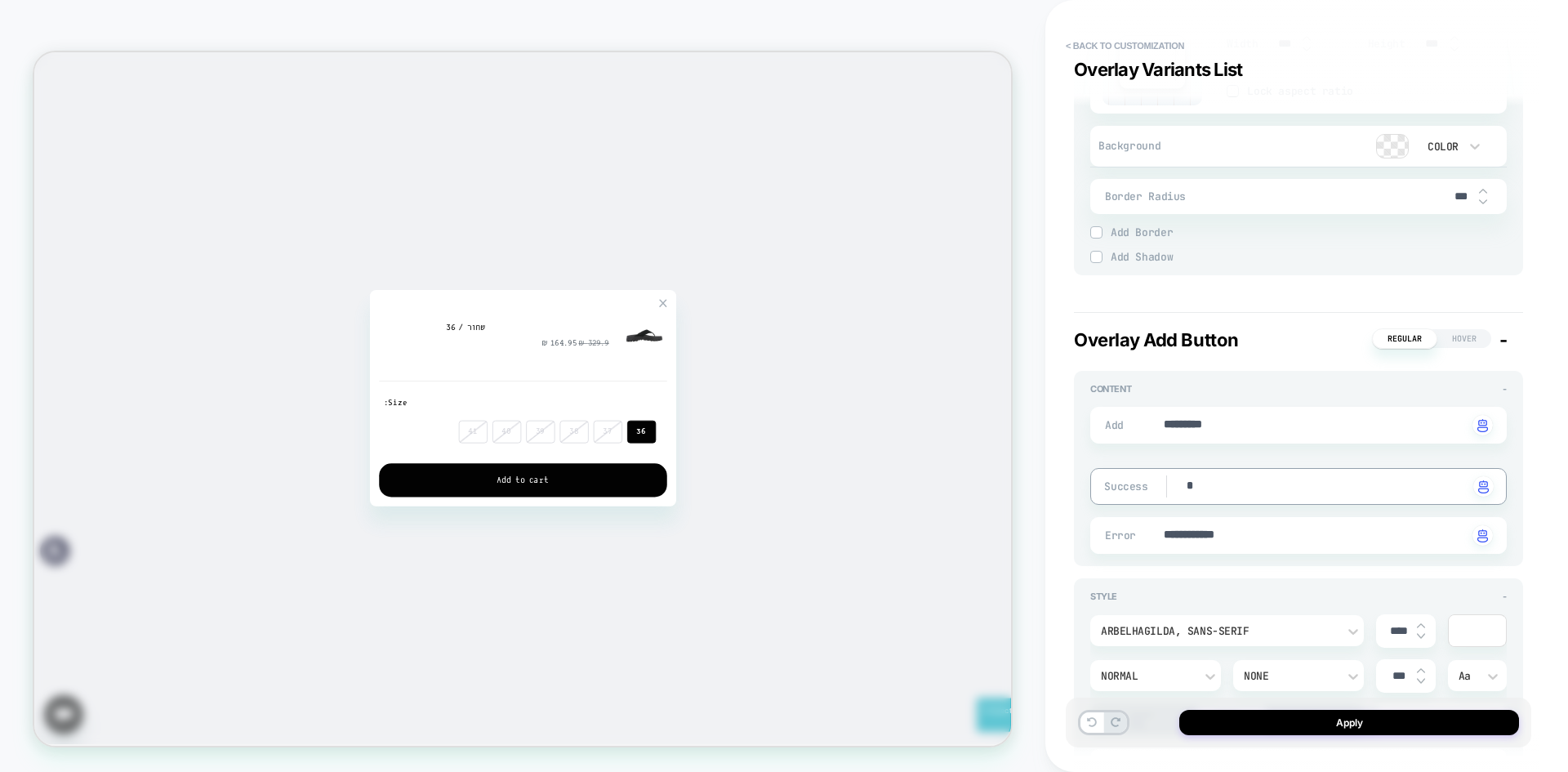
type textarea "**"
type textarea "*"
type textarea "*****"
type textarea "*"
type textarea "*********"
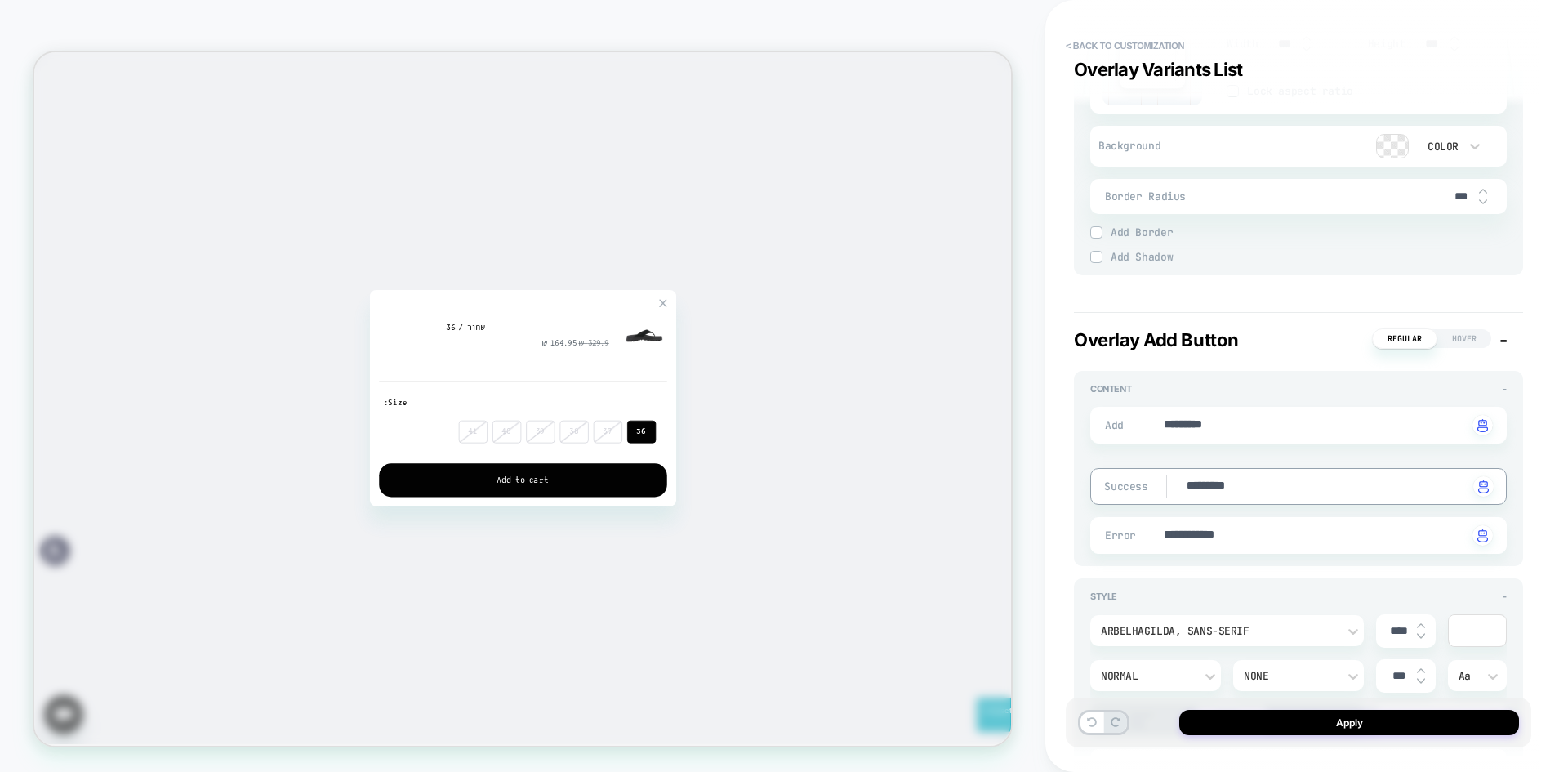
type textarea "*"
type textarea "**********"
type textarea "*"
type textarea "**********"
type textarea "*"
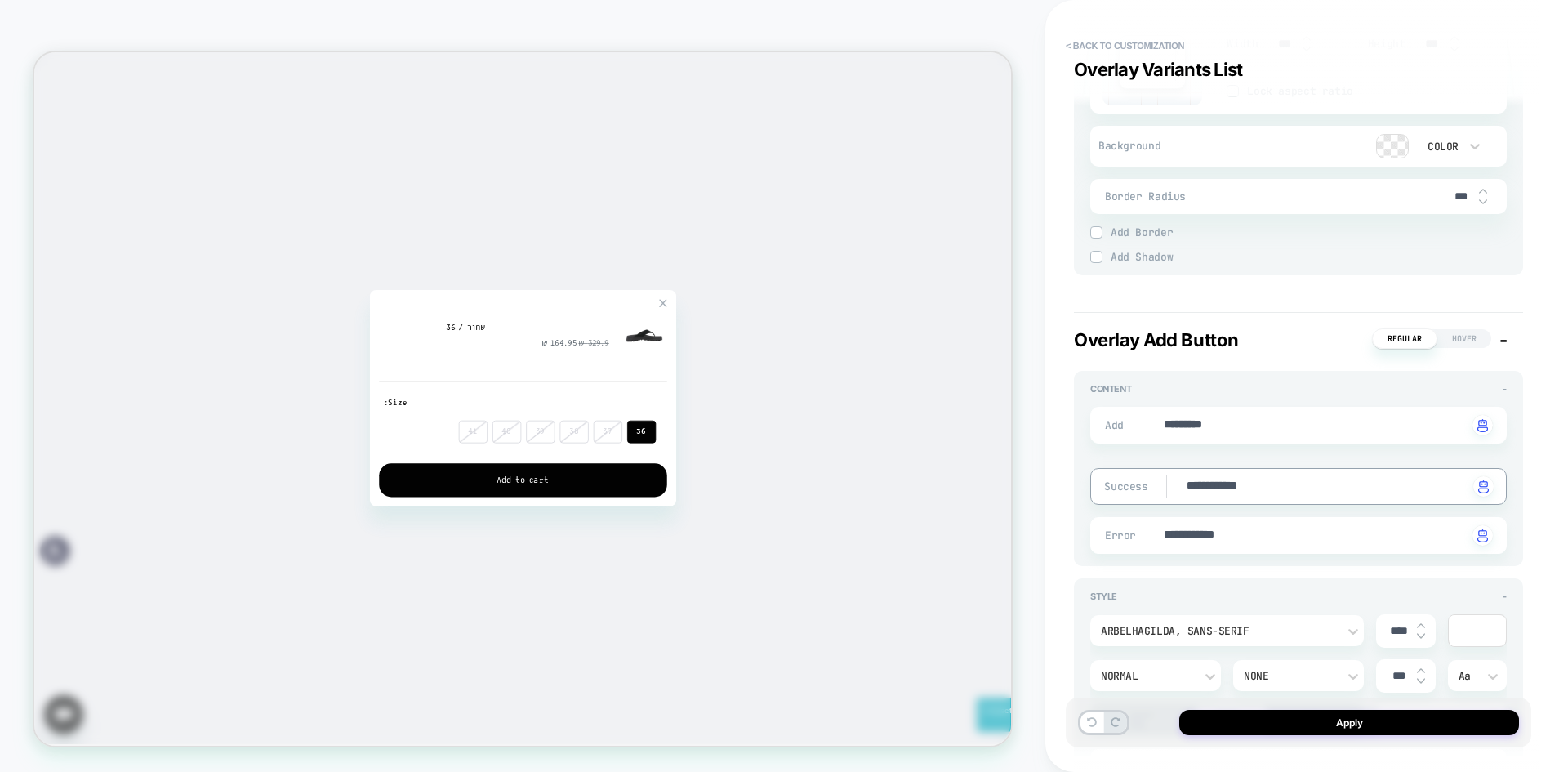
type textarea "**********"
type textarea "*"
type textarea "**********"
type textarea "*"
type textarea "**********"
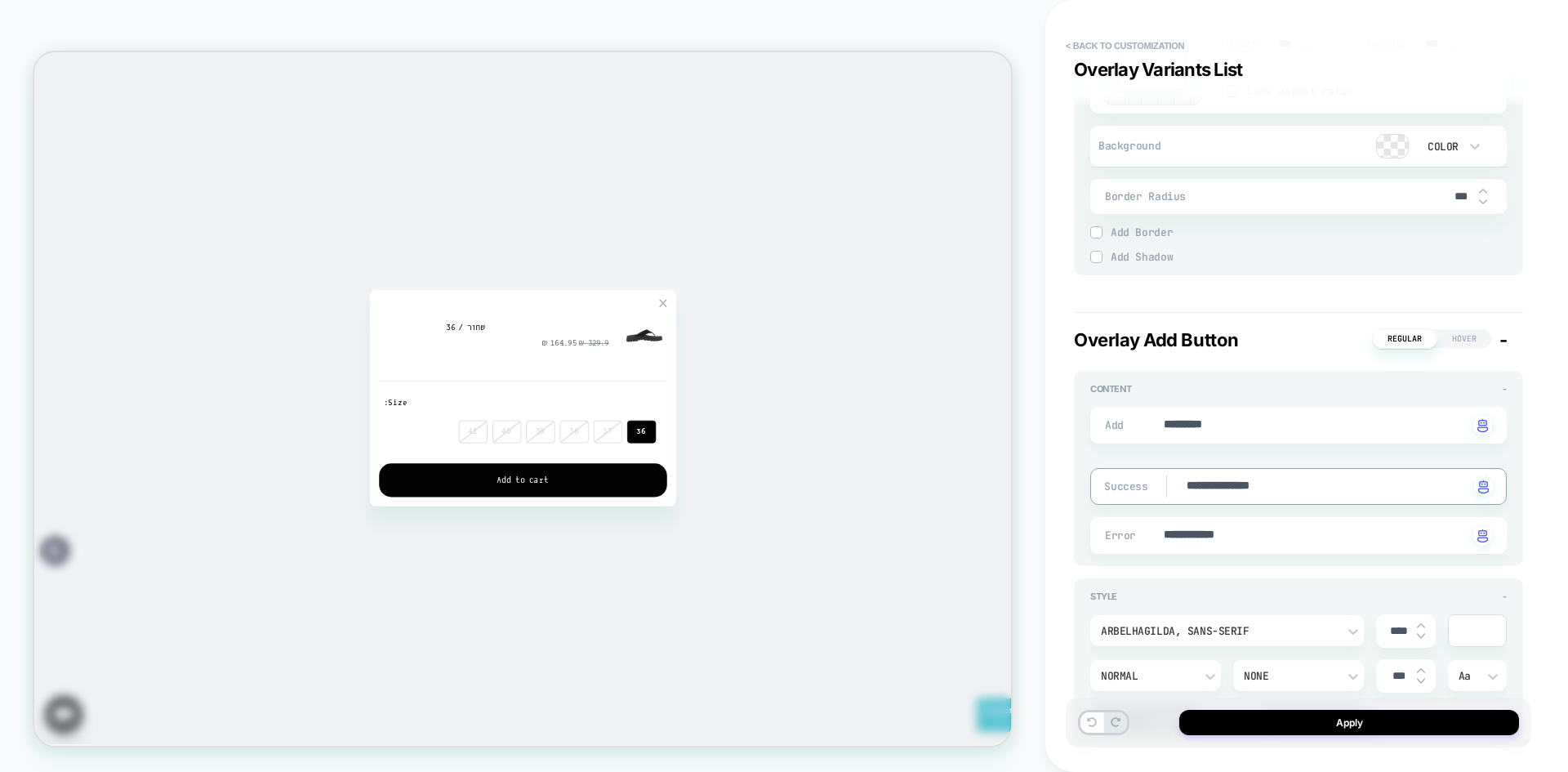
type textarea "*"
type textarea "**********"
type textarea "*"
type textarea "**********"
type textarea "*"
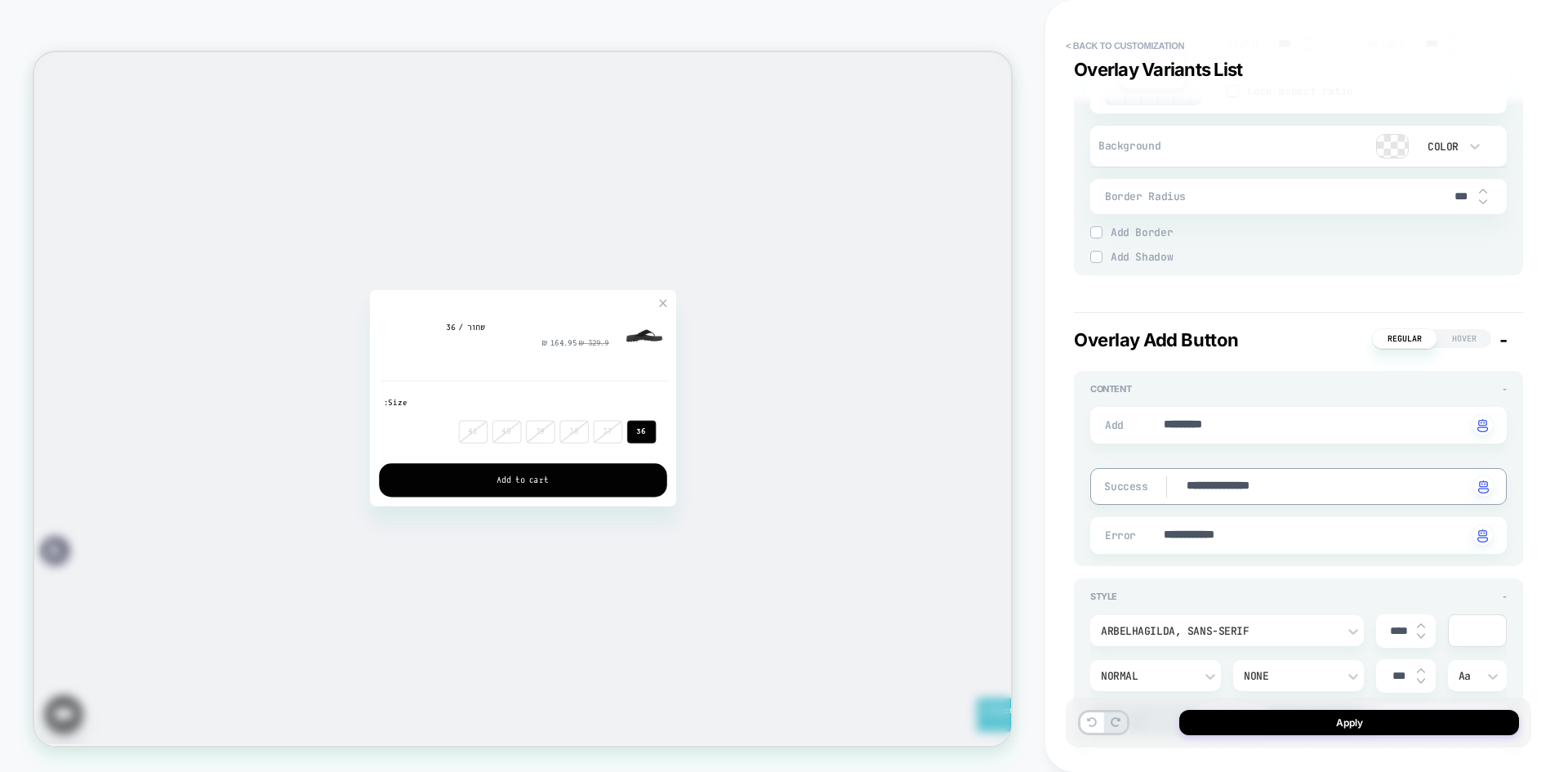
type textarea "**********"
type textarea "*"
type textarea "**********"
type textarea "*"
type textarea "**********"
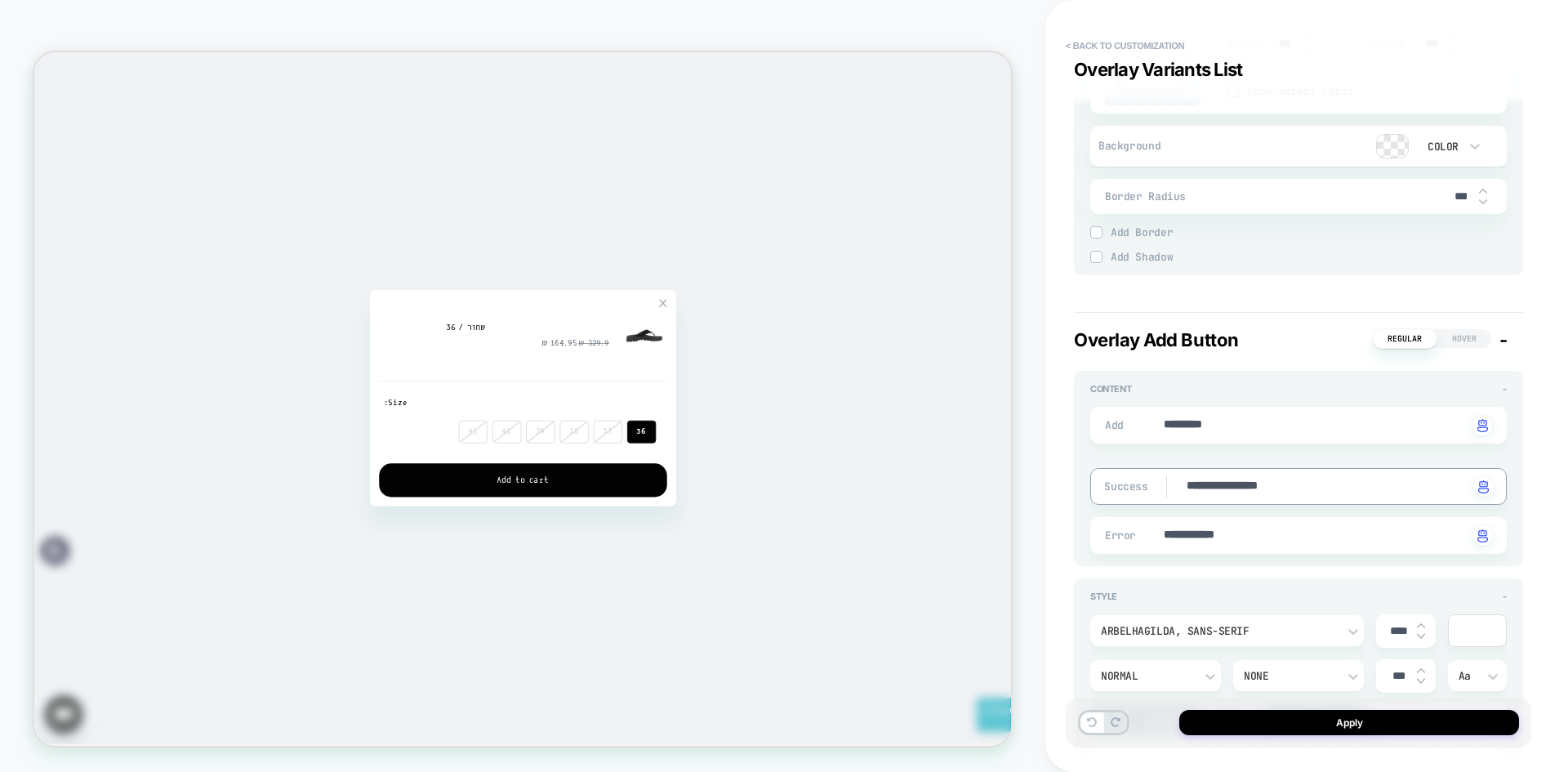
type textarea "*"
type textarea "**********"
type textarea "*"
drag, startPoint x: 1167, startPoint y: 540, endPoint x: 1077, endPoint y: 550, distance: 90.6
type textarea "*"
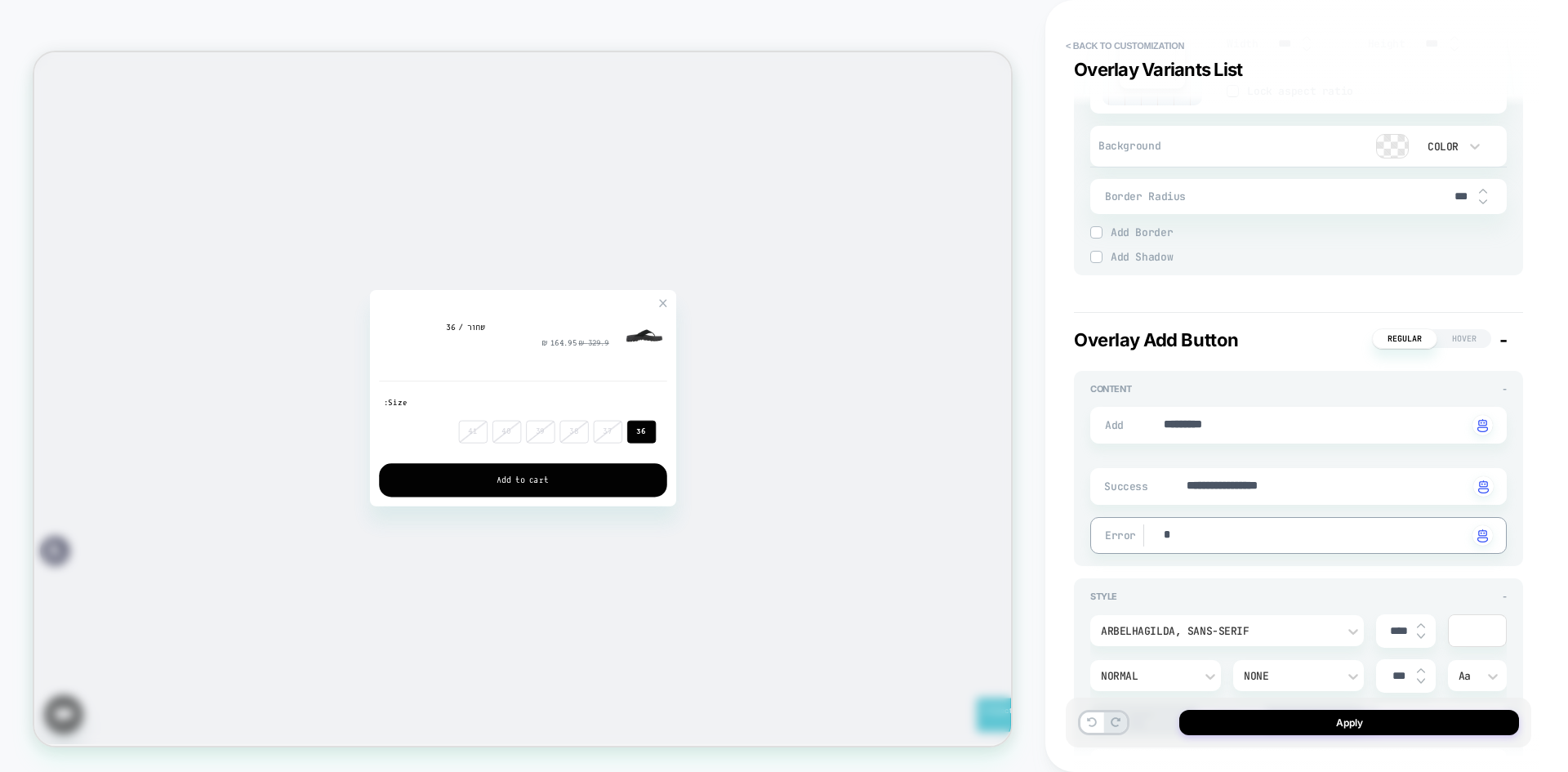
type textarea "*"
type textarea "*****"
type textarea "*"
type textarea "********"
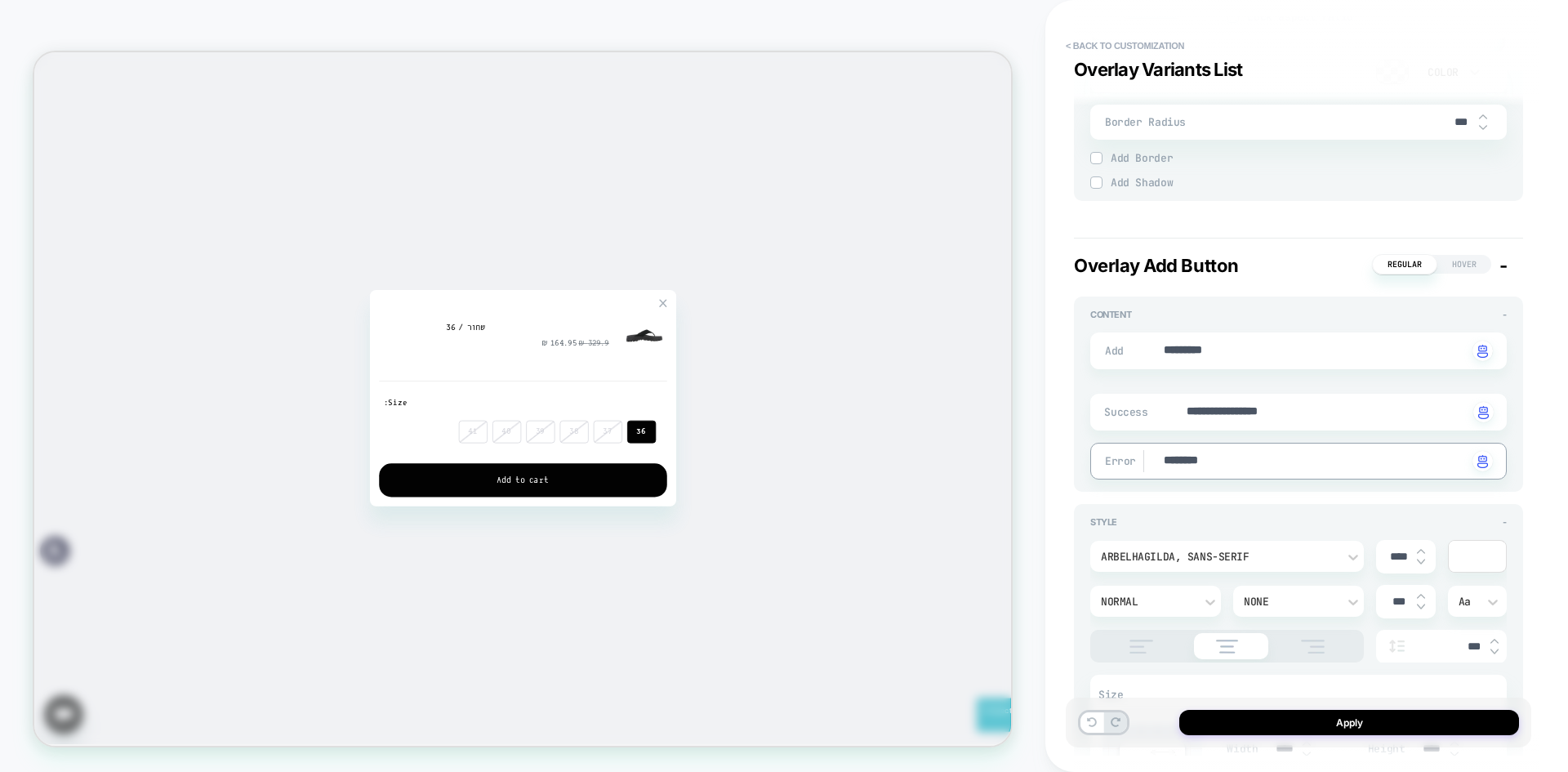
scroll to position [4740, 0]
type textarea "*"
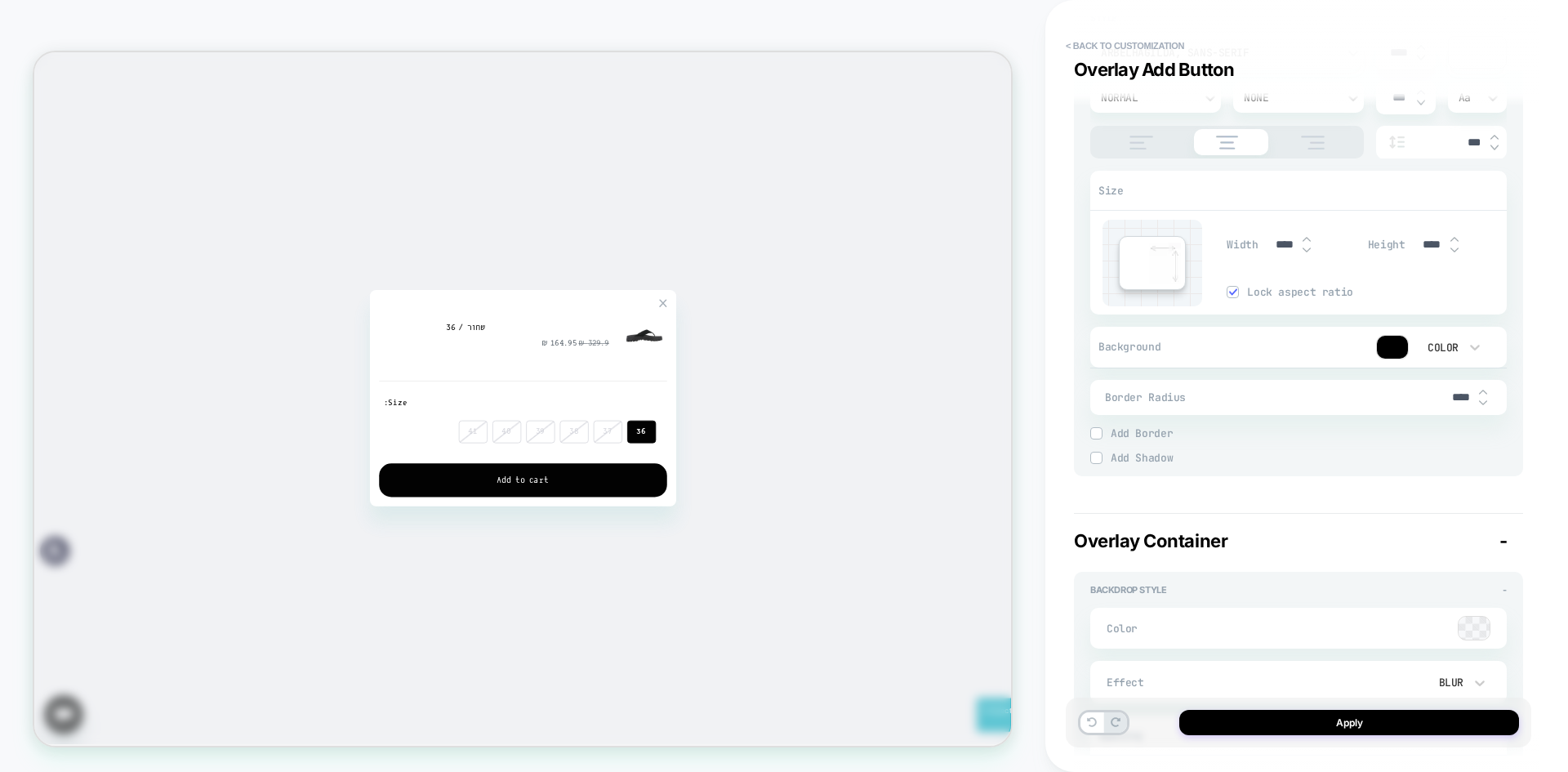
scroll to position [5230, 0]
type textarea "********"
type textarea "*"
click at [1464, 402] on input "****" at bounding box center [1460, 404] width 37 height 14
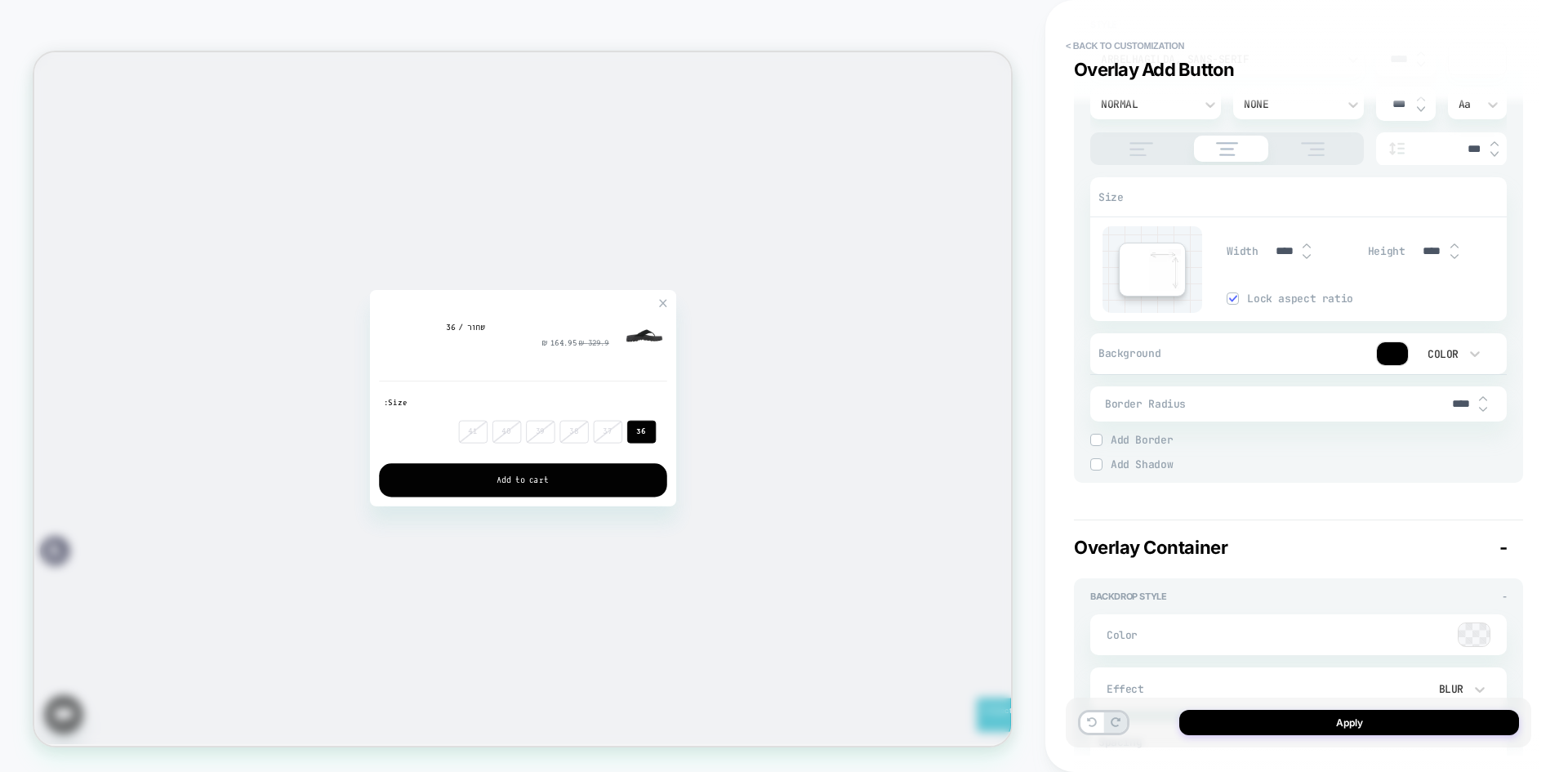
type input "***"
type textarea "*"
type input "***"
click at [1469, 445] on span "Add Border" at bounding box center [1309, 440] width 396 height 14
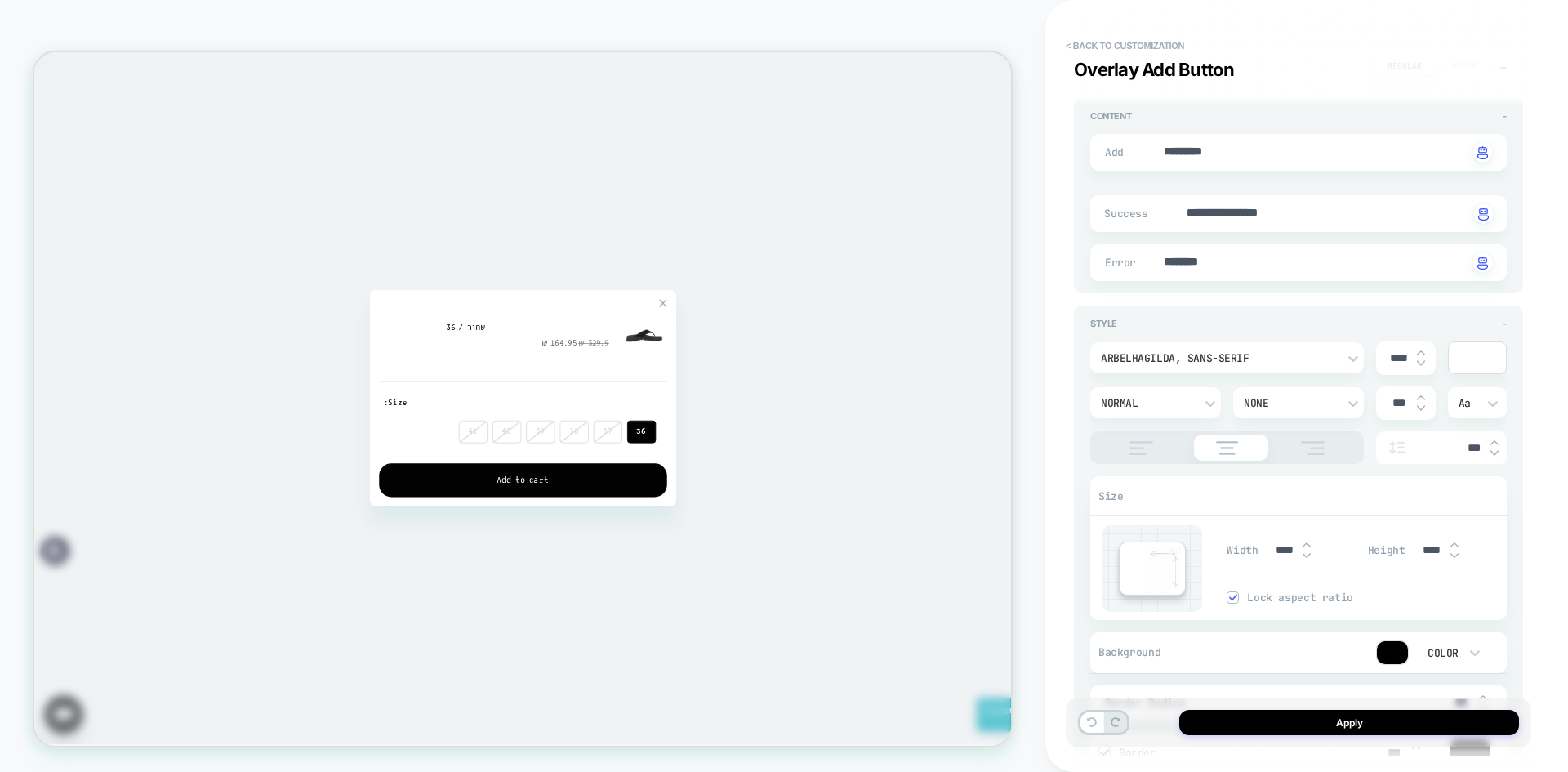
scroll to position [4904, 0]
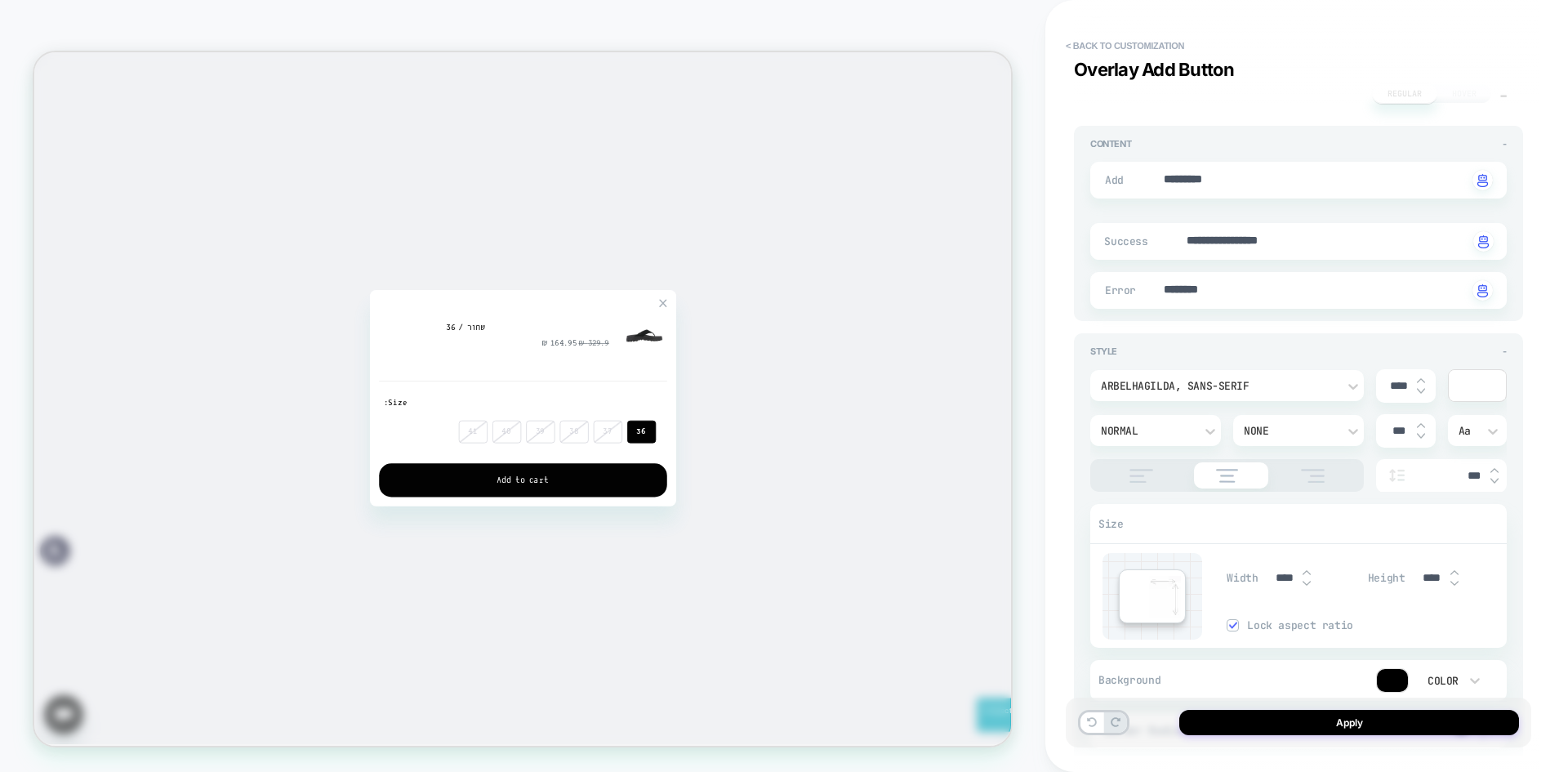
click at [1472, 480] on input "***" at bounding box center [1450, 476] width 65 height 14
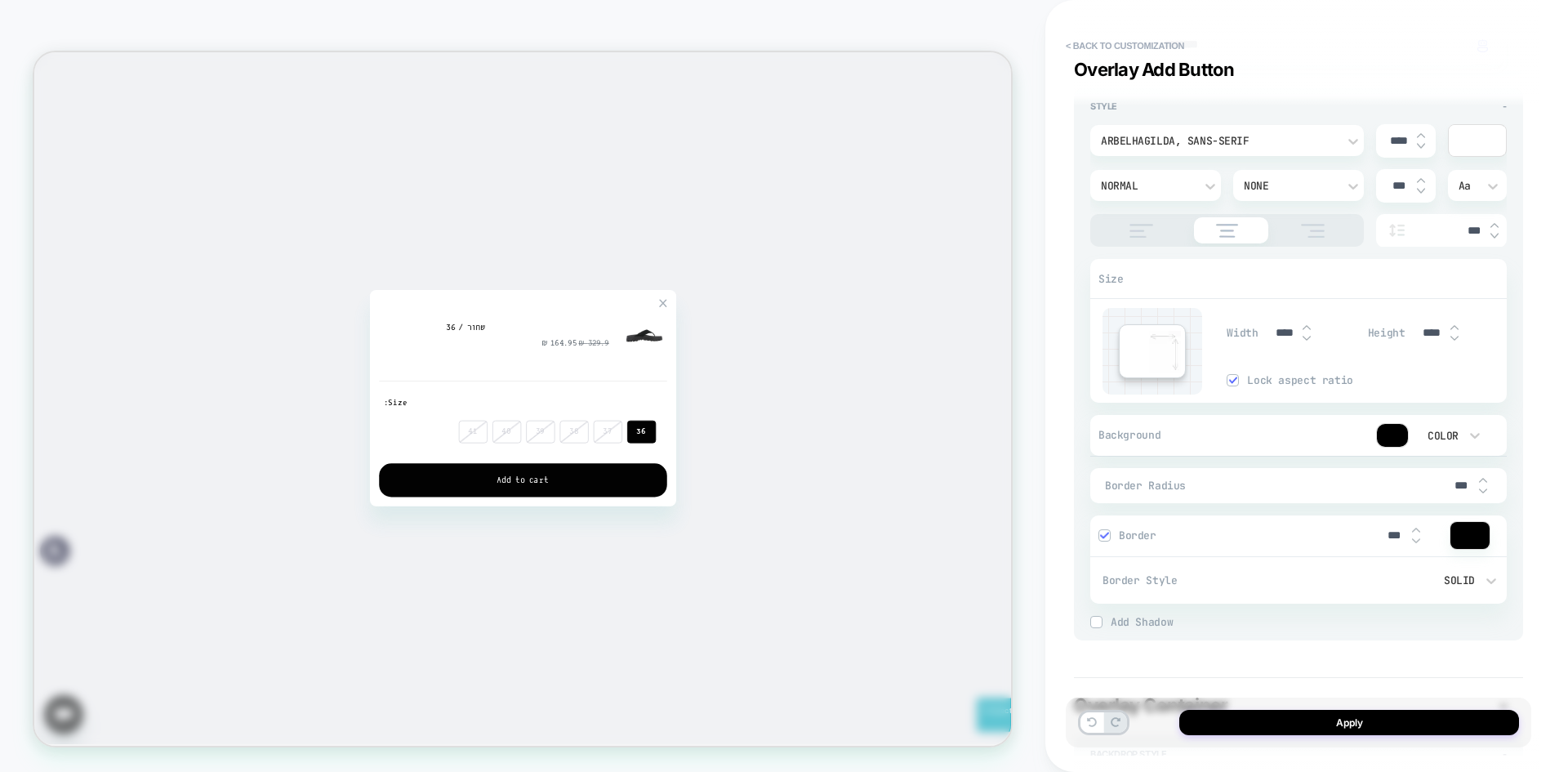
click at [1110, 530] on div at bounding box center [1105, 536] width 12 height 12
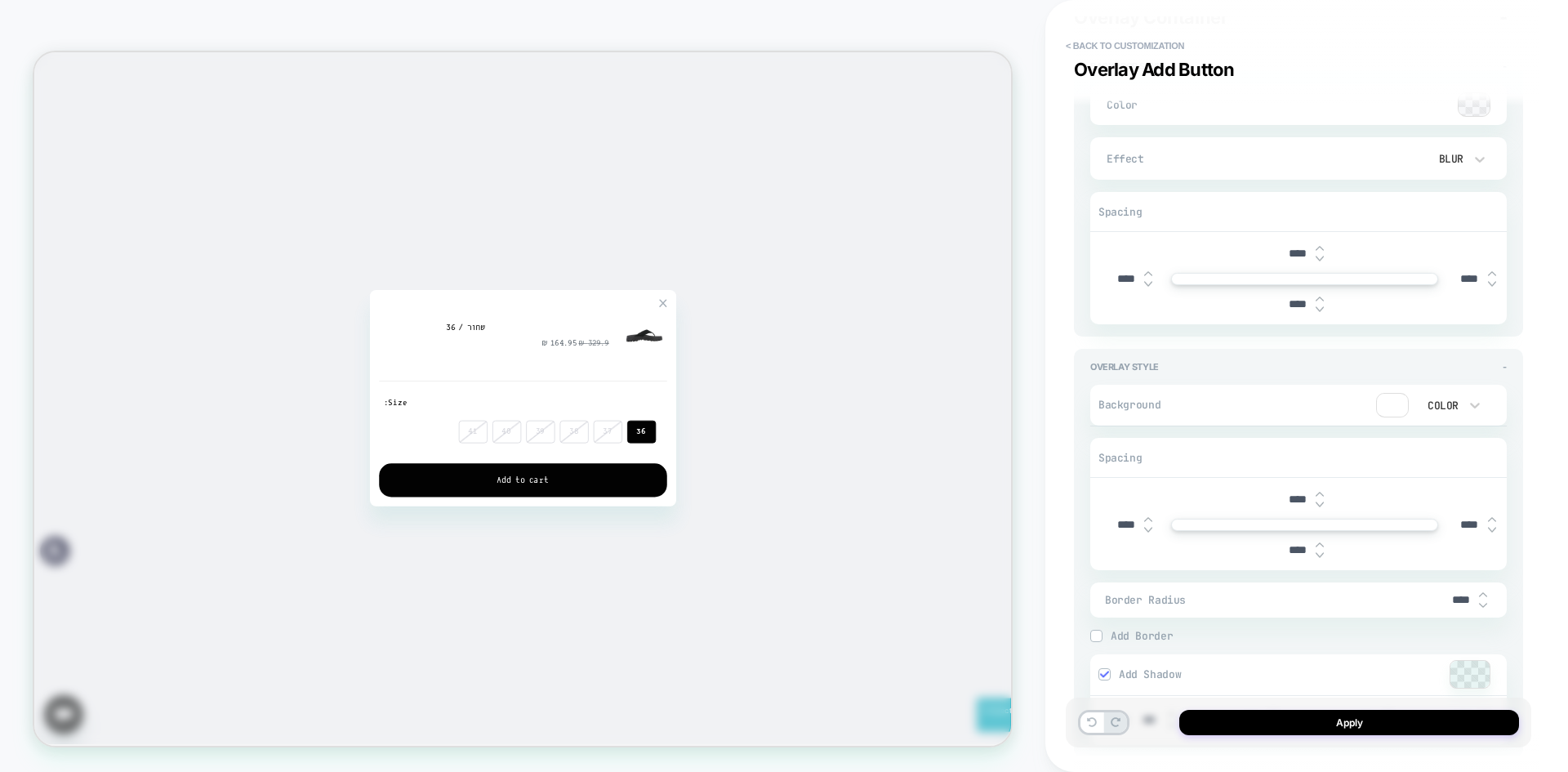
type textarea "*"
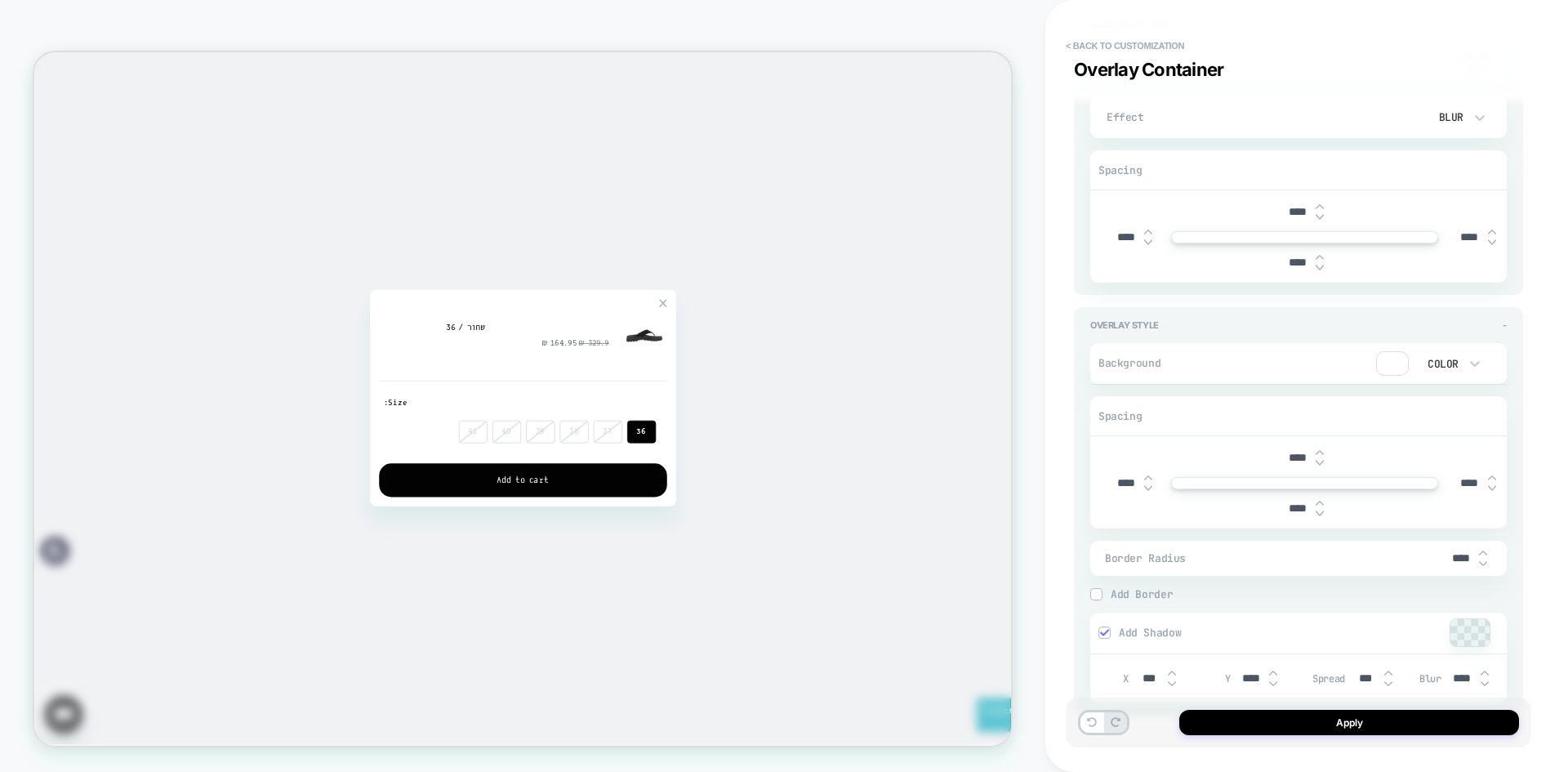
scroll to position [5868, 0]
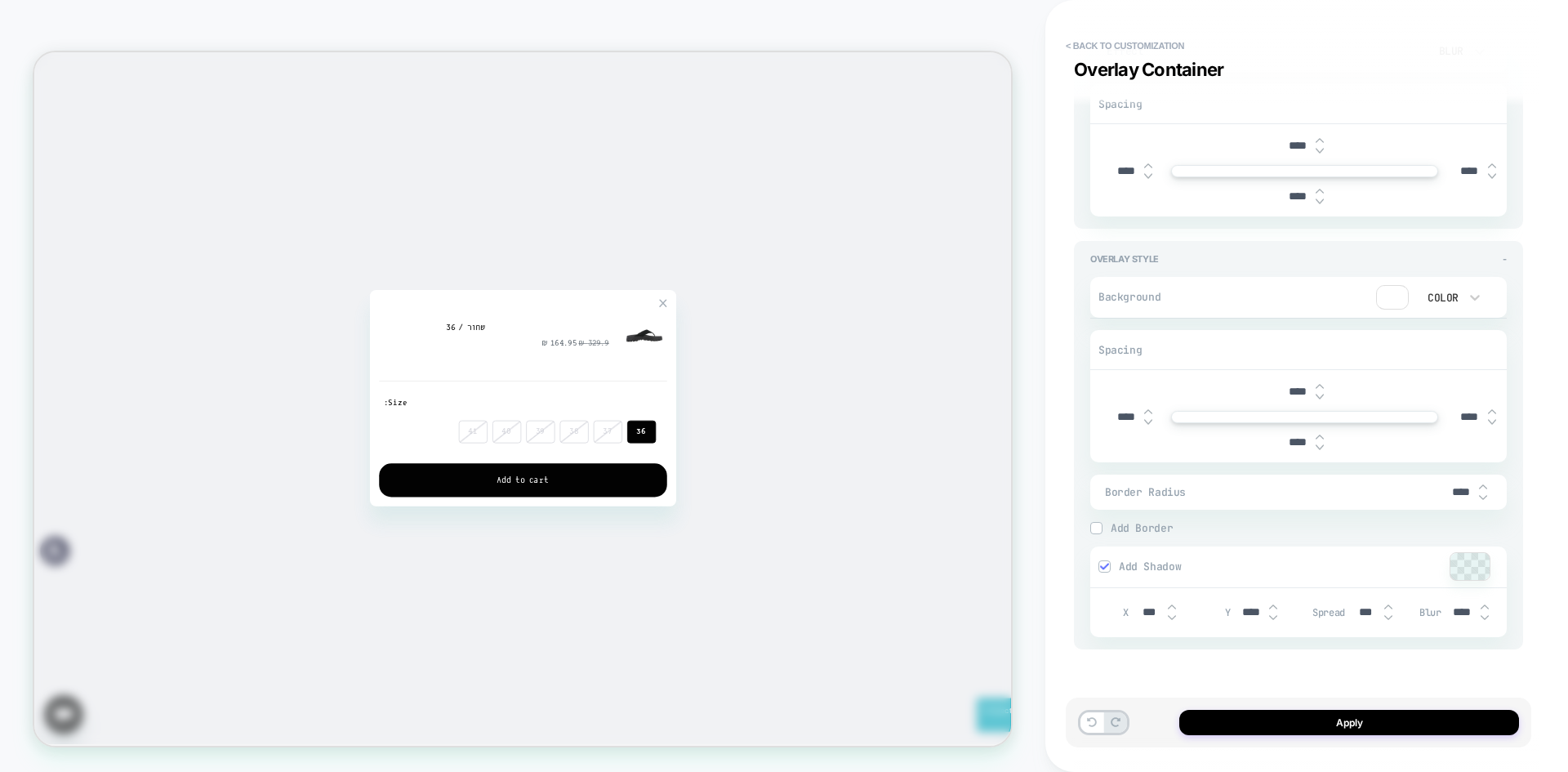
click at [1458, 487] on input "****" at bounding box center [1460, 493] width 37 height 14
type input "***"
type textarea "*"
type input "***"
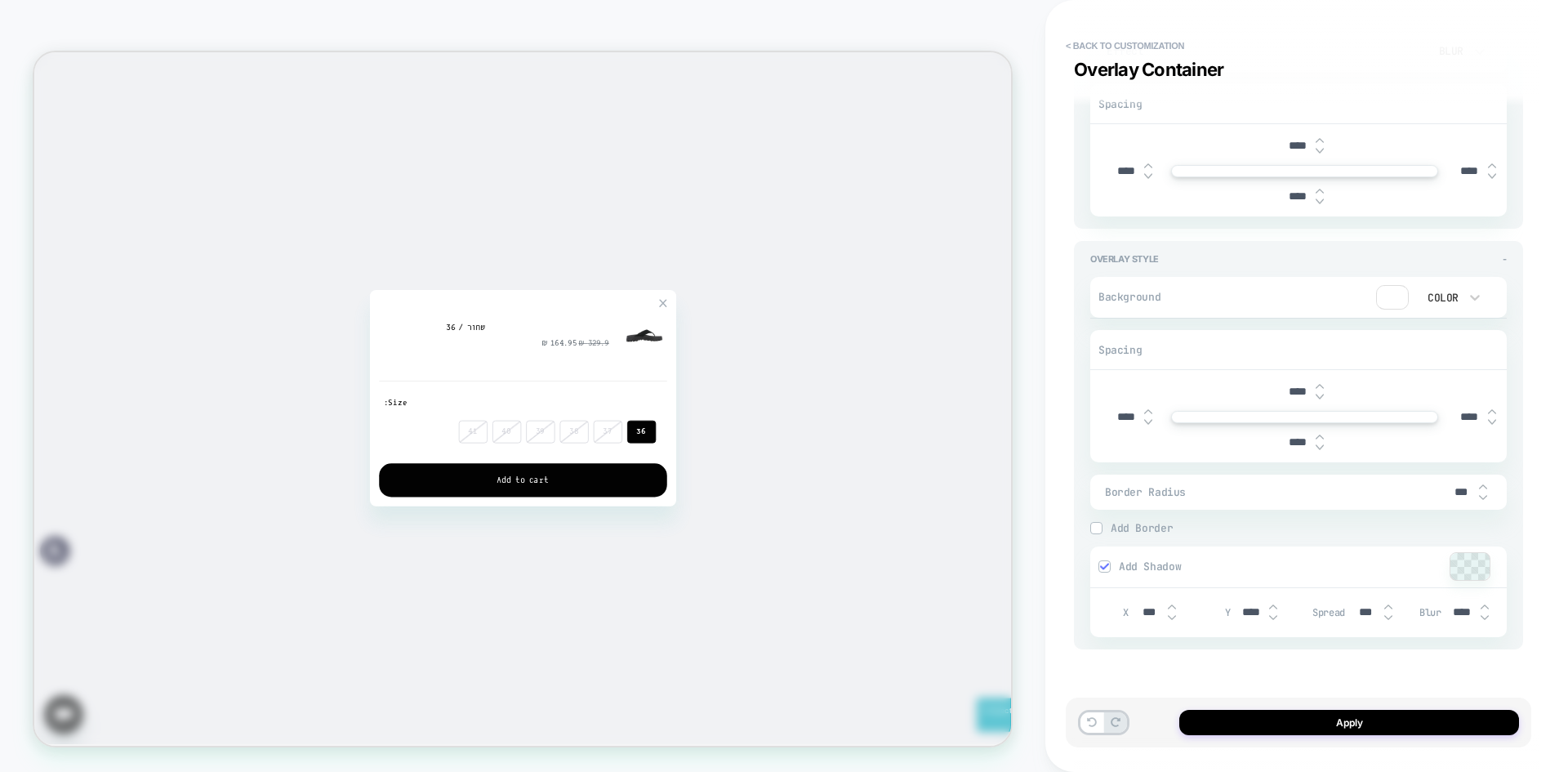
click at [1386, 508] on div "Border Radius ***" at bounding box center [1298, 492] width 416 height 35
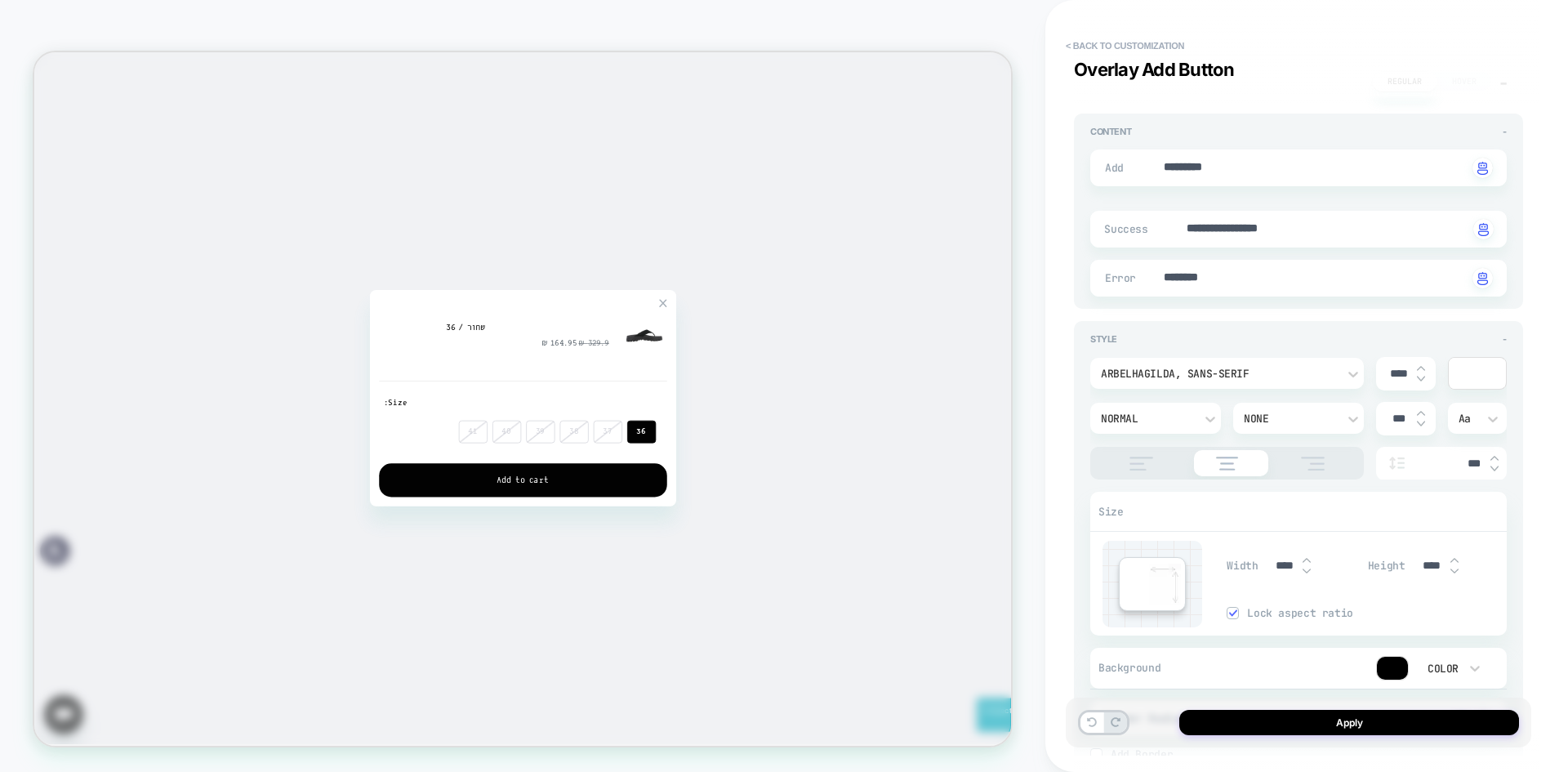
scroll to position [4887, 0]
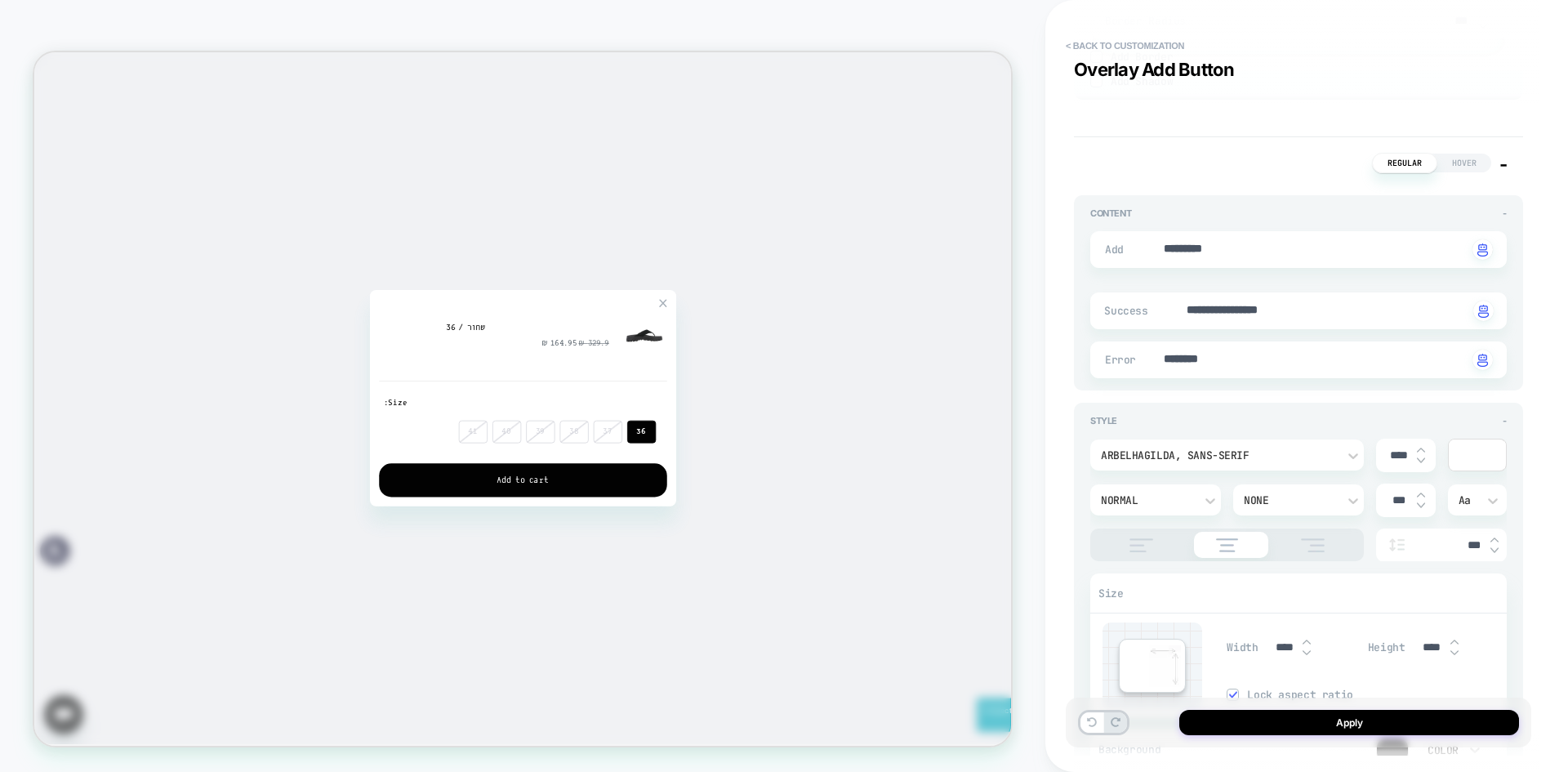
type textarea "*"
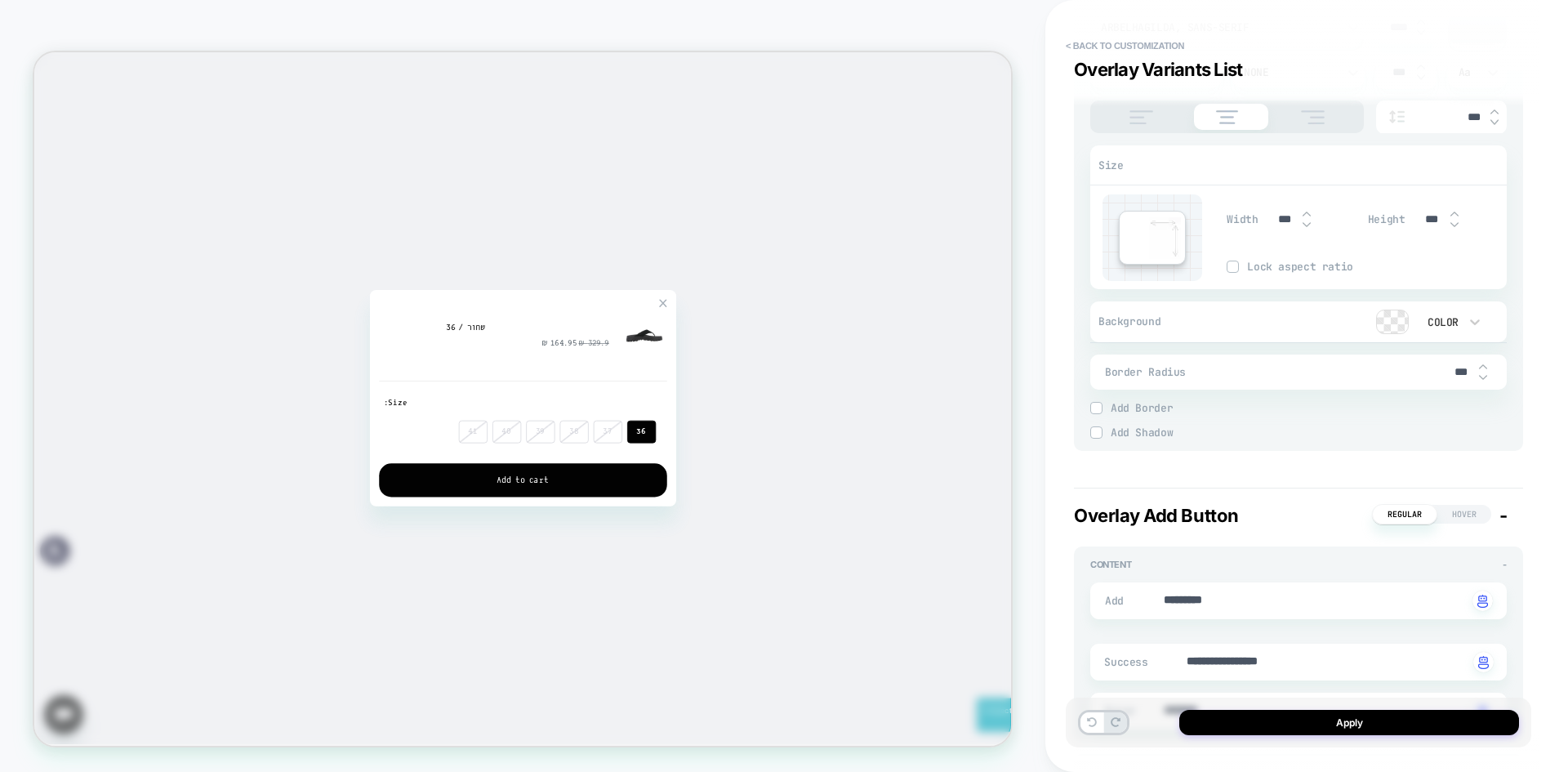
scroll to position [4479, 0]
click at [1458, 371] on input "***" at bounding box center [1460, 375] width 37 height 14
type input "***"
type textarea "*"
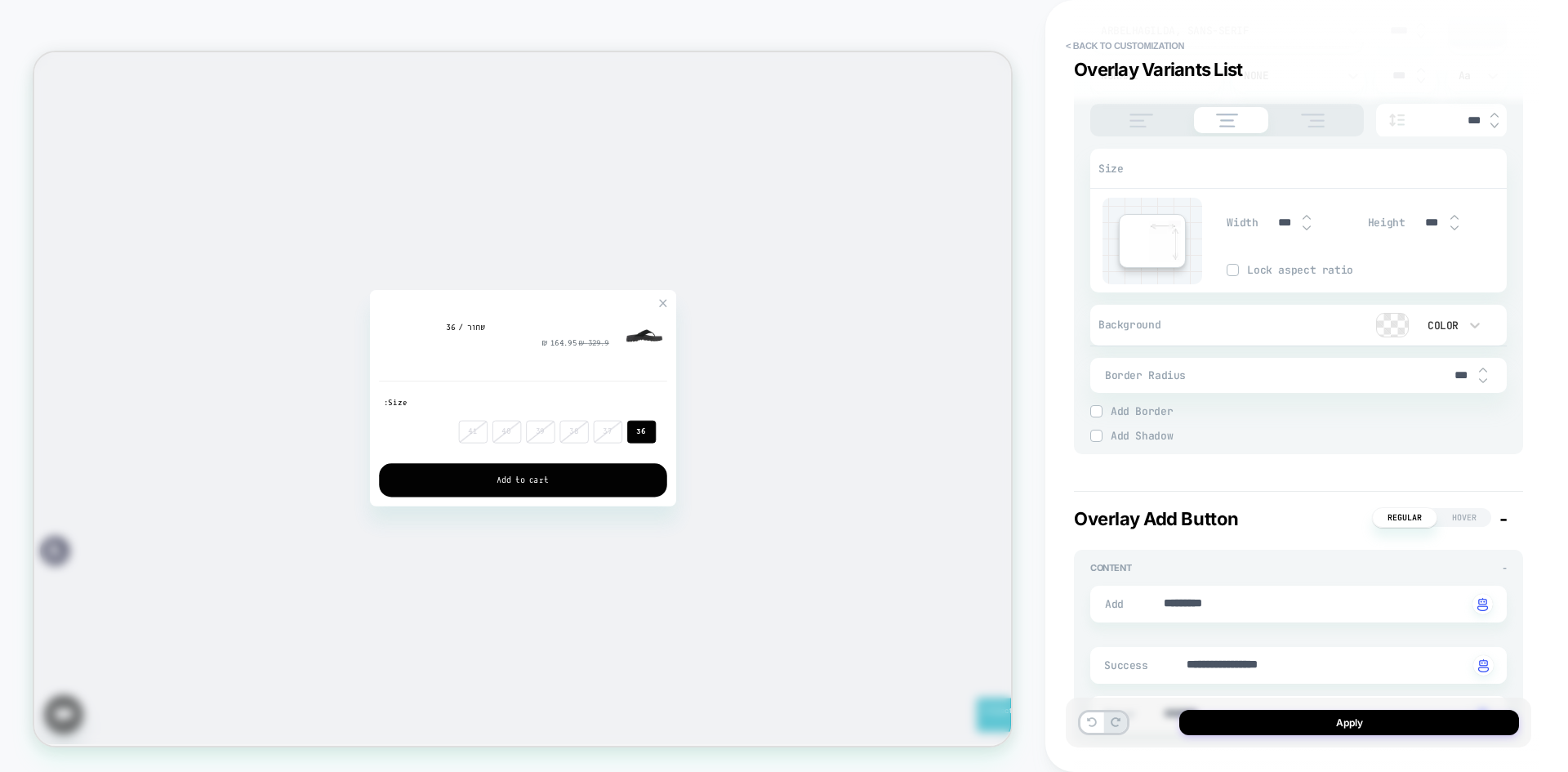
type input "***"
click at [1382, 407] on span "Add Border" at bounding box center [1309, 411] width 396 height 14
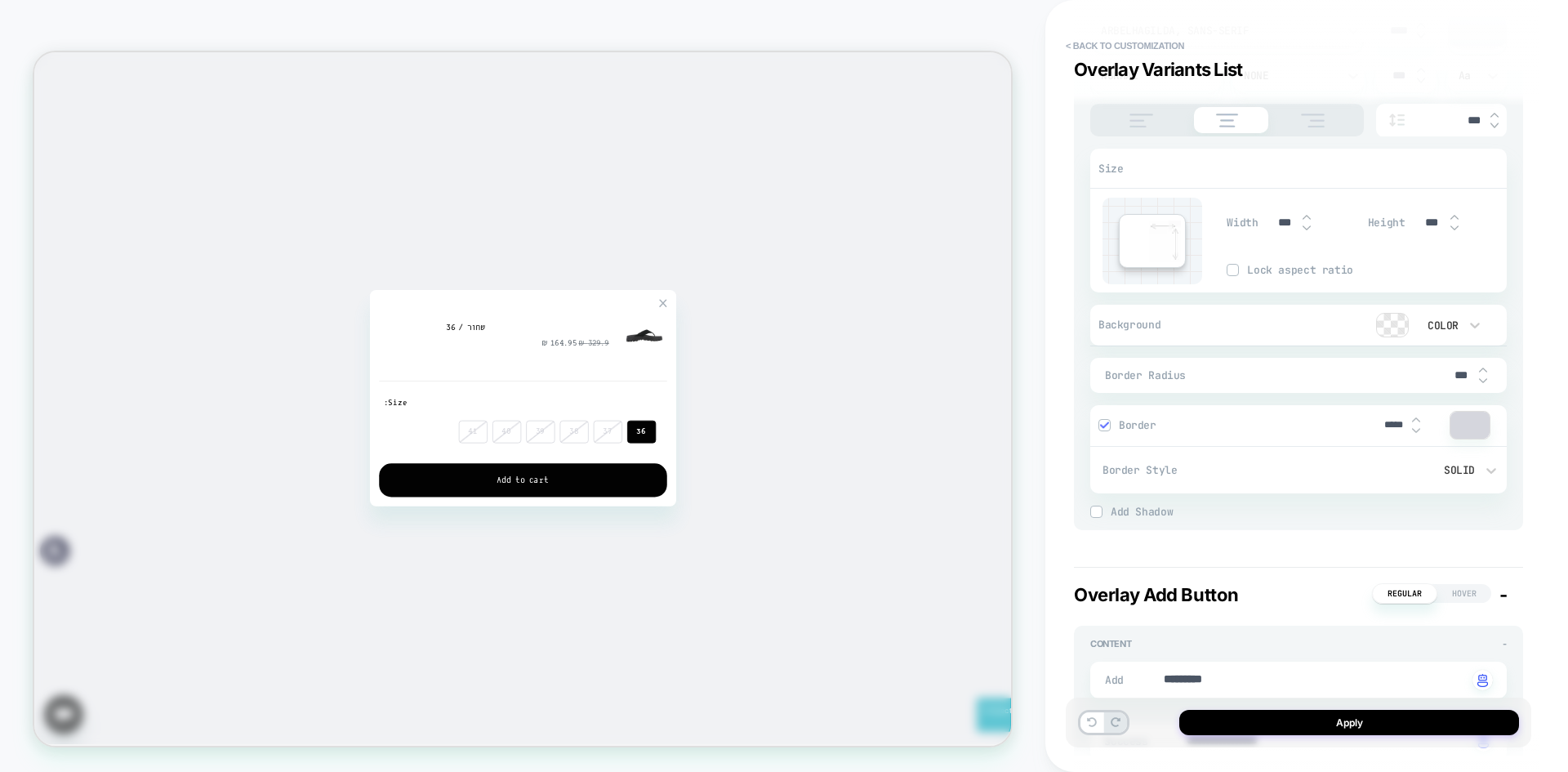
click at [1111, 422] on div "Border" at bounding box center [1233, 425] width 270 height 12
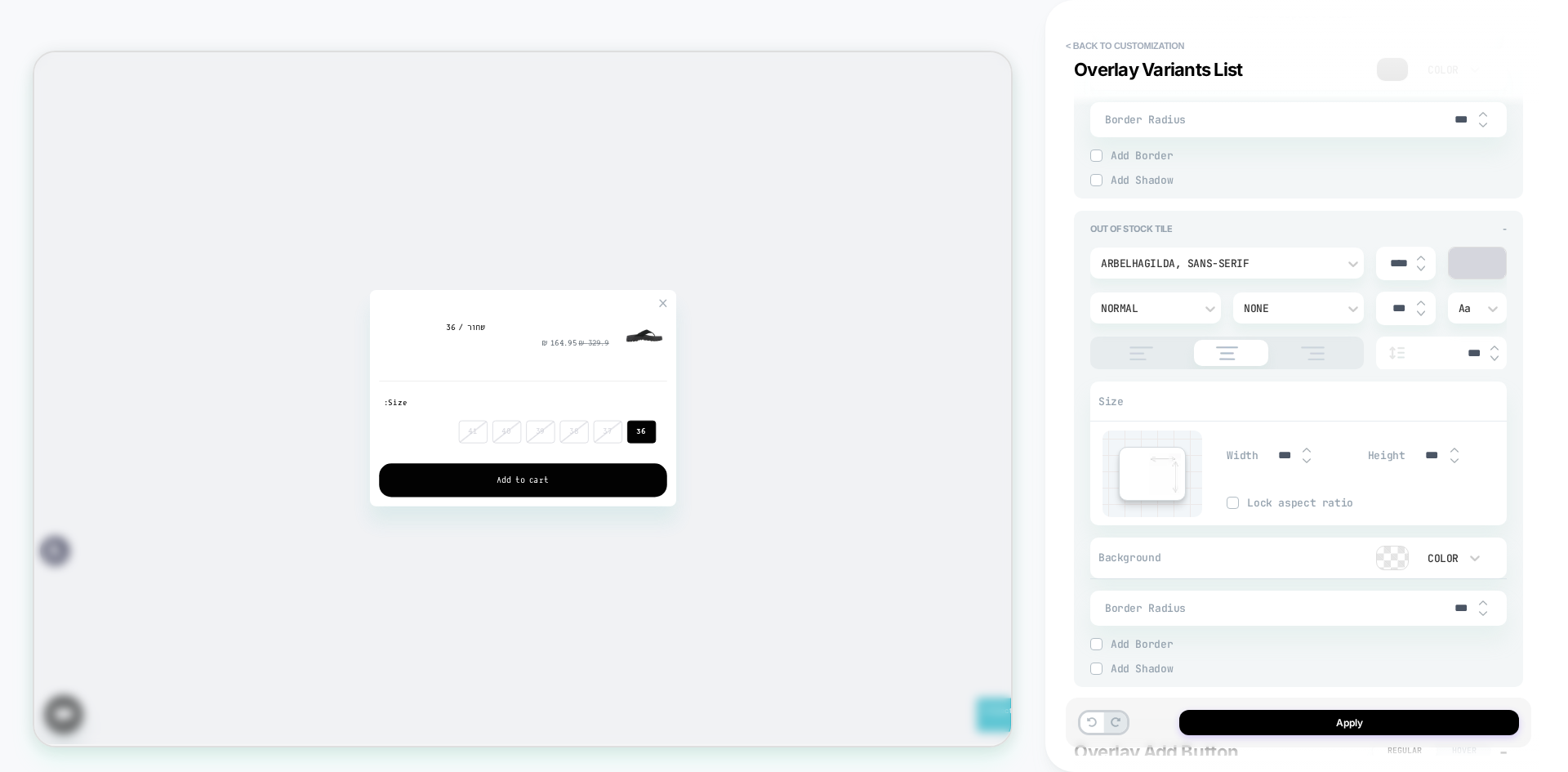
type textarea "*"
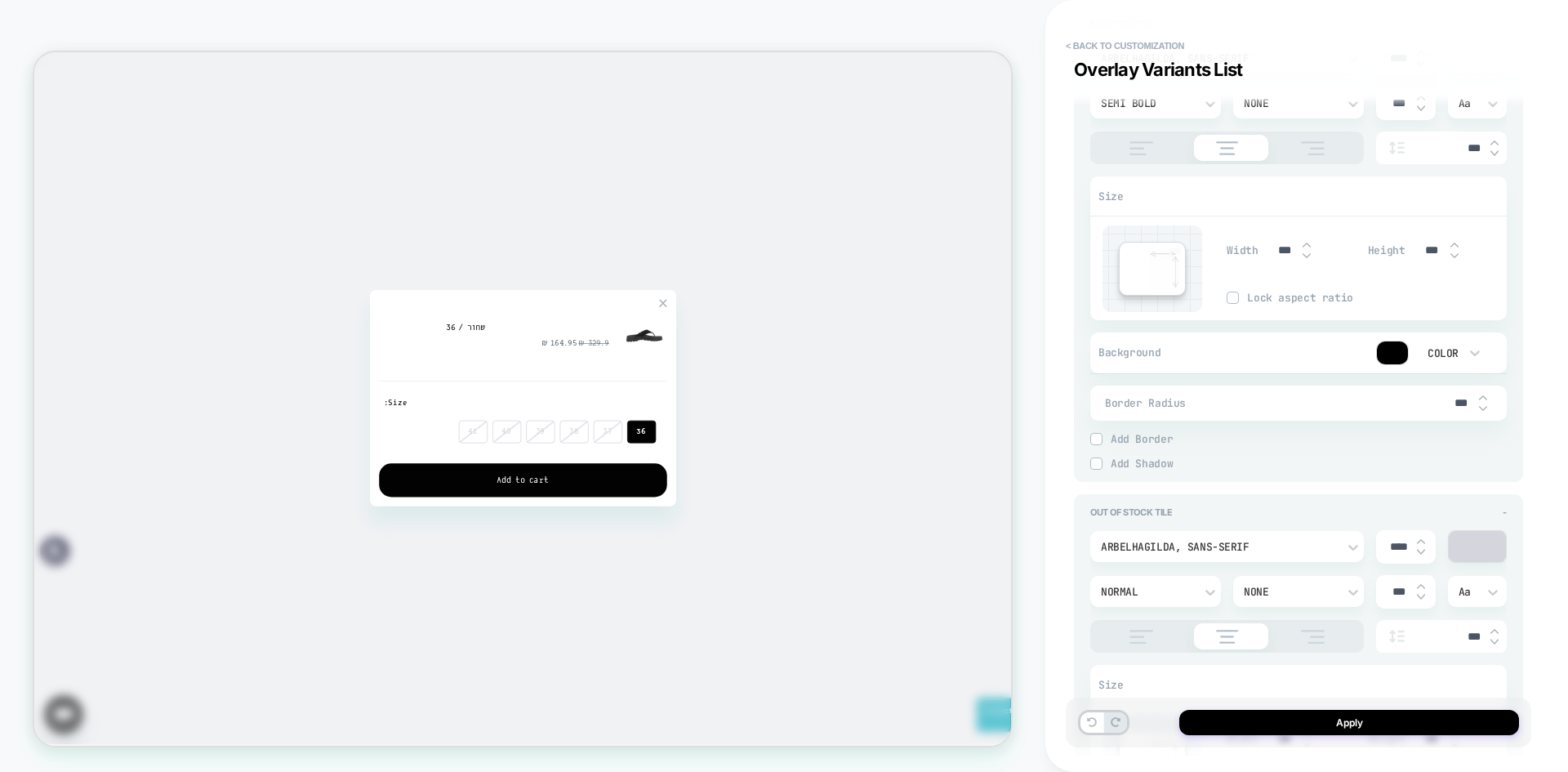
scroll to position [3907, 0]
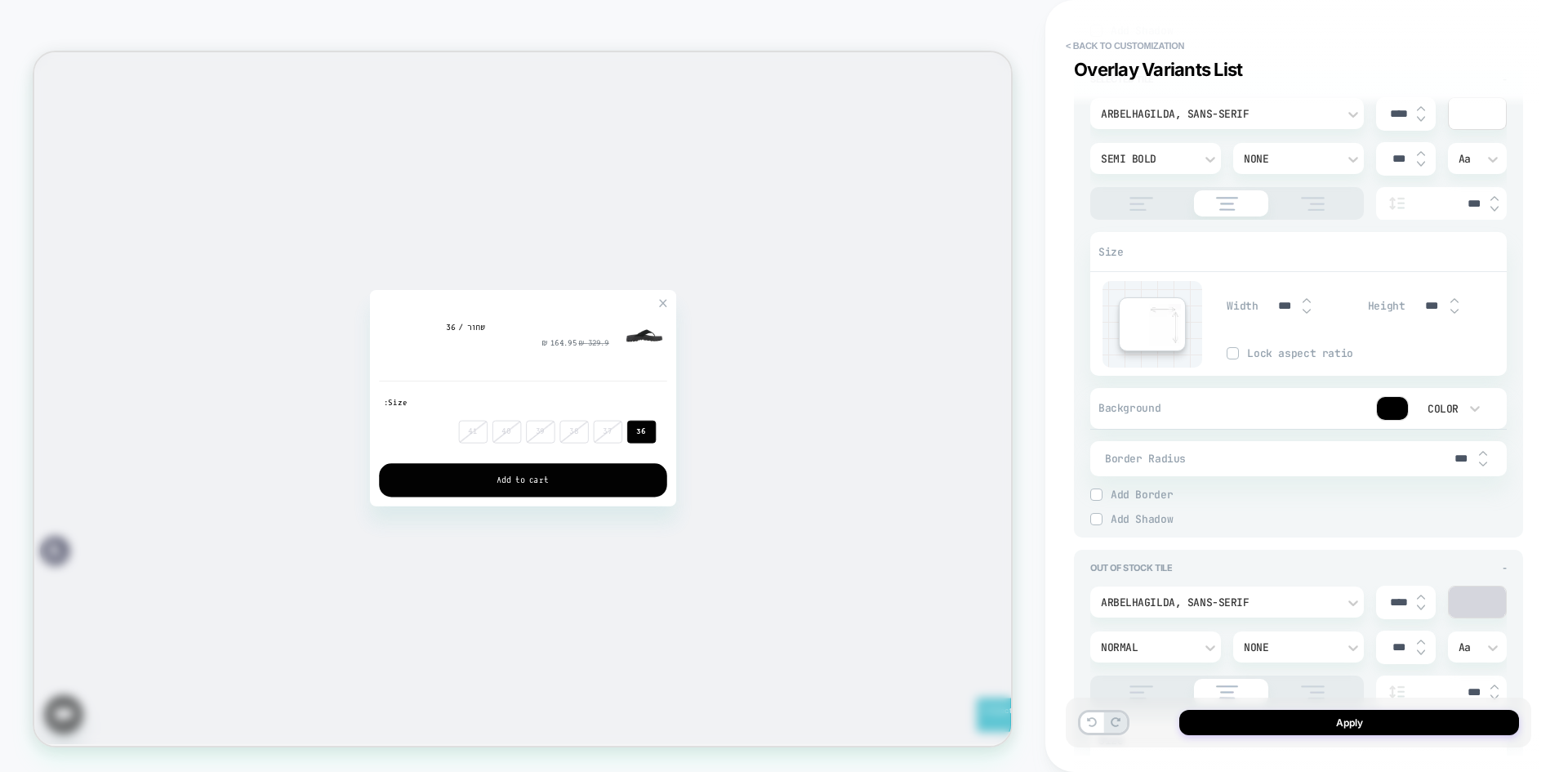
click at [1470, 450] on div "***" at bounding box center [1467, 458] width 49 height 33
click at [1470, 449] on div "***" at bounding box center [1467, 458] width 49 height 33
click at [1462, 464] on input "***" at bounding box center [1460, 458] width 37 height 14
type input "***"
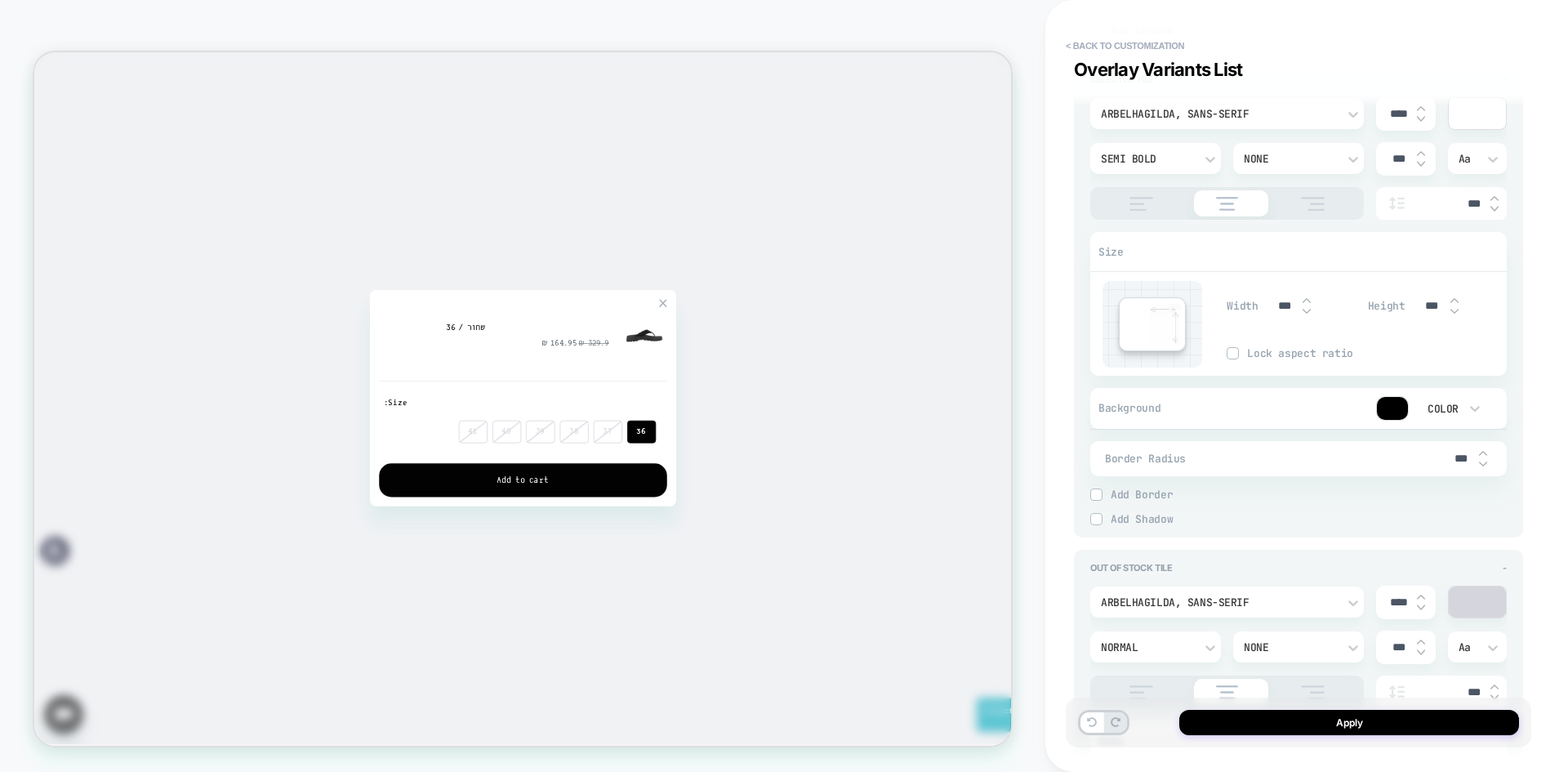
type textarea "*"
type input "***"
click at [1444, 506] on div "Solid" at bounding box center [1398, 508] width 171 height 5
click at [1444, 505] on div at bounding box center [784, 386] width 1568 height 772
click at [1535, 381] on div "Detailed Styling Default RENAME SAVE General Add to Cart Add to Cart Button Reg…" at bounding box center [1307, 386] width 466 height 772
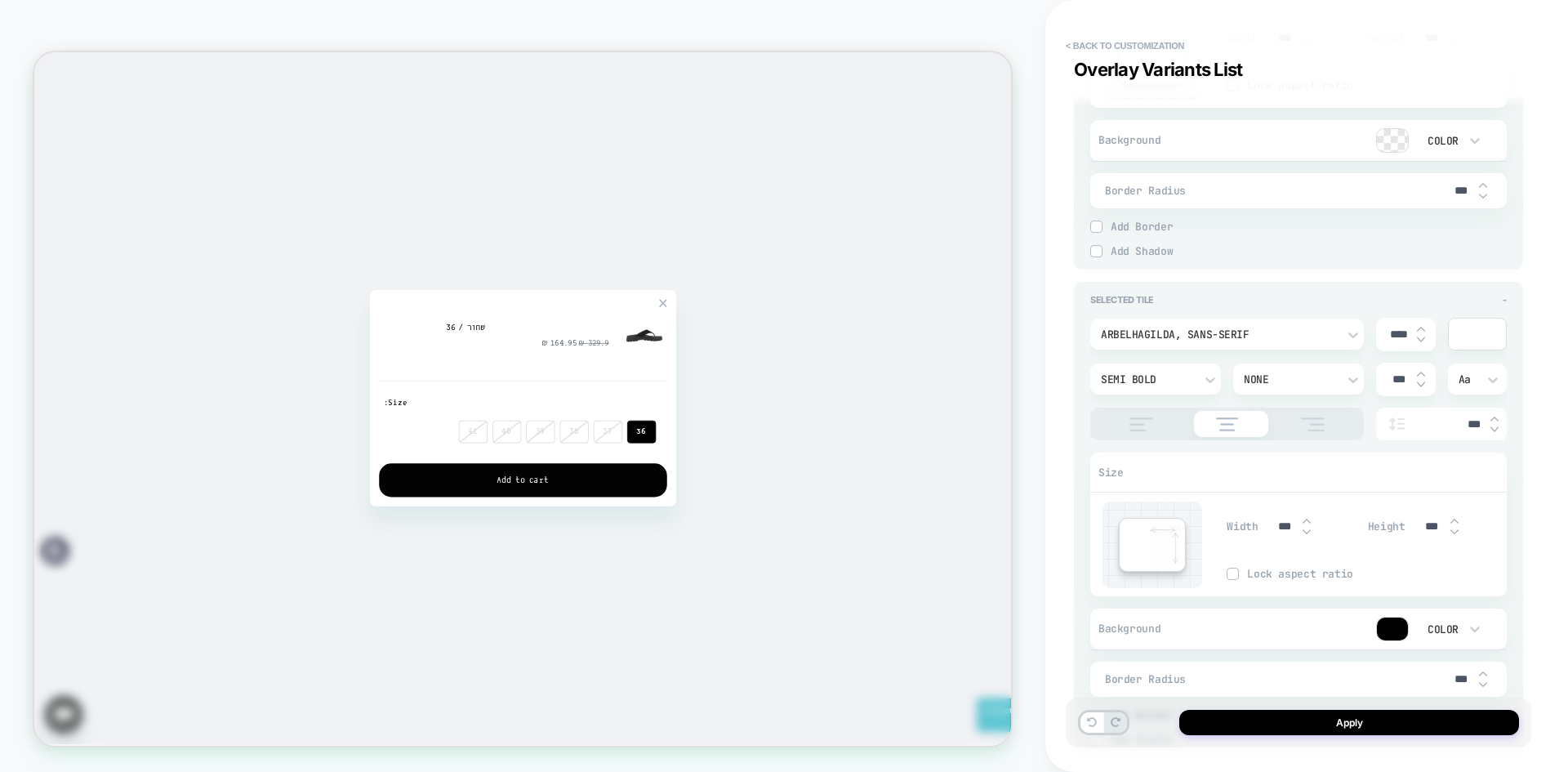
scroll to position [3498, 0]
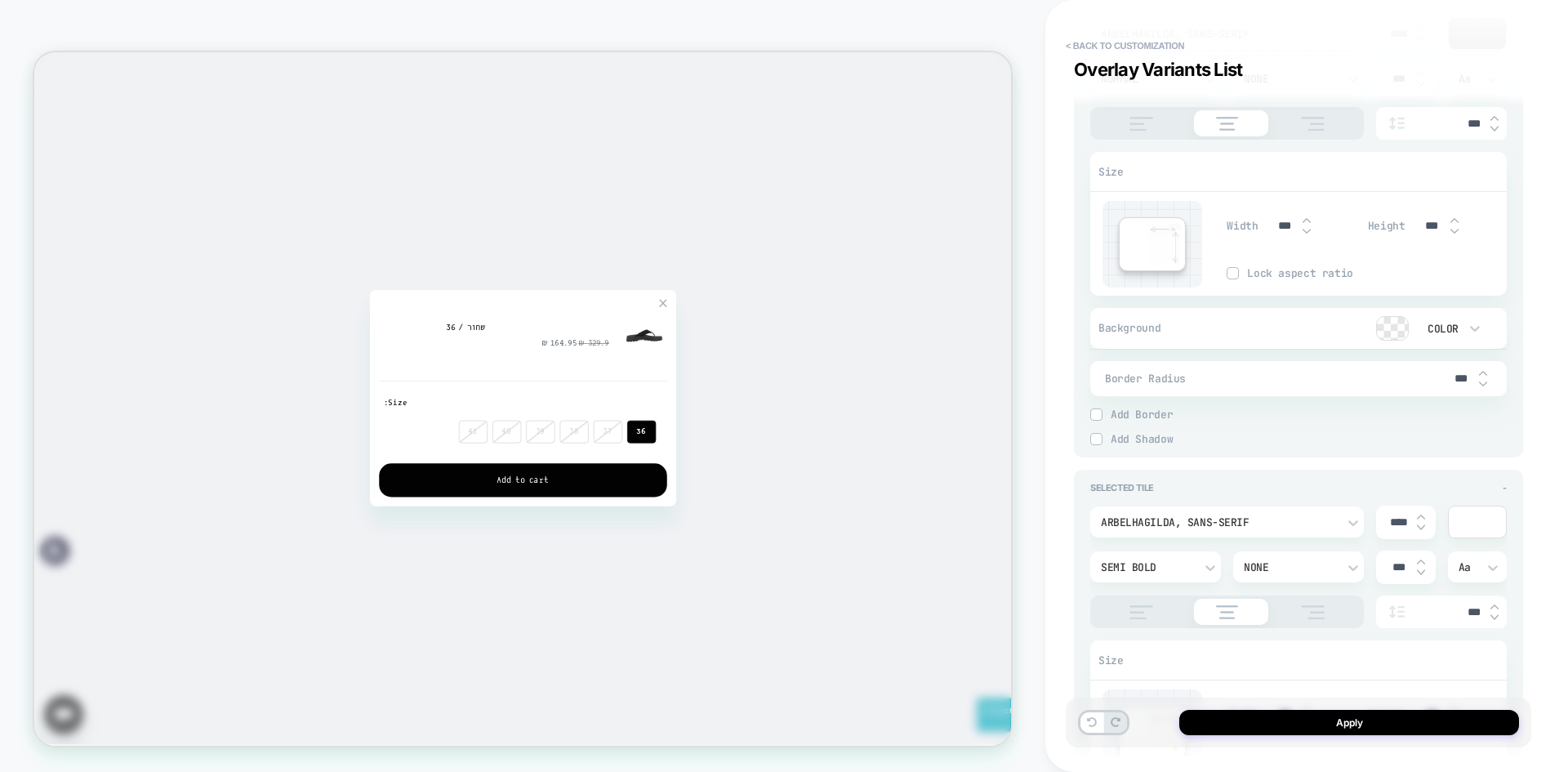
click at [1462, 390] on div "***" at bounding box center [1467, 379] width 49 height 33
click at [1458, 380] on input "***" at bounding box center [1460, 379] width 37 height 14
type input "***"
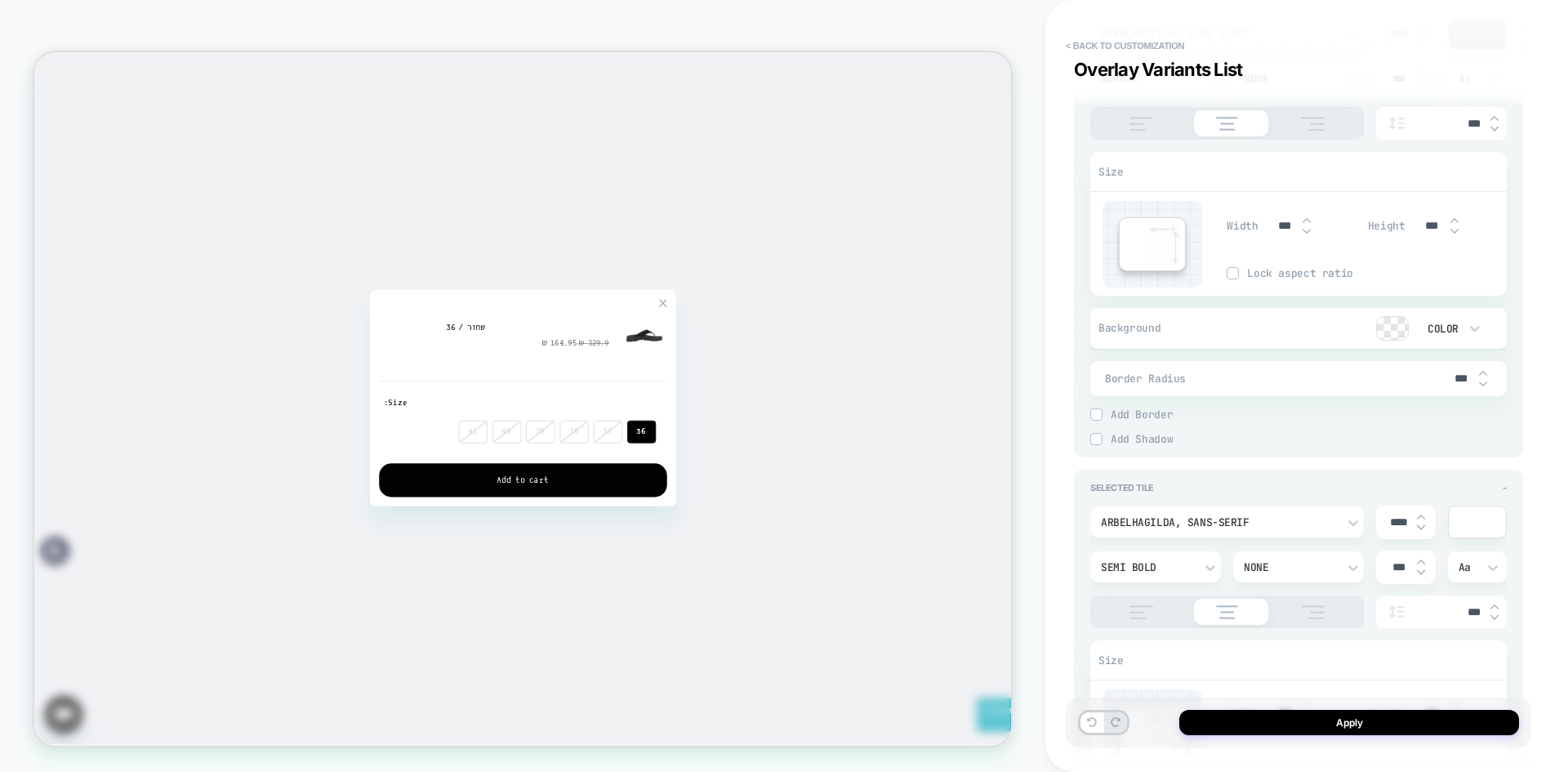
type textarea "*"
type input "***"
click at [1538, 343] on div "Detailed Styling Default RENAME SAVE General Add to Cart Add to Cart Button Reg…" at bounding box center [1307, 386] width 466 height 772
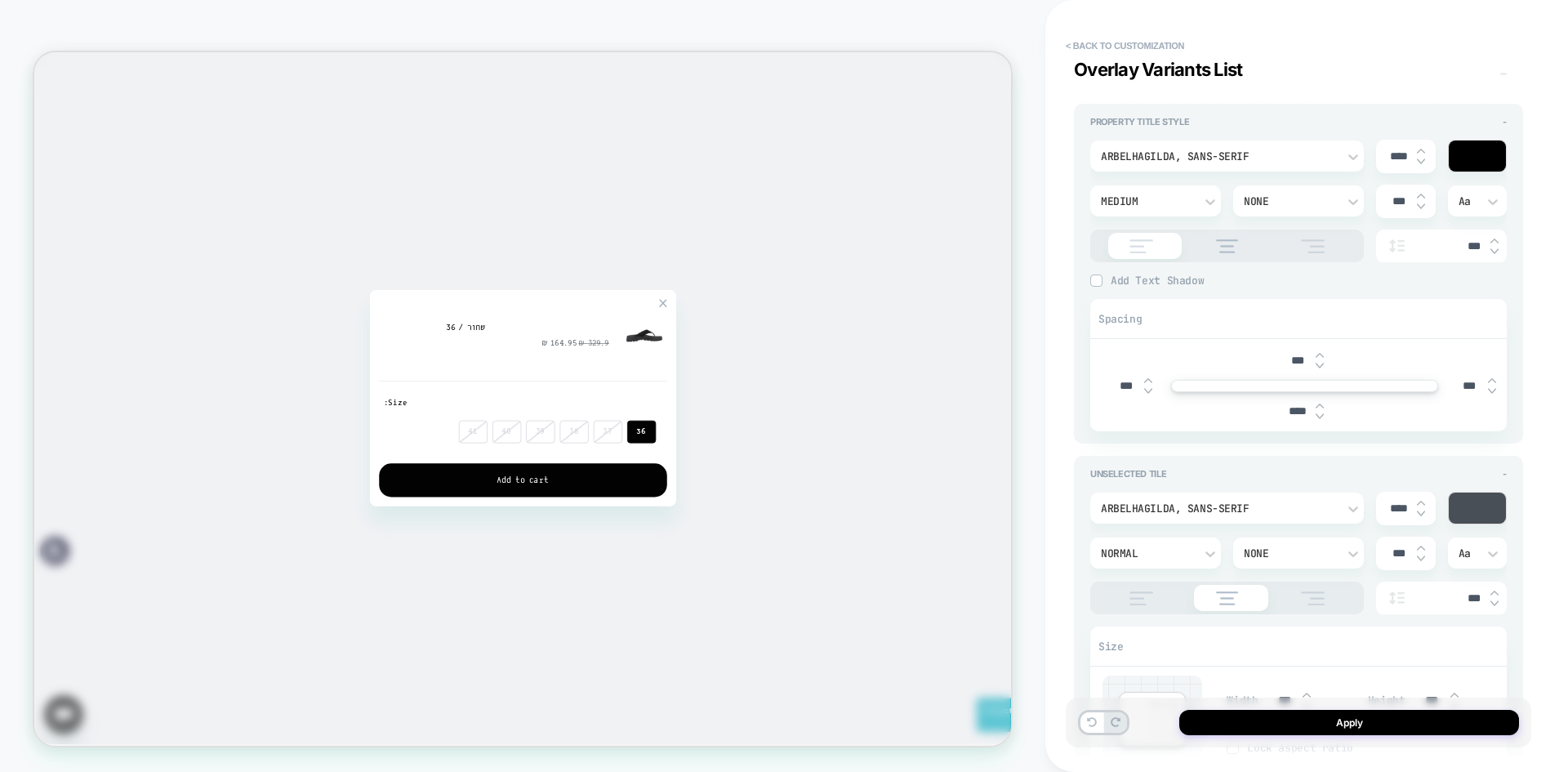
type textarea "*"
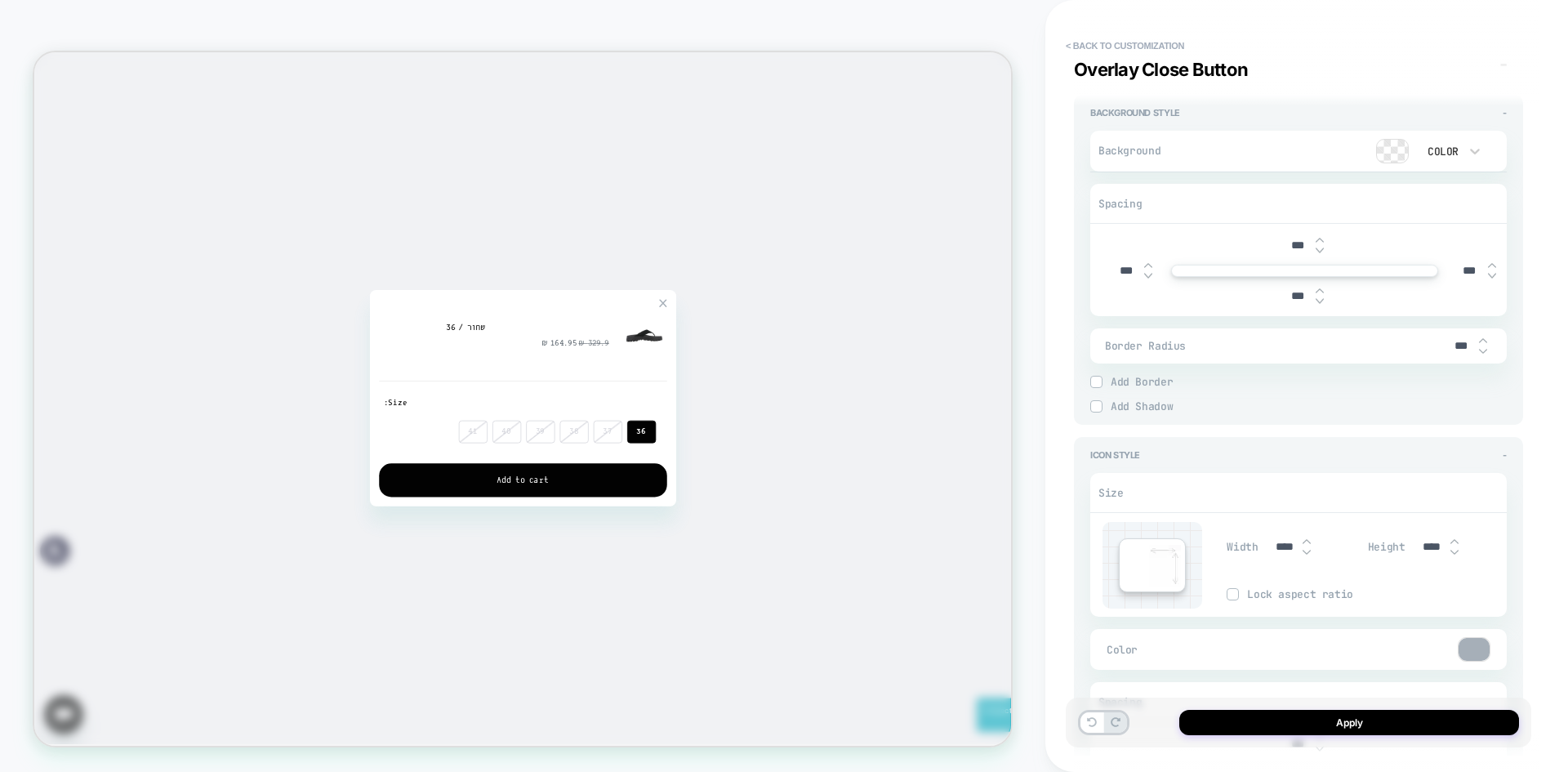
scroll to position [2110, 0]
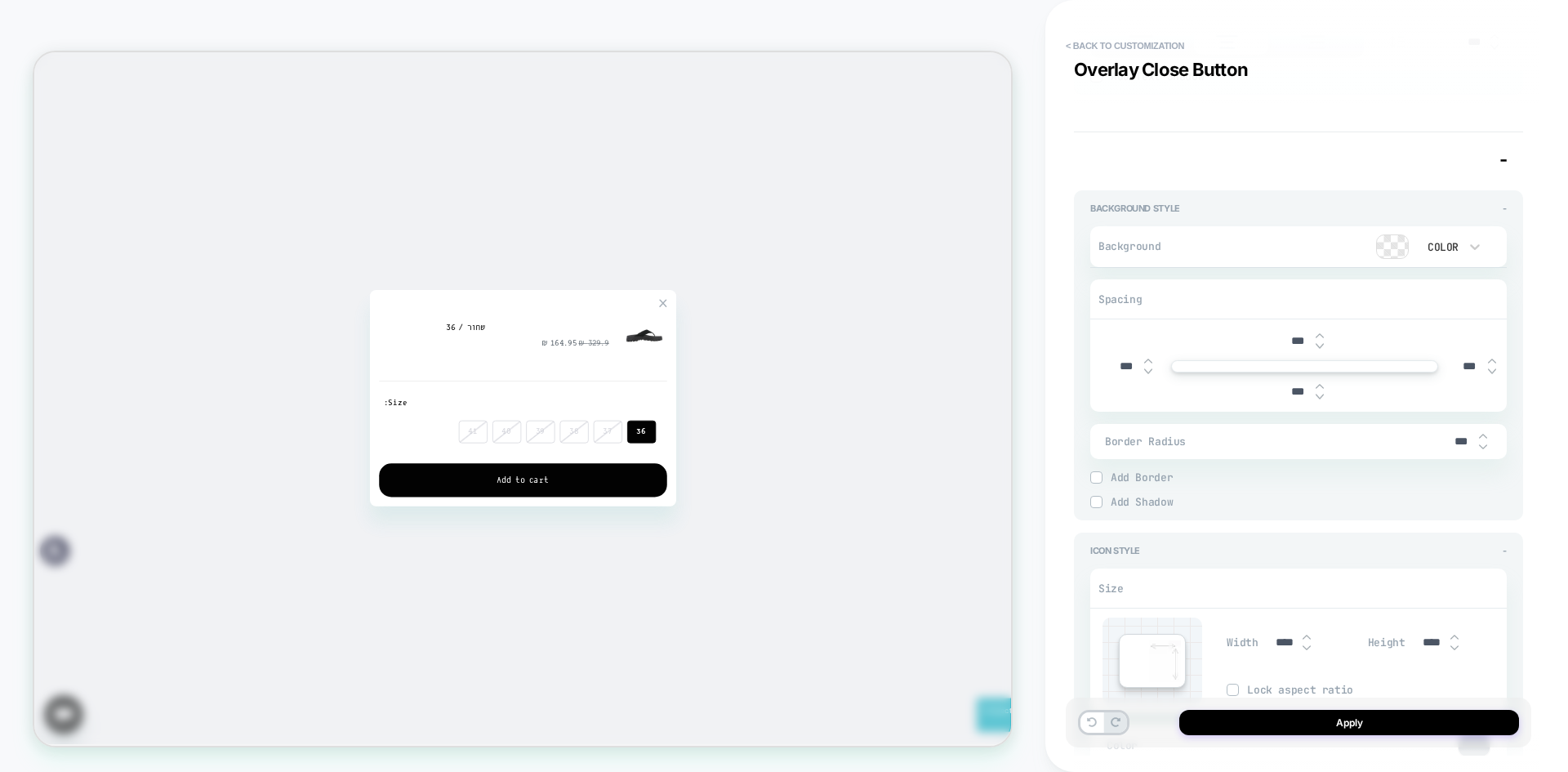
click at [1455, 442] on input "***" at bounding box center [1460, 441] width 37 height 14
type input "***"
type textarea "*"
type input "***"
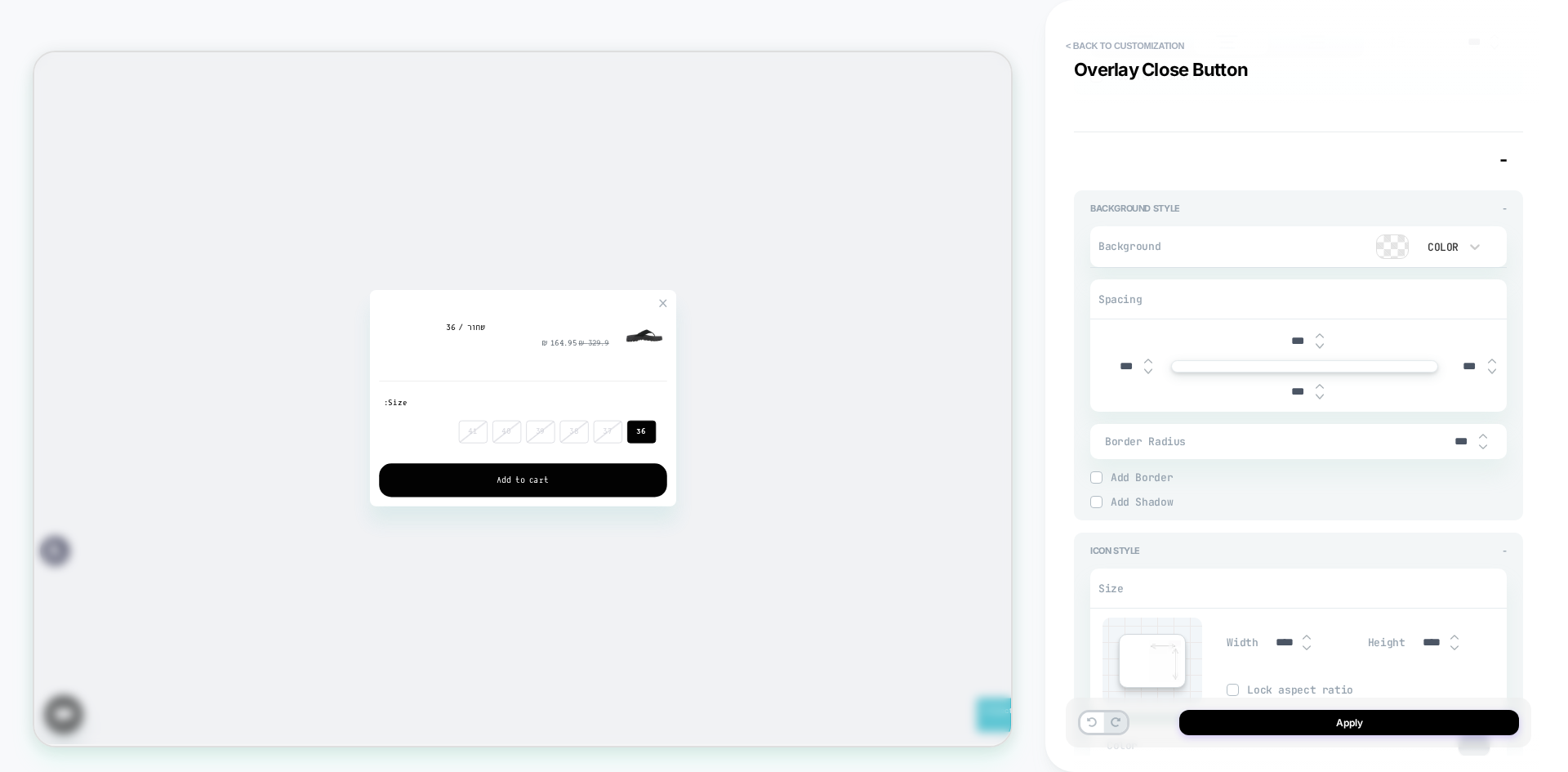
click at [1536, 469] on div "Detailed Styling Default RENAME SAVE General Add to Cart Add to Cart Button Reg…" at bounding box center [1307, 386] width 466 height 772
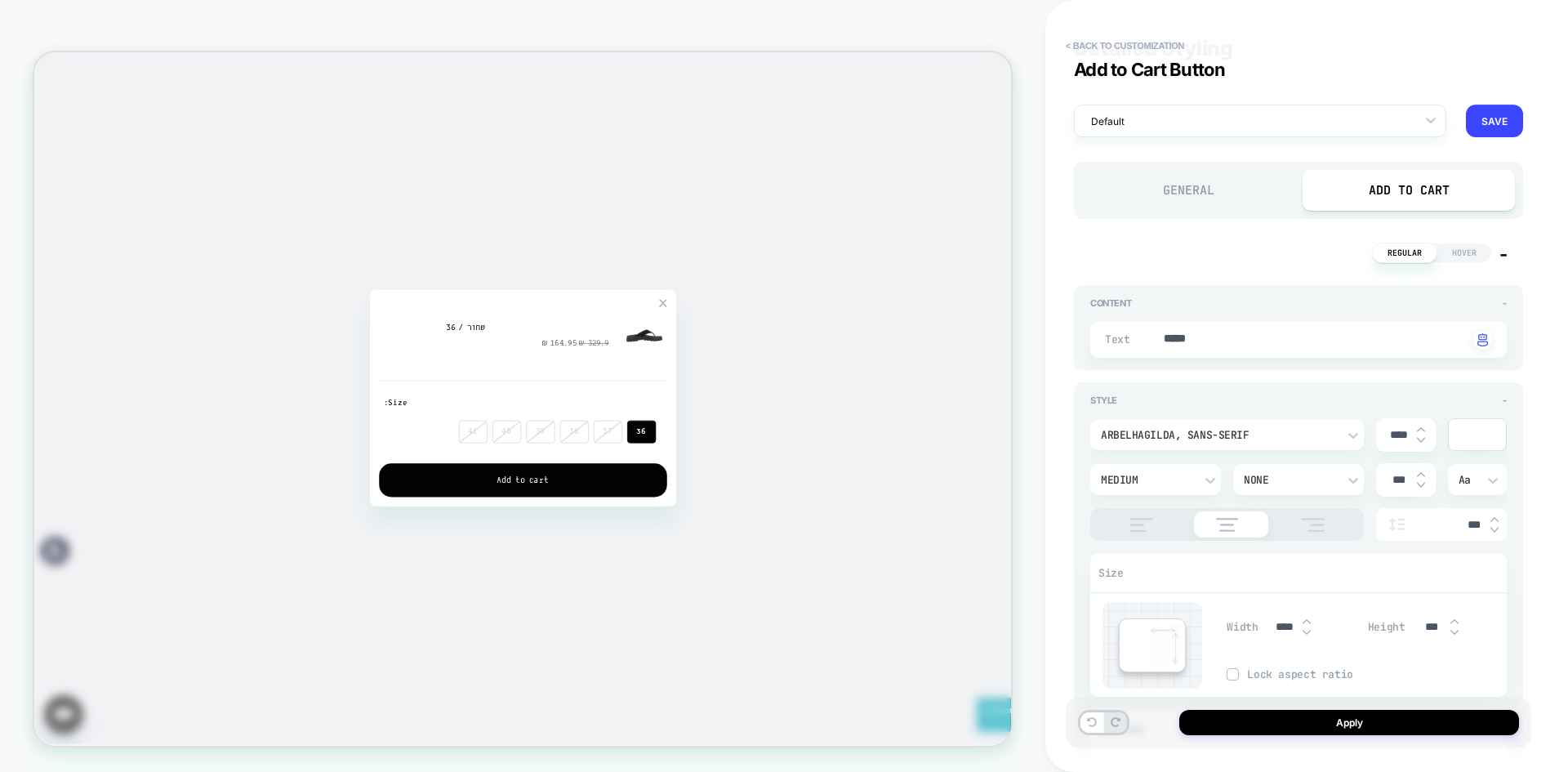
scroll to position [0, 0]
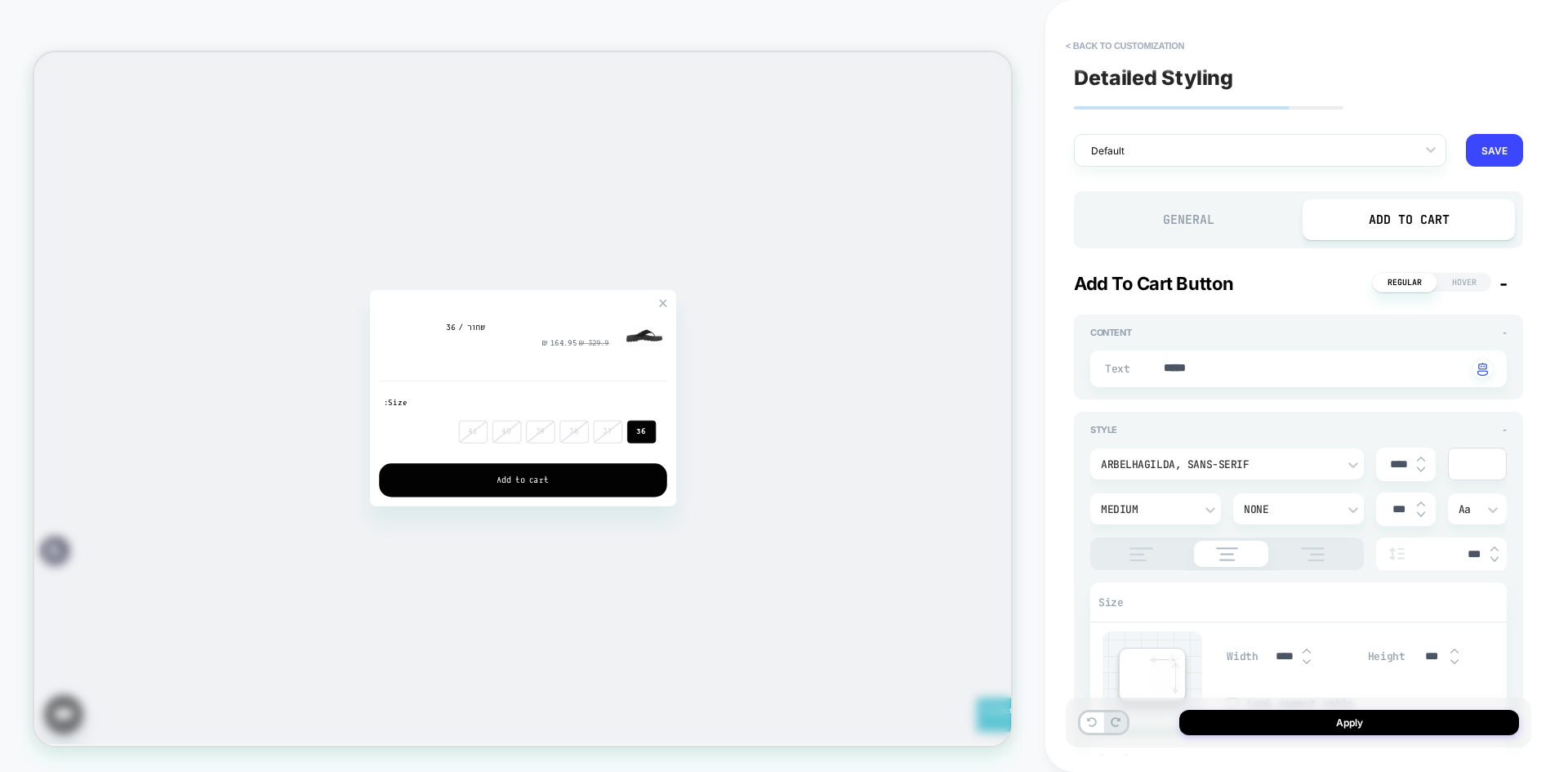
click at [1471, 284] on span "Hover" at bounding box center [1464, 283] width 54 height 19
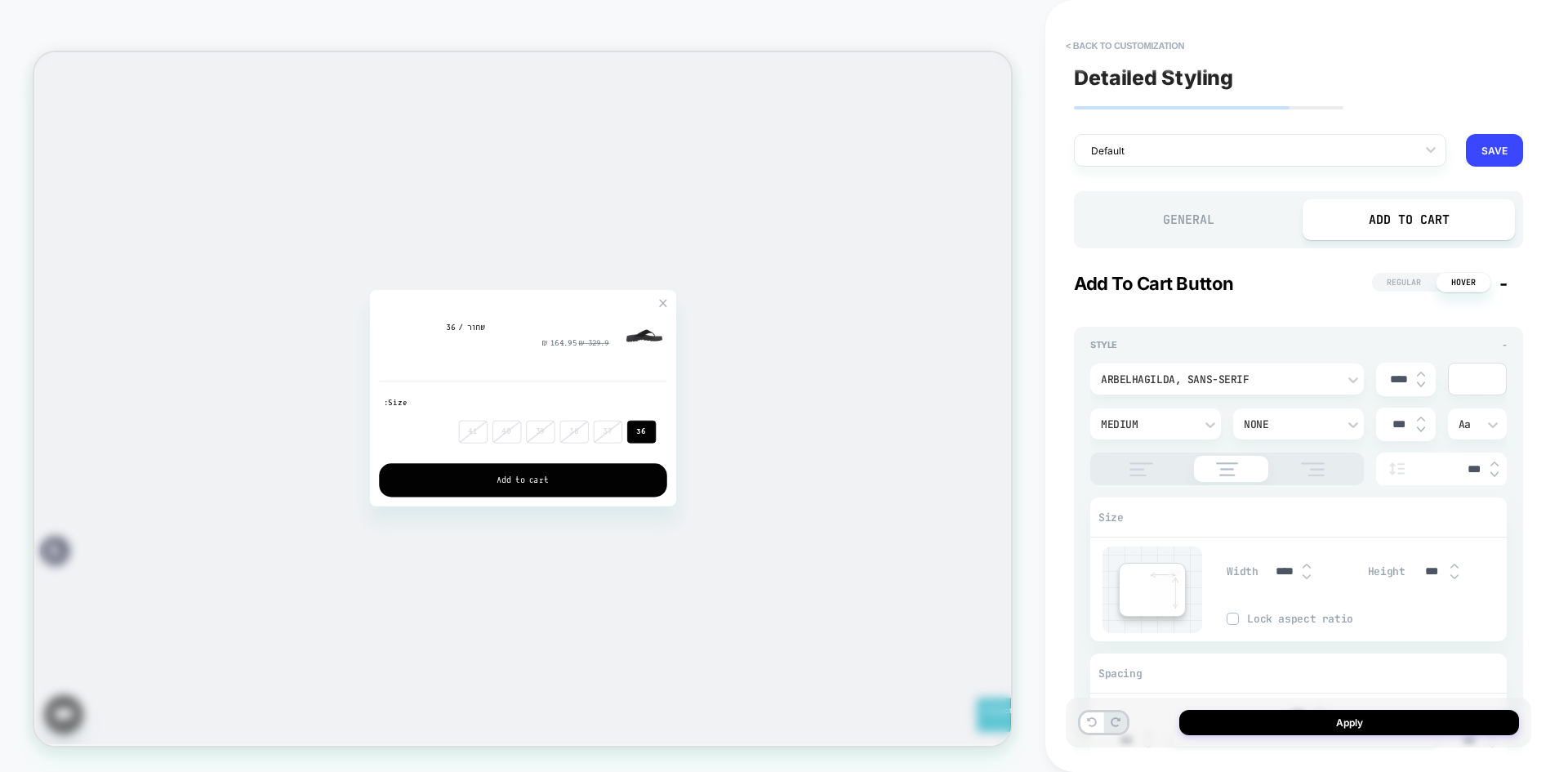
click at [1396, 290] on span "Regular" at bounding box center [1404, 283] width 63 height 19
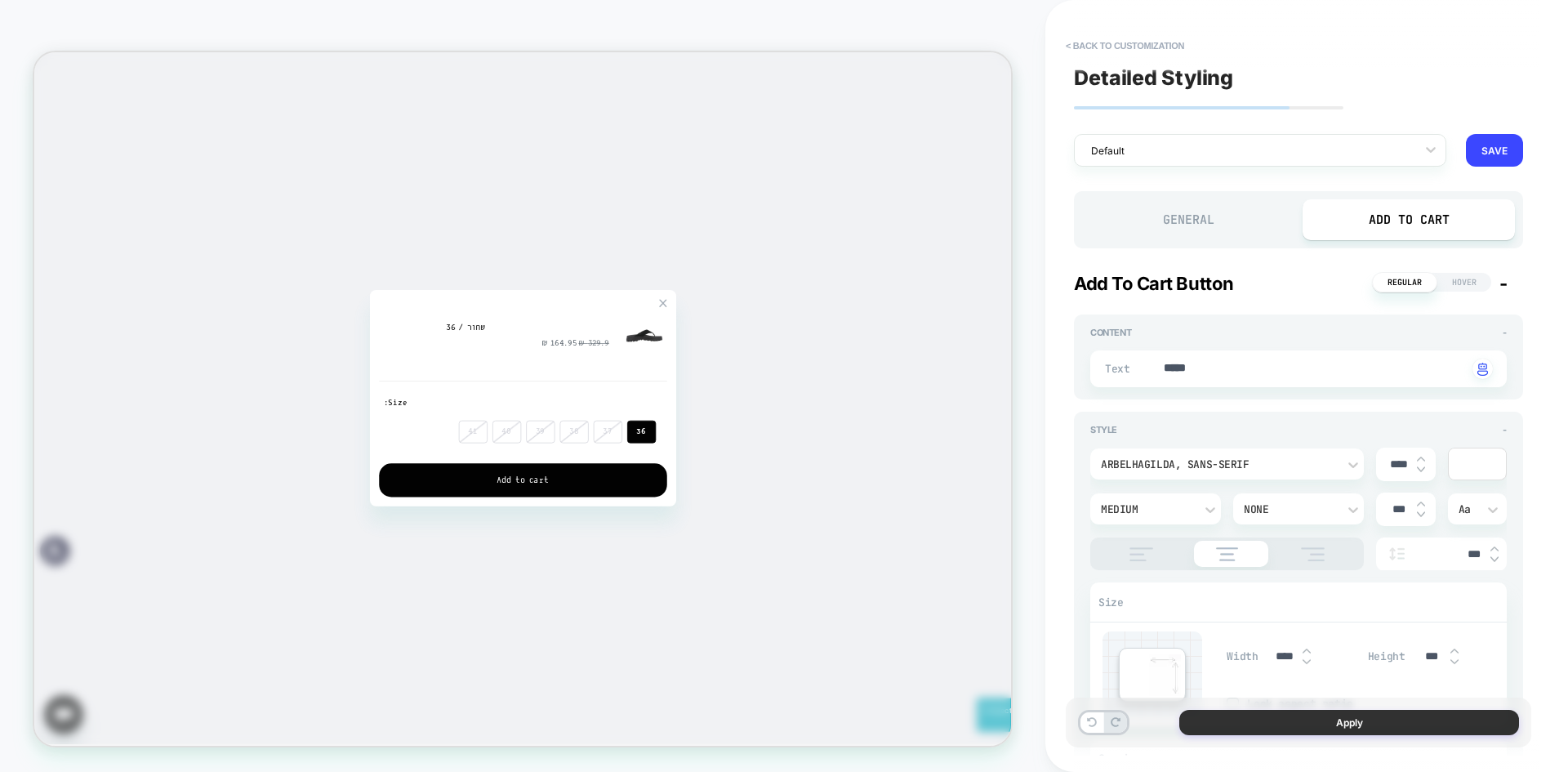
click at [1418, 724] on button "Apply" at bounding box center [1349, 723] width 340 height 26
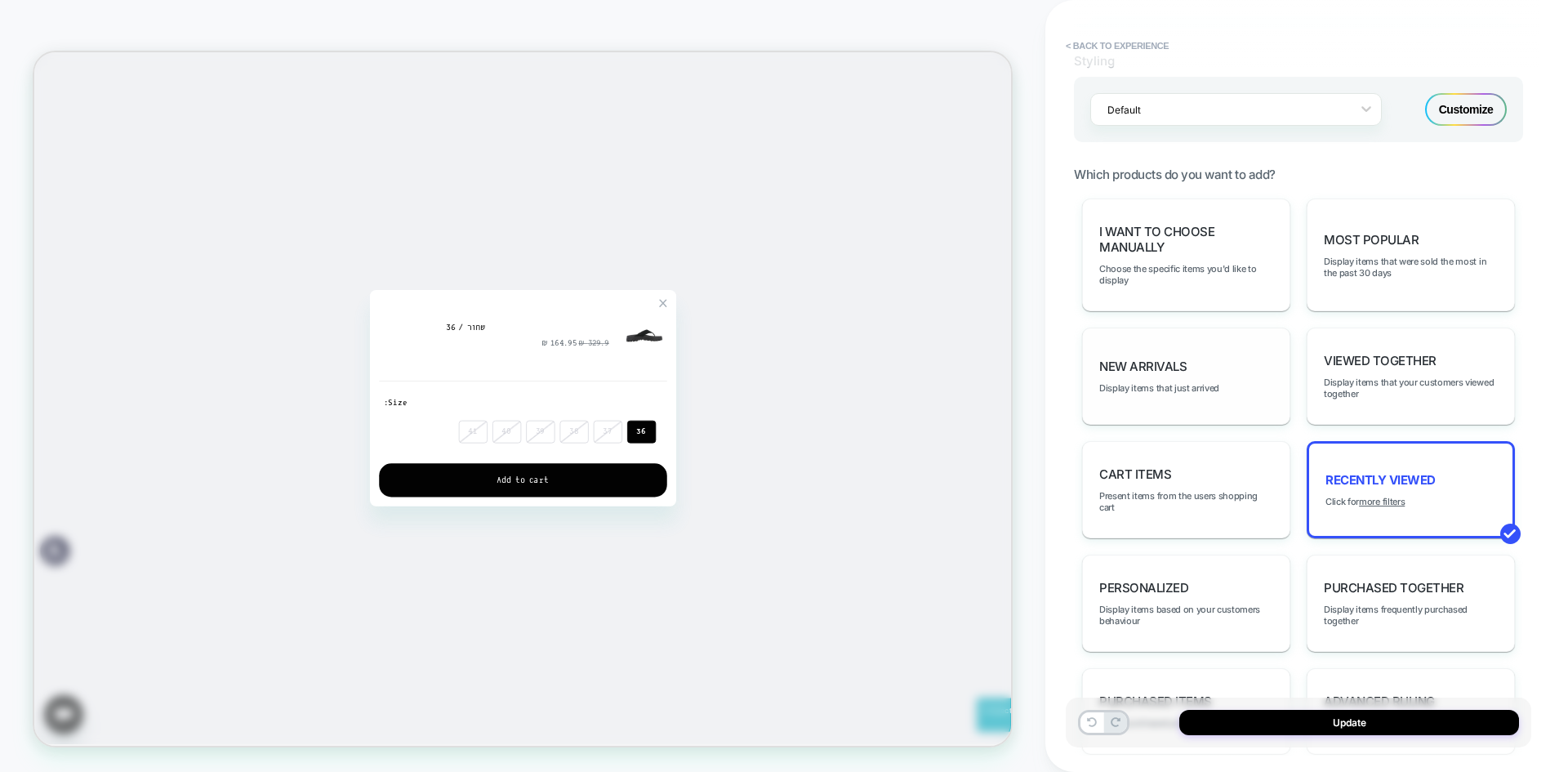
scroll to position [661, 0]
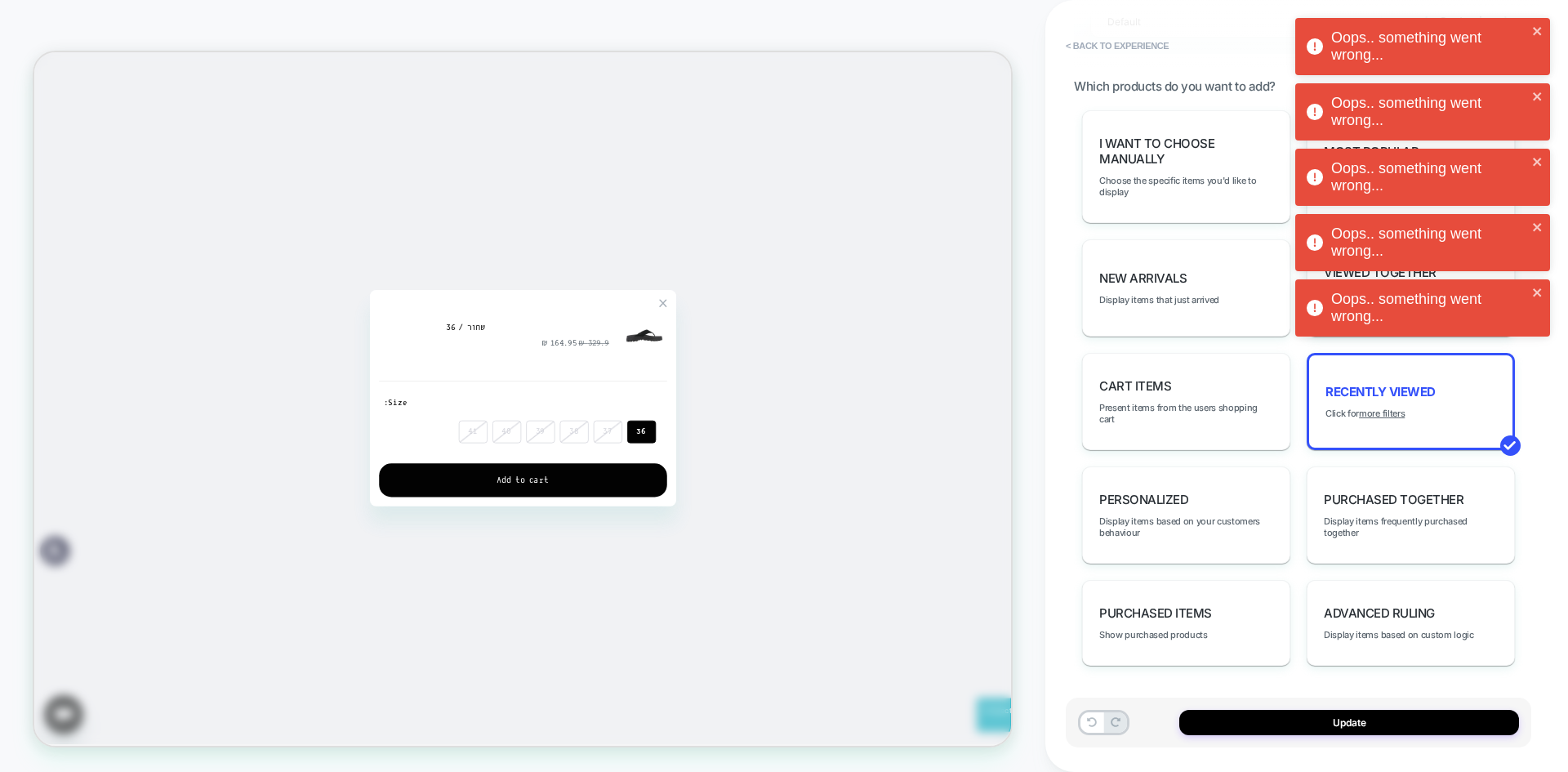
drag, startPoint x: 1358, startPoint y: 725, endPoint x: 1358, endPoint y: 739, distance: 14.0
click at [1358, 739] on div "Update" at bounding box center [1299, 723] width 466 height 50
click at [1362, 721] on button "Update" at bounding box center [1349, 723] width 340 height 26
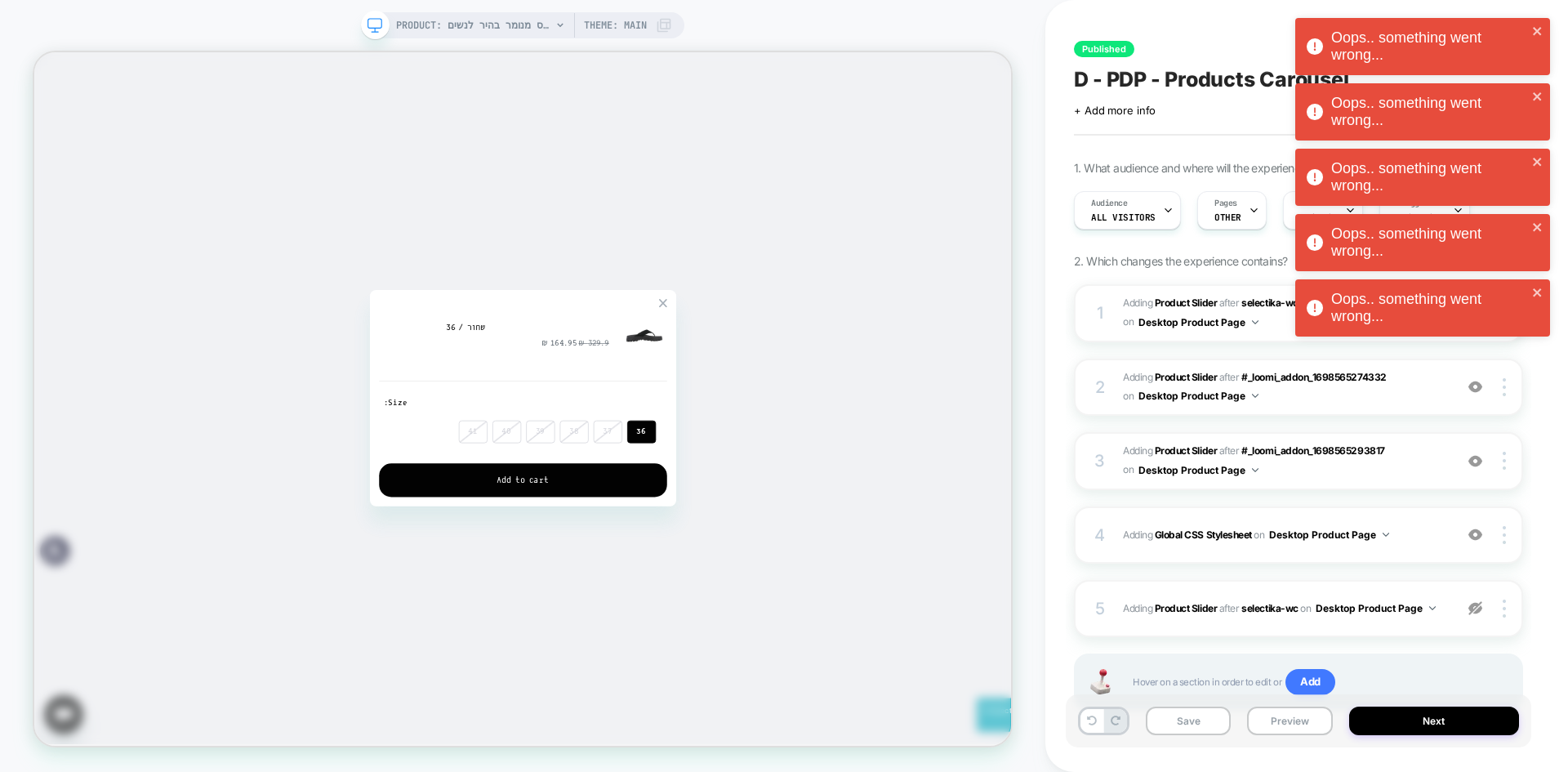
scroll to position [0, 1]
click at [874, 389] on link at bounding box center [872, 386] width 11 height 11
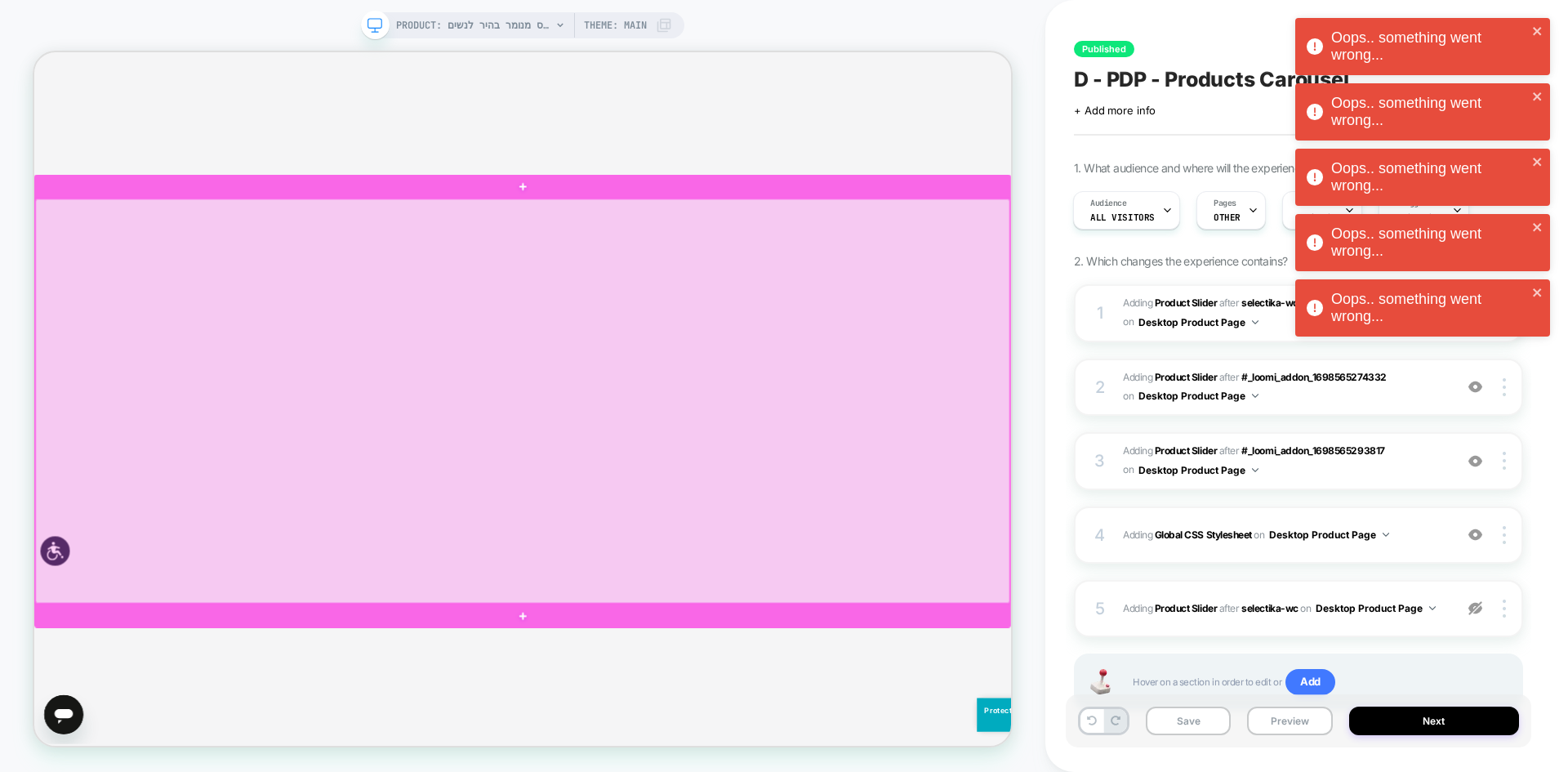
click at [981, 330] on div at bounding box center [685, 518] width 1299 height 539
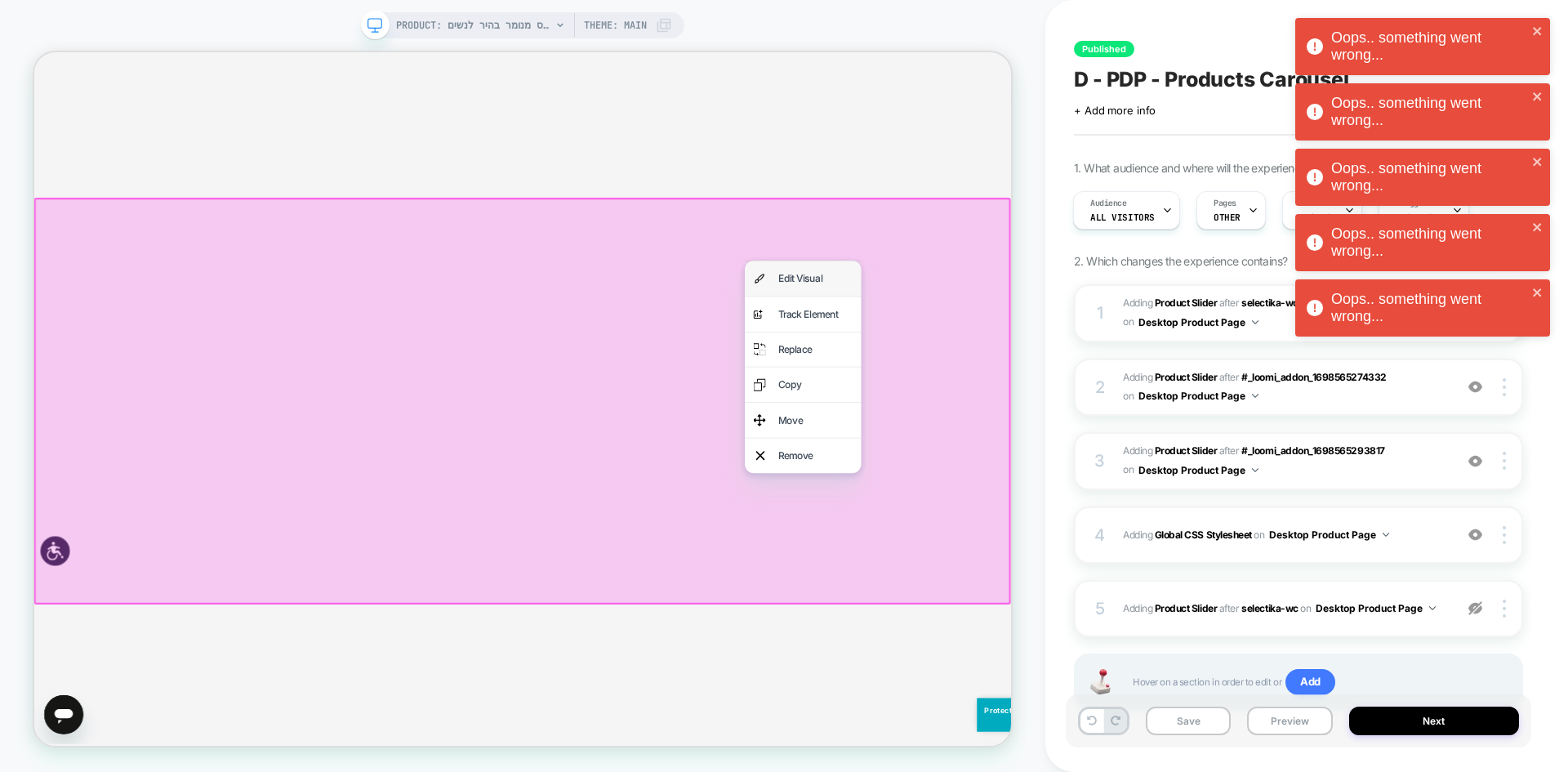
click at [1060, 355] on div "Edit Visual" at bounding box center [1076, 355] width 99 height 24
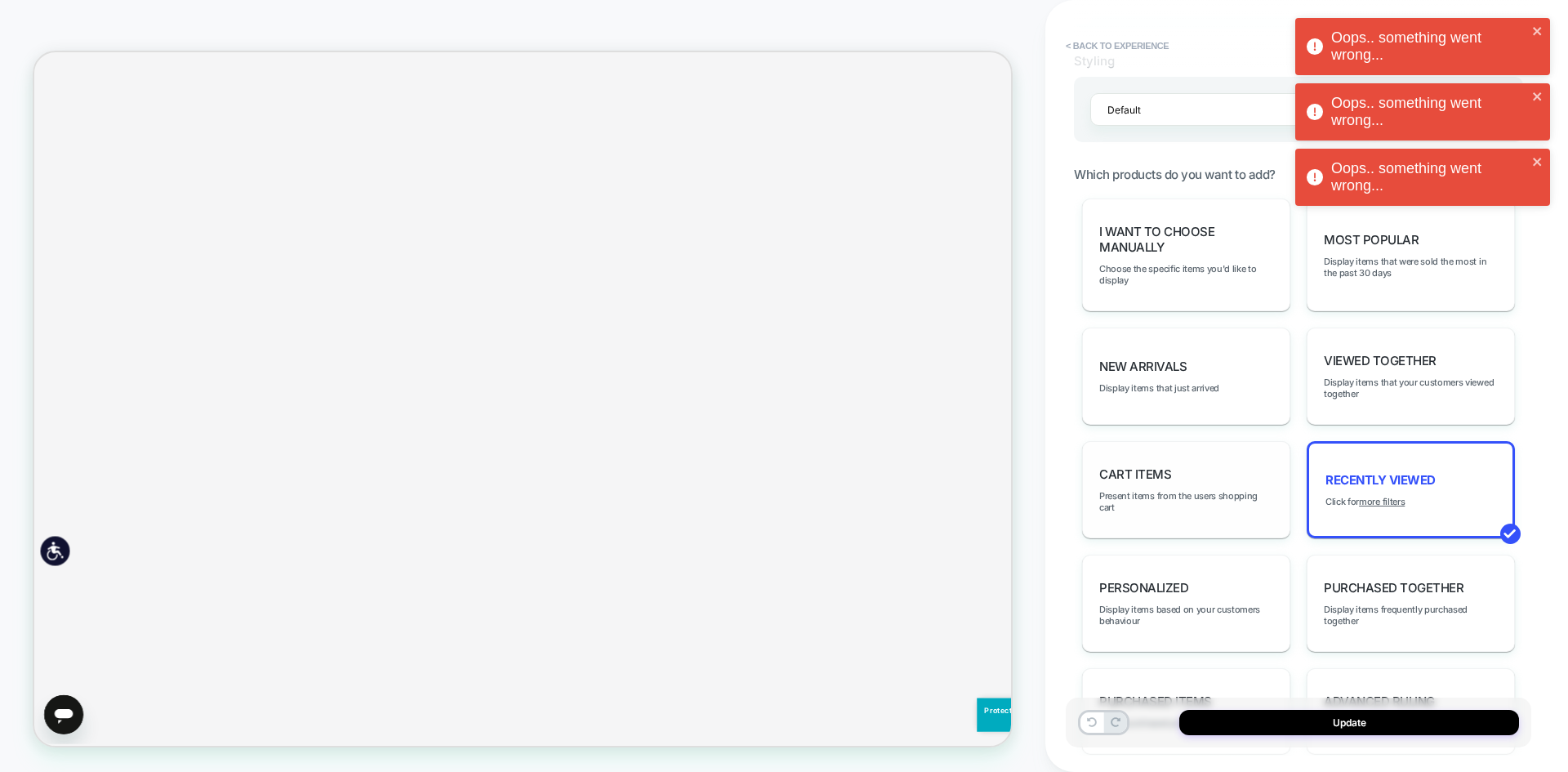
scroll to position [661, 0]
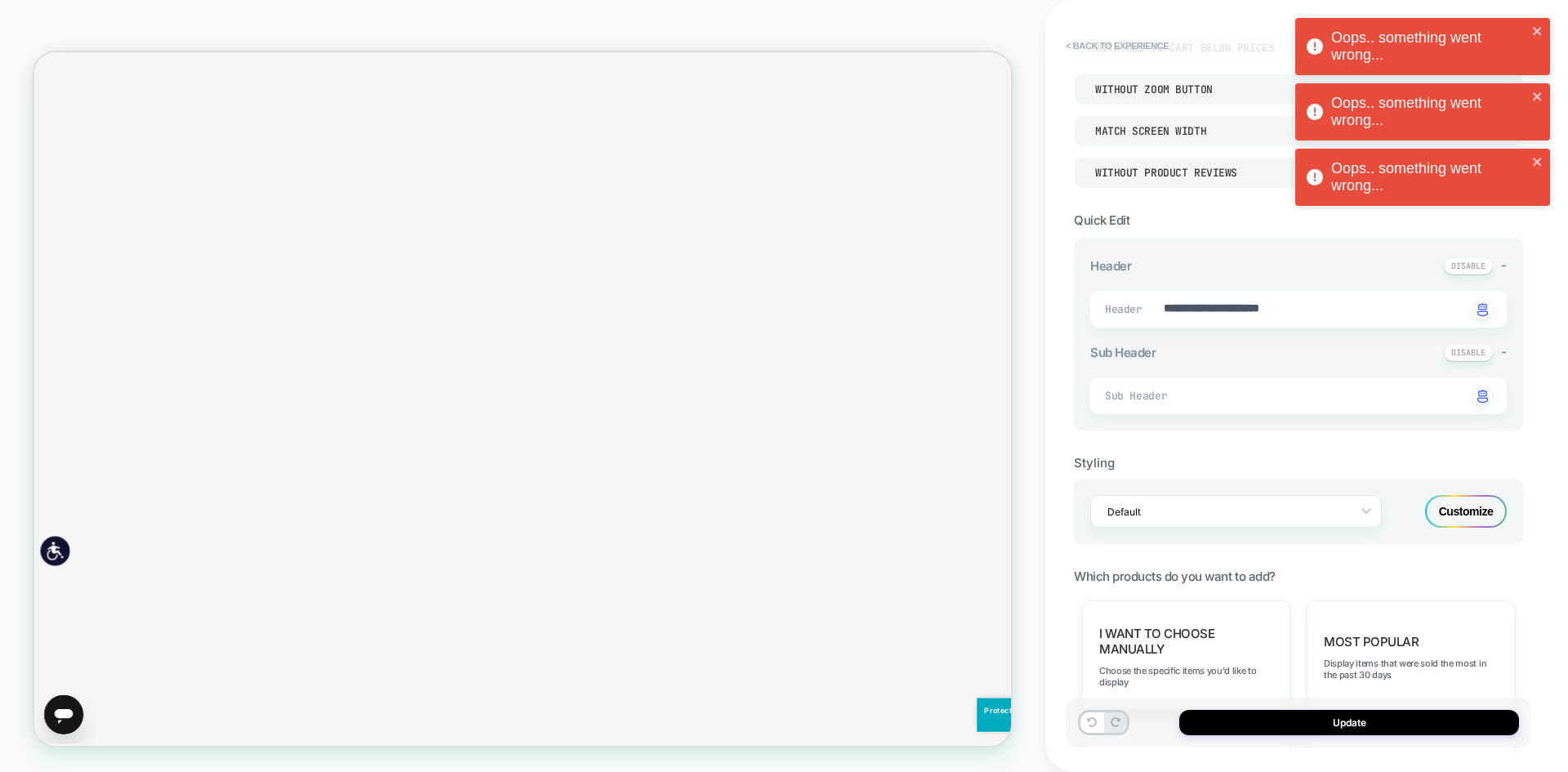
click at [1481, 528] on div "Default Customize" at bounding box center [1298, 512] width 450 height 65
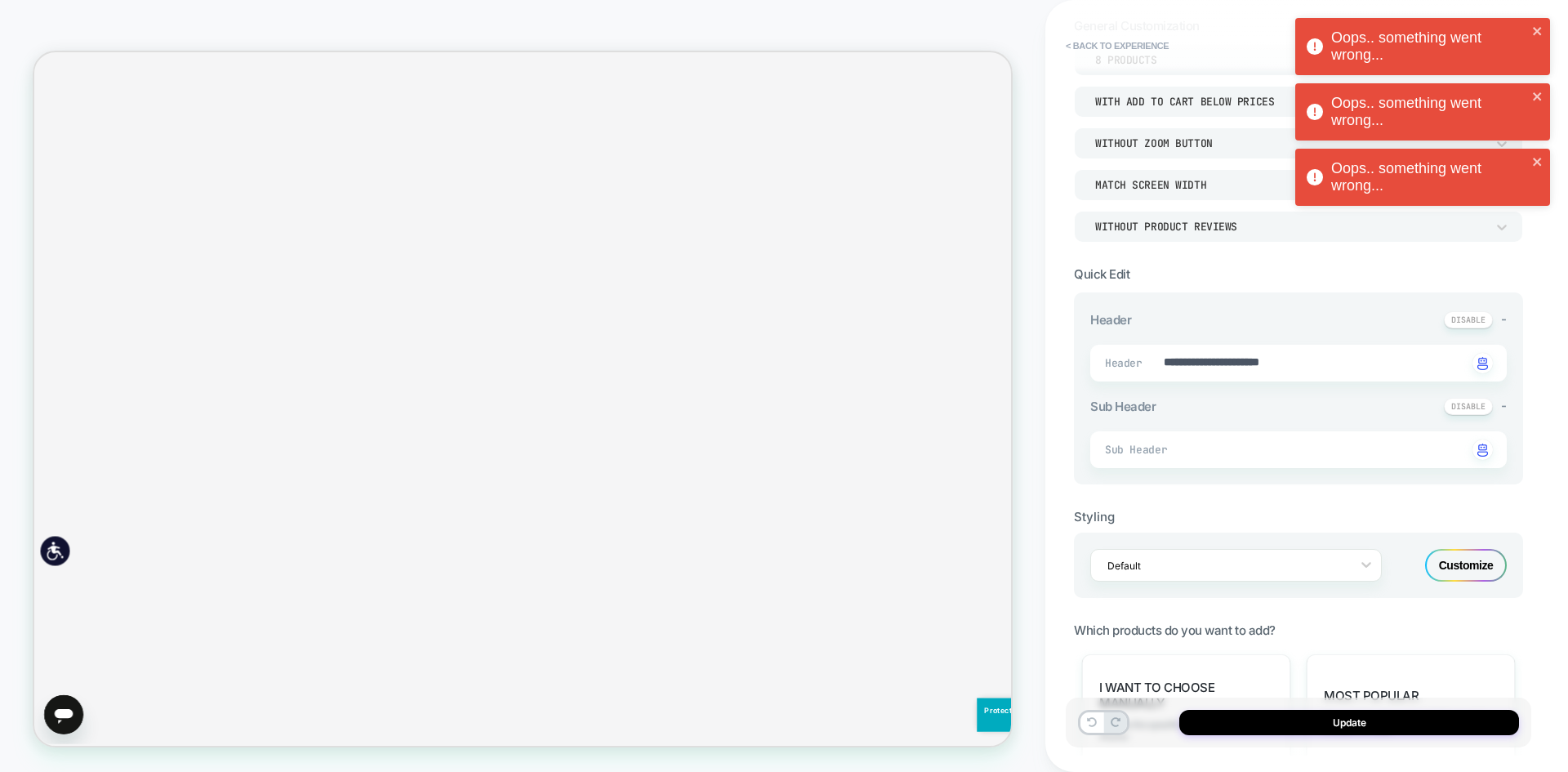
scroll to position [88, 0]
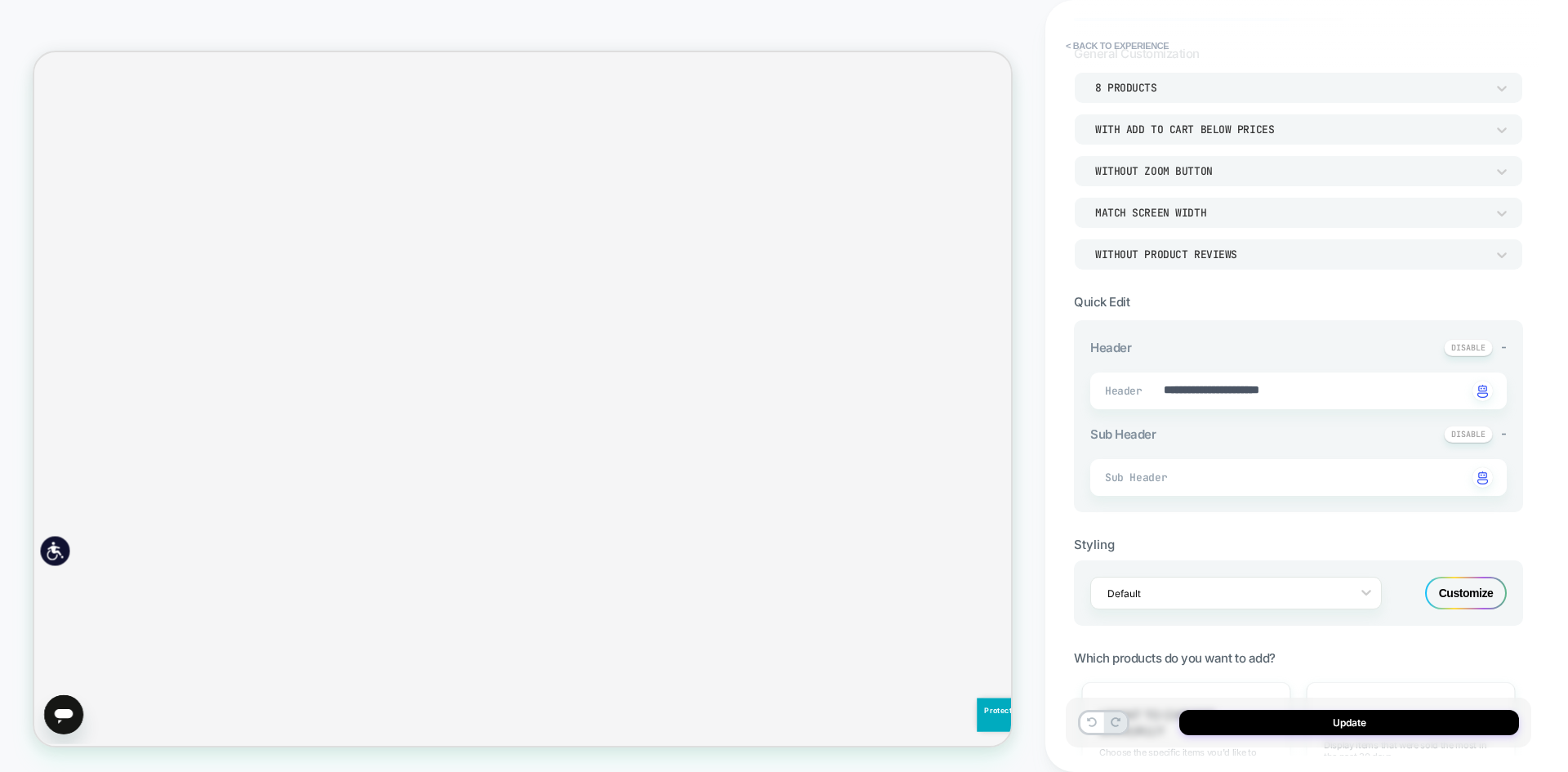
click at [1475, 583] on div "Customize" at bounding box center [1465, 593] width 81 height 33
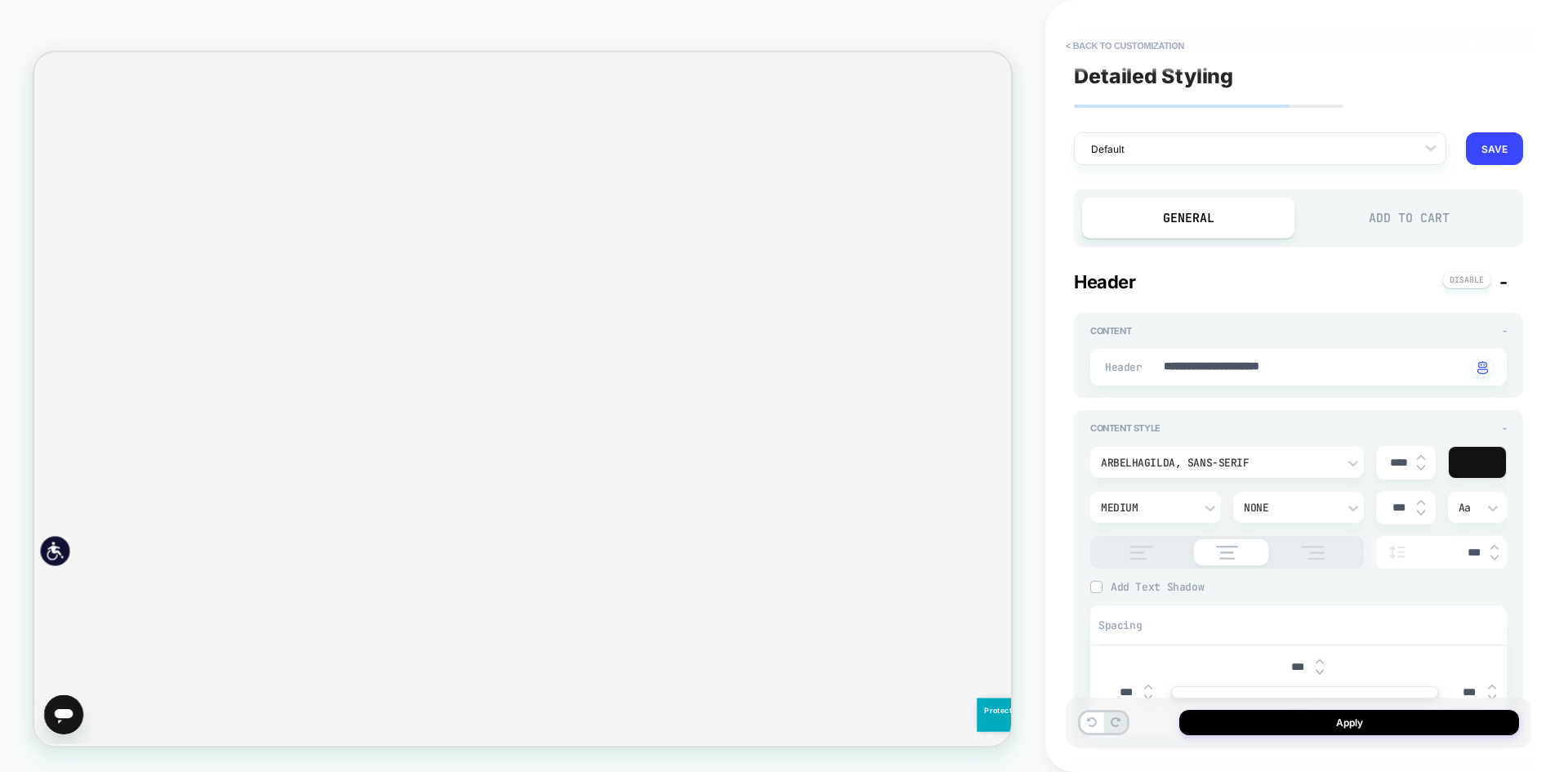
scroll to position [0, 0]
click at [1398, 221] on div "Add to Cart" at bounding box center [1409, 220] width 212 height 41
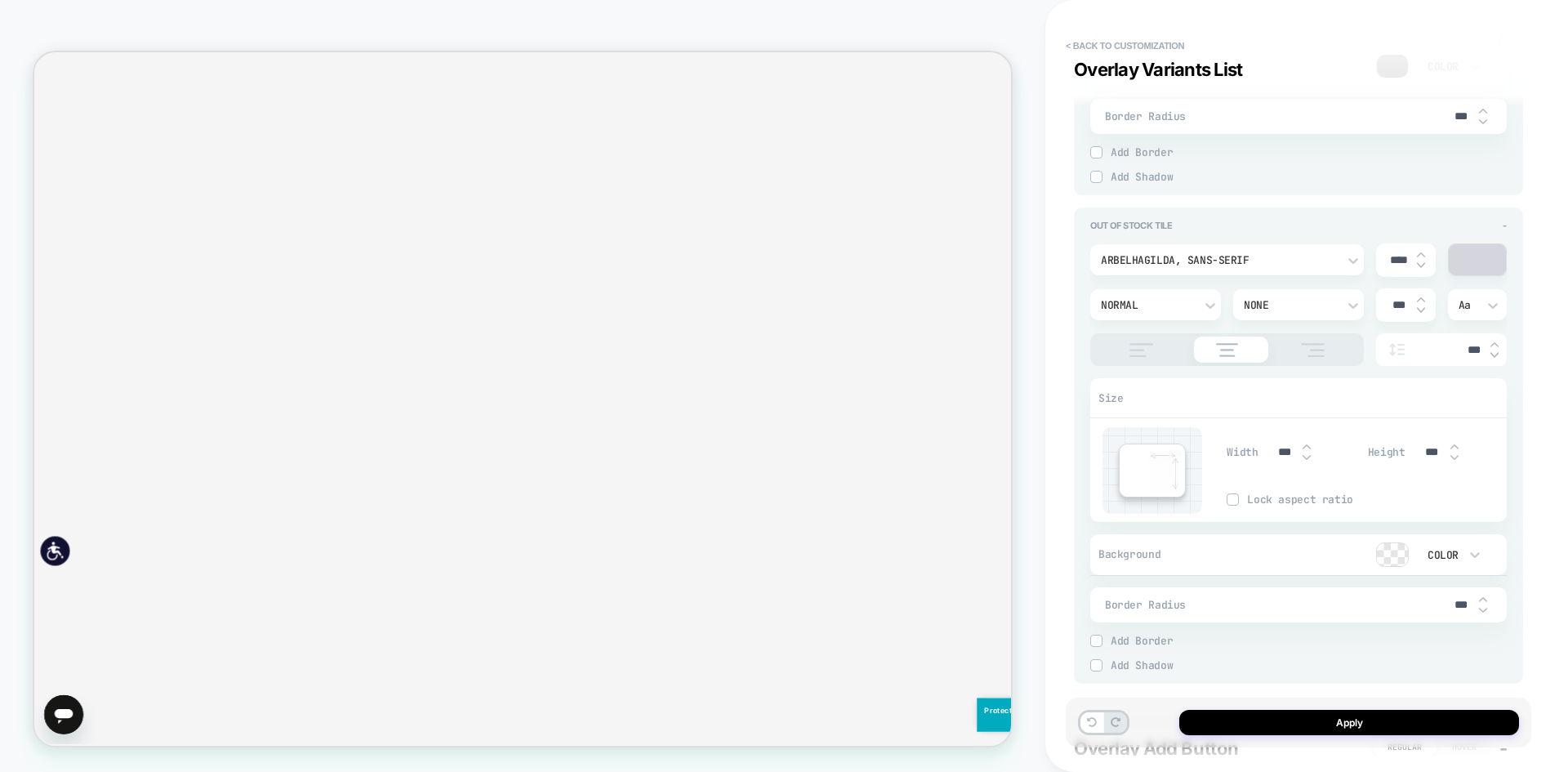
scroll to position [4576, 0]
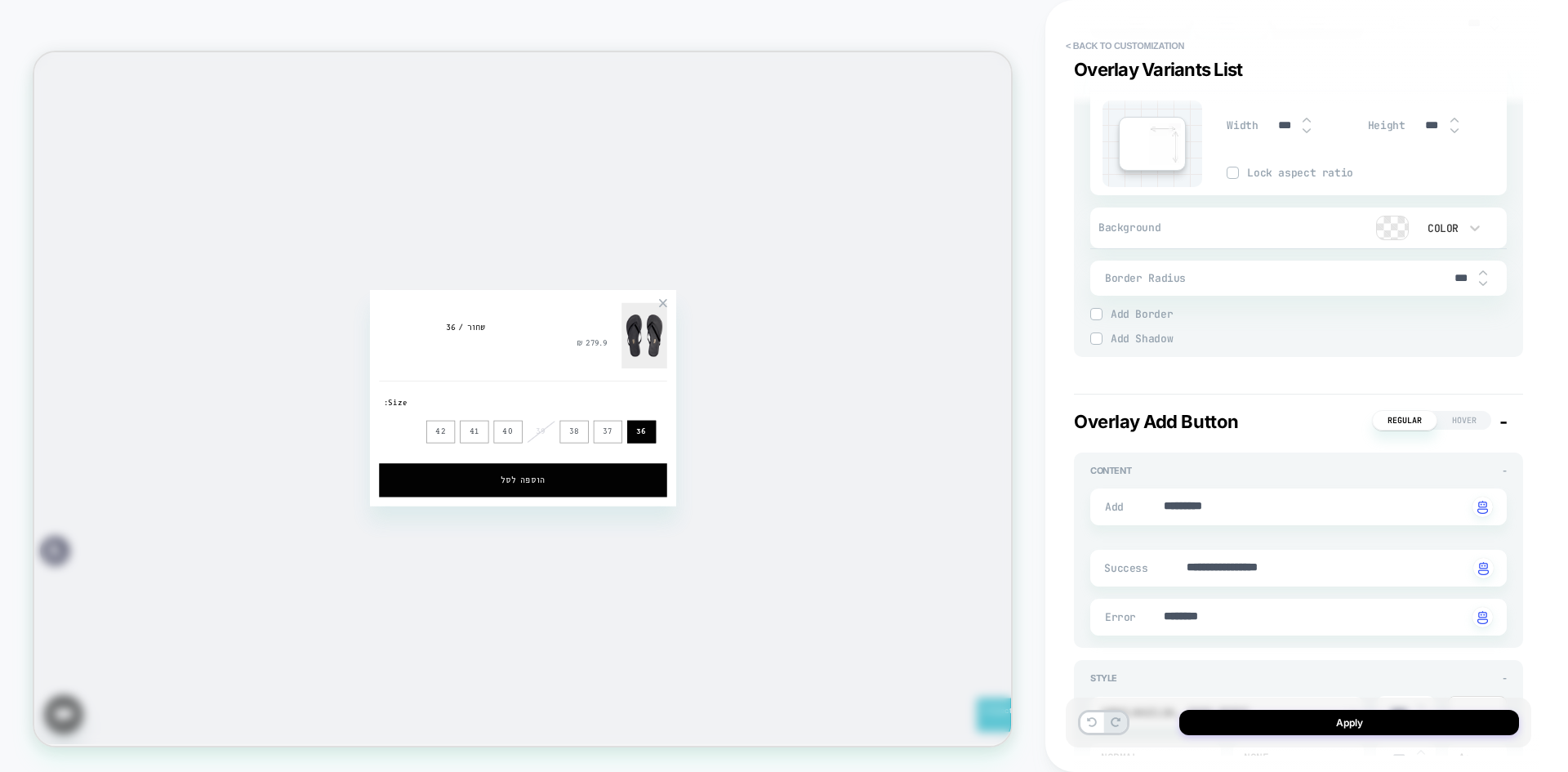
click at [875, 390] on link at bounding box center [872, 386] width 11 height 11
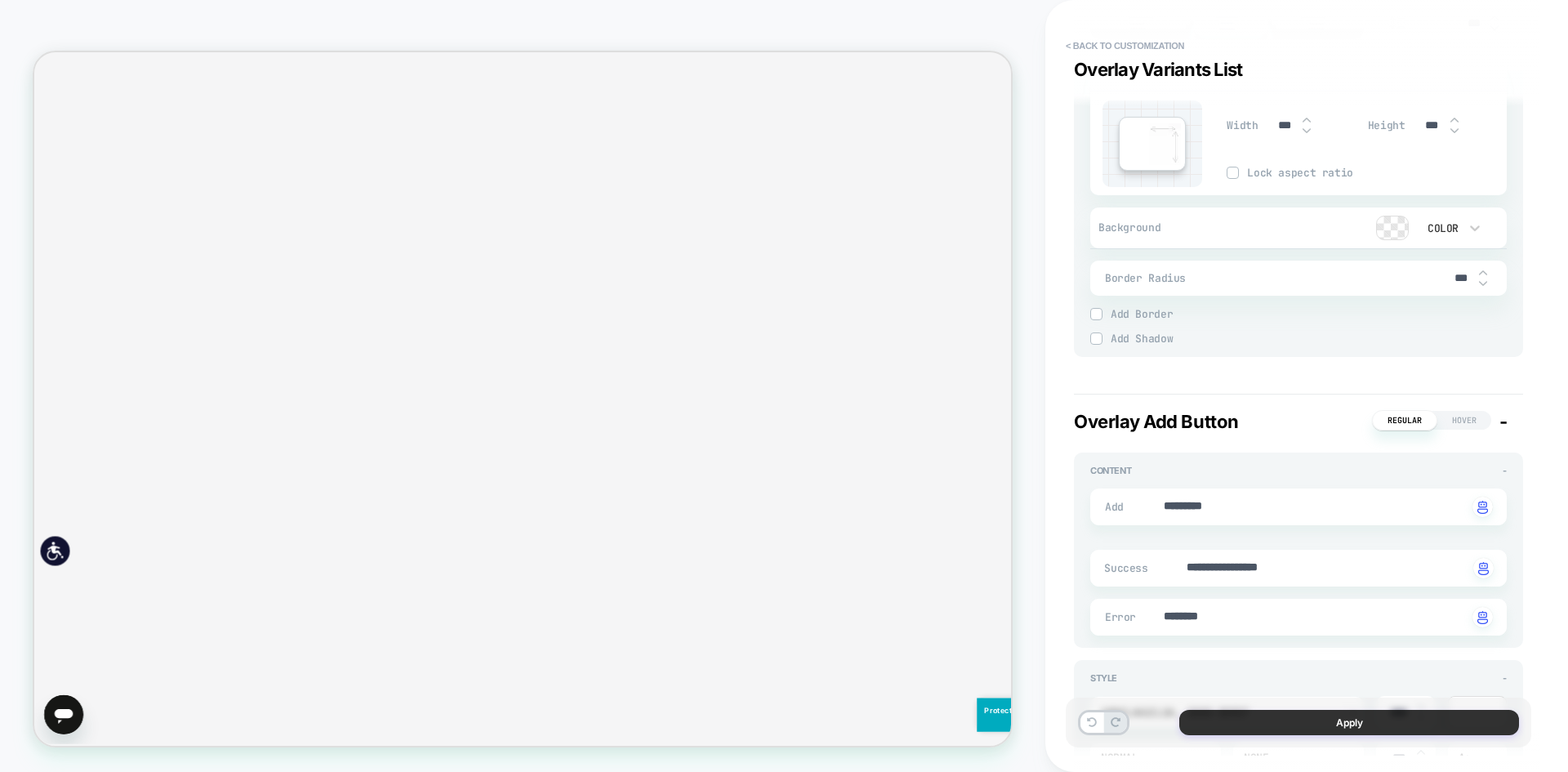
click at [1365, 719] on button "Apply" at bounding box center [1349, 723] width 340 height 26
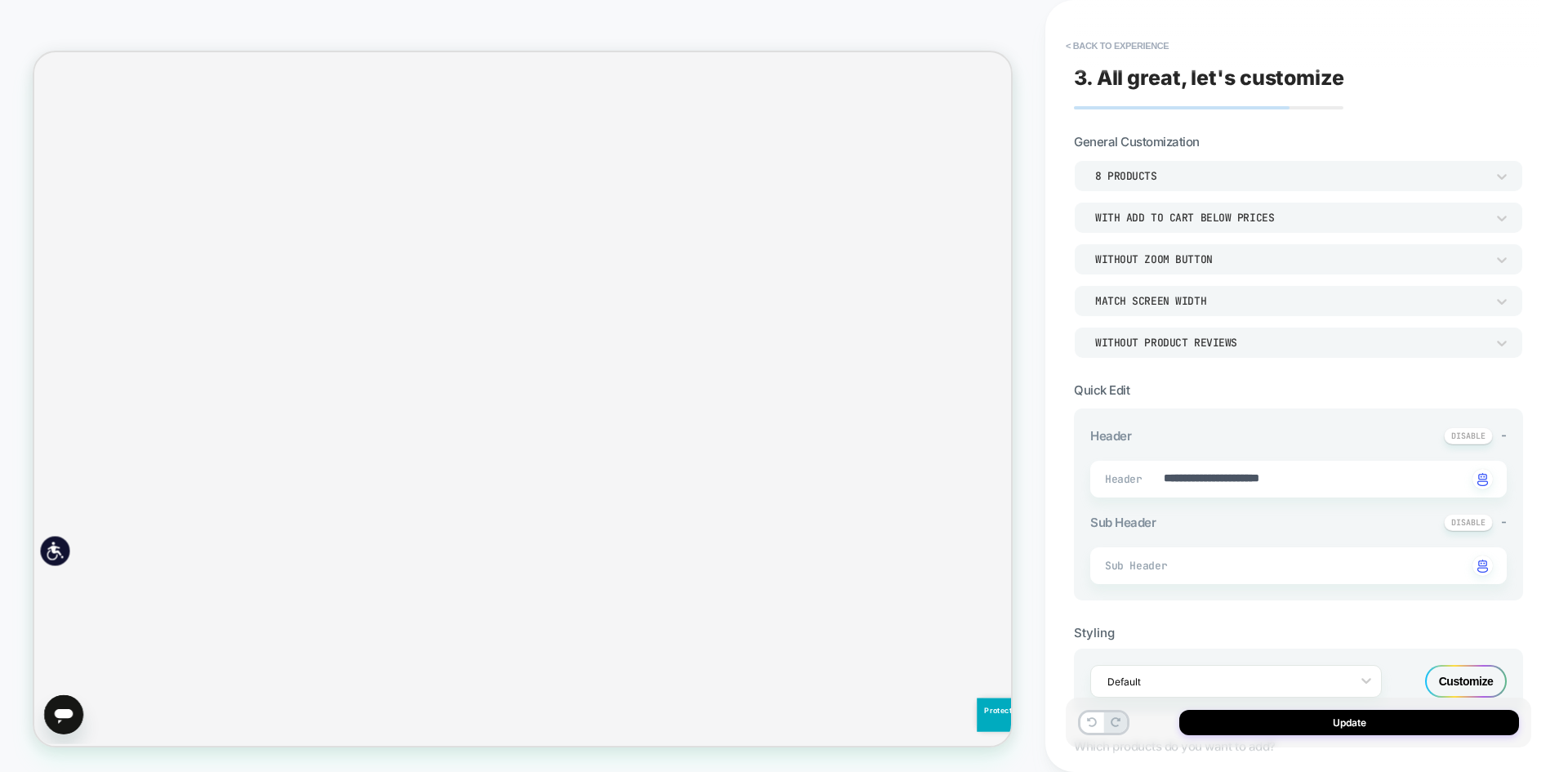
click at [1365, 719] on button "Update" at bounding box center [1349, 723] width 340 height 26
type textarea "*"
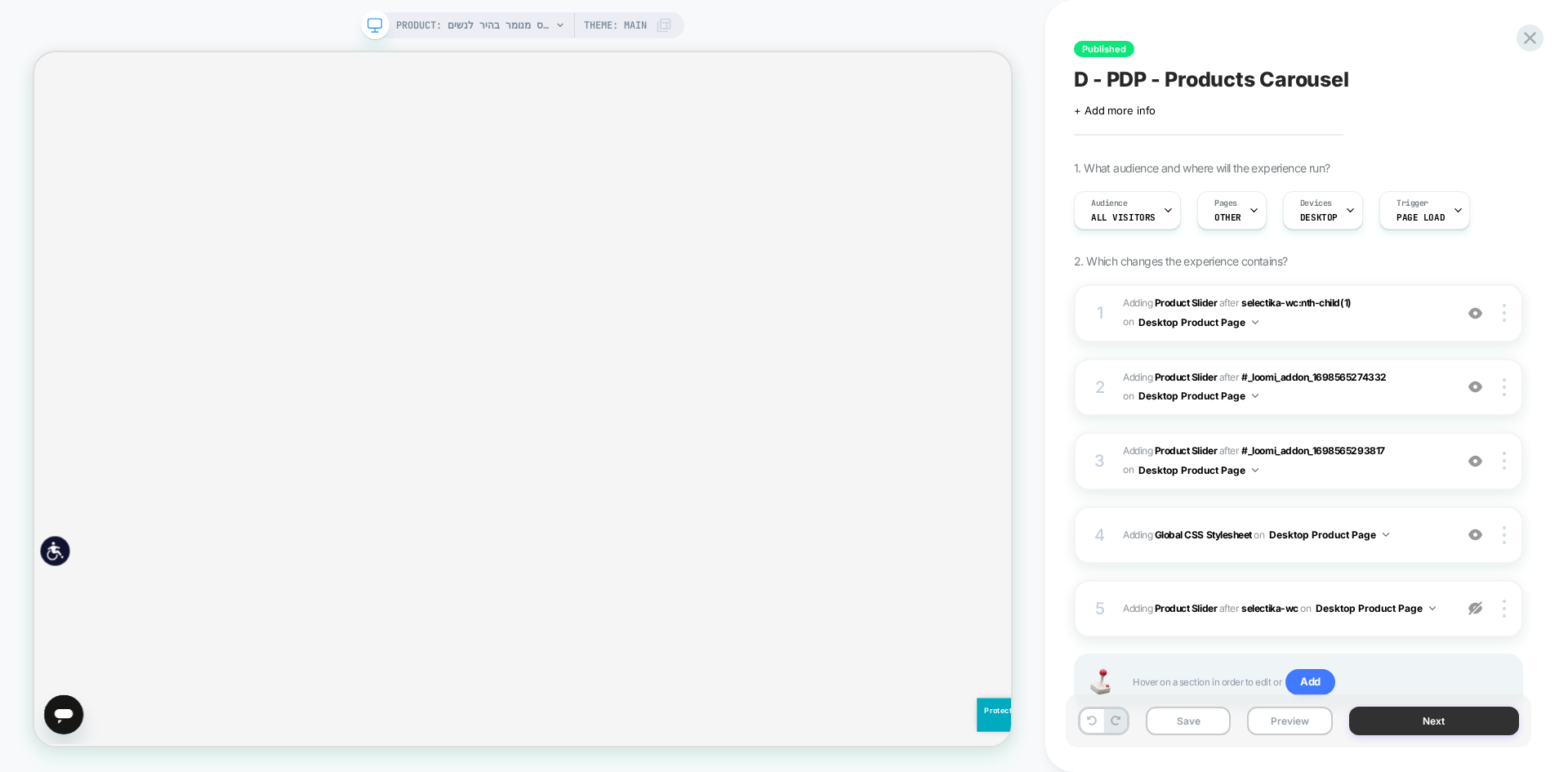
scroll to position [0, 1]
click at [1446, 717] on button "Next" at bounding box center [1434, 721] width 170 height 28
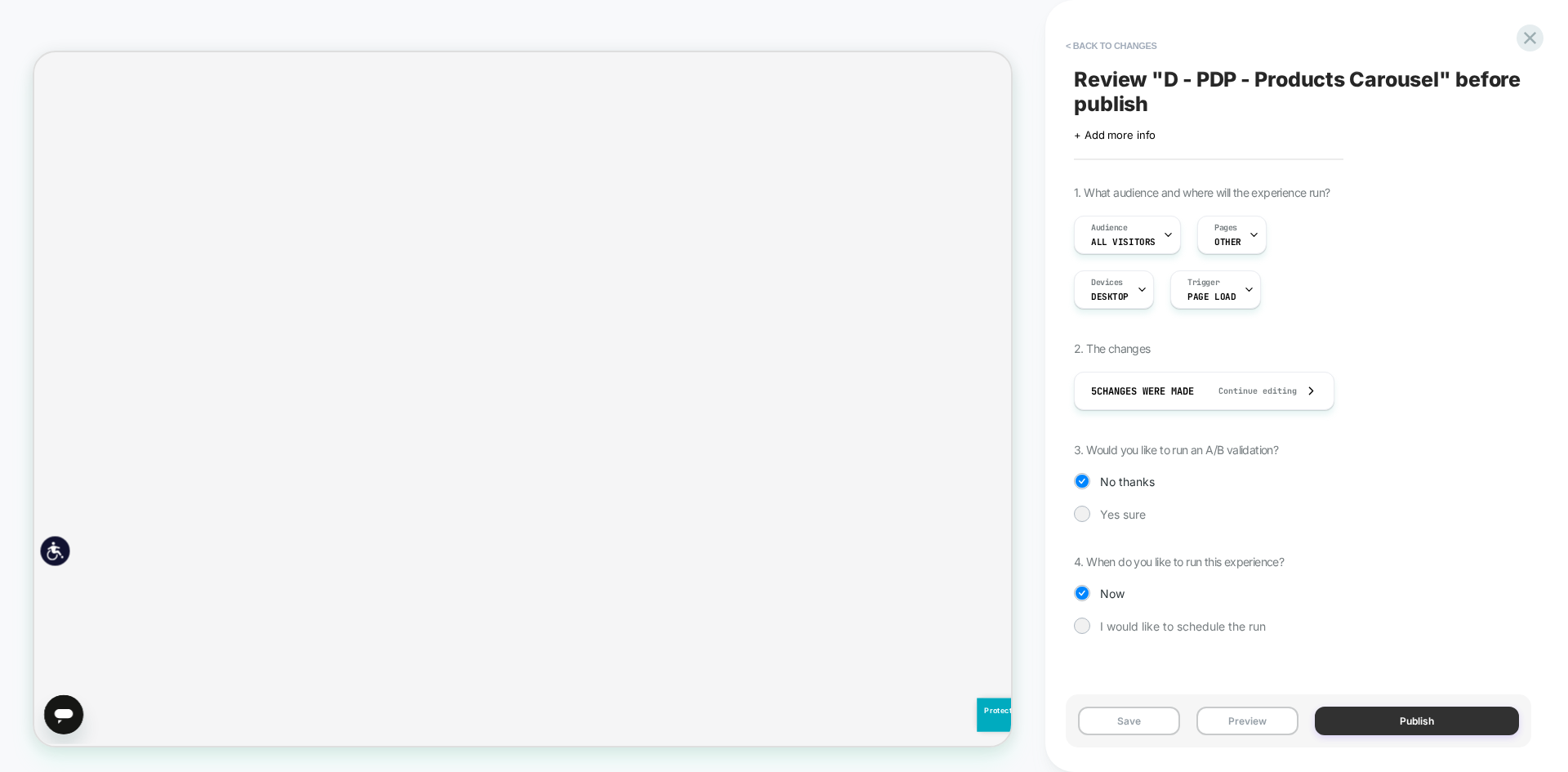
click at [1412, 723] on button "Publish" at bounding box center [1417, 721] width 204 height 28
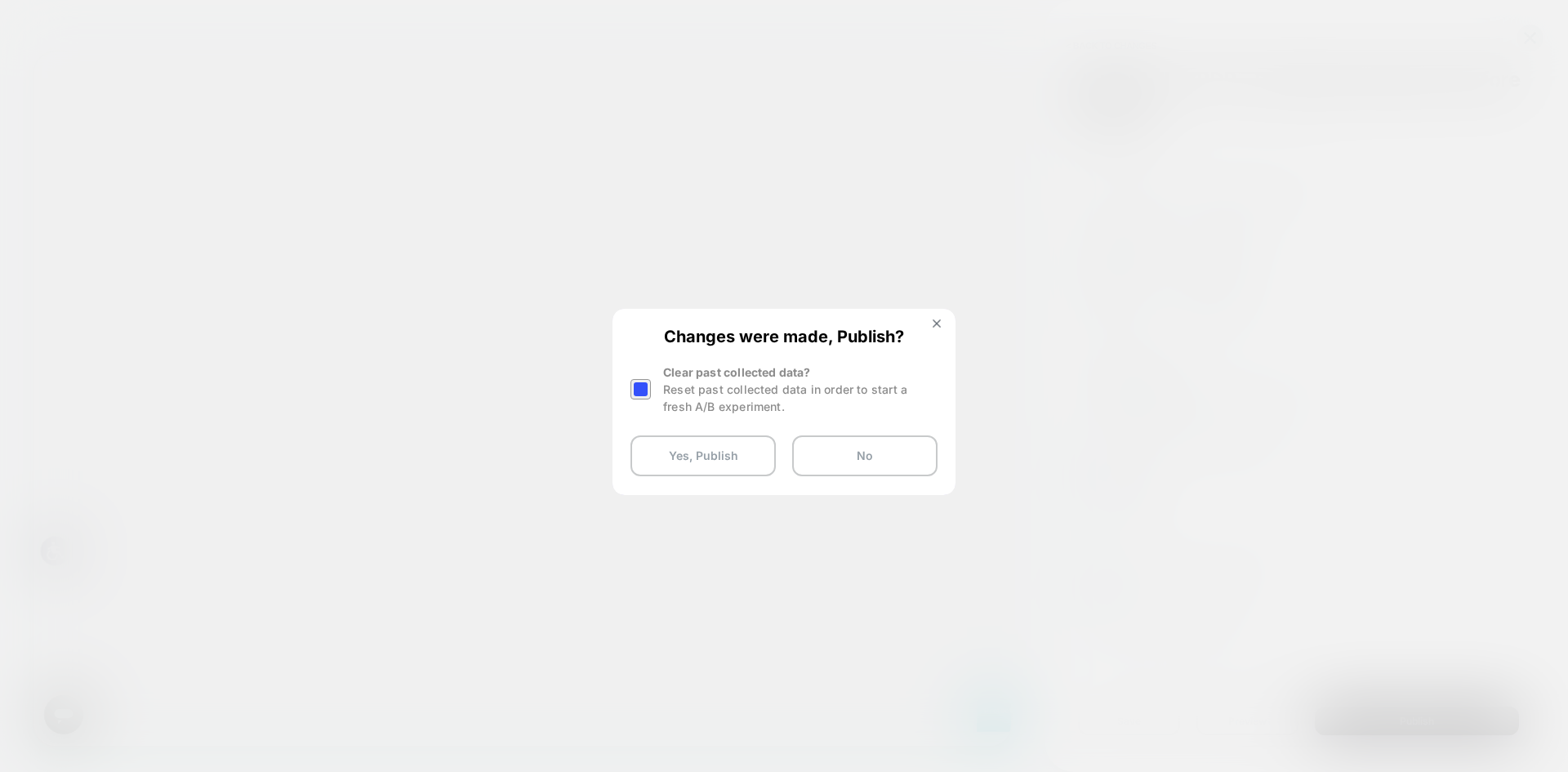
click at [644, 395] on div at bounding box center [641, 390] width 21 height 21
click at [696, 451] on button "Yes, Publish" at bounding box center [703, 456] width 146 height 41
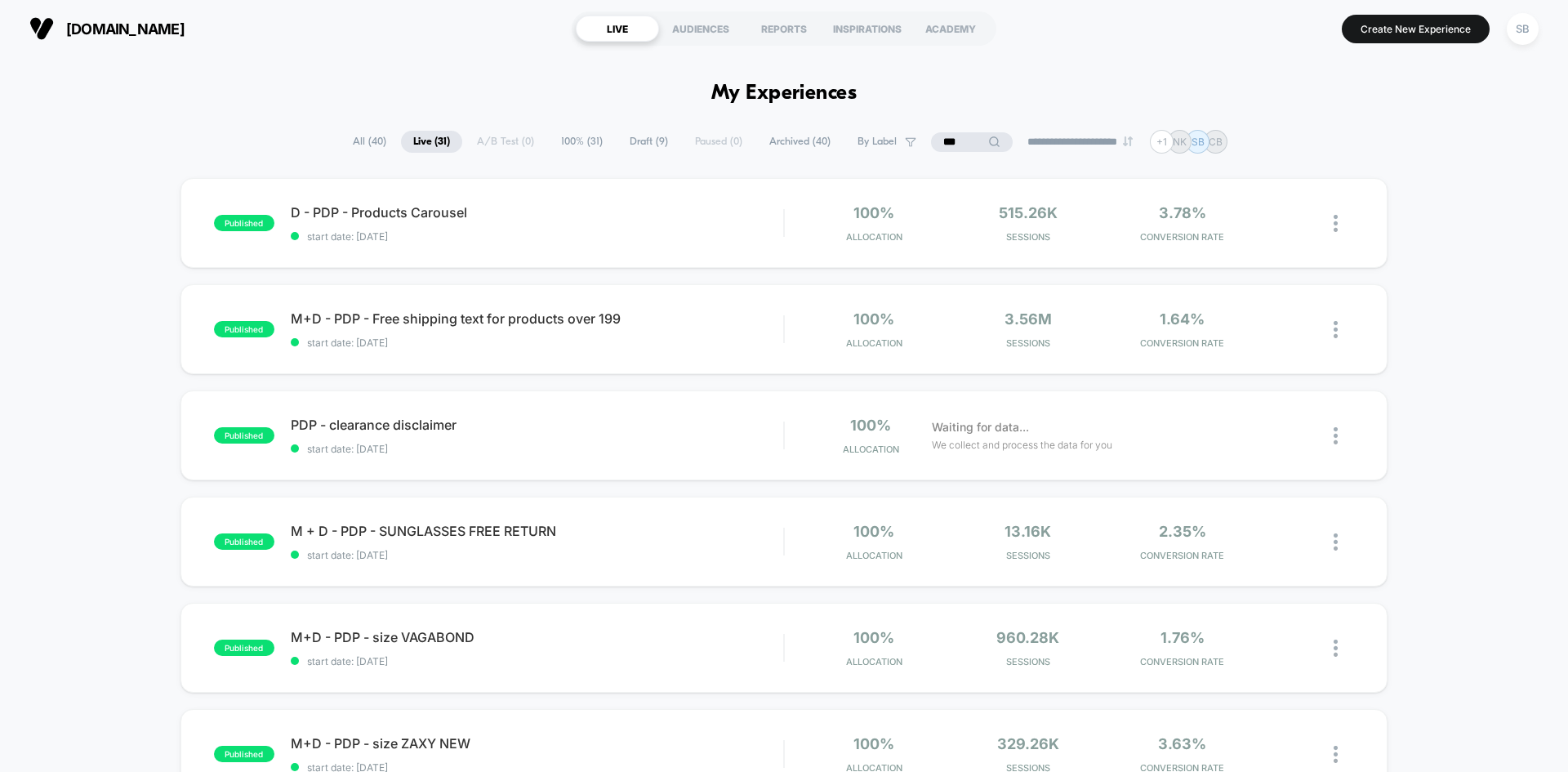
click at [986, 149] on input "***" at bounding box center [971, 142] width 81 height 20
click at [986, 149] on input "***" at bounding box center [972, 142] width 164 height 20
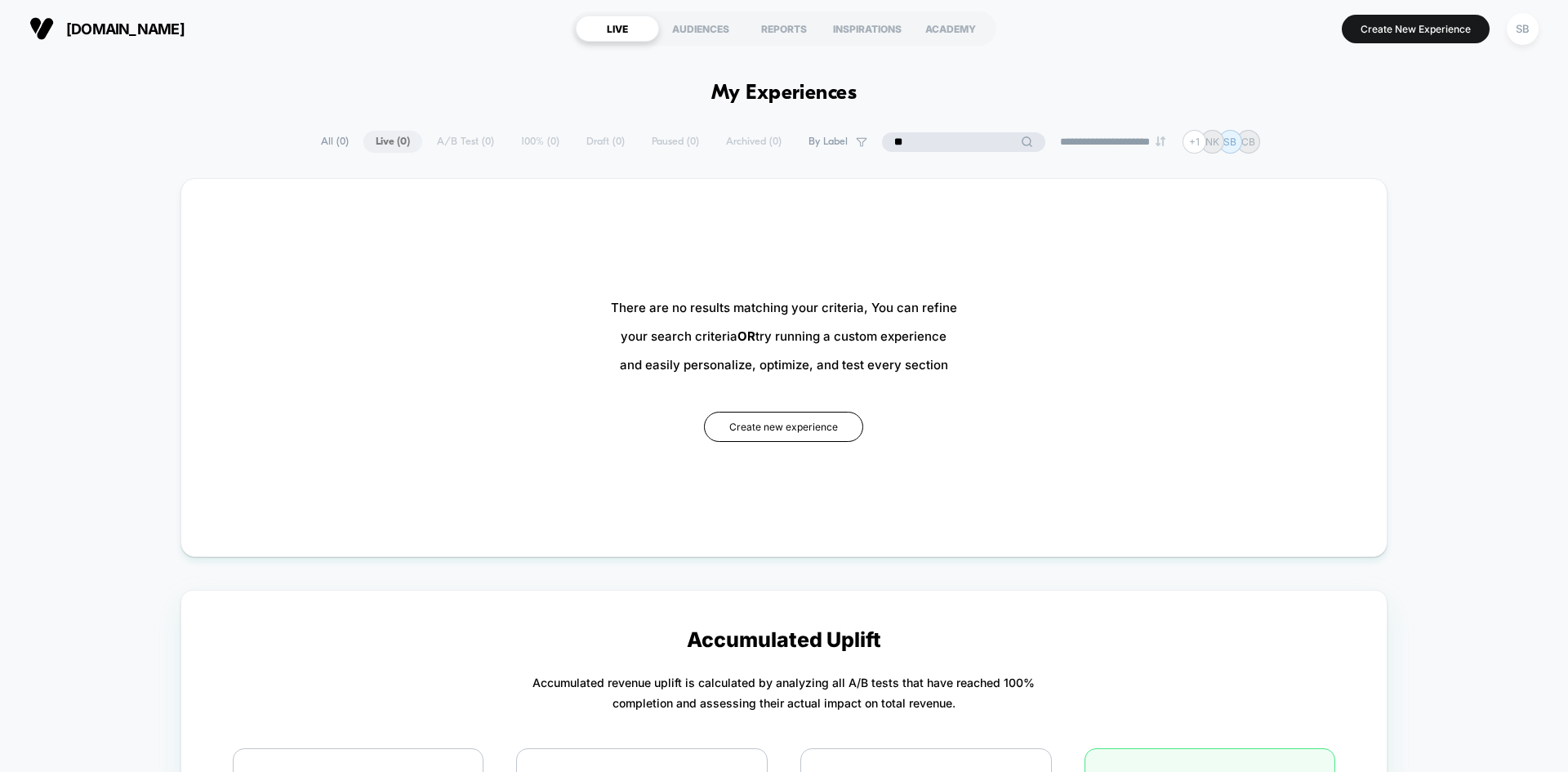
type input "*"
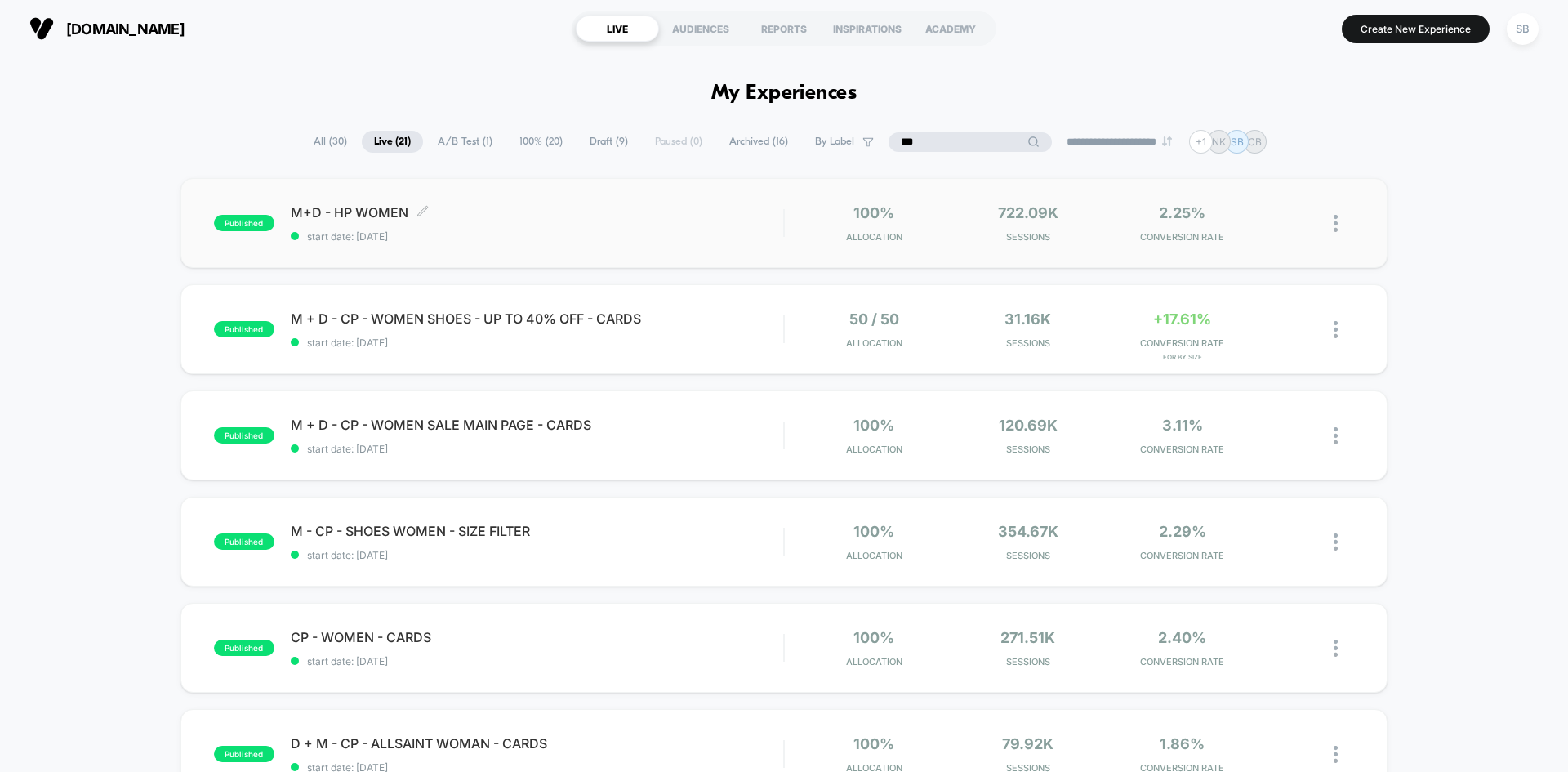
type input "***"
click at [575, 235] on span "start date: [DATE]" at bounding box center [537, 236] width 492 height 12
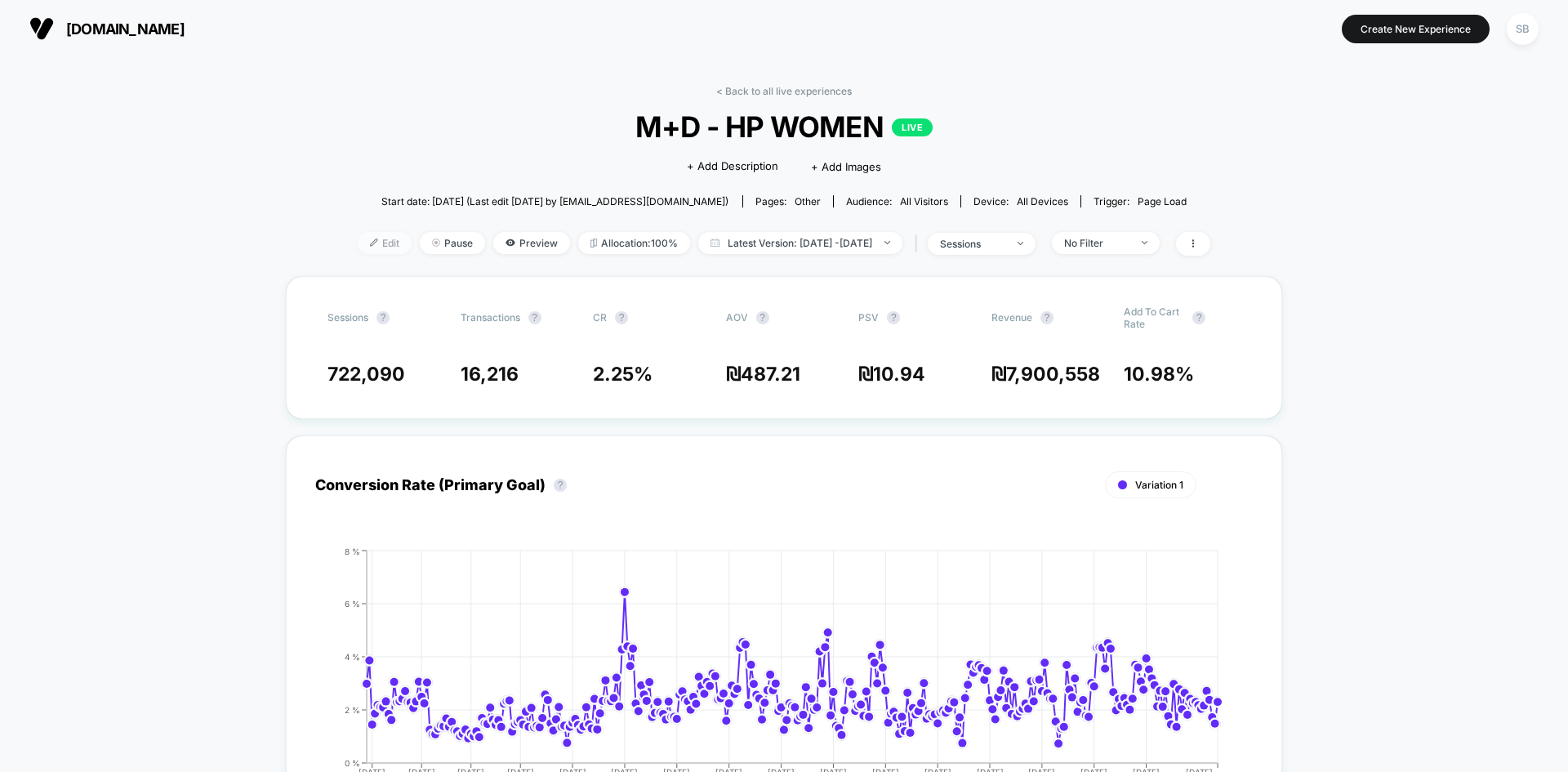
click at [358, 239] on span "Edit" at bounding box center [385, 243] width 54 height 22
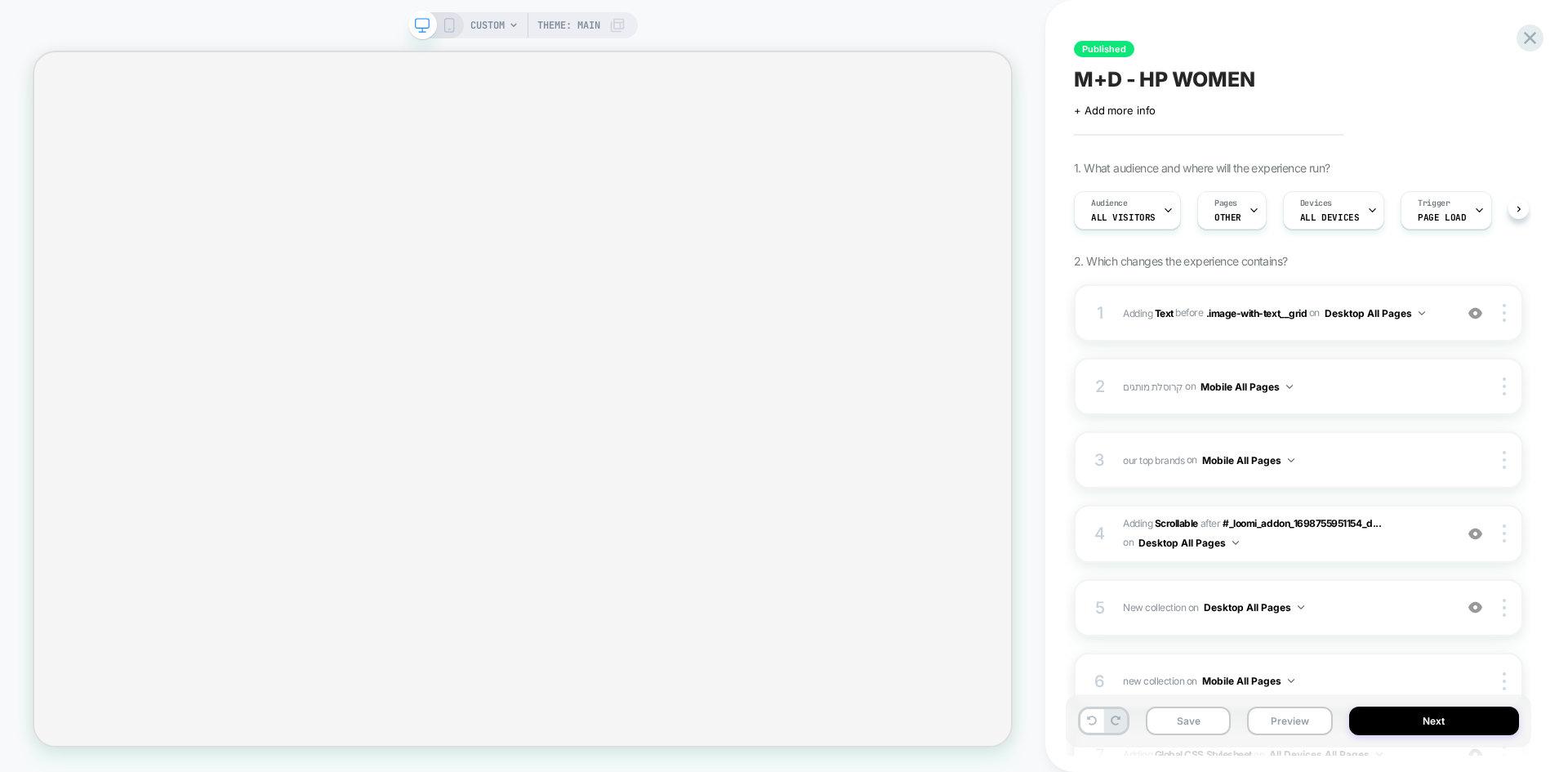
scroll to position [0, 1]
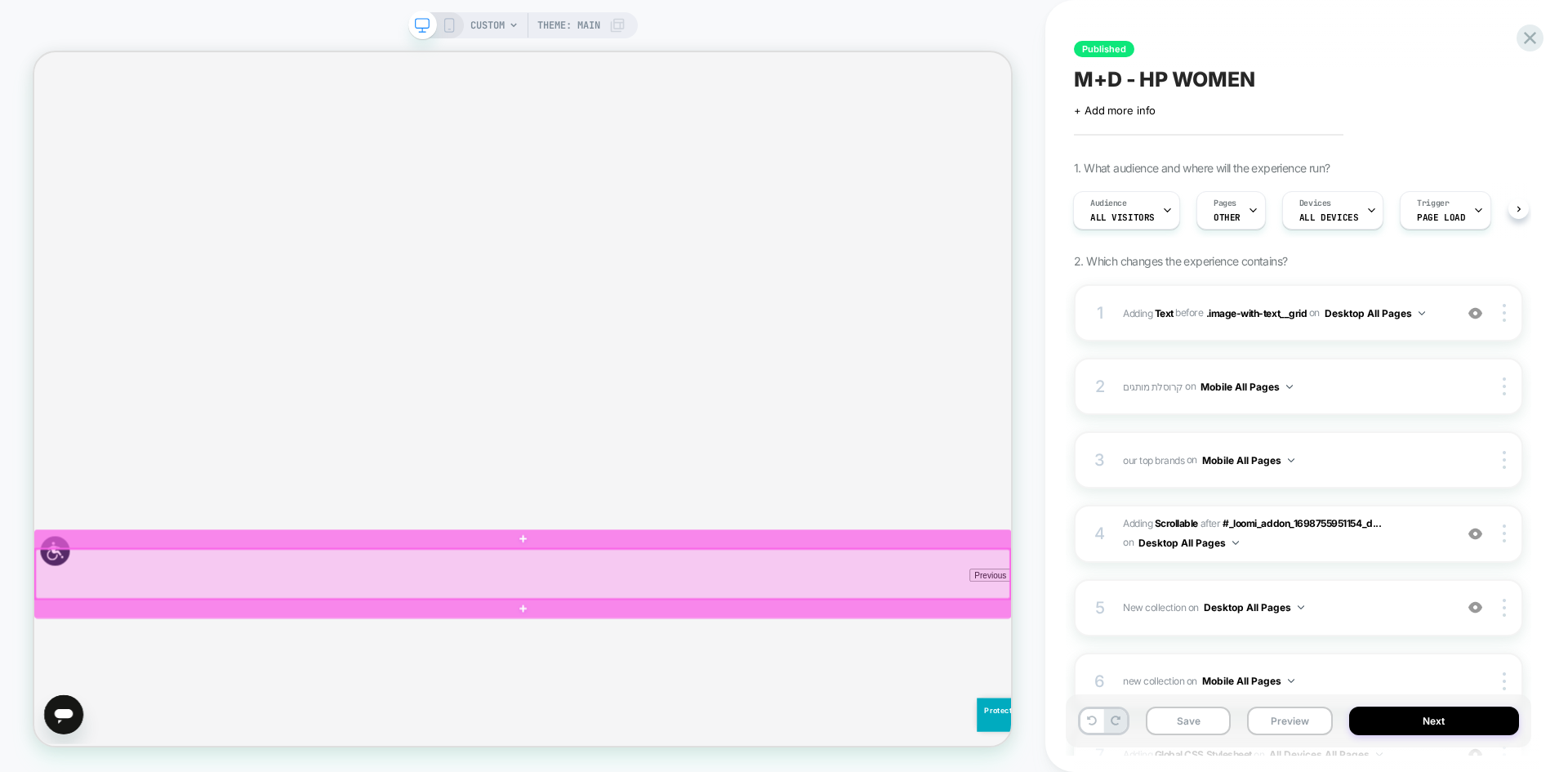
drag, startPoint x: 34, startPoint y: 52, endPoint x: 206, endPoint y: 752, distance: 720.8
click at [206, 752] on div at bounding box center [685, 748] width 1299 height 66
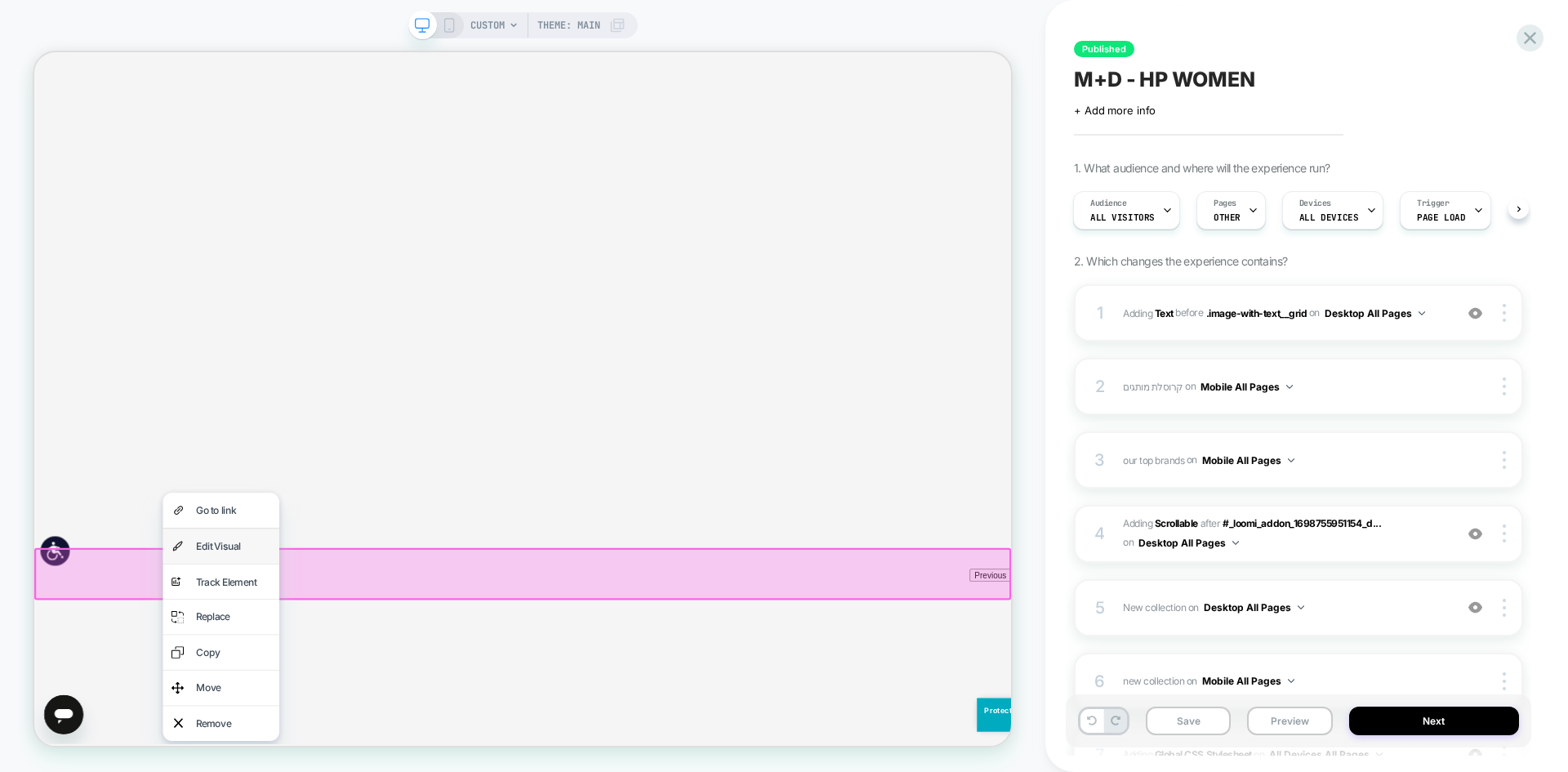
click at [284, 710] on div "Edit Visual" at bounding box center [300, 711] width 99 height 24
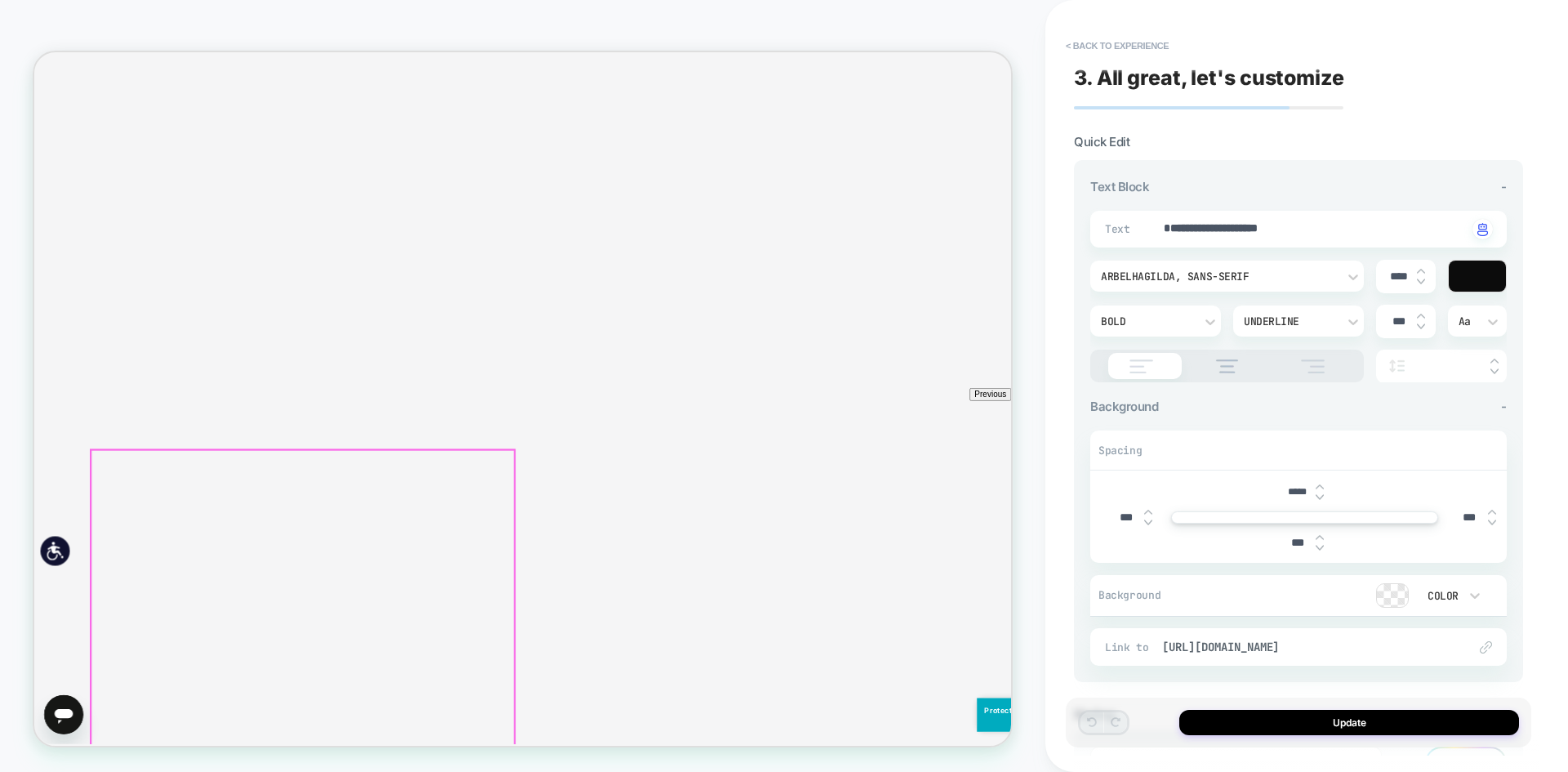
scroll to position [734, 0]
click at [1358, 641] on span "https://storyonline.co.il/collections/women-new" at bounding box center [1307, 647] width 289 height 15
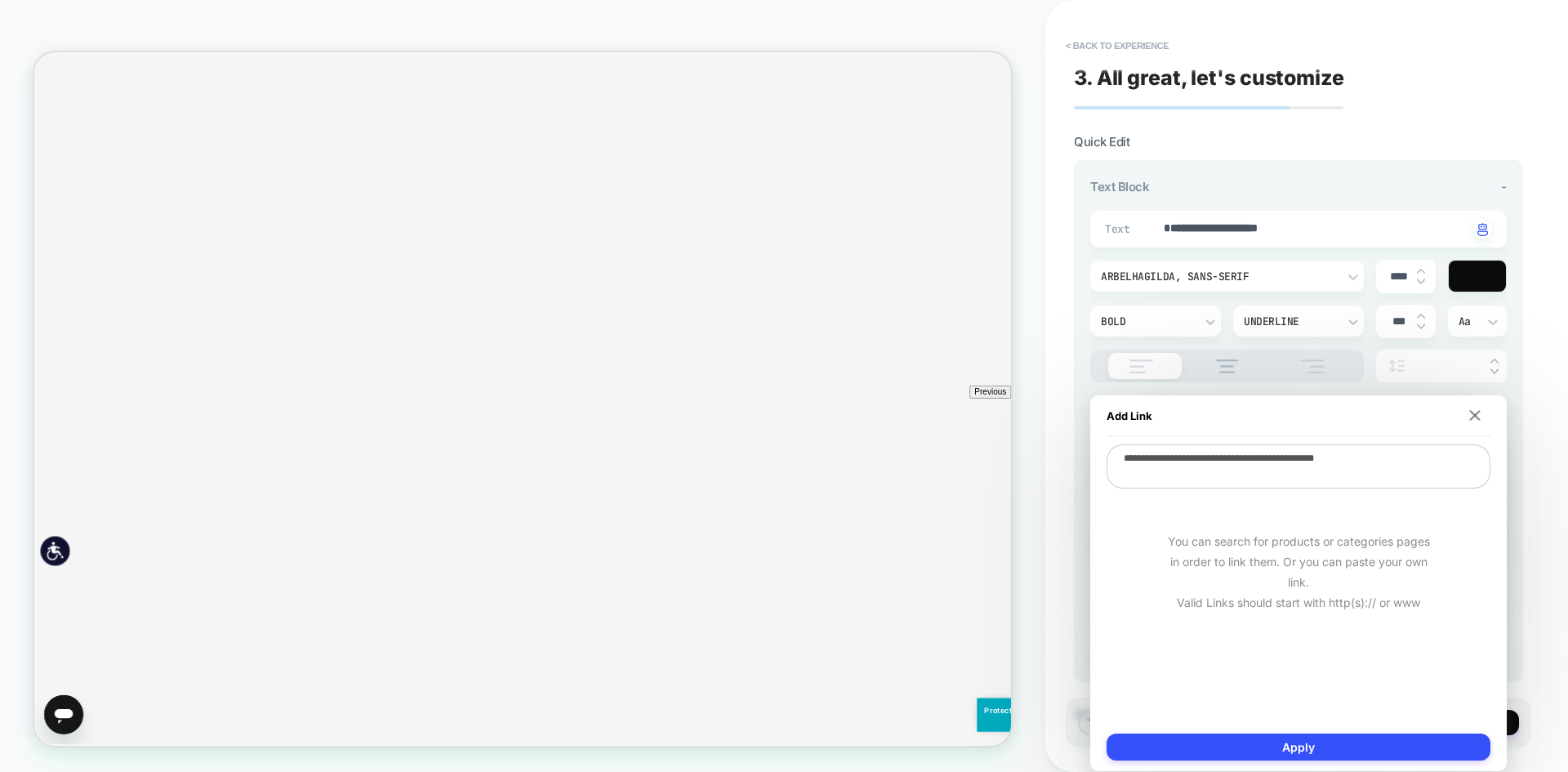
click at [1364, 469] on textarea "**********" at bounding box center [1298, 467] width 384 height 45
paste textarea "**********"
type textarea "*"
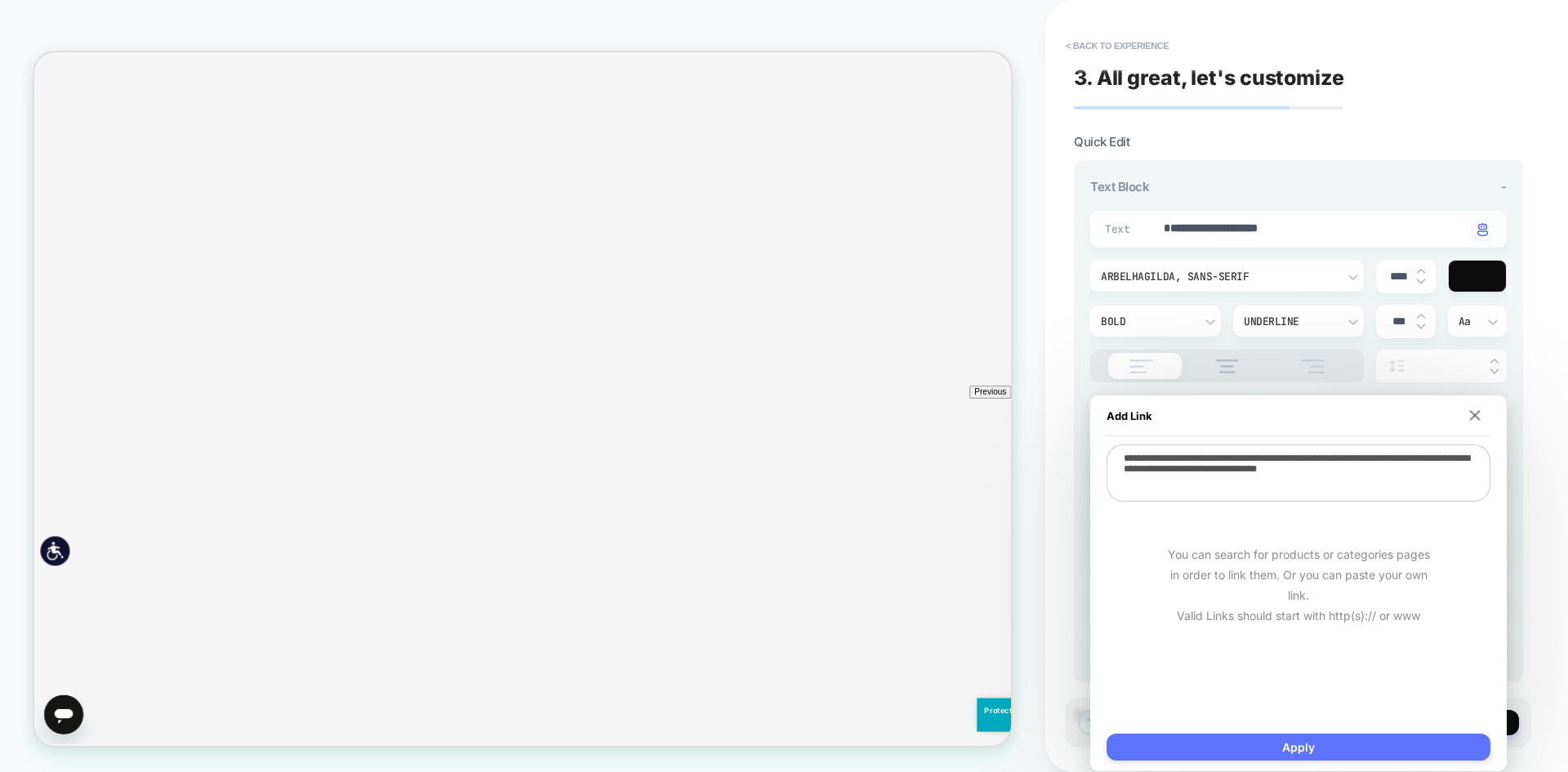
type textarea "**********"
click at [1307, 739] on button "Apply" at bounding box center [1298, 746] width 384 height 27
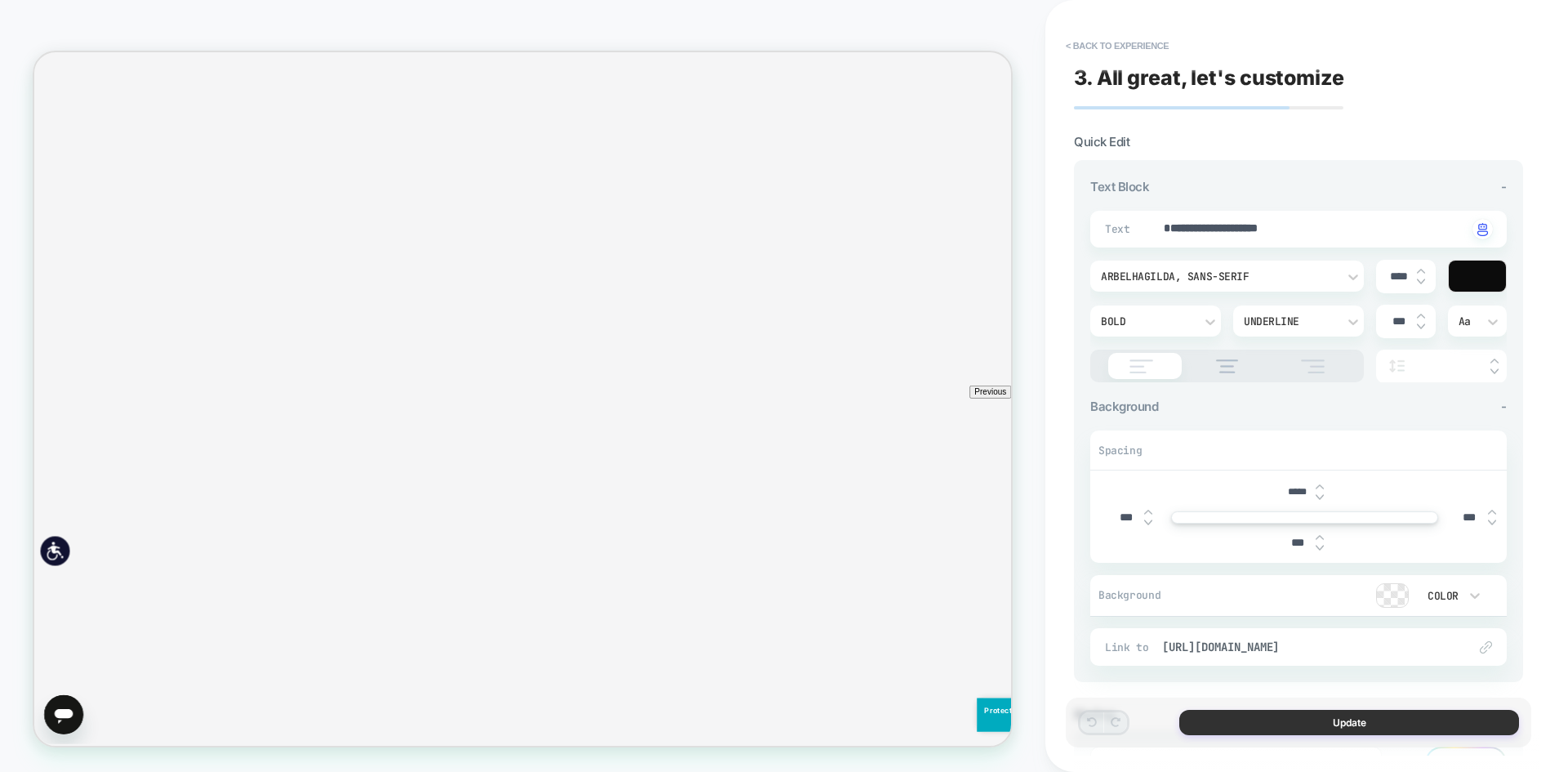
click at [1344, 719] on button "Update" at bounding box center [1349, 723] width 340 height 26
type textarea "*"
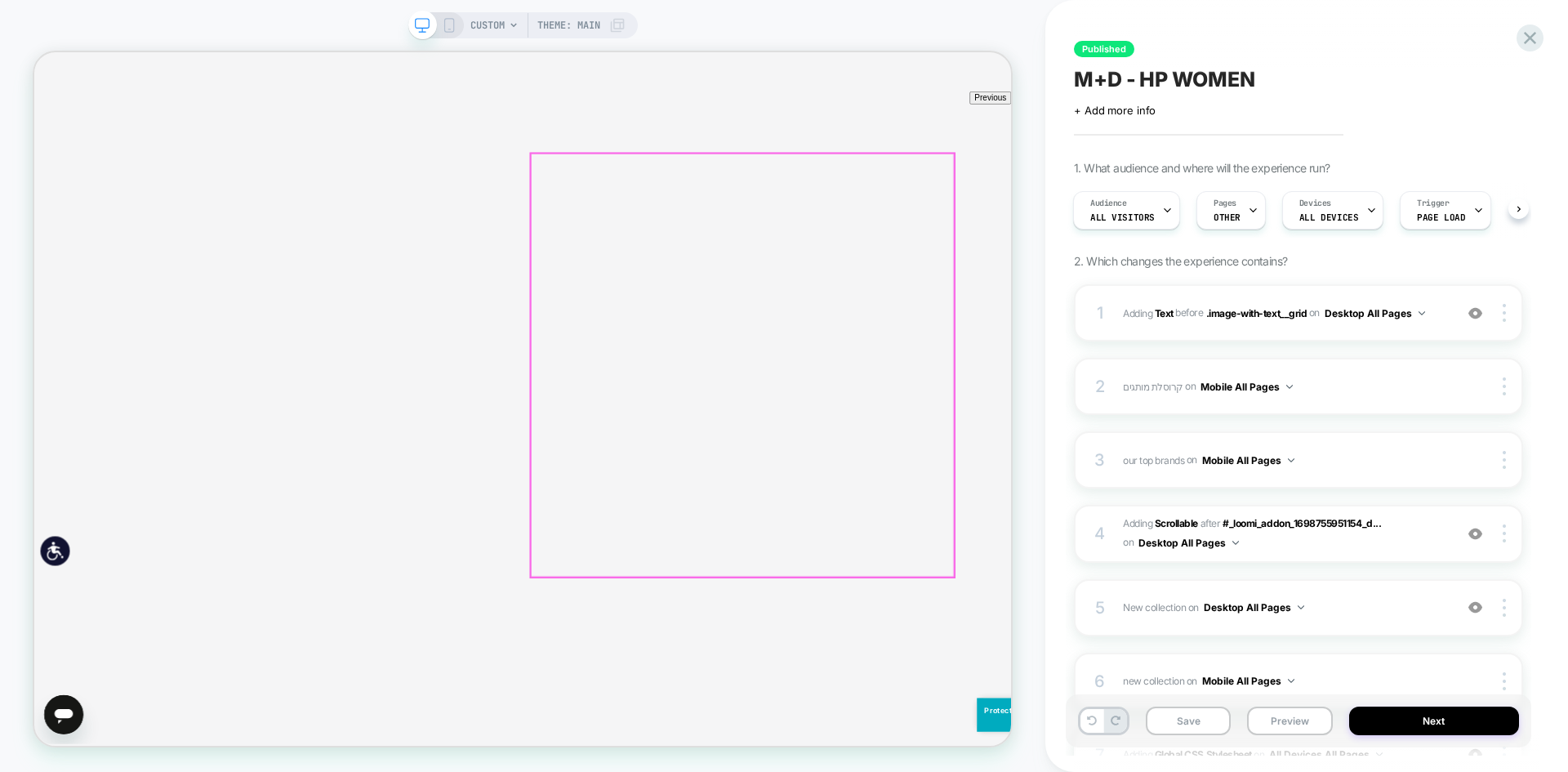
scroll to position [1225, 0]
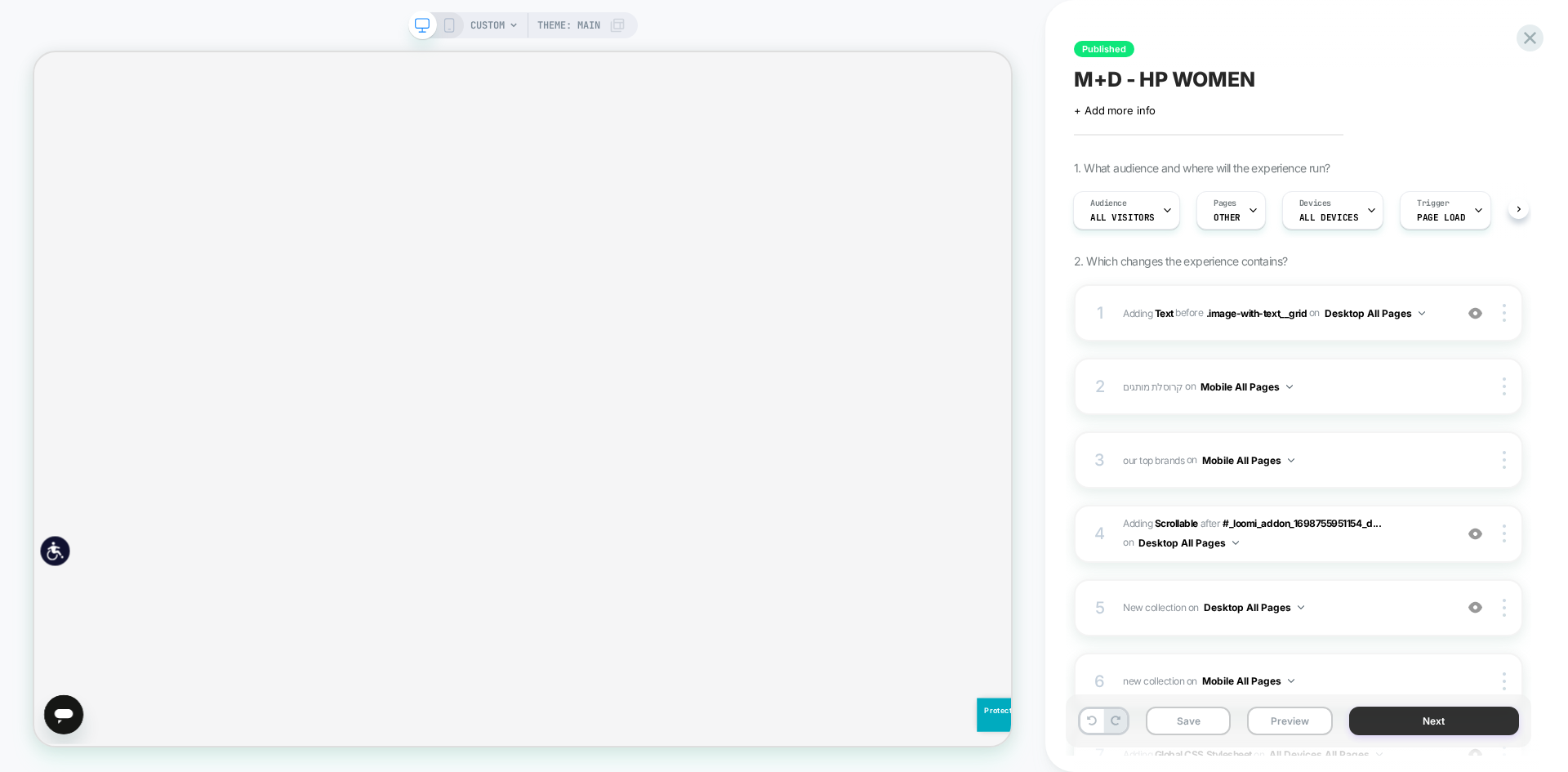
click at [1442, 717] on button "Next" at bounding box center [1434, 721] width 170 height 28
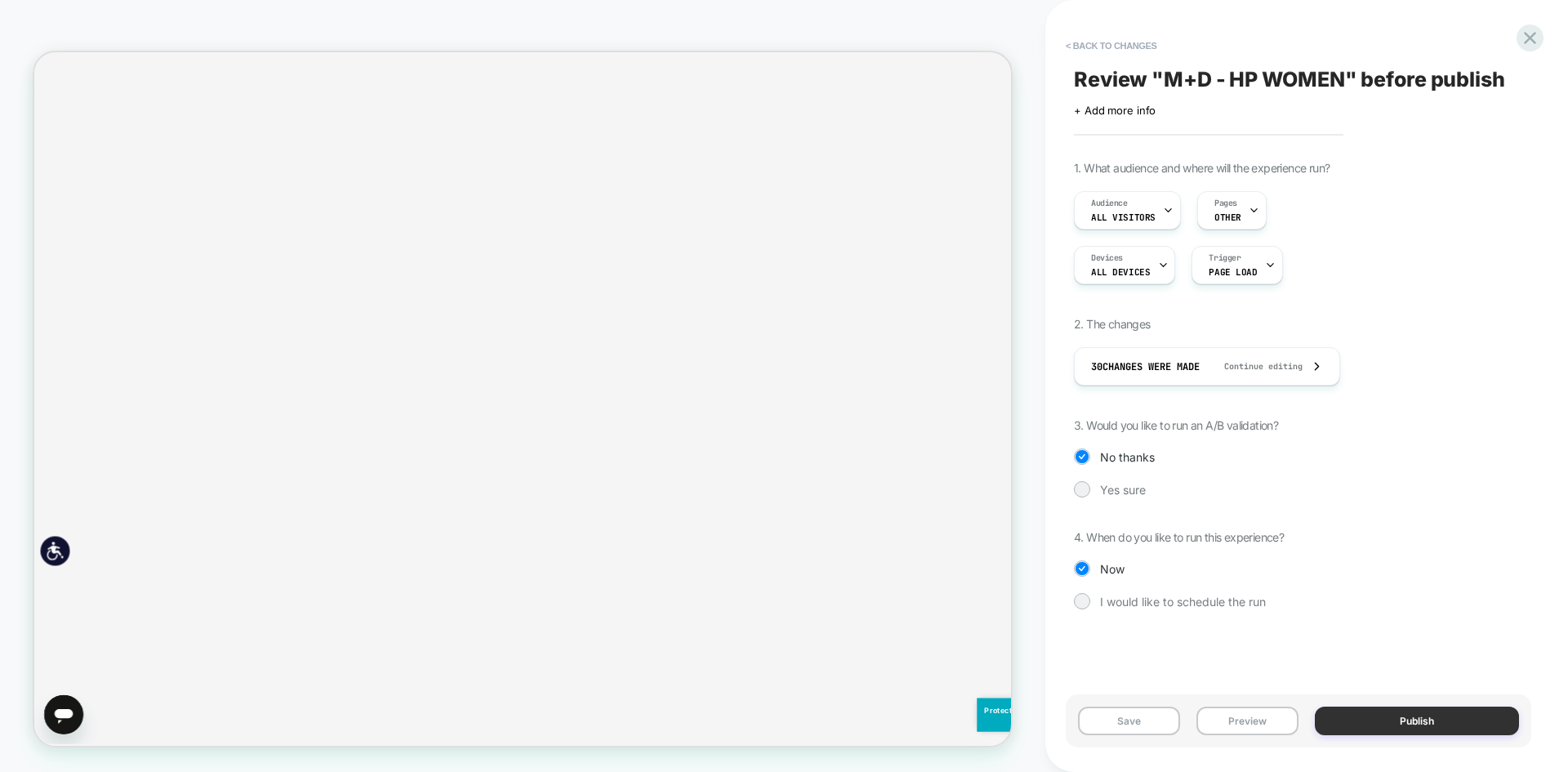
click at [1440, 725] on button "Publish" at bounding box center [1417, 721] width 204 height 28
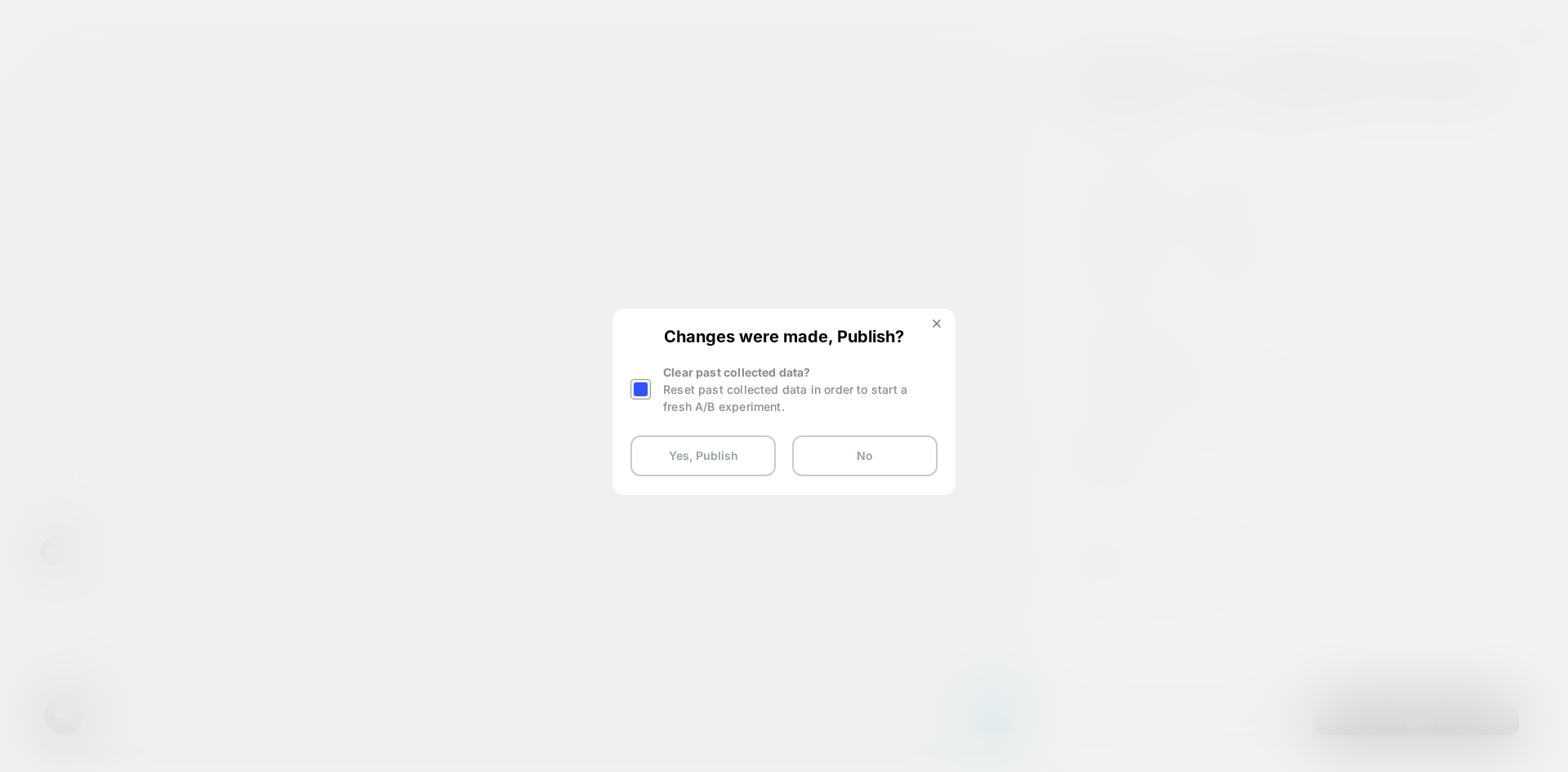
click at [643, 392] on div at bounding box center [641, 390] width 21 height 21
click at [666, 458] on button "Yes, Publish" at bounding box center [703, 456] width 146 height 41
